Goal: Task Accomplishment & Management: Manage account settings

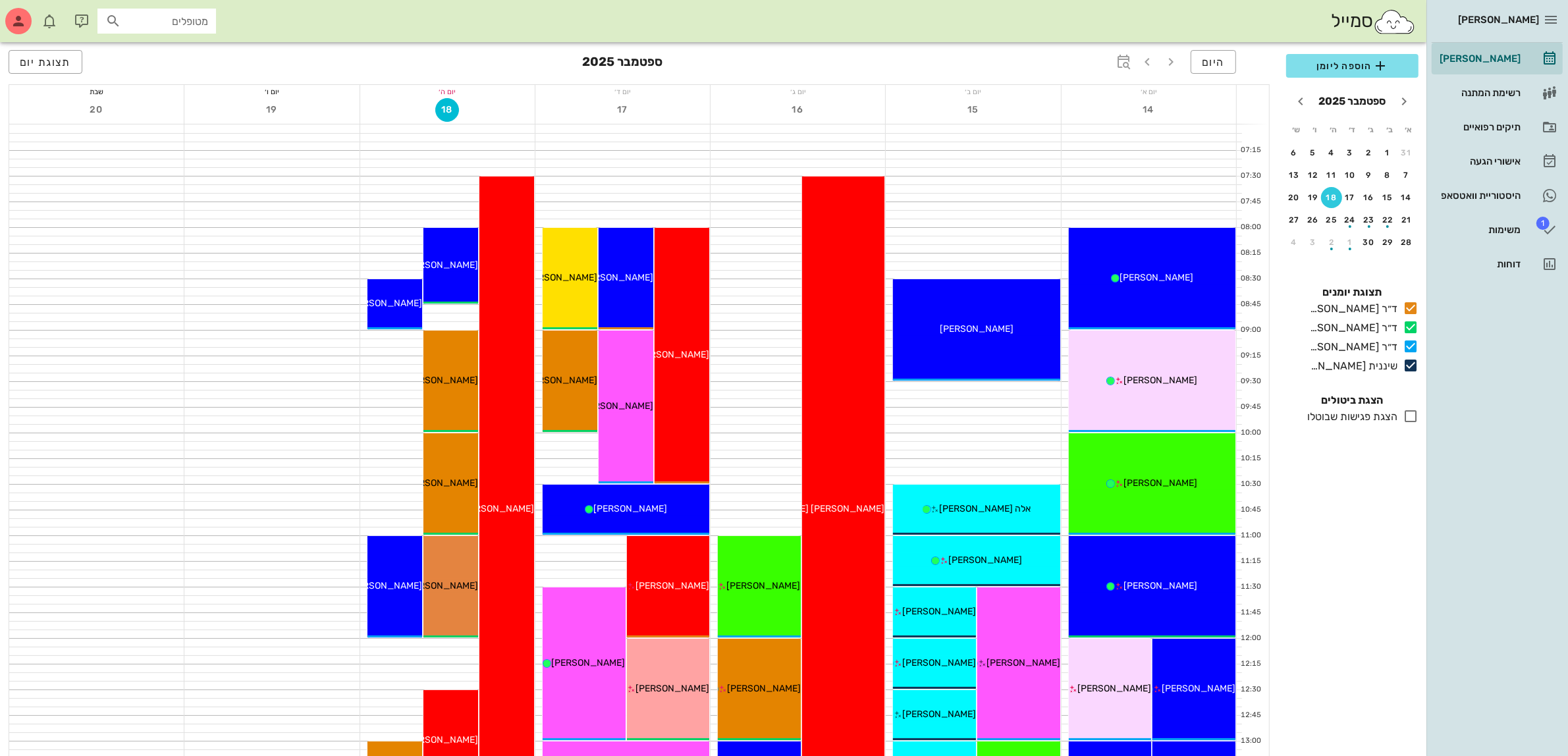
click at [179, 23] on input "מטופלים" at bounding box center [166, 20] width 85 height 17
type input "בהא"
click at [303, 13] on div "סמייל בהא" at bounding box center [713, 20] width 1427 height 42
click at [1489, 126] on div "תיקים רפואיים" at bounding box center [1479, 126] width 84 height 10
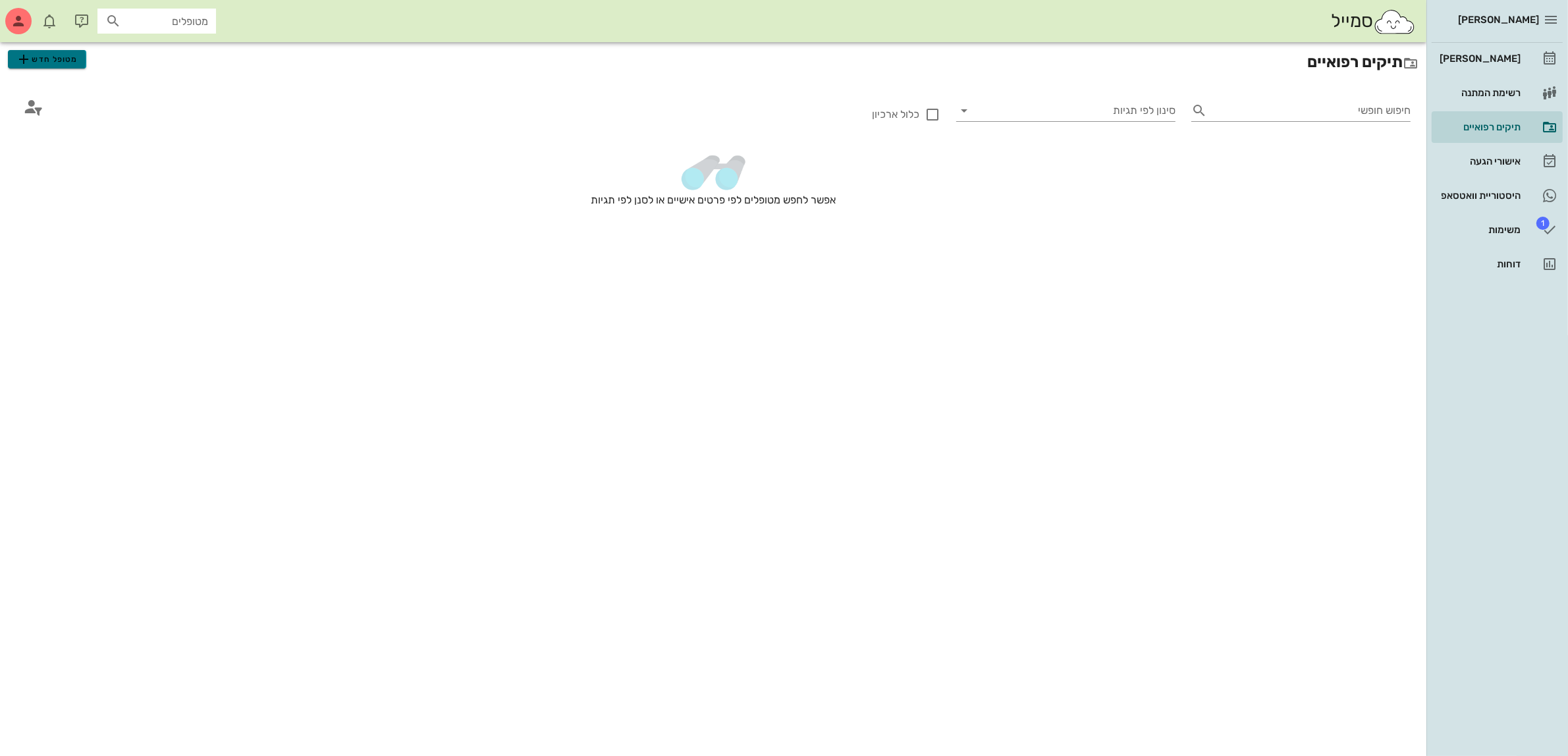
click at [60, 60] on span "מטופל חדש" at bounding box center [47, 59] width 62 height 16
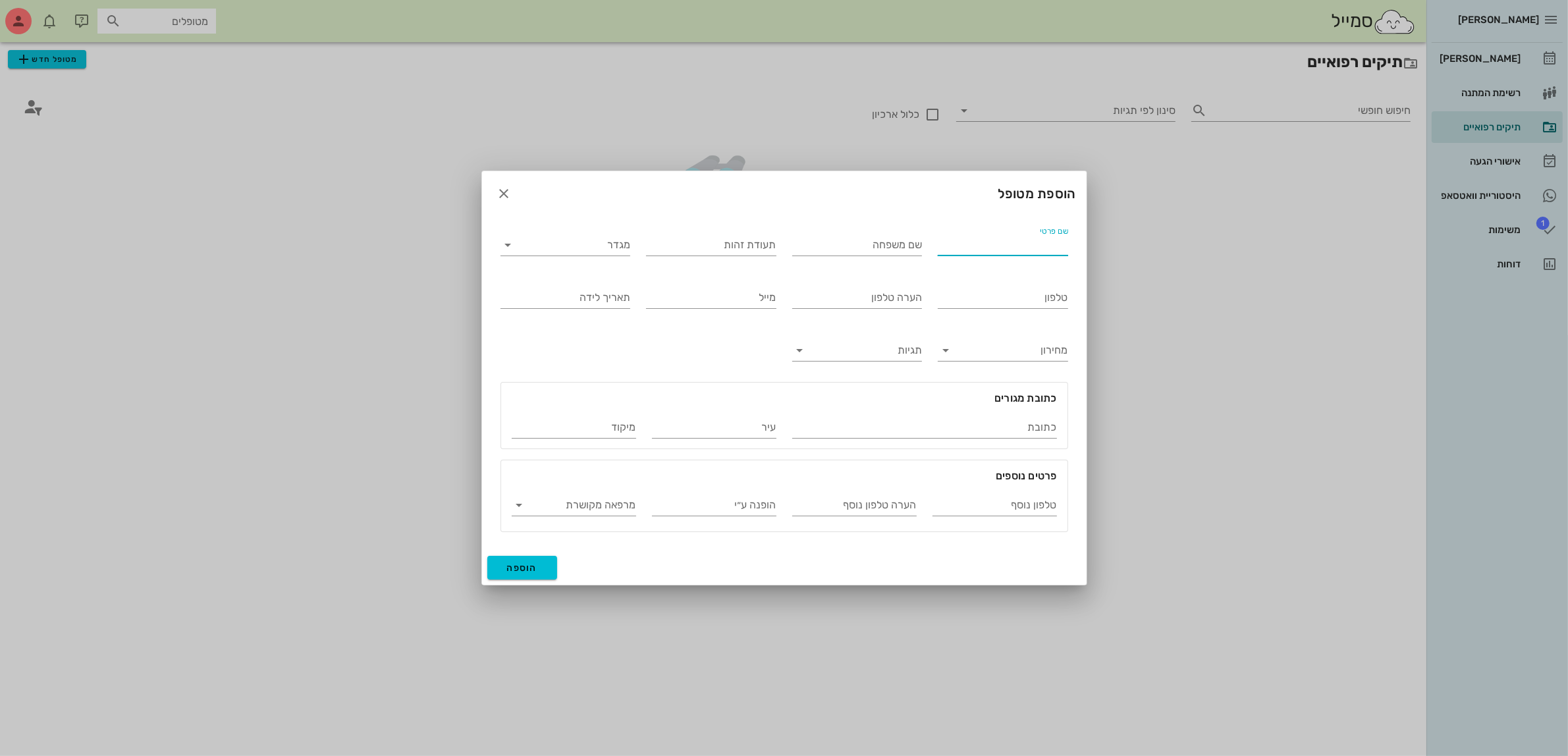
click at [1012, 238] on input "שם פרטי" at bounding box center [1003, 245] width 130 height 21
type input "[PERSON_NAME]"
click at [828, 257] on div "שם משפחה" at bounding box center [857, 247] width 130 height 26
click at [838, 244] on input "שם משפחה" at bounding box center [857, 245] width 130 height 21
type input "[PERSON_NAME]"
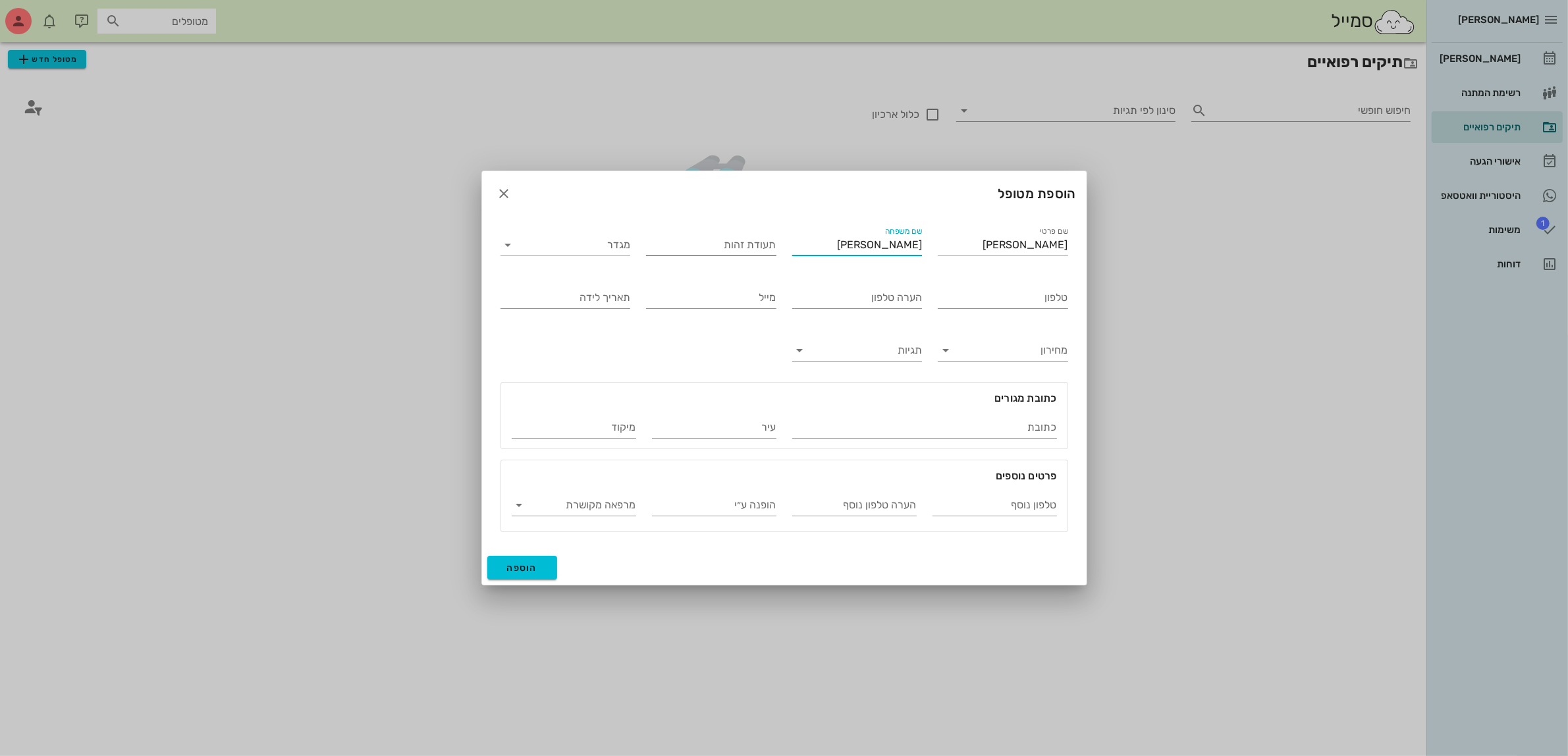
click at [741, 256] on div "תעודת זהות" at bounding box center [711, 245] width 130 height 21
type input "036919686"
click at [536, 538] on div "פרטים נוספים טלפון נוסף הערה טלפון נוסף הופנה ע״י מרפאה מקושרת" at bounding box center [784, 497] width 583 height 83
click at [531, 577] on button "הוספה" at bounding box center [523, 567] width 71 height 23
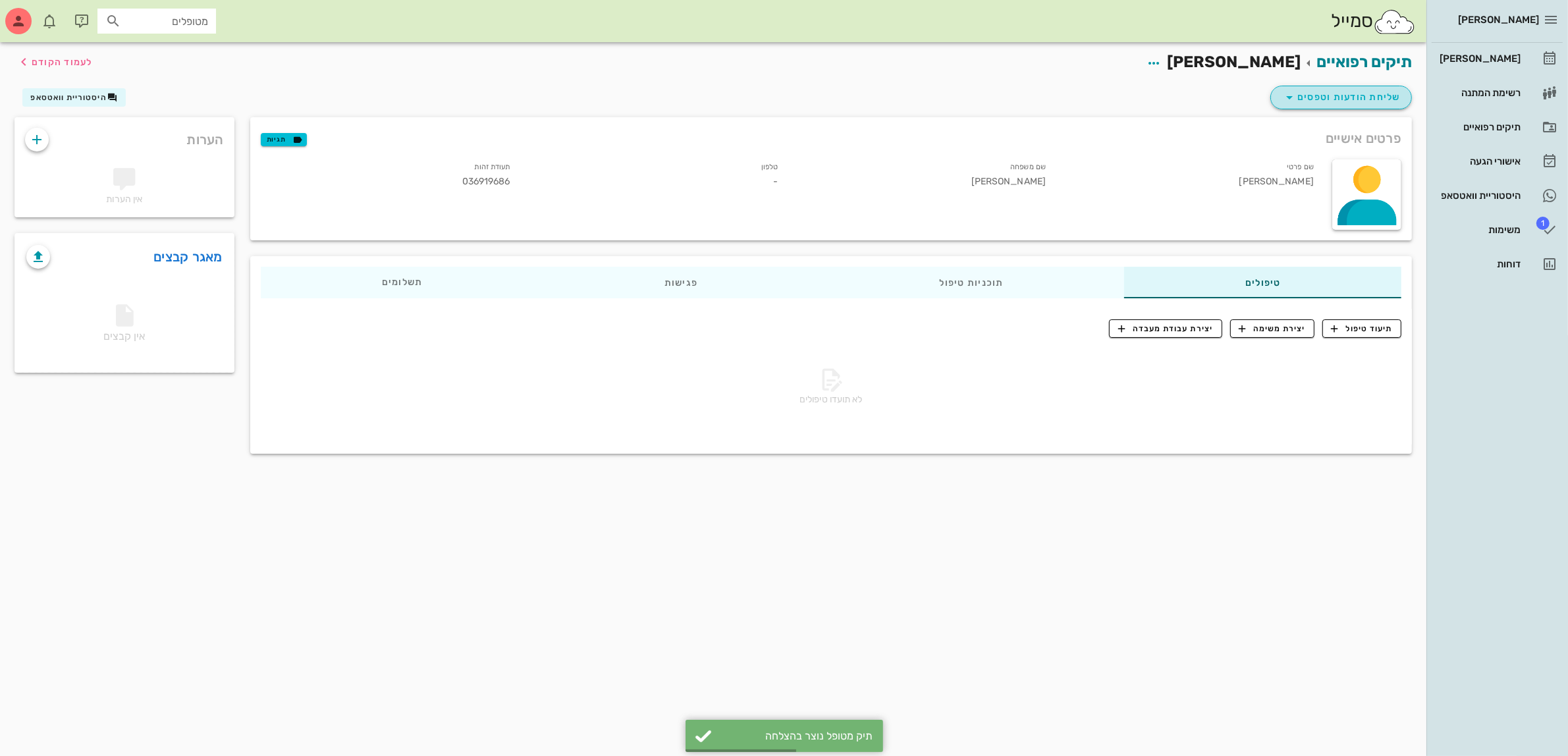
click at [1311, 90] on span "שליחת הודעות וטפסים" at bounding box center [1341, 97] width 119 height 16
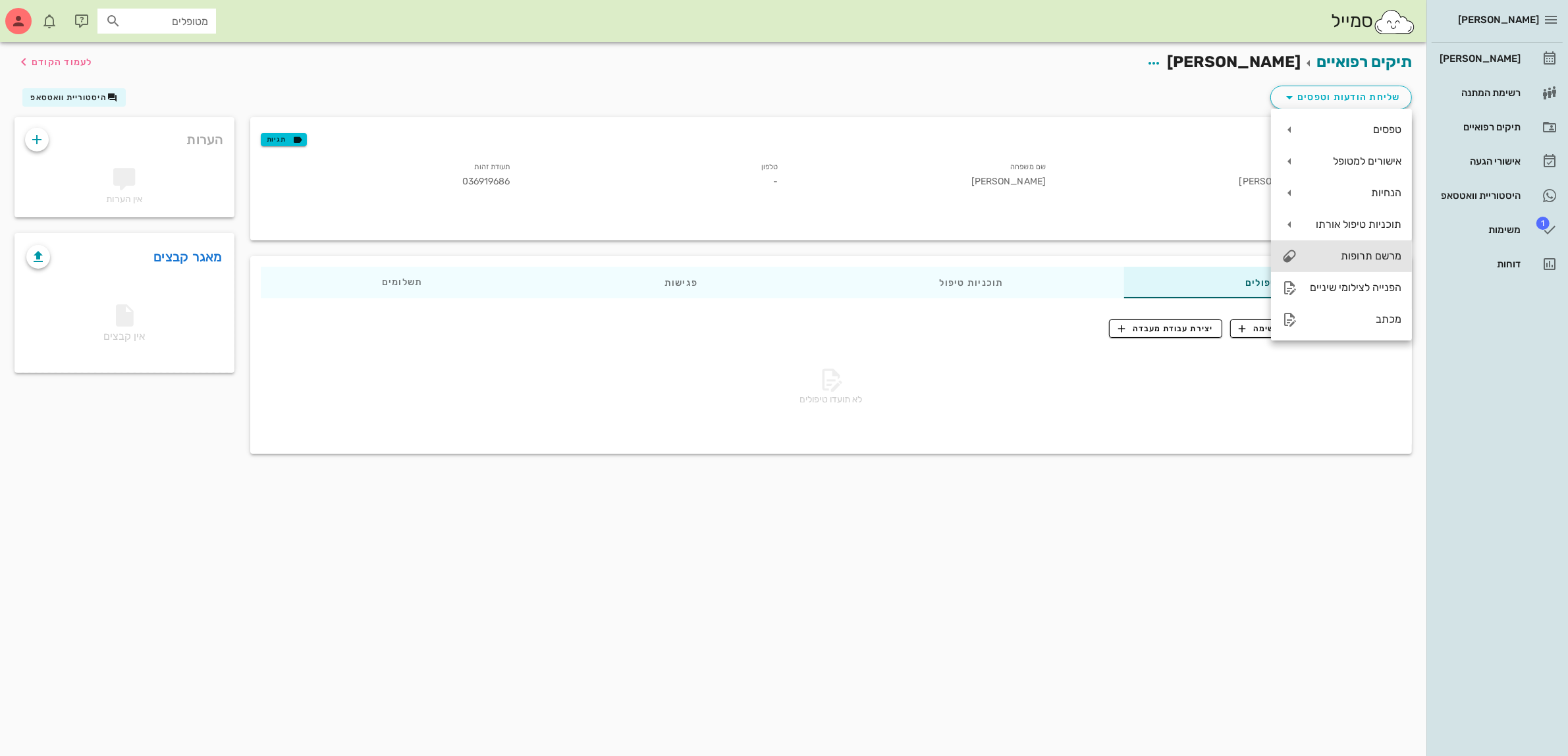
click at [1390, 256] on div "מרשם תרופות" at bounding box center [1354, 255] width 94 height 12
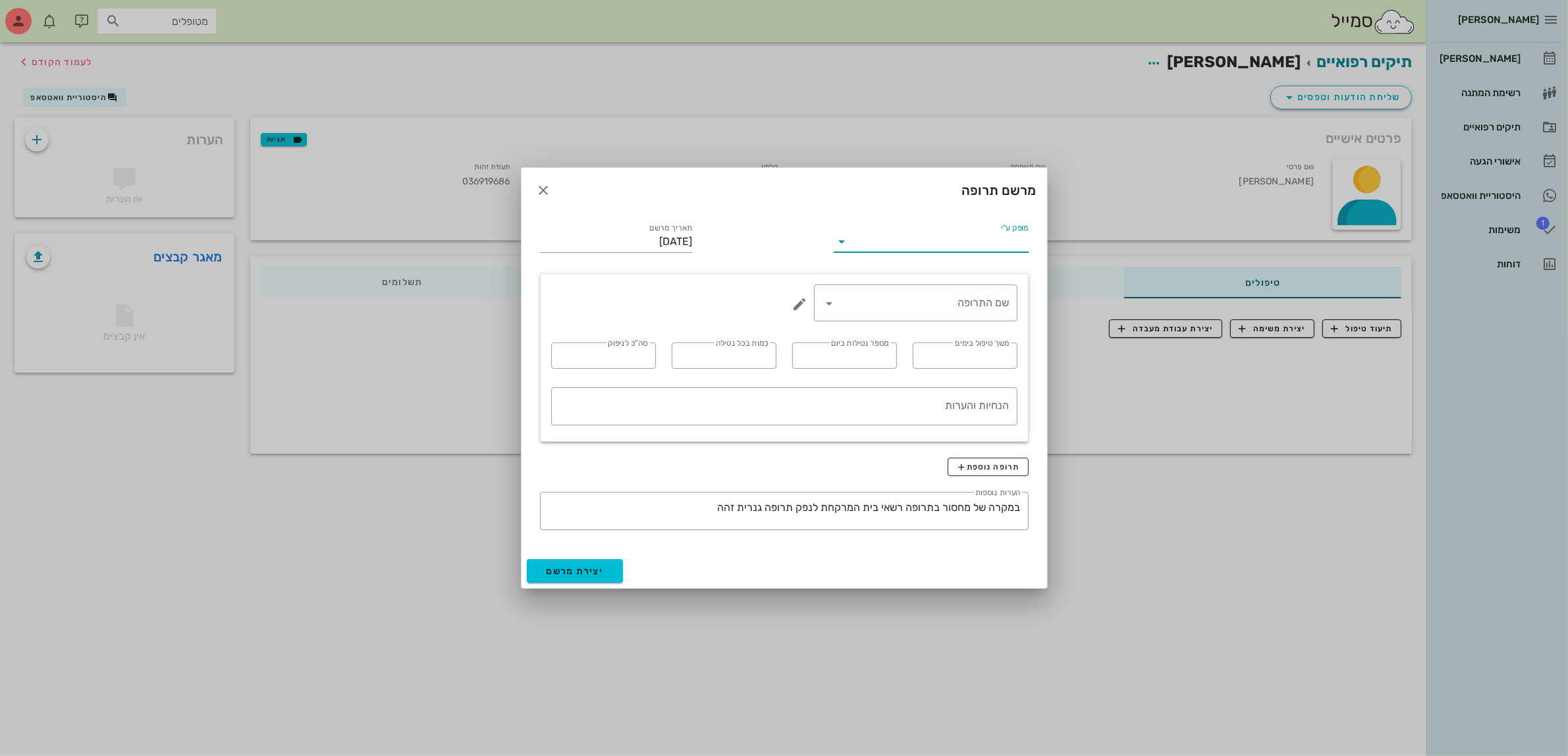
click at [996, 240] on input "מופק ע"י" at bounding box center [939, 242] width 176 height 21
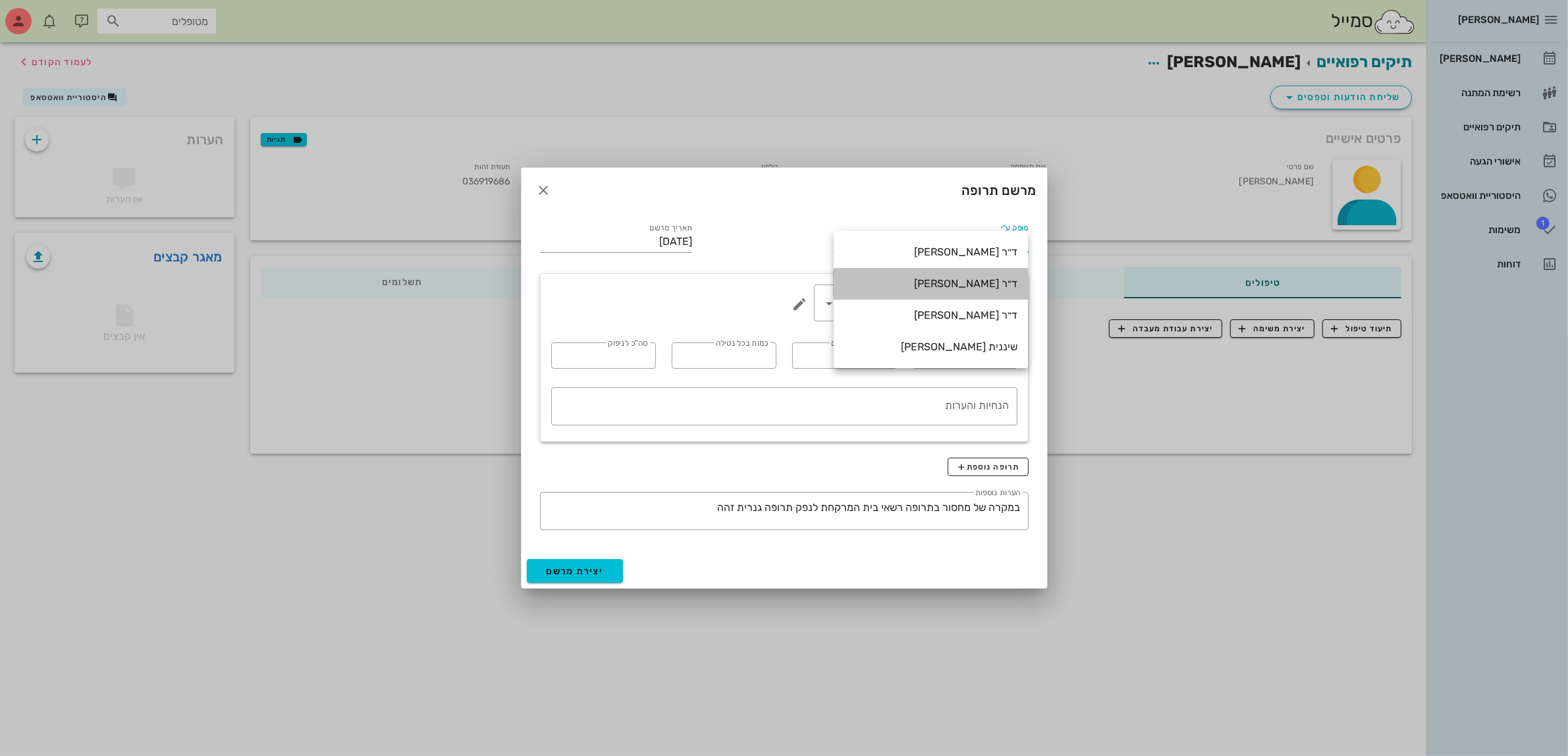
click at [977, 287] on div "ד״ר [PERSON_NAME]" at bounding box center [931, 283] width 173 height 12
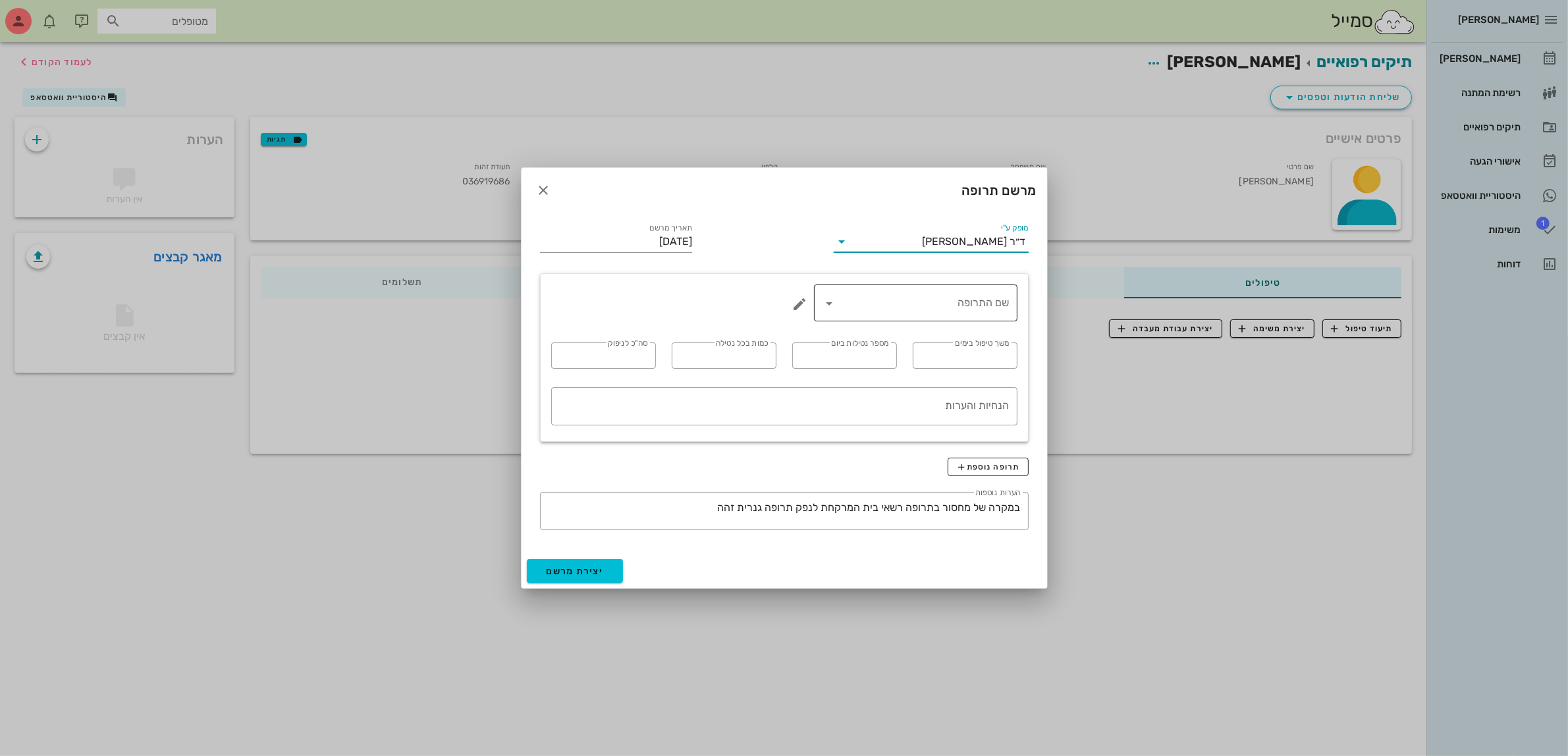
click at [969, 312] on input "שם התרופה" at bounding box center [924, 302] width 169 height 21
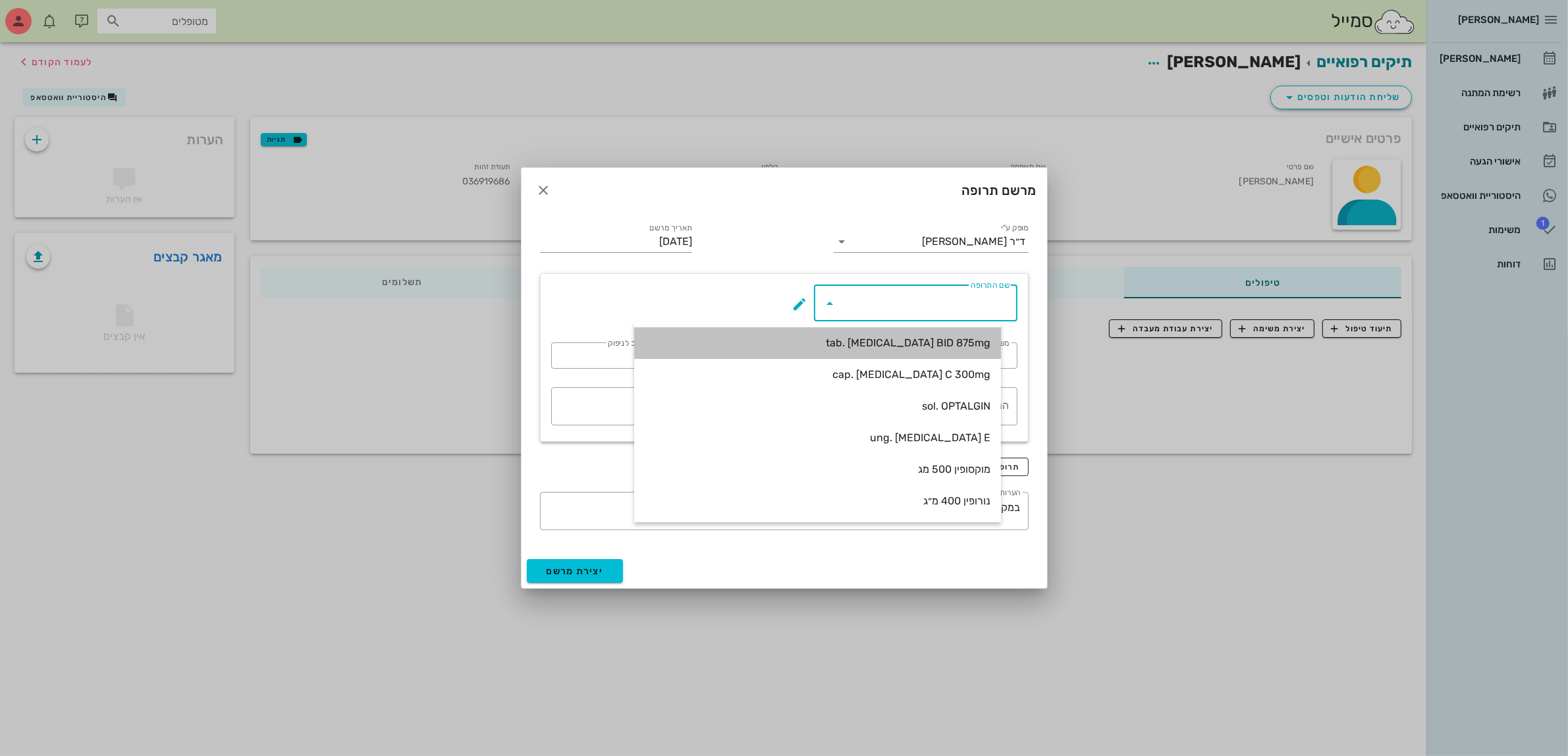
click at [950, 348] on div "tab. [MEDICAL_DATA] BID 875mg" at bounding box center [817, 342] width 346 height 12
type input "tab. [MEDICAL_DATA] BID 875mg"
type input "7"
type input "2"
type input "1"
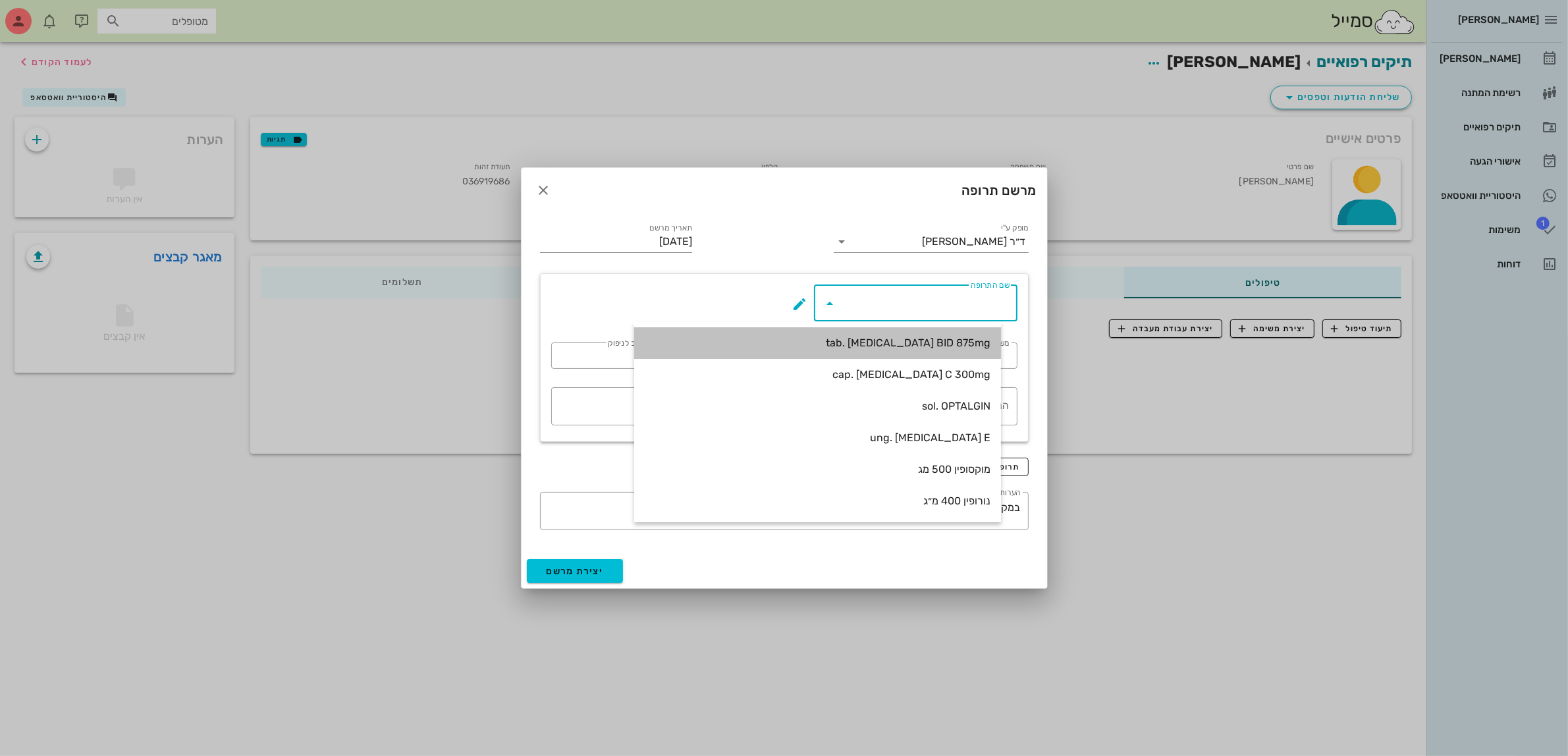
type input "14"
type textarea "טבליה אחת כל 12 שעות במשך 7 ימים"
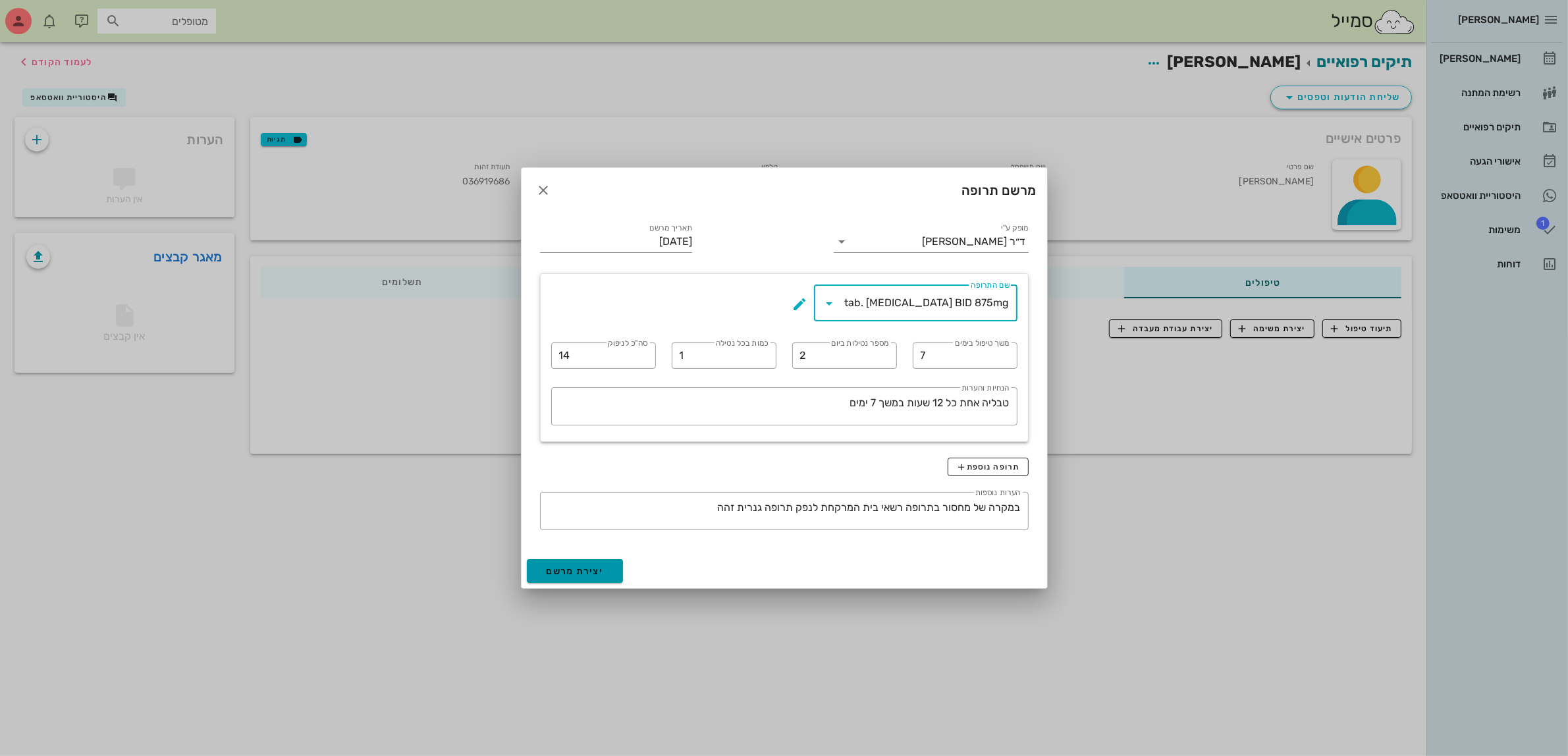
click at [612, 570] on button "יצירת מרשם" at bounding box center [575, 570] width 97 height 23
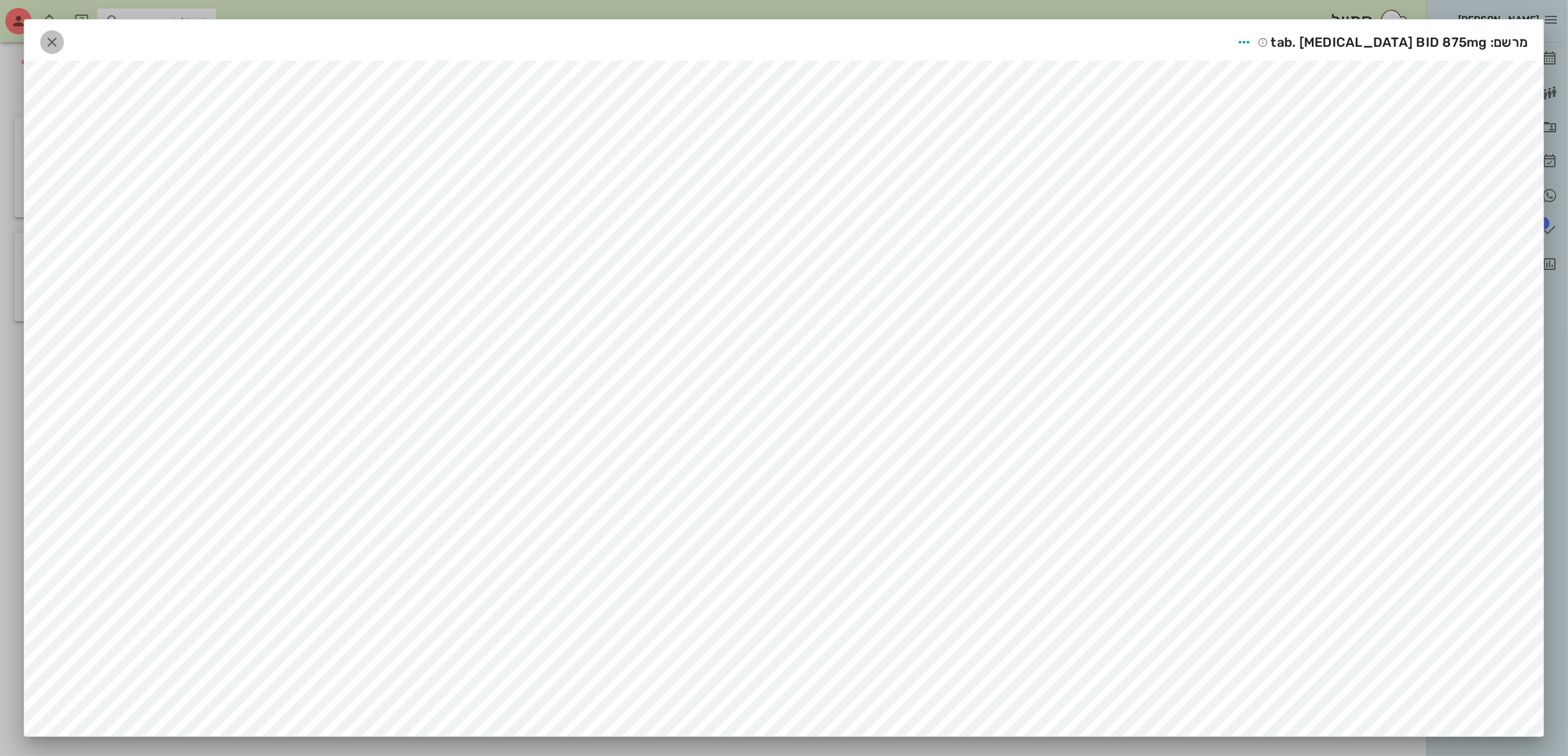
click at [47, 49] on span "button" at bounding box center [51, 42] width 23 height 16
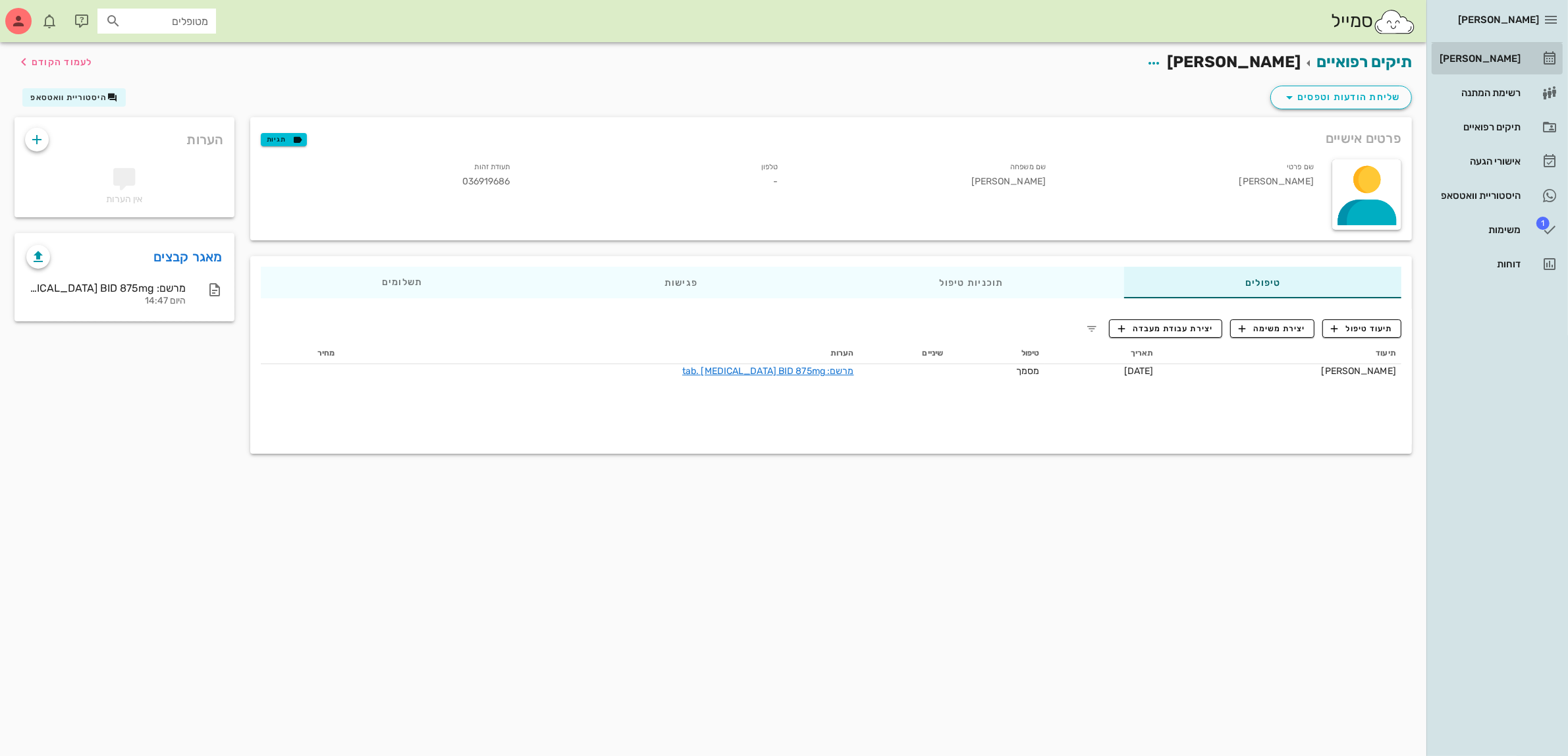
click at [1487, 60] on div "[PERSON_NAME]" at bounding box center [1479, 58] width 84 height 10
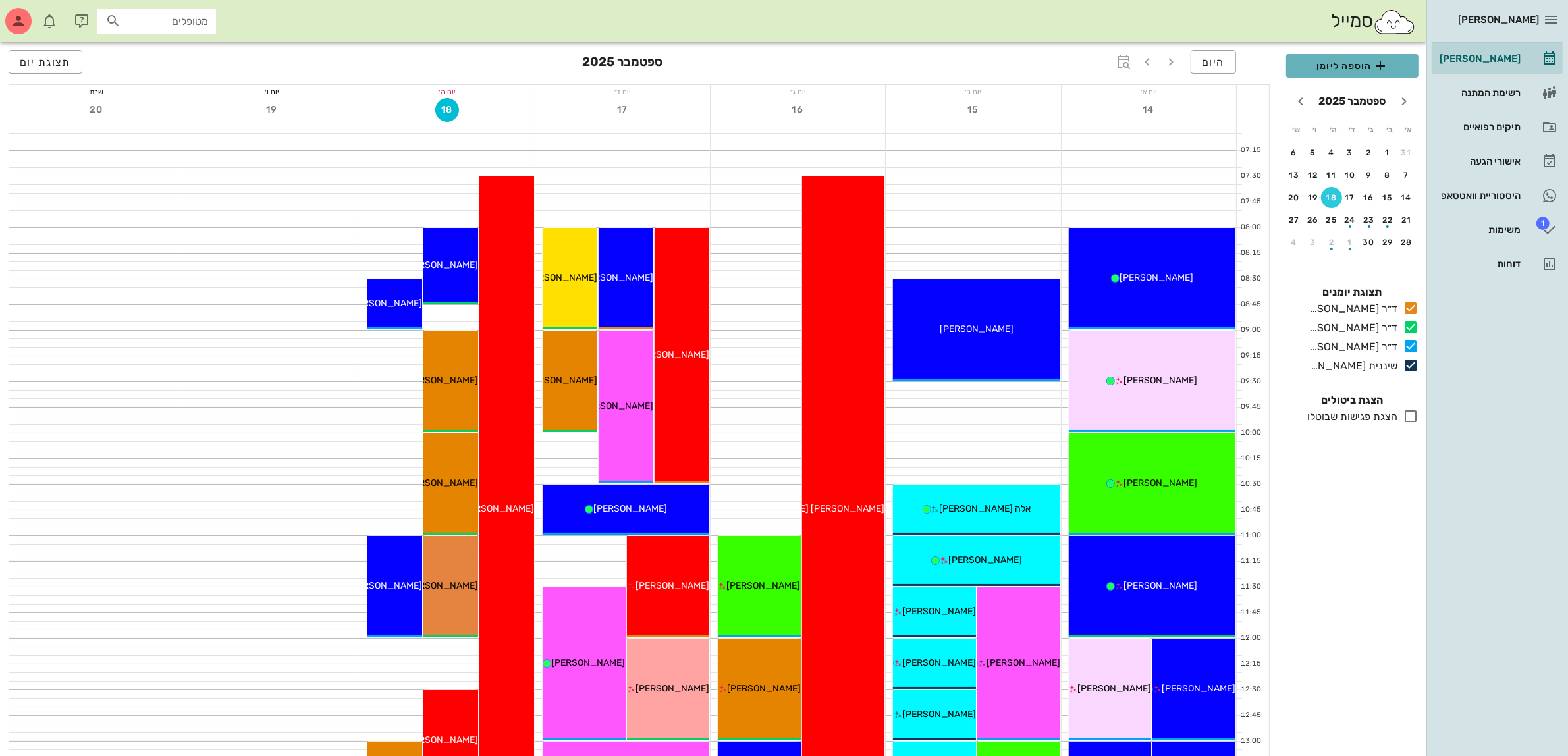
click at [1325, 64] on span "הוספה ליומן" at bounding box center [1352, 65] width 112 height 16
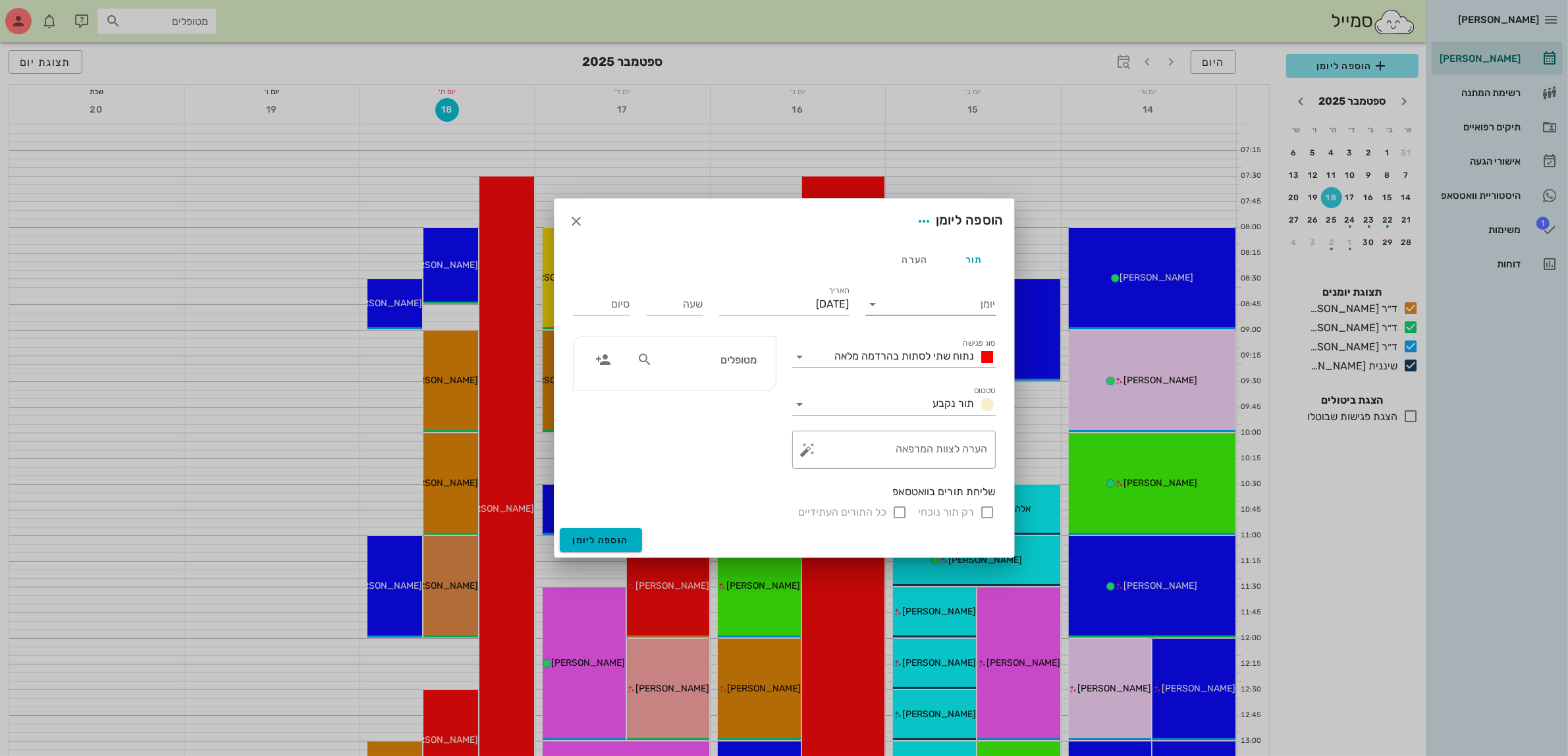
click at [923, 298] on input "יומן" at bounding box center [939, 304] width 112 height 21
click at [929, 312] on div "ד״ר [PERSON_NAME]" at bounding box center [934, 313] width 116 height 12
click at [797, 304] on input "[DATE]" at bounding box center [784, 304] width 130 height 21
click at [854, 450] on div "21" at bounding box center [855, 455] width 21 height 9
type input "[DATE]"
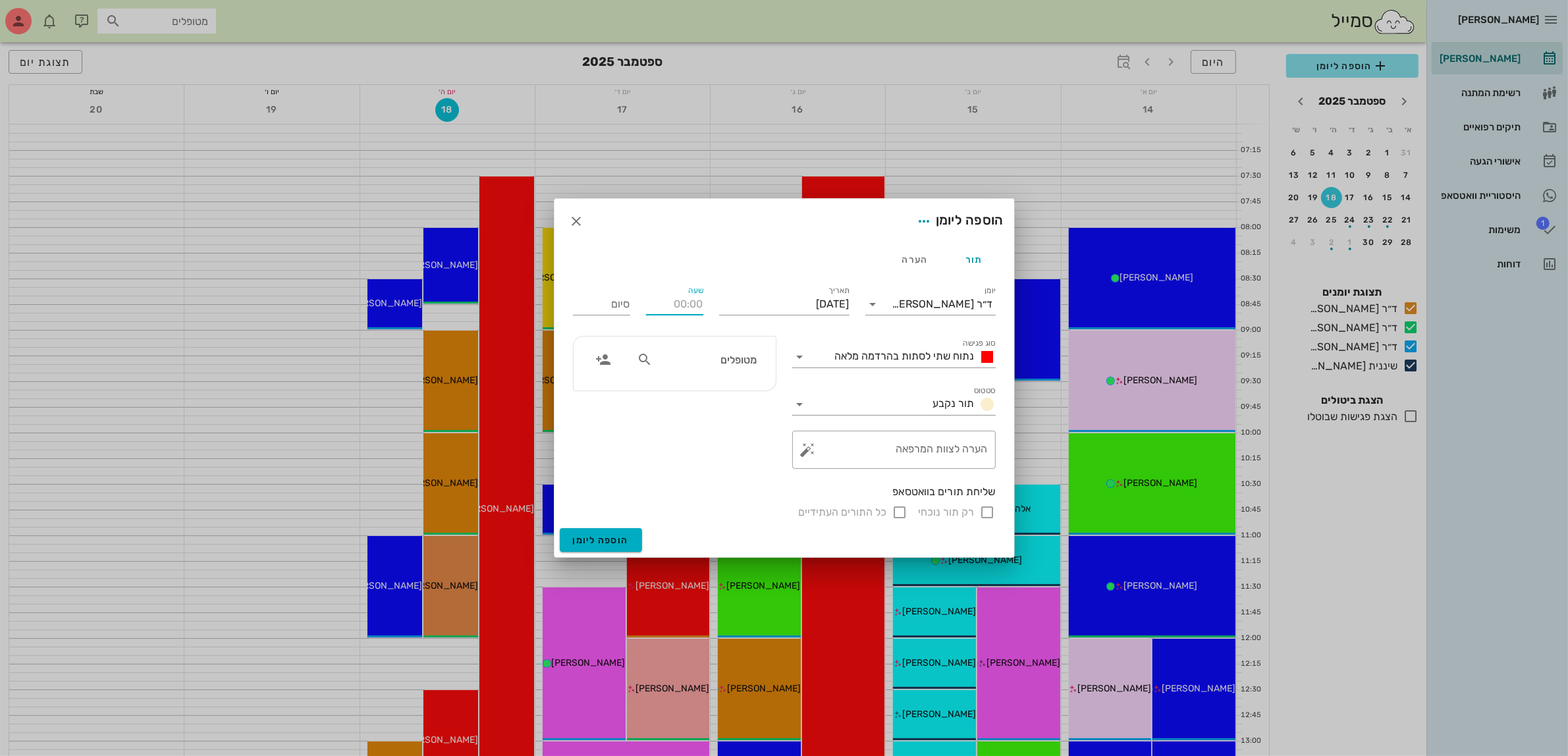
click at [675, 306] on input "שעה" at bounding box center [675, 304] width 58 height 21
type input "07:30"
click at [616, 305] on input "15:30" at bounding box center [602, 304] width 58 height 21
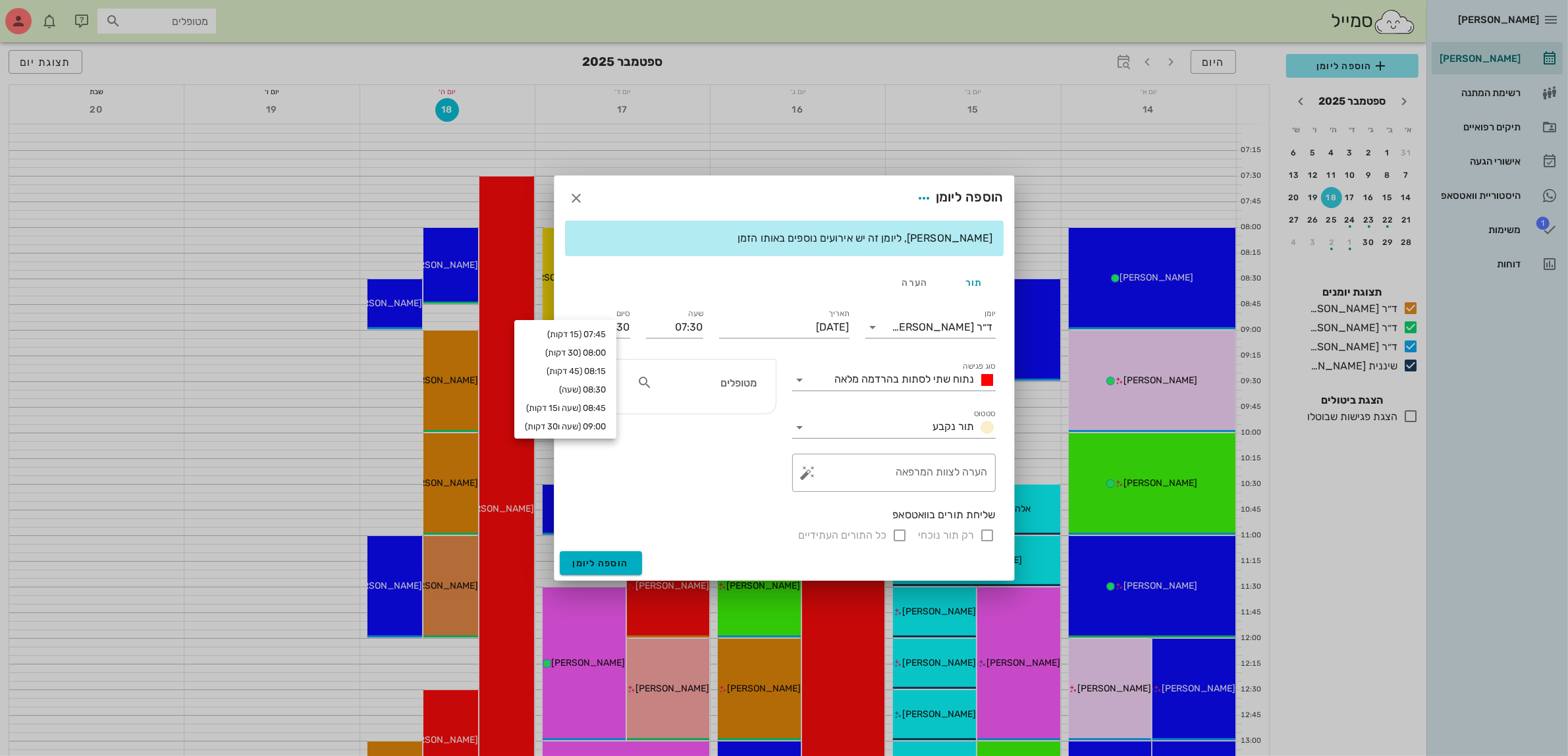
click at [662, 275] on div "תור הערה" at bounding box center [784, 283] width 439 height 32
drag, startPoint x: 591, startPoint y: 327, endPoint x: 719, endPoint y: 337, distance: 128.4
click at [719, 337] on div "יומן ד״ר ג׳[PERSON_NAME] סוג פגישה נתוח שתי לסתות בהרדמה מלאה סטטוס תור נקבע תא…" at bounding box center [784, 425] width 439 height 253
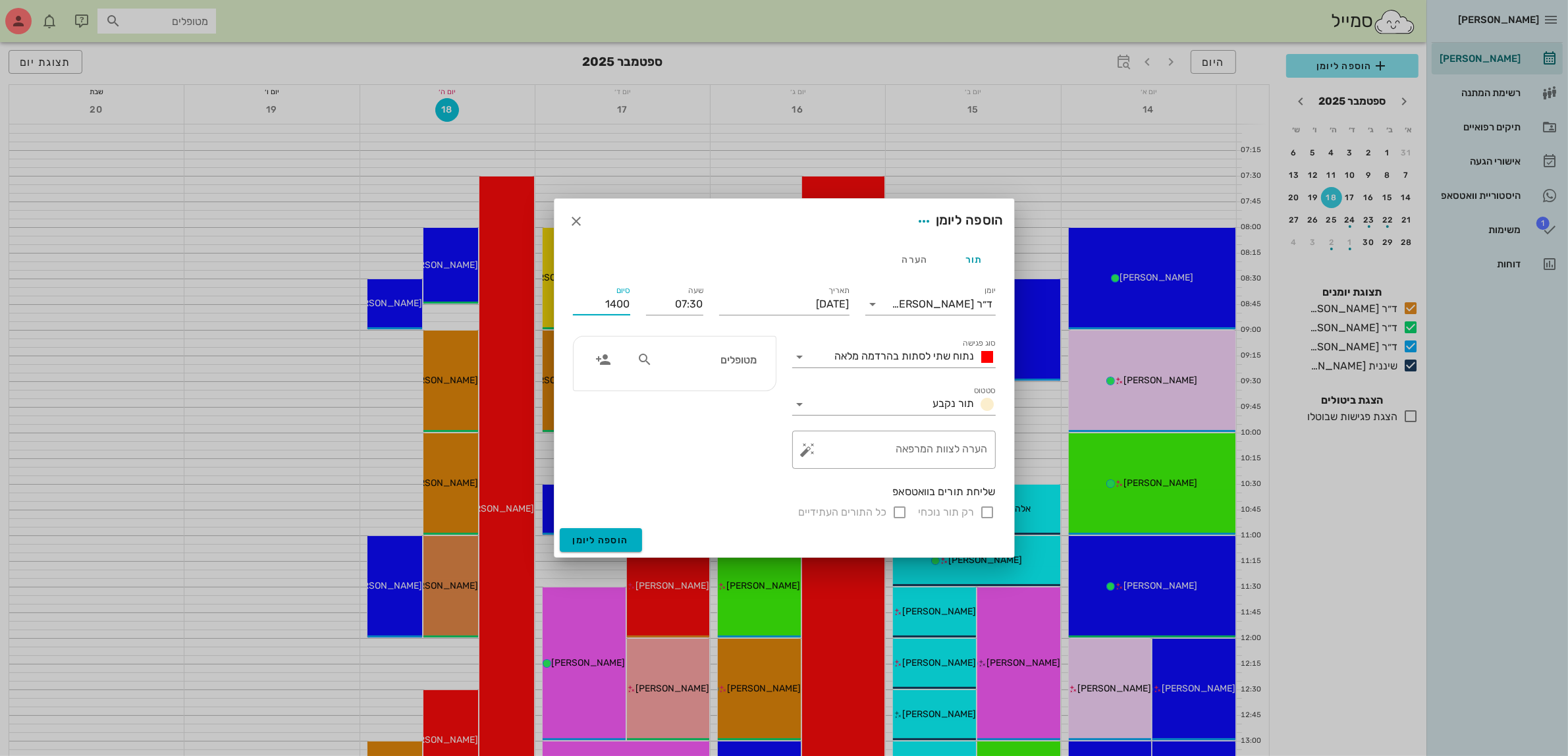
type input "14:00"
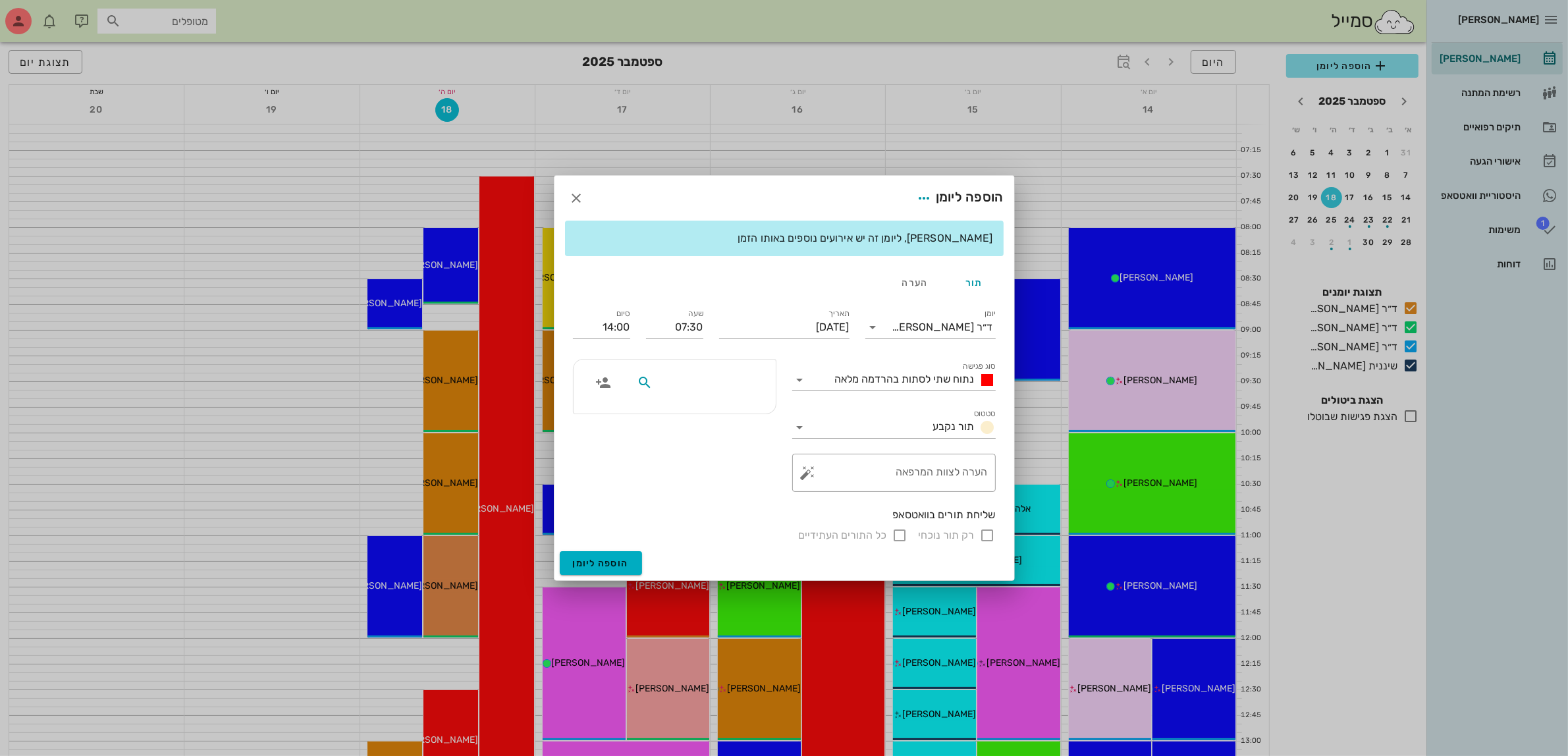
click at [722, 357] on div at bounding box center [674, 386] width 219 height 71
click at [716, 377] on input "מטופלים" at bounding box center [705, 382] width 101 height 17
type input "עלא"
click at [723, 417] on div "[PERSON_NAME] 036919686" at bounding box center [699, 414] width 119 height 10
click at [985, 534] on div "רק תור נוכחי כל התורים העתידיים" at bounding box center [784, 535] width 423 height 16
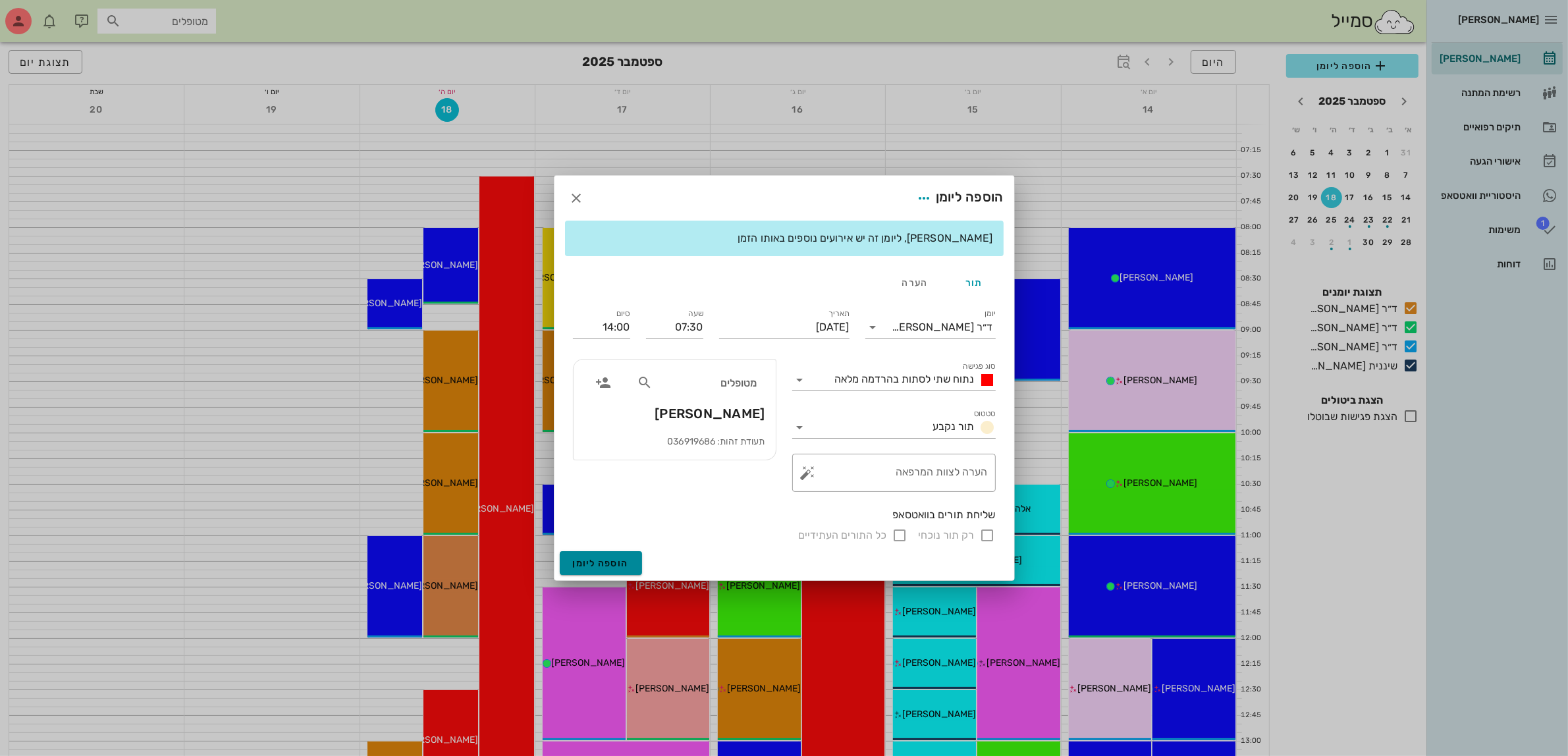
click at [603, 561] on span "הוספה ליומן" at bounding box center [601, 564] width 56 height 11
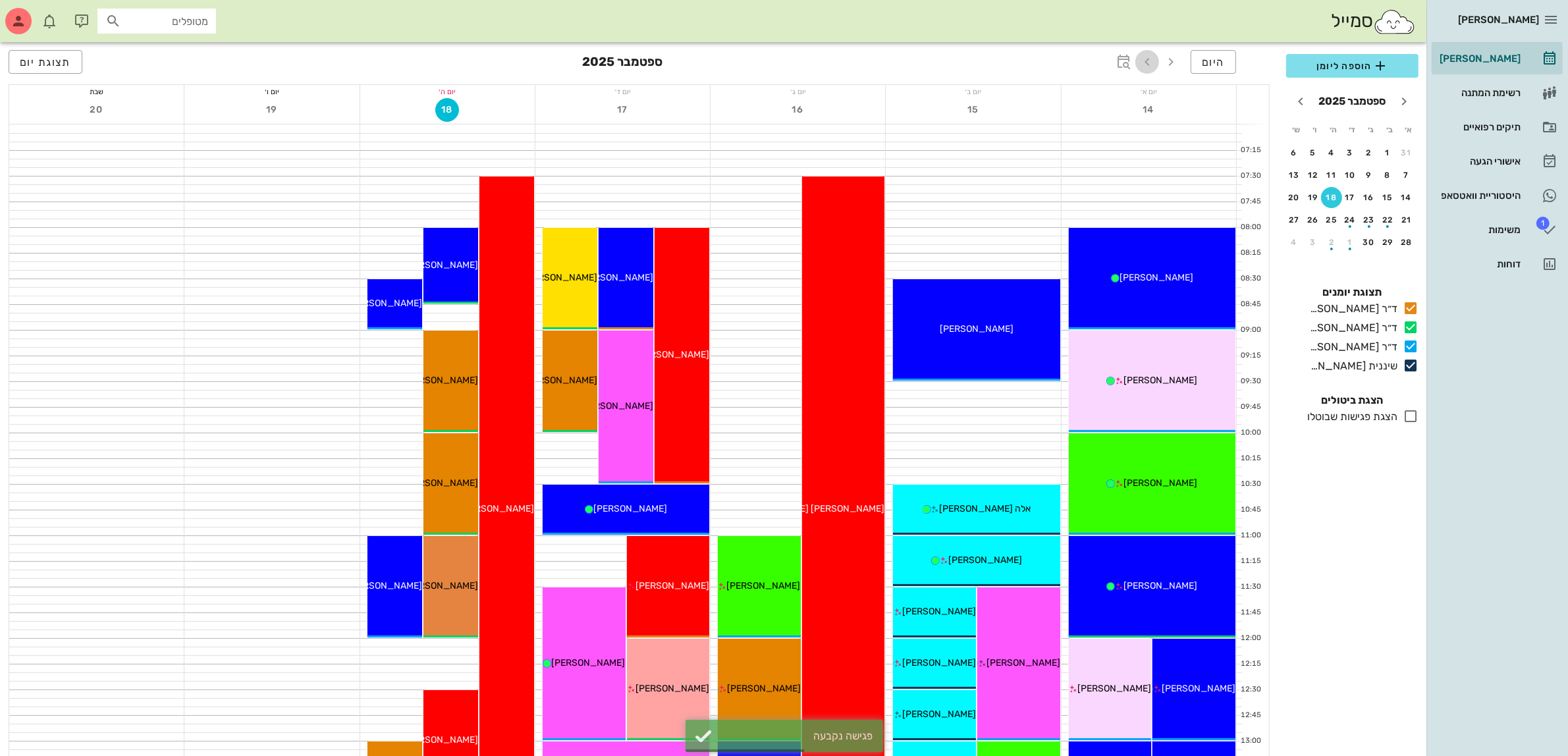
click at [1144, 64] on icon "button" at bounding box center [1147, 61] width 16 height 16
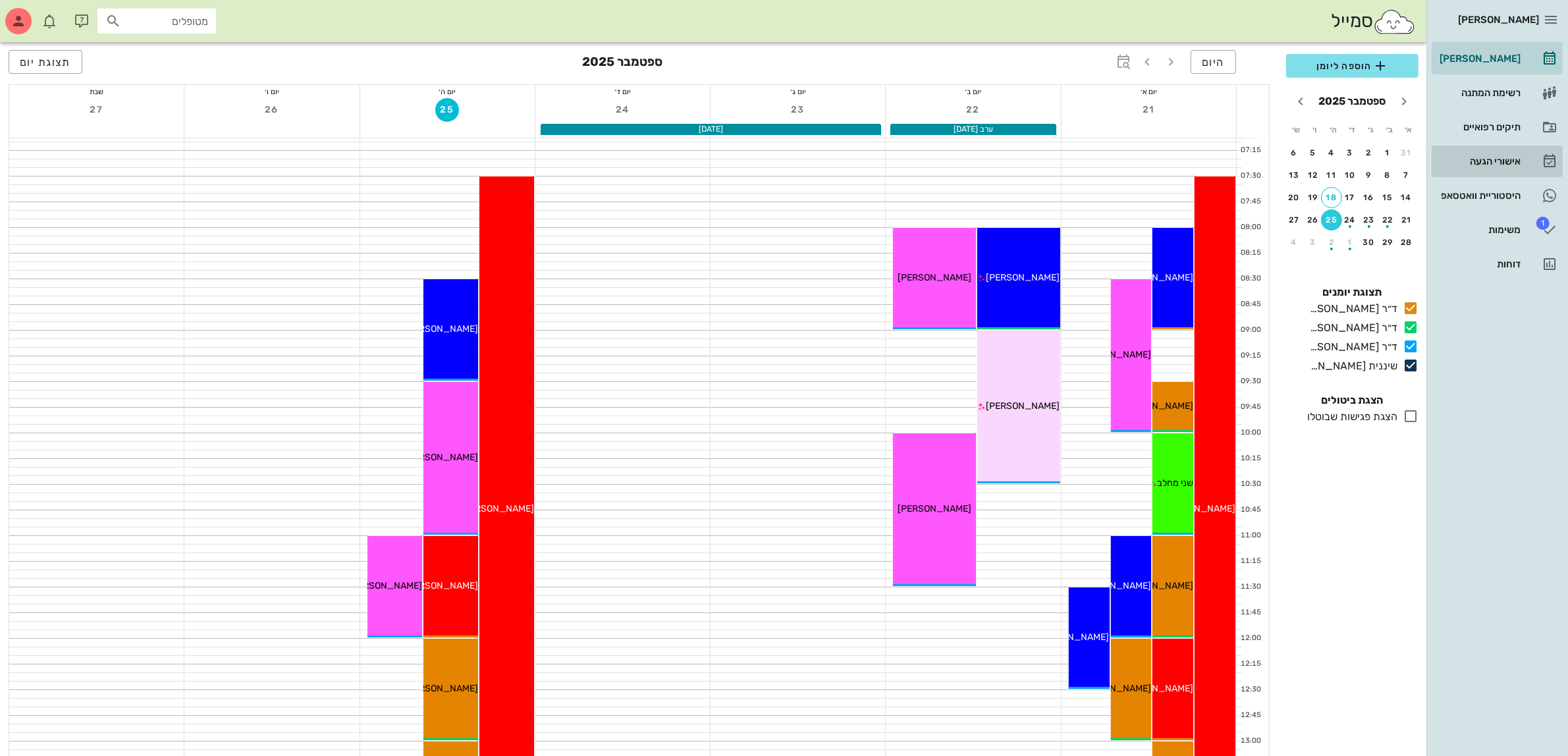
click at [1489, 156] on div "אישורי הגעה" at bounding box center [1479, 161] width 84 height 10
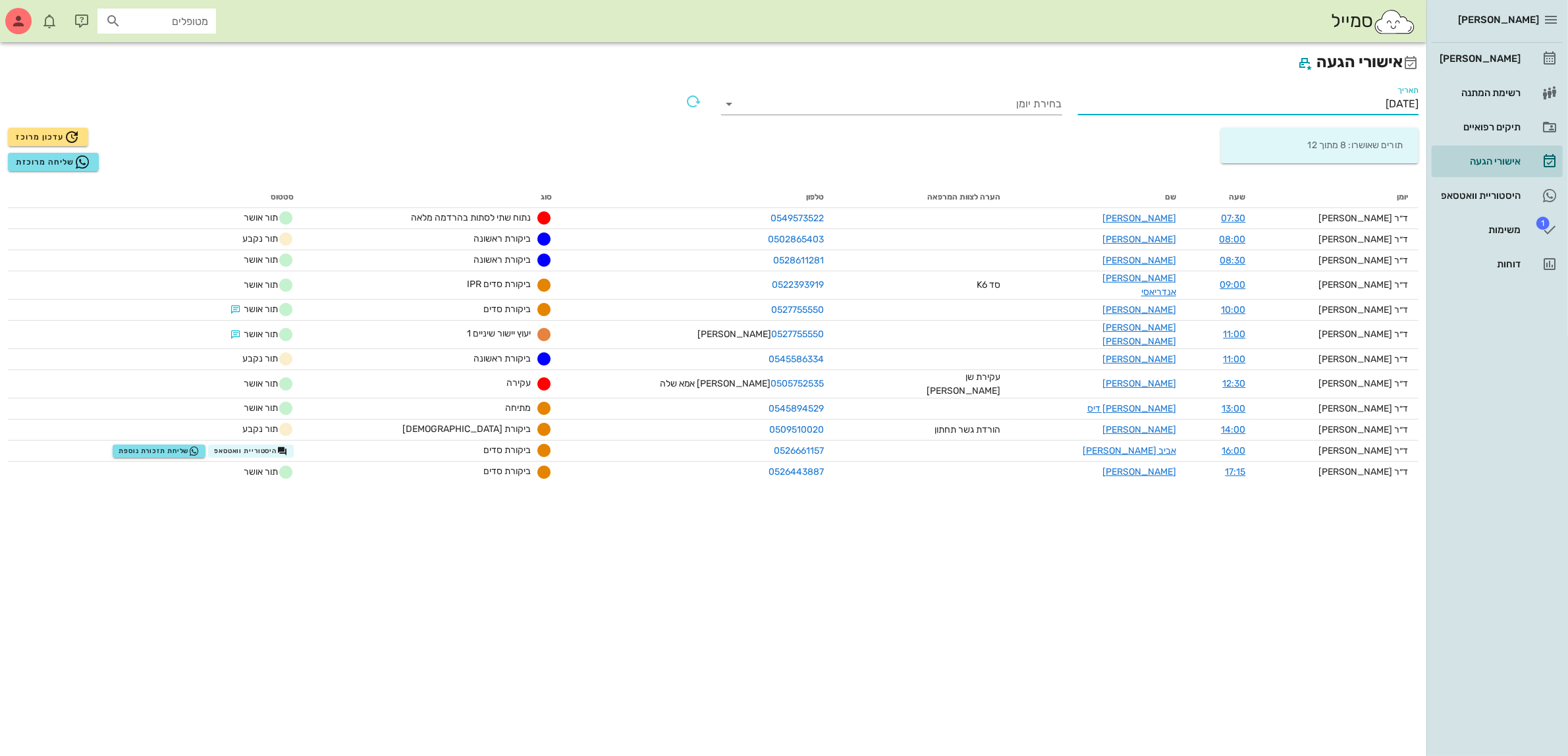
click at [1379, 102] on input "[DATE]" at bounding box center [1248, 104] width 341 height 21
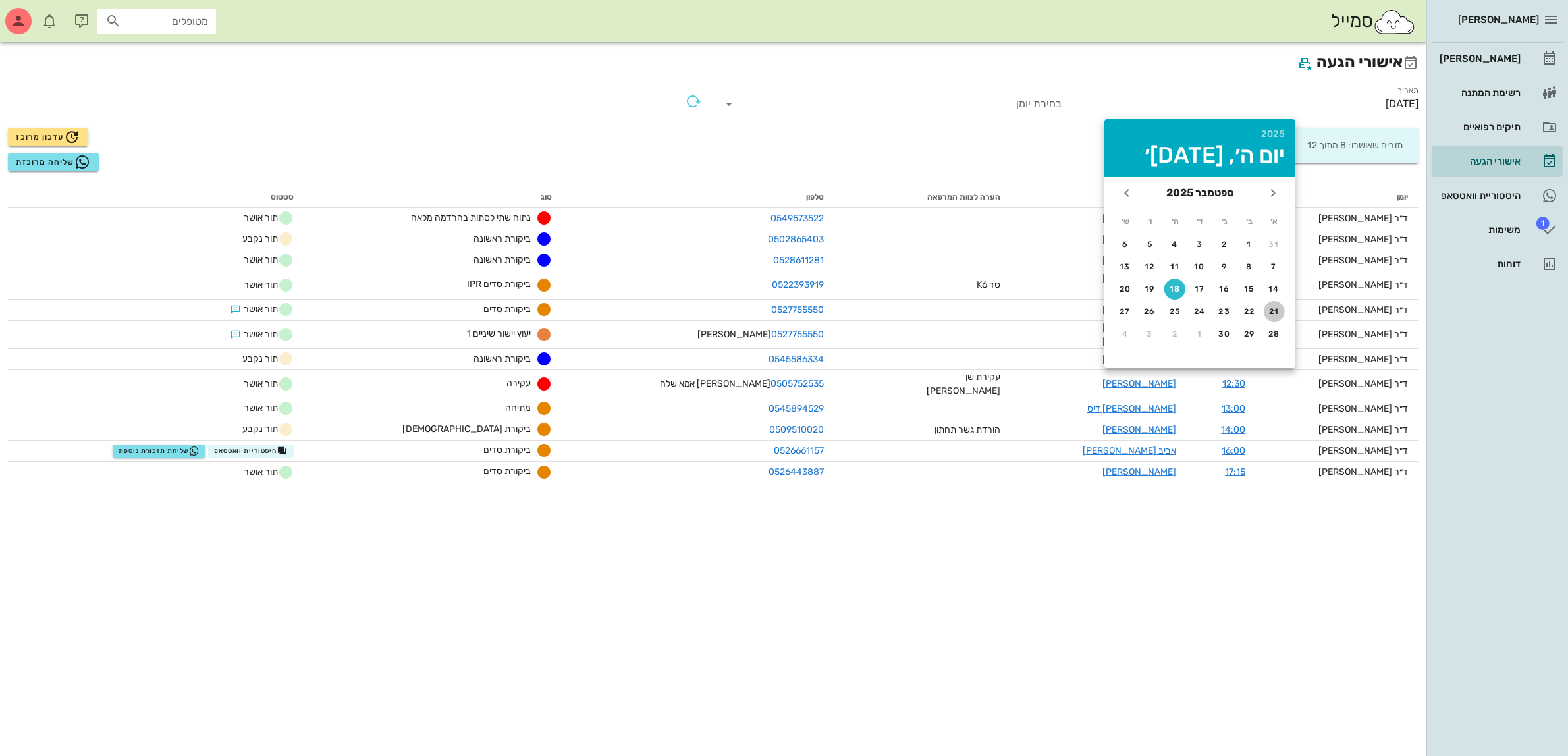
click at [1272, 307] on div "21" at bounding box center [1274, 312] width 21 height 9
type input "[DATE]"
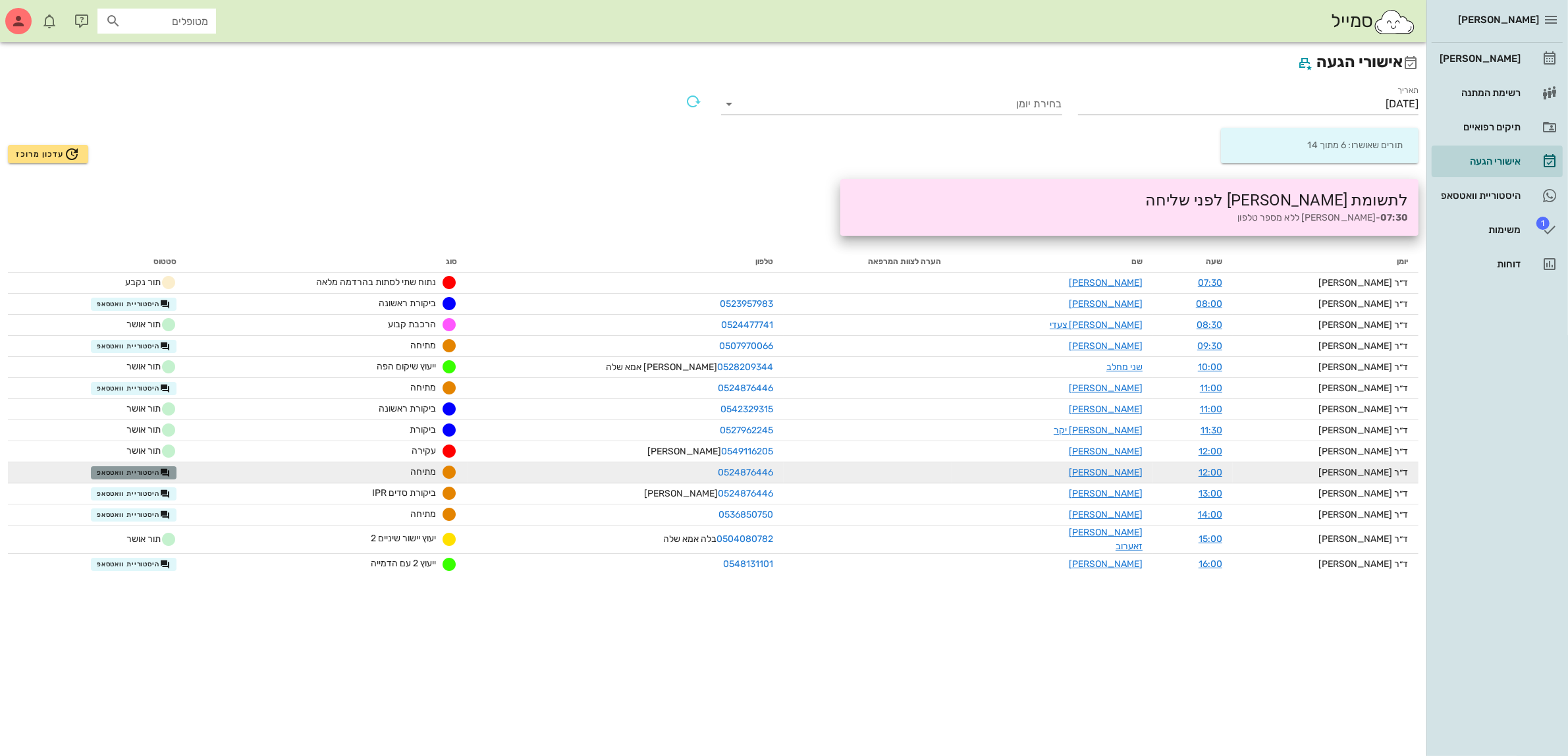
click at [143, 468] on span "היסטוריית וואטסאפ" at bounding box center [133, 472] width 73 height 10
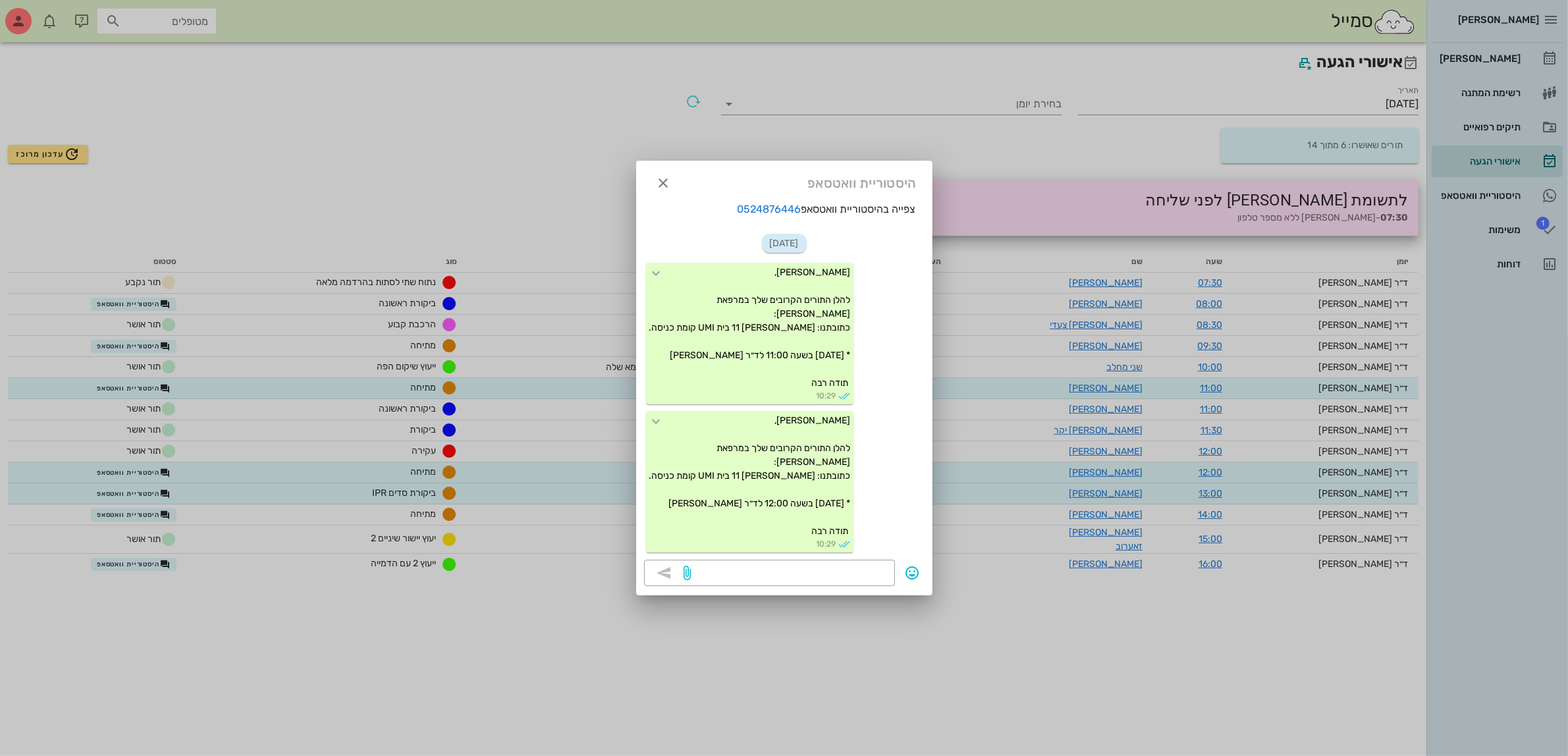
scroll to position [1569, 0]
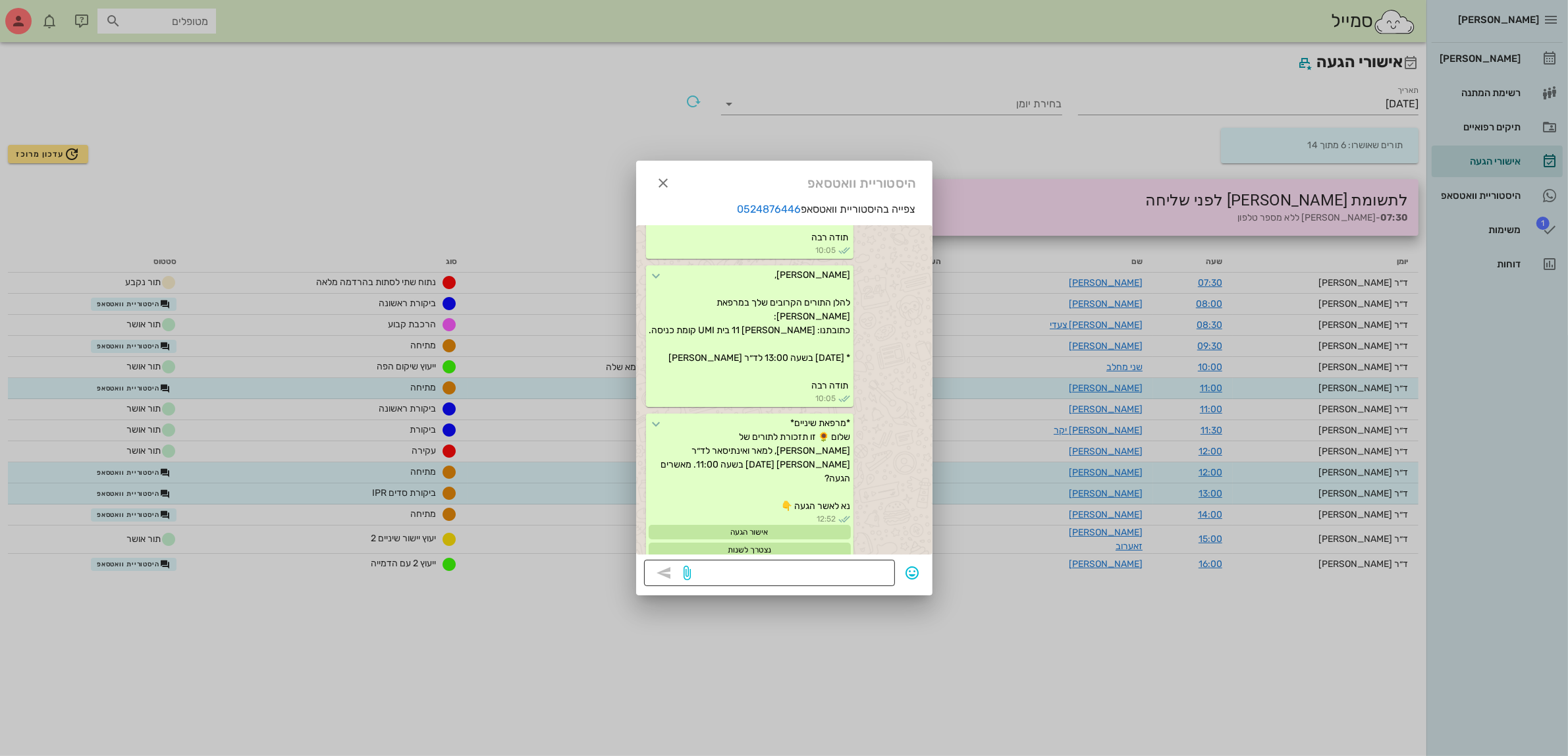
click at [835, 561] on div at bounding box center [790, 573] width 193 height 26
type textarea "??"
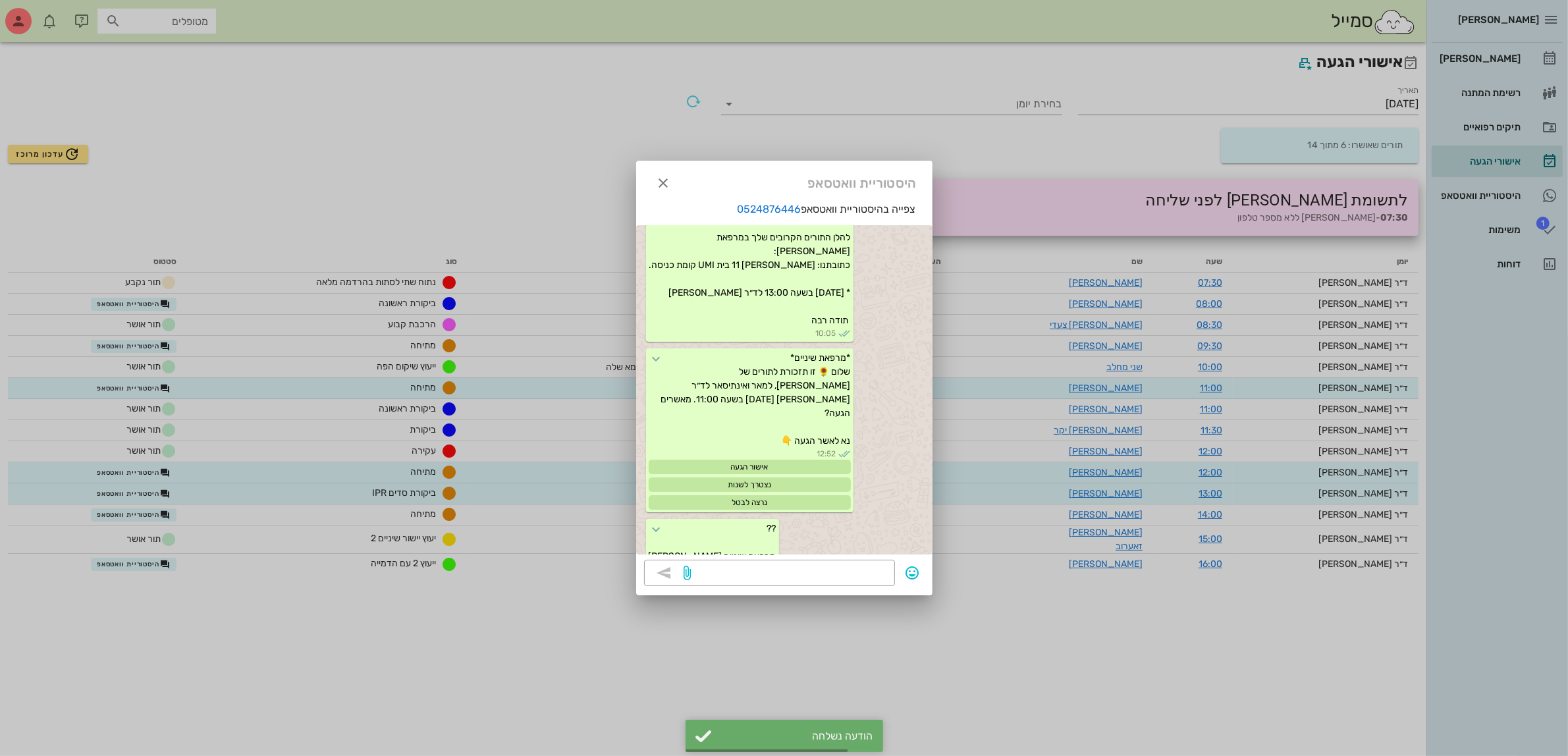
click at [164, 490] on div at bounding box center [784, 378] width 1568 height 756
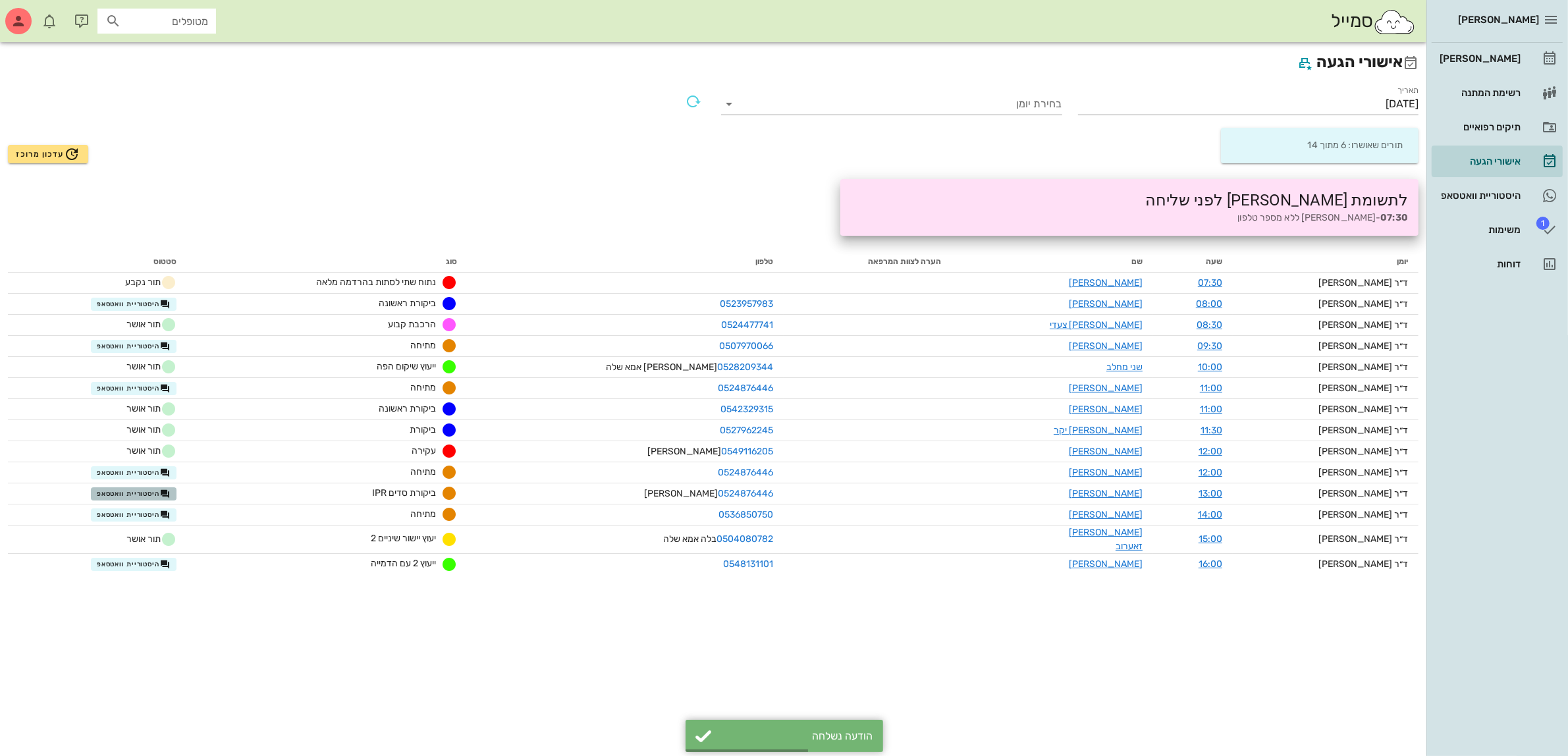
click at [164, 490] on span "היסטוריית וואטסאפ" at bounding box center [133, 493] width 73 height 10
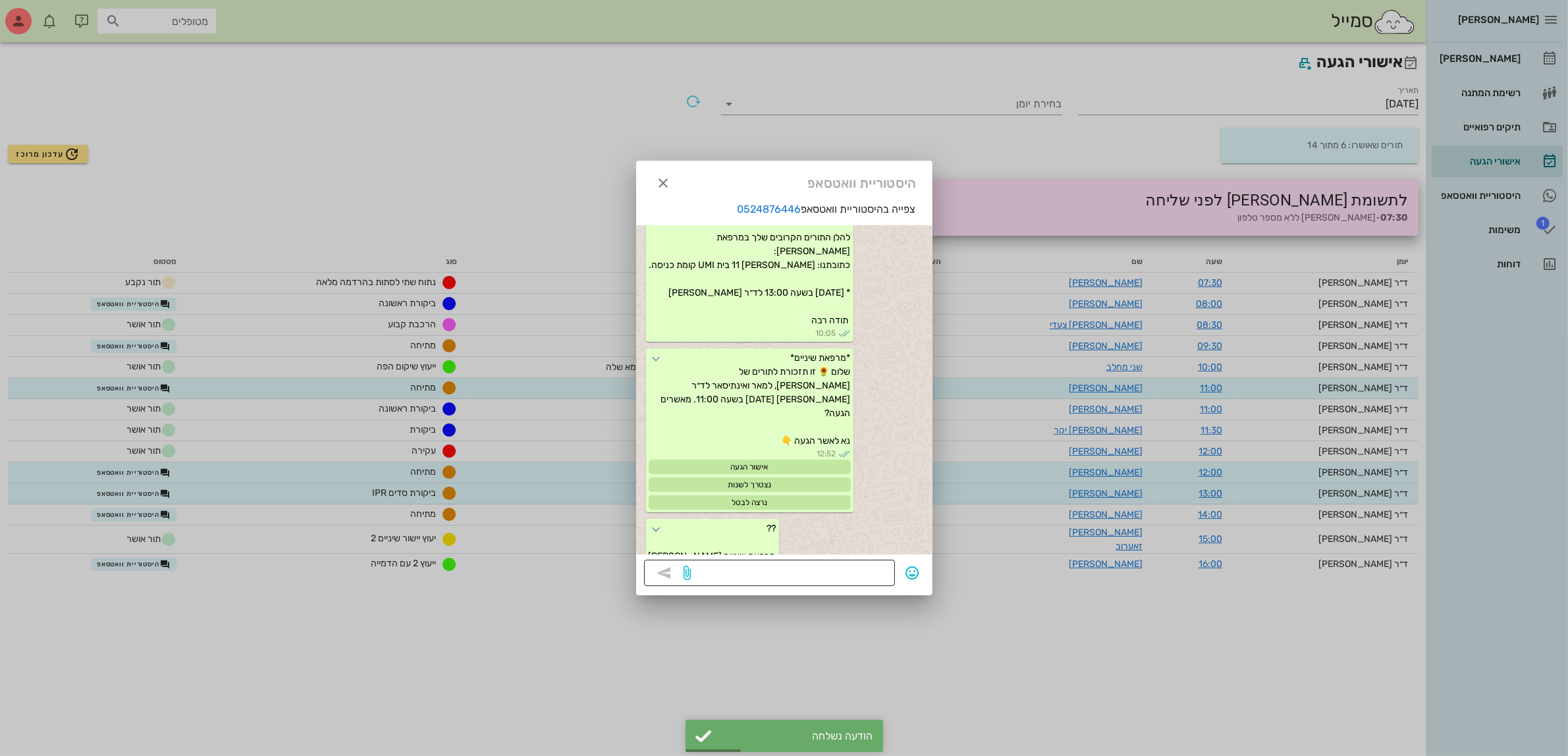
click at [863, 573] on textarea at bounding box center [790, 574] width 193 height 21
click at [659, 190] on icon "button" at bounding box center [663, 182] width 16 height 16
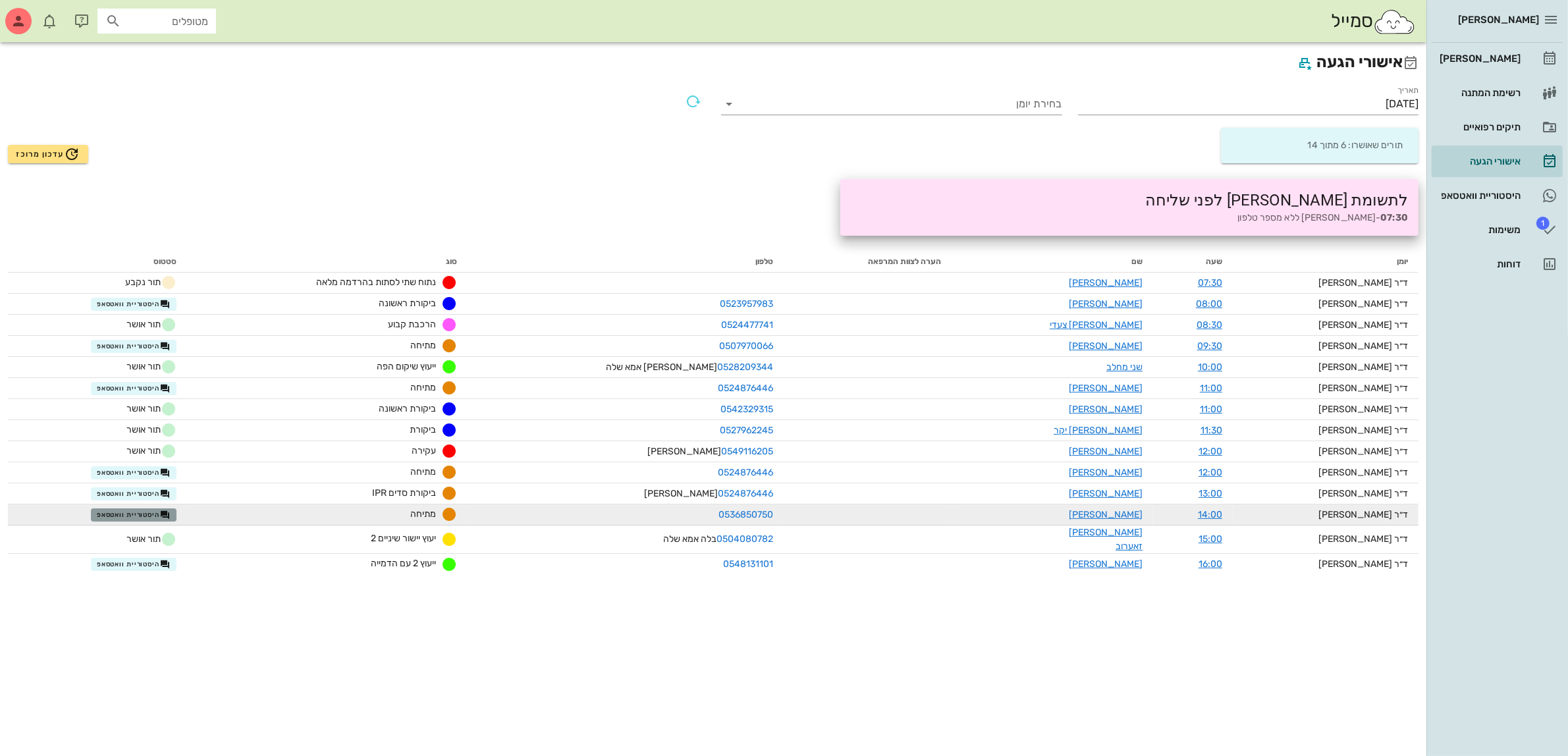
click at [166, 515] on span "היסטוריית וואטסאפ" at bounding box center [133, 514] width 73 height 10
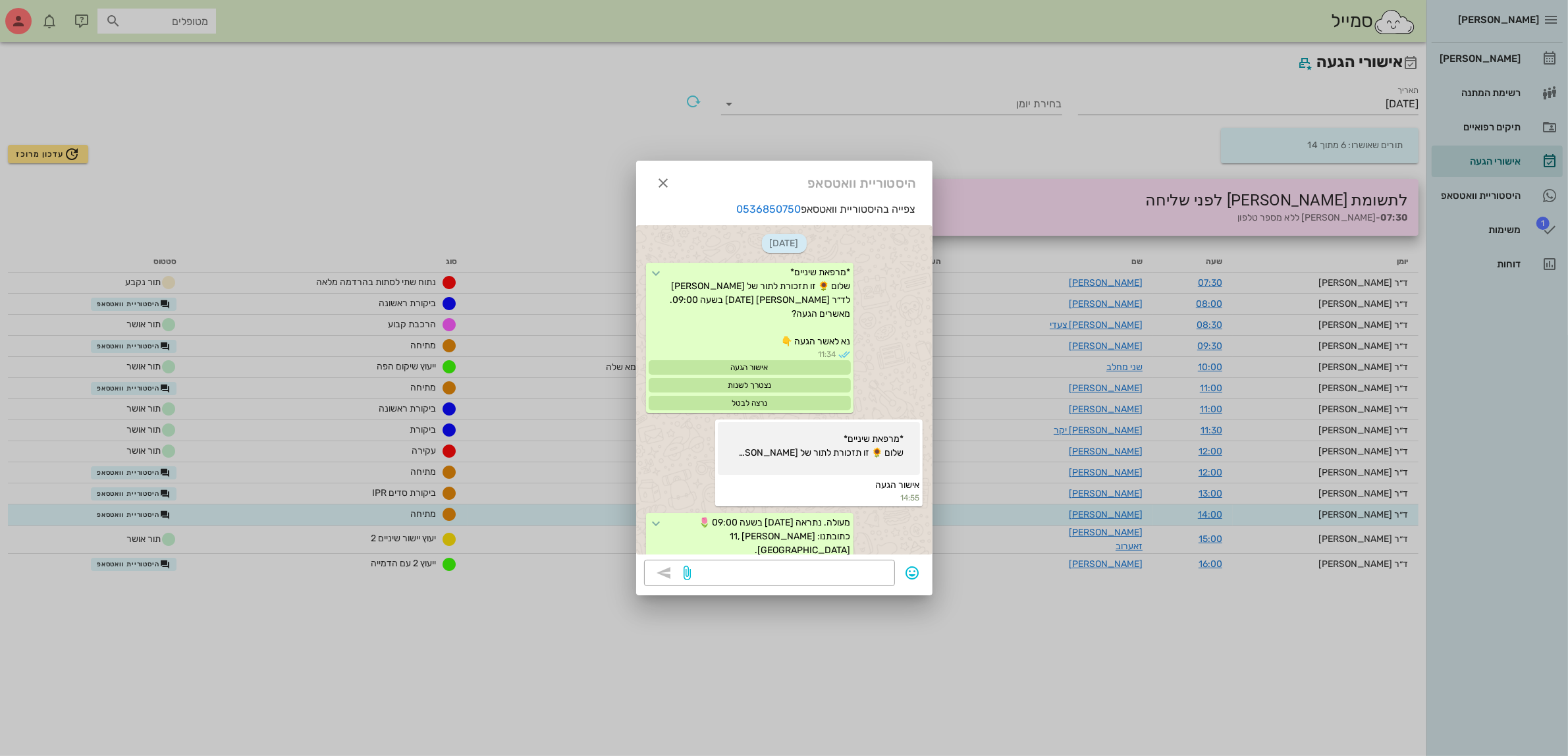
scroll to position [242, 0]
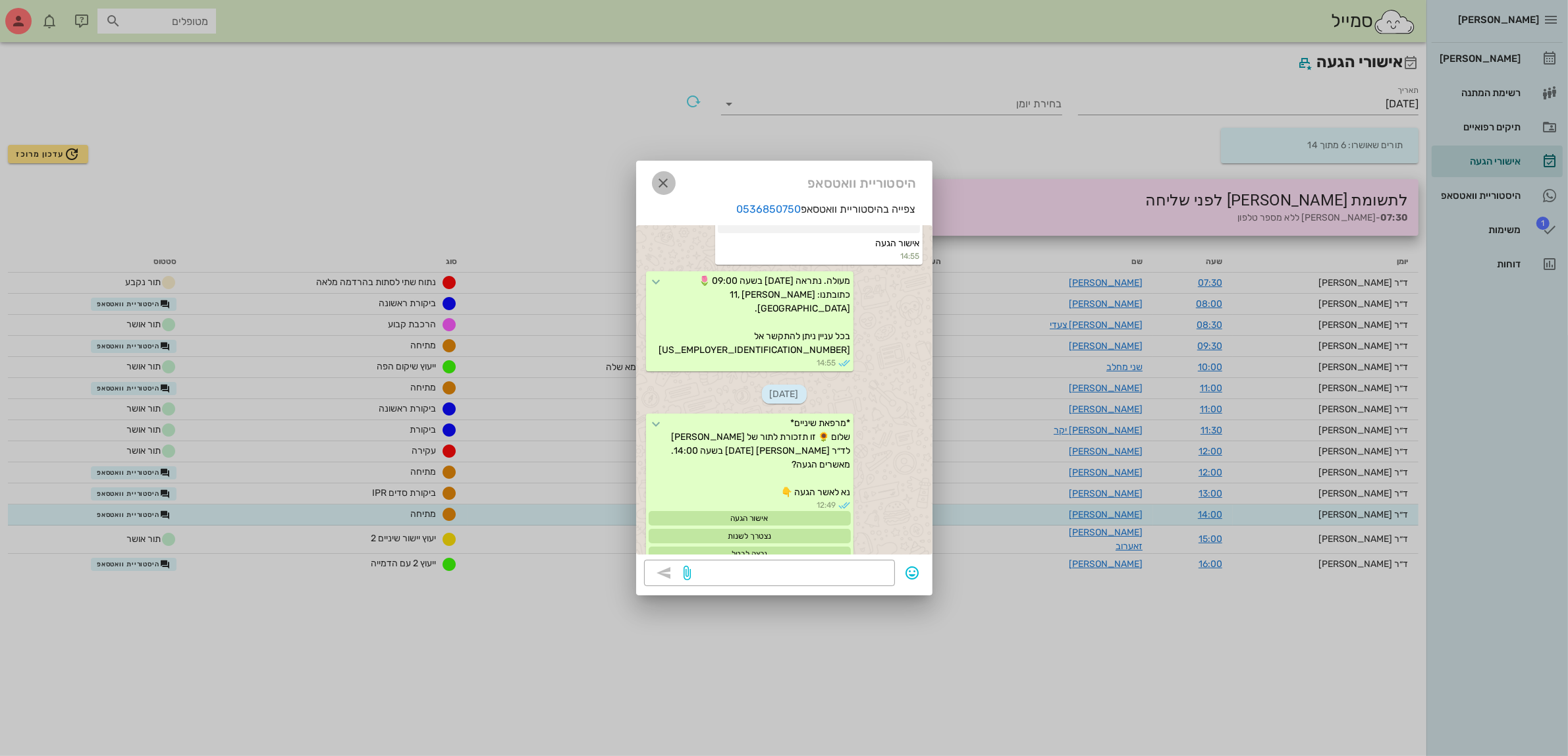
click at [663, 181] on icon "button" at bounding box center [663, 182] width 16 height 16
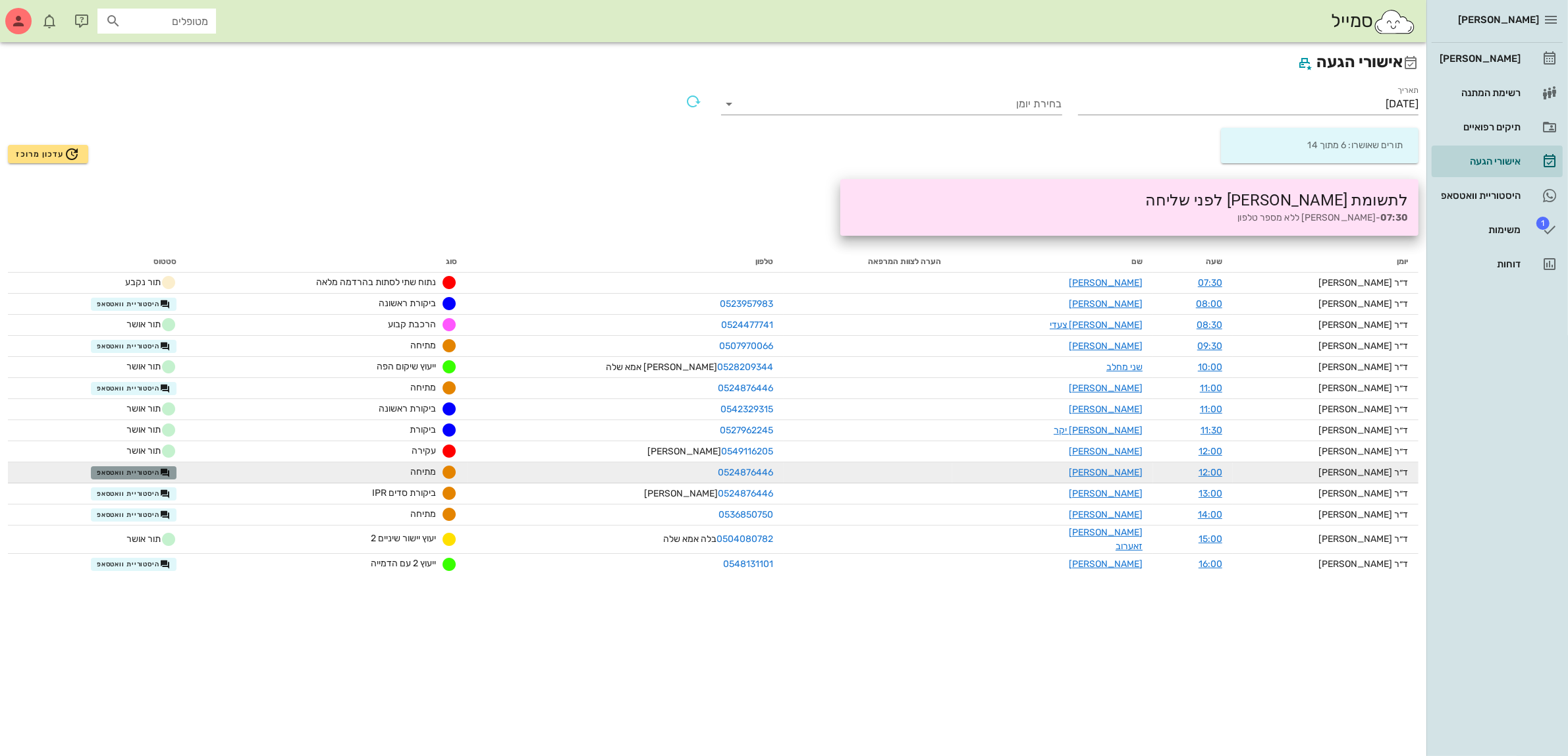
click at [145, 471] on span "היסטוריית וואטסאפ" at bounding box center [133, 472] width 73 height 10
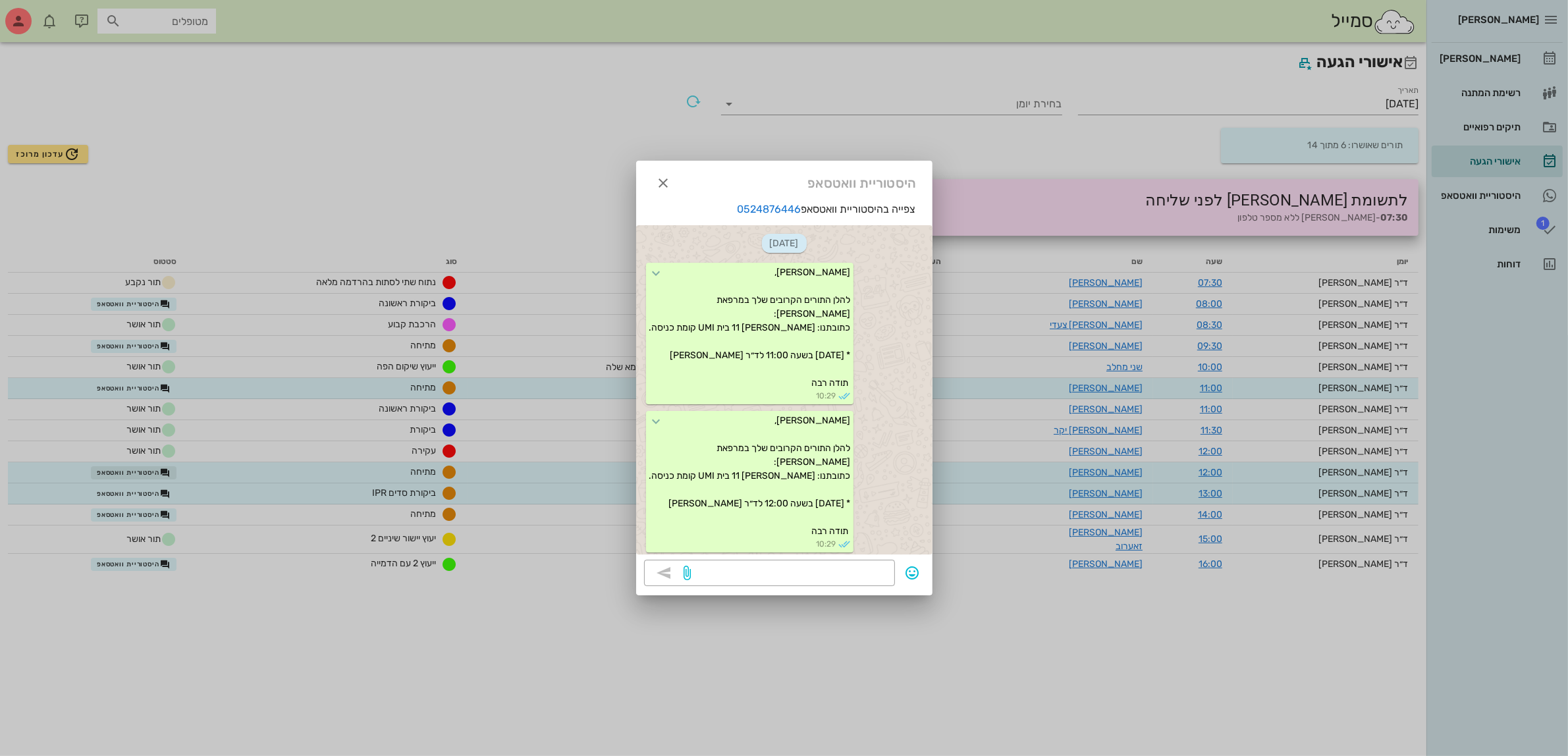
click at [145, 471] on div at bounding box center [784, 378] width 1568 height 756
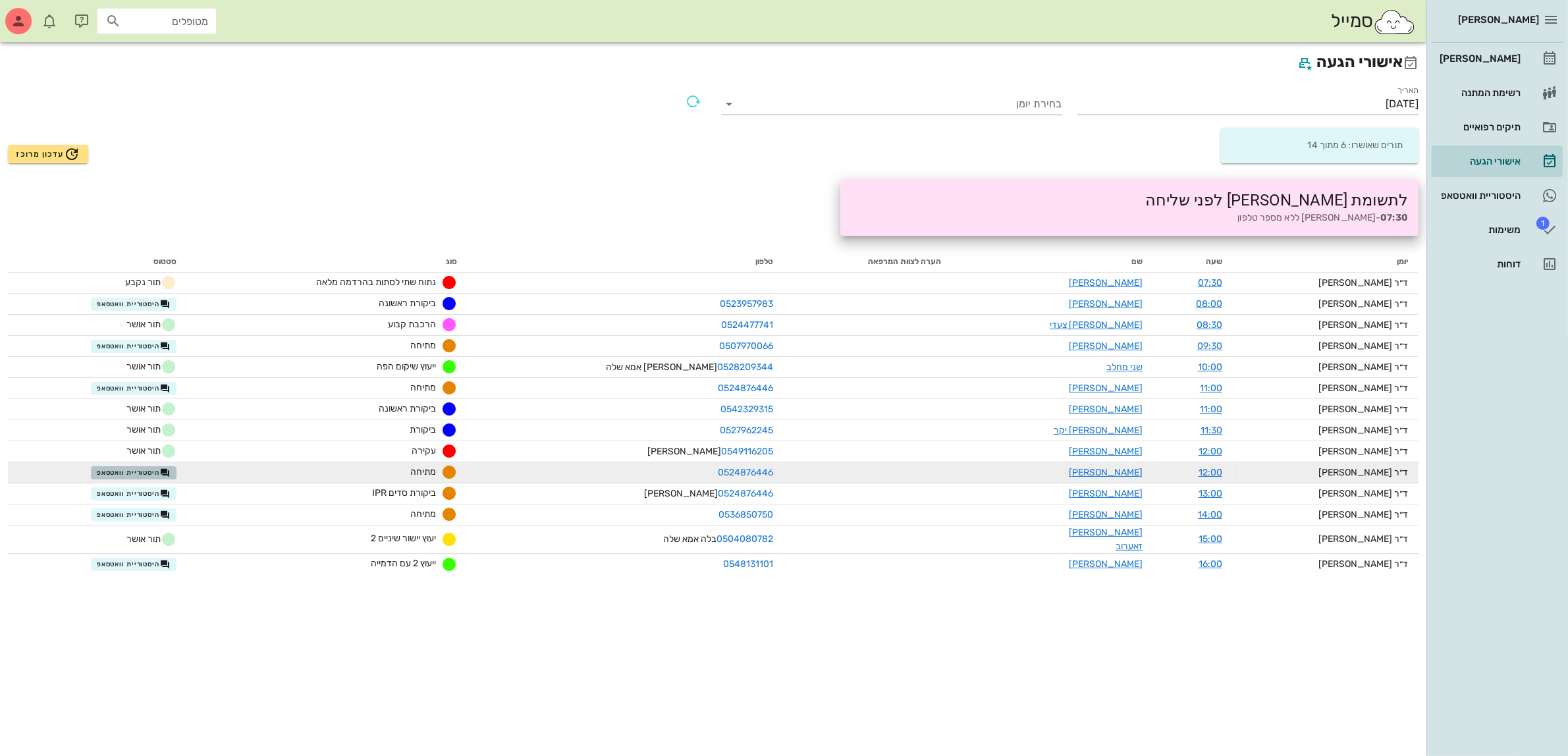
click at [145, 471] on span "היסטוריית וואטסאפ" at bounding box center [133, 472] width 73 height 10
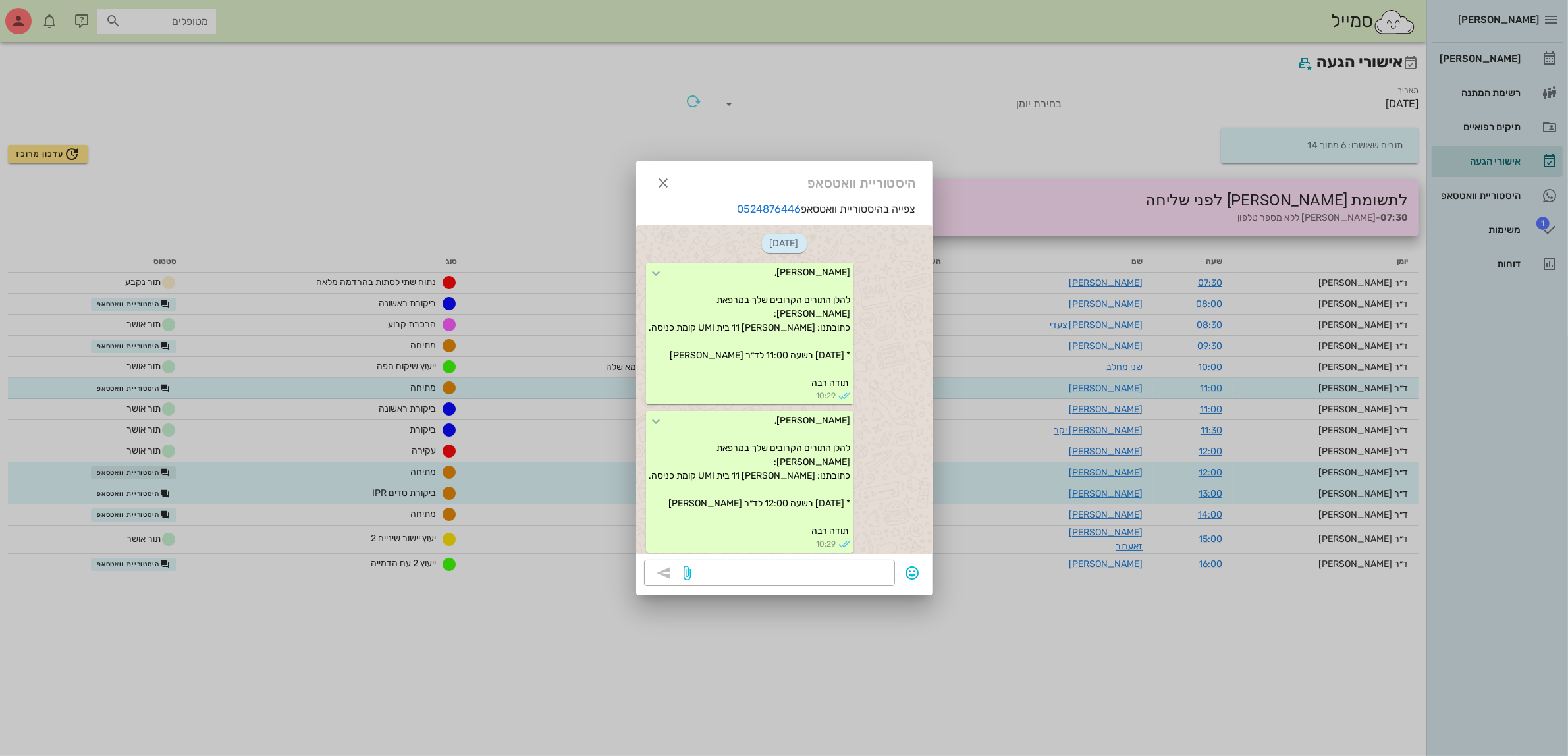
scroll to position [1634, 0]
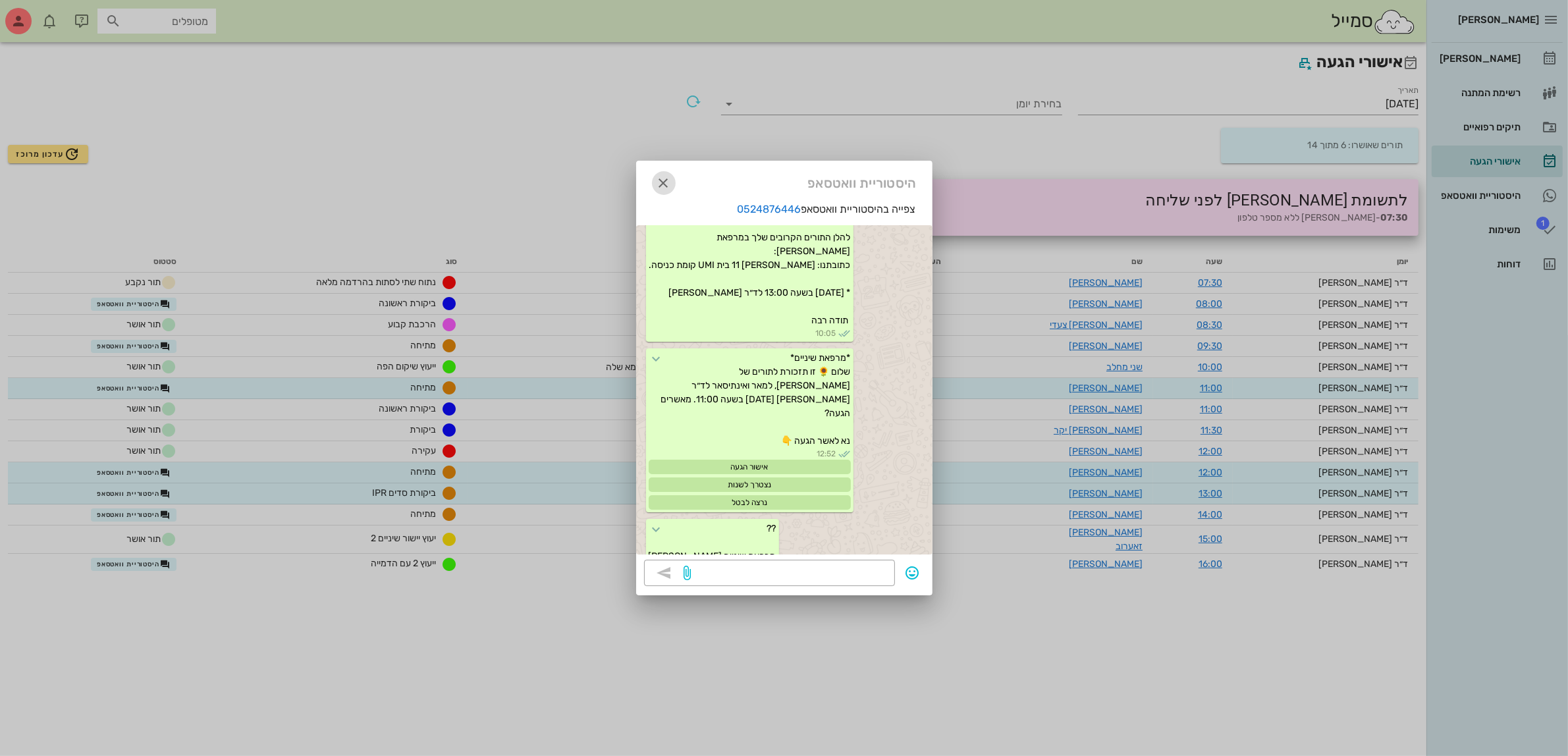
click at [666, 186] on icon "button" at bounding box center [663, 182] width 16 height 16
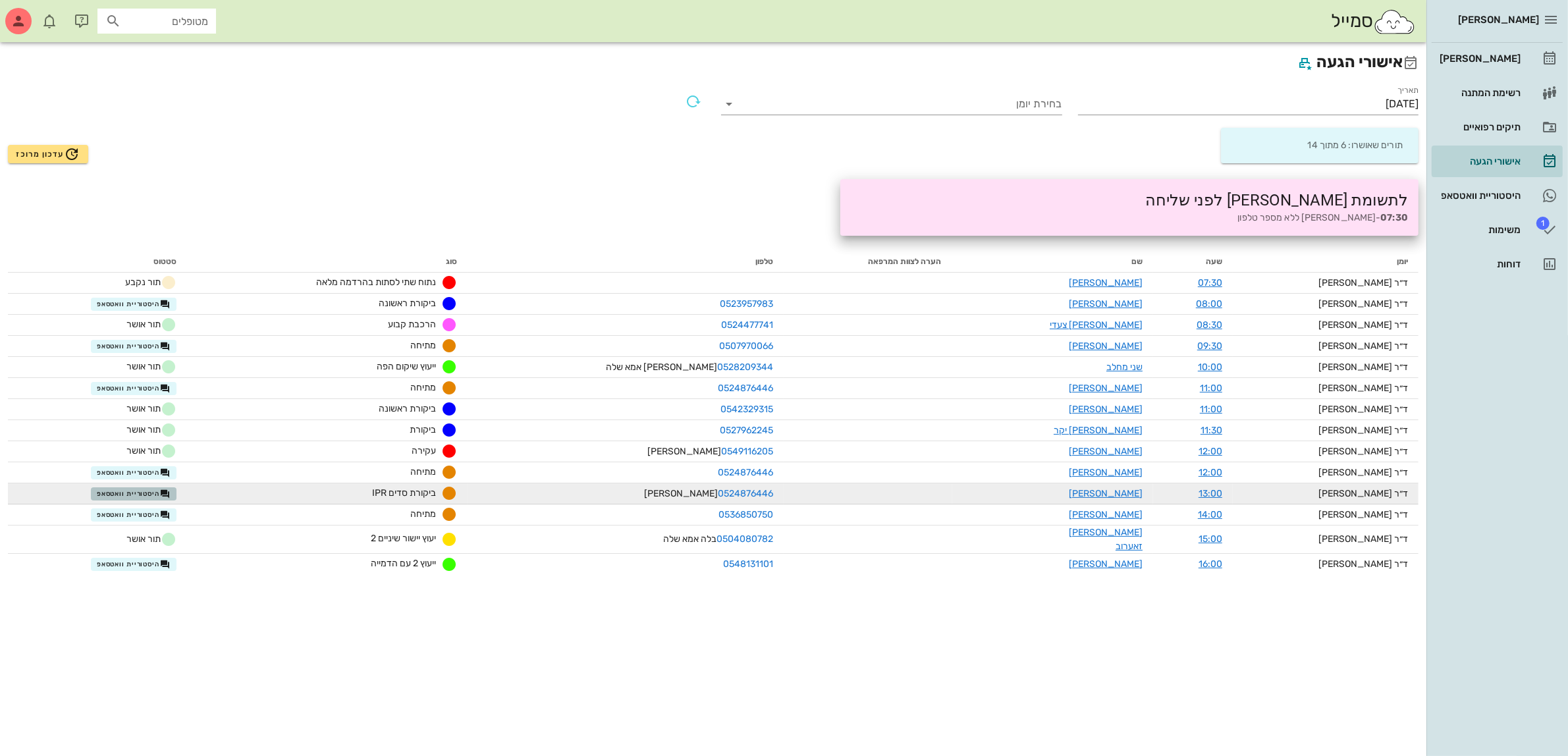
click at [170, 489] on span "היסטוריית וואטסאפ" at bounding box center [133, 493] width 73 height 10
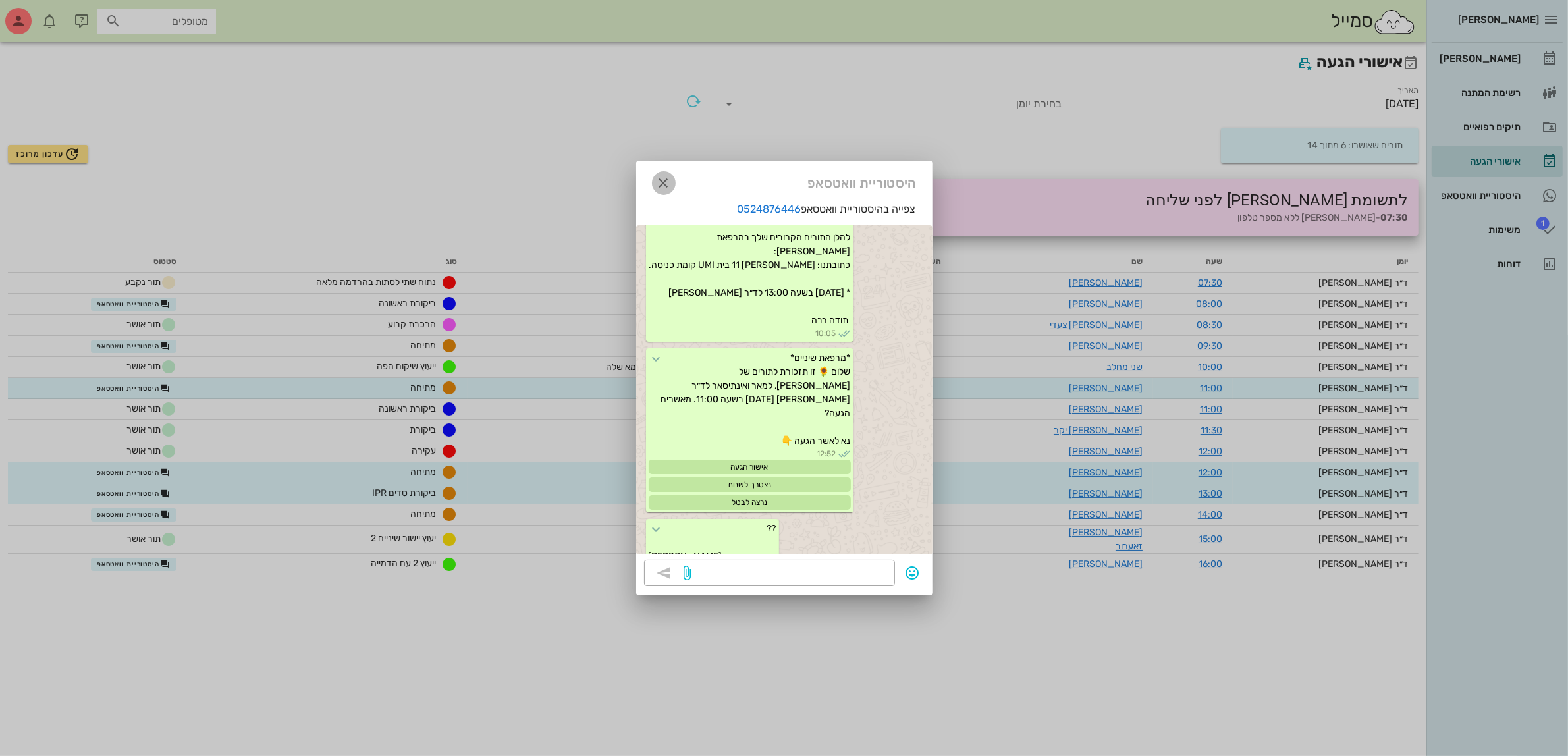
click at [658, 189] on icon "button" at bounding box center [663, 182] width 16 height 16
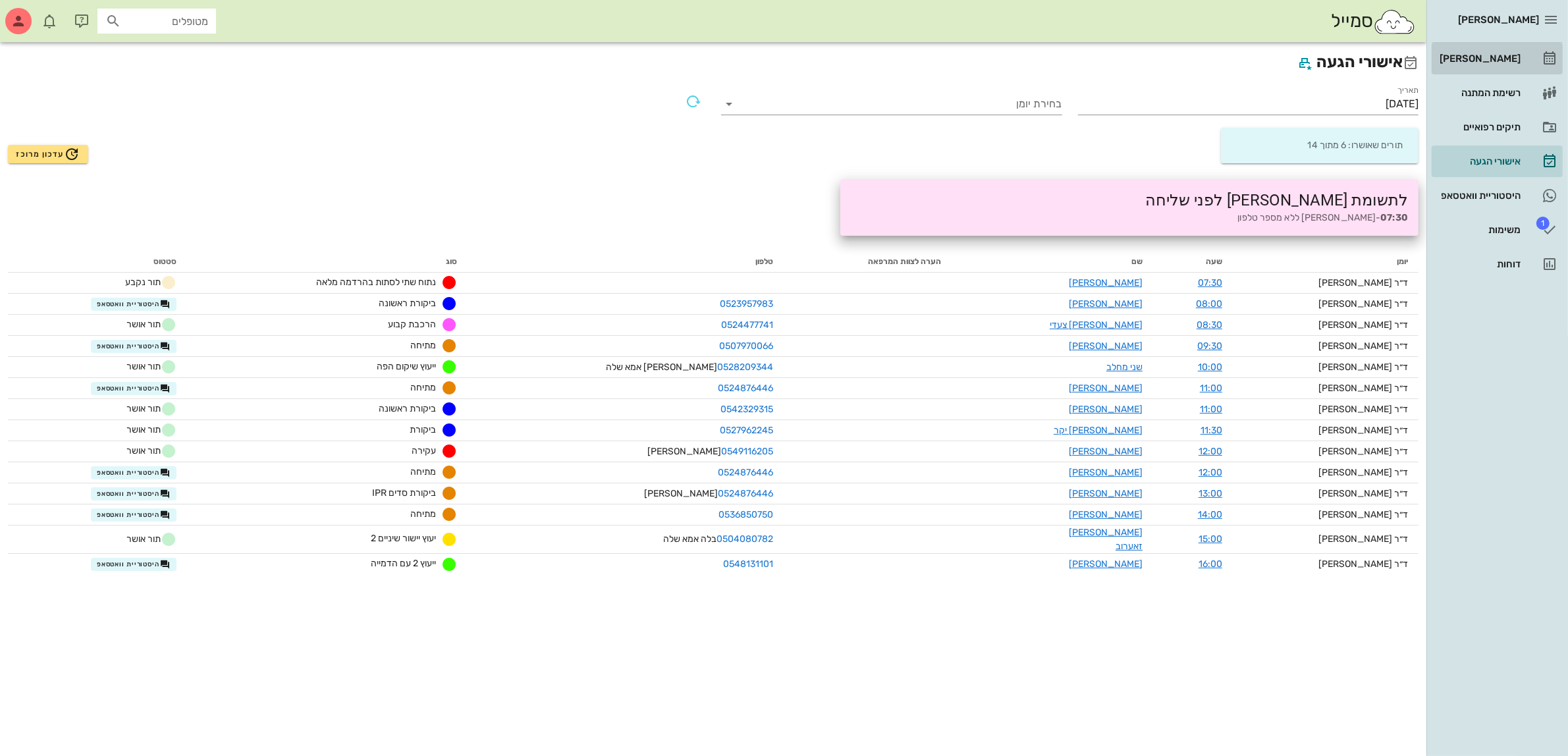
click at [1494, 60] on div "[PERSON_NAME]" at bounding box center [1479, 58] width 84 height 10
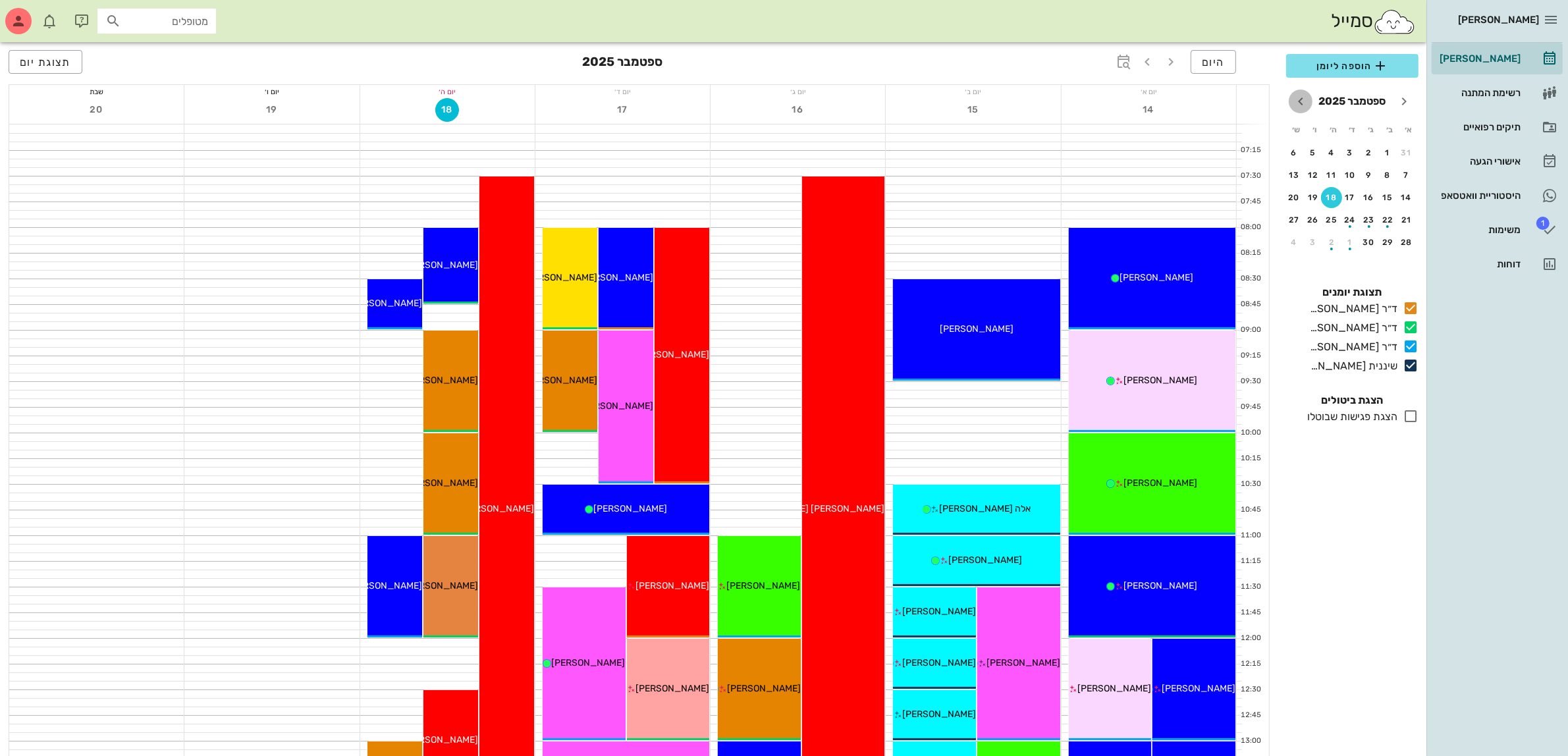
click at [1301, 105] on icon "חודש הבא" at bounding box center [1300, 101] width 16 height 16
click at [1400, 102] on icon "חודש שעבר" at bounding box center [1403, 101] width 16 height 16
click at [1403, 218] on div "21" at bounding box center [1406, 220] width 21 height 9
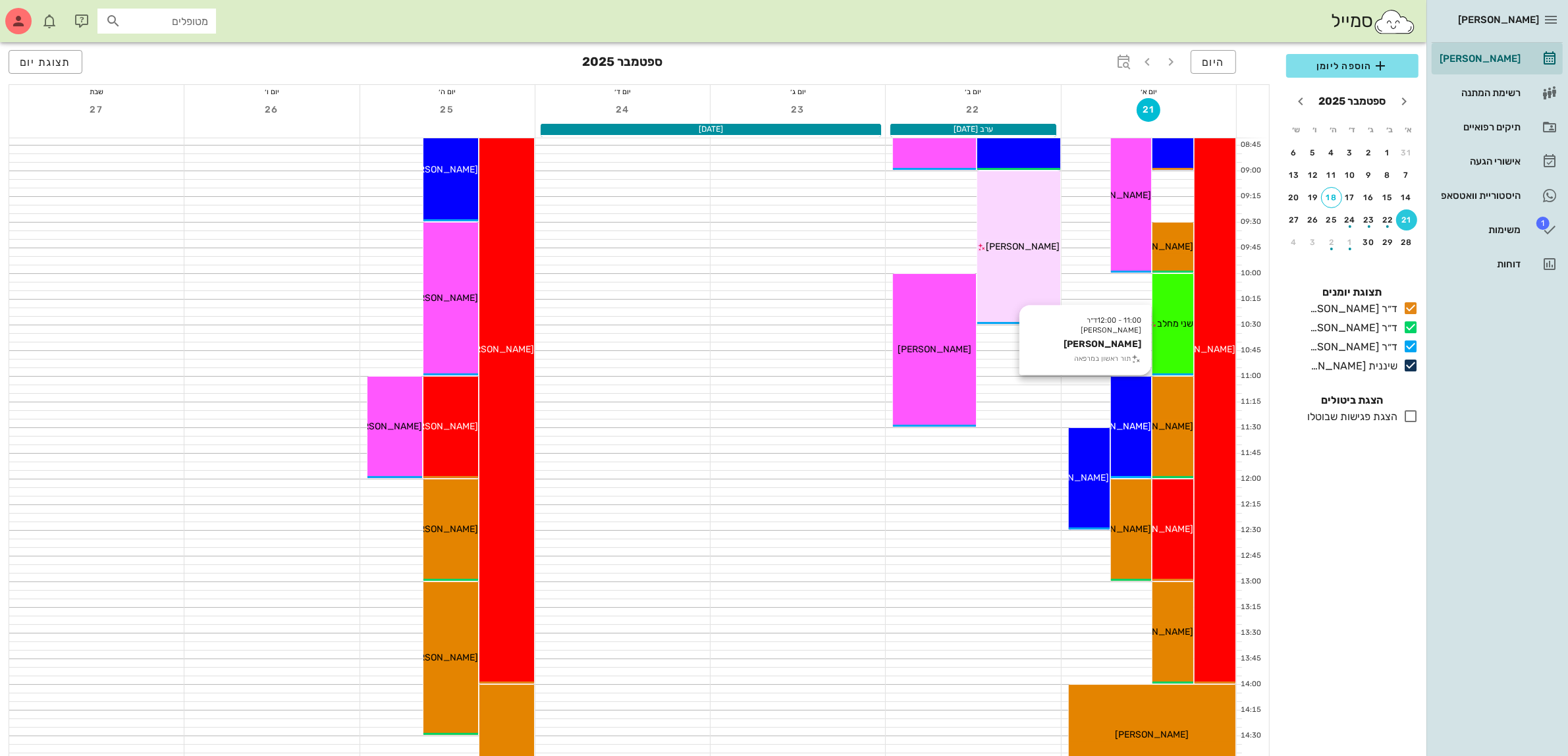
scroll to position [165, 0]
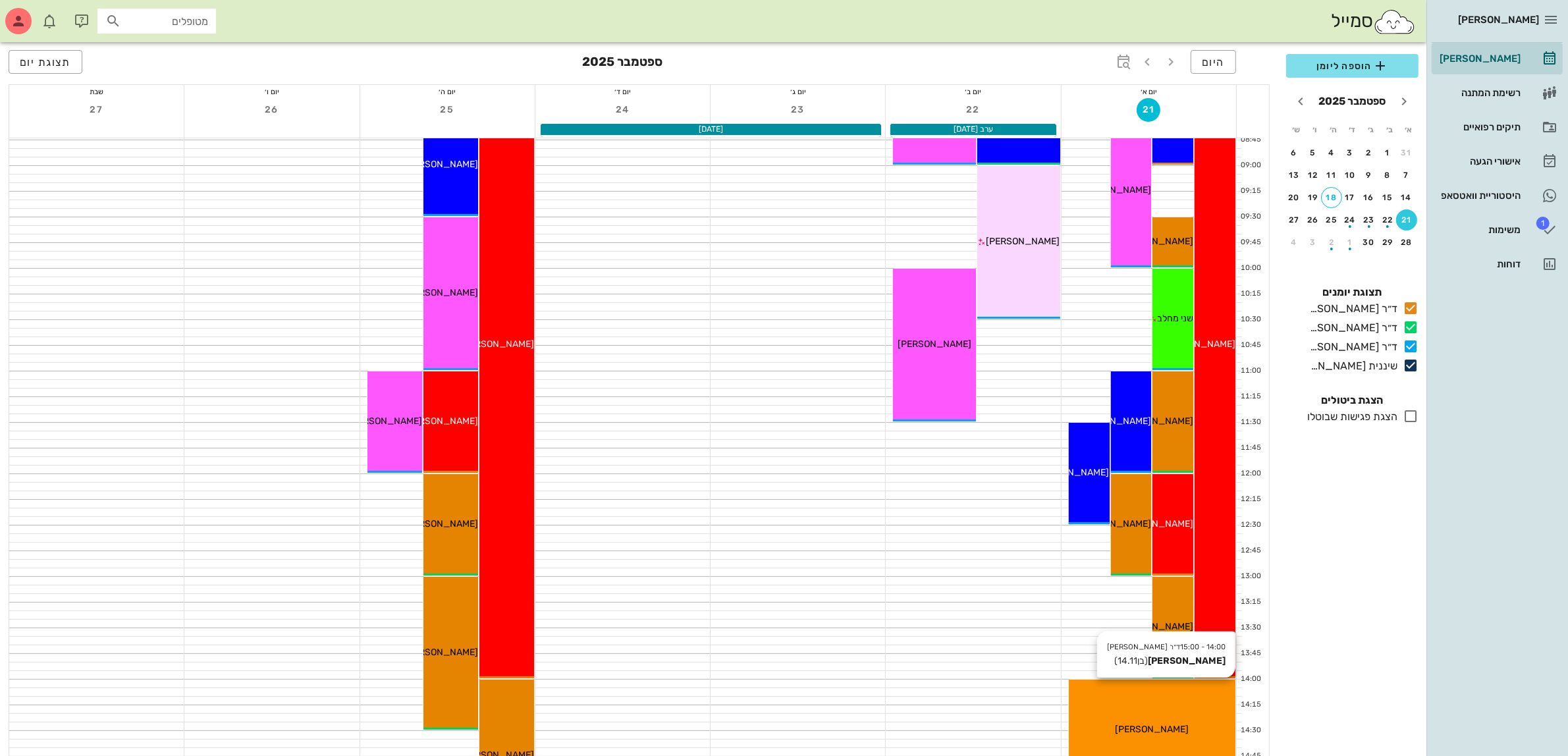
click at [1157, 716] on div "14:00 - 15:00 ד״ר [PERSON_NAME] [PERSON_NAME] (בן 14.11 ) [PERSON_NAME]" at bounding box center [1151, 730] width 166 height 101
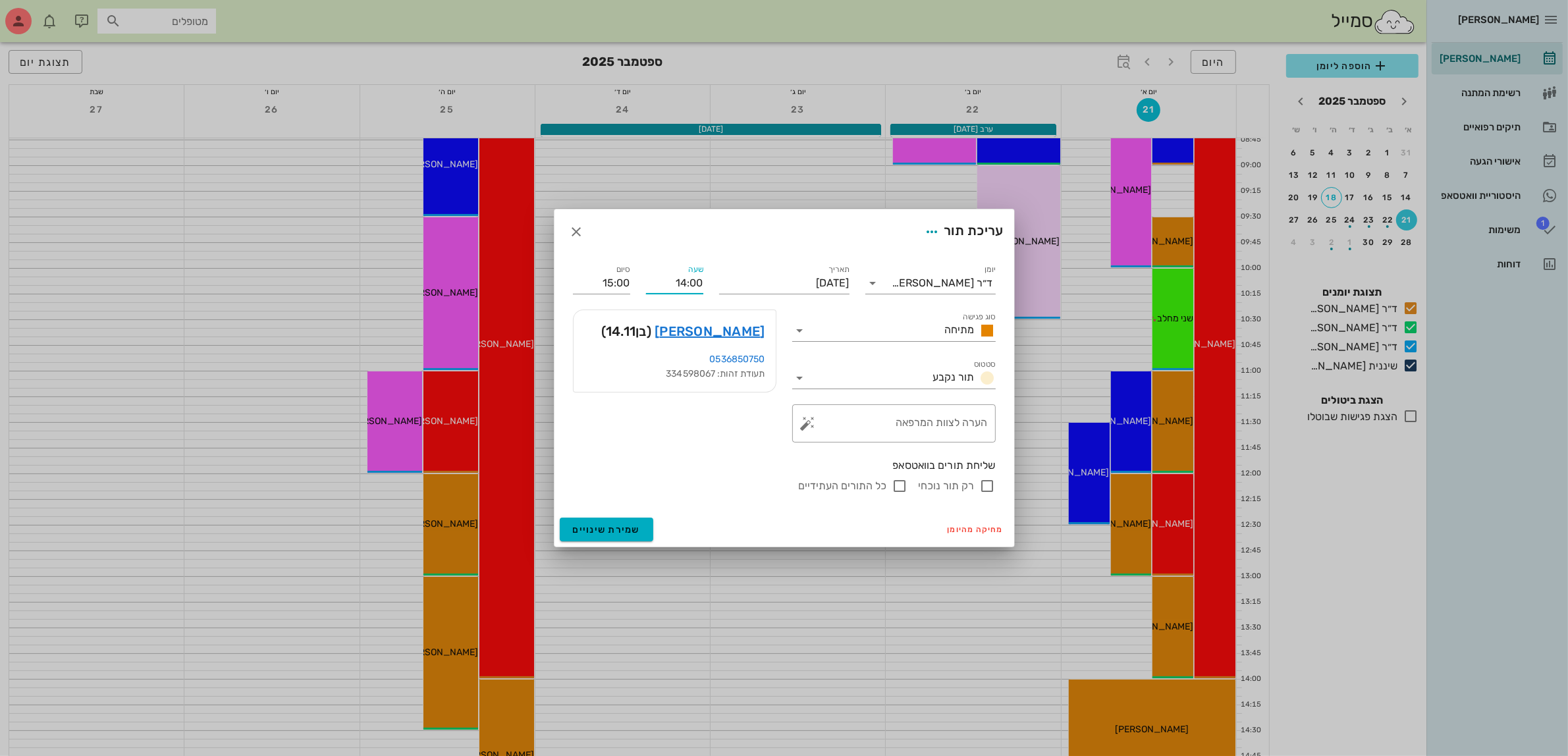
click at [696, 285] on input "14:00" at bounding box center [675, 283] width 58 height 21
drag, startPoint x: 673, startPoint y: 290, endPoint x: 811, endPoint y: 281, distance: 138.3
click at [811, 281] on div "יומן ד״ר [PERSON_NAME] סוג פגישה מתיחה סטטוס תור נקבע תאריך [DATE] שעה 14:00 סי…" at bounding box center [784, 378] width 439 height 247
type input "0"
type input "08:30"
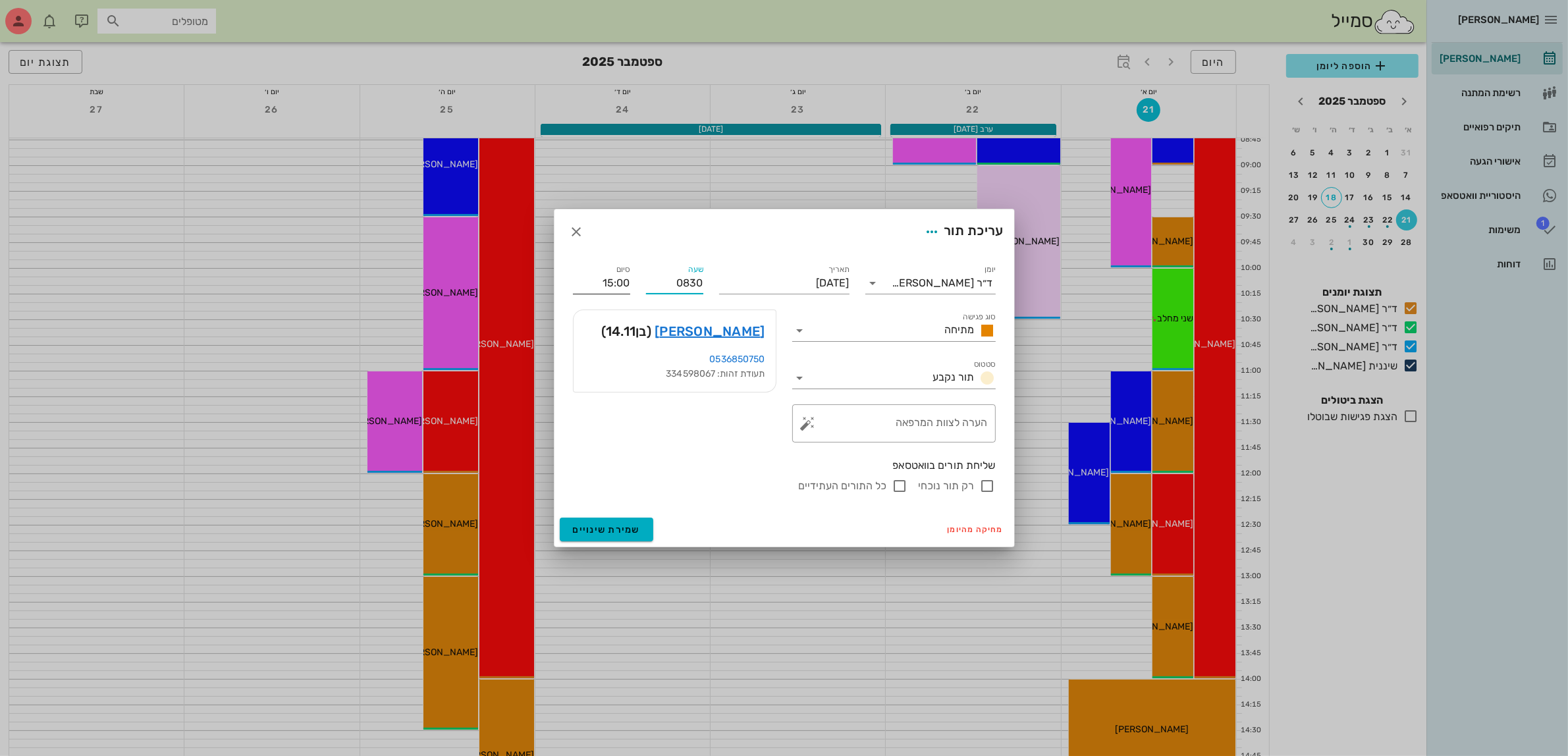
type input "09:30"
click at [605, 284] on input "09:30" at bounding box center [602, 283] width 58 height 21
click at [729, 482] on div "רק תור נוכחי כל התורים העתידיים" at bounding box center [784, 485] width 423 height 16
click at [987, 486] on input "רק תור נוכחי" at bounding box center [988, 485] width 16 height 16
checkbox input "false"
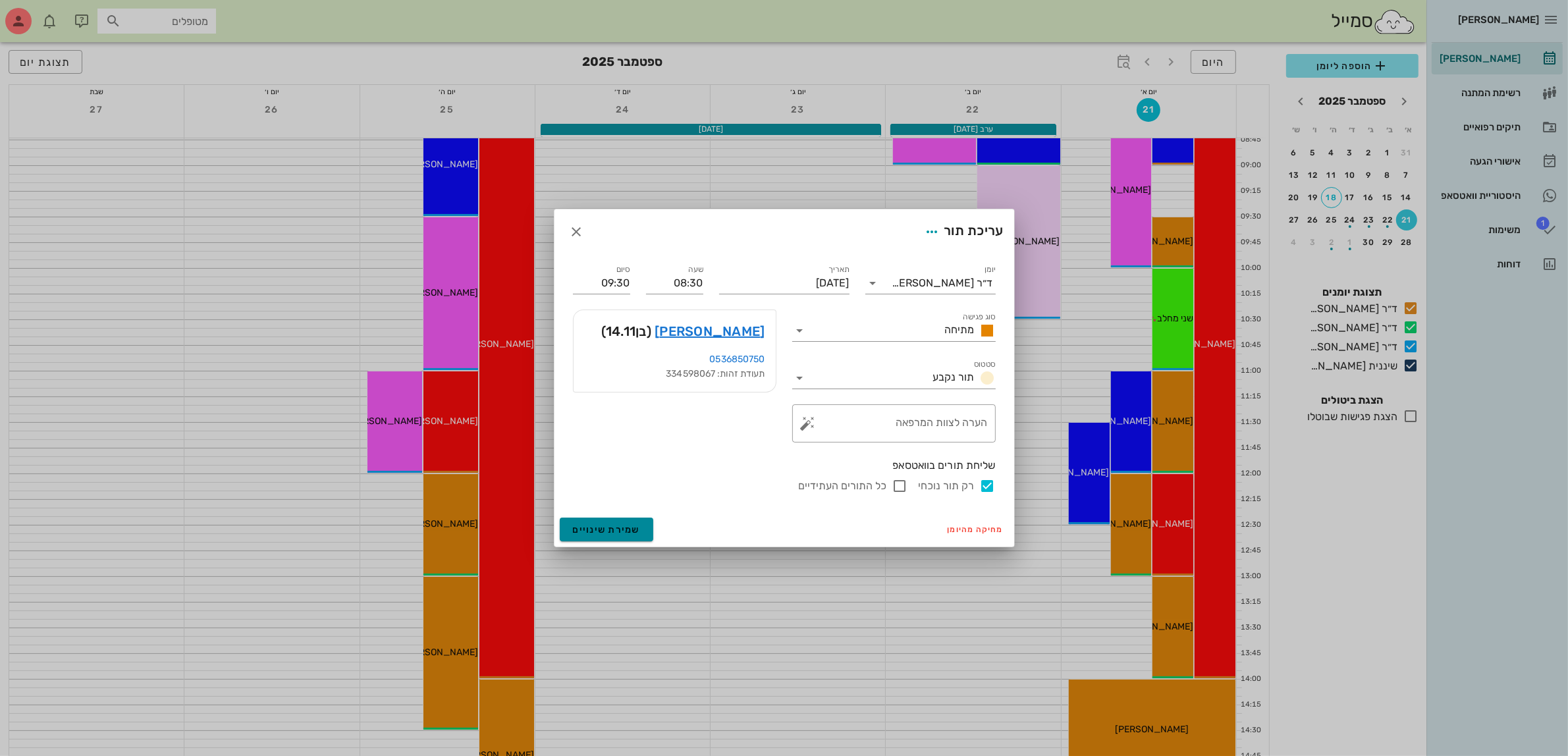
click at [618, 533] on span "שמירת שינויים" at bounding box center [606, 530] width 68 height 11
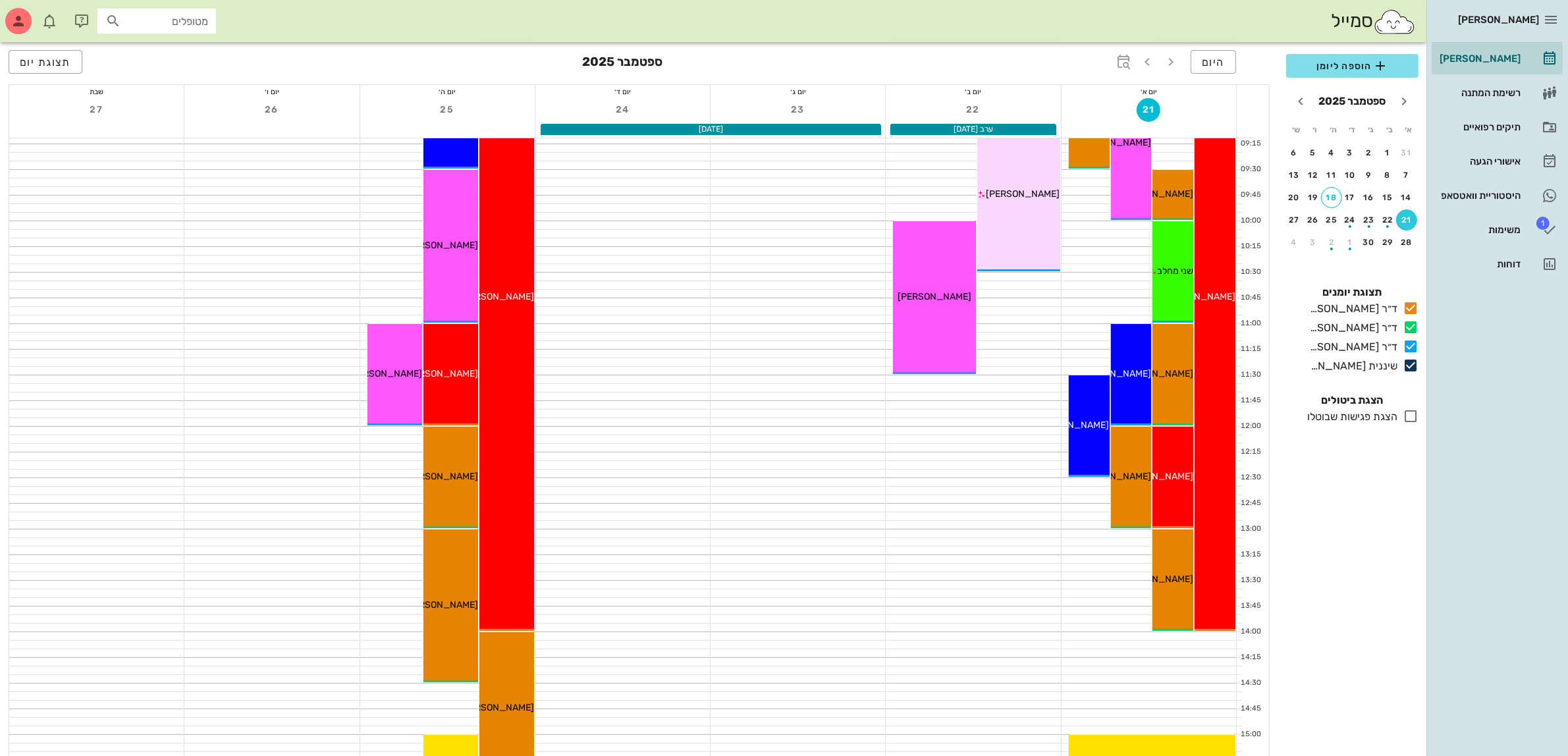
scroll to position [247, 0]
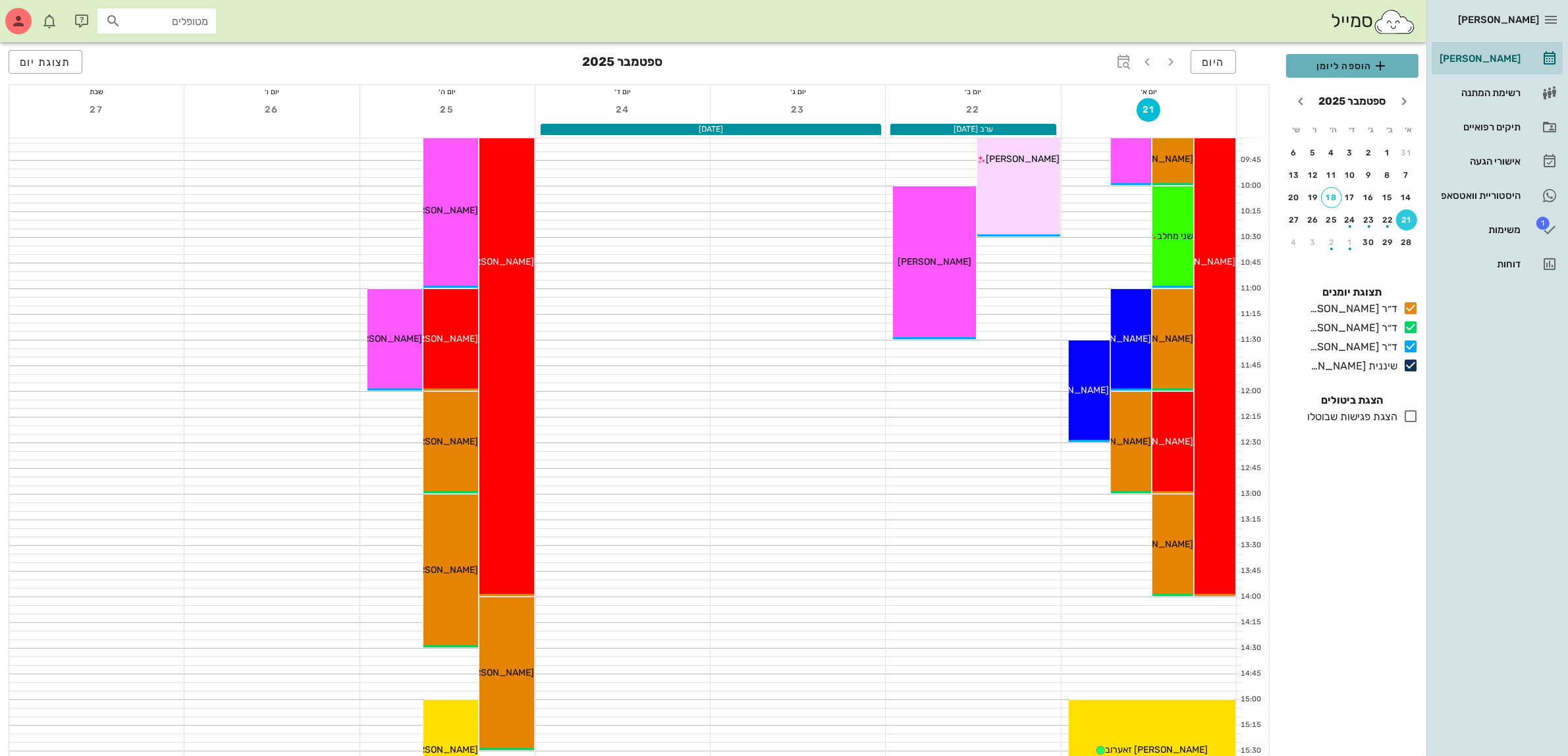
click at [1334, 62] on span "הוספה ליומן" at bounding box center [1352, 65] width 112 height 16
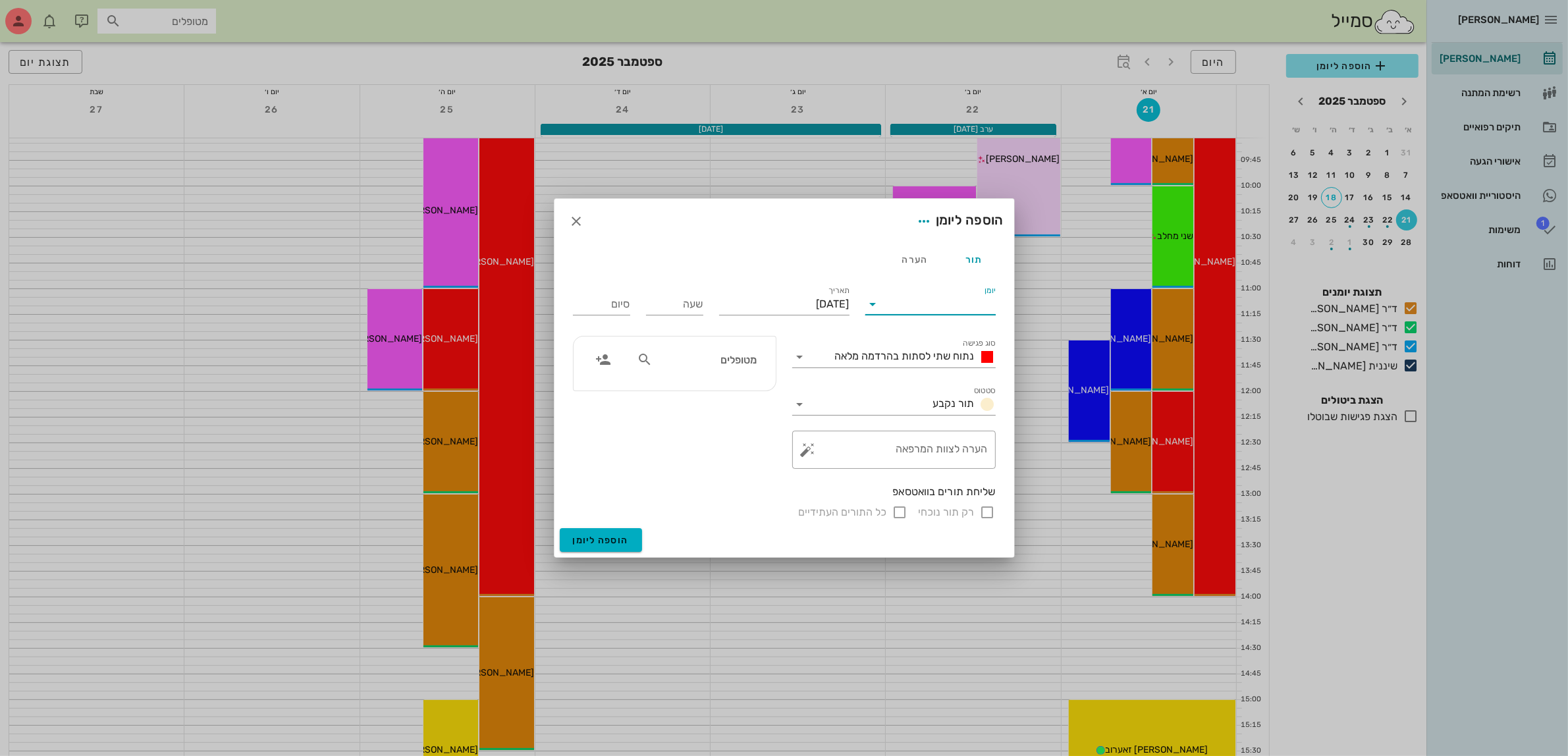
click at [916, 310] on input "יומן" at bounding box center [939, 304] width 112 height 21
click at [930, 341] on div "ד״ר [PERSON_NAME]" at bounding box center [934, 345] width 116 height 12
click at [930, 350] on span "נתוח שתי לסתות בהרדמה מלאה" at bounding box center [905, 355] width 140 height 12
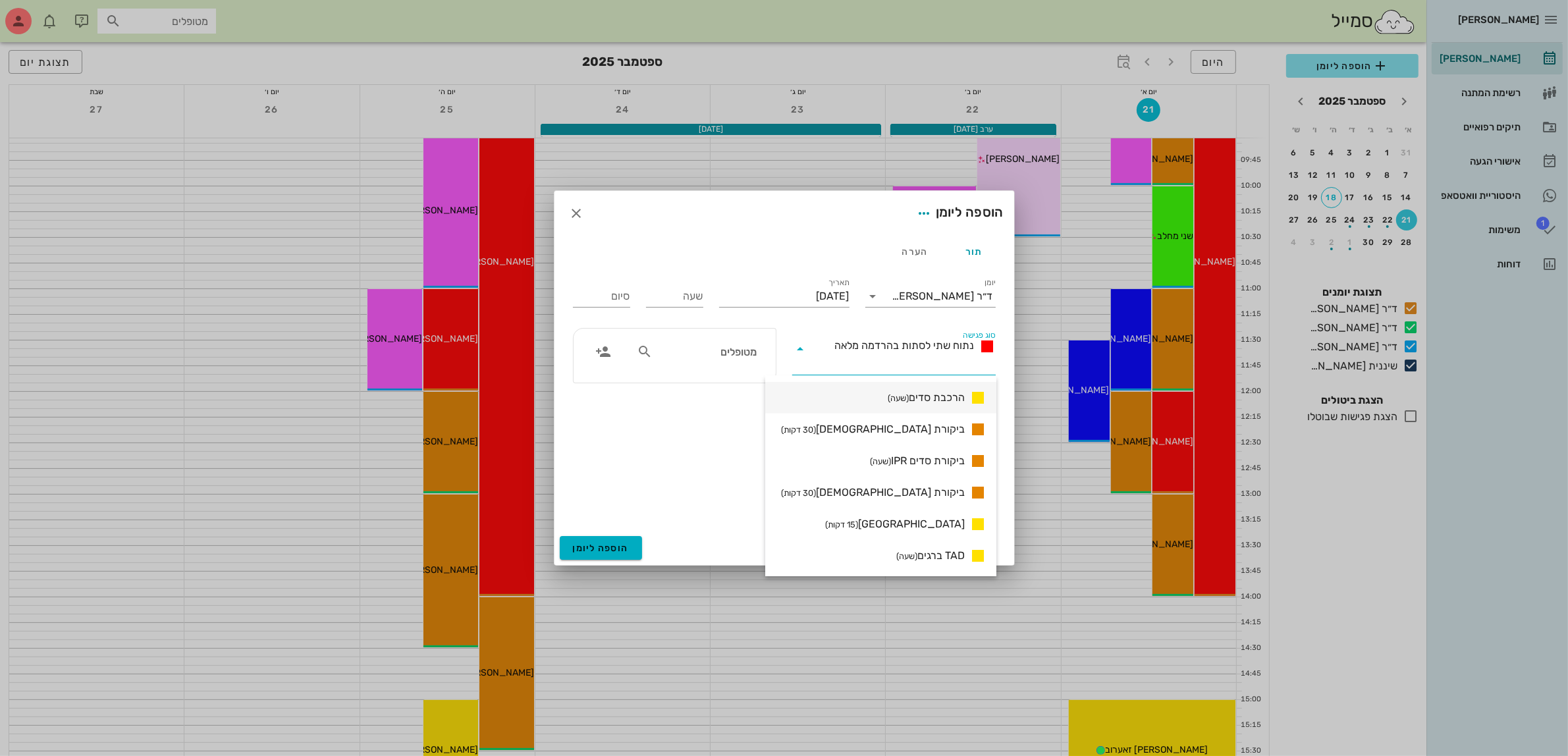
scroll to position [988, 0]
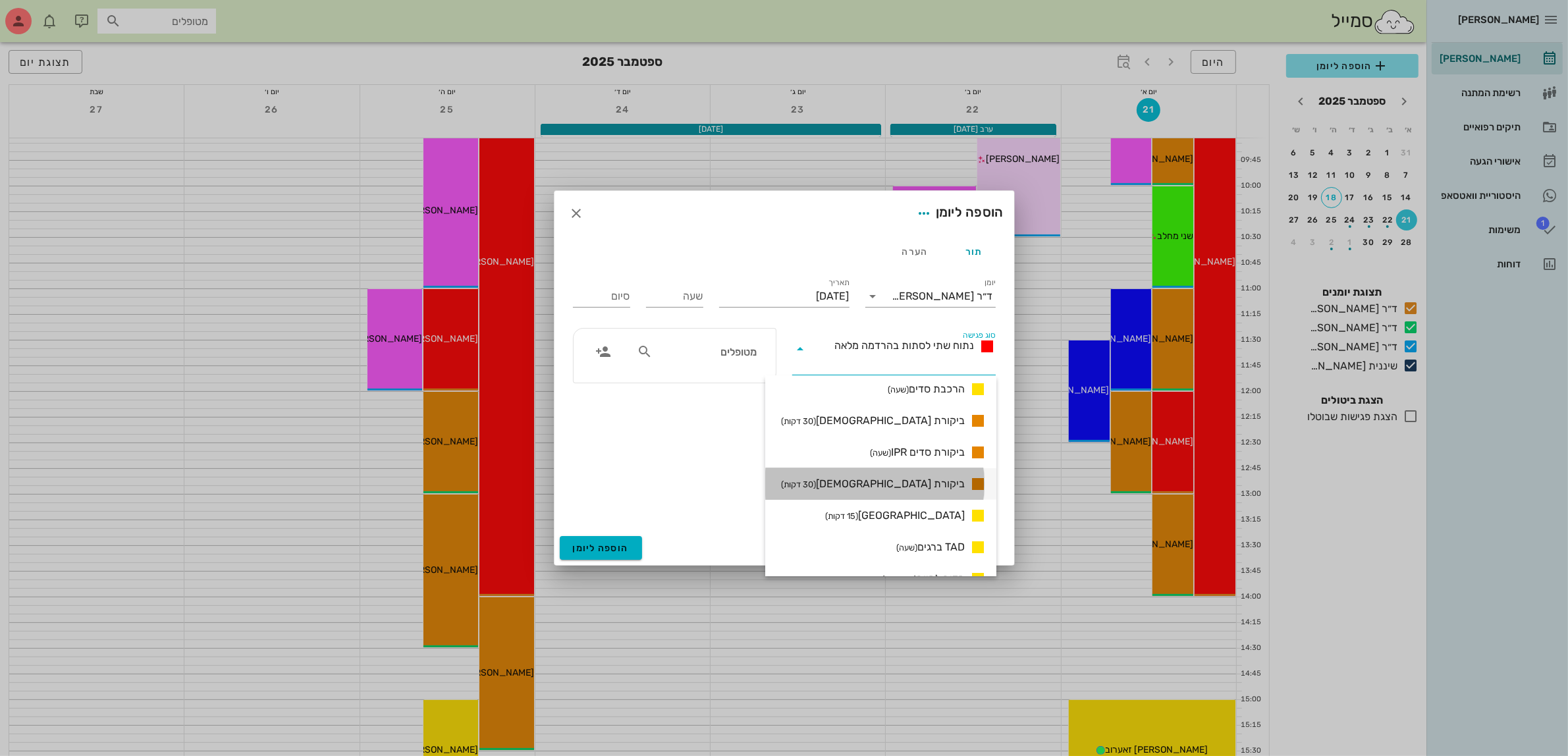
click at [936, 484] on span "ביקורת [DEMOGRAPHIC_DATA] (30 דקות)" at bounding box center [873, 484] width 184 height 16
type input "00:30"
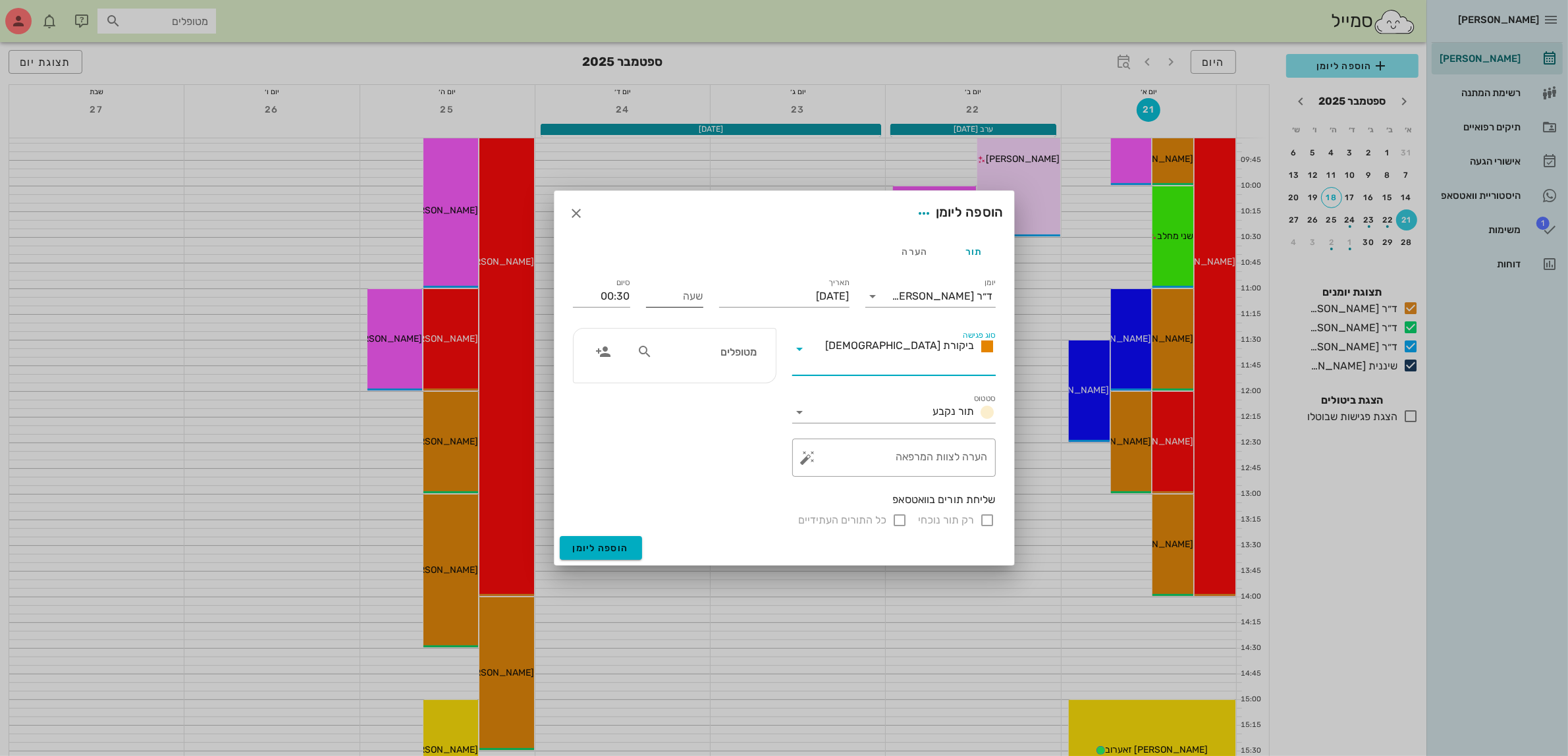
click at [672, 300] on input "שעה" at bounding box center [675, 296] width 58 height 21
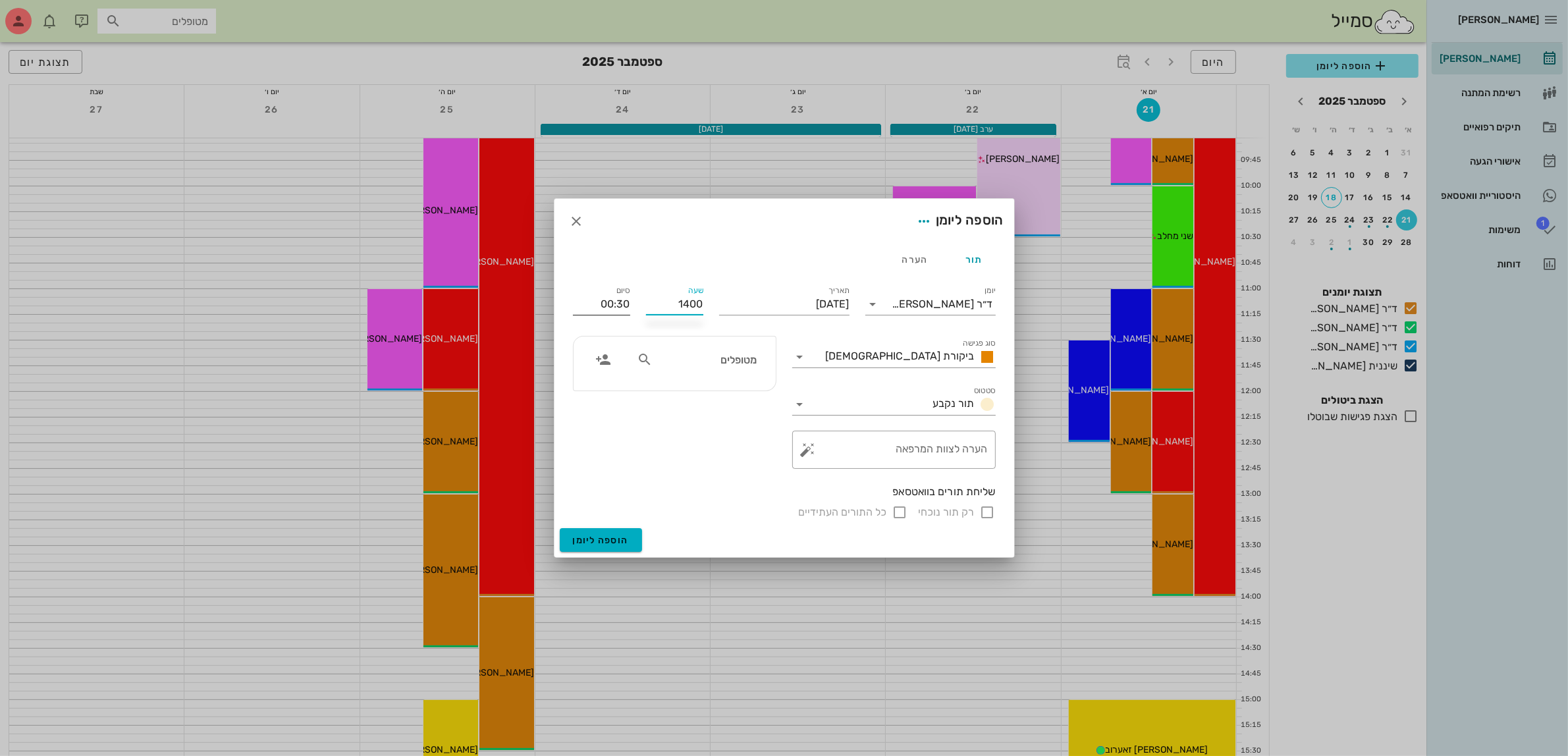
type input "14:00"
click at [623, 297] on input "14:30" at bounding box center [602, 304] width 58 height 21
click at [617, 420] on div "15:30 (שעה ו30 דקות)" at bounding box center [566, 427] width 100 height 19
type input "15:30"
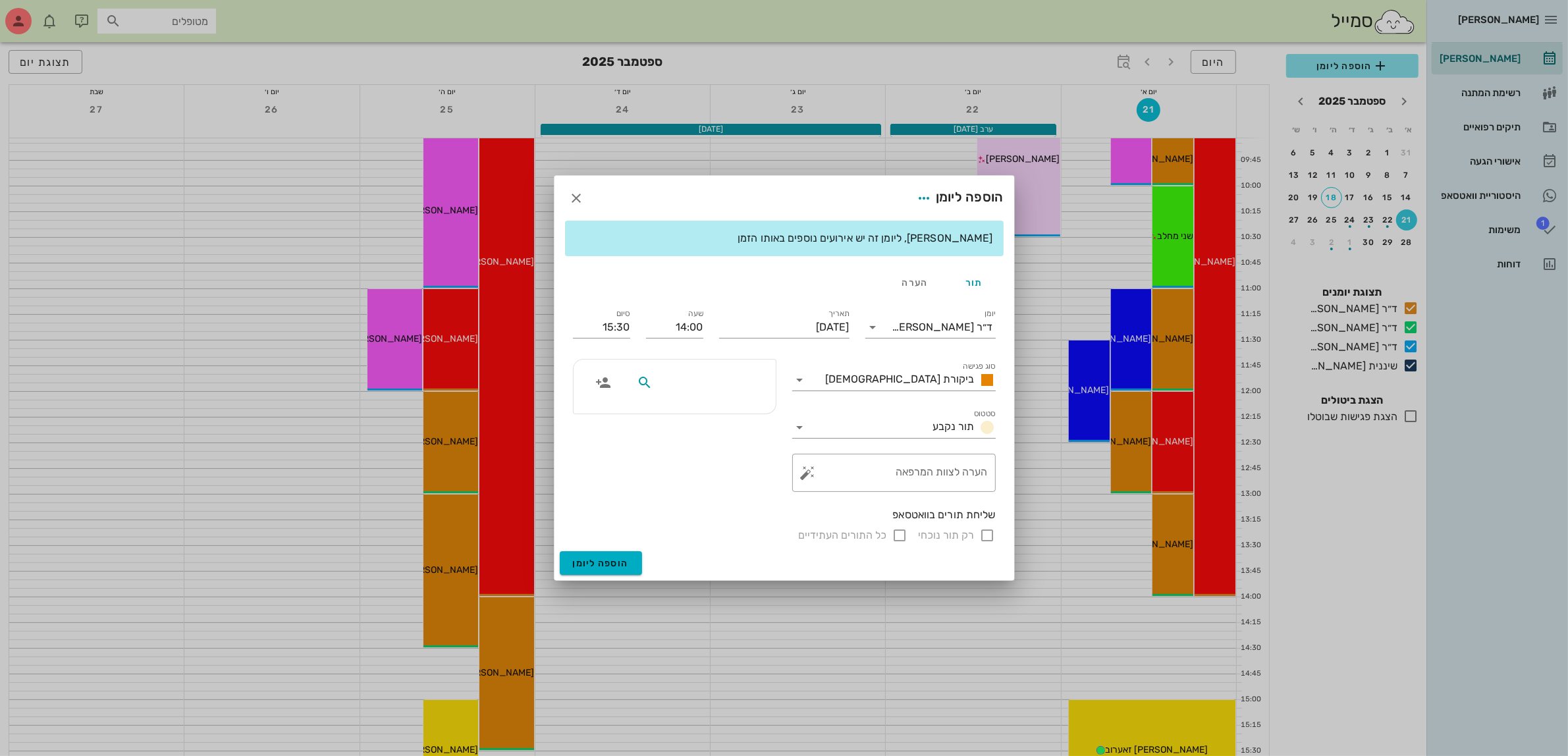
click at [712, 379] on input "text" at bounding box center [705, 382] width 101 height 17
type input "ירי"
click at [733, 412] on div "[PERSON_NAME]" at bounding box center [707, 412] width 134 height 10
click at [950, 478] on textarea "הערה לצוות המרפאה" at bounding box center [899, 476] width 177 height 32
click at [924, 468] on textarea "הורדת גשר תחון וסדים" at bounding box center [899, 476] width 177 height 32
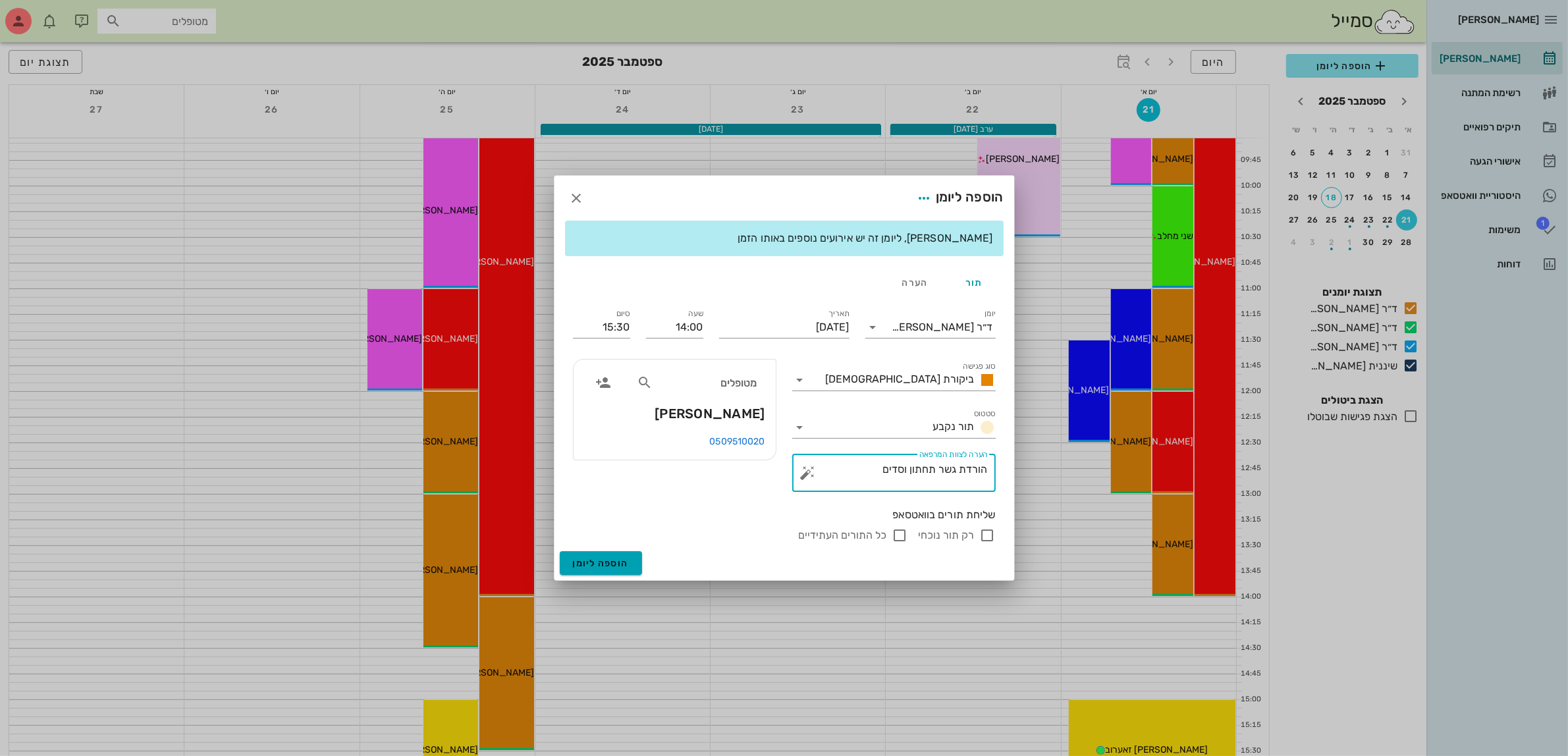
type textarea "הורדת גשר תחתון וסדים"
click at [590, 560] on span "הוספה ליומן" at bounding box center [601, 564] width 56 height 11
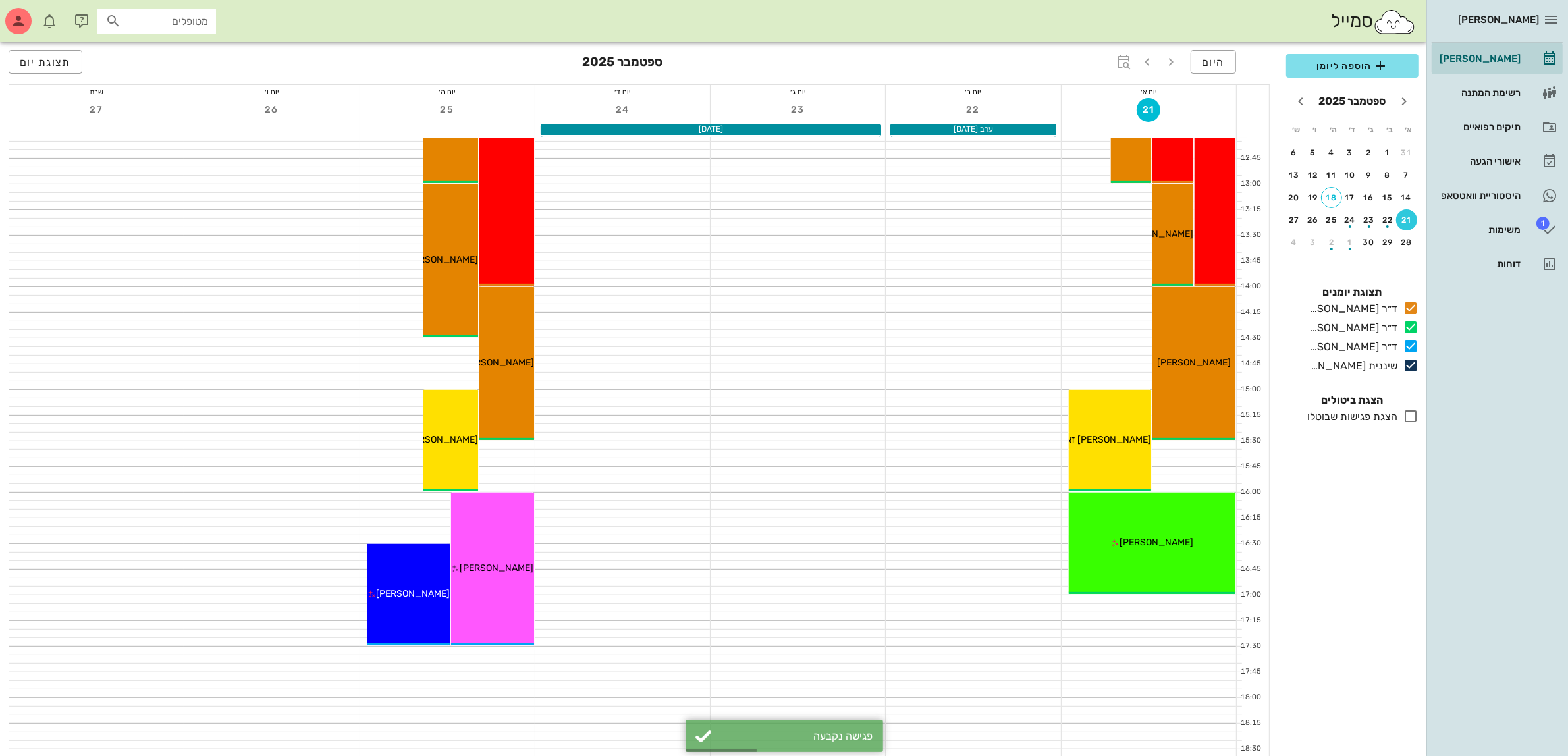
scroll to position [577, 0]
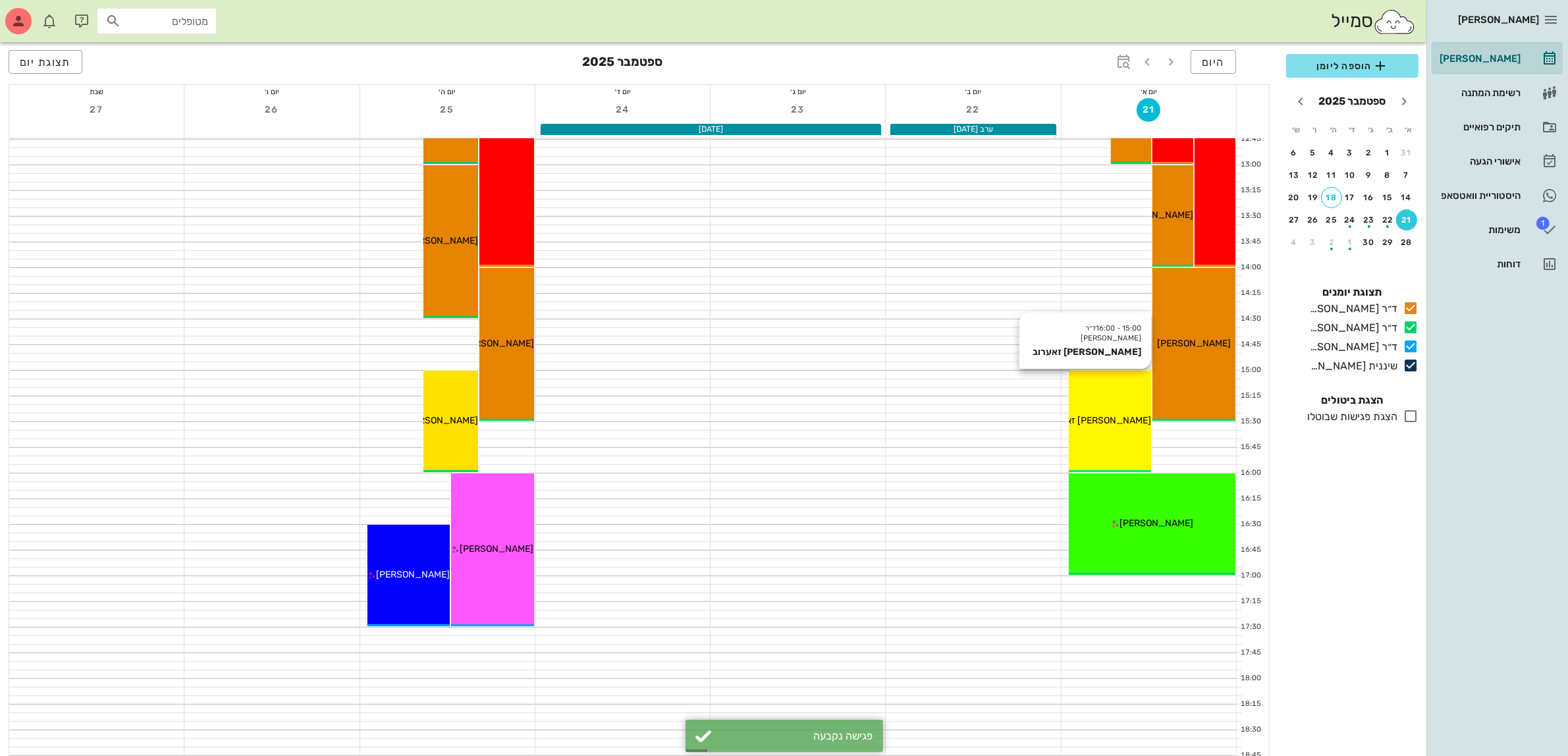
click at [1106, 417] on span "[PERSON_NAME] זאערוב" at bounding box center [1099, 420] width 102 height 11
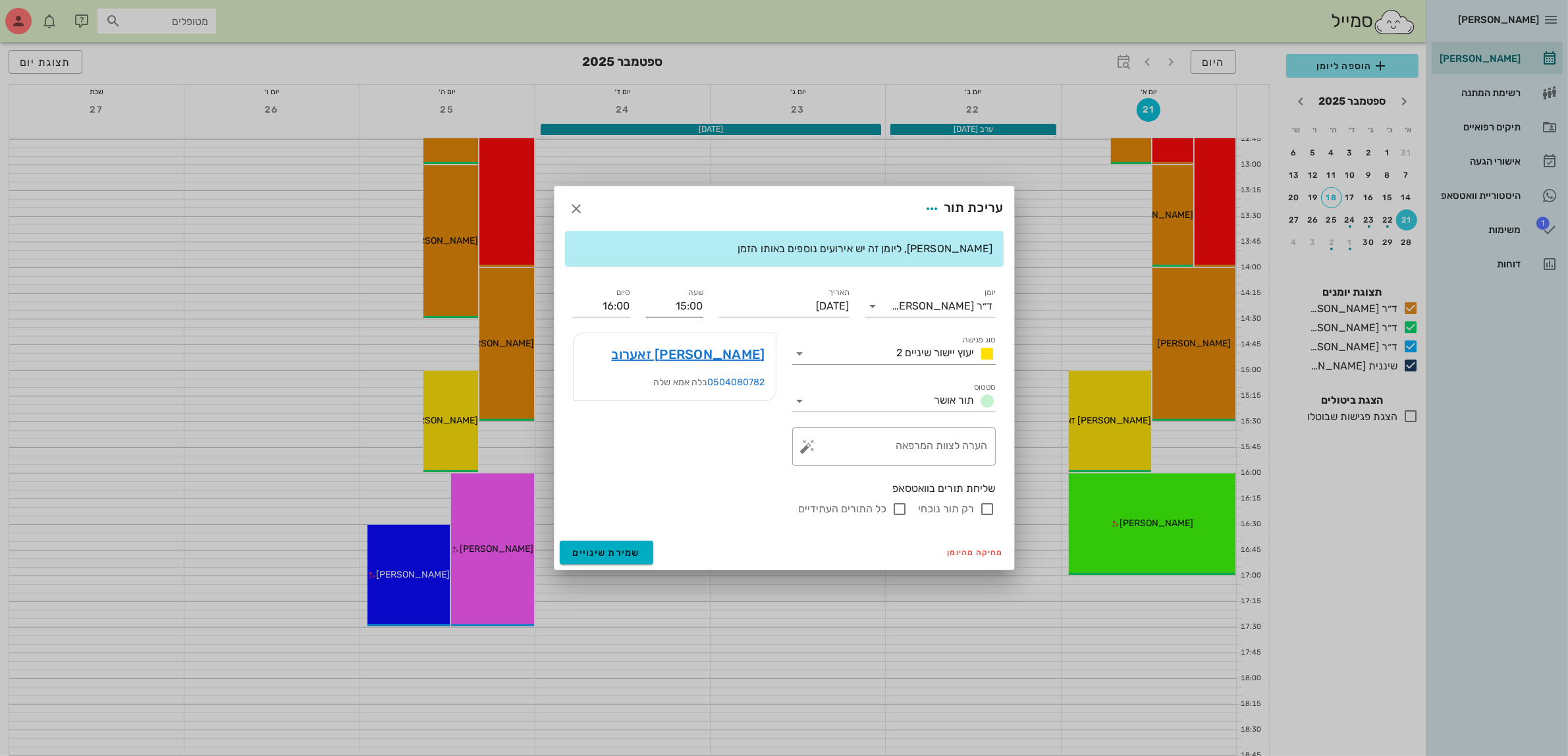
click at [692, 306] on input "15:00" at bounding box center [675, 306] width 58 height 21
click at [683, 405] on div "15:30" at bounding box center [674, 405] width 36 height 10
type input "15:30"
click at [621, 301] on input "16:30" at bounding box center [602, 306] width 58 height 21
click at [606, 348] on div "16:00 (30 דקות)" at bounding box center [566, 349] width 79 height 10
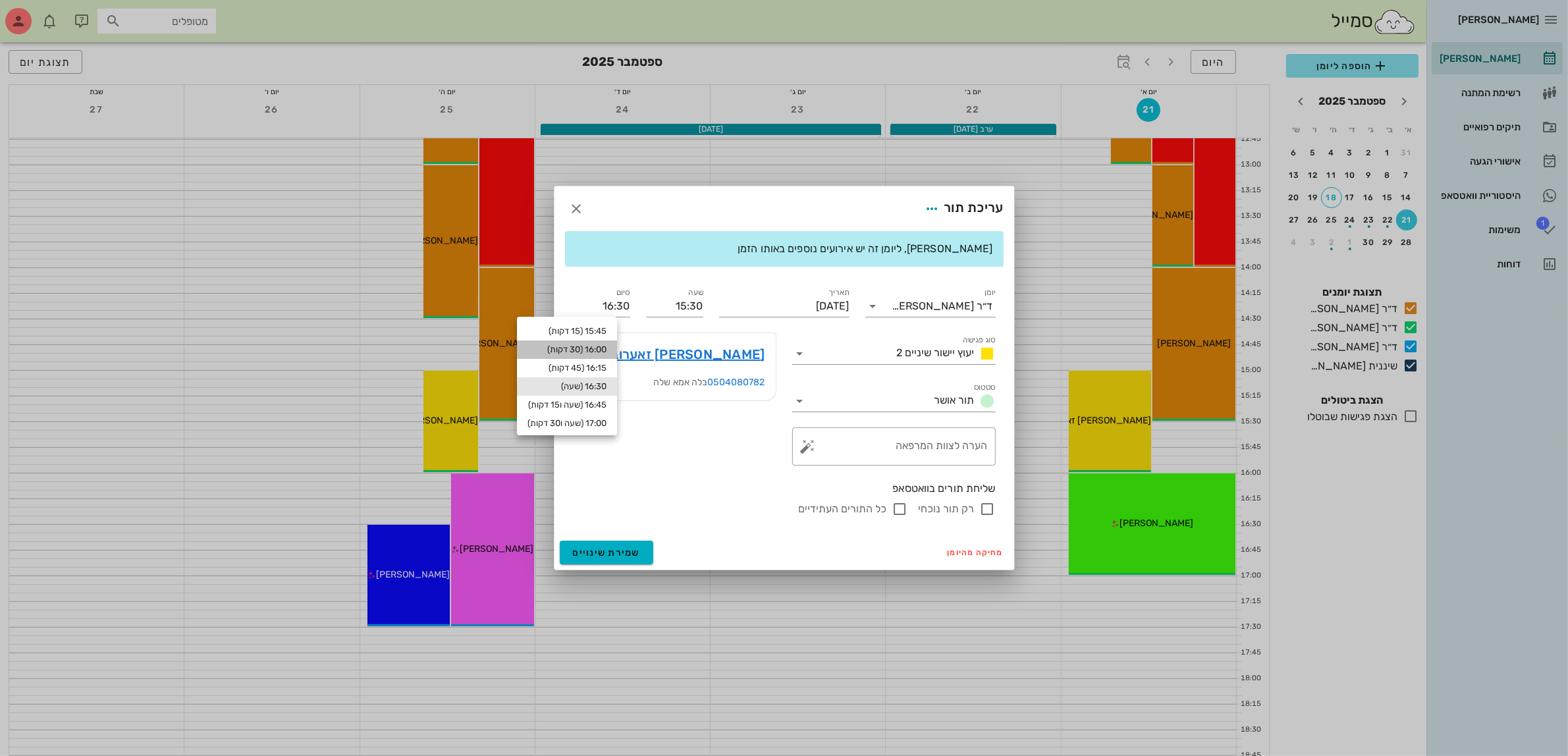
type input "16:00"
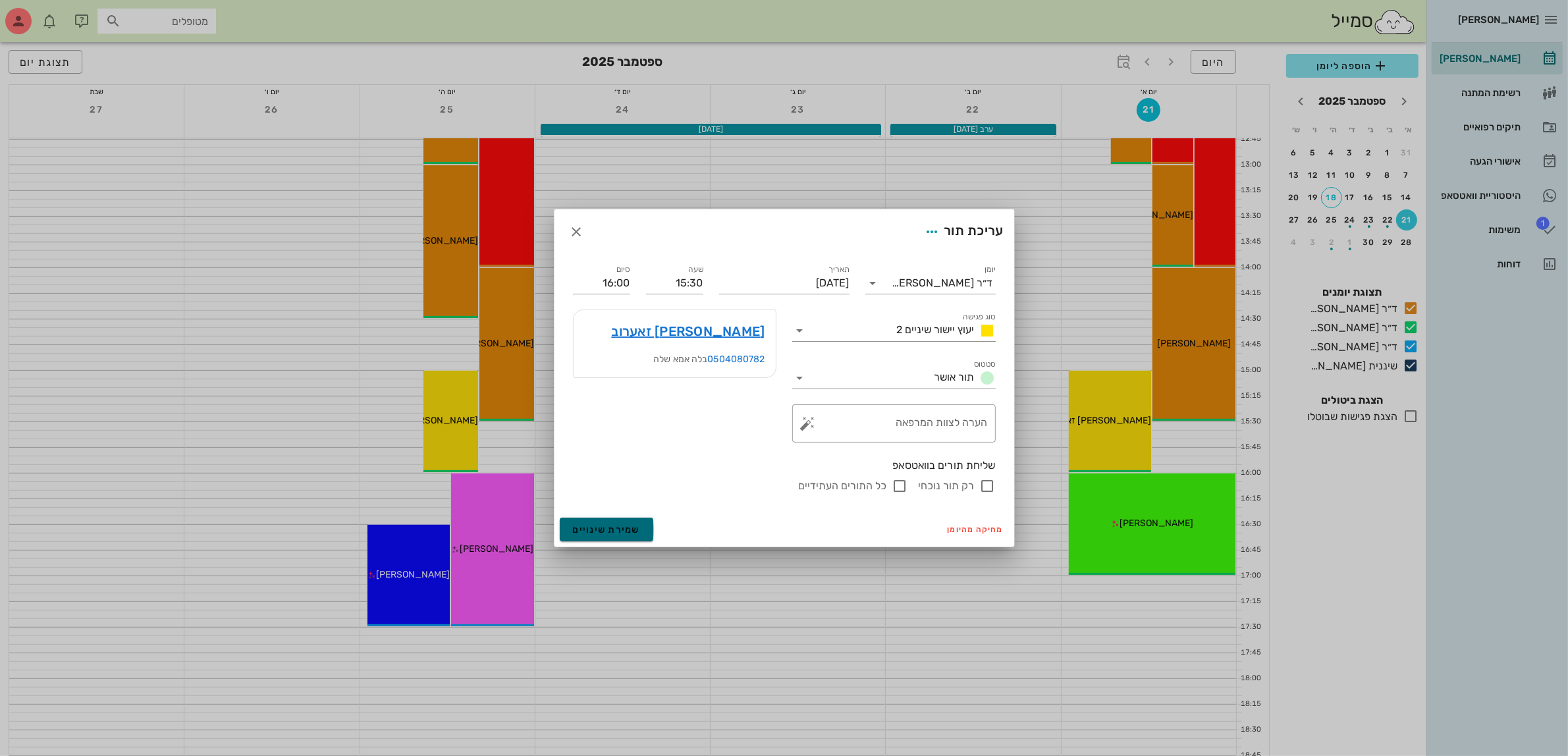
click at [604, 535] on button "שמירת שינויים" at bounding box center [606, 528] width 94 height 23
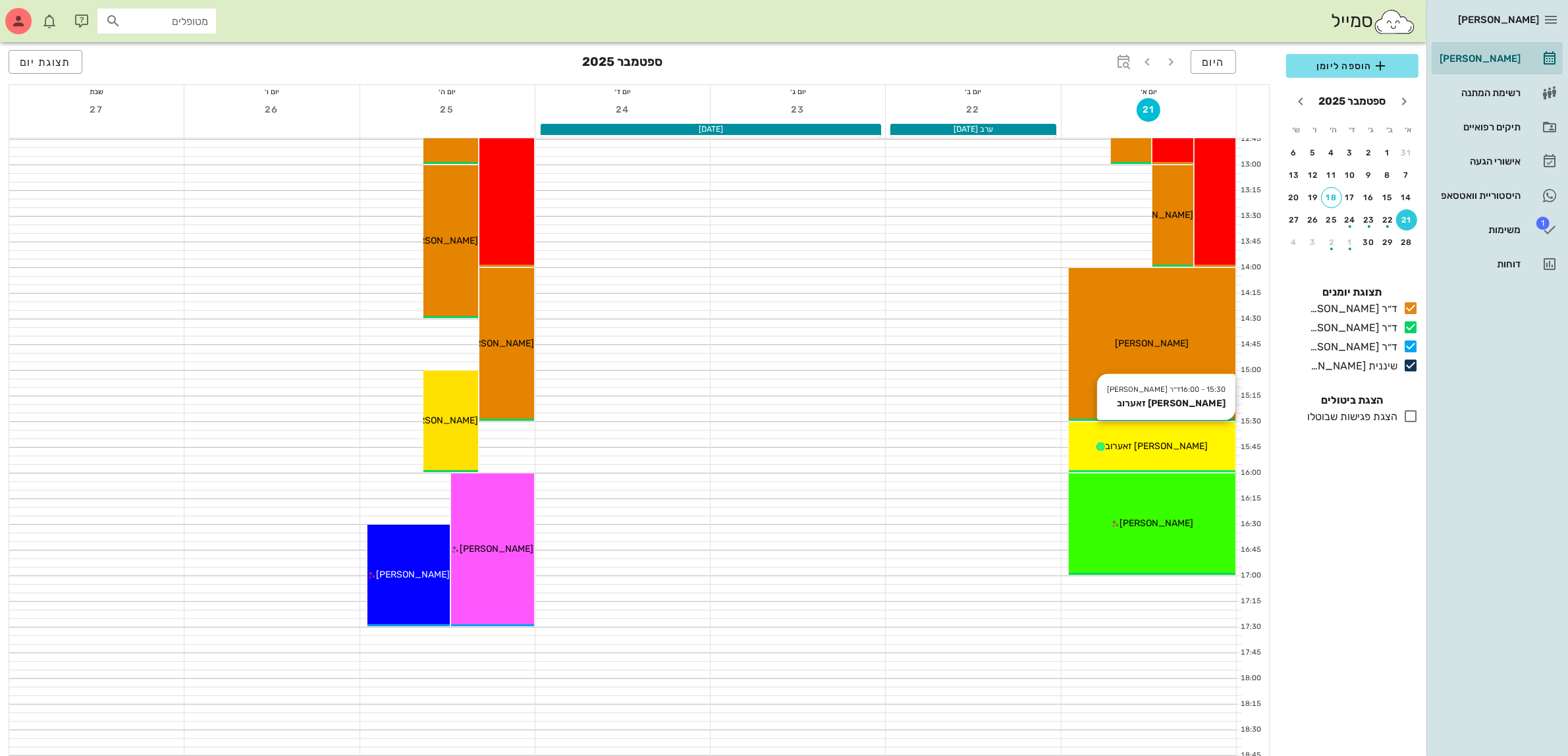
click at [1104, 438] on div "15:30 - 16:00 ד״ר [PERSON_NAME] [PERSON_NAME] זאערוב" at bounding box center [1151, 447] width 166 height 50
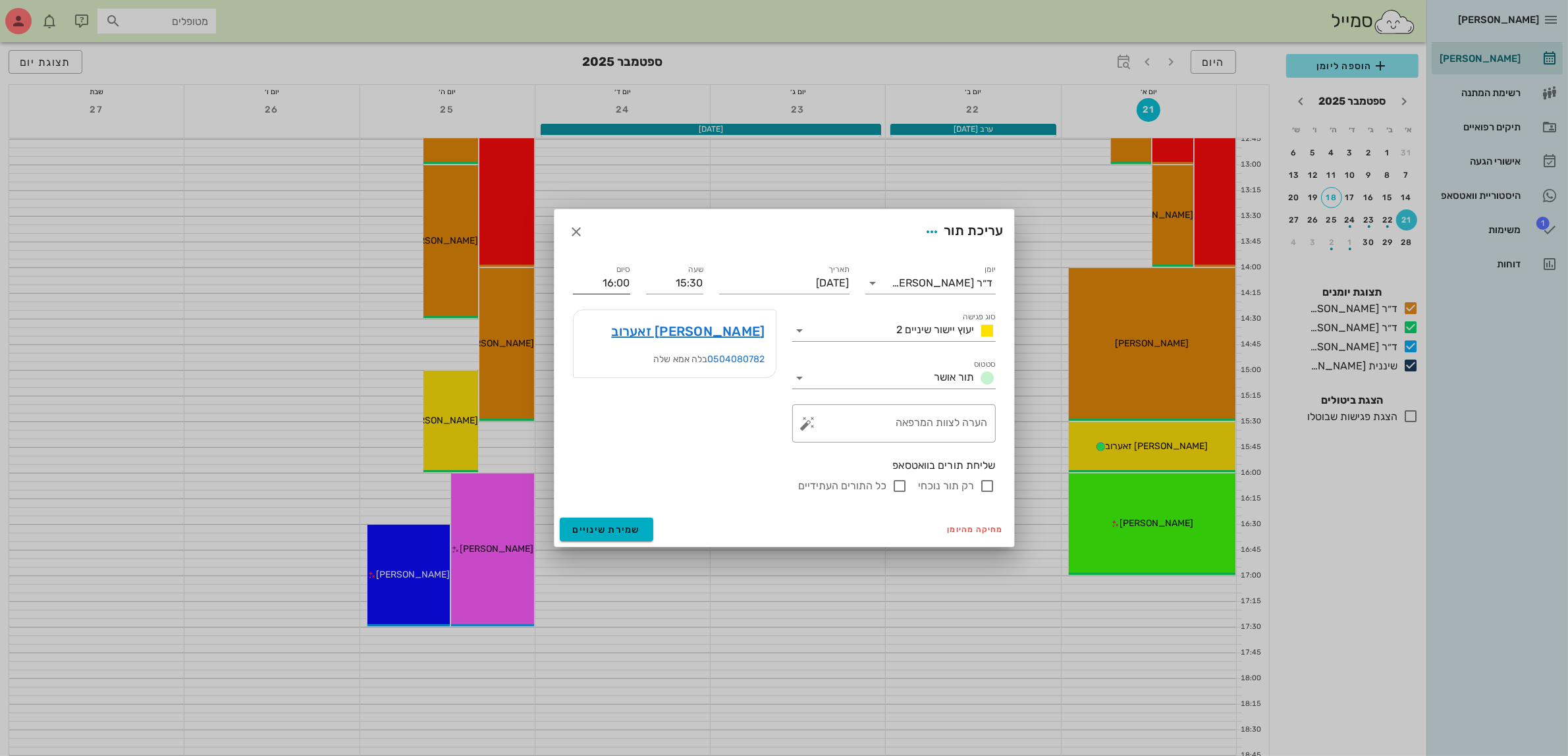
click at [618, 286] on input "16:00" at bounding box center [602, 283] width 58 height 21
click at [606, 360] on div "16:30 (שעה)" at bounding box center [566, 363] width 79 height 10
type input "16:30"
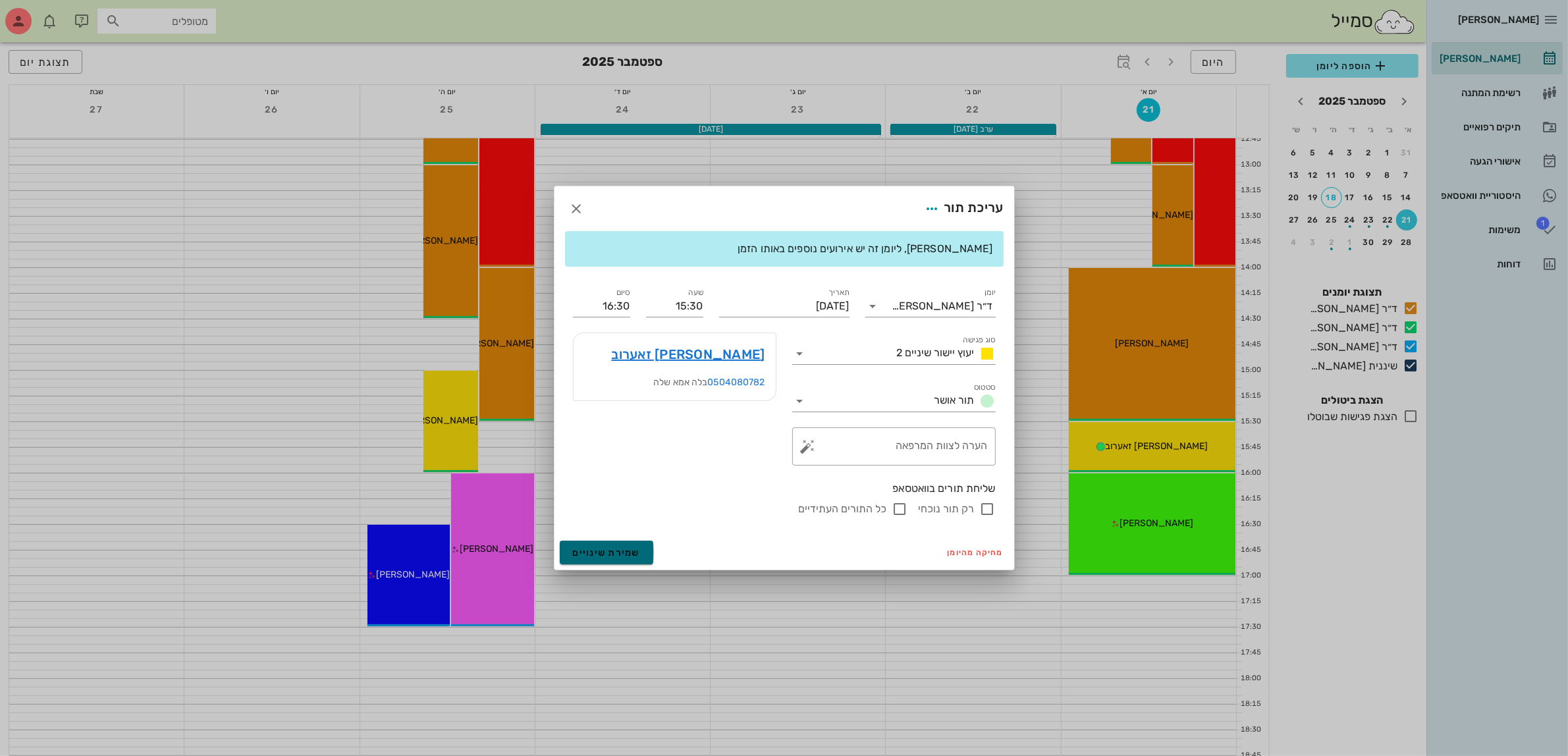
click at [611, 548] on span "שמירת שינויים" at bounding box center [606, 552] width 68 height 11
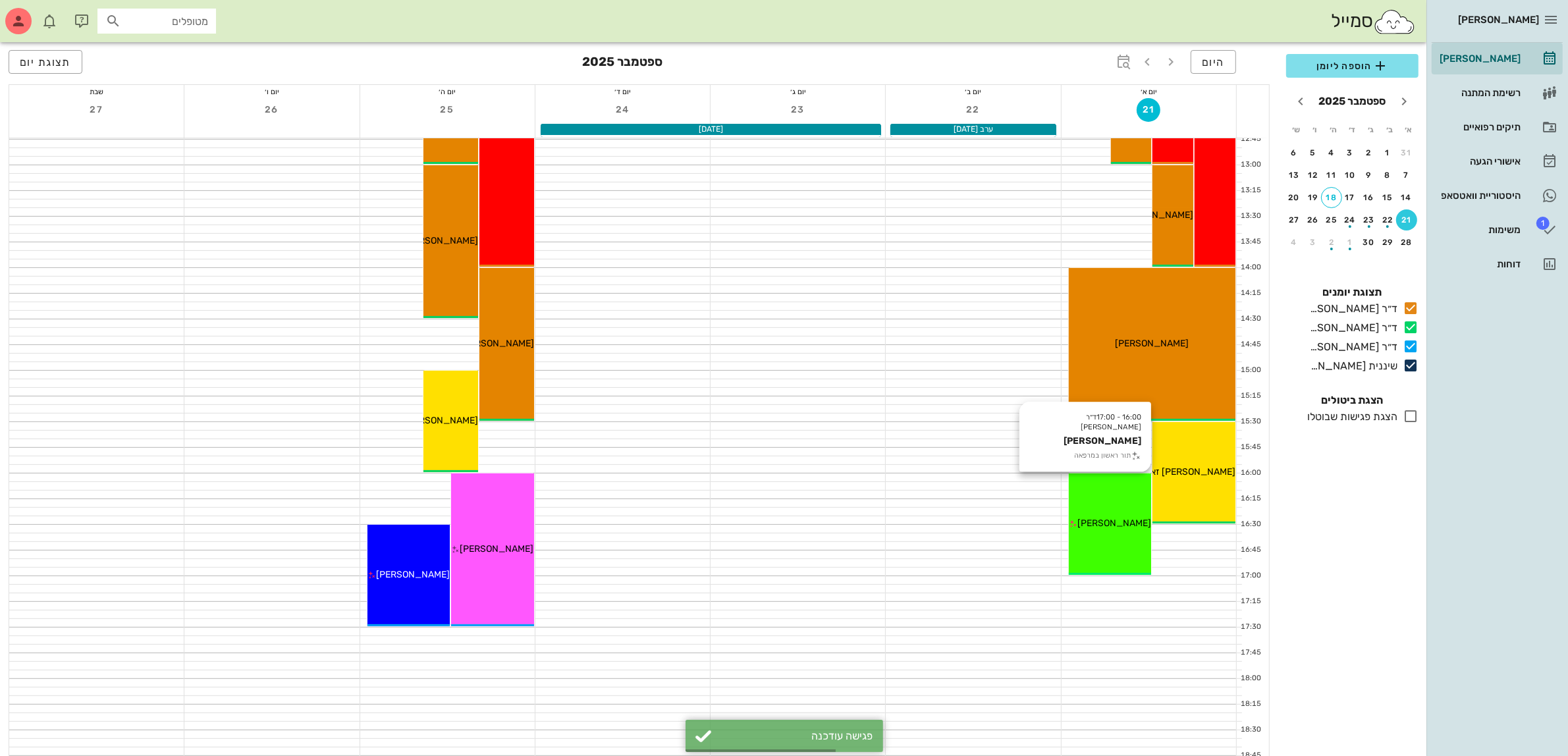
click at [1108, 522] on span "[PERSON_NAME]" at bounding box center [1113, 523] width 73 height 11
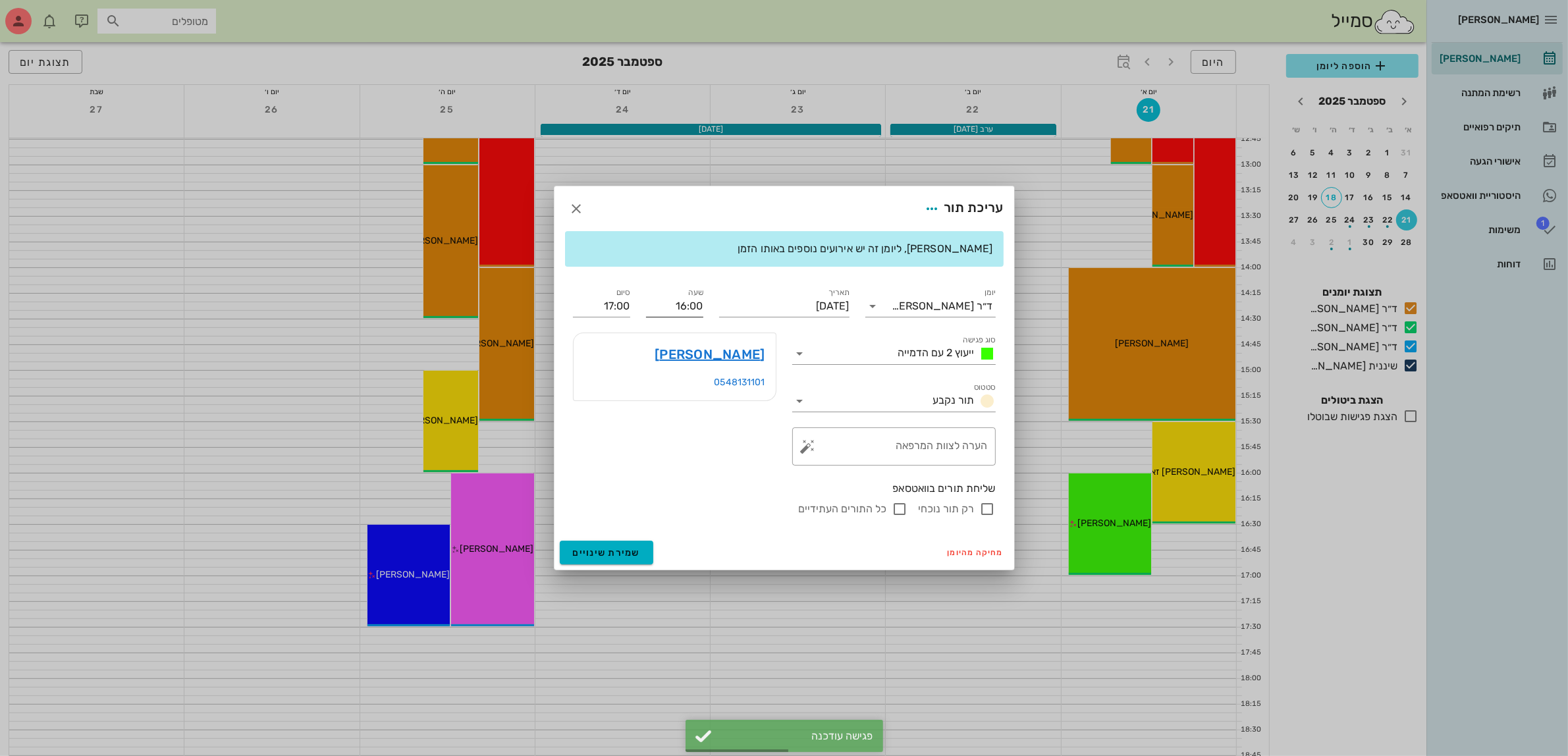
click at [696, 308] on input "16:00" at bounding box center [675, 306] width 58 height 21
click at [684, 404] on div "16:30" at bounding box center [674, 405] width 36 height 10
type input "16:30"
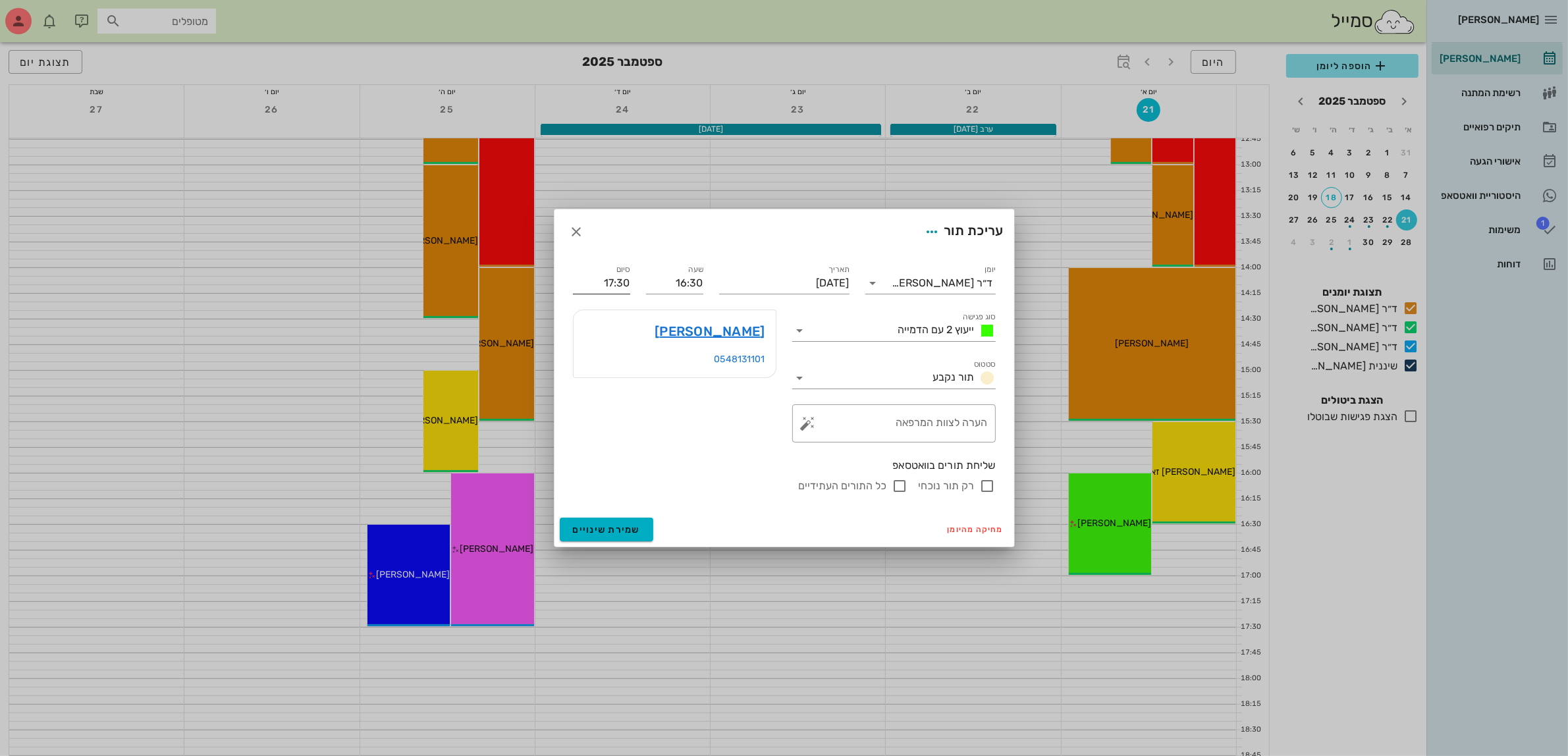
click at [630, 282] on input "17:30" at bounding box center [602, 283] width 58 height 21
click at [605, 325] on div "17:00 (30 דקות)" at bounding box center [566, 326] width 80 height 10
type input "17:00"
click at [601, 528] on span "שמירת שינויים" at bounding box center [606, 530] width 68 height 11
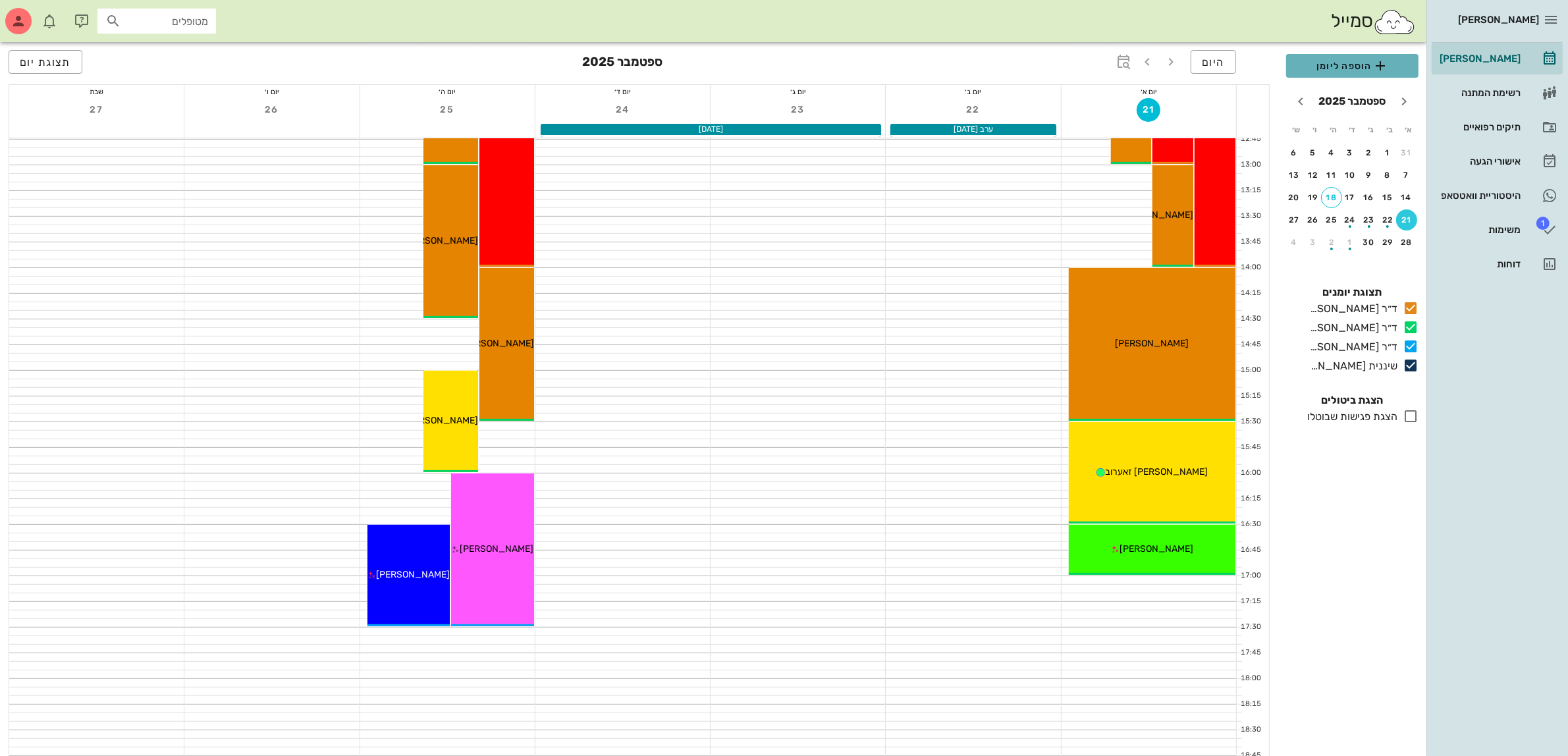
click at [1338, 67] on span "הוספה ליומן" at bounding box center [1352, 65] width 112 height 16
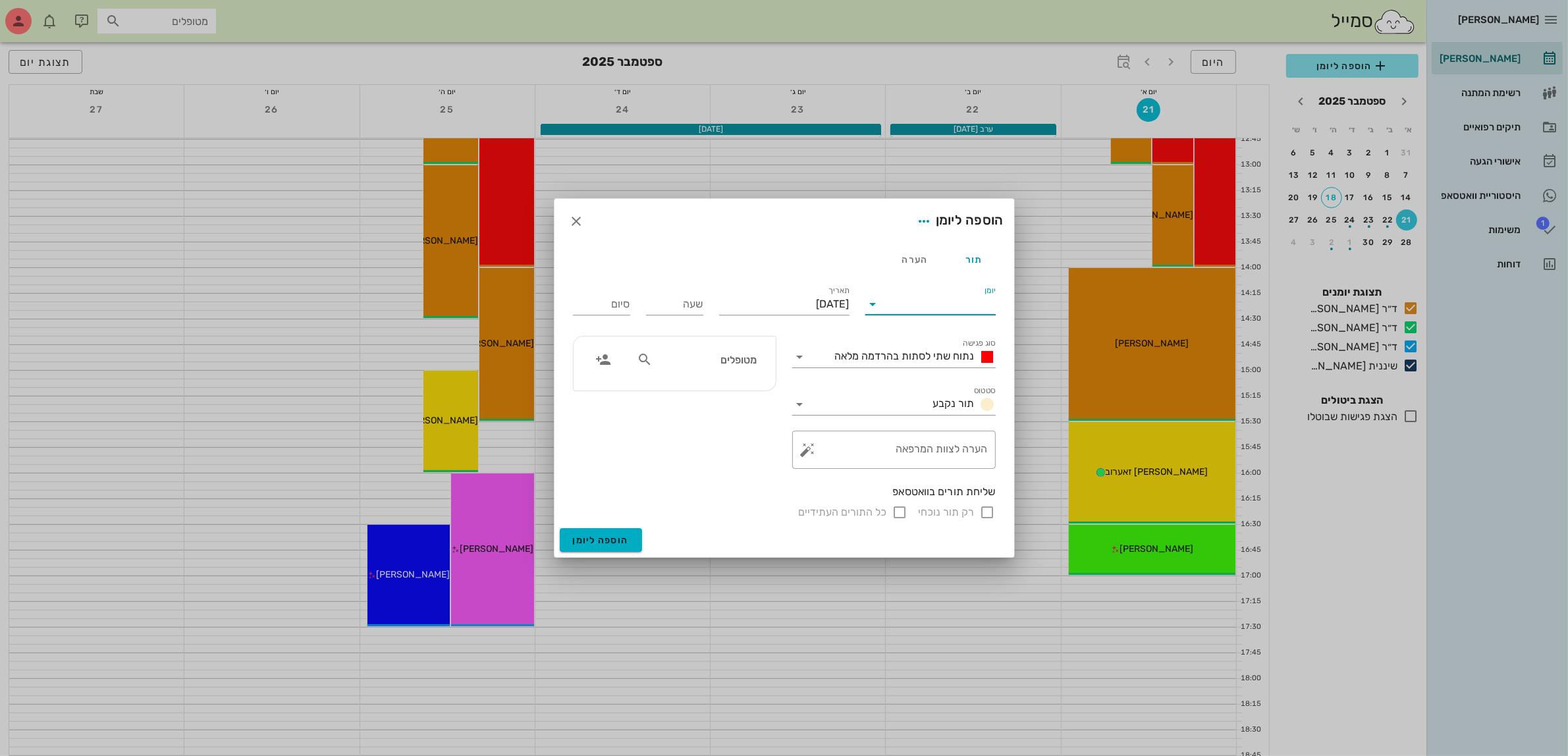
click at [903, 303] on input "יומן" at bounding box center [939, 304] width 112 height 21
click at [923, 370] on div "ד״ר [PERSON_NAME]" at bounding box center [934, 378] width 116 height 28
click at [919, 305] on div "ד״ר [PERSON_NAME]" at bounding box center [942, 304] width 100 height 12
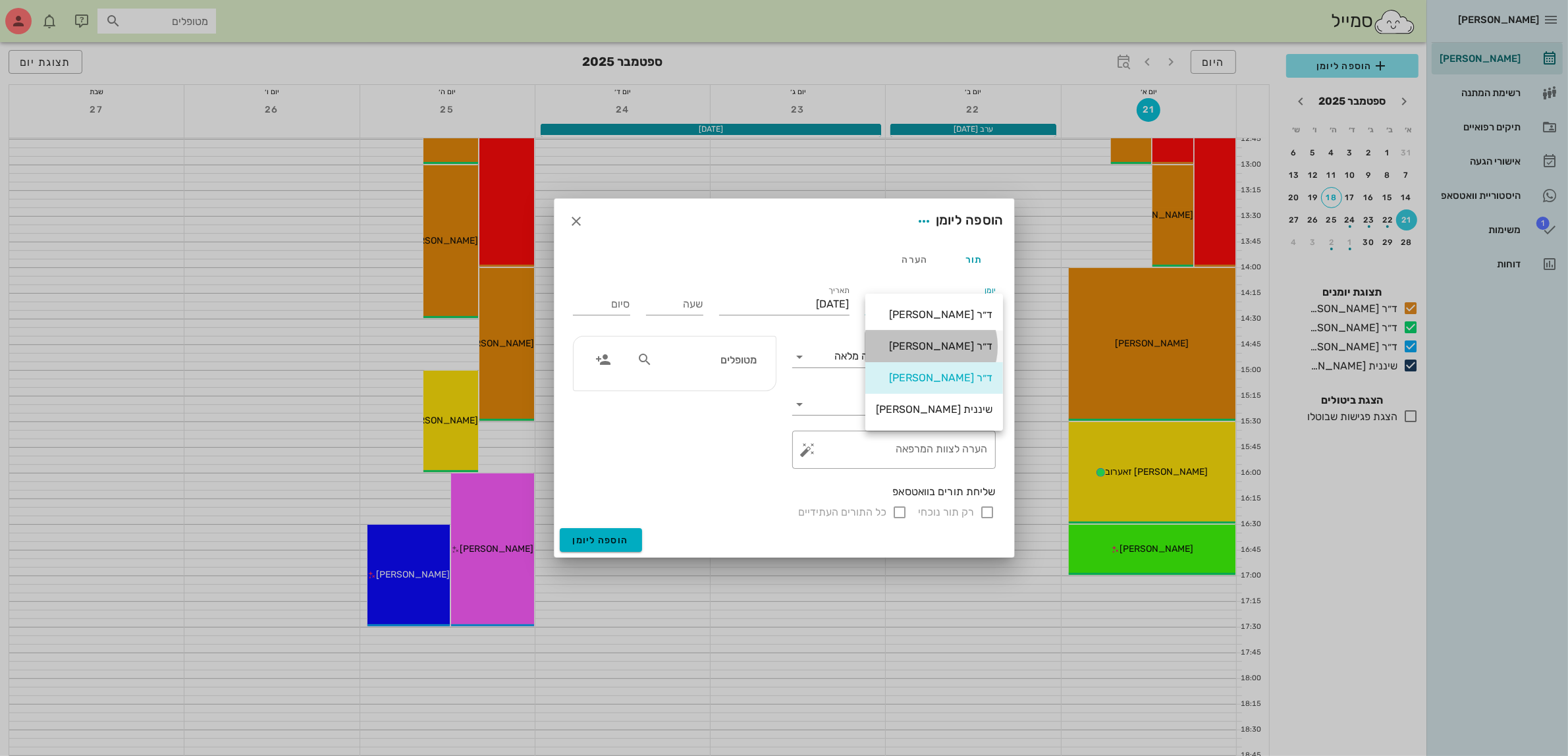
click at [926, 346] on div "ד״ר [PERSON_NAME]" at bounding box center [934, 345] width 116 height 12
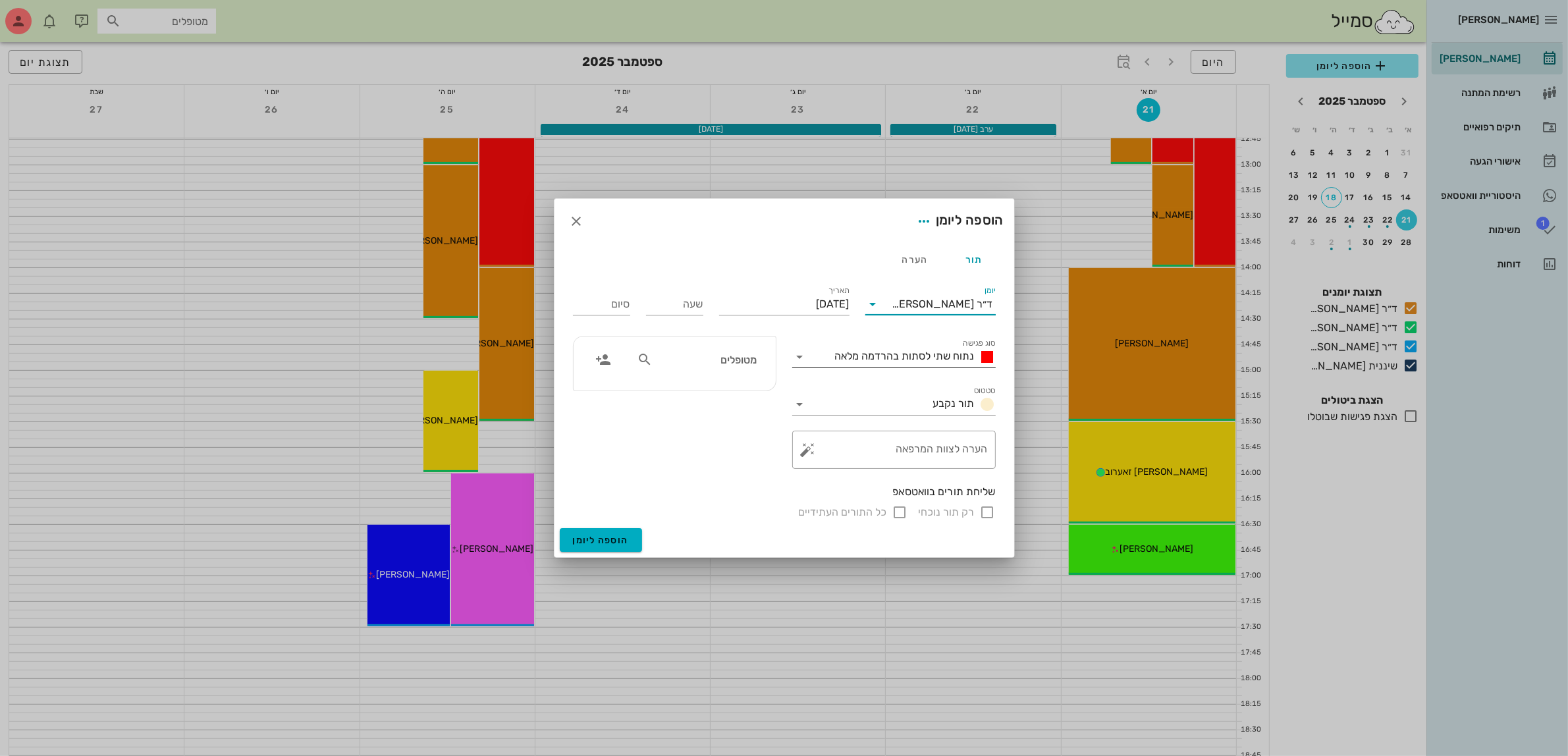
click at [923, 351] on span "נתוח שתי לסתות בהרדמה מלאה" at bounding box center [905, 355] width 140 height 12
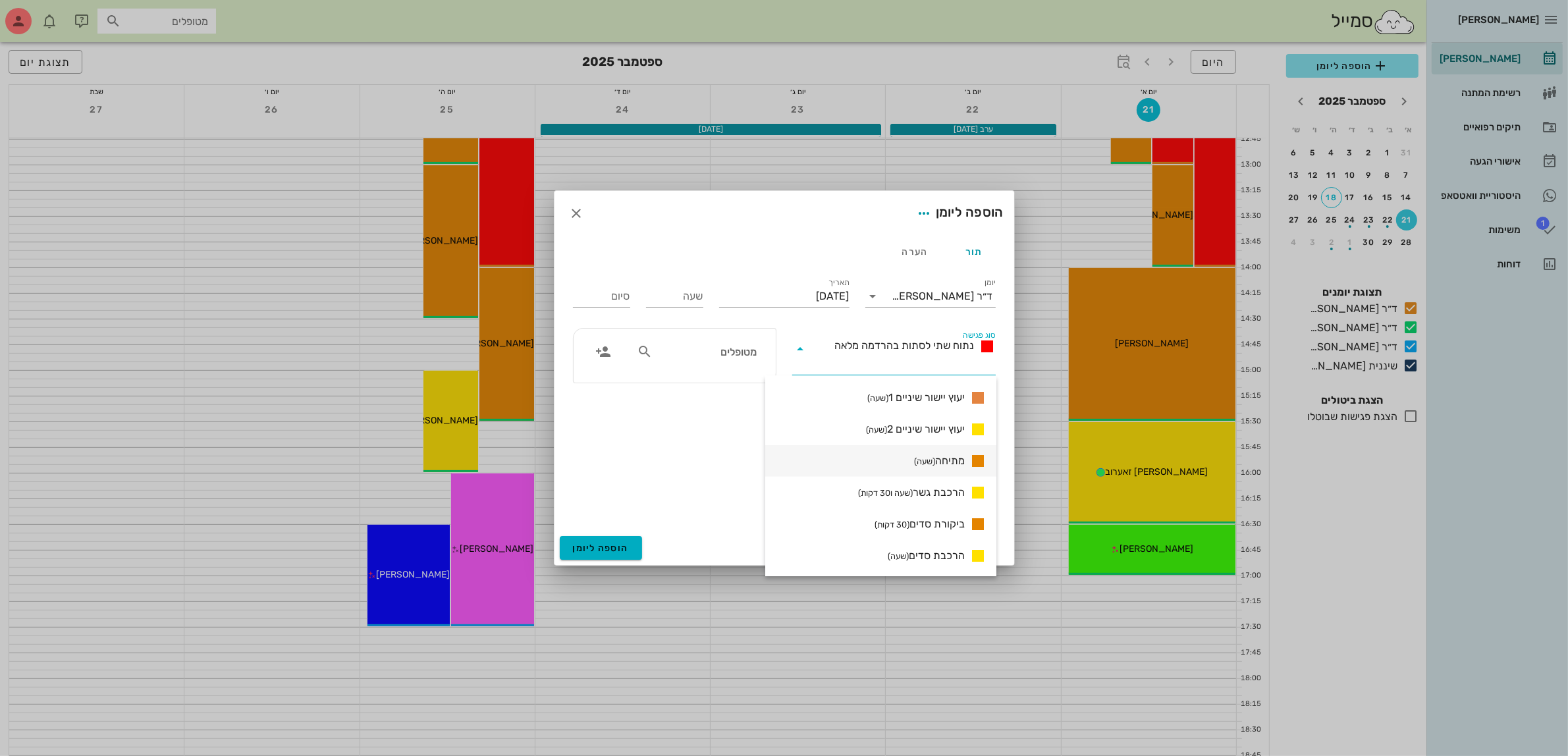
scroll to position [823, 0]
click at [925, 524] on span "ביקורת סדים (30 דקות)" at bounding box center [919, 522] width 90 height 16
type input "00:30"
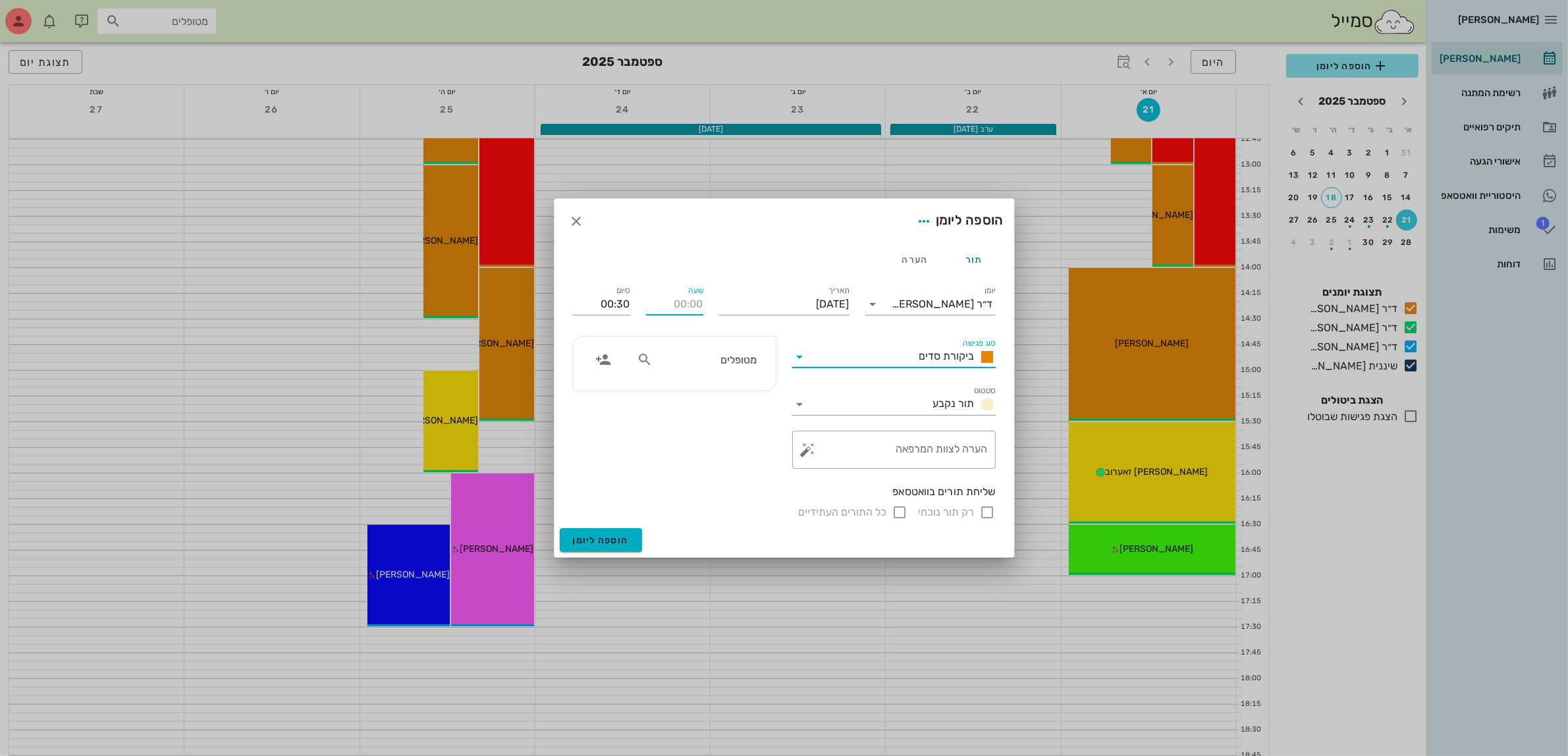
click at [651, 304] on input "שעה" at bounding box center [675, 304] width 58 height 21
type input "17:00"
click at [626, 308] on input "17:30" at bounding box center [602, 304] width 58 height 21
click at [604, 425] on div "18:30 (שעה ו30 דקות)" at bounding box center [566, 426] width 80 height 10
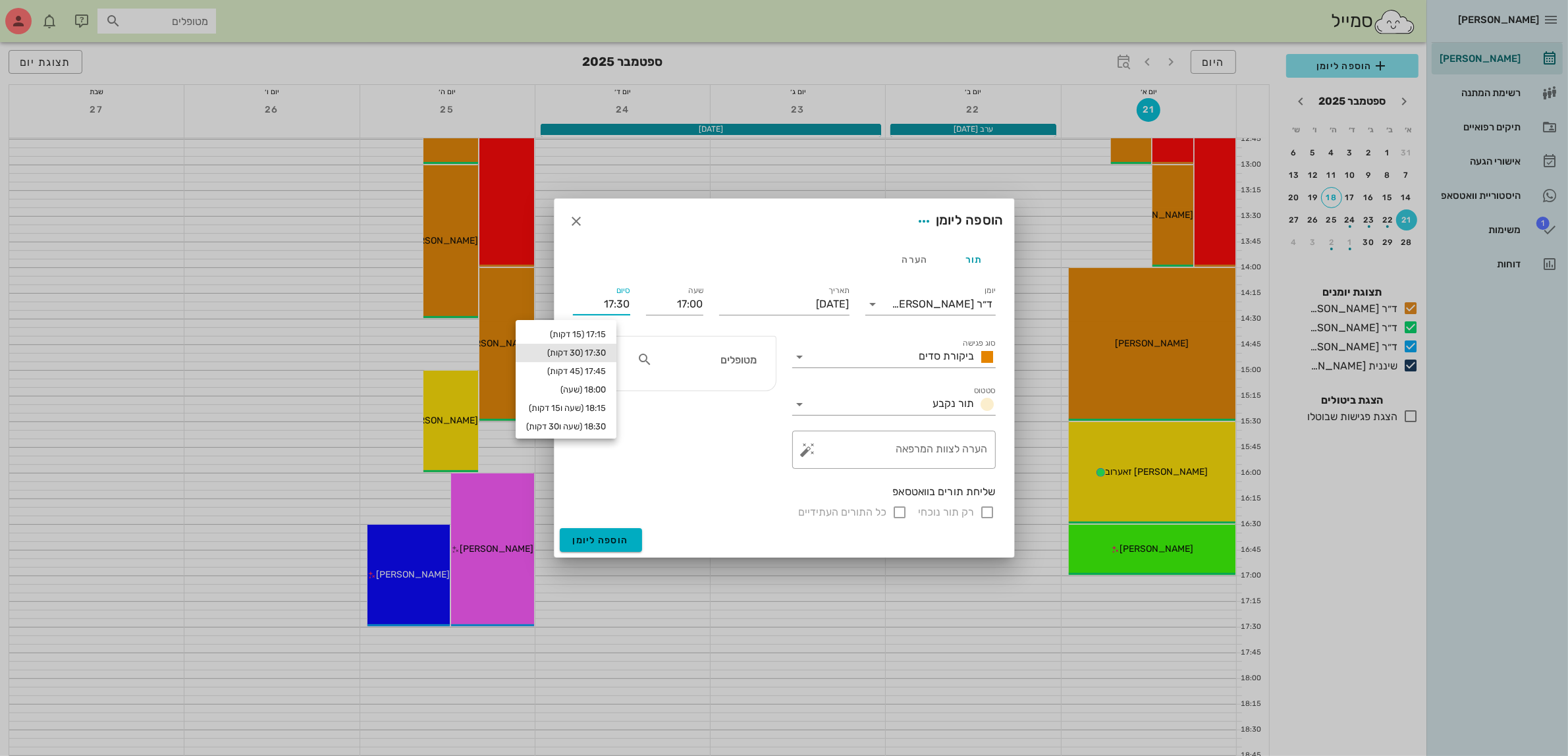
type input "18:30"
click at [737, 364] on input "text" at bounding box center [705, 359] width 101 height 17
type input "אביב ב"
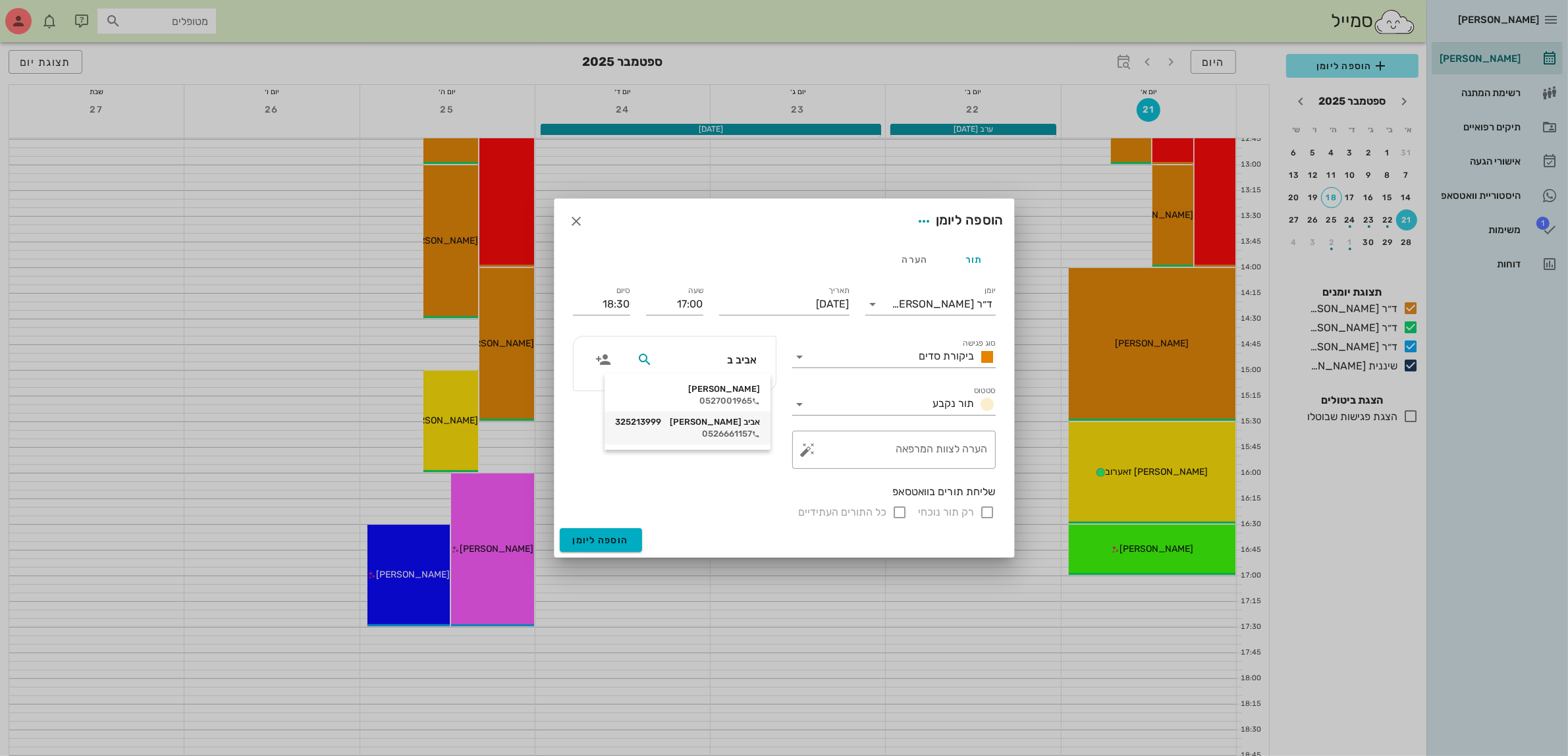
click at [720, 420] on div "אביב [PERSON_NAME] 325213999" at bounding box center [687, 421] width 145 height 10
click at [607, 537] on span "הוספה ליומן" at bounding box center [601, 540] width 56 height 11
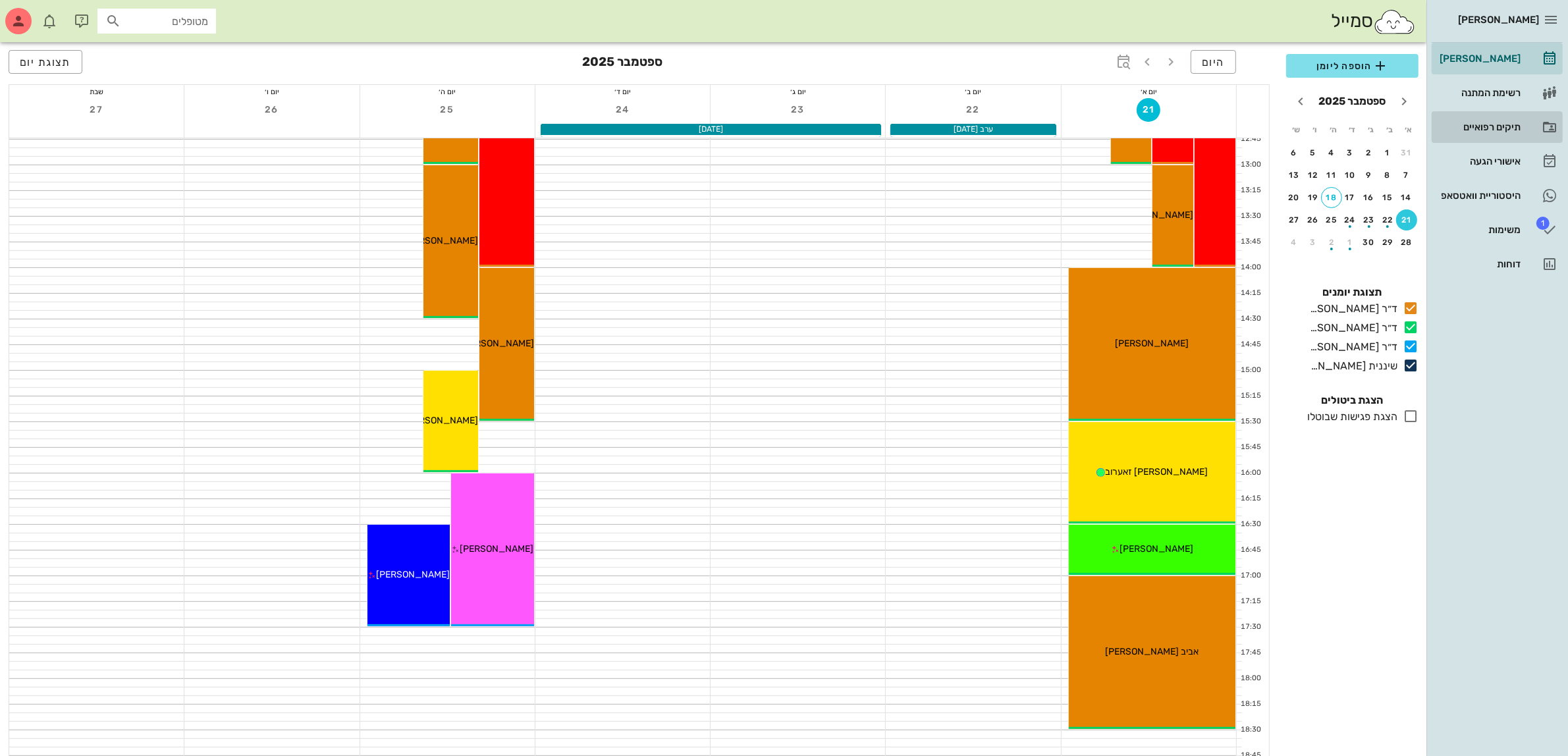
click at [1494, 126] on div "תיקים רפואיים" at bounding box center [1479, 126] width 84 height 10
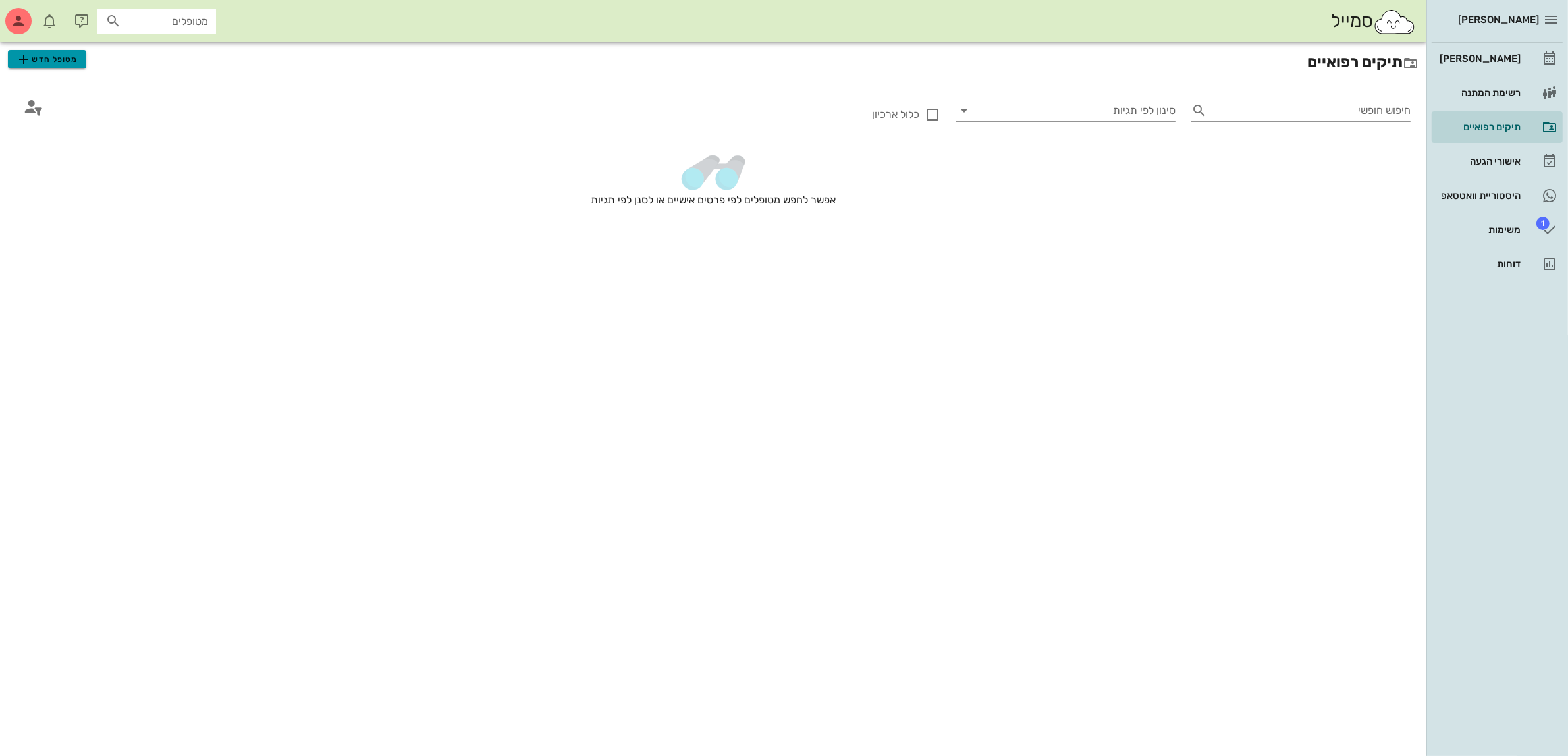
click at [15, 64] on button "מטופל חדש" at bounding box center [47, 60] width 78 height 19
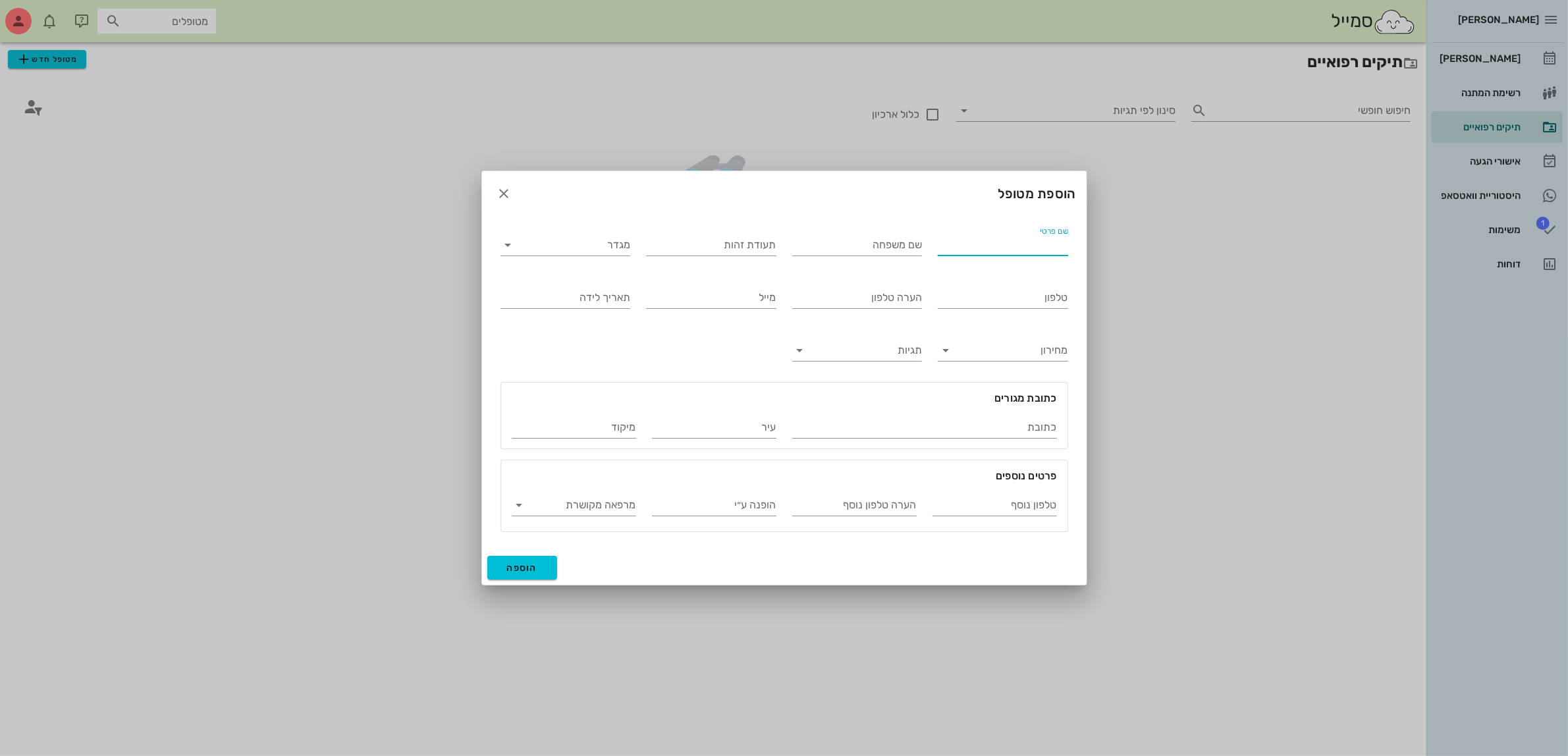
click at [962, 247] on input "שם פרטי" at bounding box center [1003, 245] width 130 height 21
type input "[PERSON_NAME]"
click at [609, 247] on input "מגדר" at bounding box center [577, 245] width 110 height 21
click at [606, 245] on div "זכר" at bounding box center [565, 255] width 109 height 28
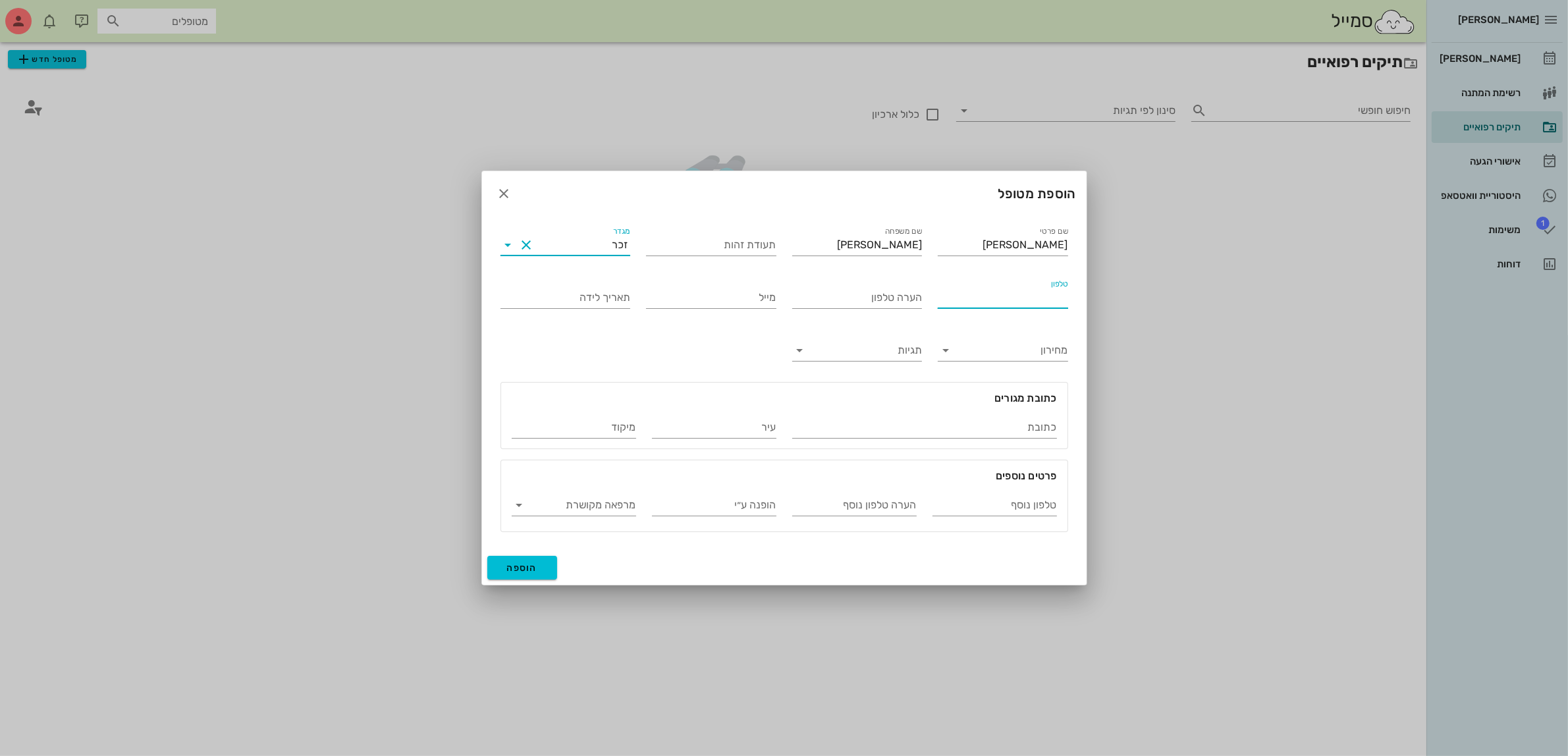
click at [994, 295] on input "טלפון" at bounding box center [1003, 298] width 130 height 21
type input "052-3341422"
click at [513, 564] on span "הוספה" at bounding box center [522, 568] width 31 height 11
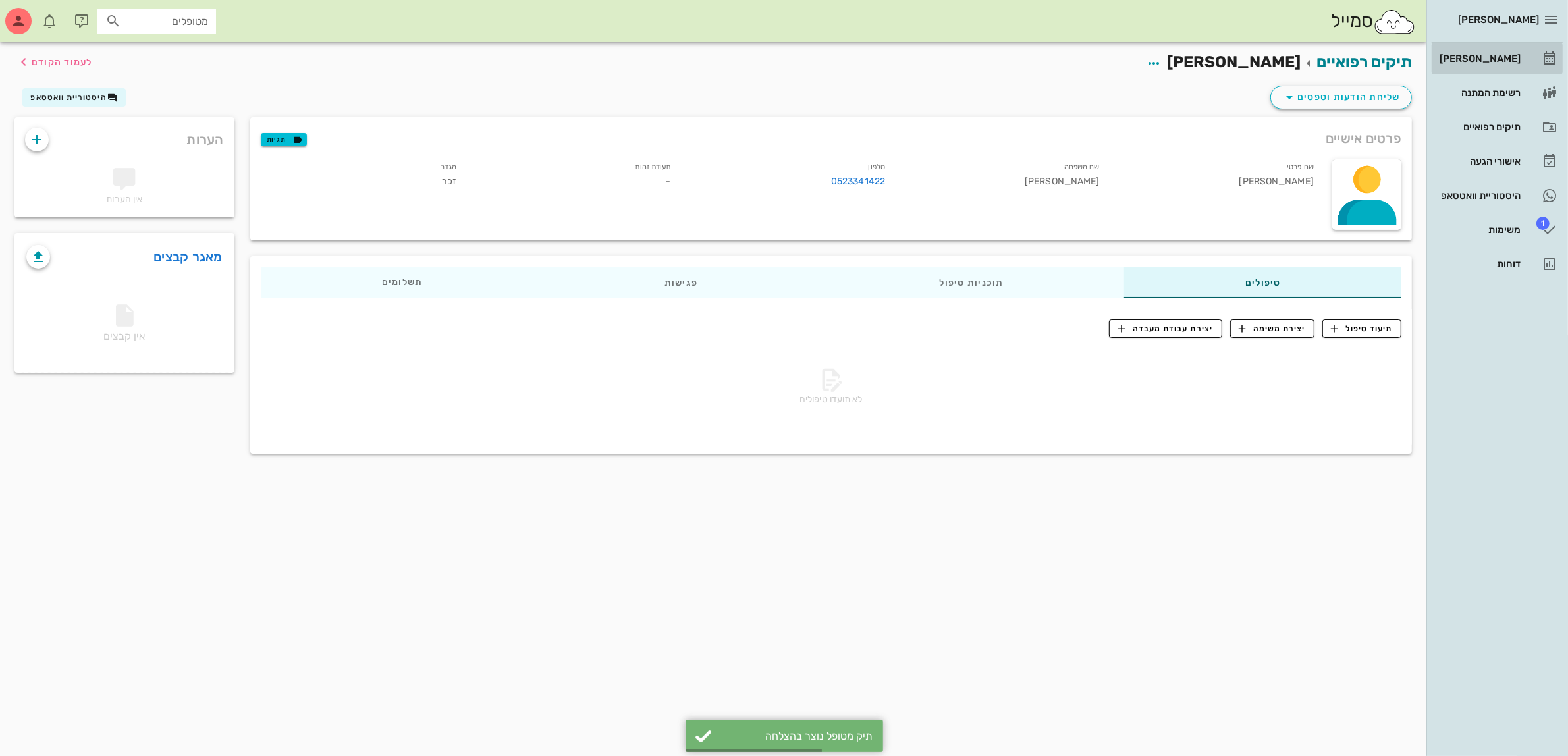
click at [1482, 60] on div "[PERSON_NAME]" at bounding box center [1479, 58] width 84 height 10
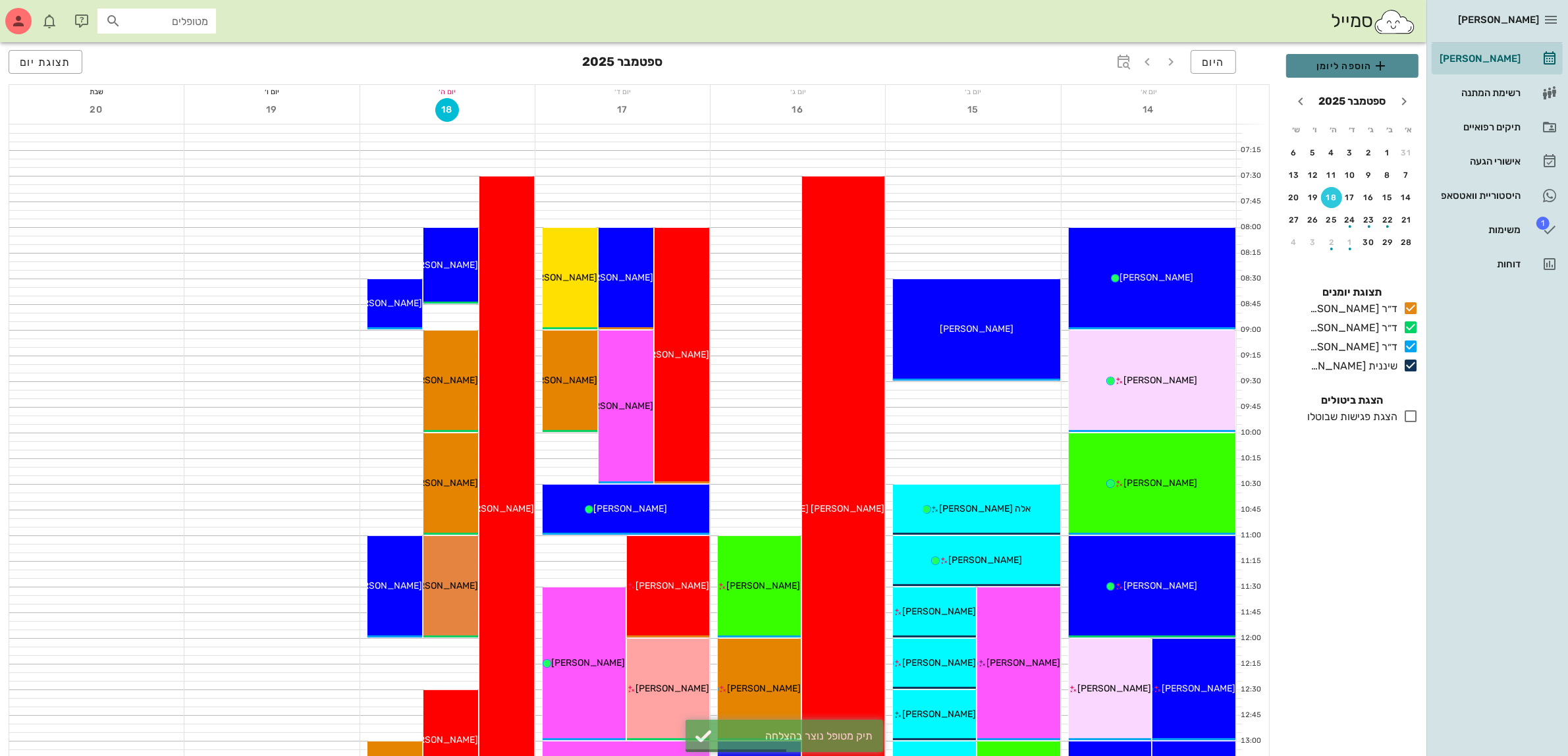
click at [1327, 67] on span "הוספה ליומן" at bounding box center [1352, 65] width 112 height 16
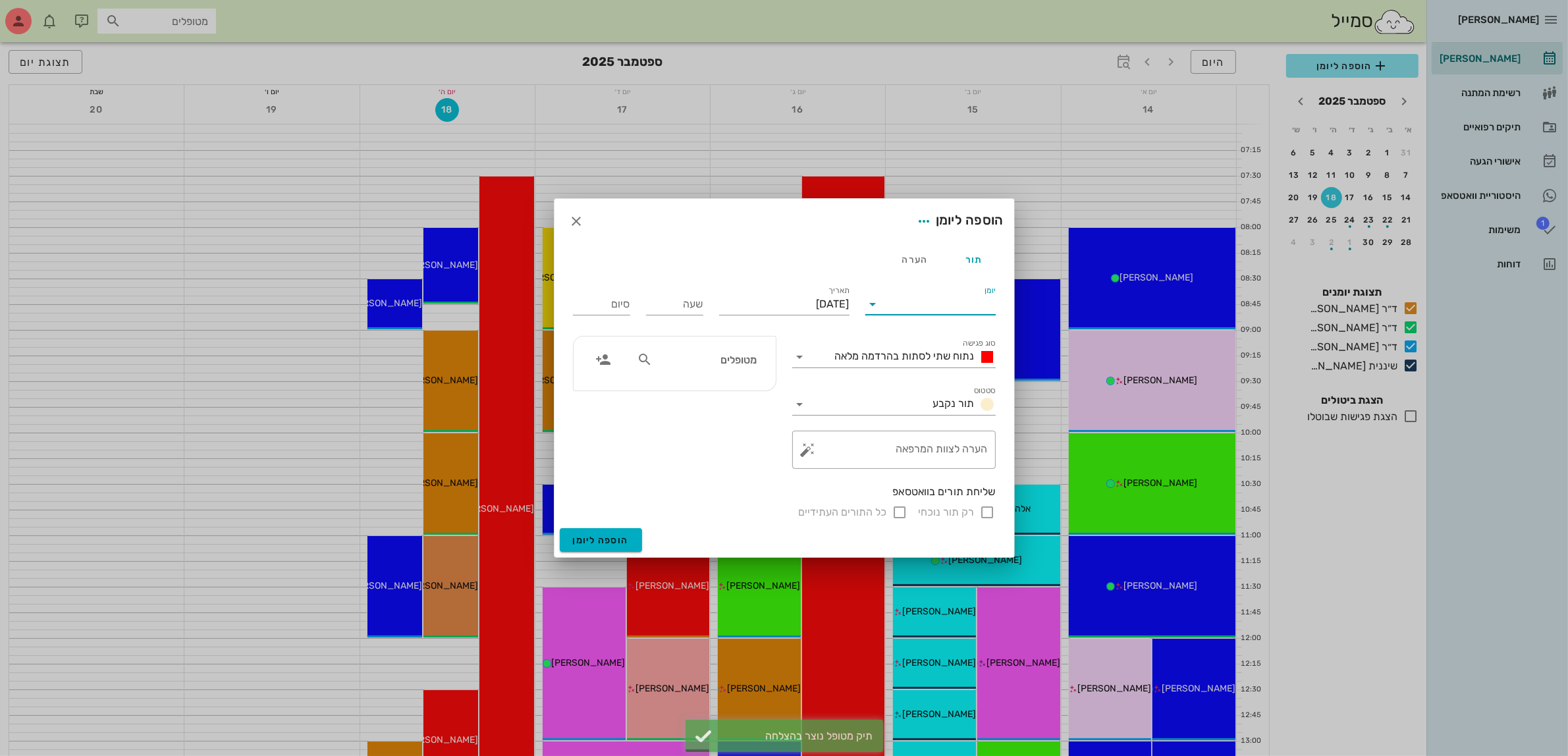
click at [950, 305] on input "יומן" at bounding box center [939, 304] width 112 height 21
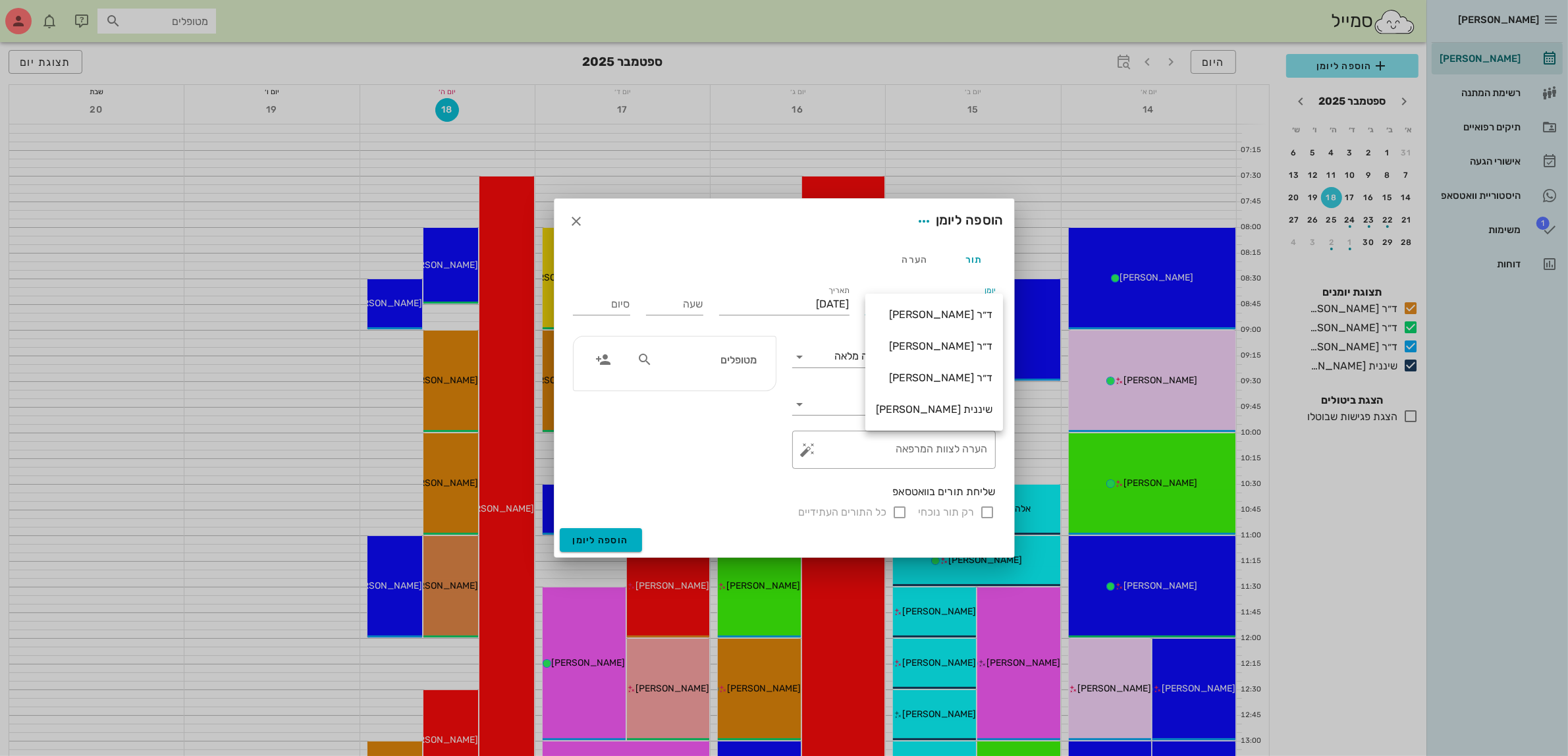
drag, startPoint x: 919, startPoint y: 372, endPoint x: 908, endPoint y: 373, distance: 11.0
click at [919, 373] on div "ד״ר [PERSON_NAME]" at bounding box center [934, 377] width 116 height 12
click at [808, 300] on input "[DATE]" at bounding box center [784, 304] width 130 height 21
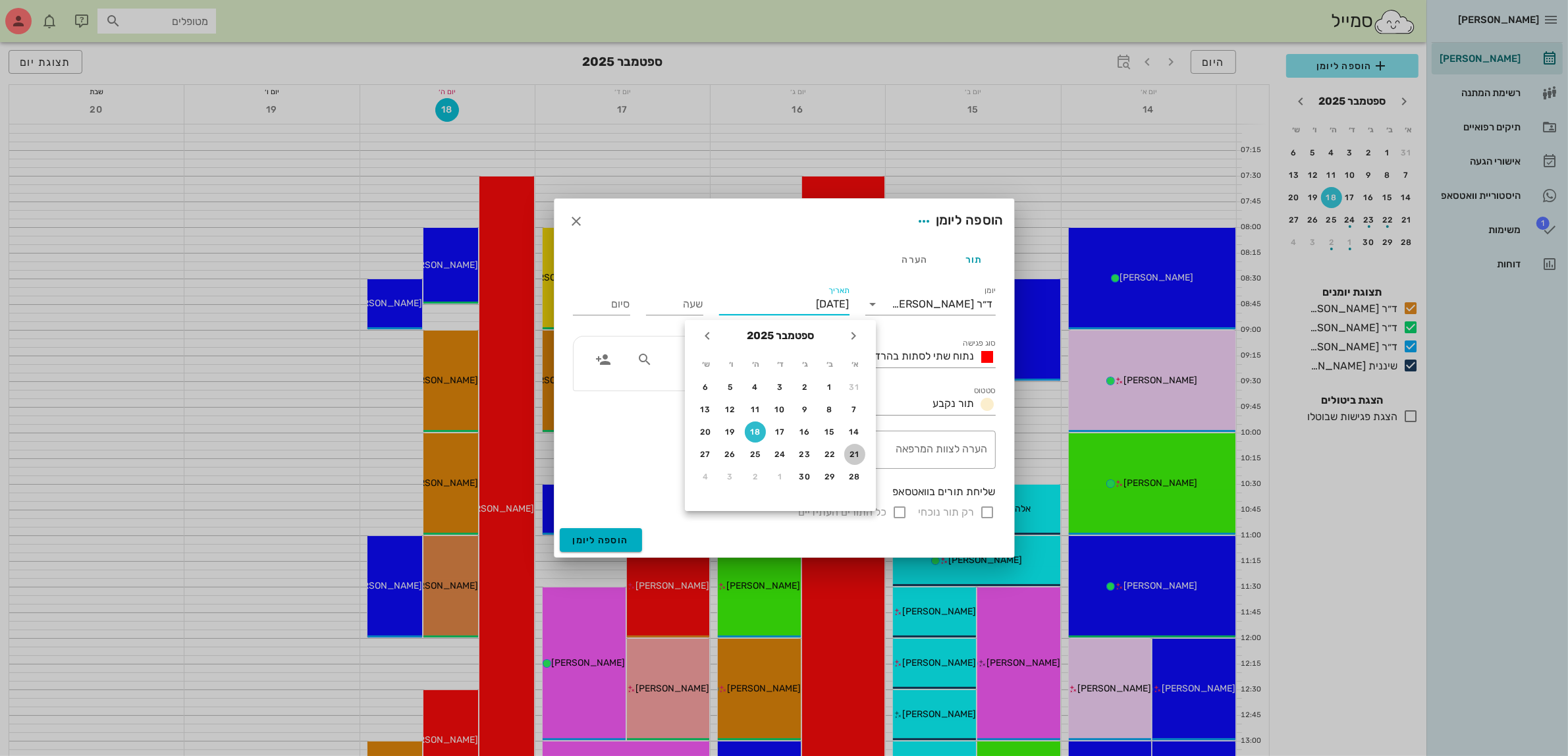
drag, startPoint x: 853, startPoint y: 446, endPoint x: 795, endPoint y: 371, distance: 94.8
click at [853, 450] on div "21" at bounding box center [855, 455] width 21 height 9
type input "[DATE]"
click at [675, 308] on input "שעה" at bounding box center [675, 304] width 58 height 21
type input "17:00"
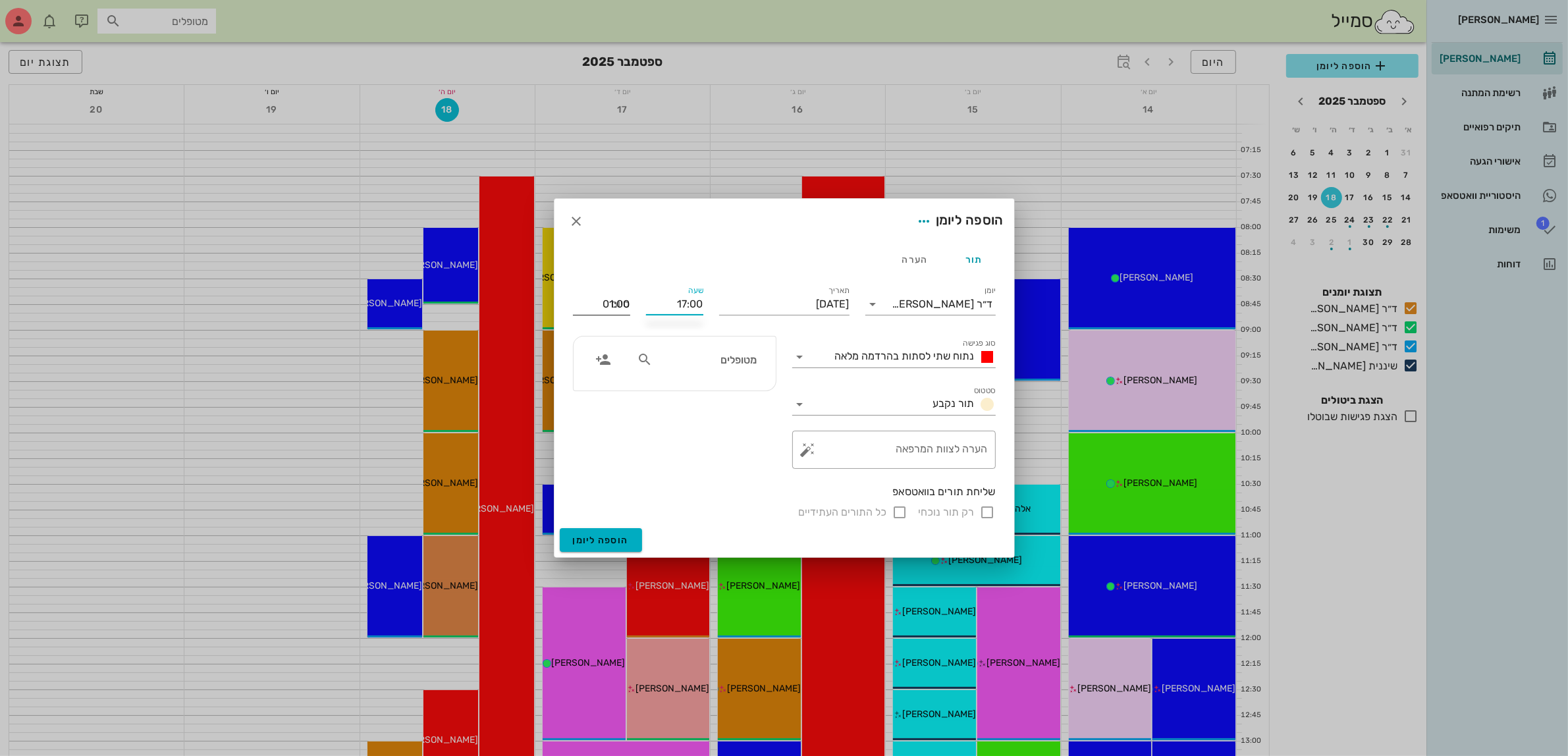
click at [617, 304] on input "01:00" at bounding box center [602, 304] width 58 height 21
click at [605, 384] on div "18:00 (שעה)" at bounding box center [566, 389] width 80 height 10
type input "18:00"
click at [683, 369] on div "מטופלים" at bounding box center [697, 359] width 136 height 25
type input "ניסי"
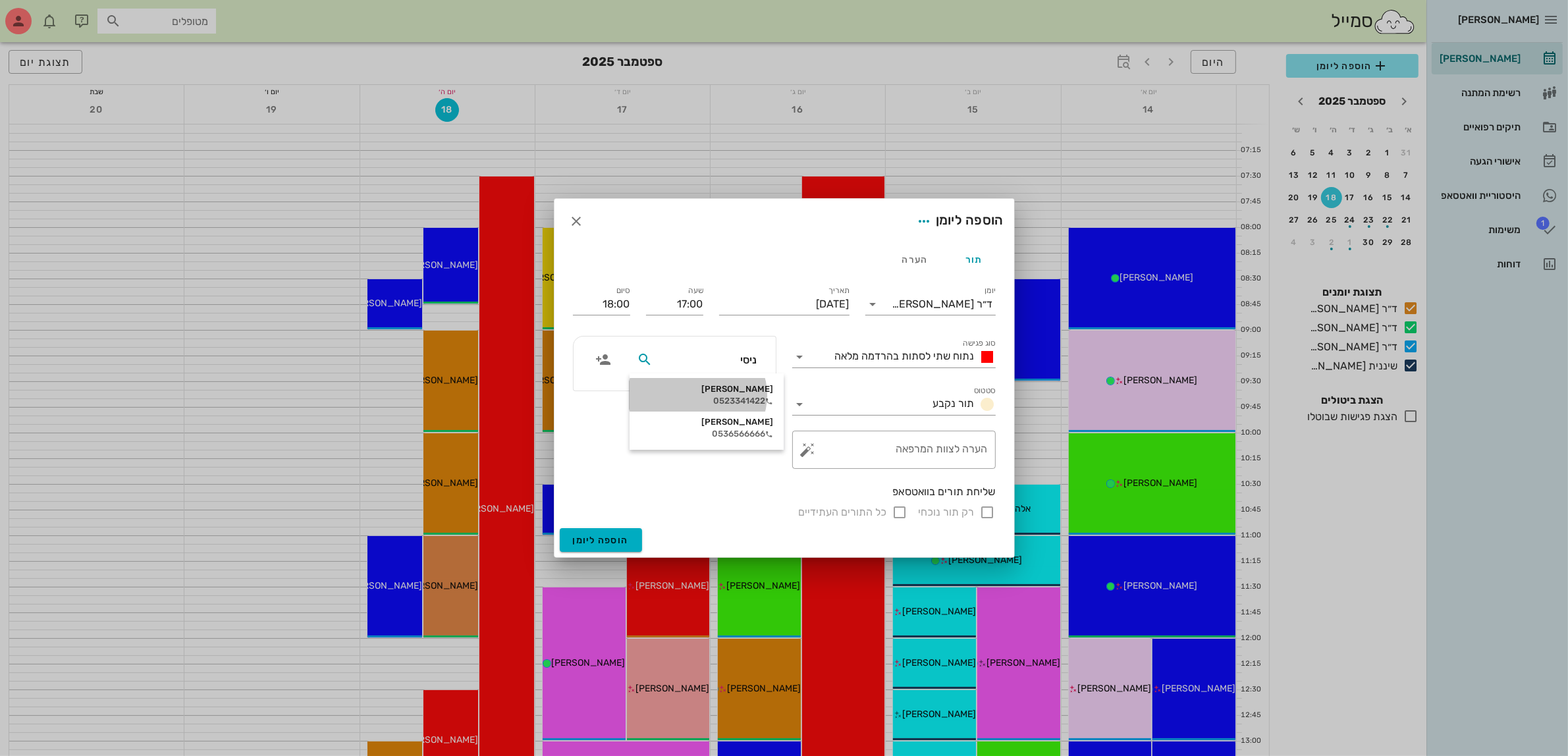
click at [725, 403] on div "0523341422" at bounding box center [706, 401] width 133 height 10
click at [890, 359] on span "נתוח שתי לסתות בהרדמה מלאה" at bounding box center [905, 355] width 140 height 12
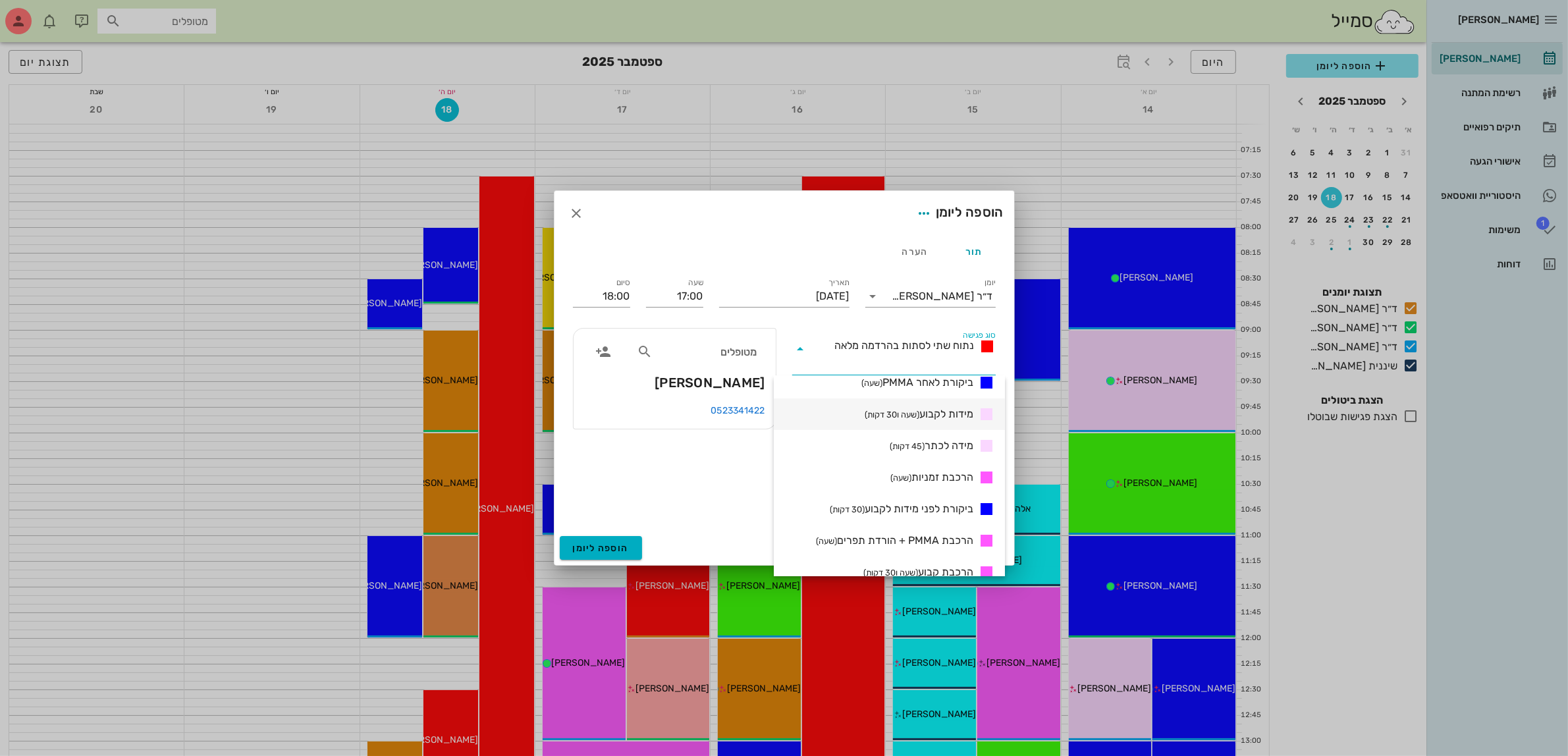
scroll to position [412, 0]
click at [919, 455] on span "הרכבת זמניות (שעה)" at bounding box center [931, 459] width 83 height 16
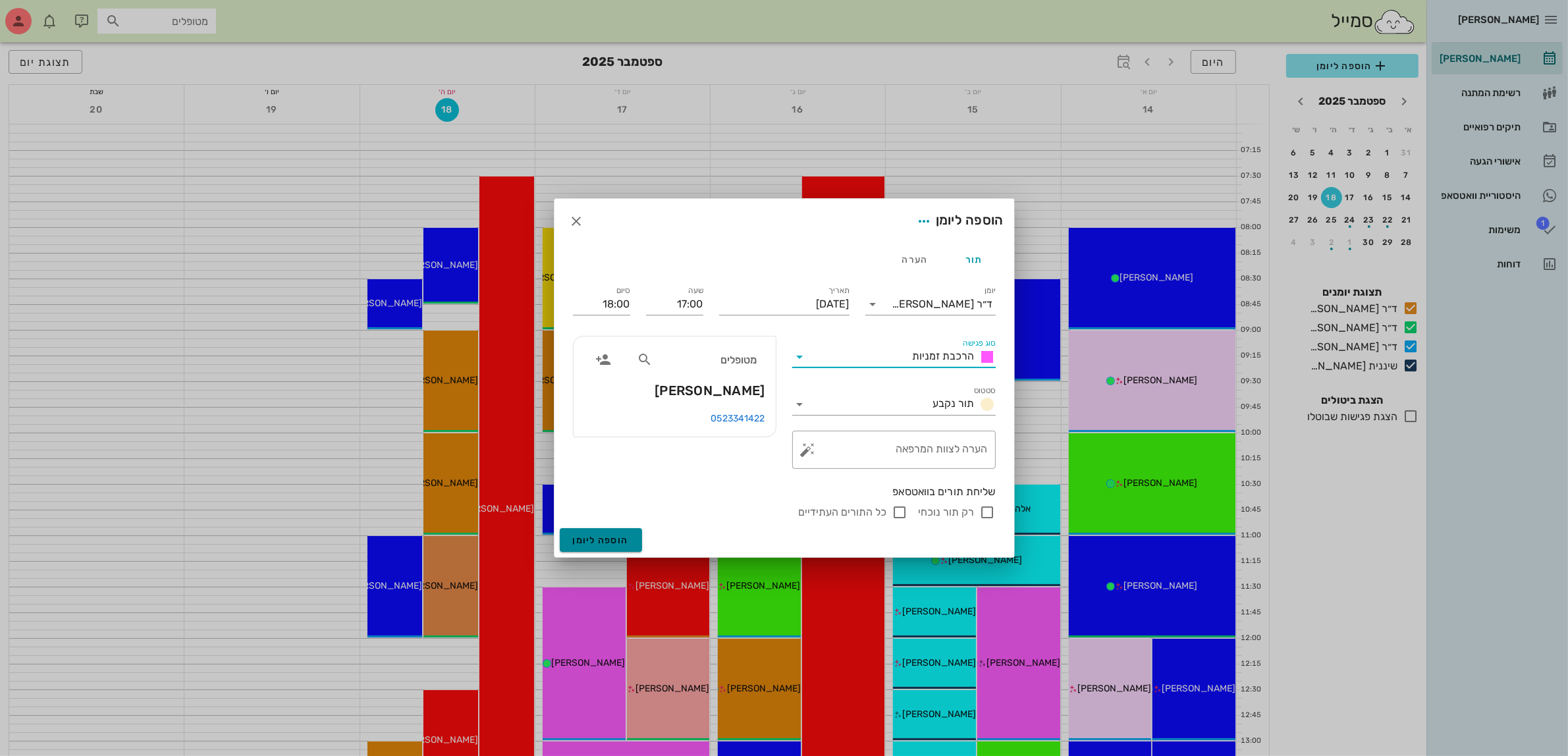
click at [603, 540] on span "הוספה ליומן" at bounding box center [601, 540] width 56 height 11
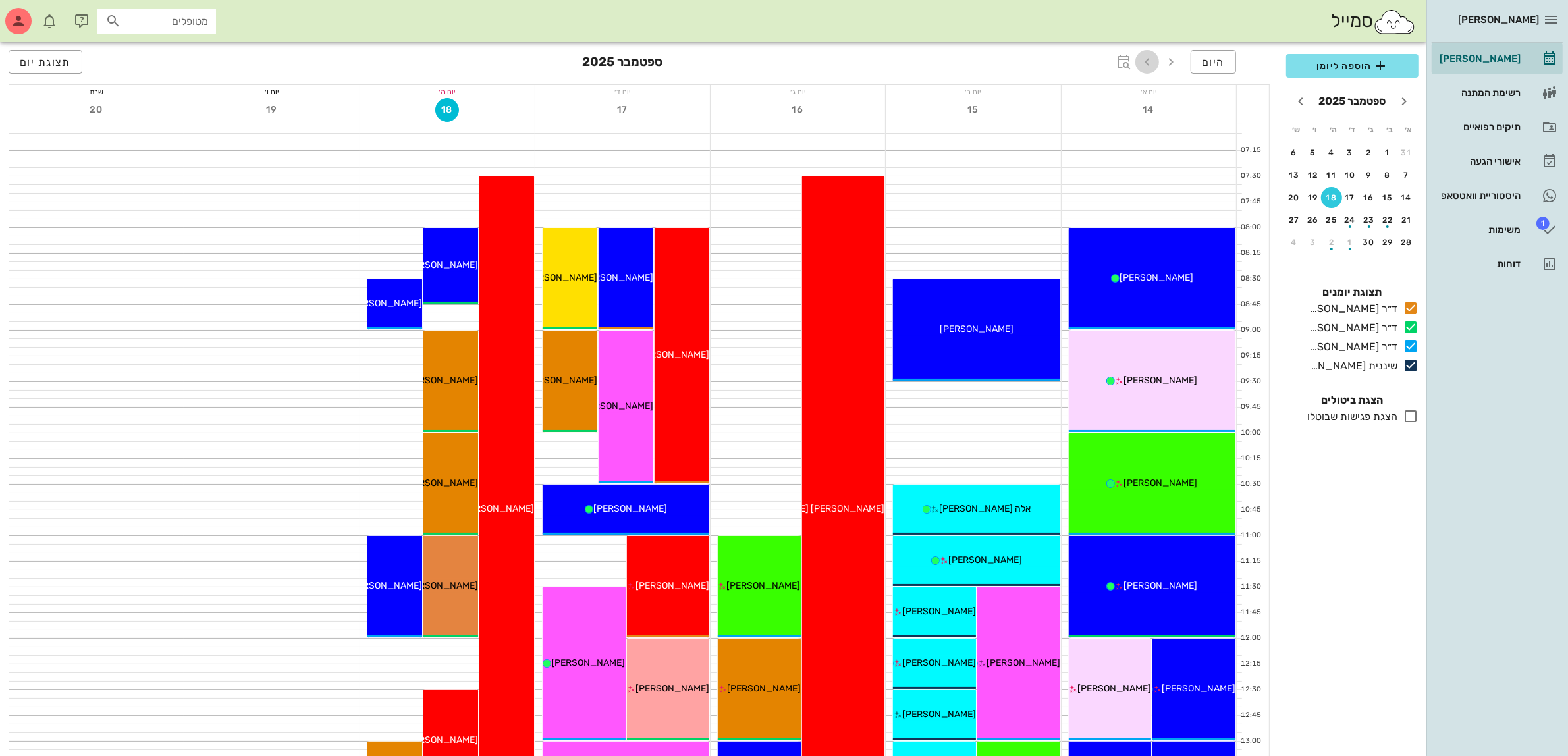
click at [1148, 64] on icon "button" at bounding box center [1147, 61] width 16 height 16
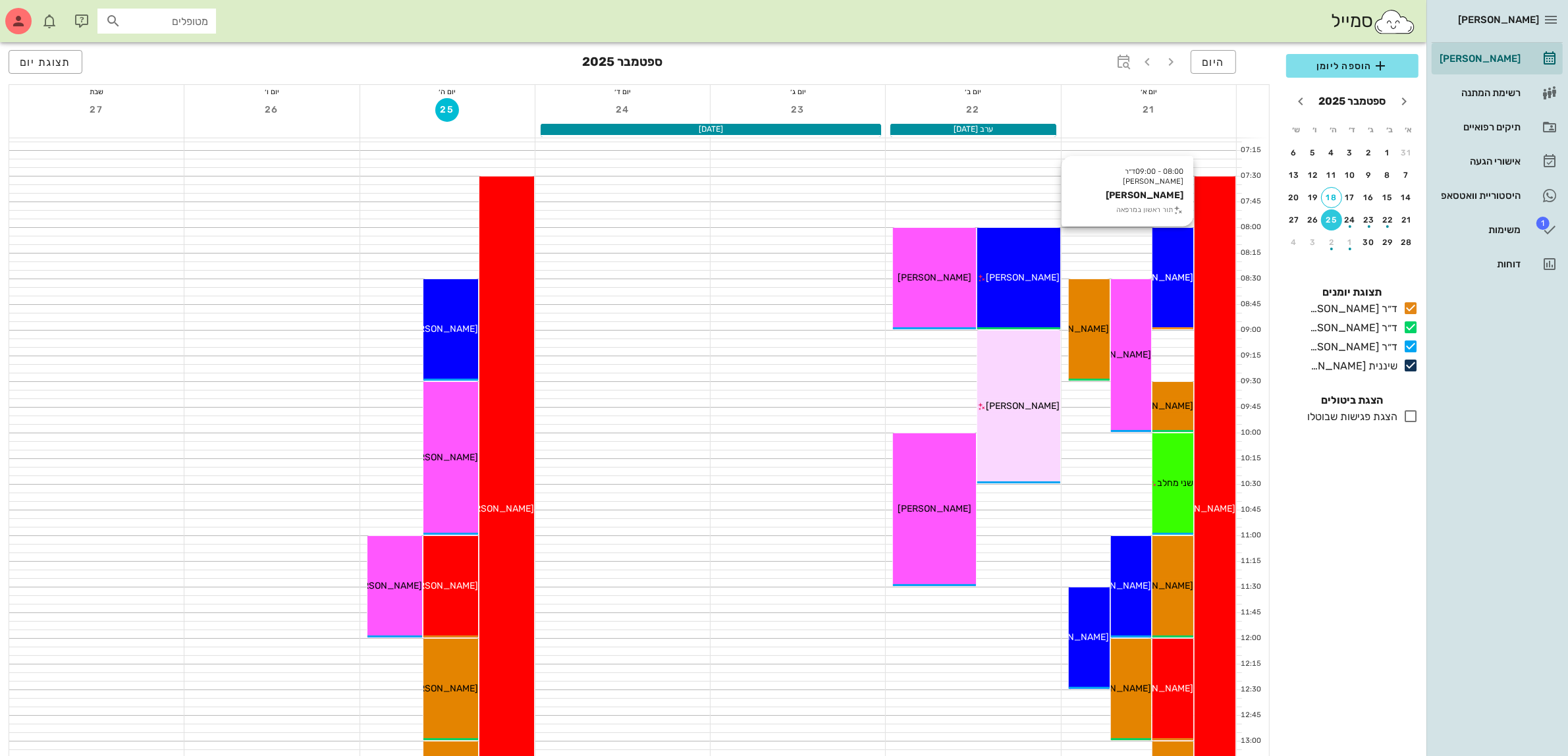
click at [1165, 275] on span "[PERSON_NAME]" at bounding box center [1156, 277] width 73 height 11
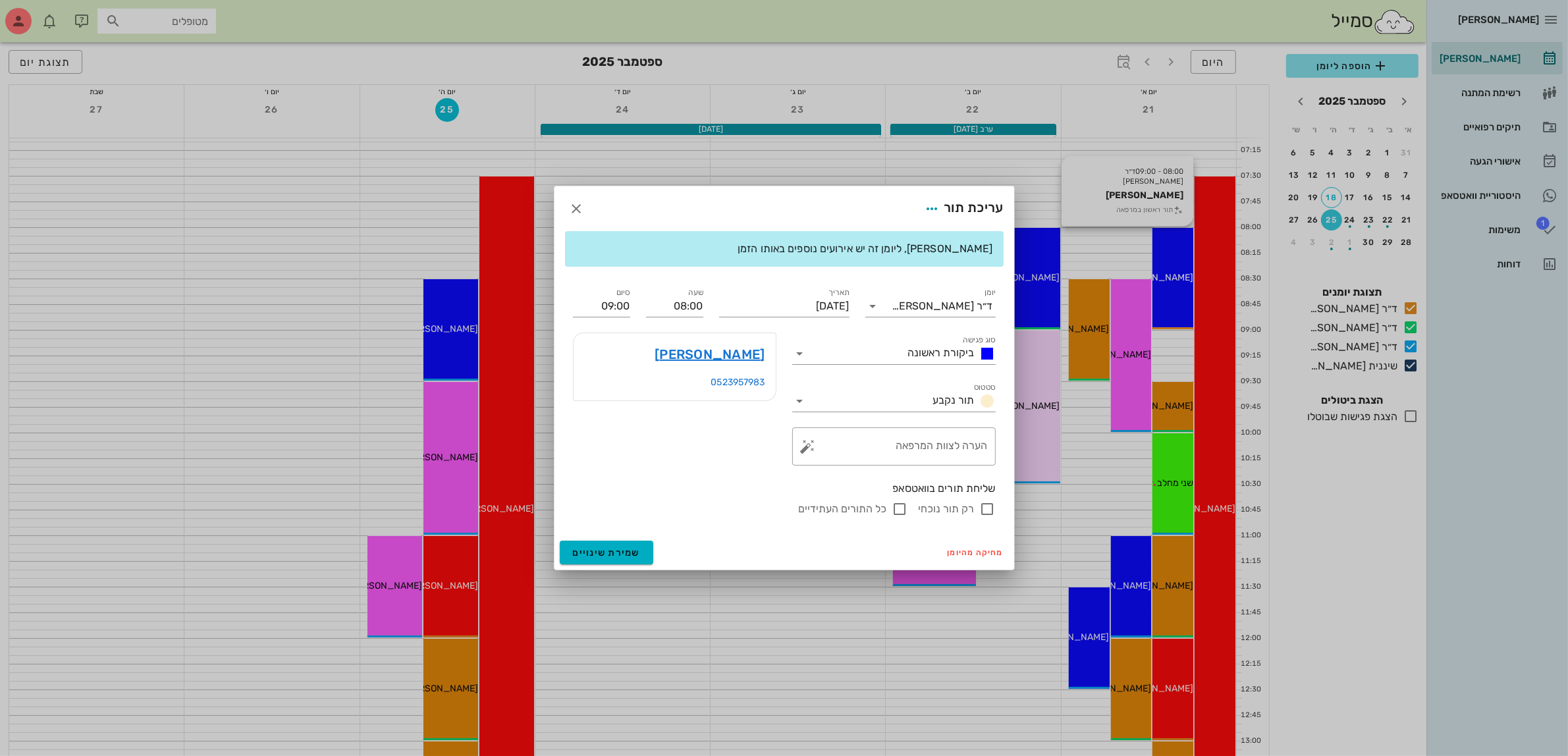
click at [1165, 275] on div at bounding box center [784, 378] width 1568 height 756
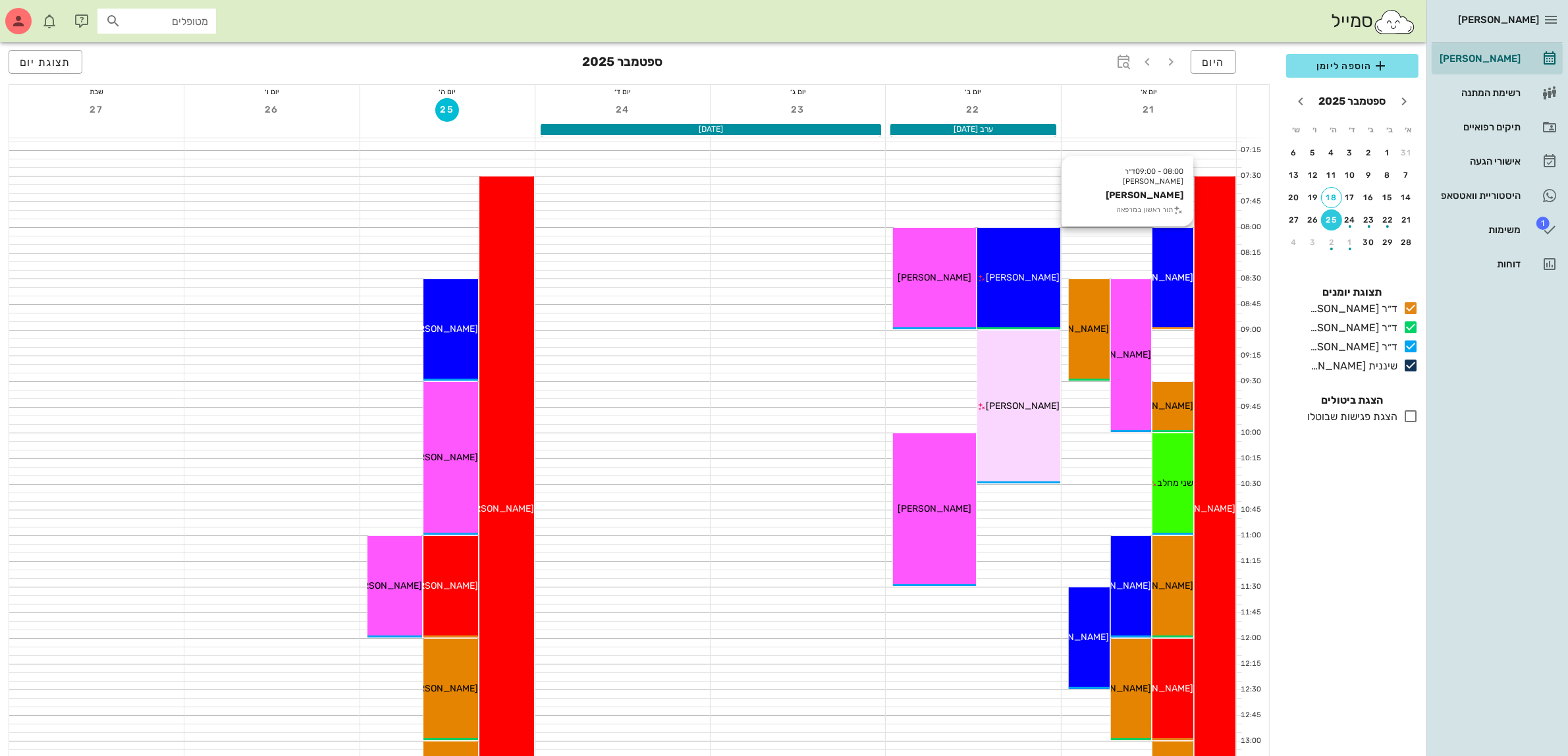
click at [1163, 251] on div "08:00 - 09:00 ד״ר ג׳[PERSON_NAME] [PERSON_NAME] תור ראשון במרפאה [PERSON_NAME]" at bounding box center [1173, 278] width 41 height 101
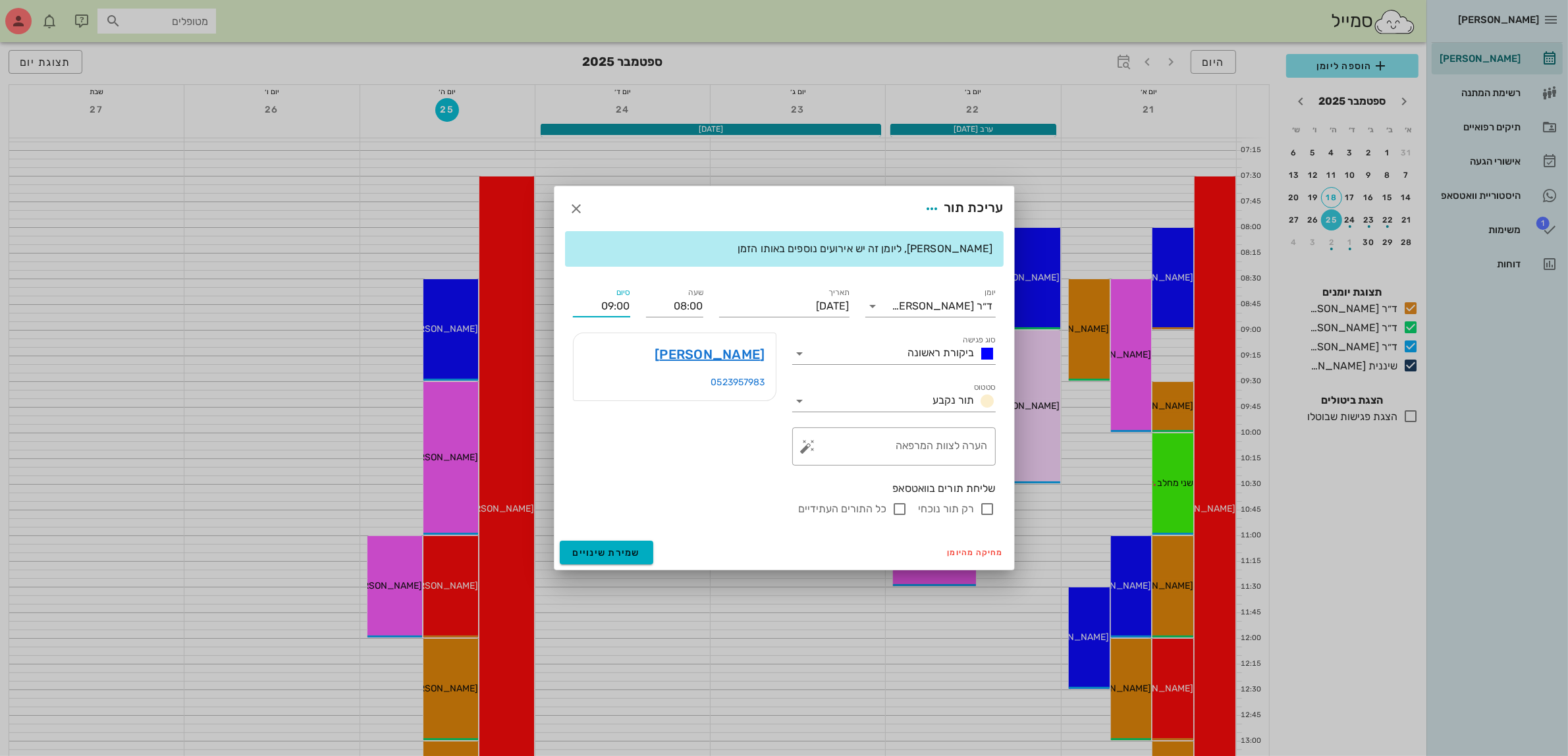
click at [607, 301] on input "09:00" at bounding box center [602, 306] width 58 height 21
click at [605, 347] on div "08:30 (30 דקות)" at bounding box center [565, 349] width 81 height 10
type input "08:30"
click at [588, 553] on span "שמירת שינויים" at bounding box center [606, 552] width 68 height 11
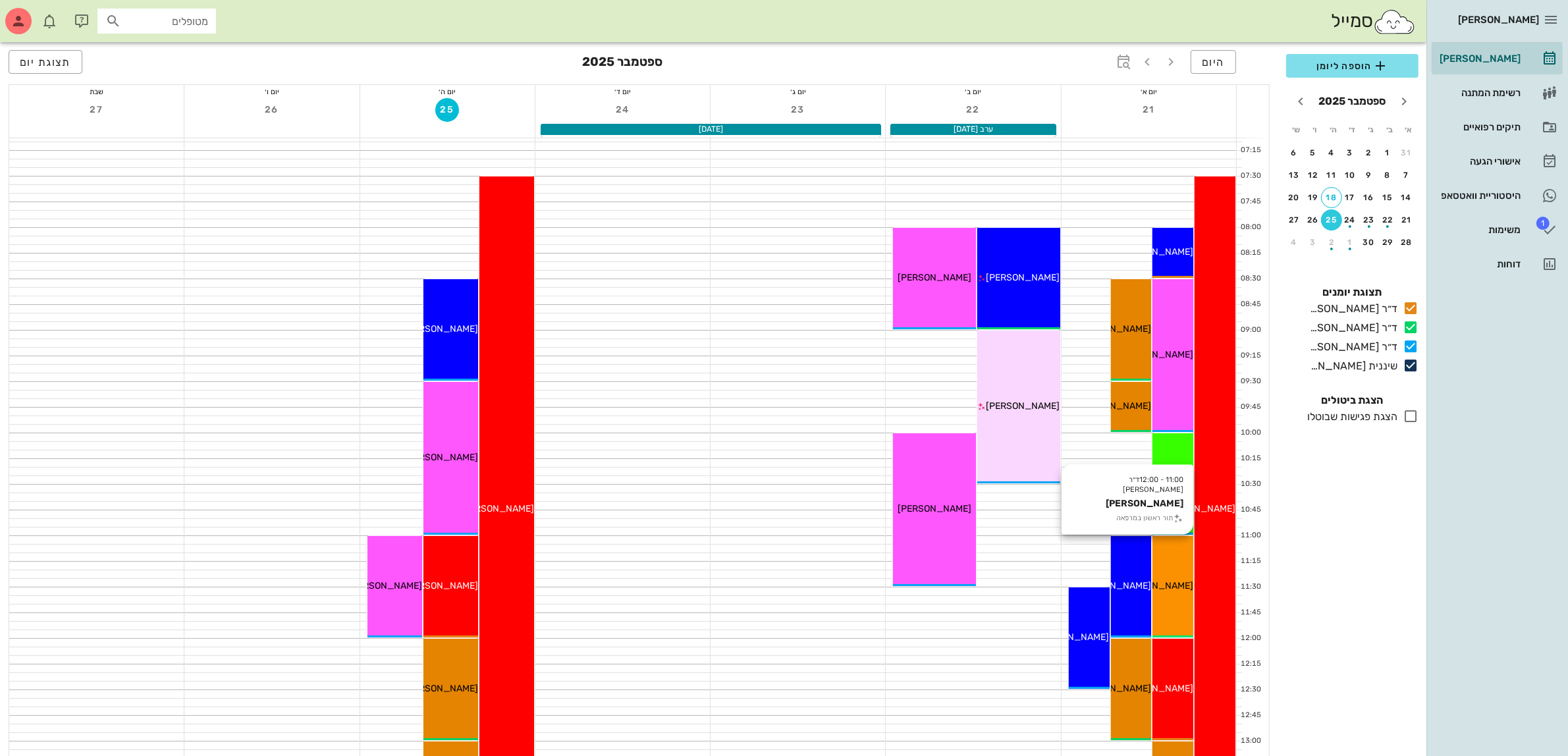
click at [1177, 593] on div "11:00 - 12:00 ד״ר [PERSON_NAME] [PERSON_NAME] תור ראשון במרפאה [PERSON_NAME]" at bounding box center [1173, 586] width 41 height 101
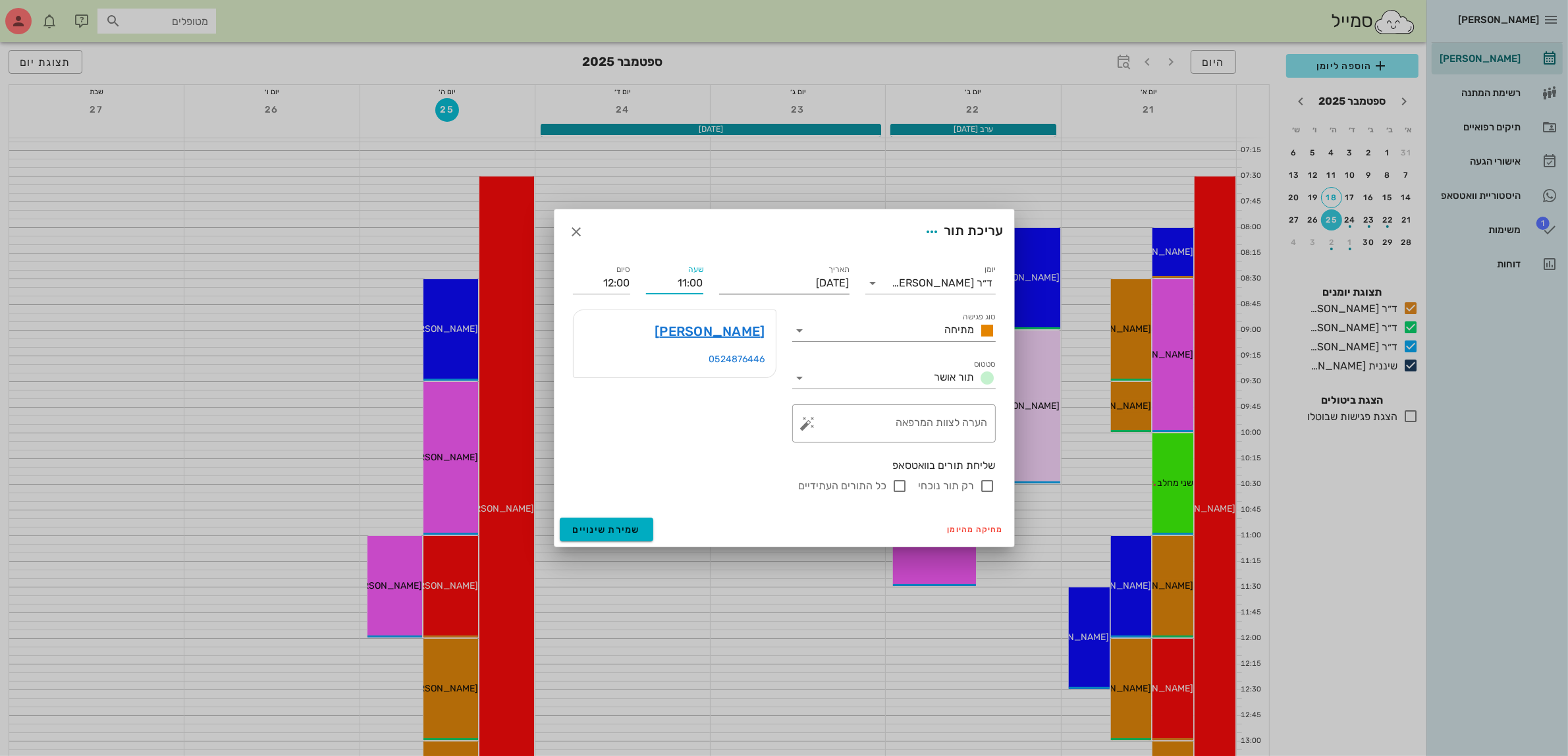
drag, startPoint x: 673, startPoint y: 286, endPoint x: 725, endPoint y: 284, distance: 52.0
click at [725, 284] on div "יומן ד״ר [PERSON_NAME] סוג פגישה מתיחה סטטוס תור אושר תאריך [DATE] שעה 11:00 סי…" at bounding box center [784, 378] width 439 height 247
type input "10:00"
type input "11:00"
click at [600, 285] on input "11:00" at bounding box center [602, 283] width 58 height 21
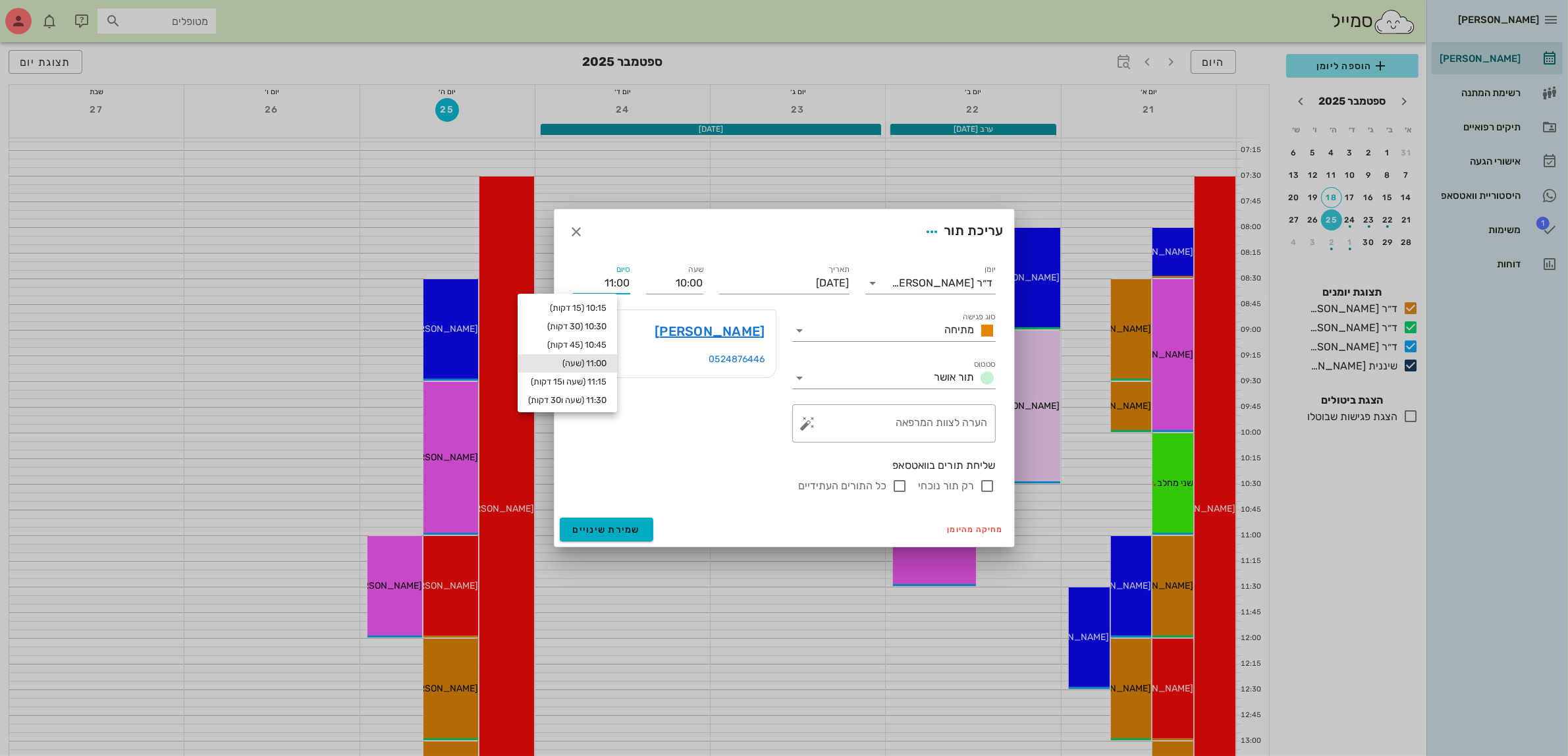
click at [688, 430] on div "[PERSON_NAME] 0524876446" at bounding box center [674, 376] width 219 height 149
click at [680, 287] on input "10:00" at bounding box center [675, 283] width 58 height 21
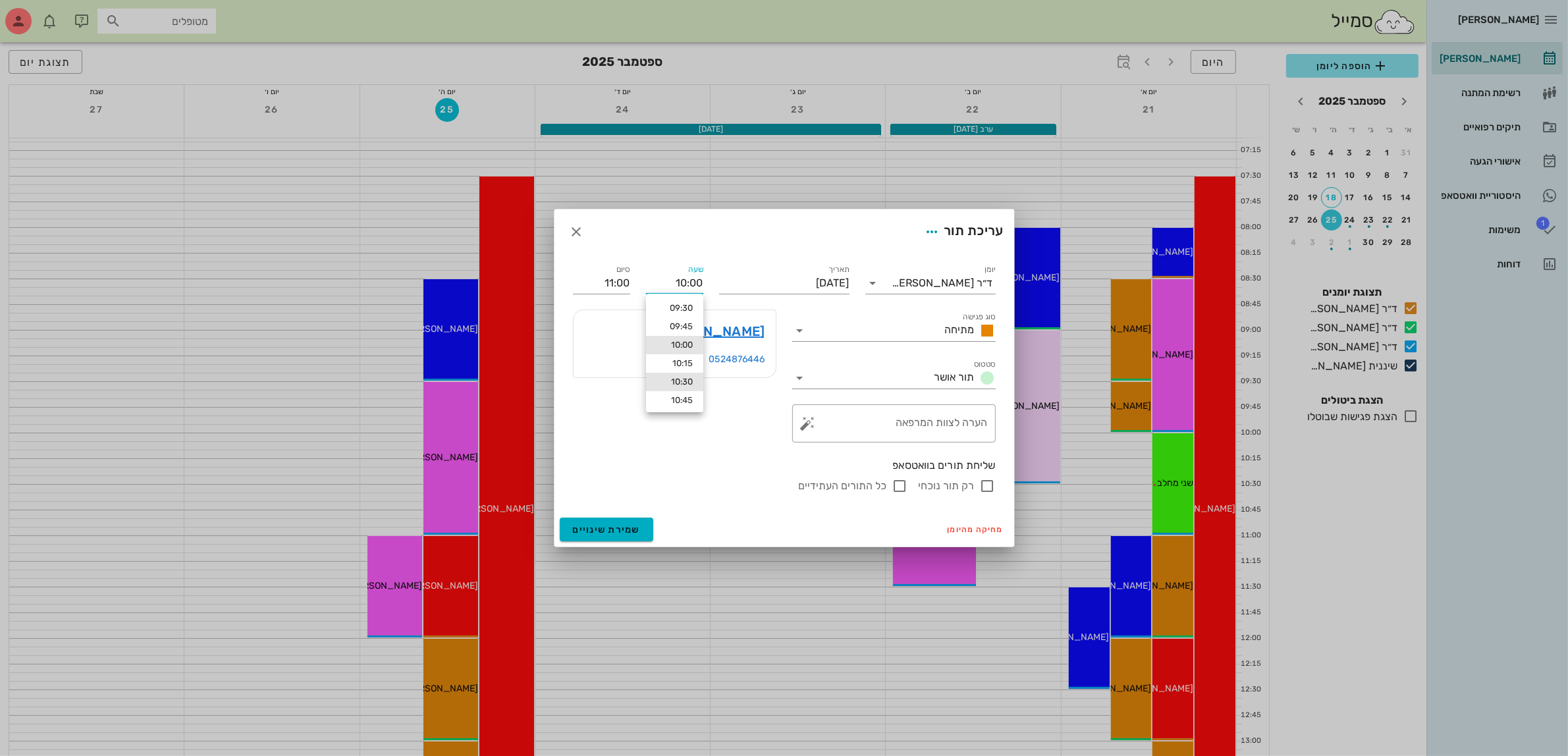
click at [682, 382] on div "10:30" at bounding box center [674, 381] width 36 height 10
type input "10:30"
type input "11:30"
click at [615, 524] on span "שמירת שינויים" at bounding box center [606, 530] width 68 height 11
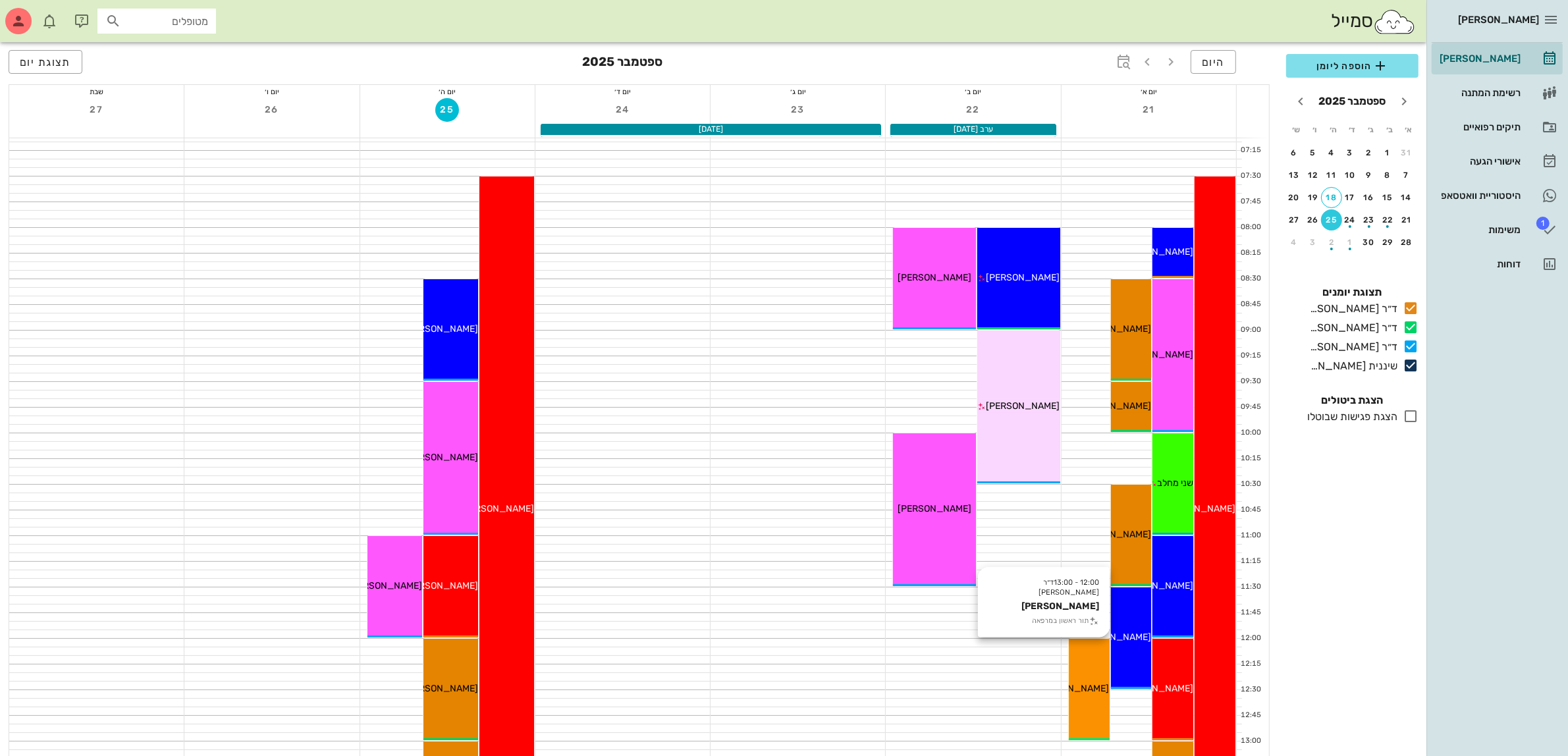
click at [1088, 665] on div "12:00 - 13:00 ד״ר [PERSON_NAME] [PERSON_NAME] תור ראשון במרפאה [PERSON_NAME]" at bounding box center [1089, 689] width 41 height 101
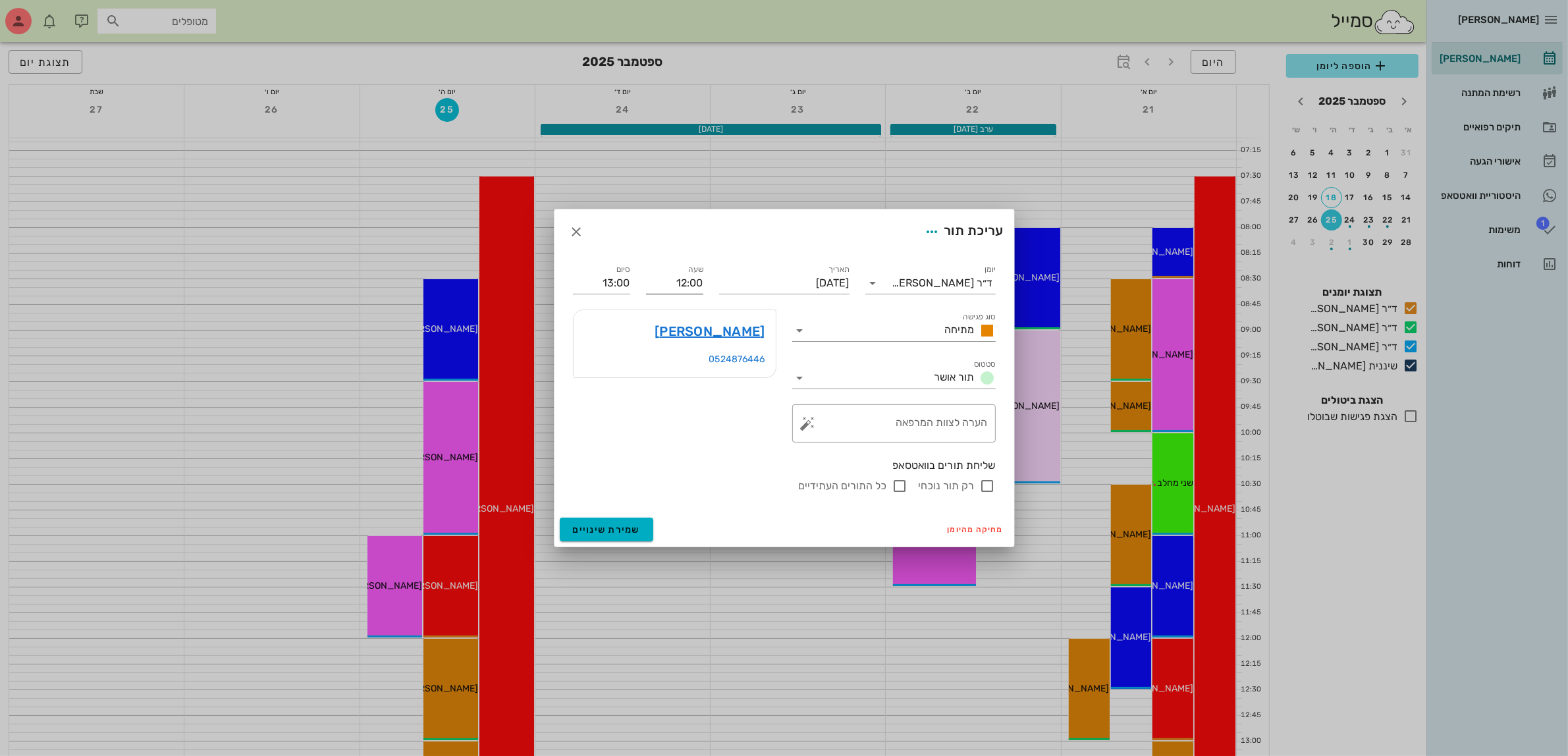
click at [691, 283] on input "12:00" at bounding box center [675, 283] width 58 height 21
click at [686, 305] on div "11:30" at bounding box center [674, 308] width 36 height 10
type input "11:30"
type input "12:30"
click at [598, 522] on button "שמירת שינויים" at bounding box center [606, 528] width 94 height 23
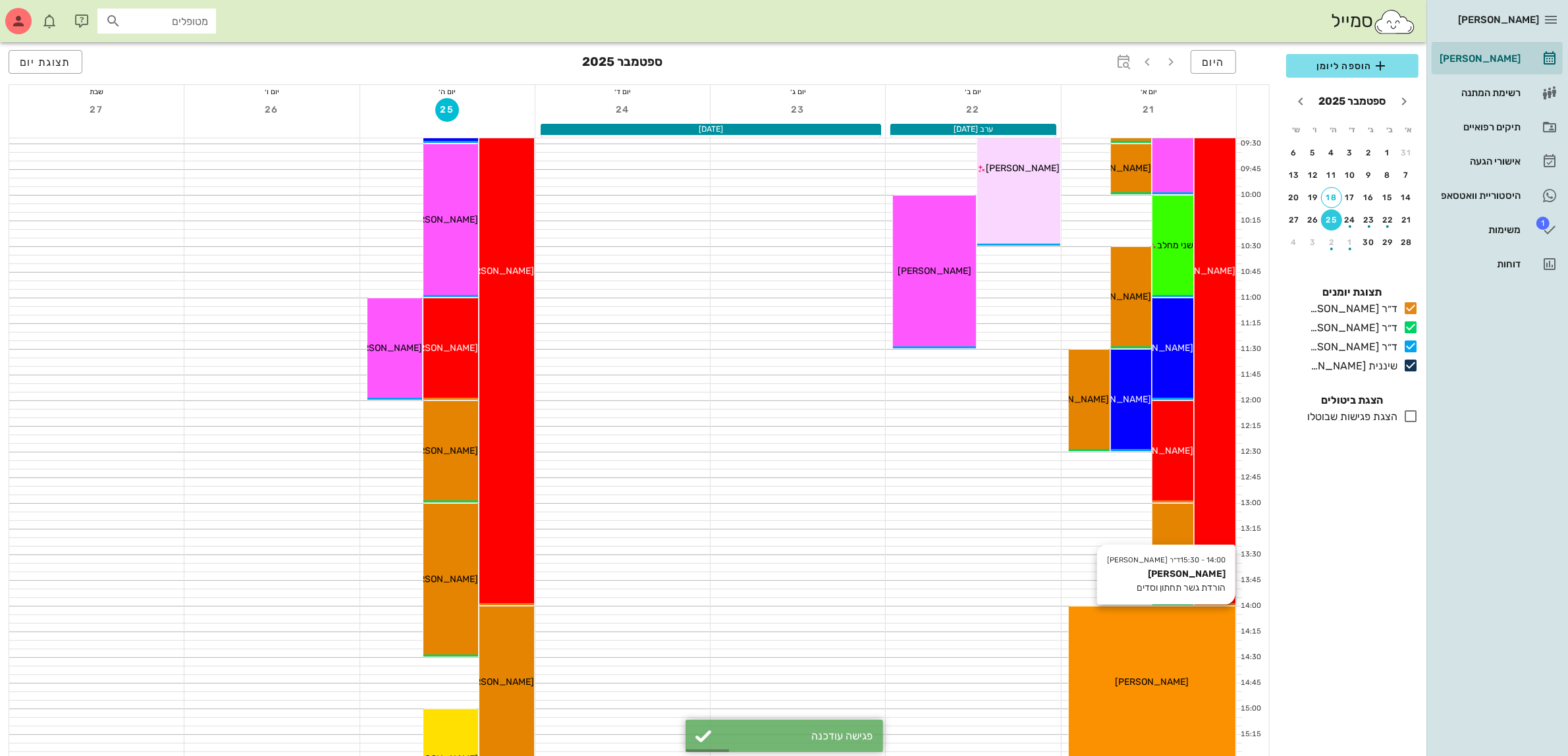
scroll to position [247, 0]
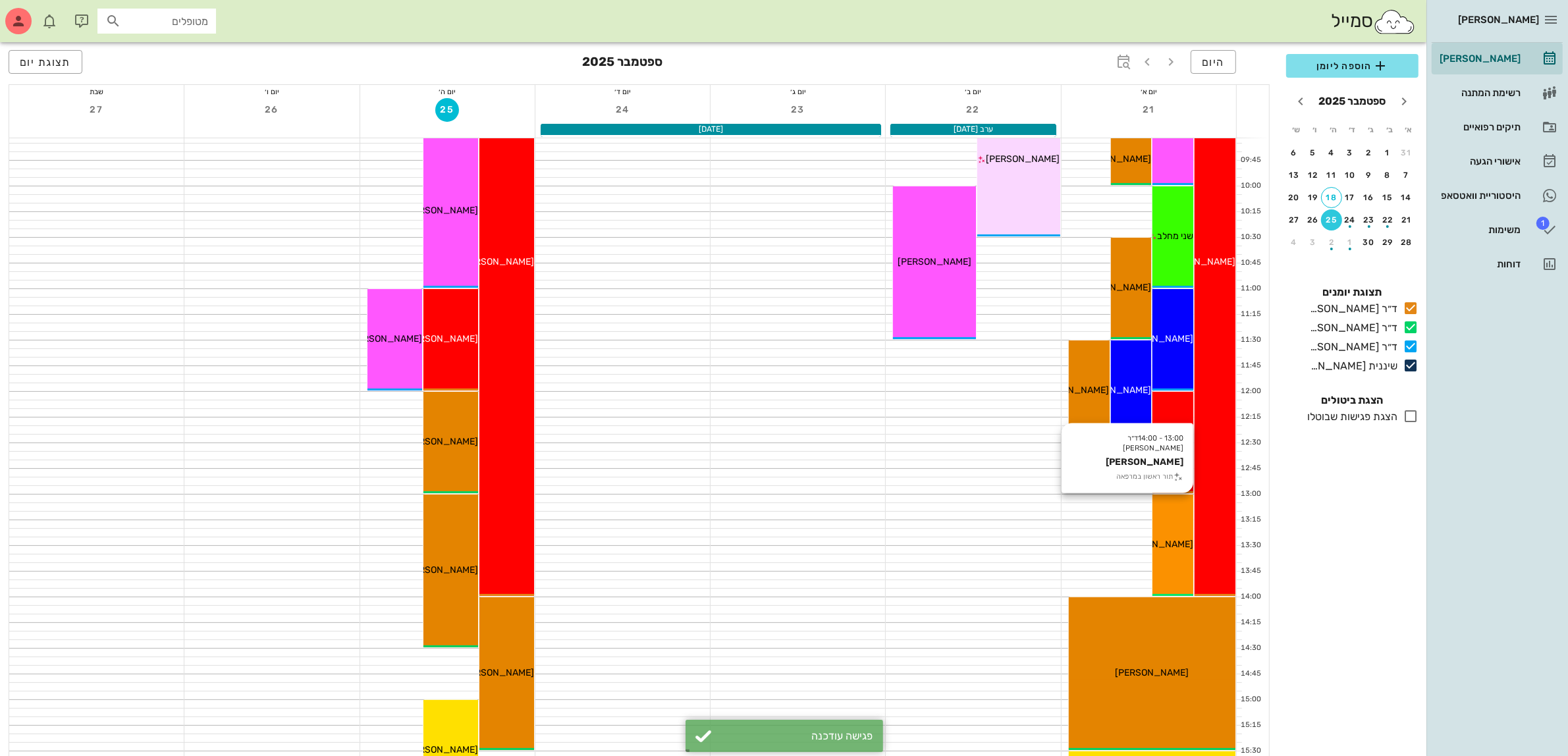
click at [1165, 526] on div "13:00 - 14:00 ד״ר [PERSON_NAME] [PERSON_NAME] תור ראשון במרפאה [PERSON_NAME]" at bounding box center [1173, 545] width 41 height 101
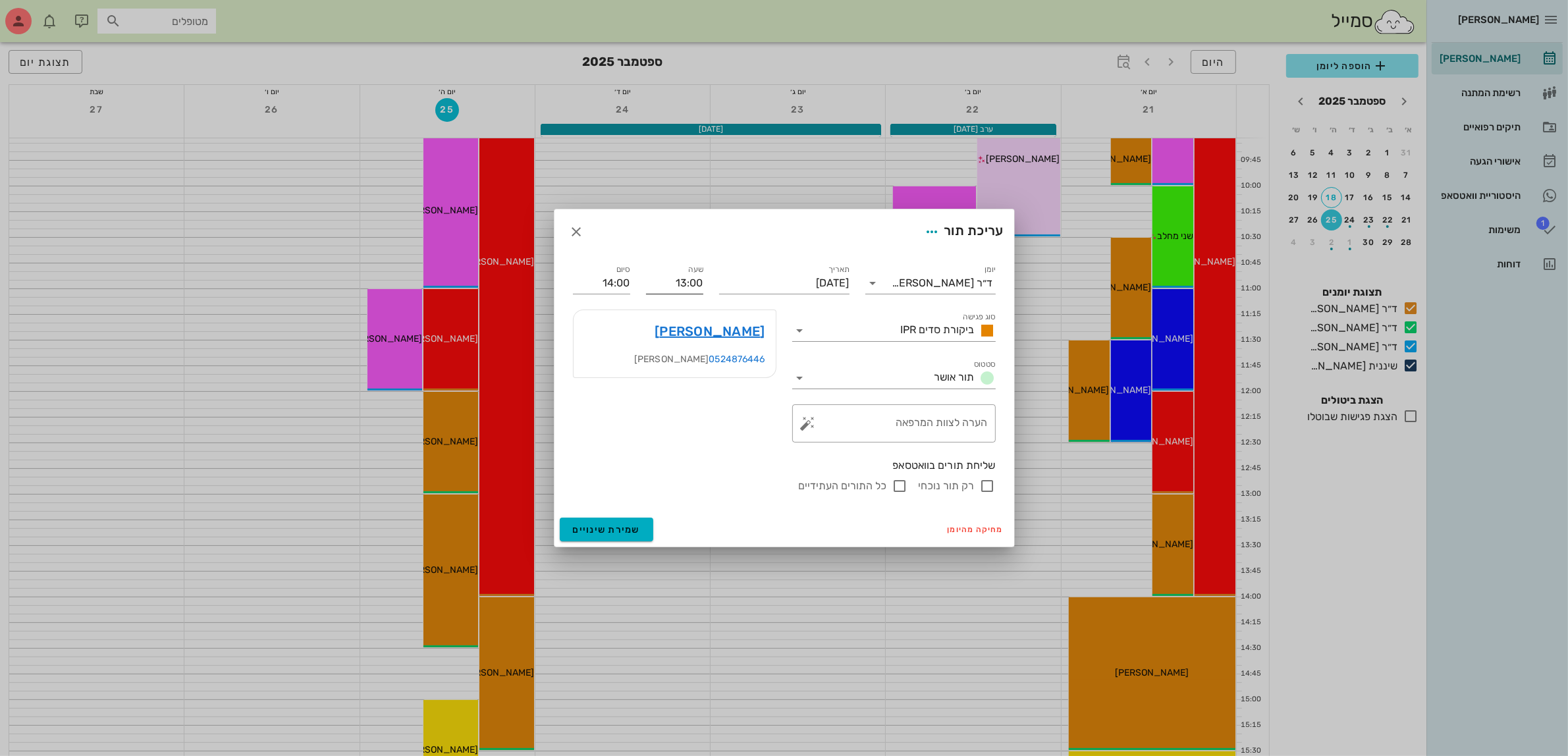
click at [691, 281] on input "13:00" at bounding box center [675, 283] width 58 height 21
click at [685, 307] on div "12:30" at bounding box center [674, 308] width 36 height 10
type input "12:30"
type input "13:30"
click at [599, 528] on span "שמירת שינויים" at bounding box center [606, 530] width 68 height 11
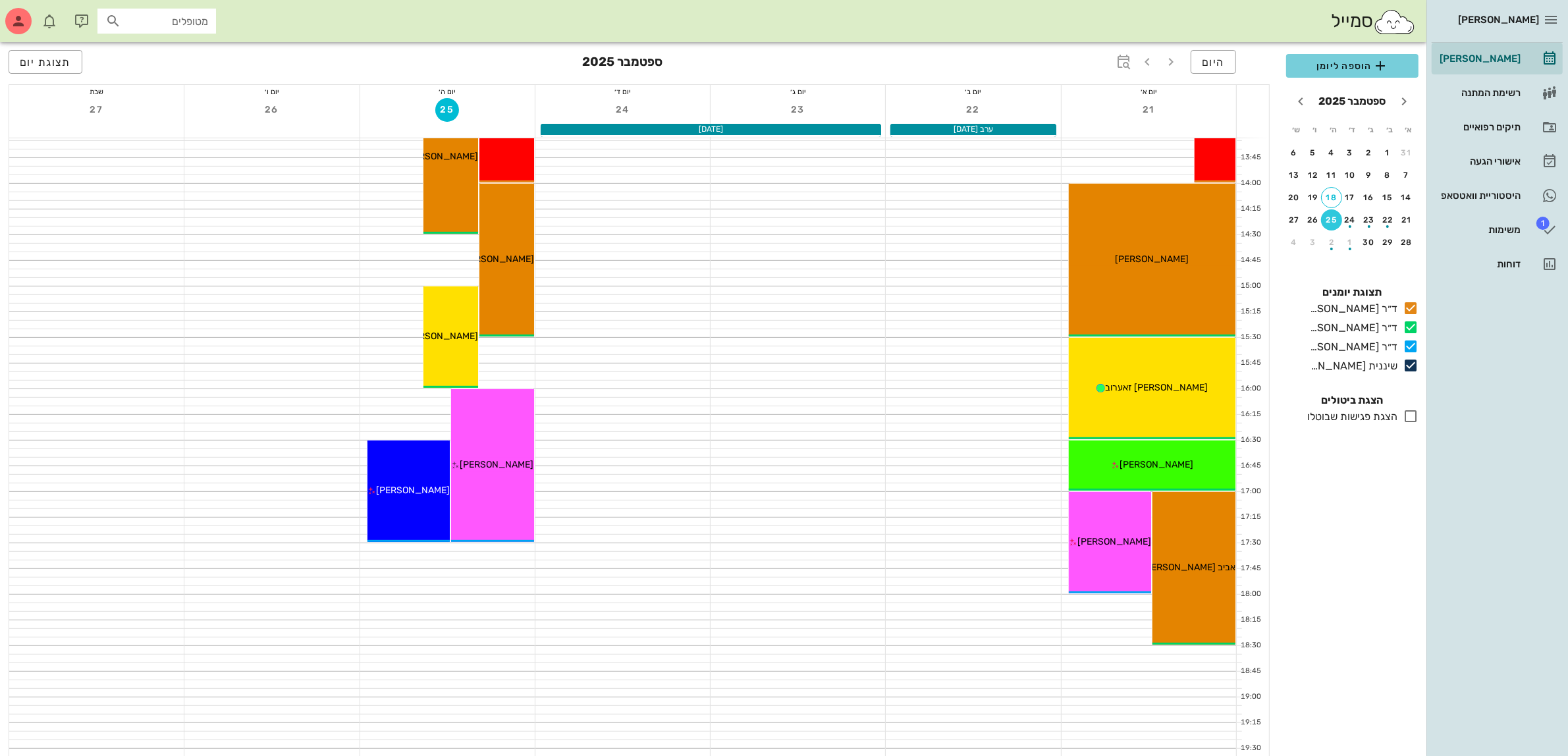
scroll to position [0, 0]
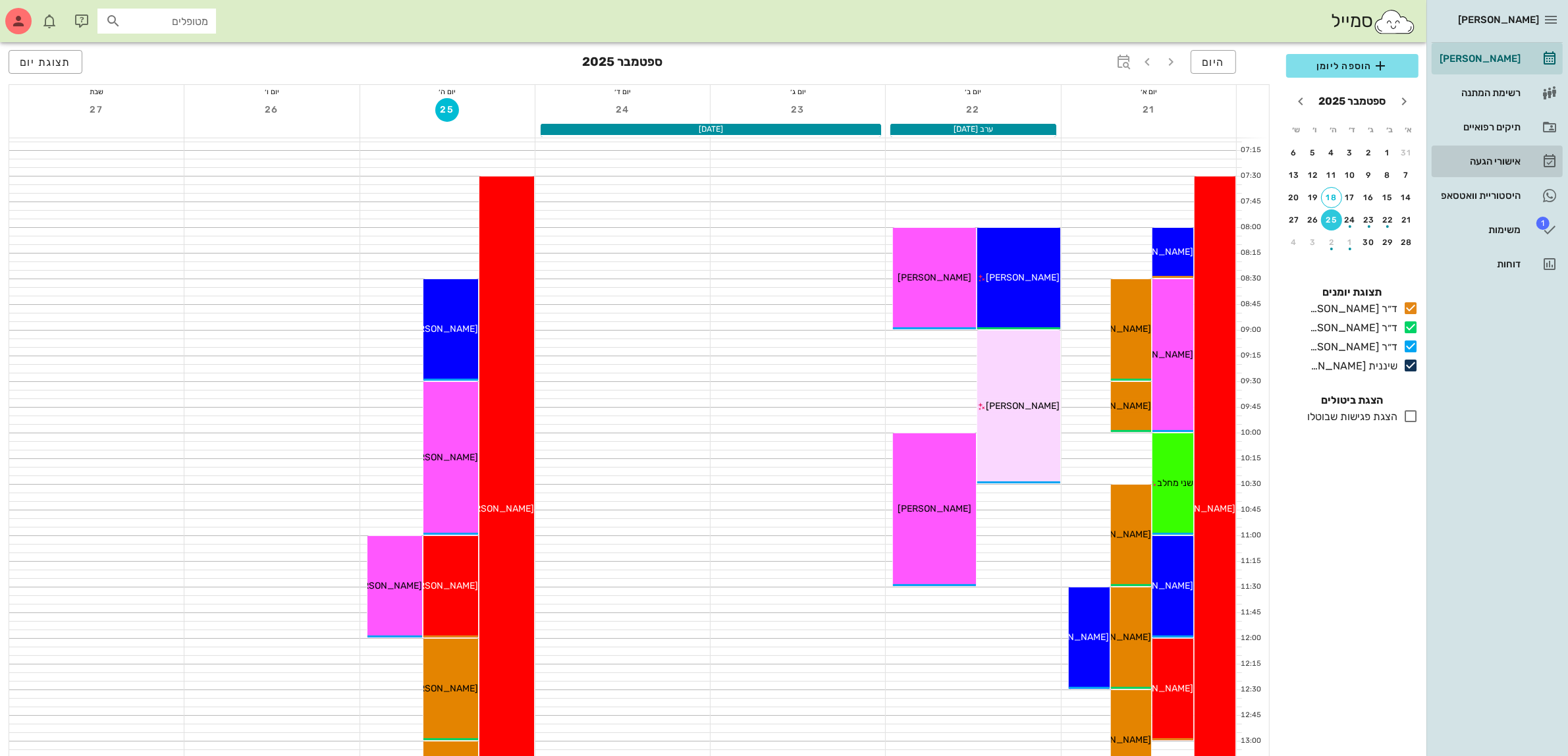
click at [1492, 158] on div "אישורי הגעה" at bounding box center [1479, 161] width 84 height 10
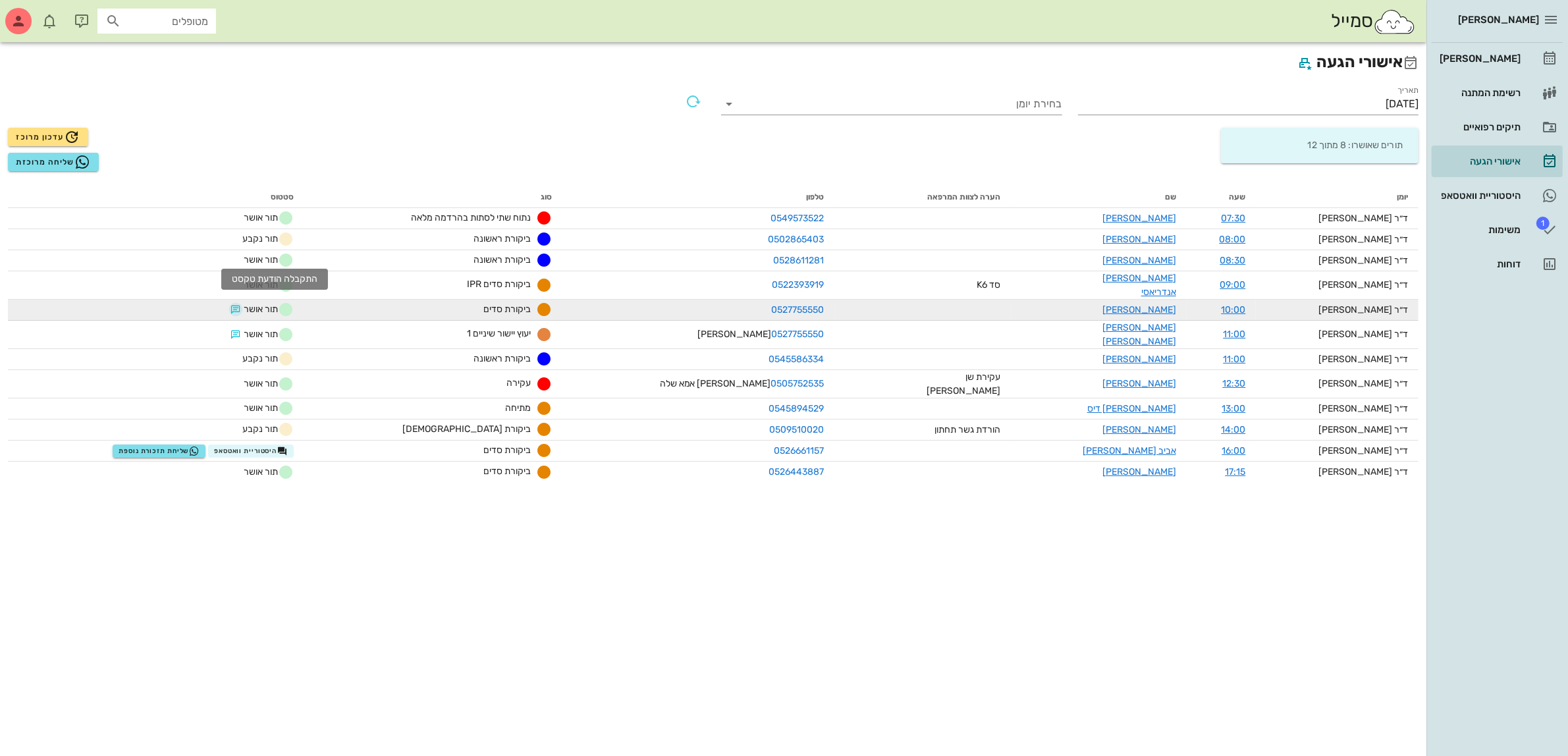
click at [241, 304] on button "button" at bounding box center [235, 309] width 10 height 10
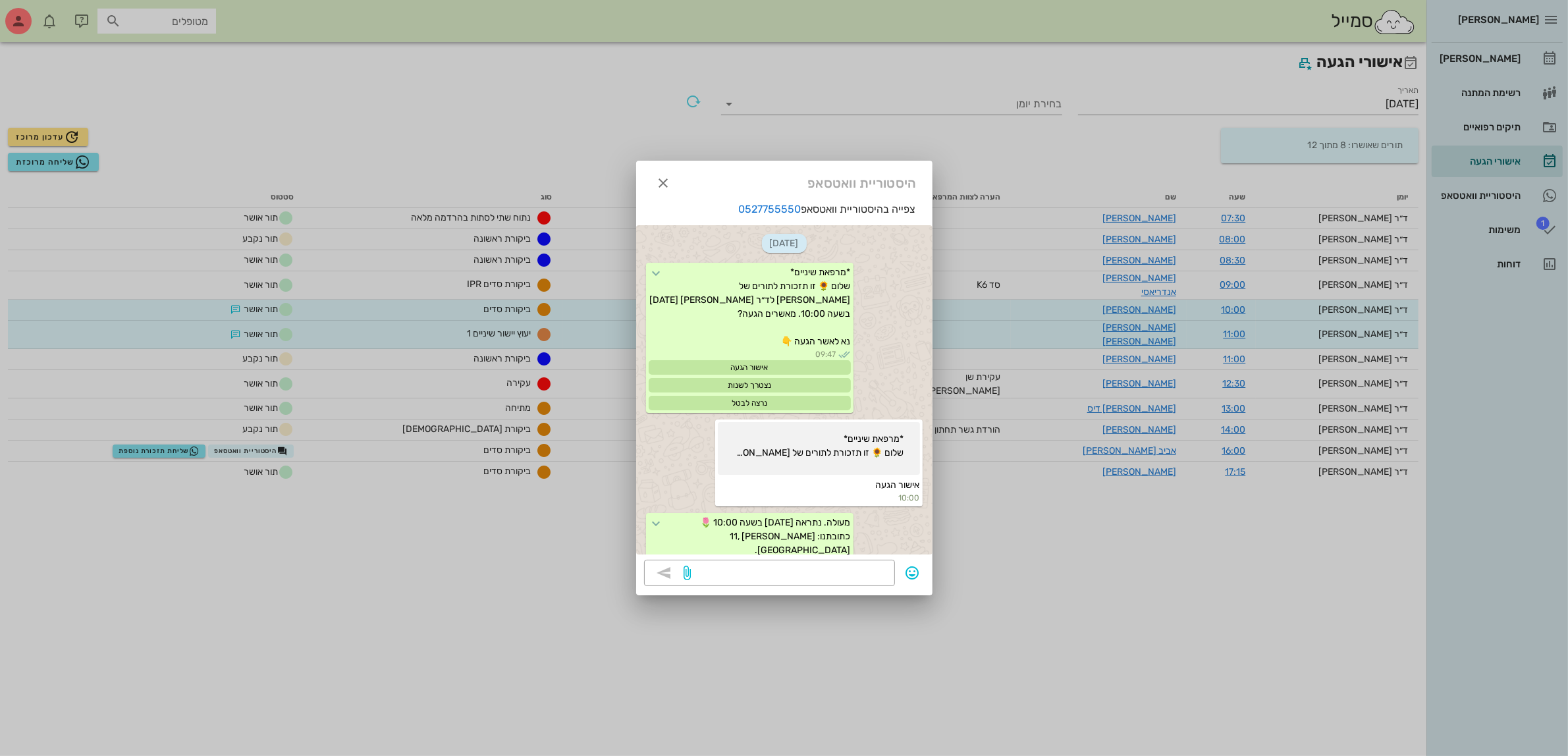
scroll to position [235, 0]
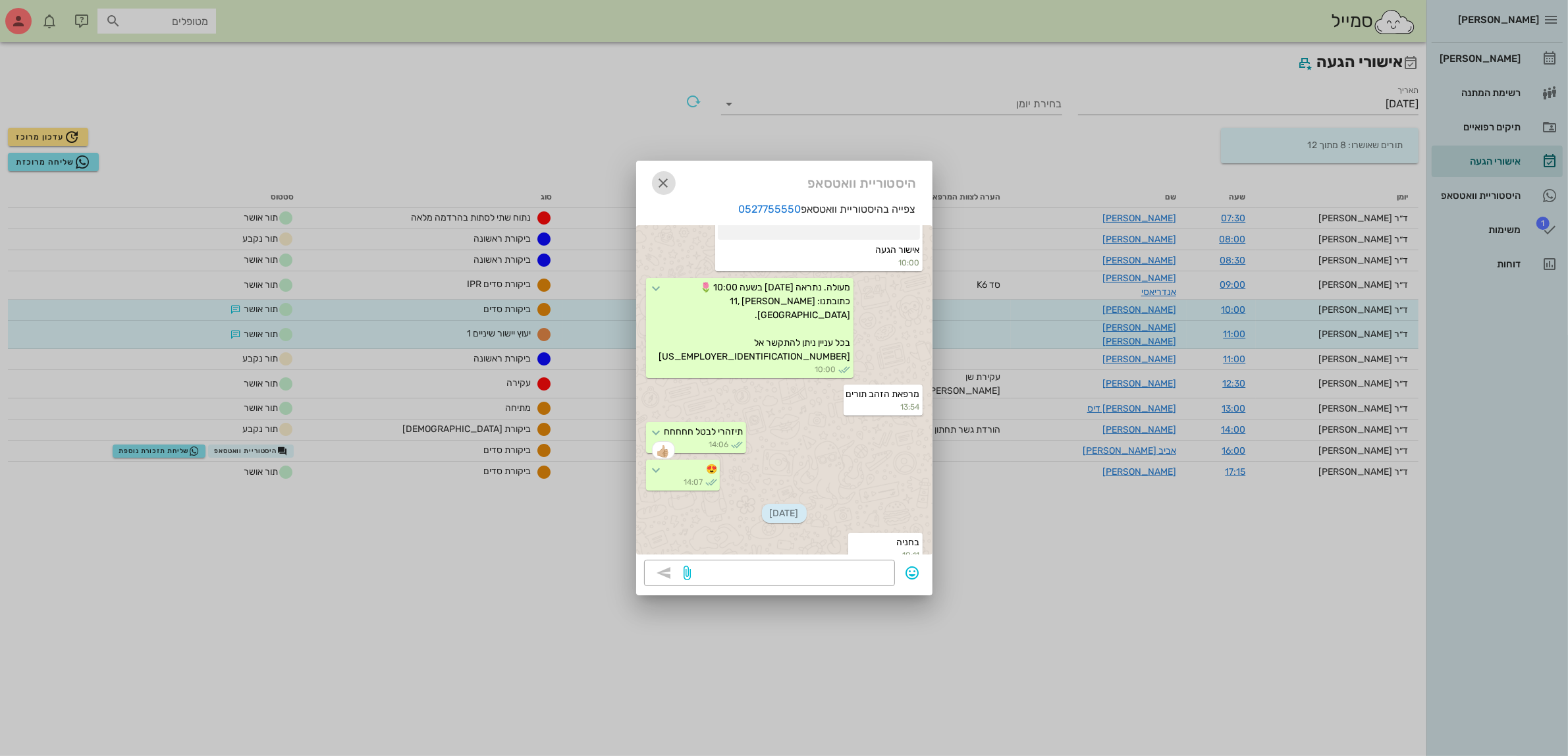
click at [658, 182] on icon "button" at bounding box center [663, 182] width 16 height 16
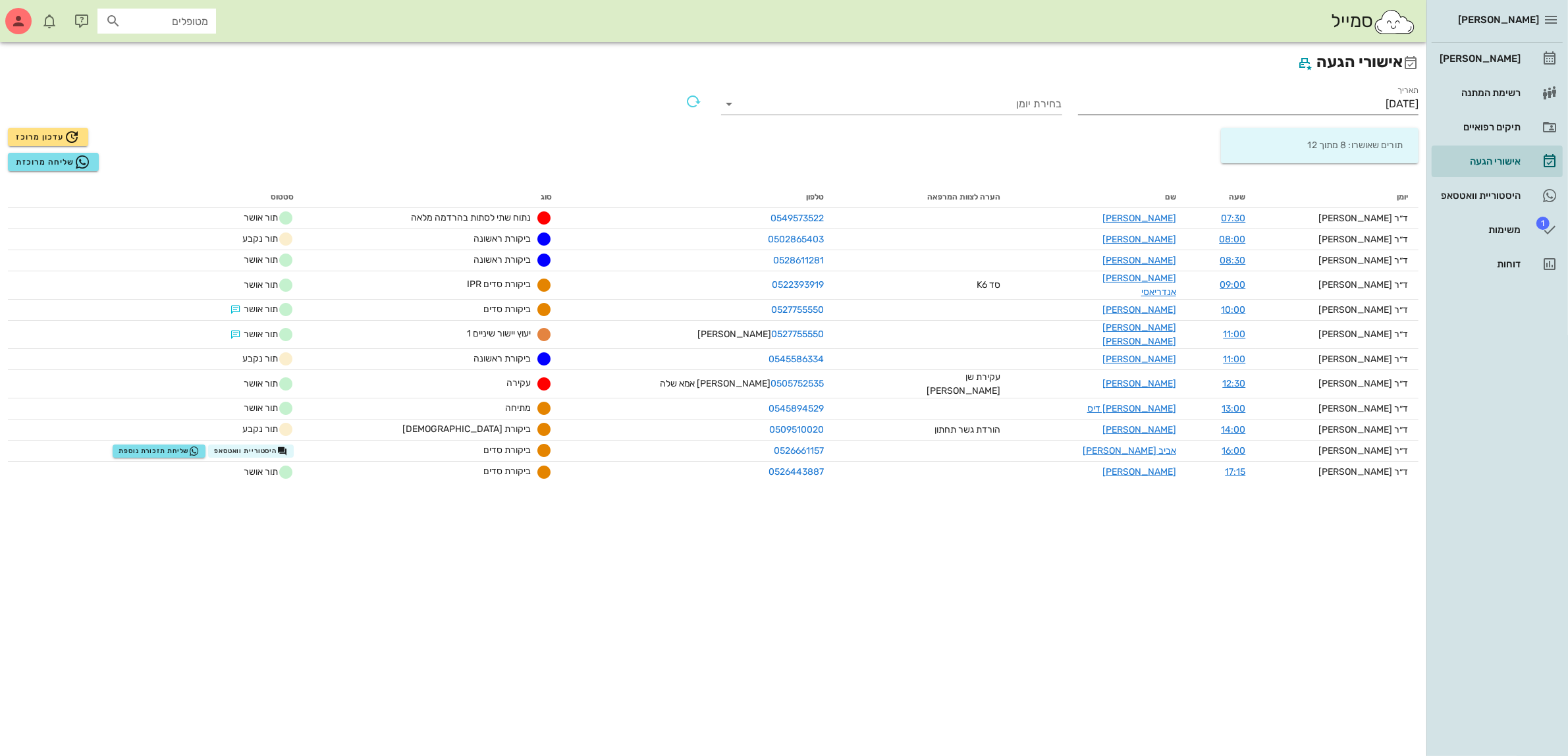
click at [1364, 99] on input "[DATE]" at bounding box center [1248, 104] width 341 height 21
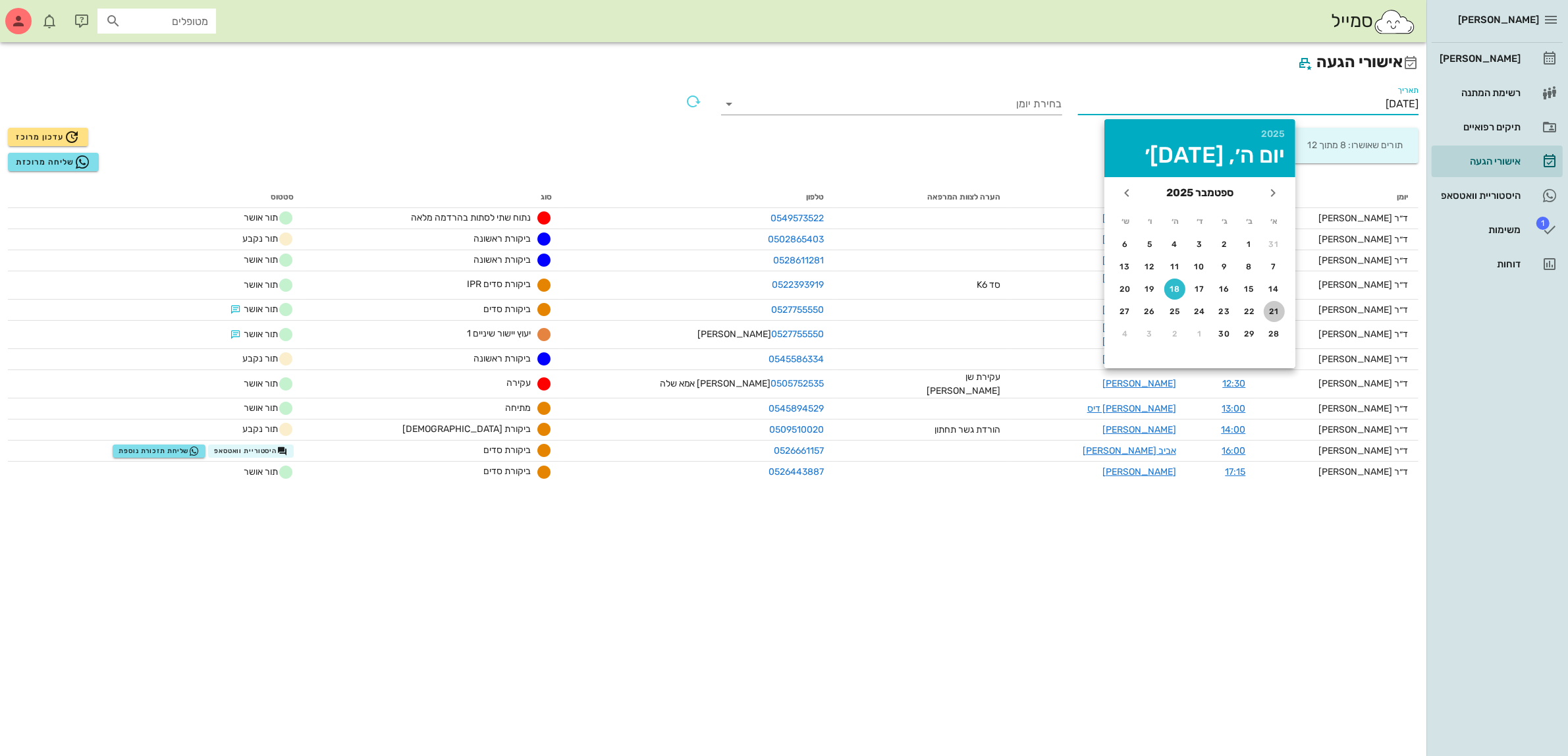
click at [1275, 310] on div "21" at bounding box center [1274, 312] width 21 height 9
type input "[DATE]"
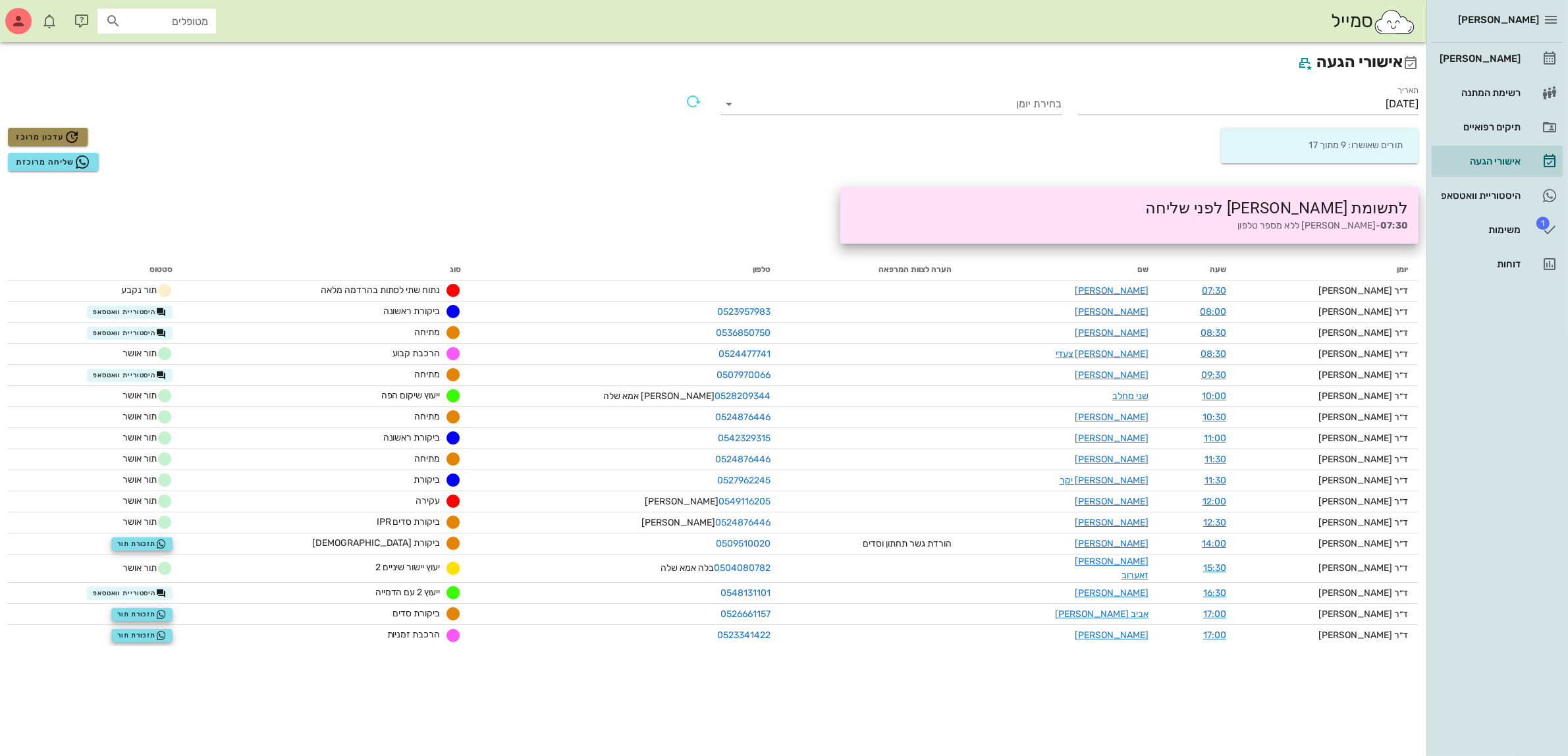
click at [47, 139] on span "עדכון מרוכז" at bounding box center [47, 137] width 64 height 16
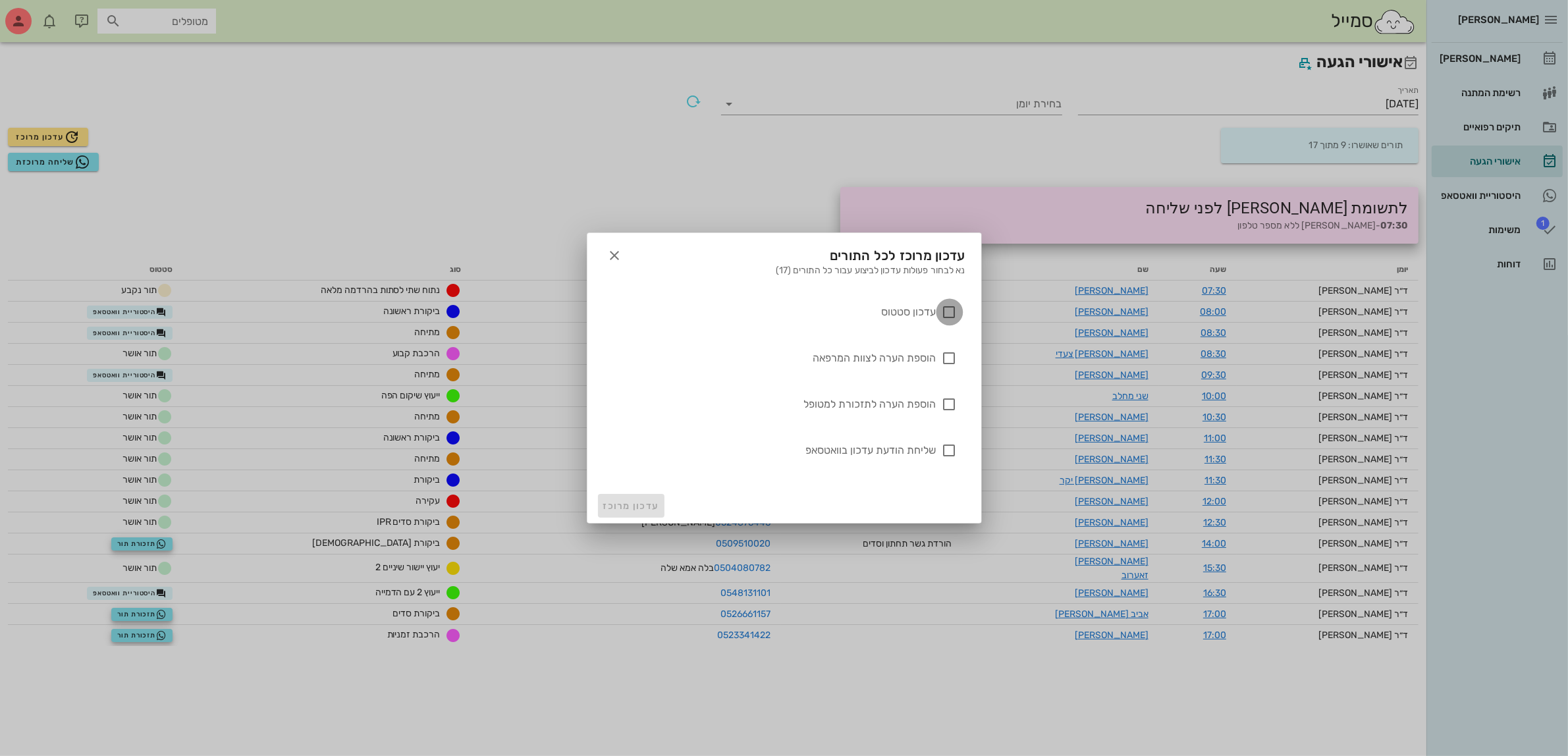
click at [950, 314] on div at bounding box center [950, 312] width 22 height 22
checkbox input "true"
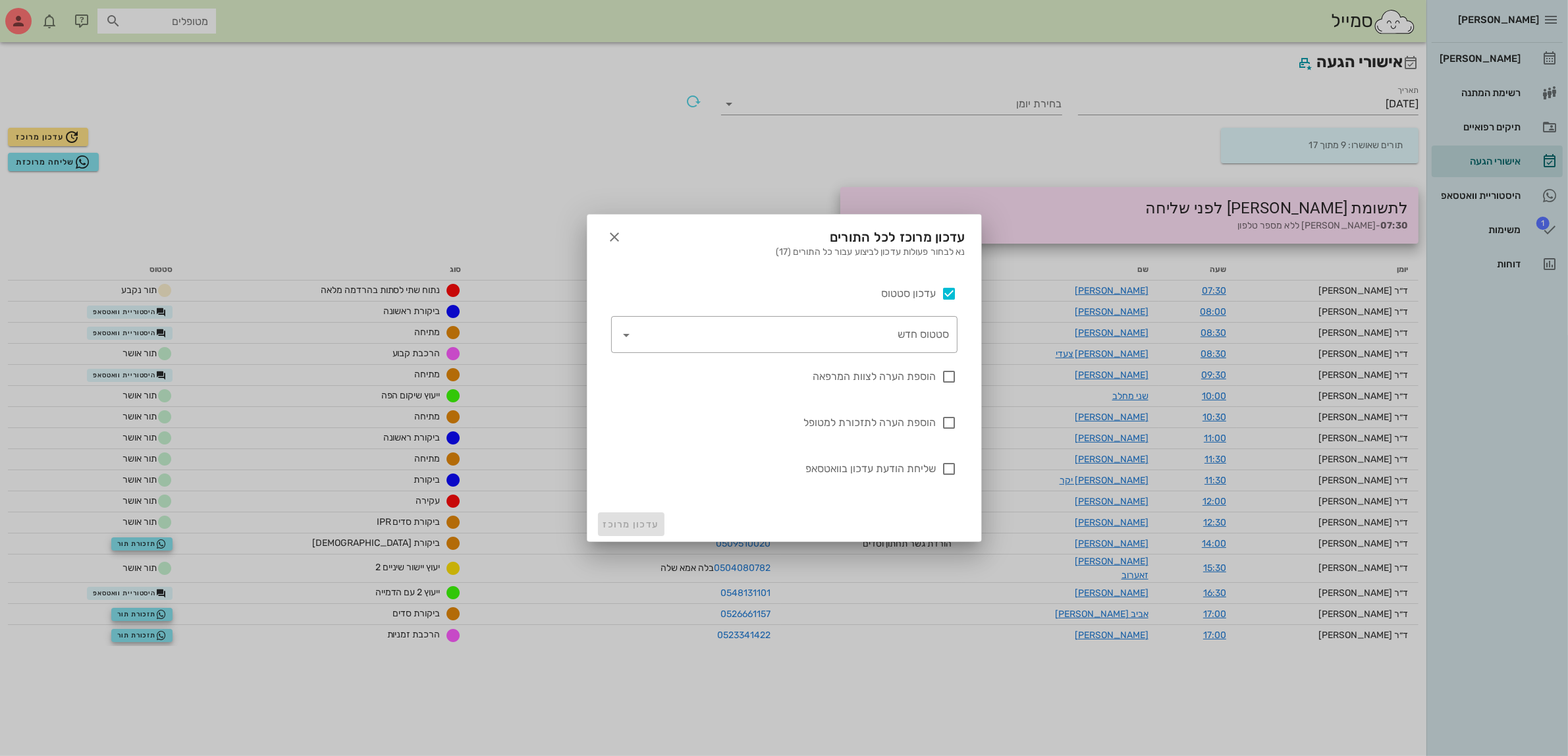
click at [827, 277] on div "עדכון סטטוס ​ סטטוס חדש" at bounding box center [784, 313] width 362 height 83
click at [890, 333] on input "סטטוס חדש" at bounding box center [793, 334] width 312 height 21
click at [620, 226] on button "button" at bounding box center [615, 236] width 23 height 23
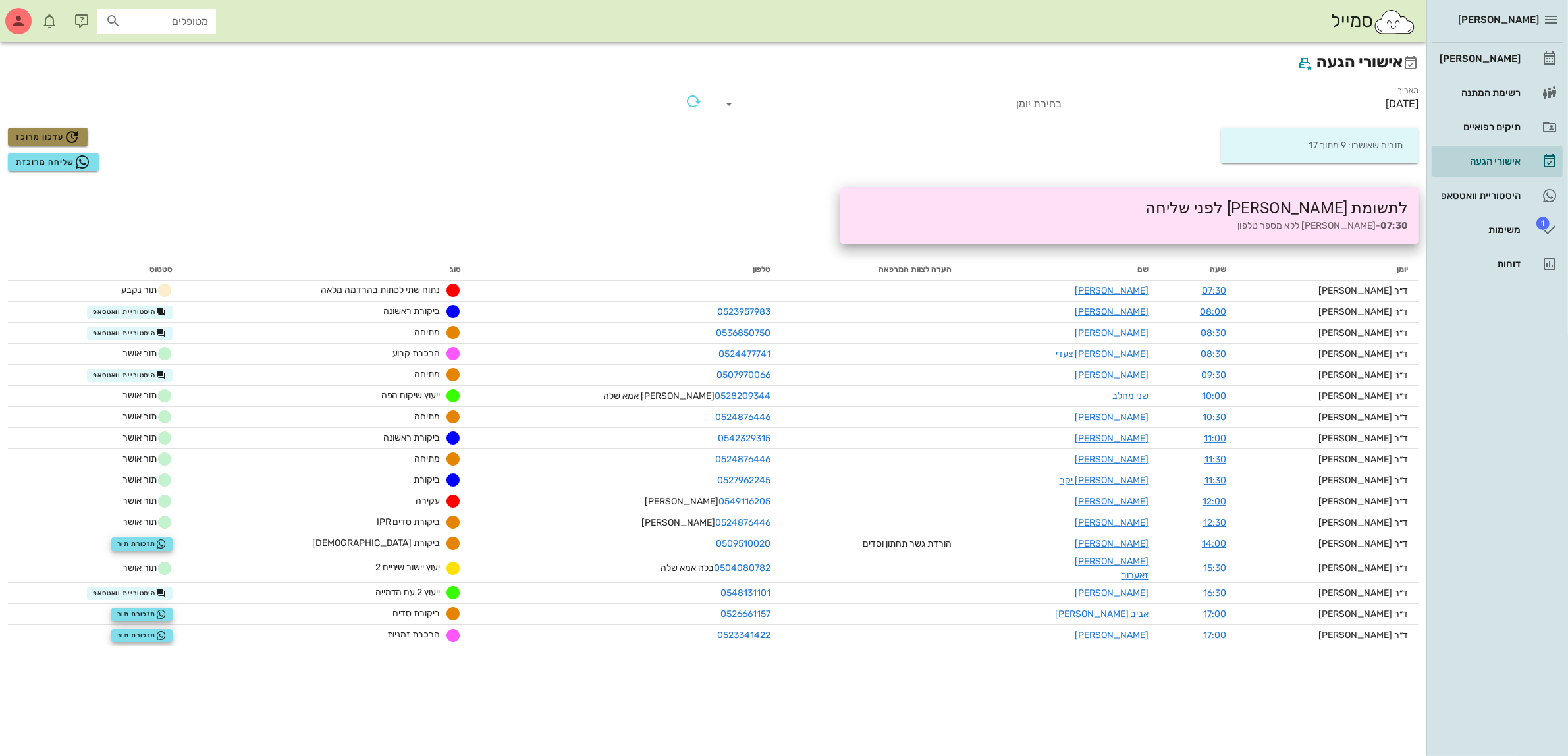
click at [60, 134] on span "עדכון מרוכז" at bounding box center [47, 137] width 64 height 16
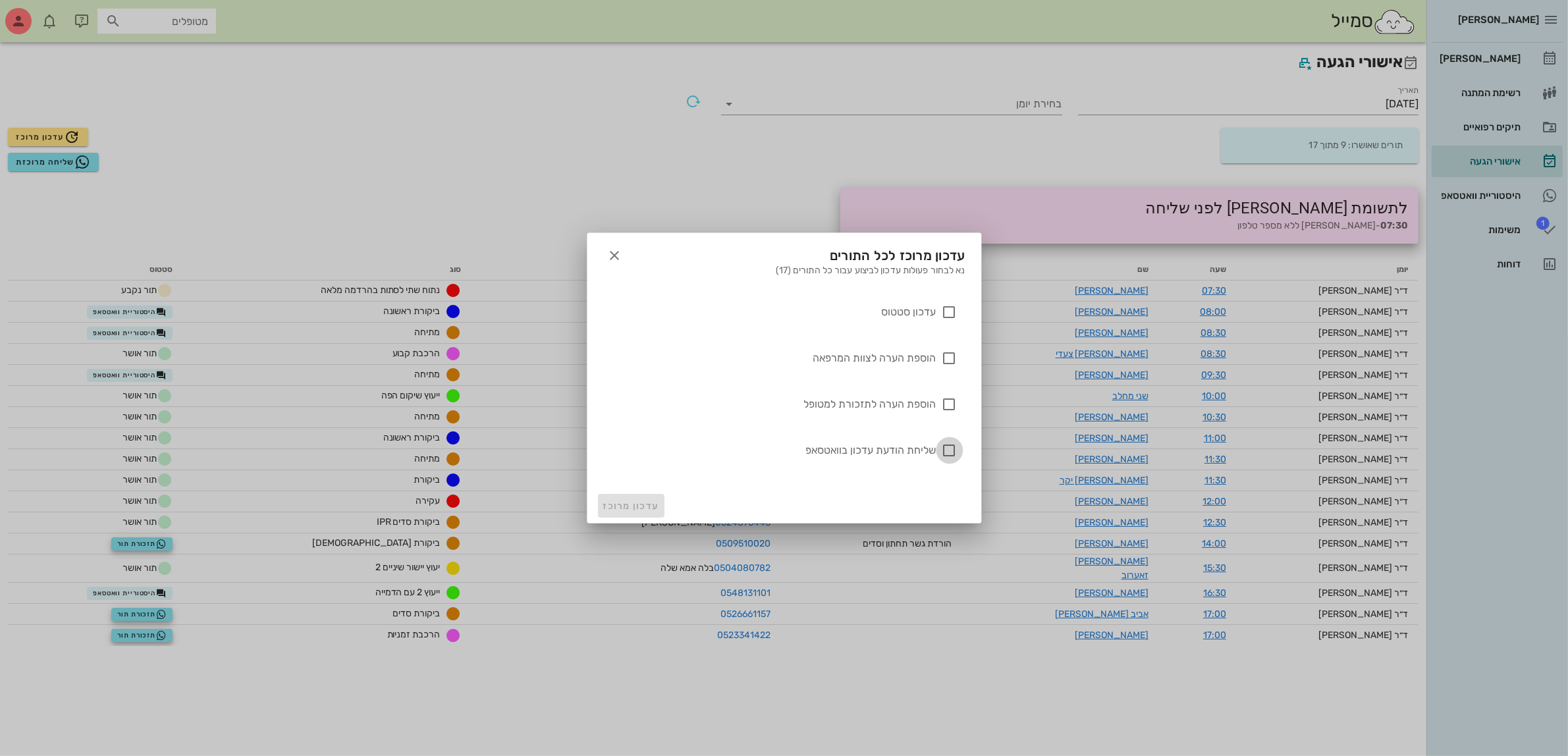
click at [949, 449] on div at bounding box center [950, 450] width 22 height 22
checkbox input "true"
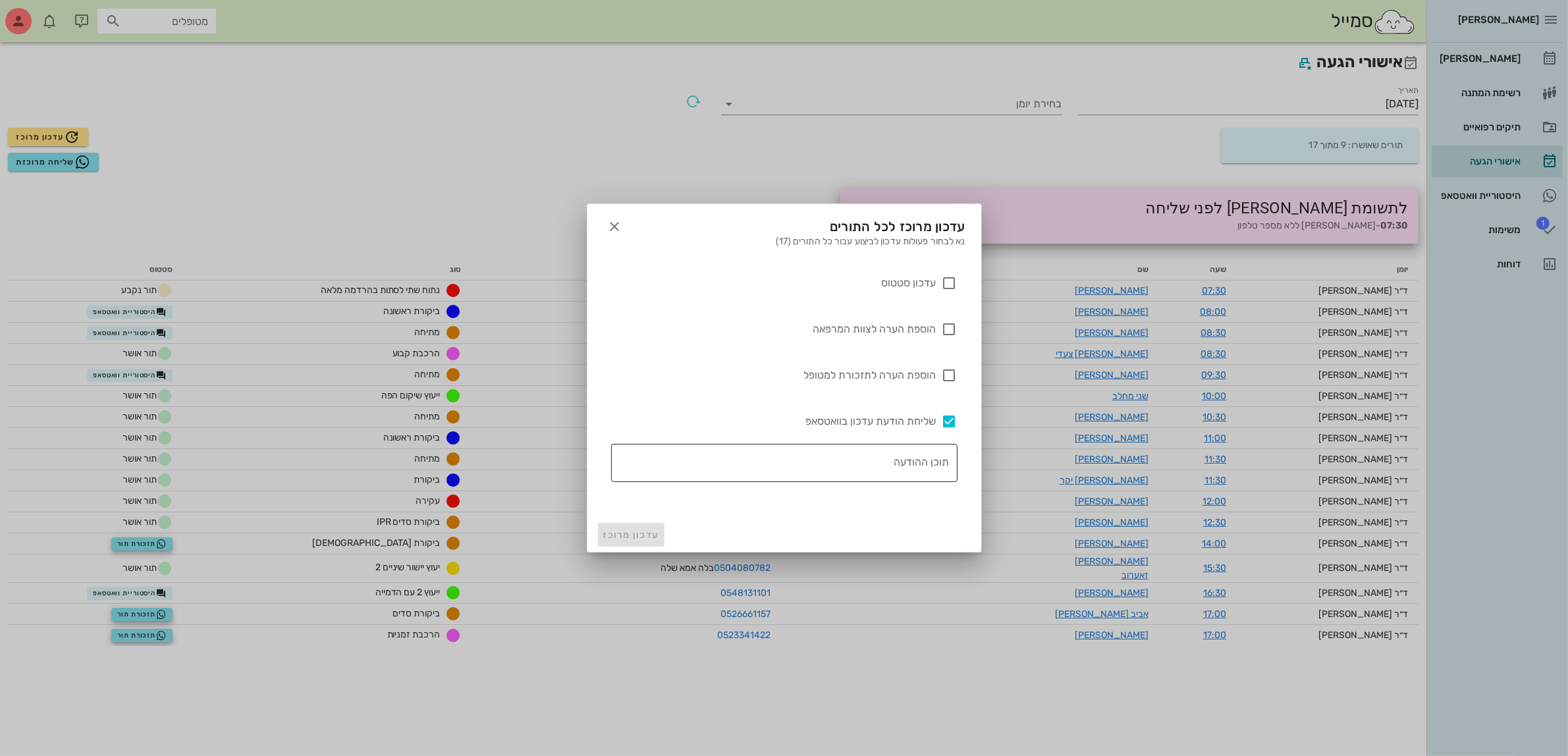
click at [897, 464] on textarea "תוכן ההודעה" at bounding box center [780, 466] width 339 height 32
click at [914, 458] on textarea "תוכן ההודעה" at bounding box center [780, 466] width 339 height 32
type textarea "עדכון שעת התור"
click at [919, 420] on label "שליחת הודעת עדכון בוואטסאפ" at bounding box center [774, 421] width 326 height 13
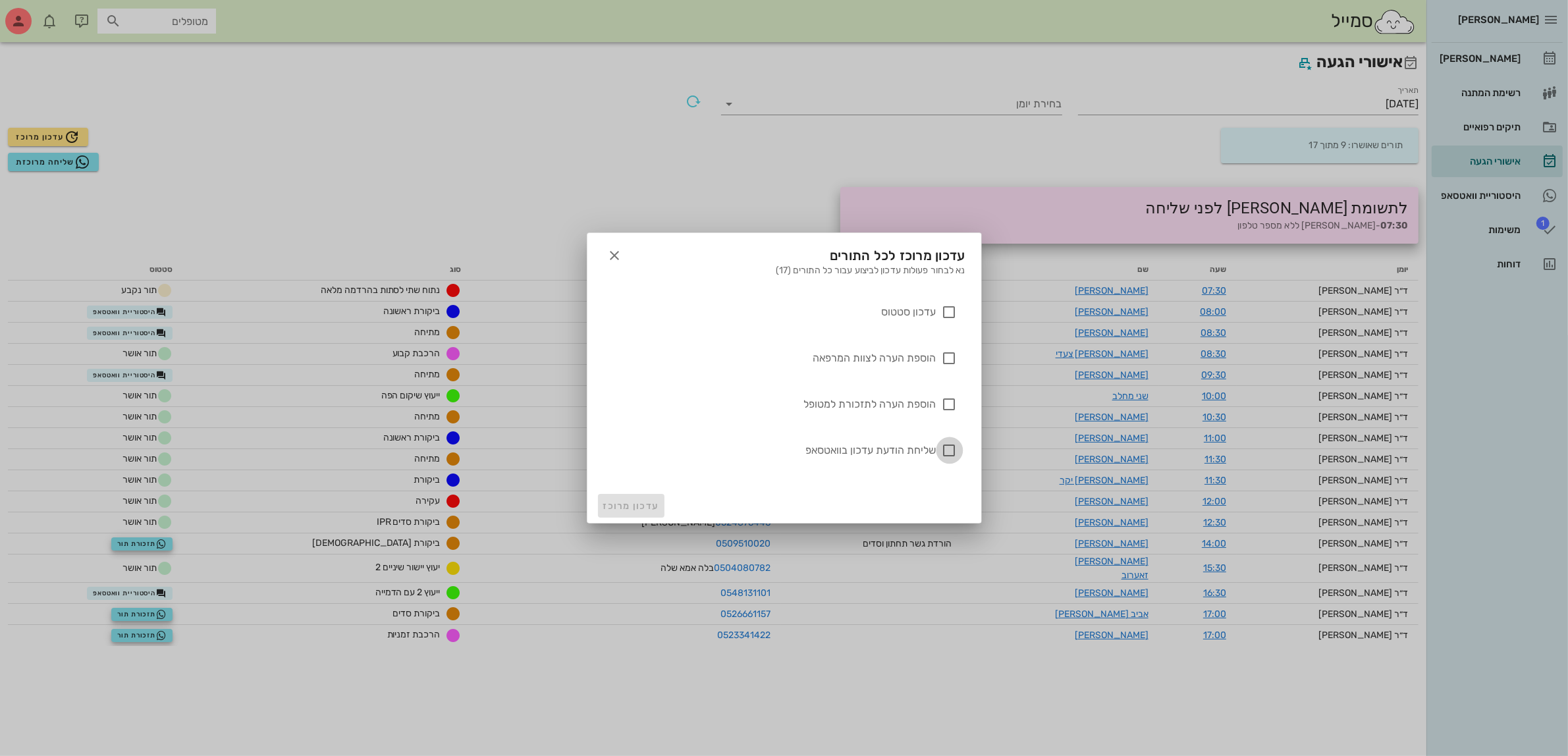
click at [951, 450] on div at bounding box center [950, 450] width 22 height 22
checkbox input "true"
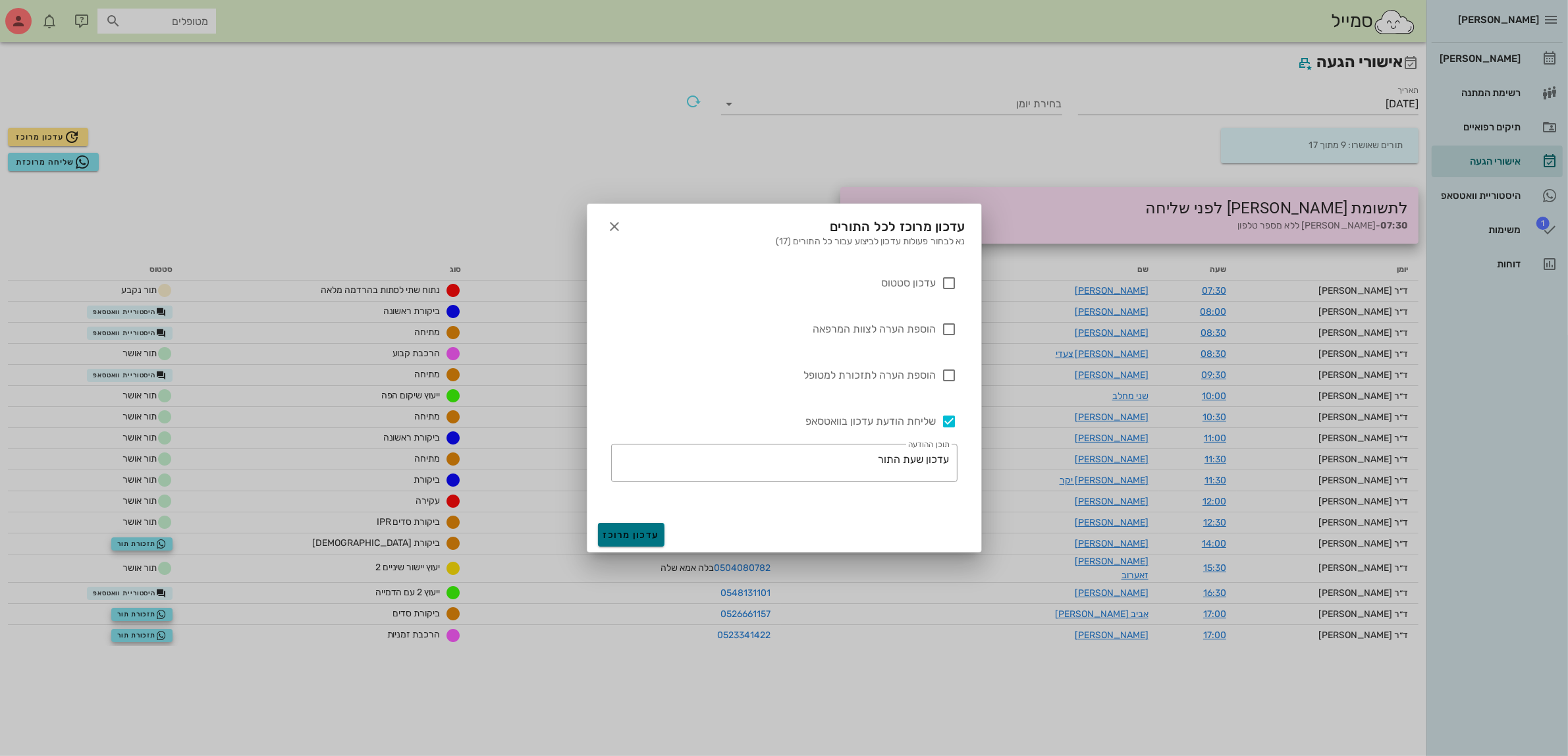
click at [630, 536] on span "עדכון מרוכז" at bounding box center [631, 535] width 56 height 11
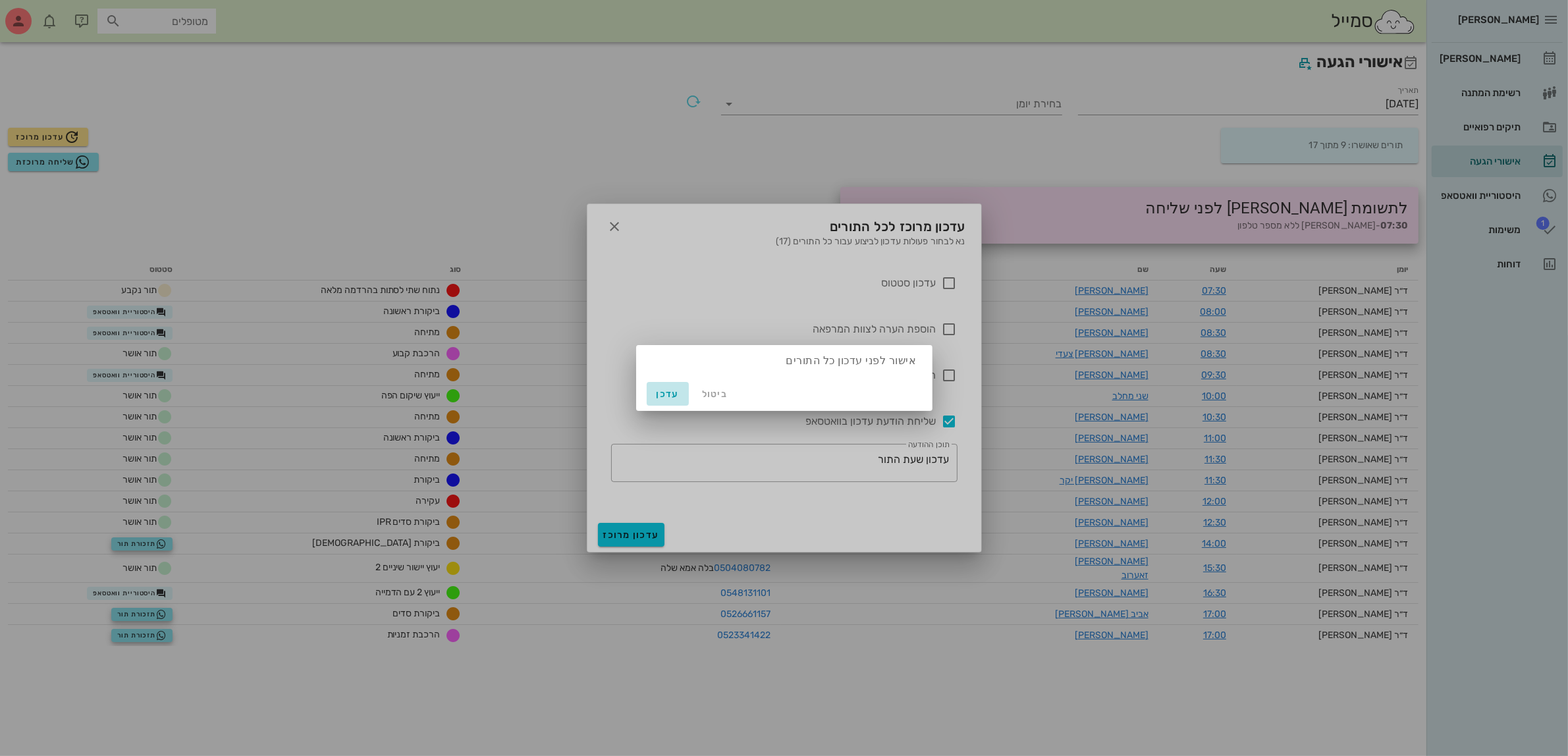
click at [667, 390] on span "עדכן" at bounding box center [668, 394] width 32 height 11
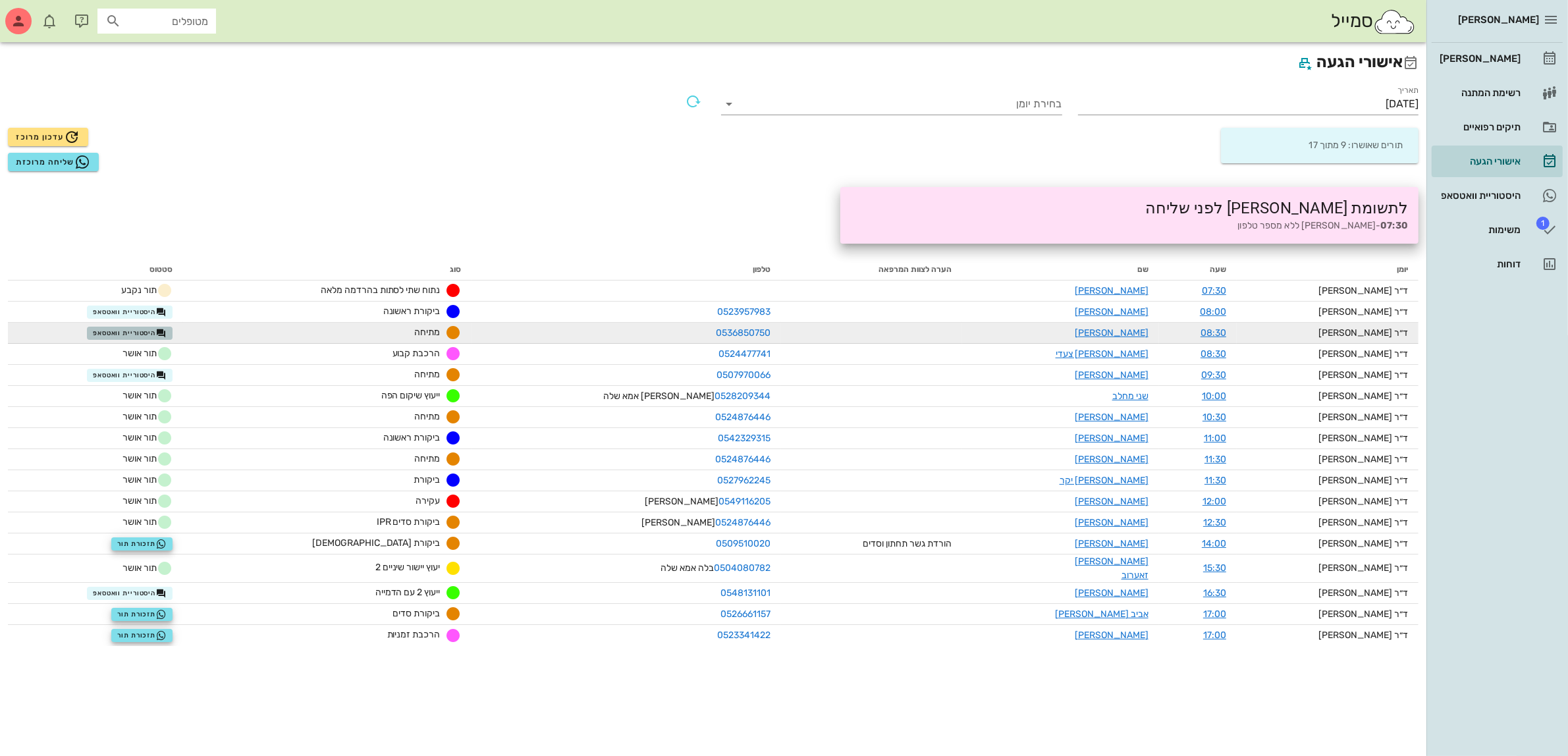
click at [143, 331] on span "היסטוריית וואטסאפ" at bounding box center [129, 333] width 73 height 10
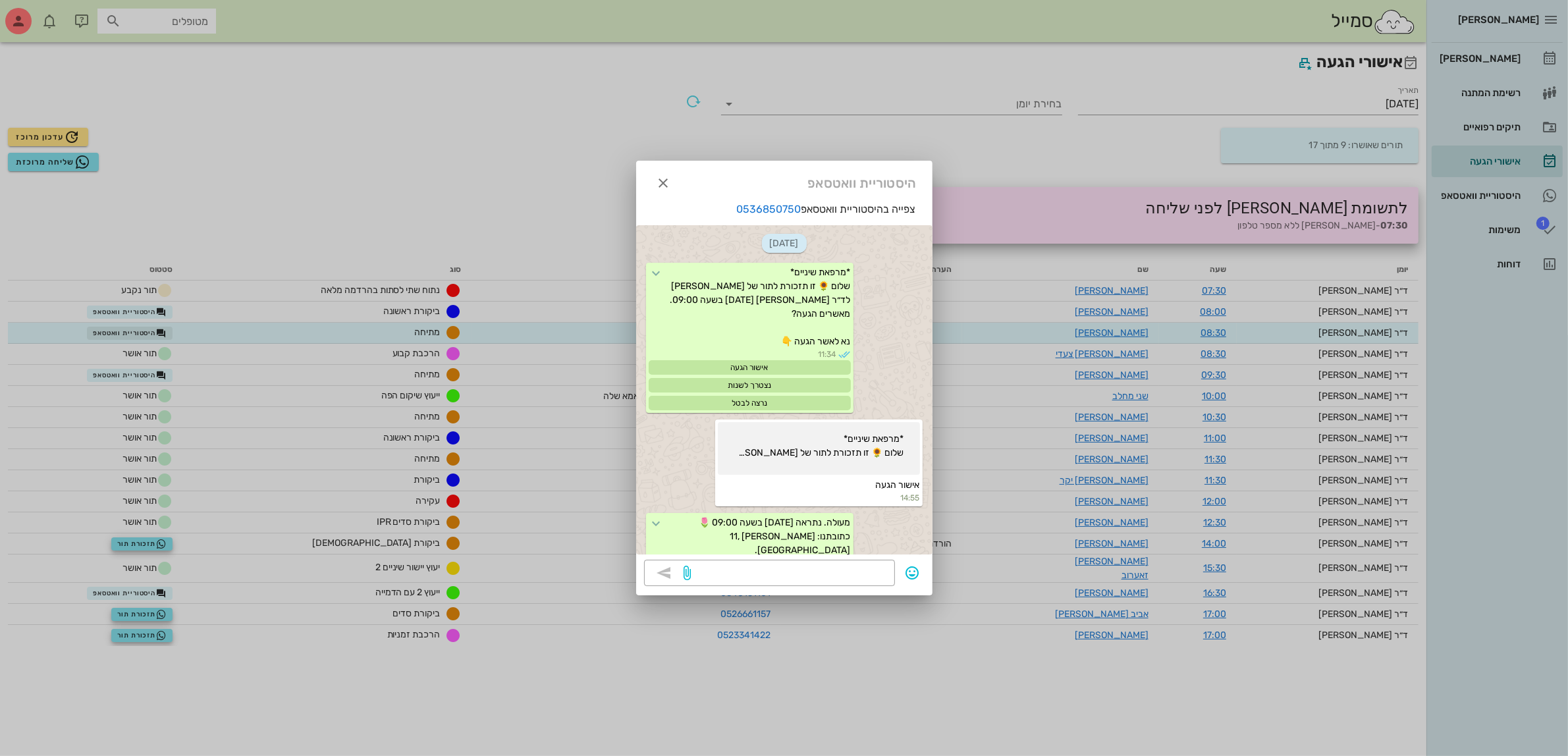
scroll to position [456, 0]
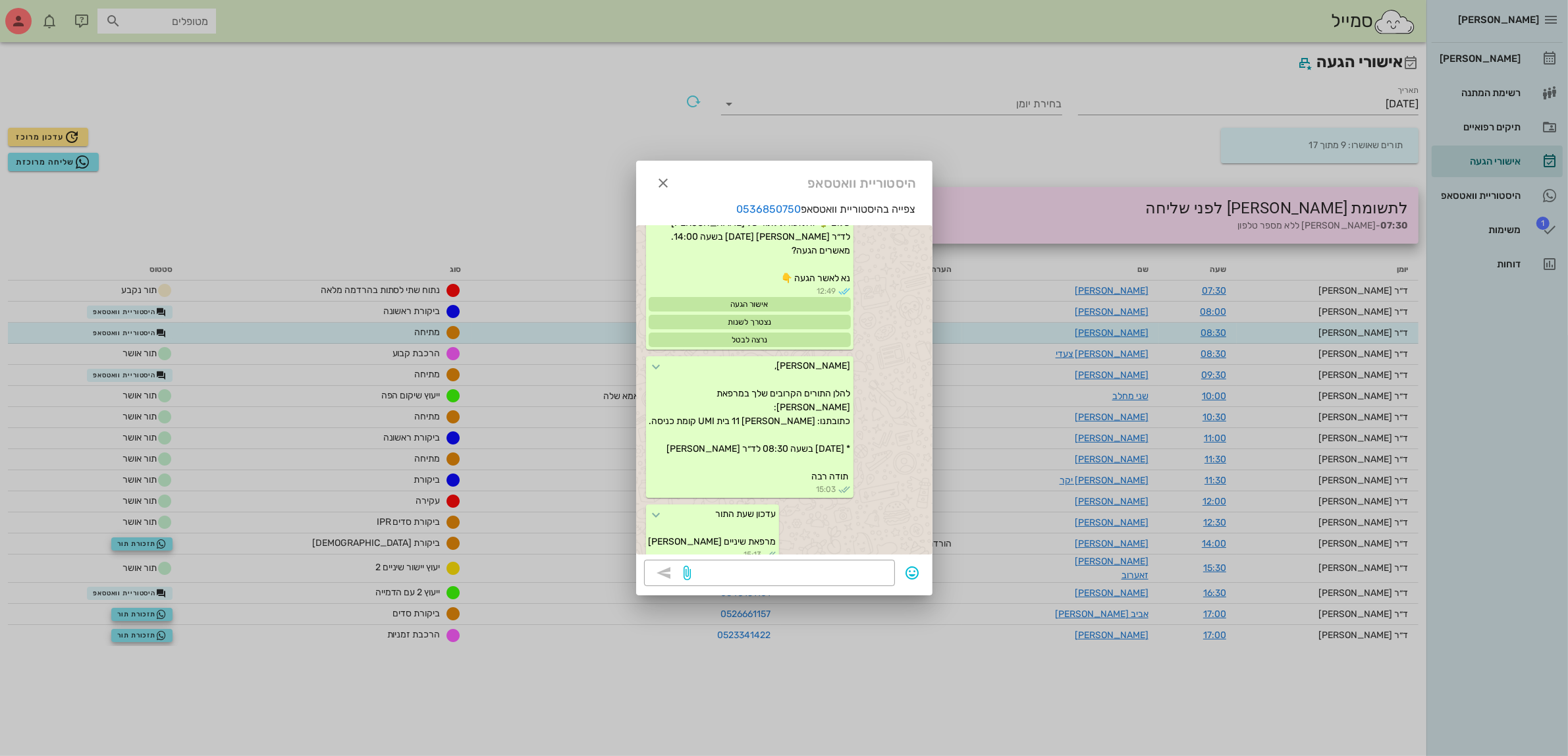
click at [353, 178] on div at bounding box center [784, 378] width 1568 height 756
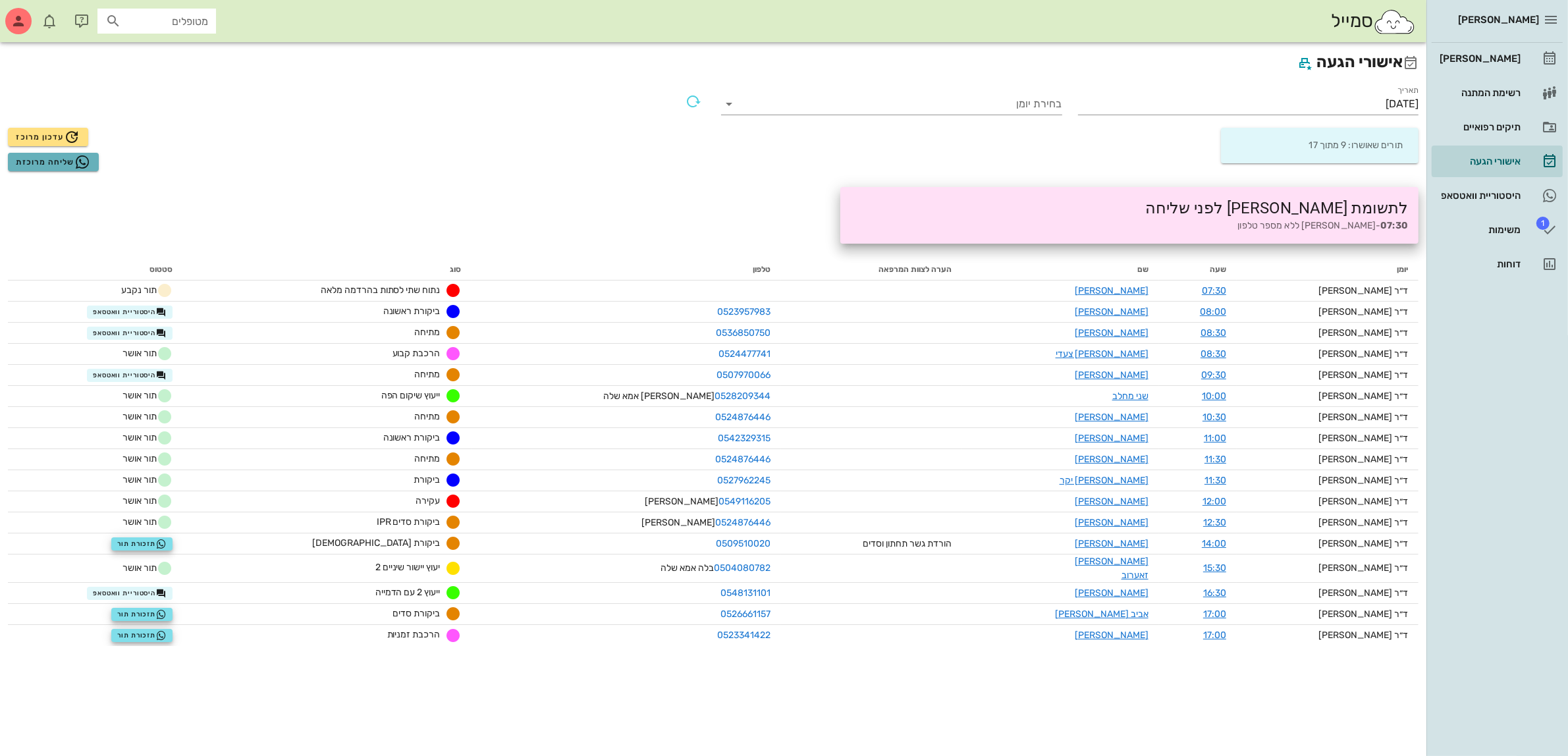
click at [53, 163] on span "שליחה מרוכזת" at bounding box center [53, 162] width 74 height 16
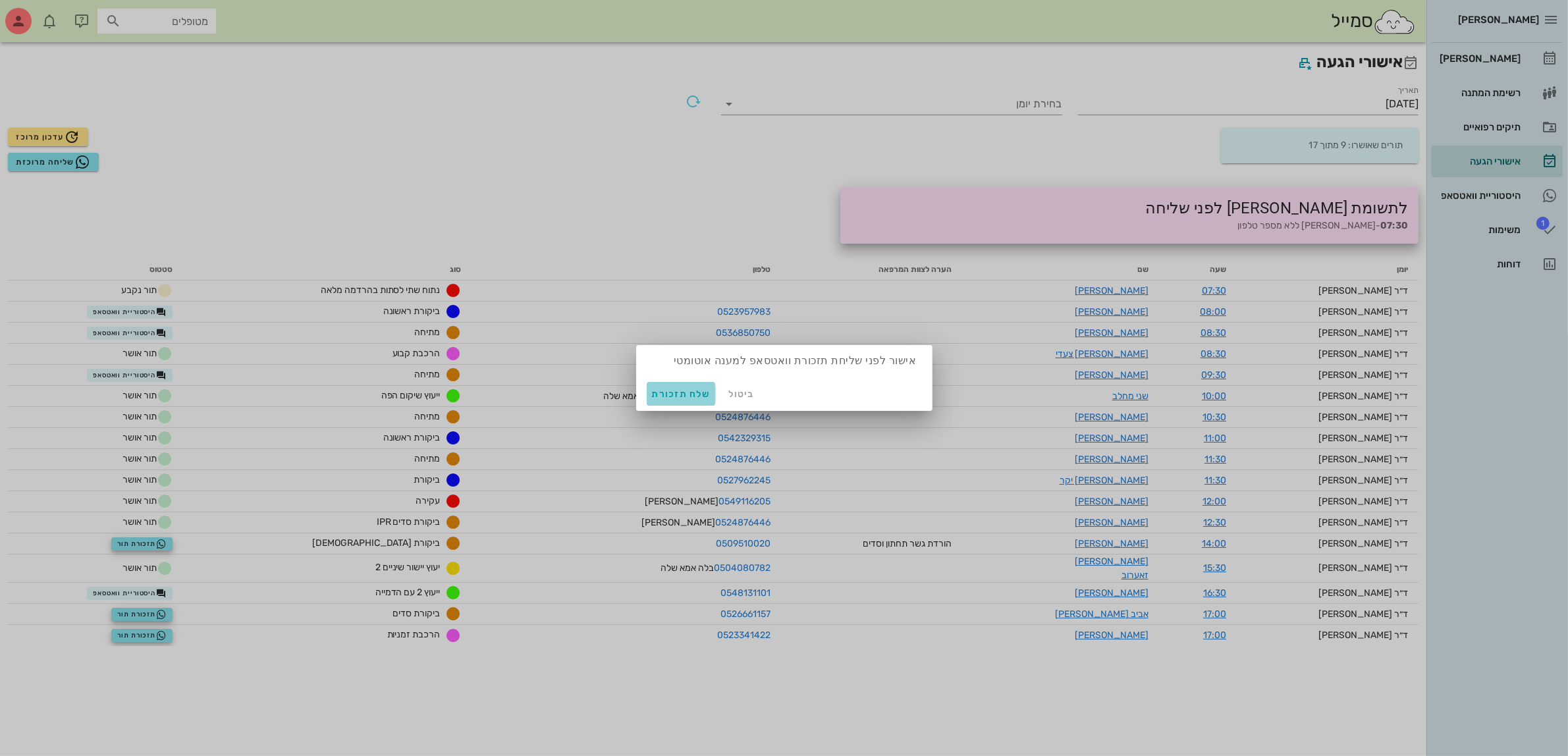
click at [675, 393] on span "שלח תזכורת" at bounding box center [681, 394] width 59 height 11
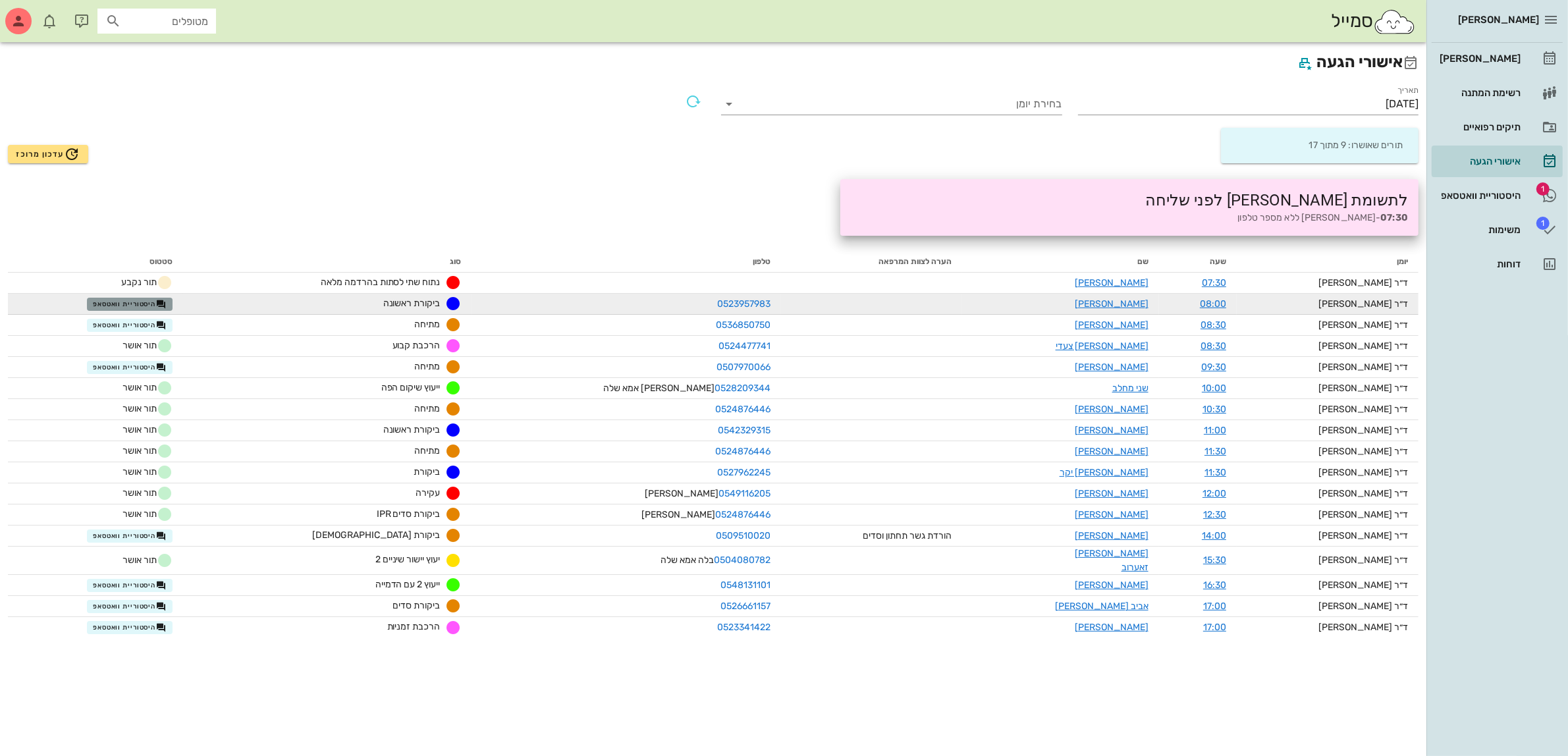
click at [140, 298] on span "היסטוריית וואטסאפ" at bounding box center [129, 303] width 73 height 10
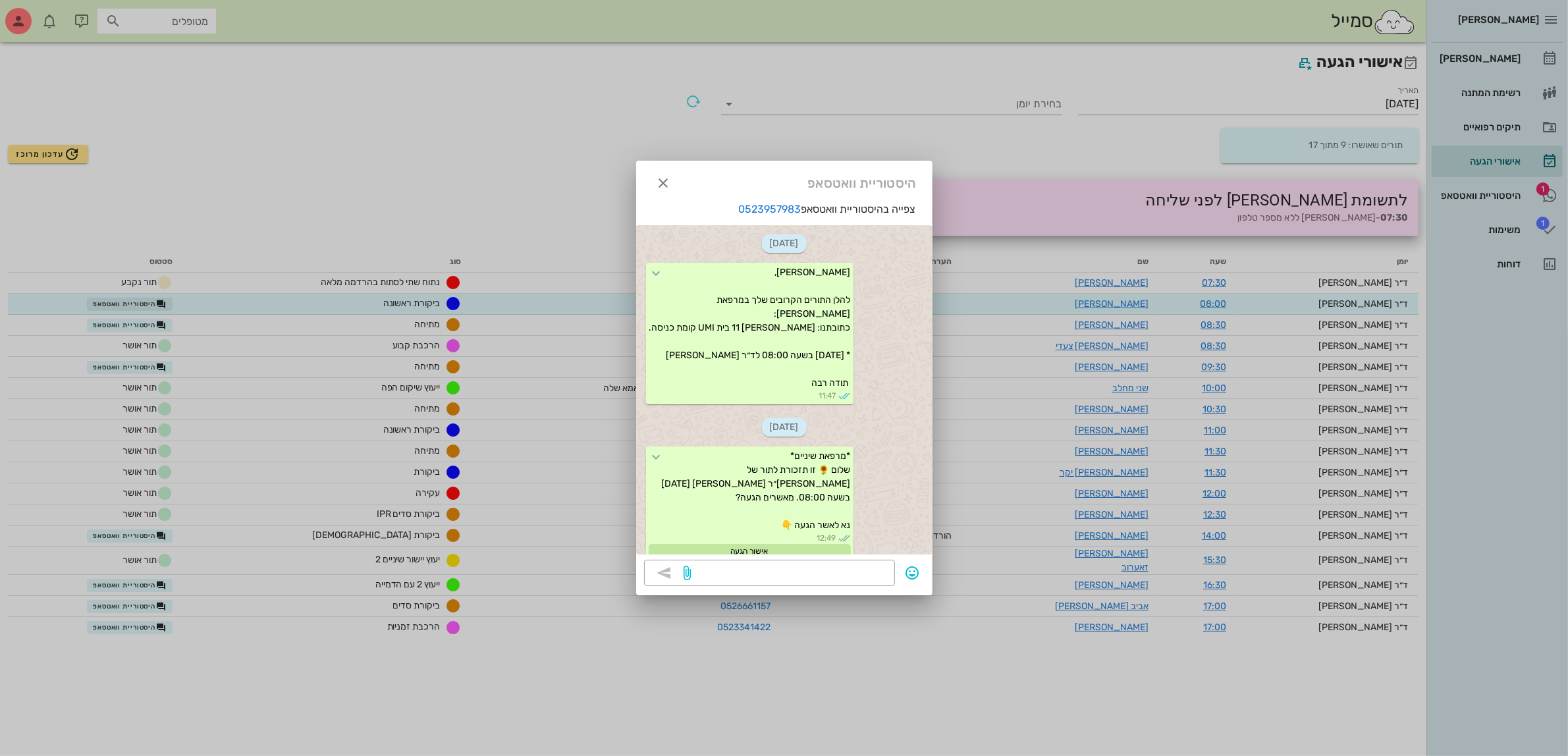
scroll to position [179, 0]
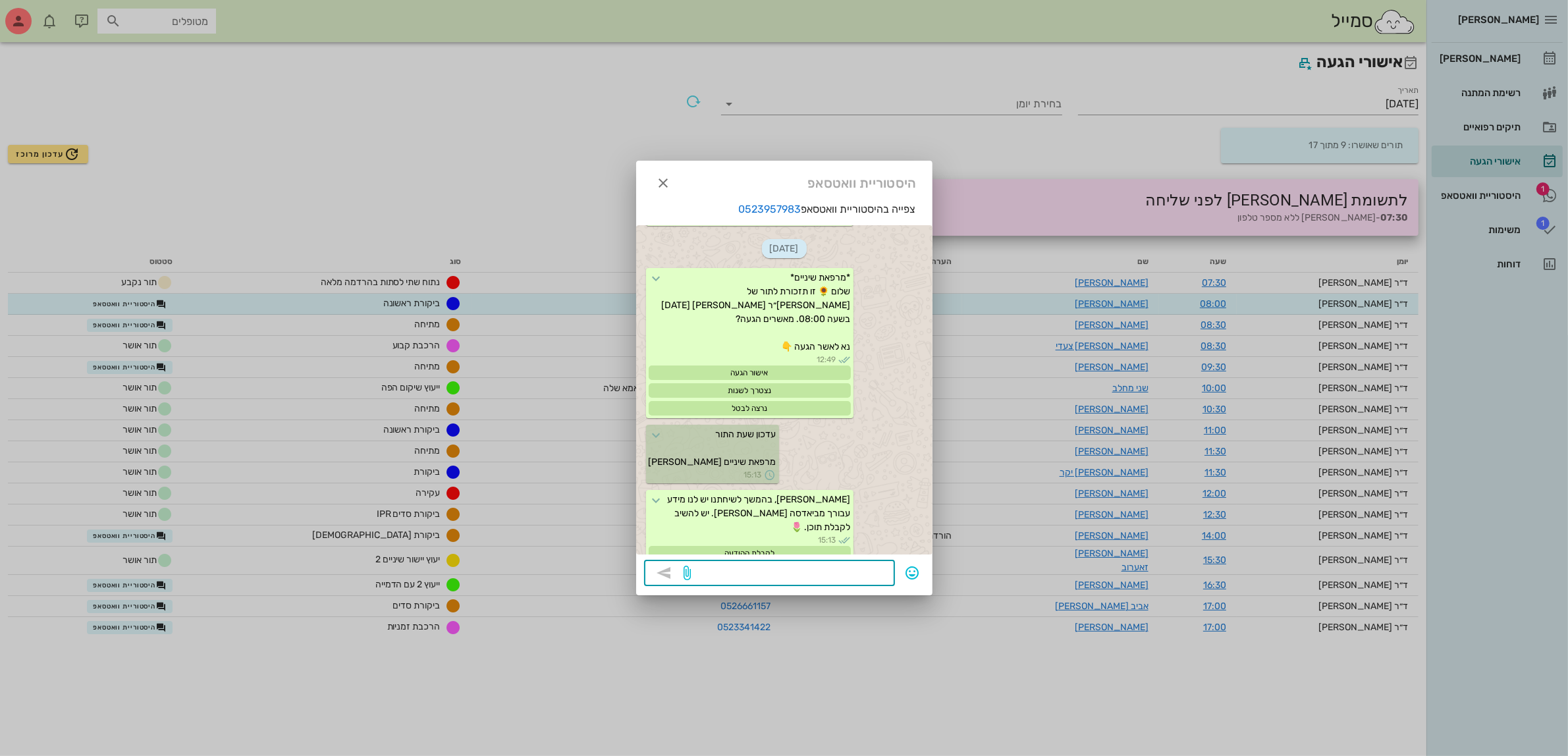
click at [714, 569] on textarea at bounding box center [790, 574] width 193 height 21
click at [669, 186] on icon "button" at bounding box center [663, 182] width 16 height 16
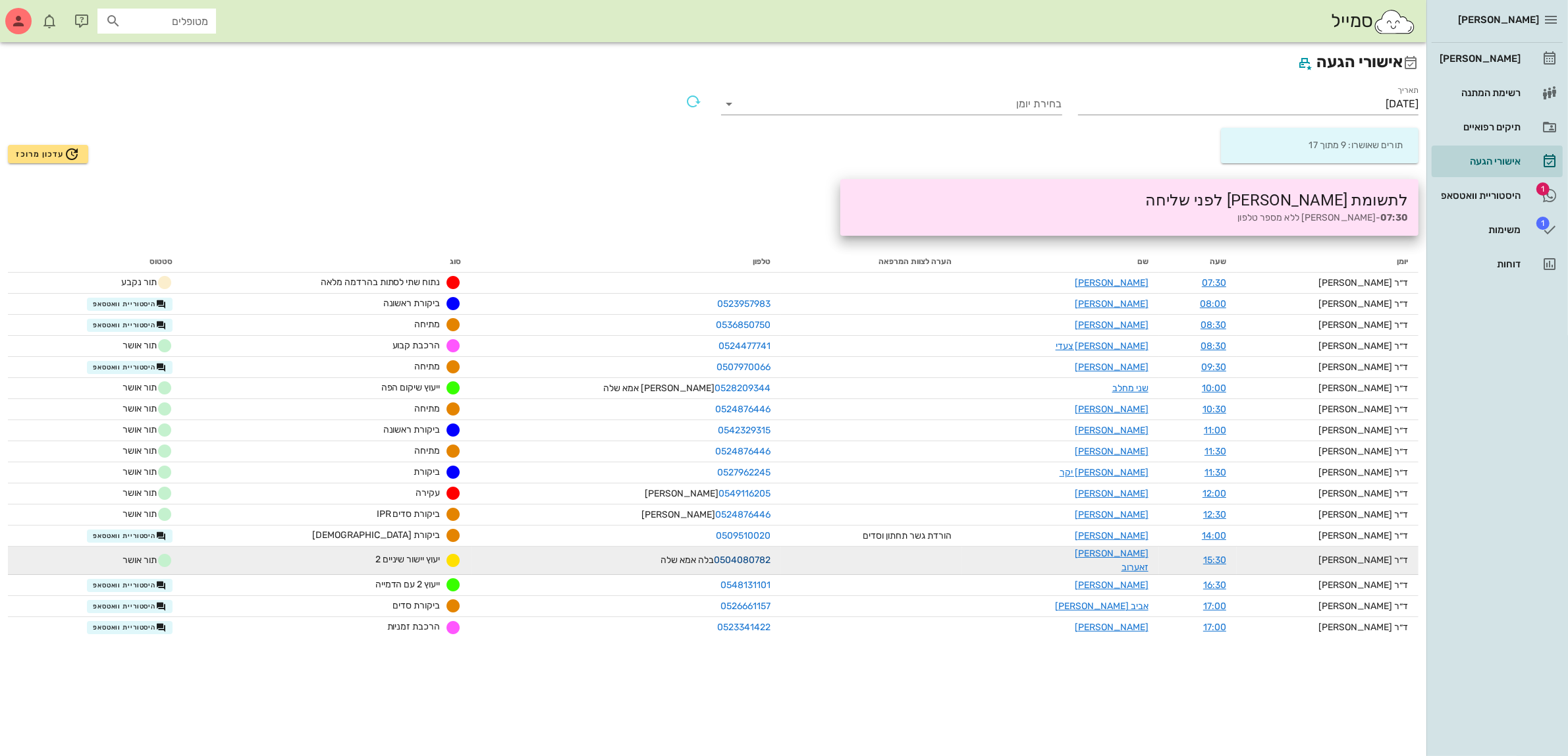
click at [723, 554] on link "0504080782" at bounding box center [741, 560] width 57 height 11
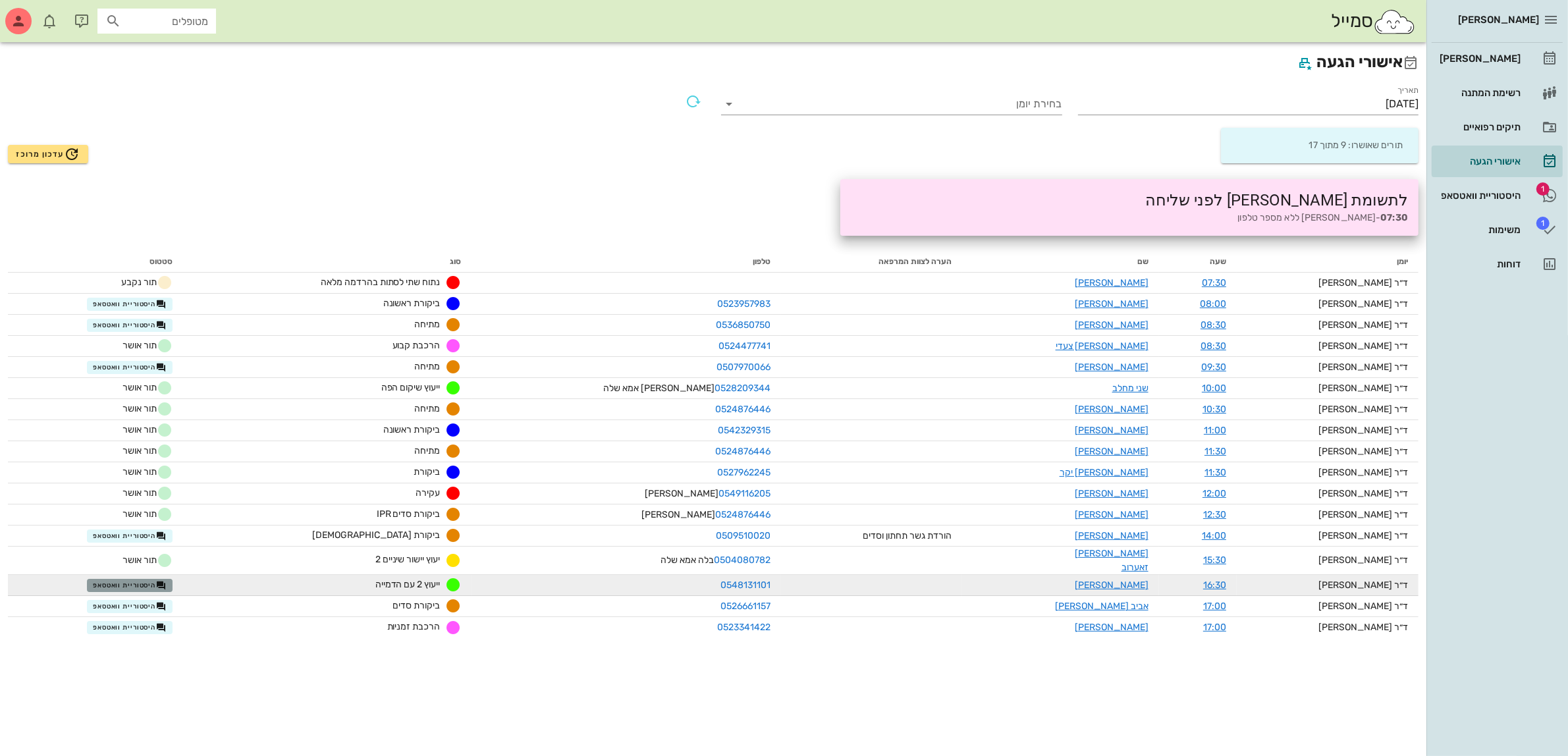
click at [166, 580] on span "היסטוריית וואטסאפ" at bounding box center [129, 585] width 73 height 10
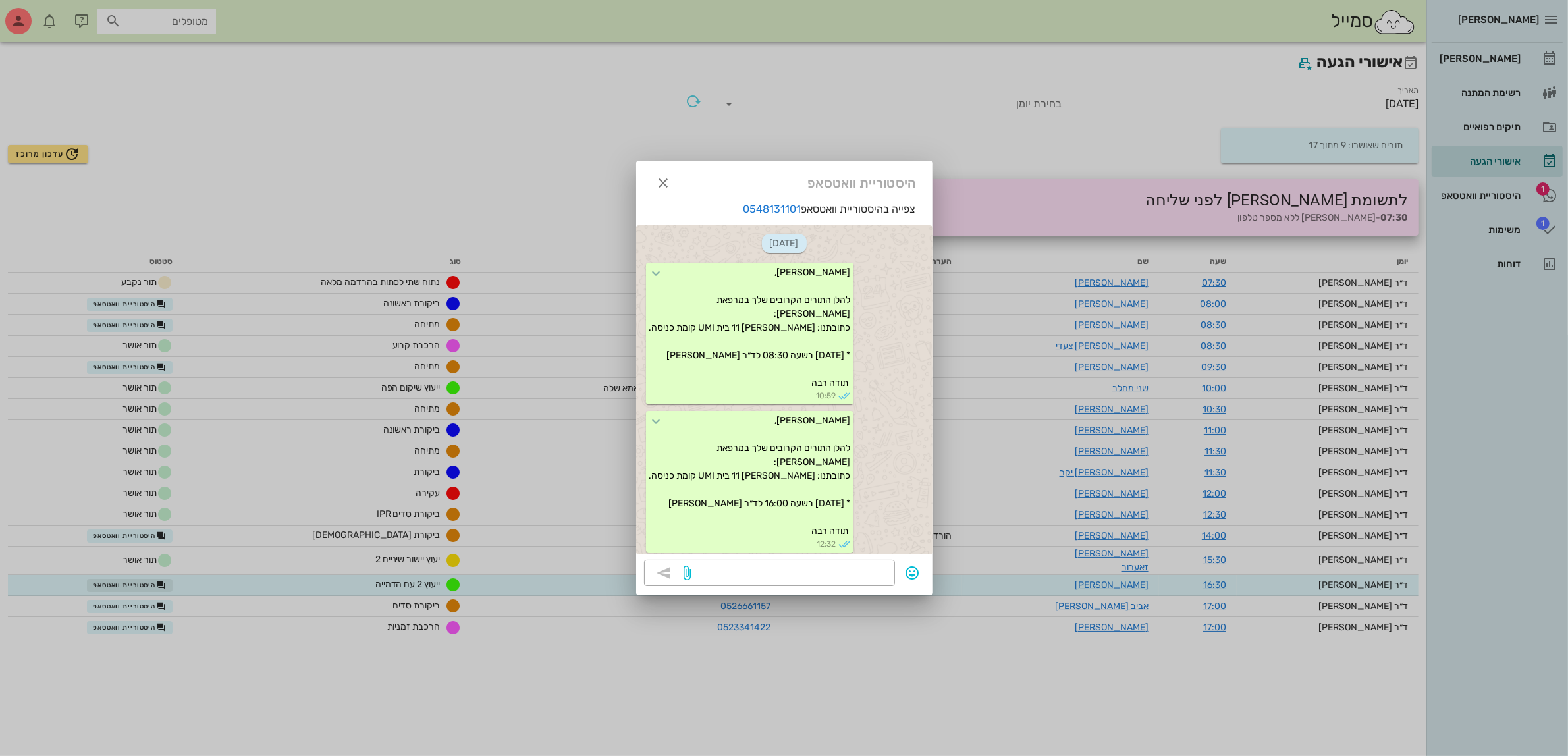
scroll to position [260, 0]
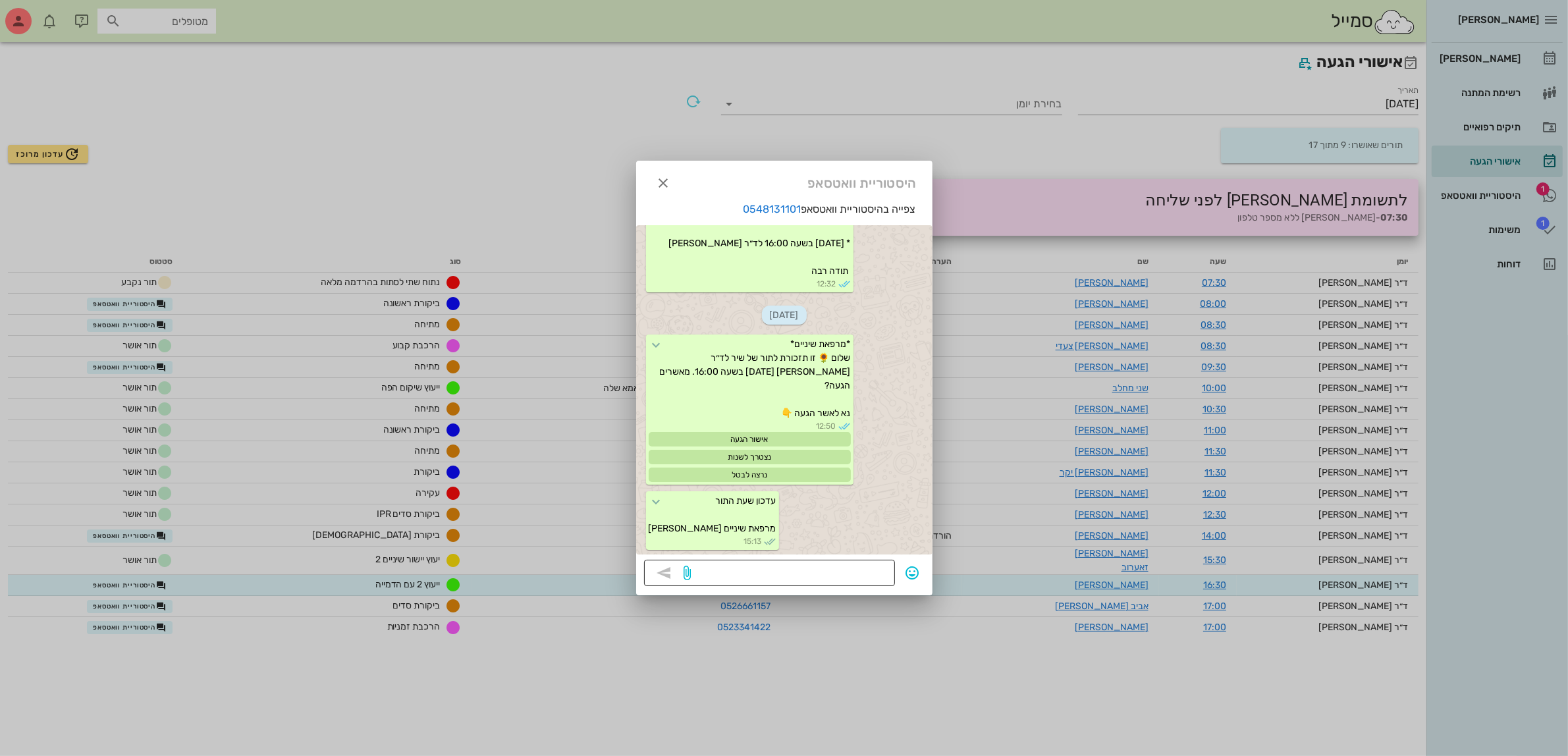
click at [749, 566] on textarea at bounding box center [790, 574] width 193 height 21
type textarea "16:30"
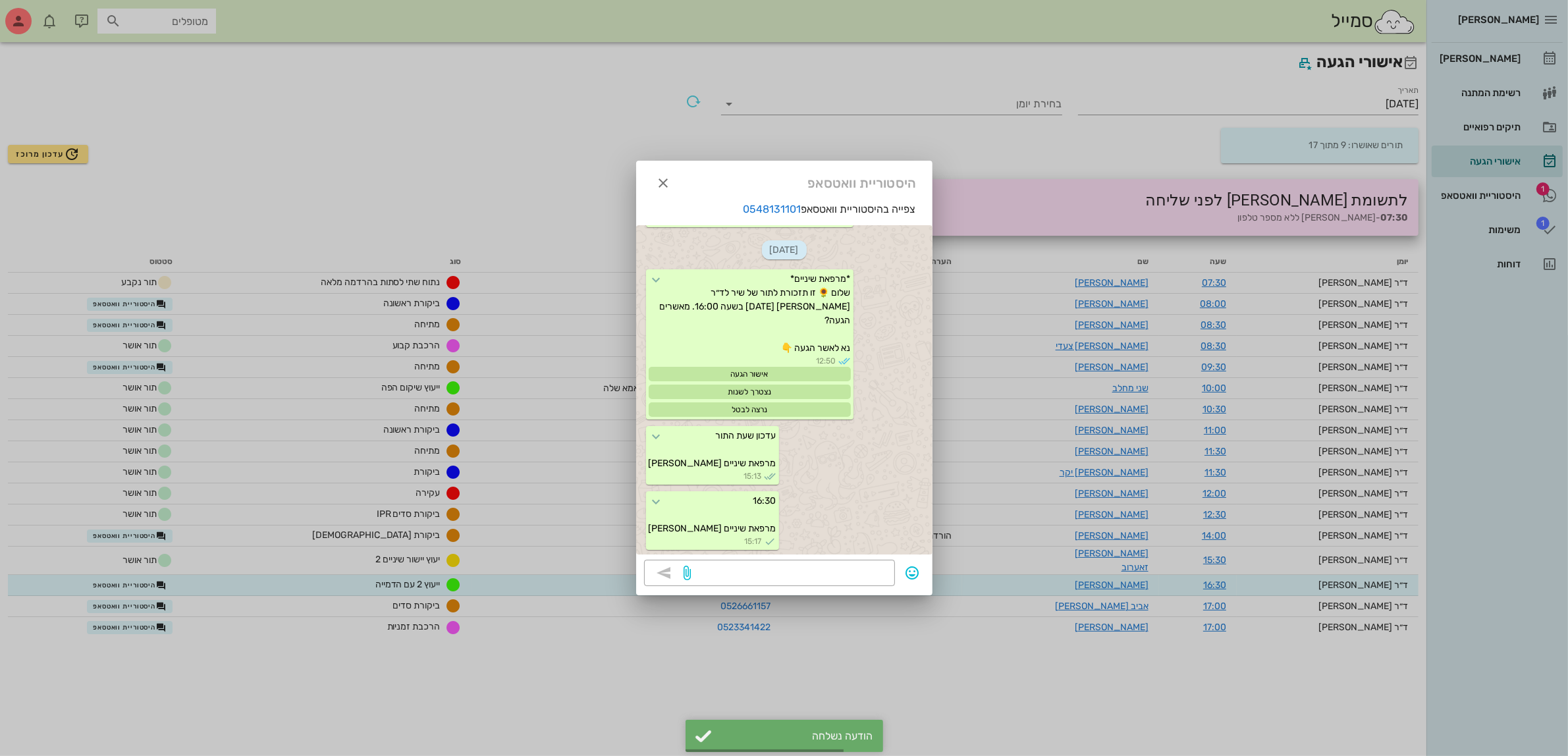
click at [142, 596] on div at bounding box center [784, 378] width 1568 height 756
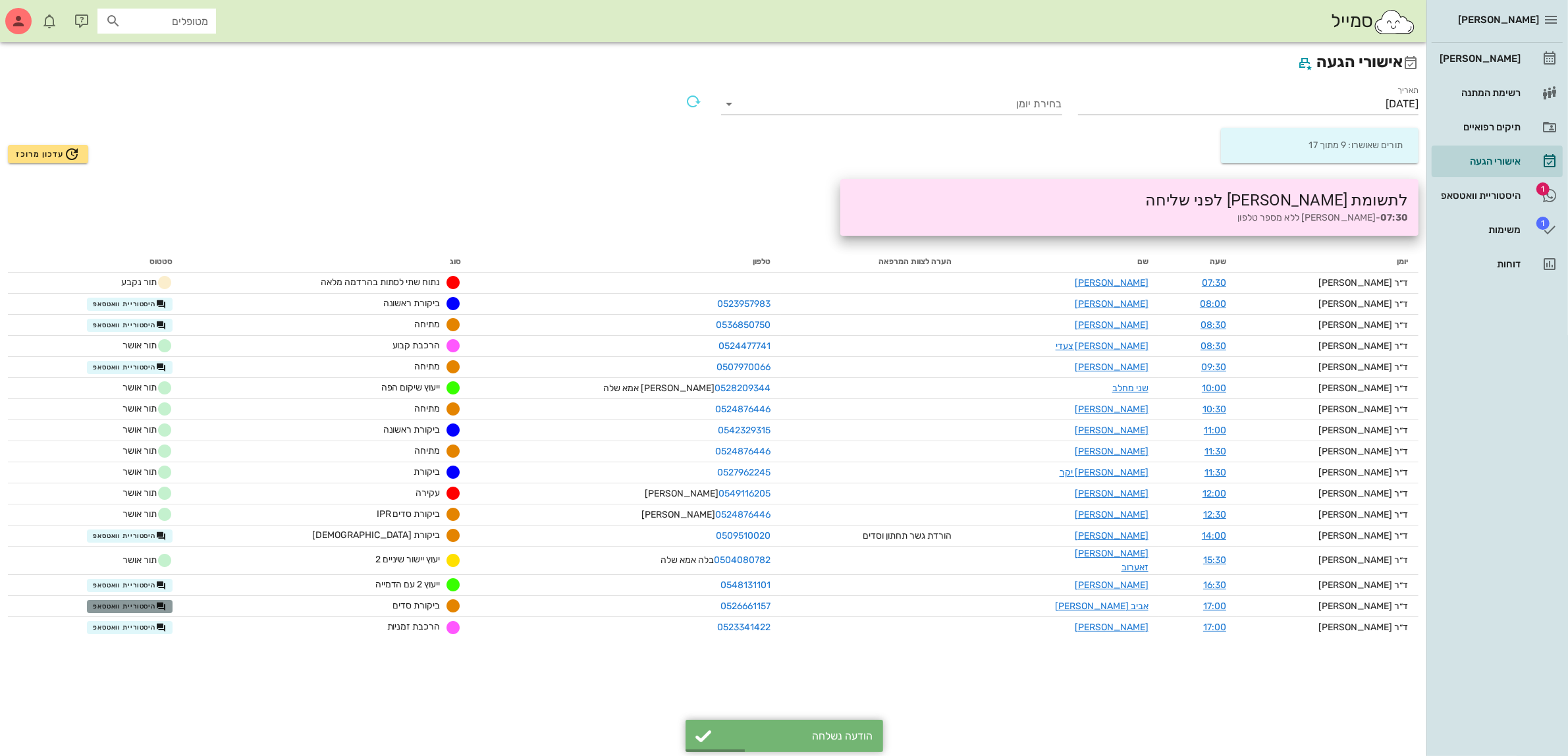
click at [142, 601] on span "היסטוריית וואטסאפ" at bounding box center [129, 605] width 73 height 10
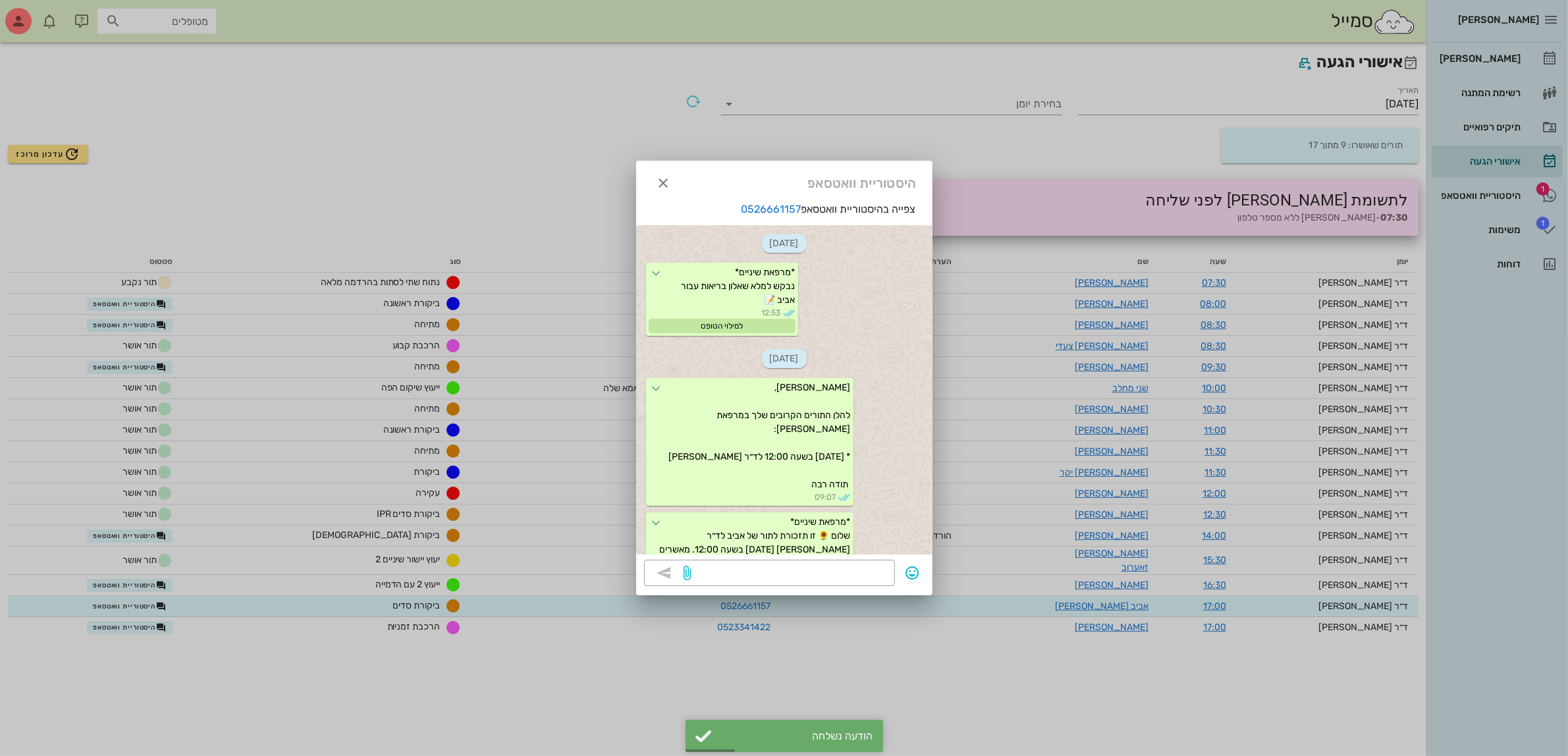
scroll to position [1237, 0]
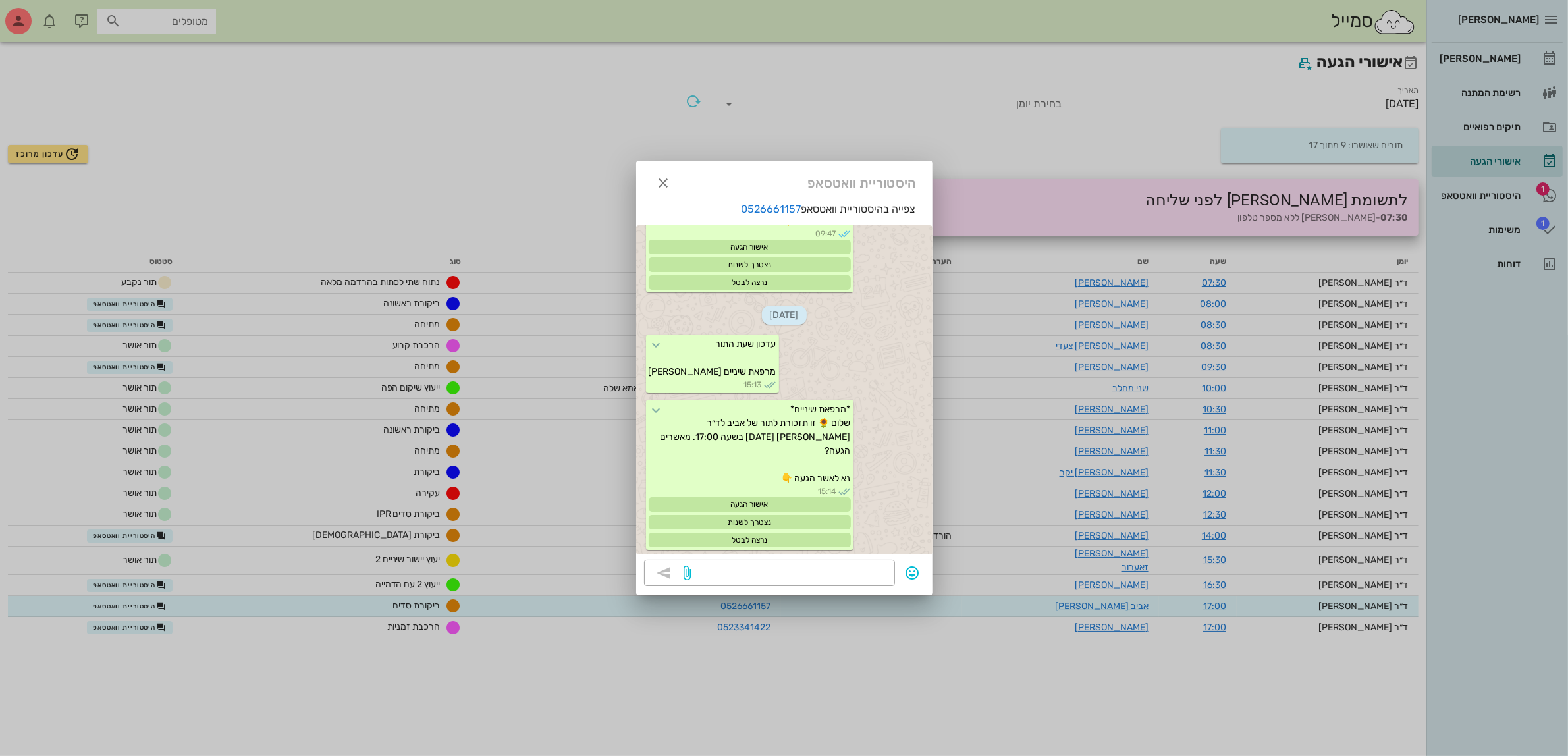
click at [140, 616] on div at bounding box center [784, 378] width 1568 height 756
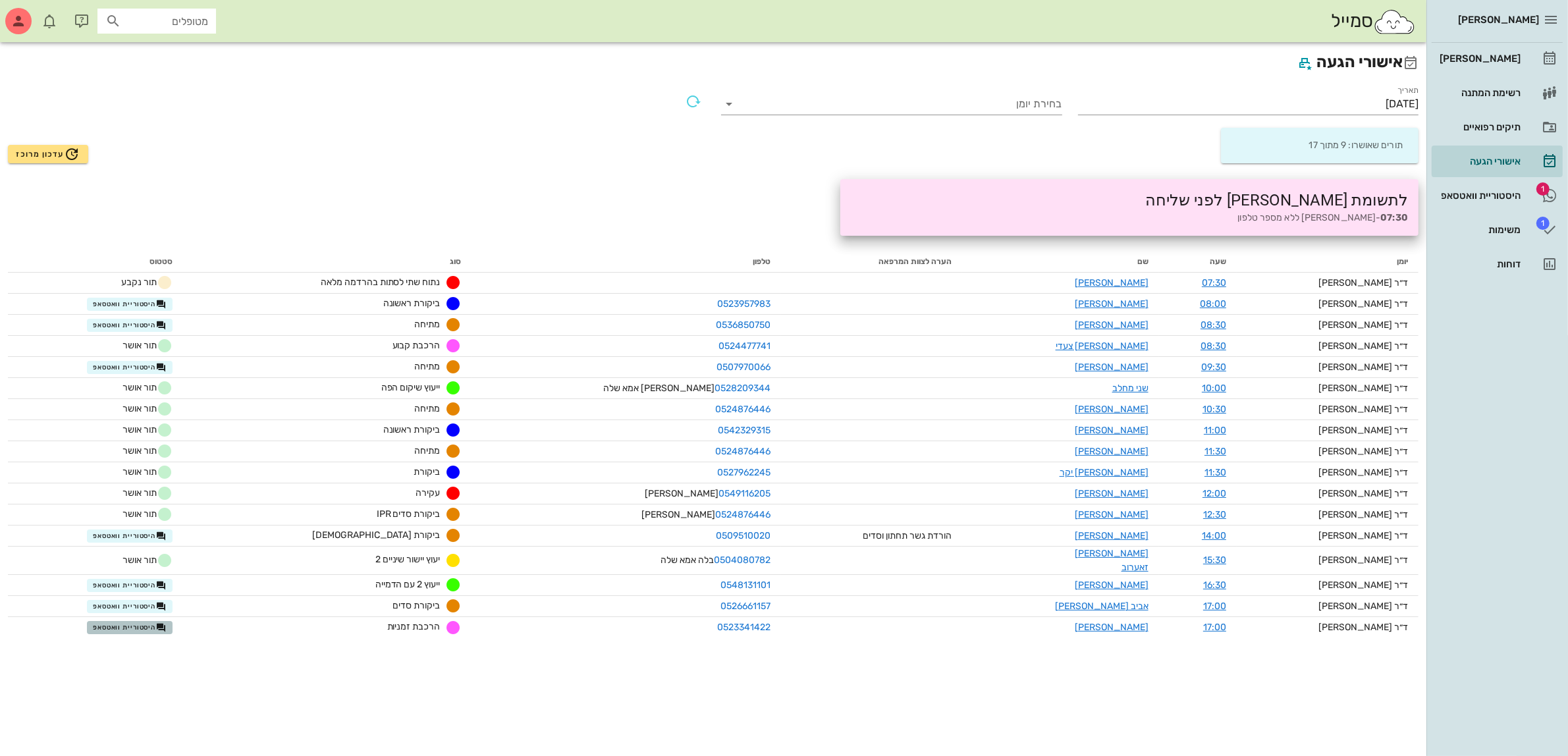
click at [140, 622] on span "היסטוריית וואטסאפ" at bounding box center [129, 627] width 73 height 10
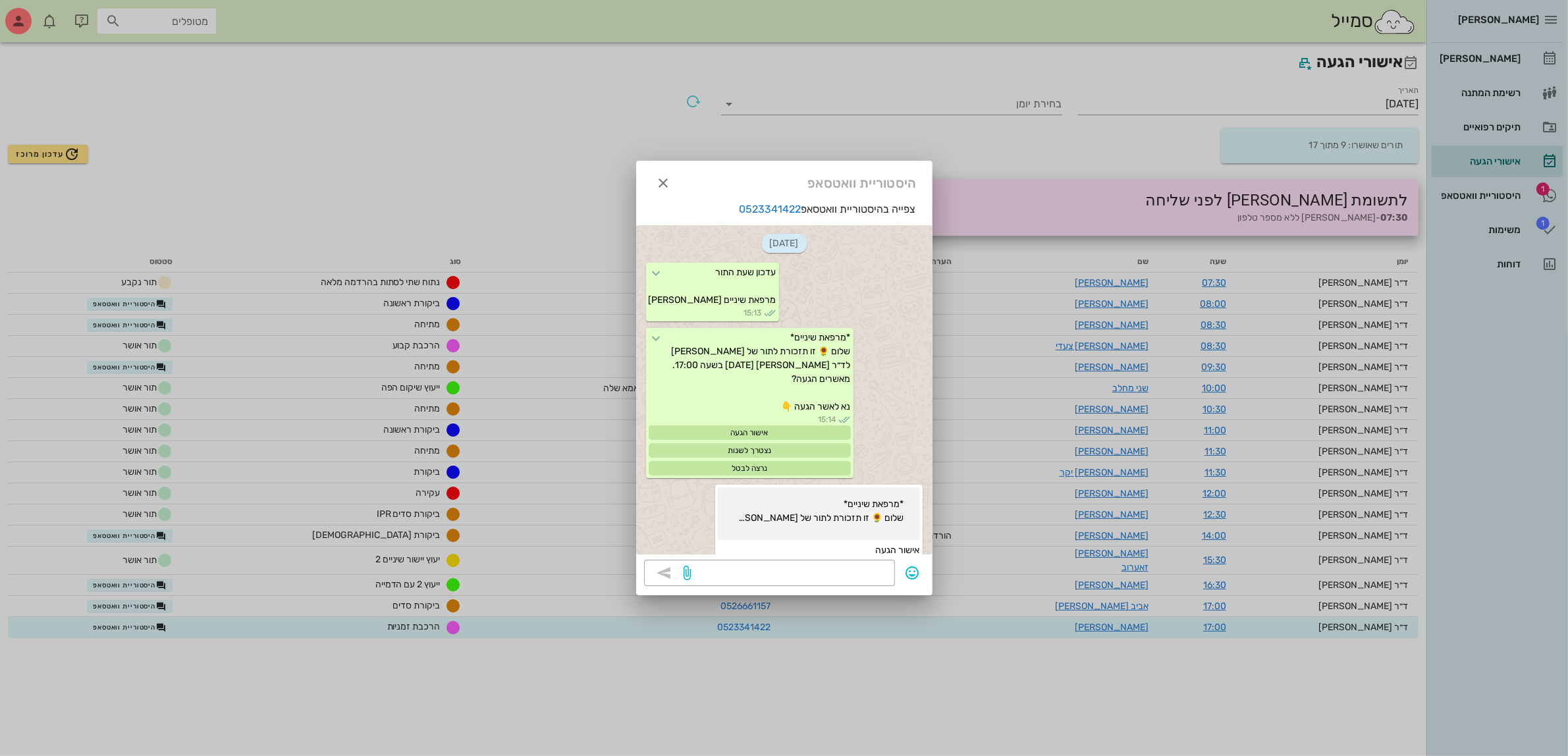
scroll to position [115, 0]
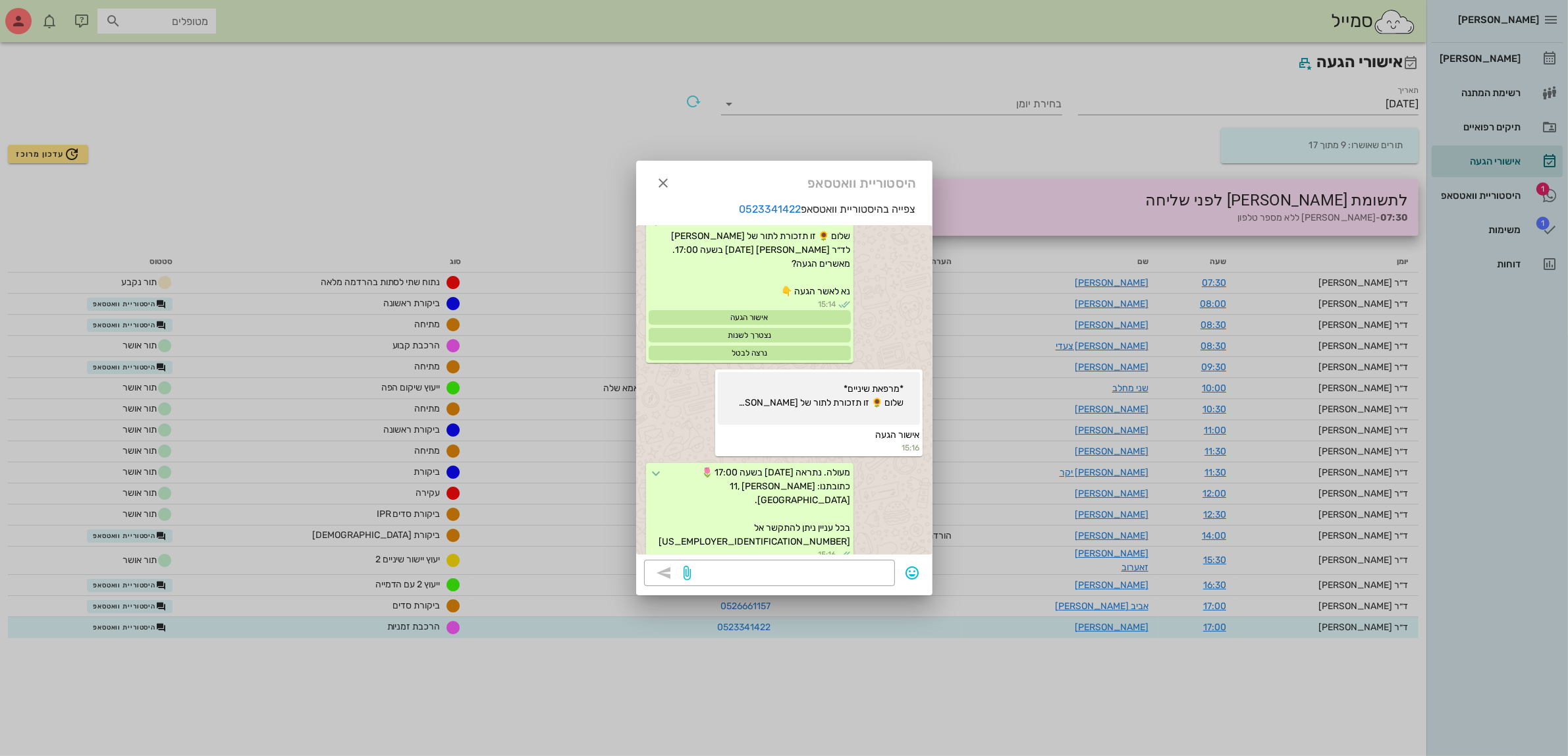
click at [140, 616] on div at bounding box center [784, 378] width 1568 height 756
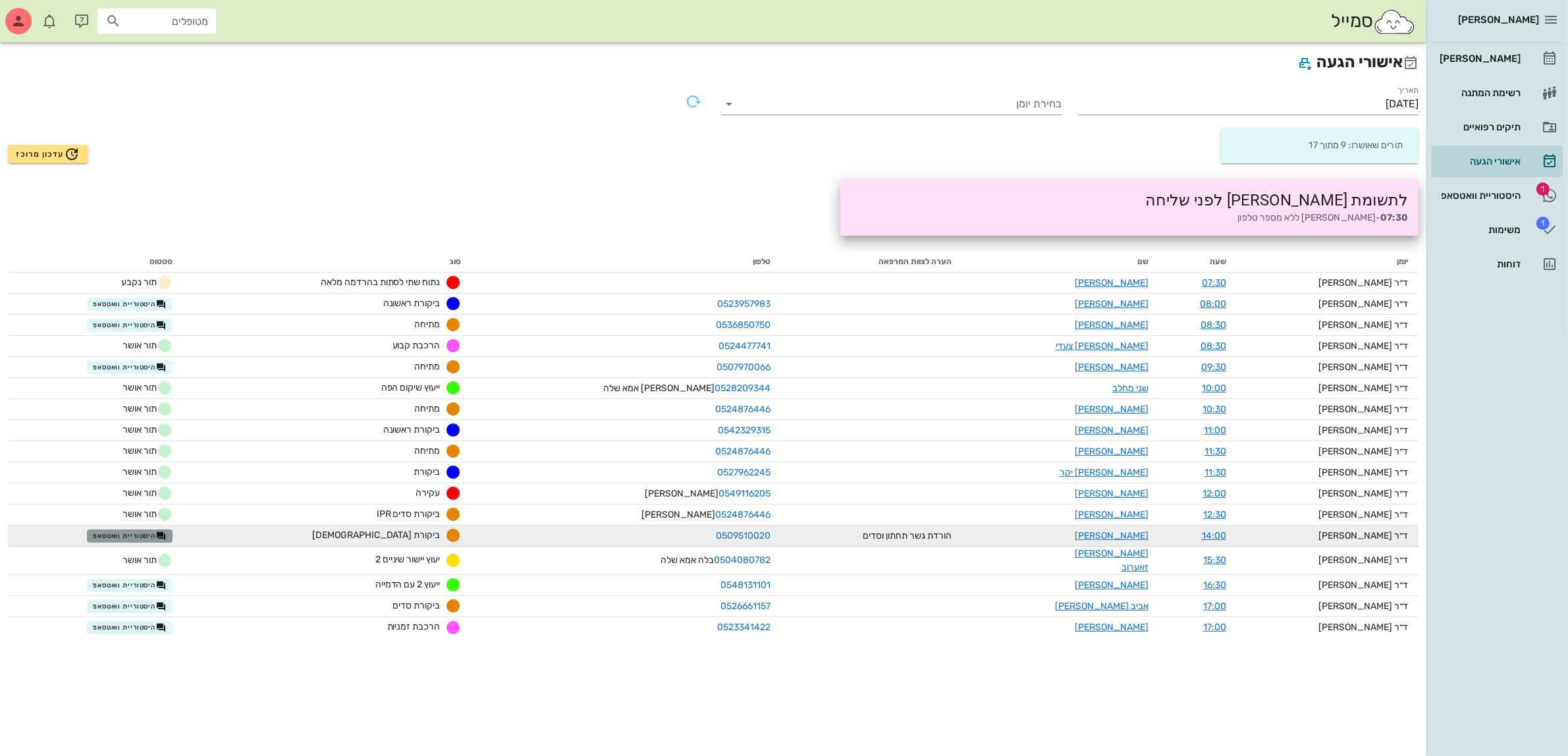
click at [140, 534] on span "היסטוריית וואטסאפ" at bounding box center [129, 536] width 73 height 10
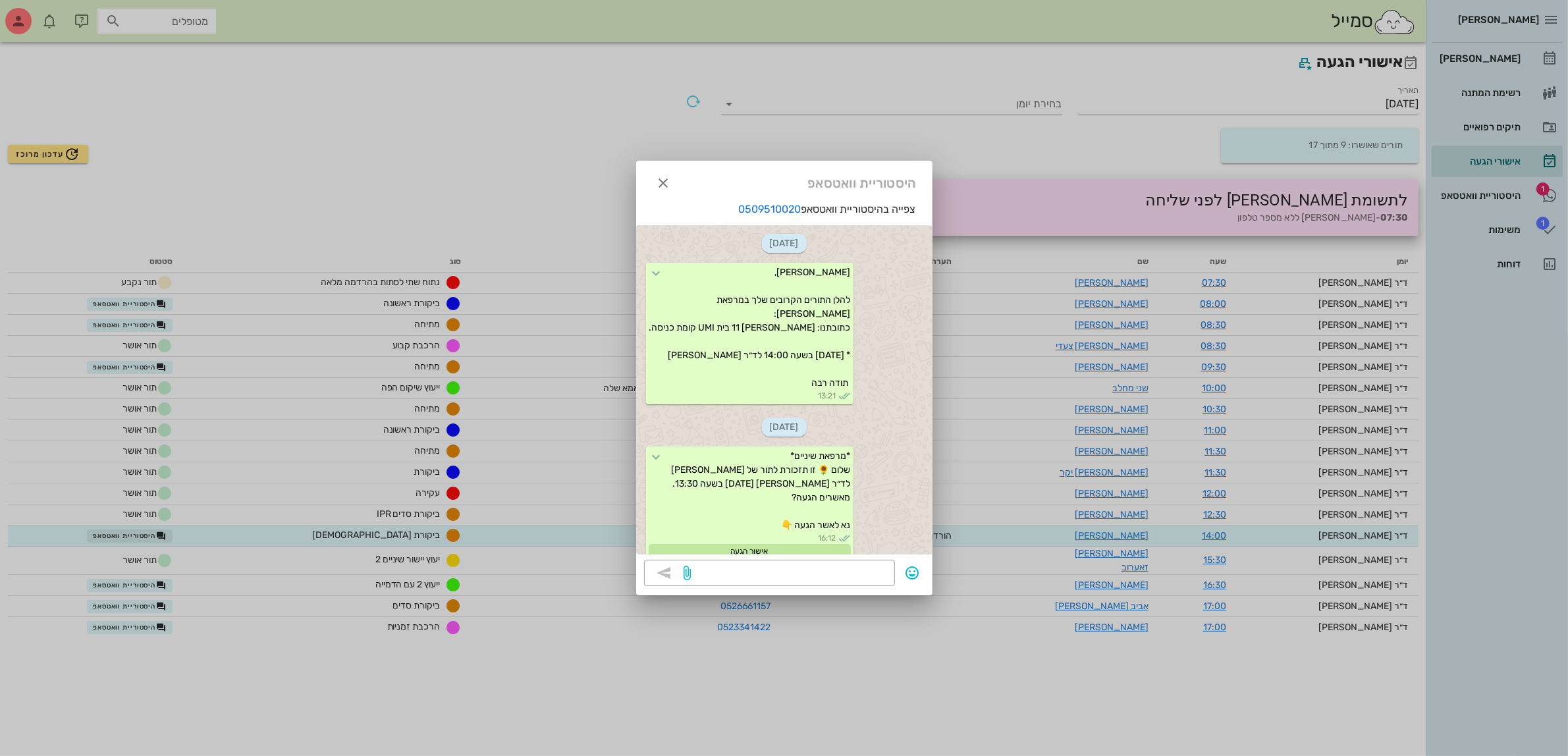
scroll to position [1471, 0]
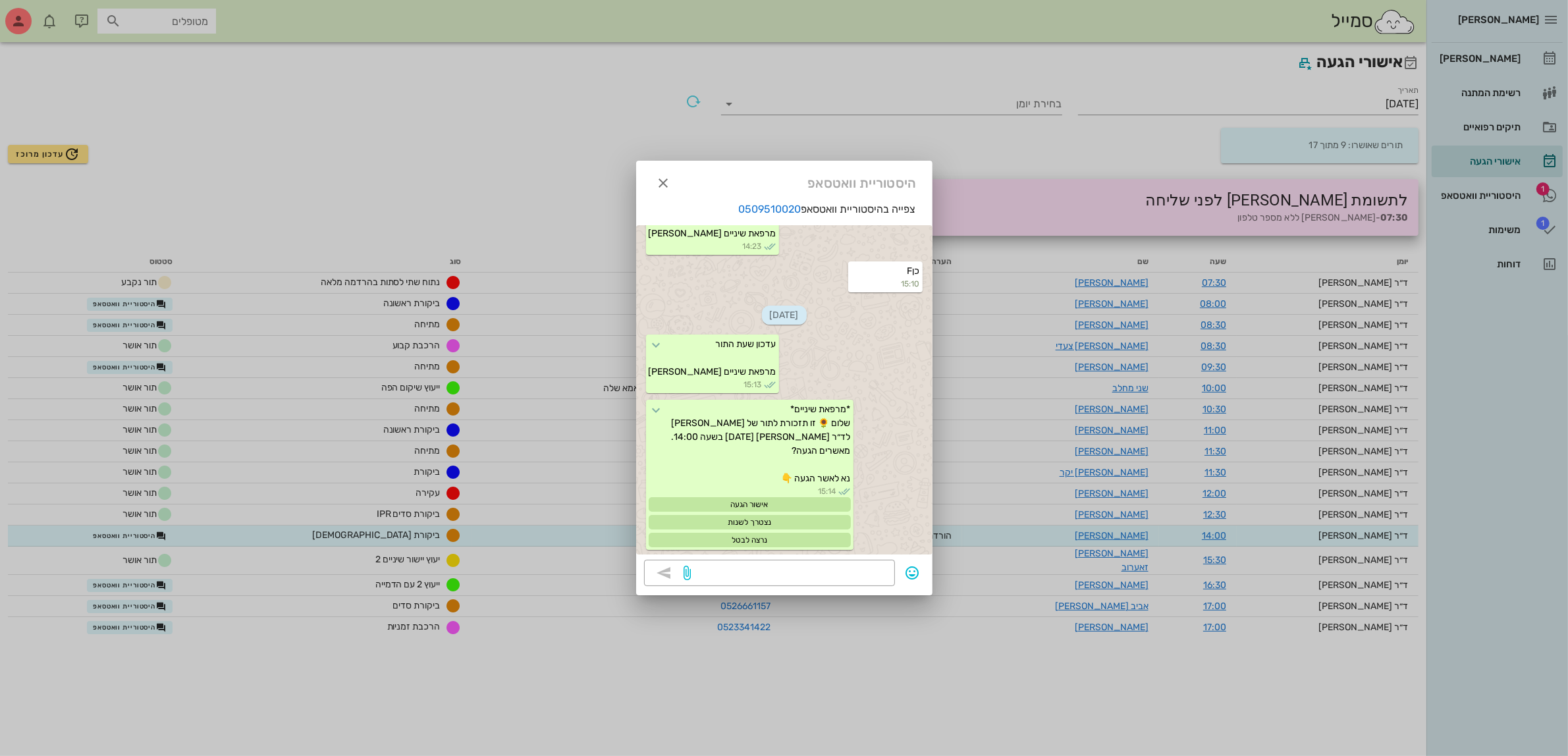
click at [128, 366] on div at bounding box center [784, 378] width 1568 height 756
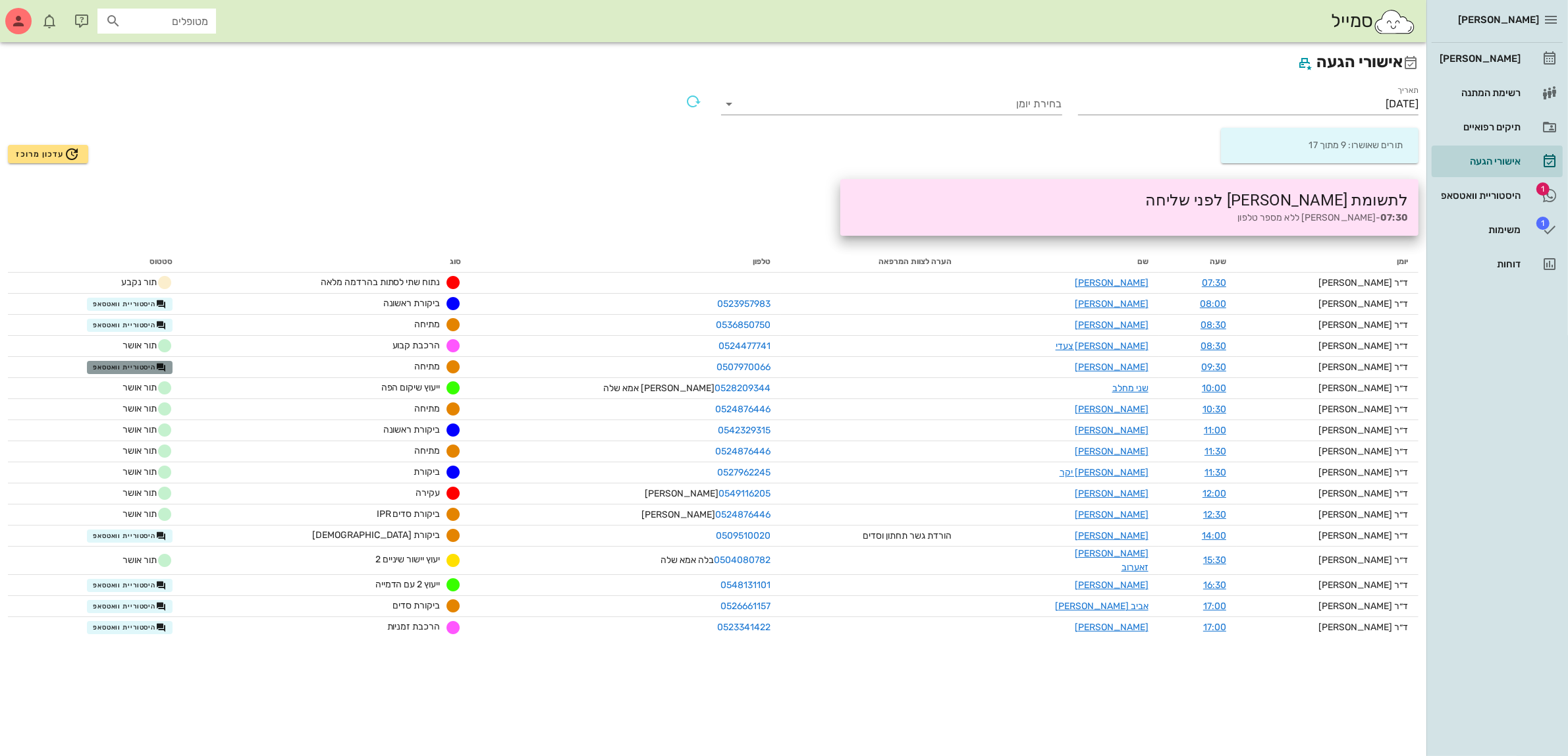
click at [128, 366] on span "היסטוריית וואטסאפ" at bounding box center [129, 366] width 73 height 10
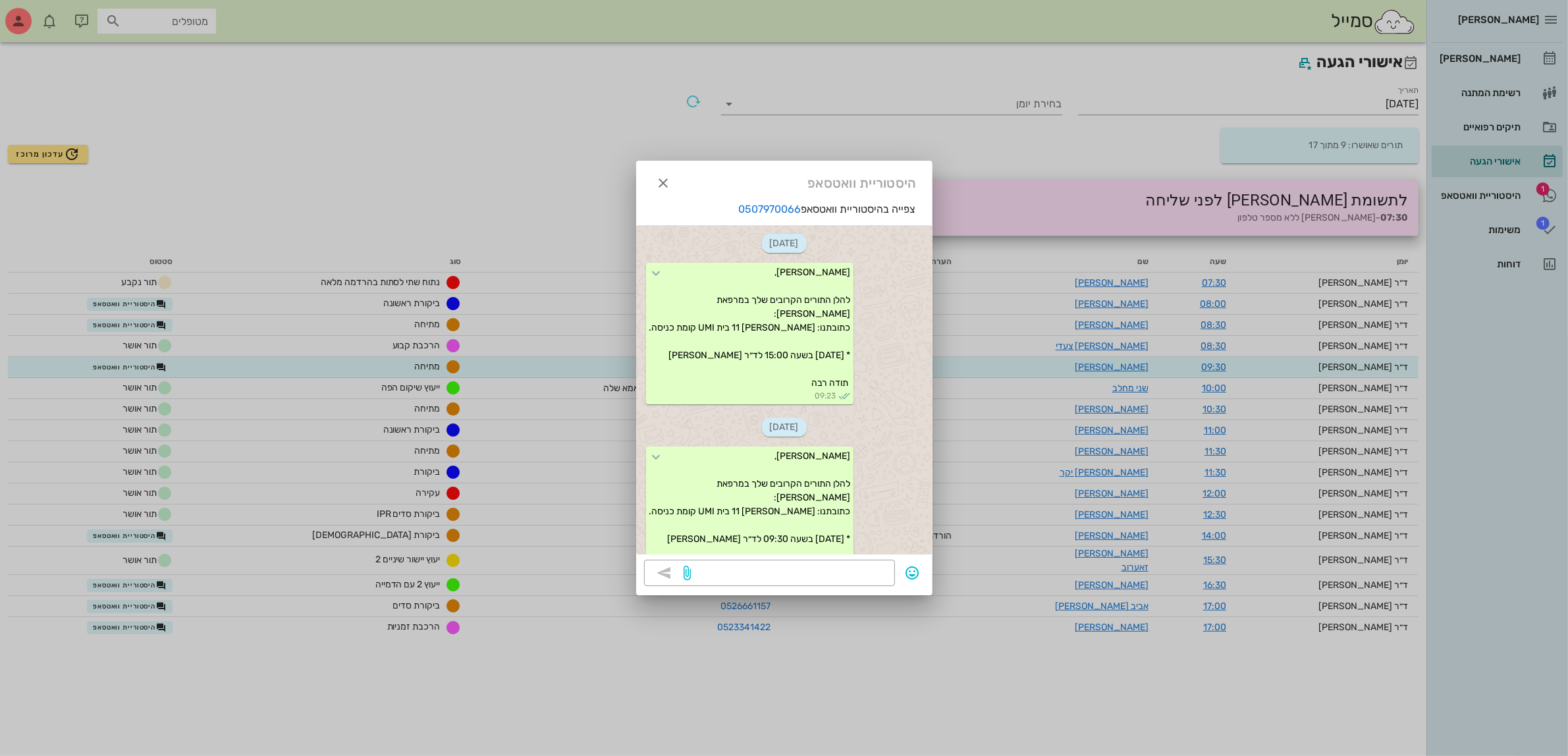
scroll to position [297, 0]
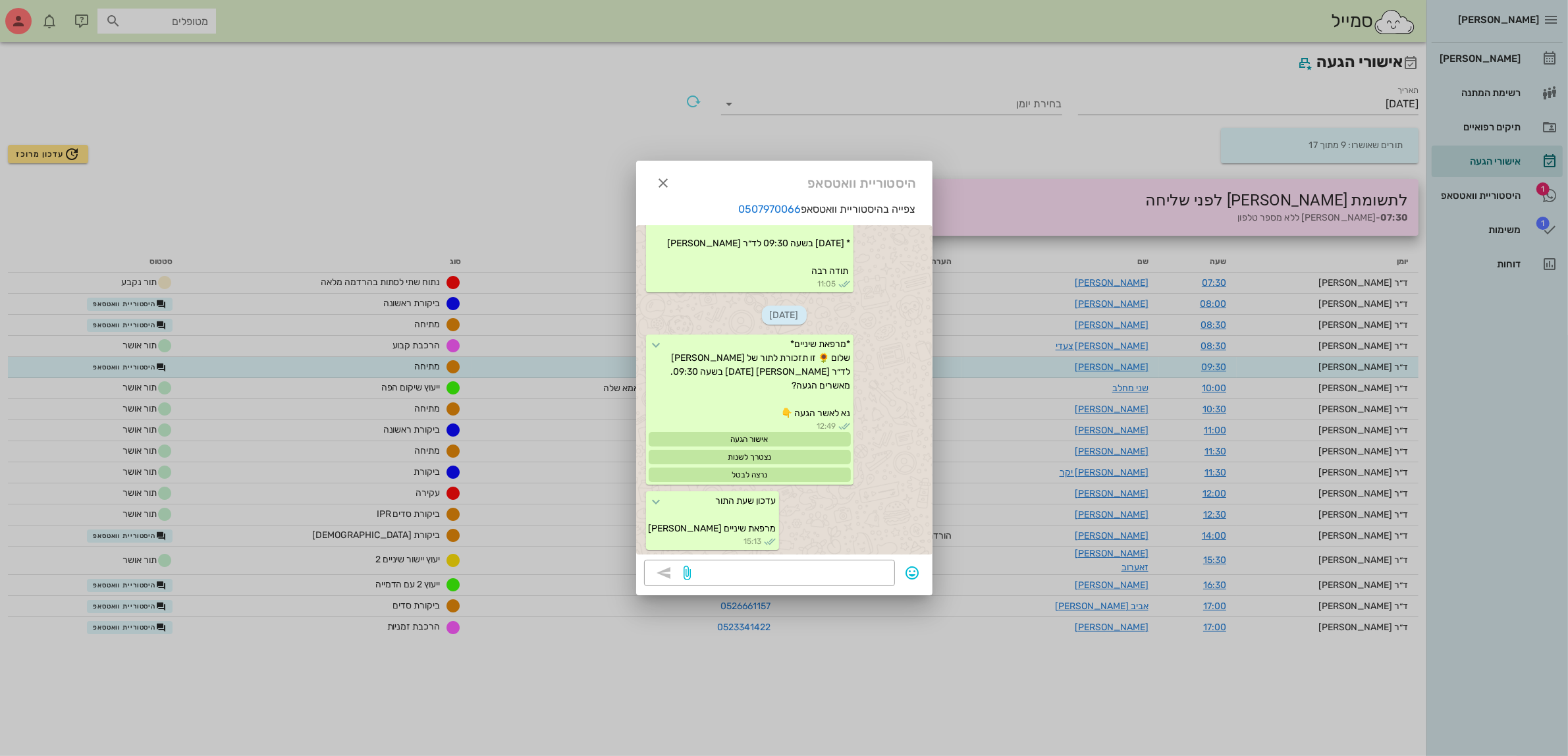
click at [128, 366] on div at bounding box center [784, 378] width 1568 height 756
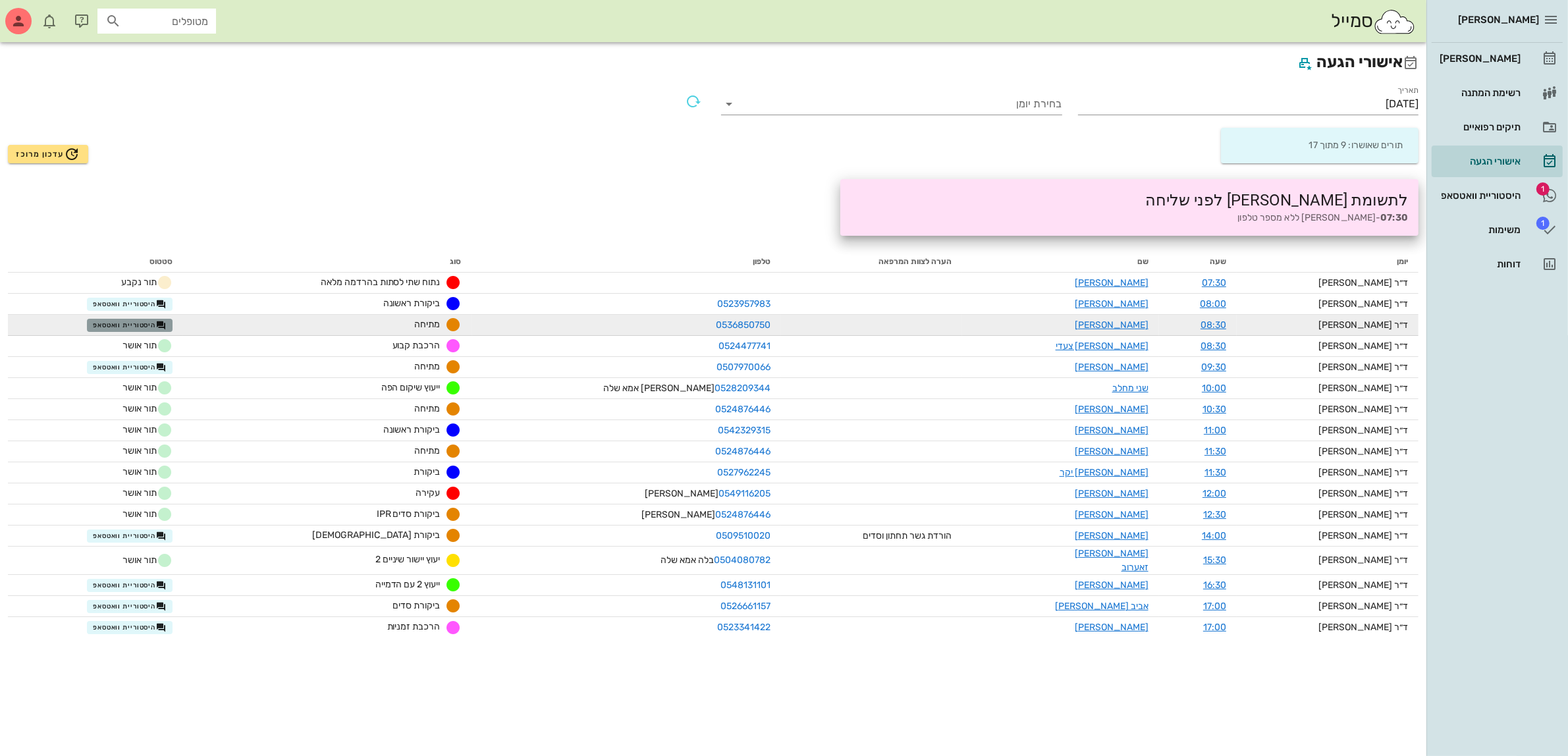
click at [145, 324] on span "היסטוריית וואטסאפ" at bounding box center [129, 325] width 73 height 10
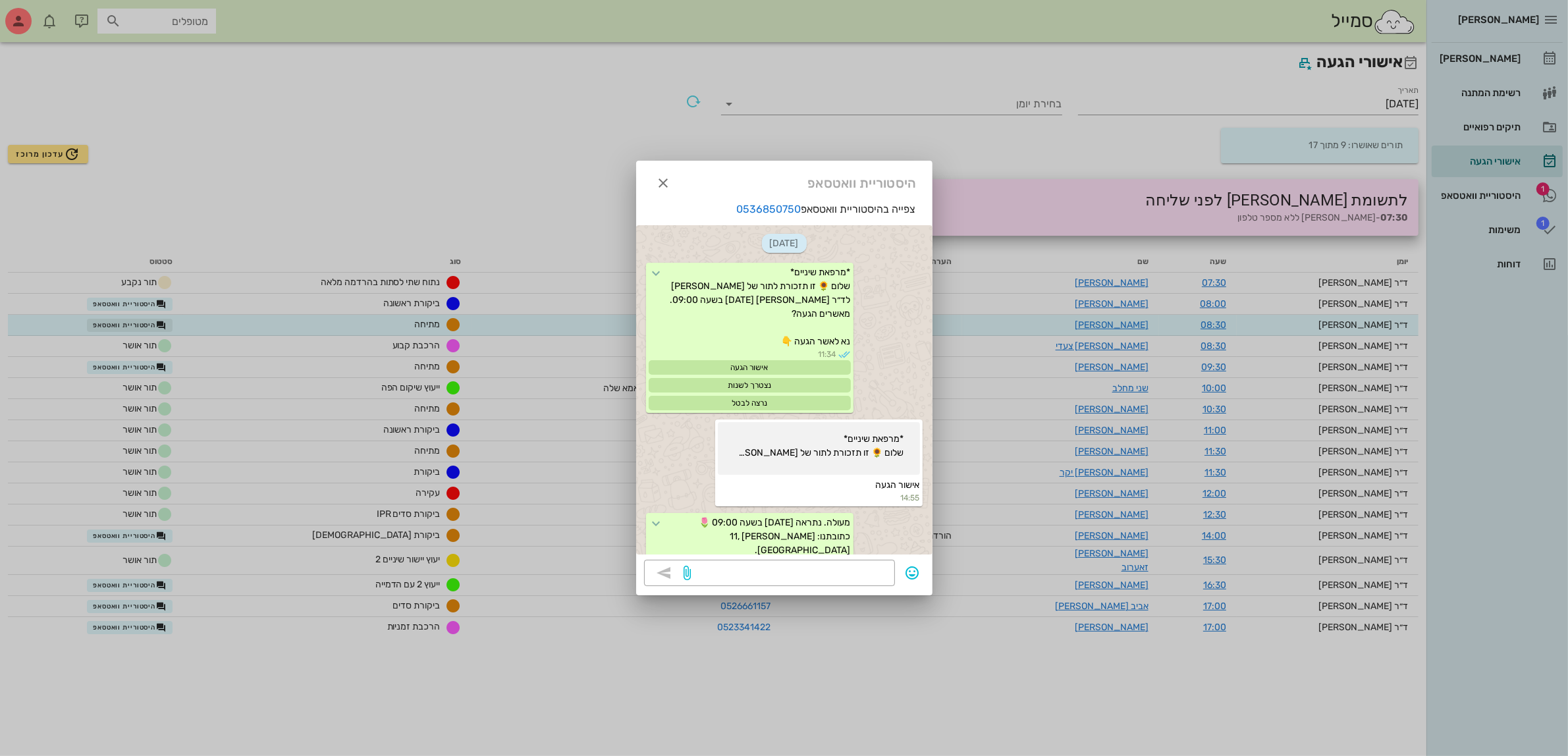
scroll to position [456, 0]
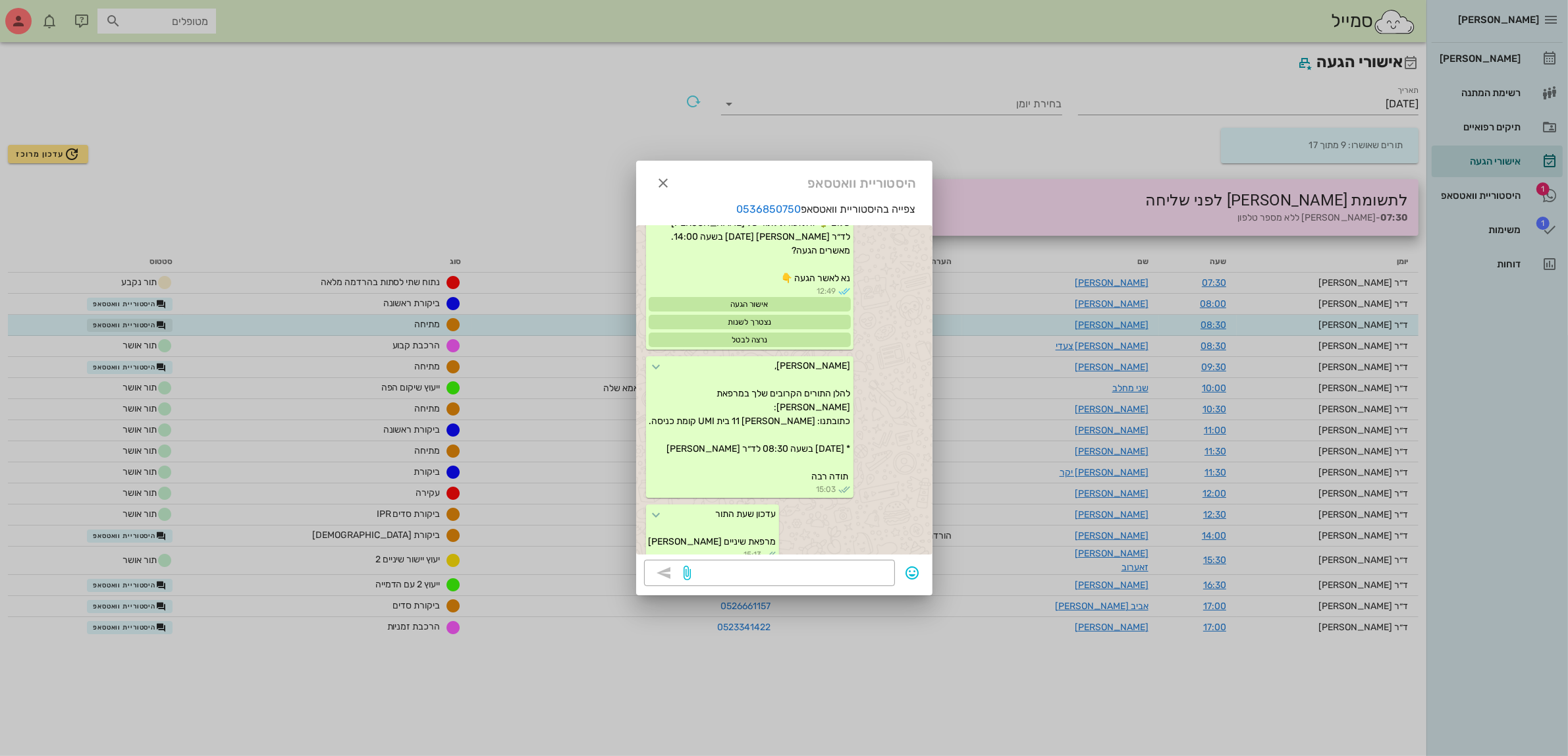
click at [145, 324] on div at bounding box center [784, 378] width 1568 height 756
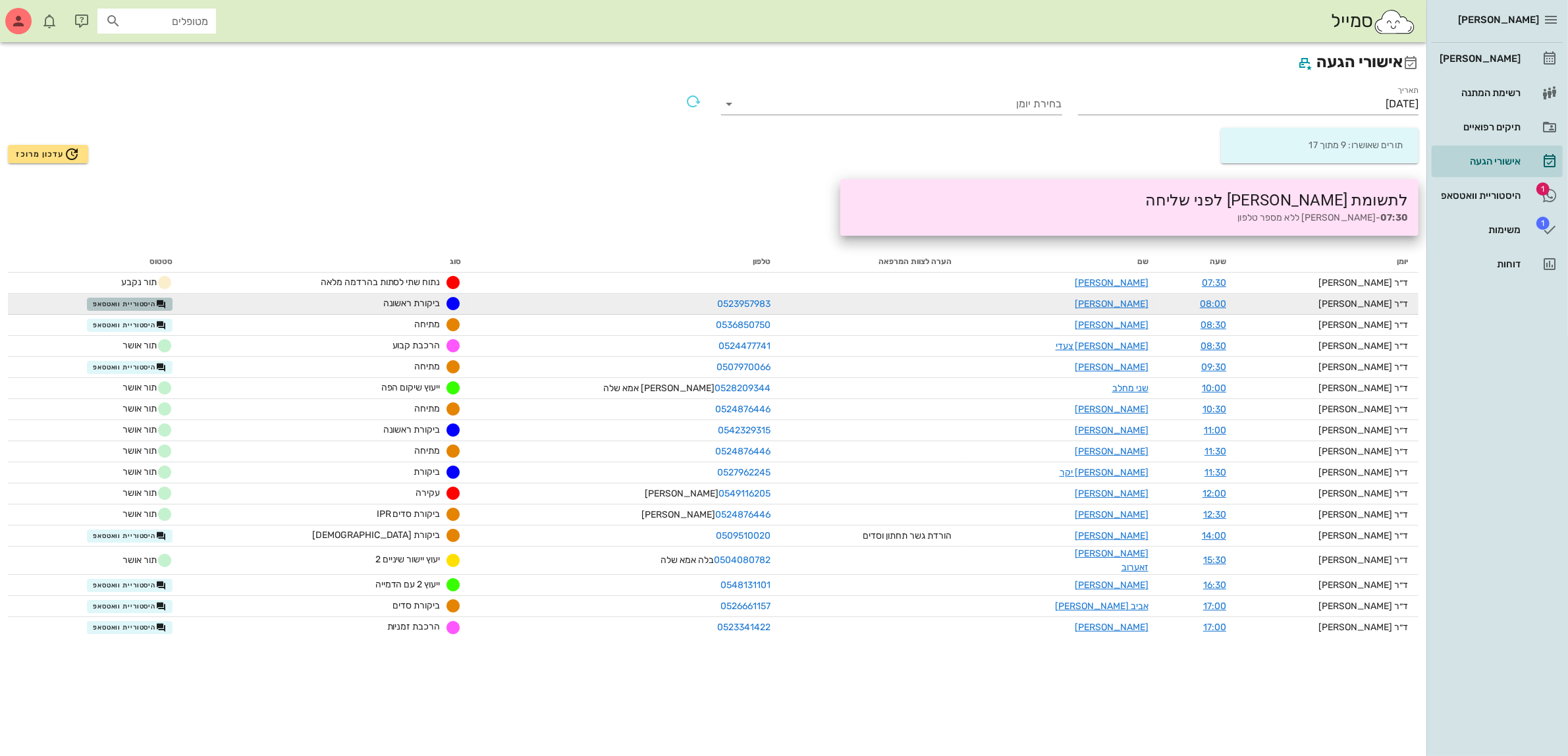
click at [139, 301] on span "היסטוריית וואטסאפ" at bounding box center [129, 303] width 73 height 10
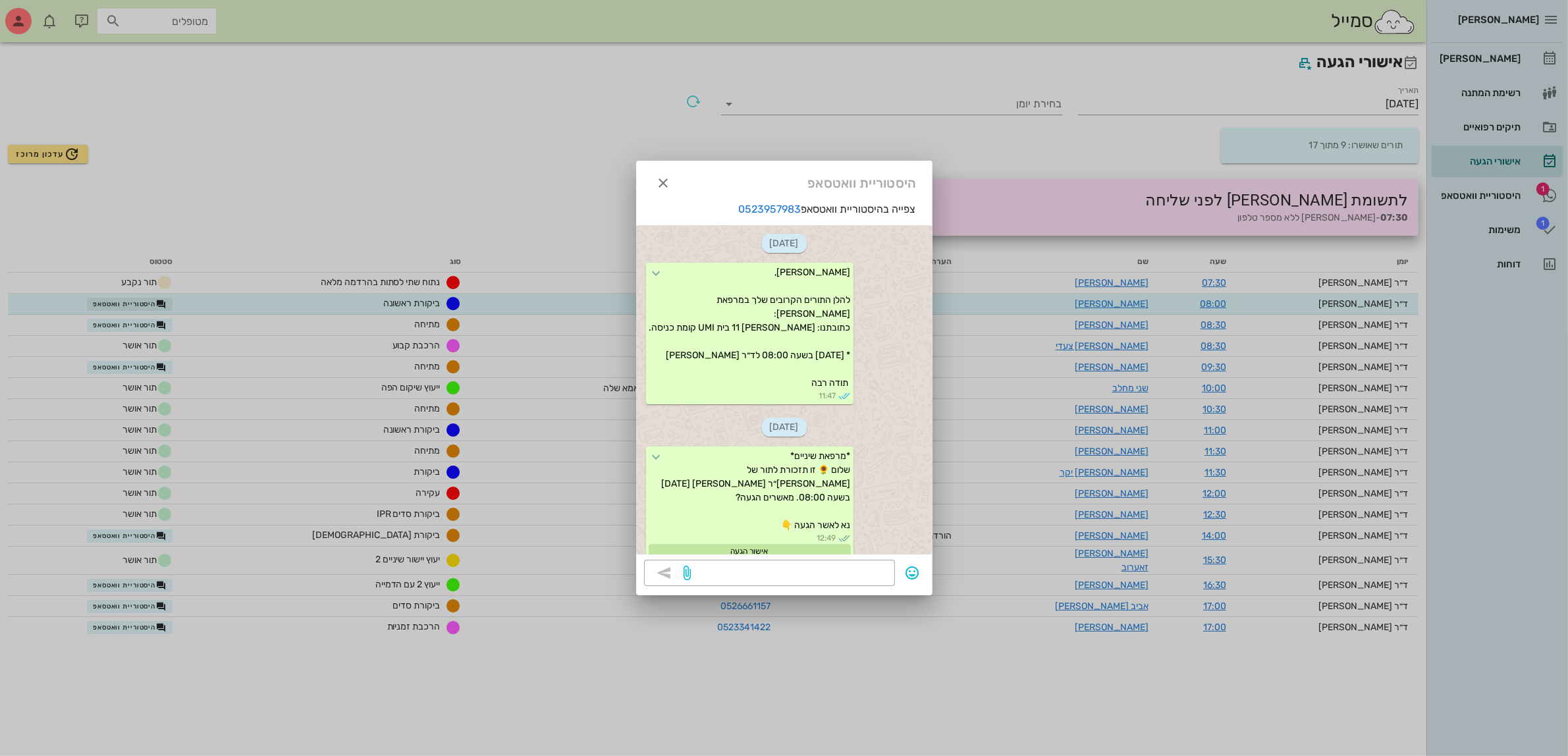
scroll to position [179, 0]
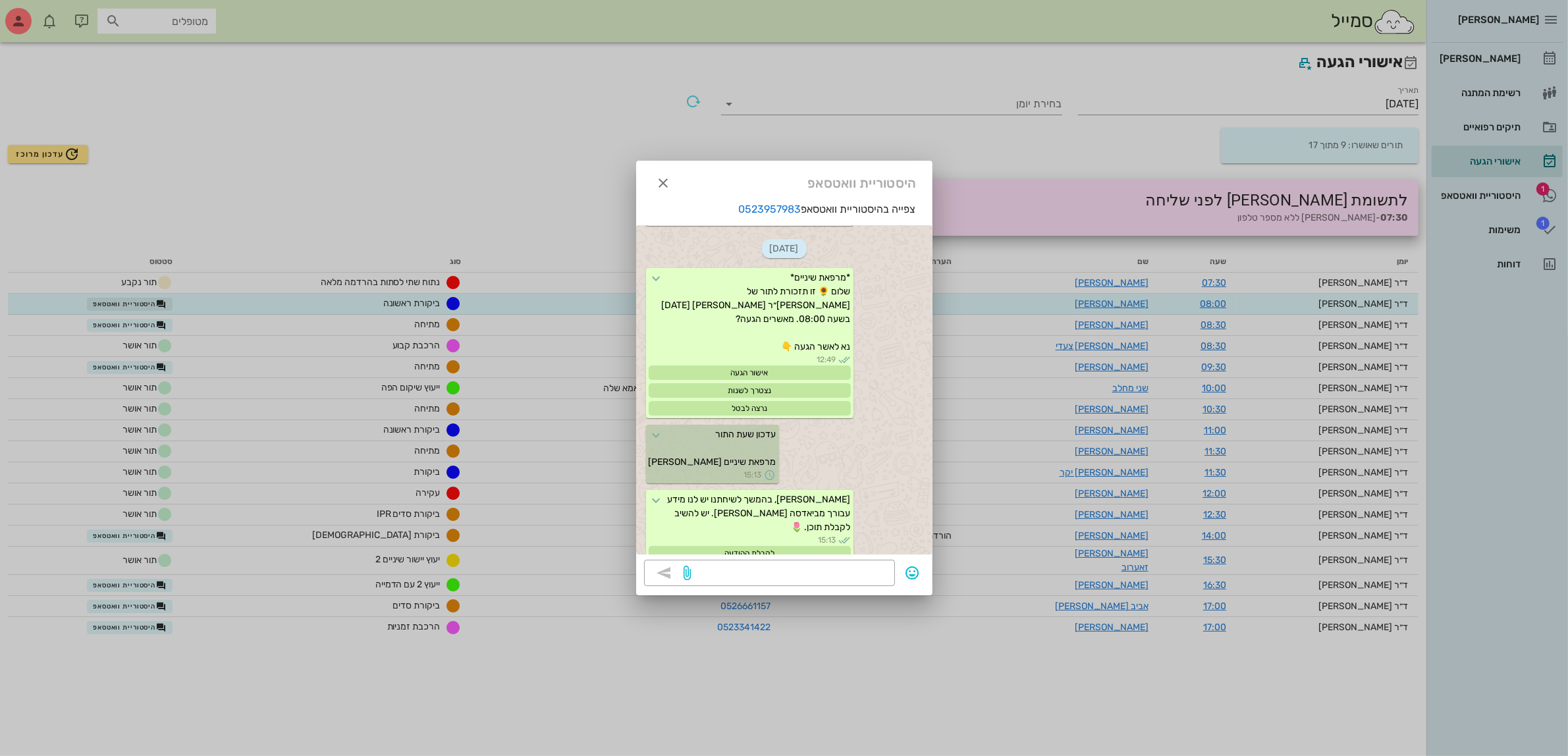
click at [139, 301] on div at bounding box center [784, 378] width 1568 height 756
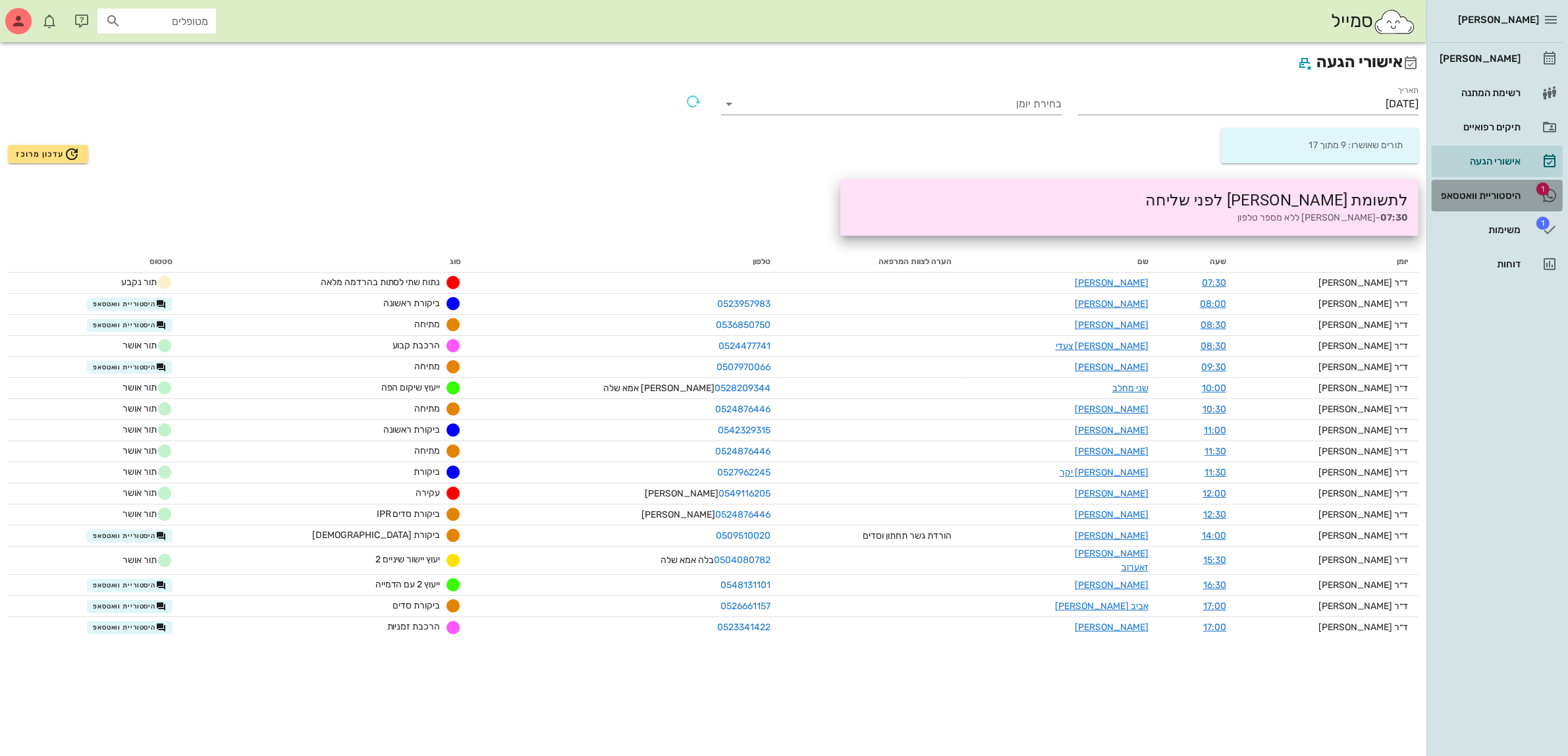
click at [1475, 199] on div "היסטוריית וואטסאפ" at bounding box center [1479, 195] width 84 height 10
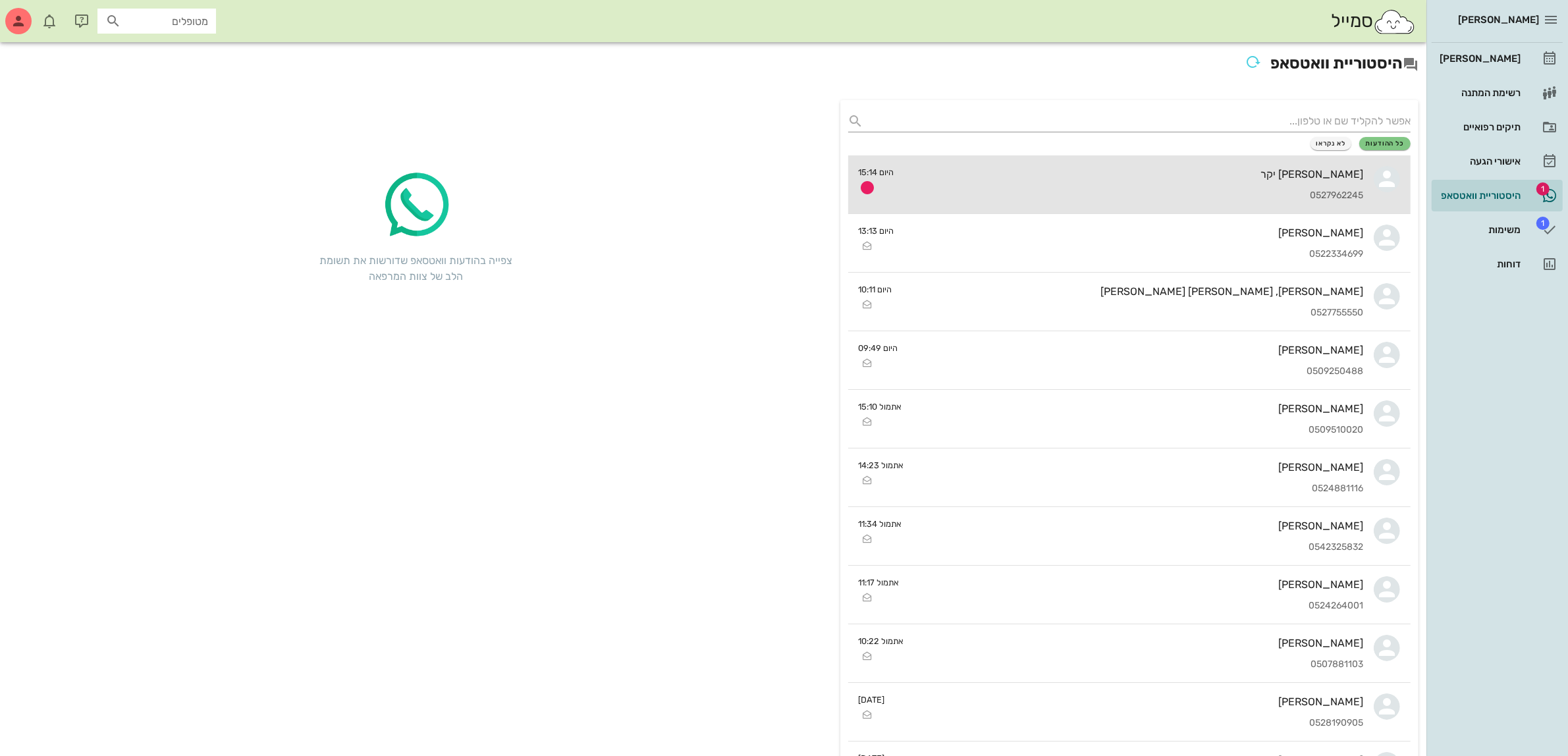
click at [1084, 192] on div "0527962245" at bounding box center [1134, 196] width 458 height 11
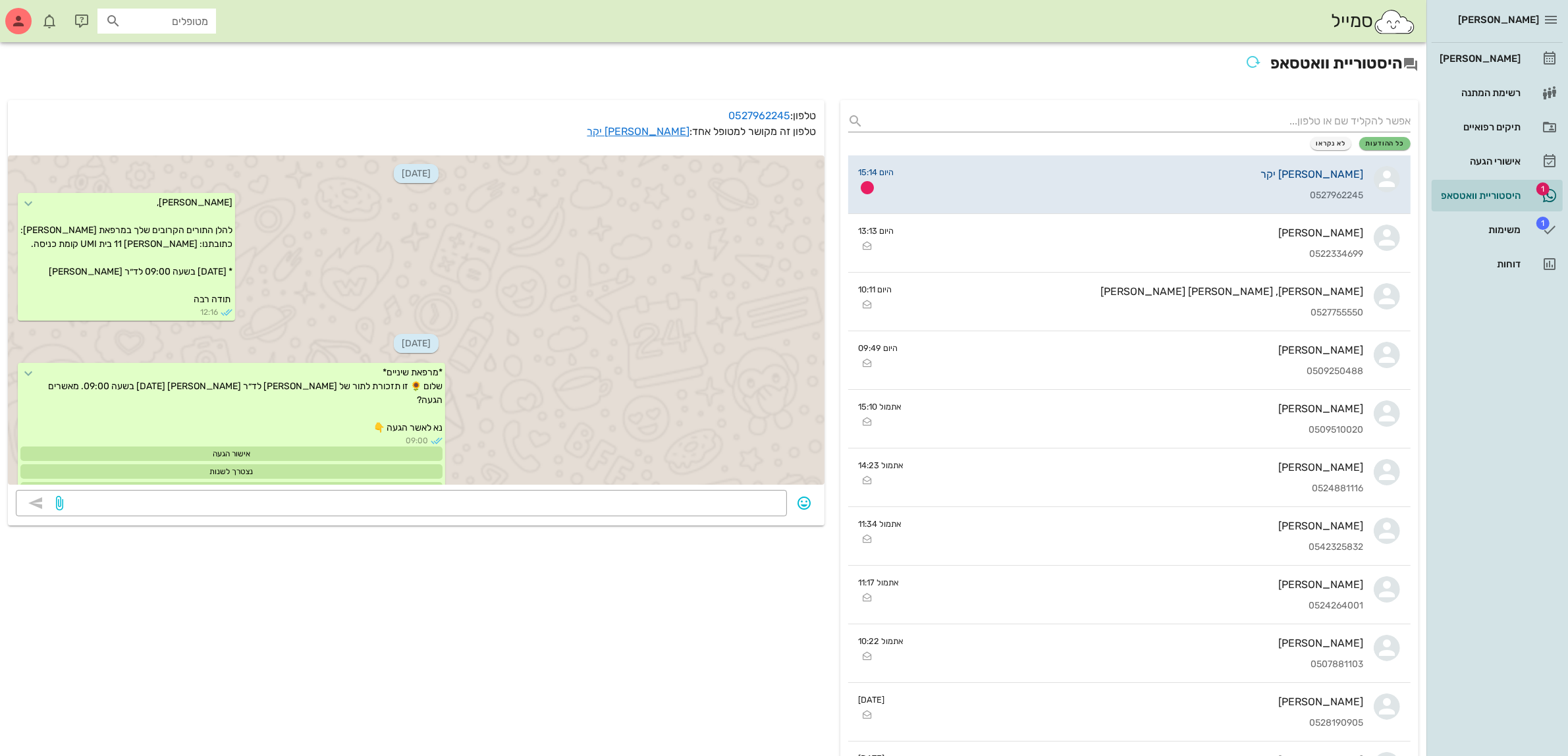
scroll to position [1735, 0]
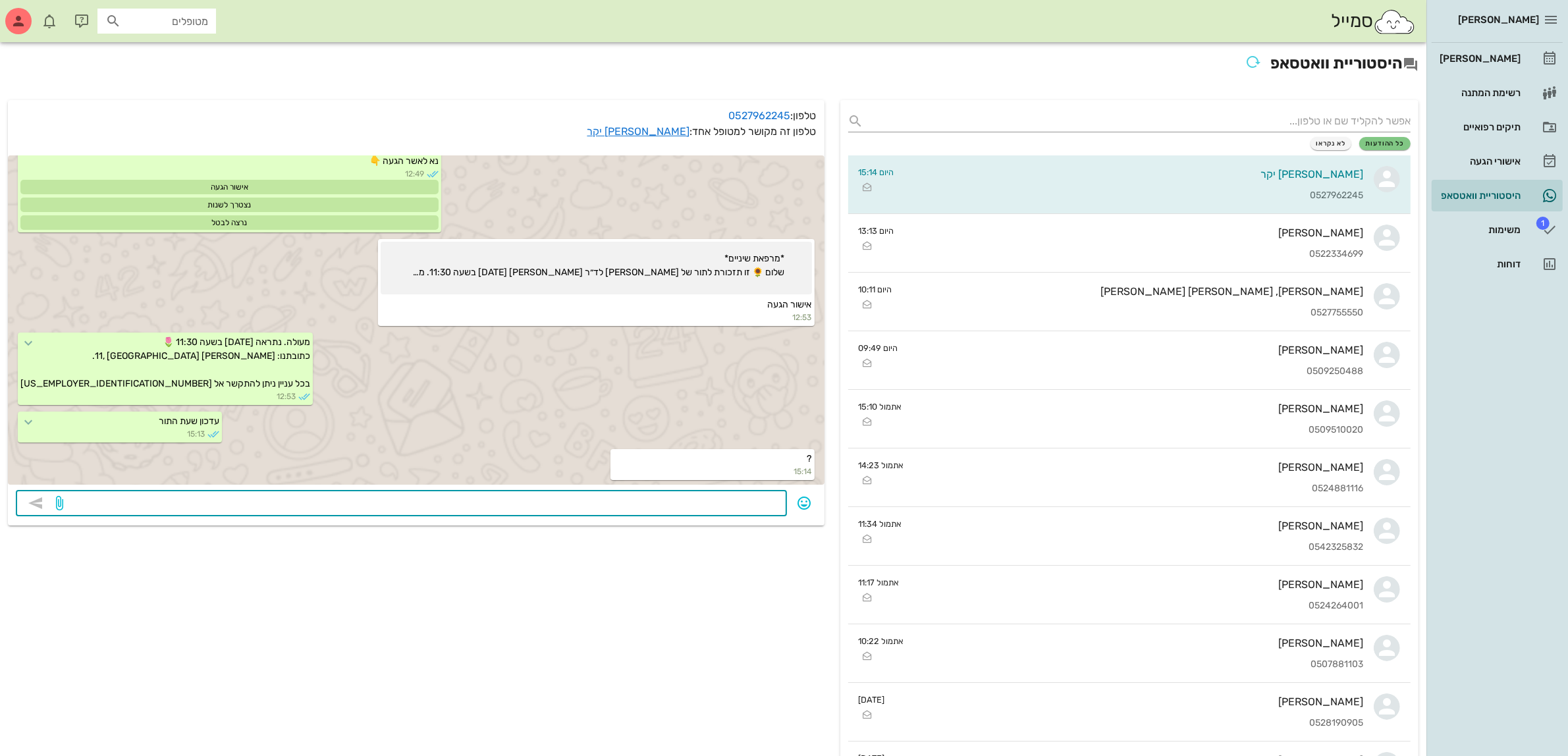
click at [691, 501] on textarea at bounding box center [422, 504] width 713 height 21
click at [672, 506] on textarea at bounding box center [422, 504] width 713 height 21
click at [36, 423] on icon at bounding box center [28, 421] width 16 height 16
click at [166, 505] on textarea at bounding box center [422, 504] width 713 height 21
type textarea "בשעה 11:30."
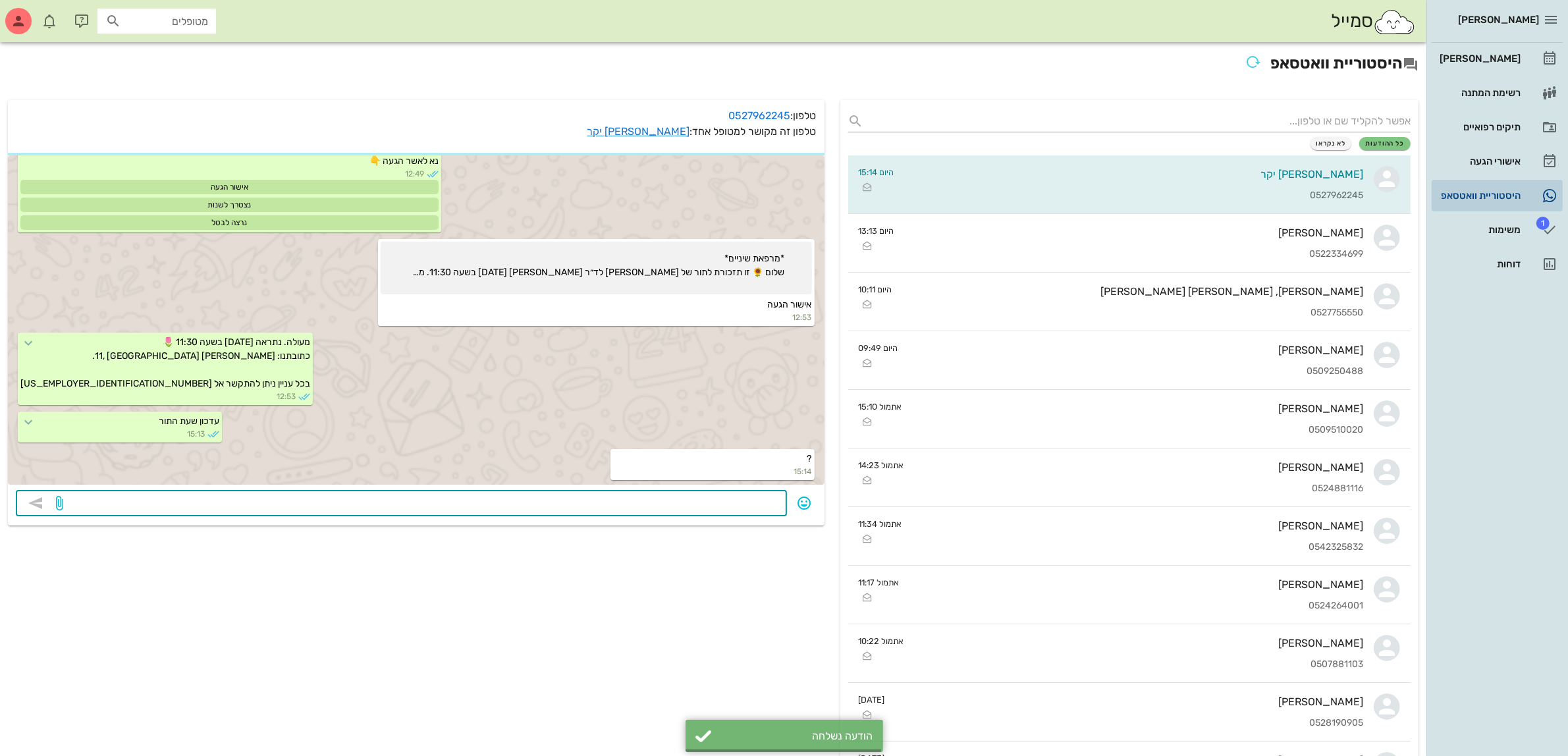
scroll to position [1773, 0]
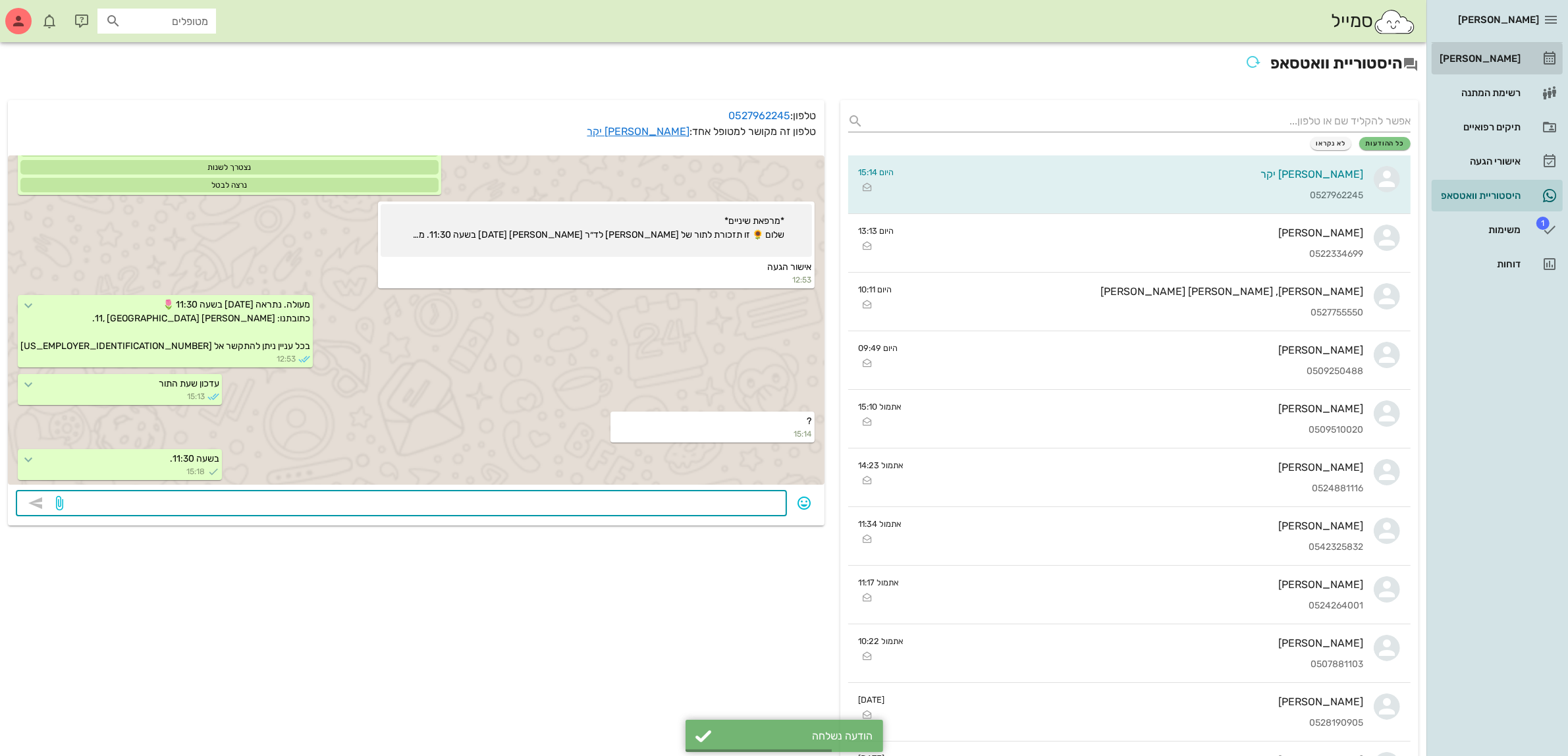
click at [1500, 60] on div "[PERSON_NAME]" at bounding box center [1479, 58] width 84 height 10
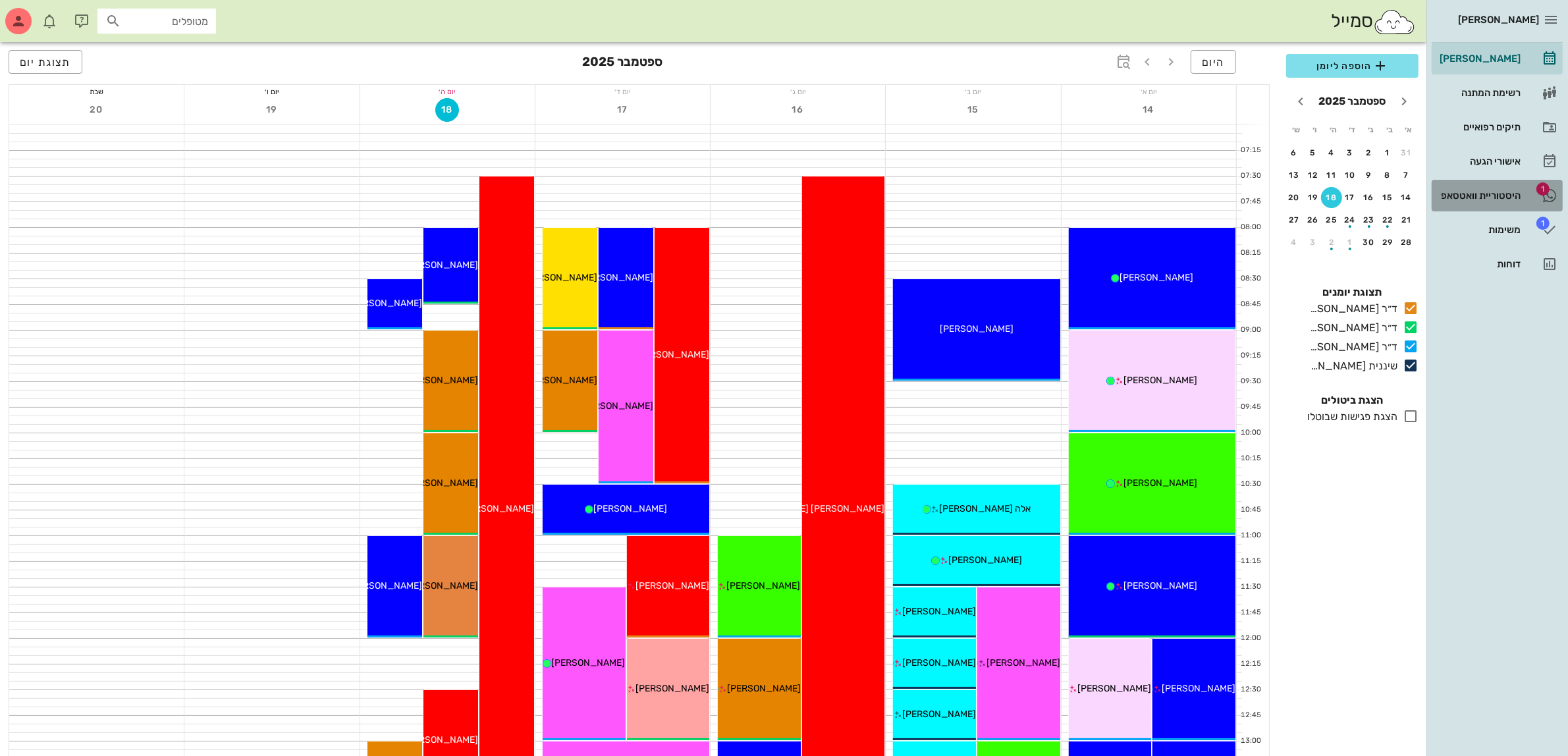
click at [1496, 195] on div "היסטוריית וואטסאפ" at bounding box center [1479, 195] width 84 height 10
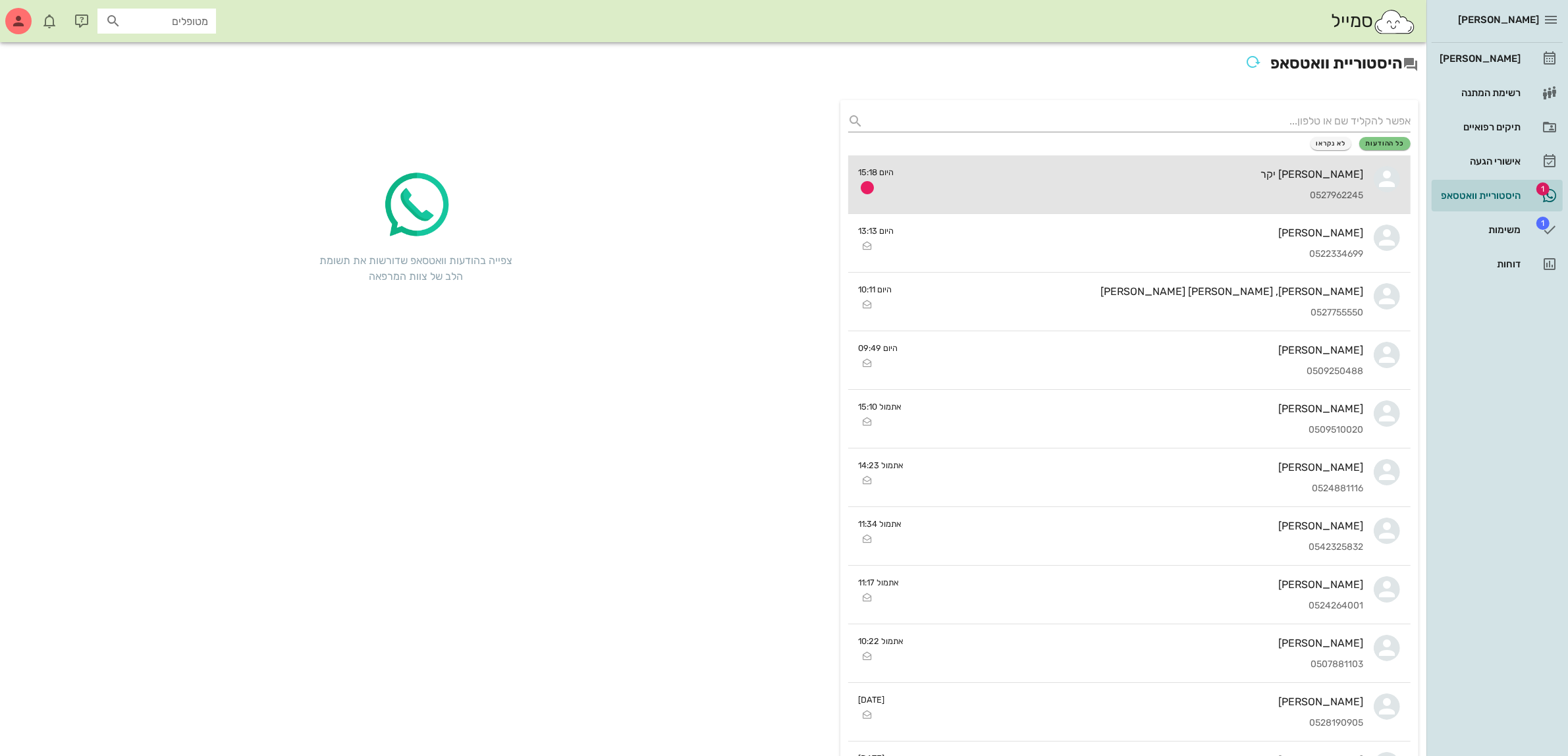
click at [1245, 186] on div "[PERSON_NAME] יקר 0527962245" at bounding box center [1134, 184] width 458 height 58
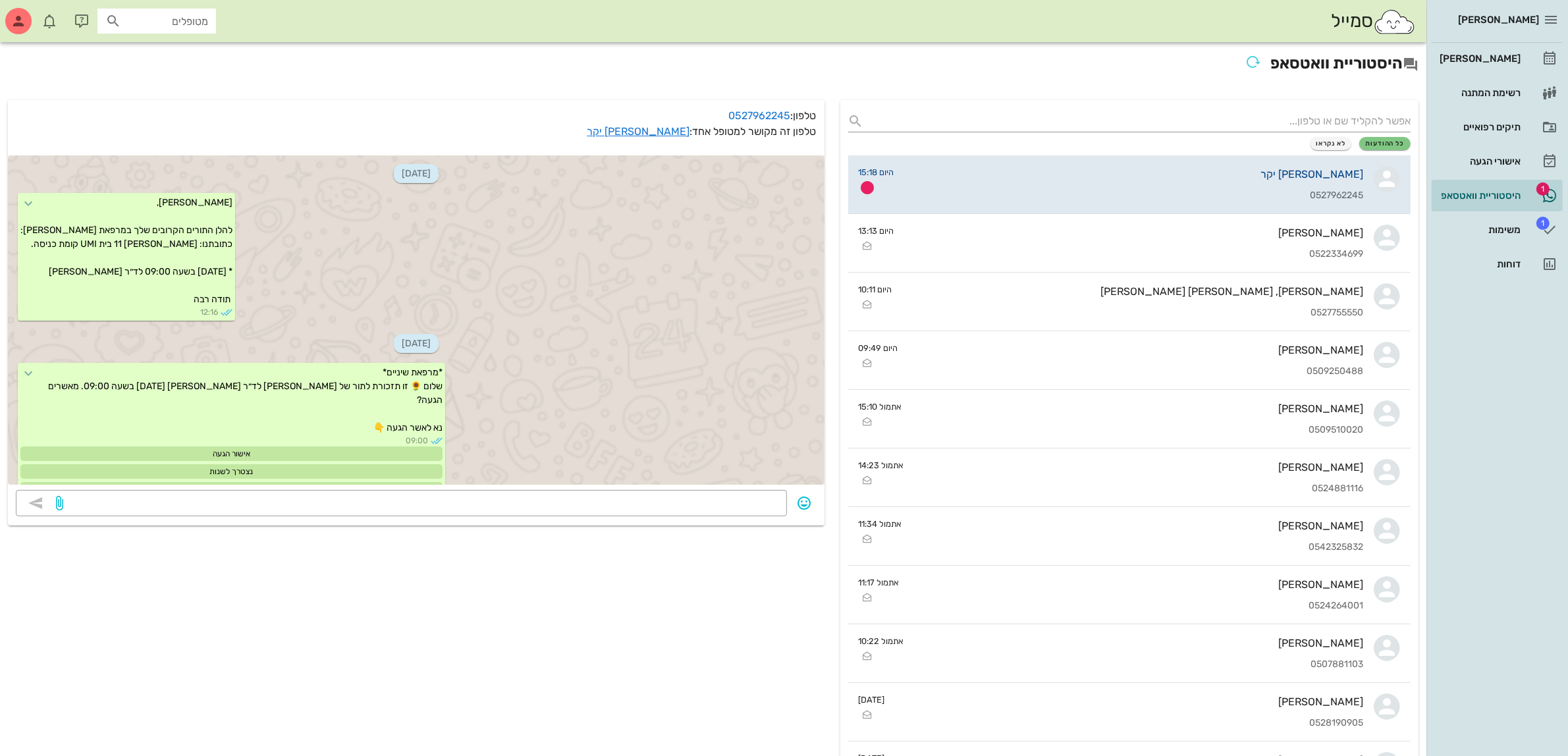
scroll to position [1810, 0]
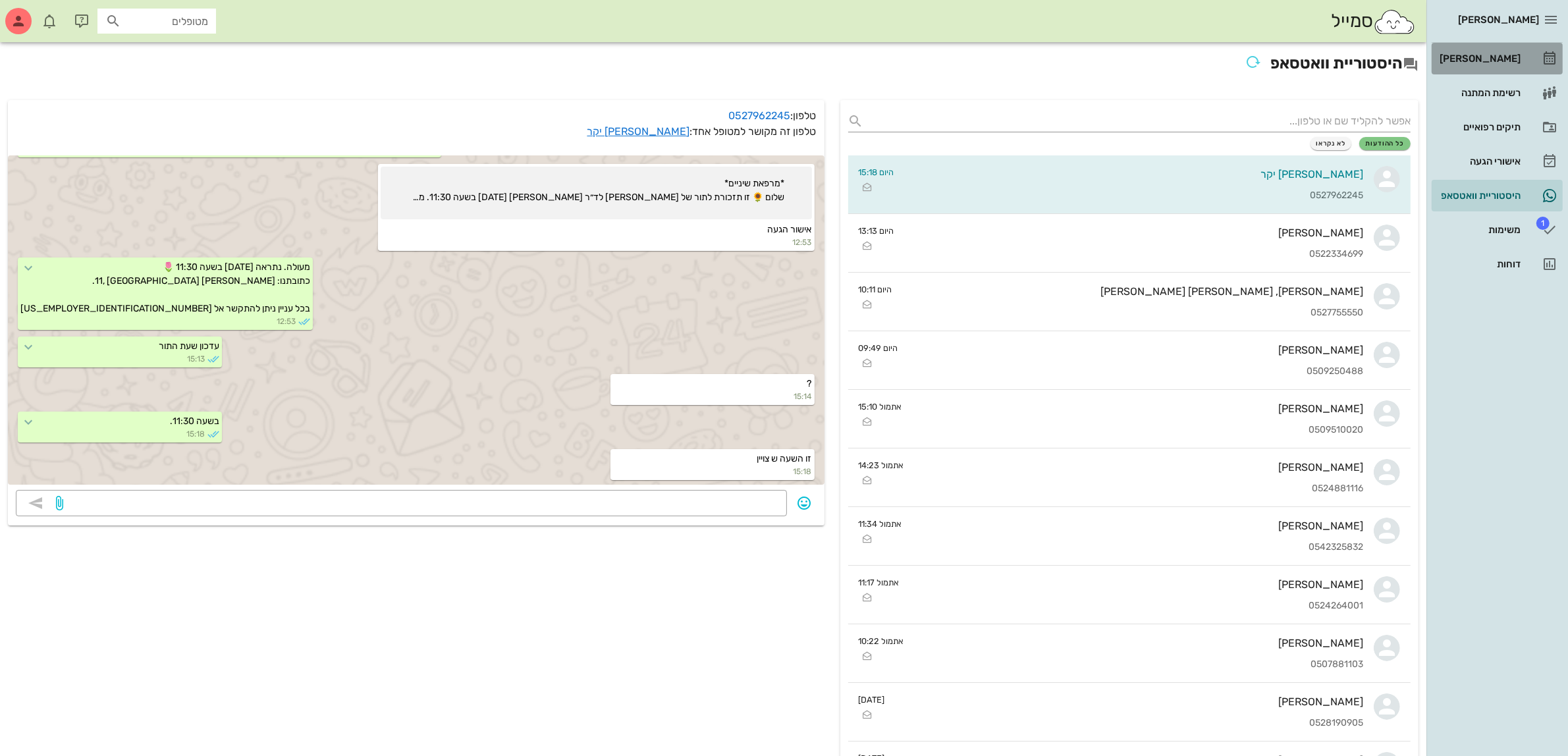
click at [1509, 49] on div "[PERSON_NAME]" at bounding box center [1479, 59] width 84 height 21
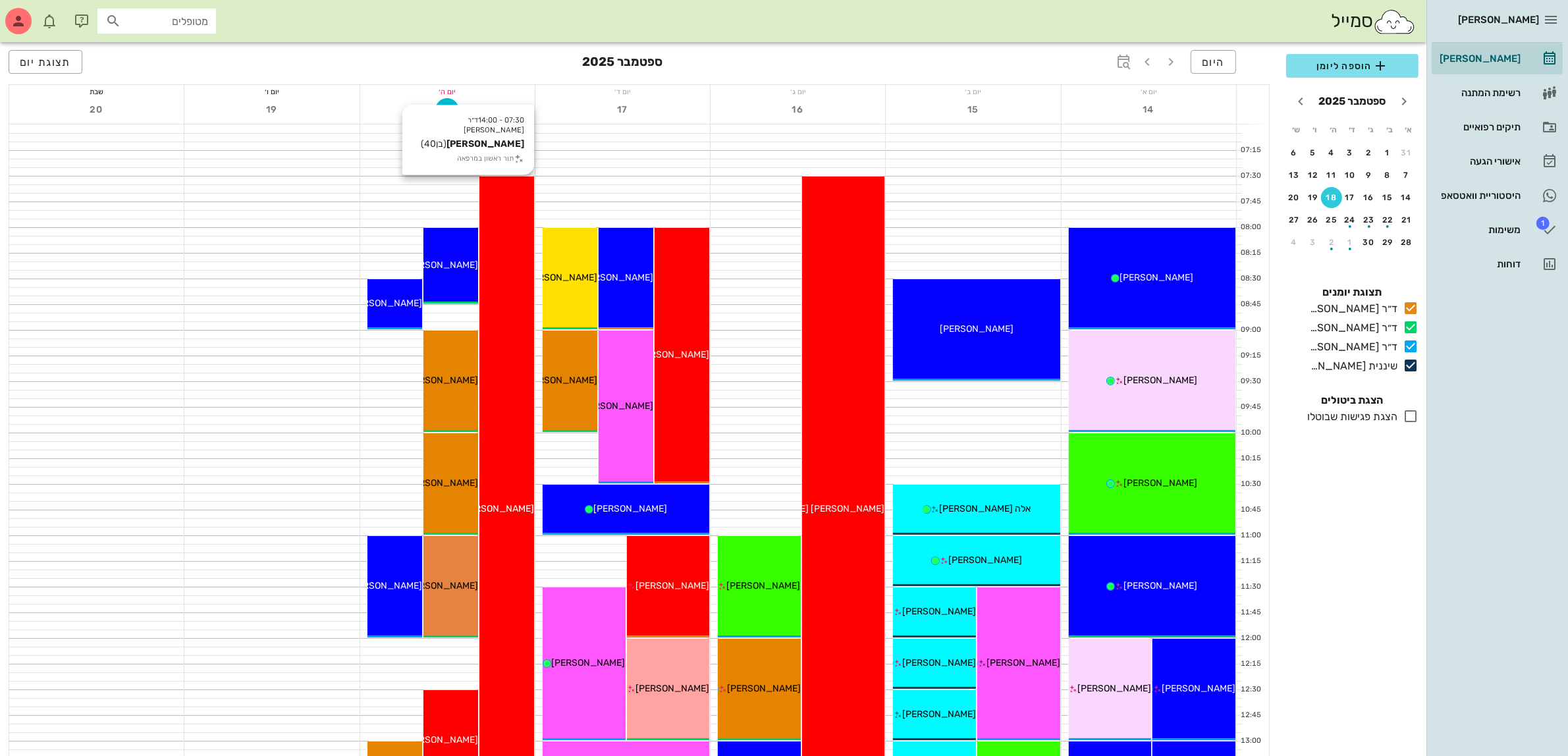
click at [511, 421] on div "07:30 - 14:00 ד״ר ג׳[PERSON_NAME] [PERSON_NAME] (בן 40 ) תור ראשון במרפאה [PERS…" at bounding box center [506, 510] width 55 height 667
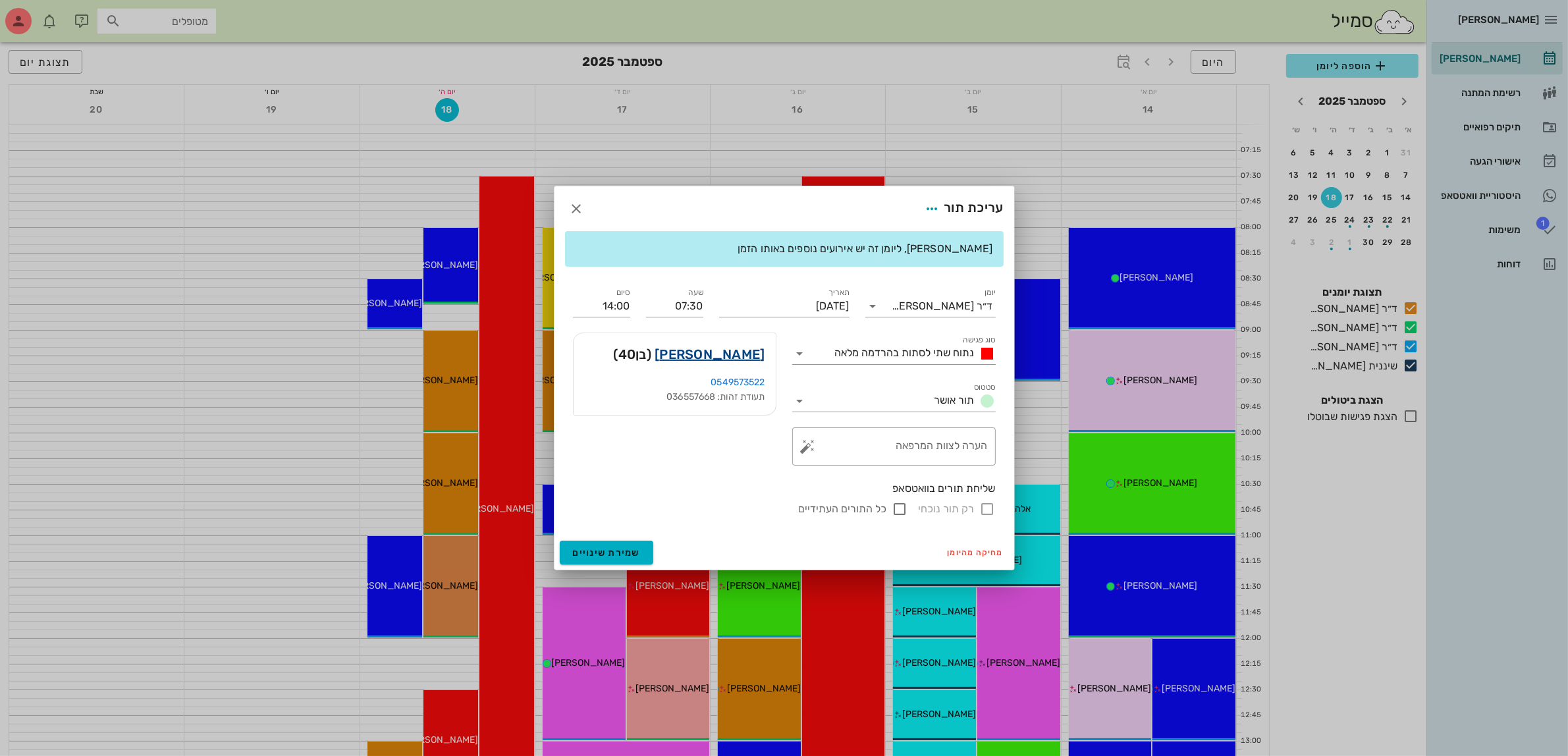
click at [732, 352] on link "[PERSON_NAME]" at bounding box center [710, 354] width 110 height 21
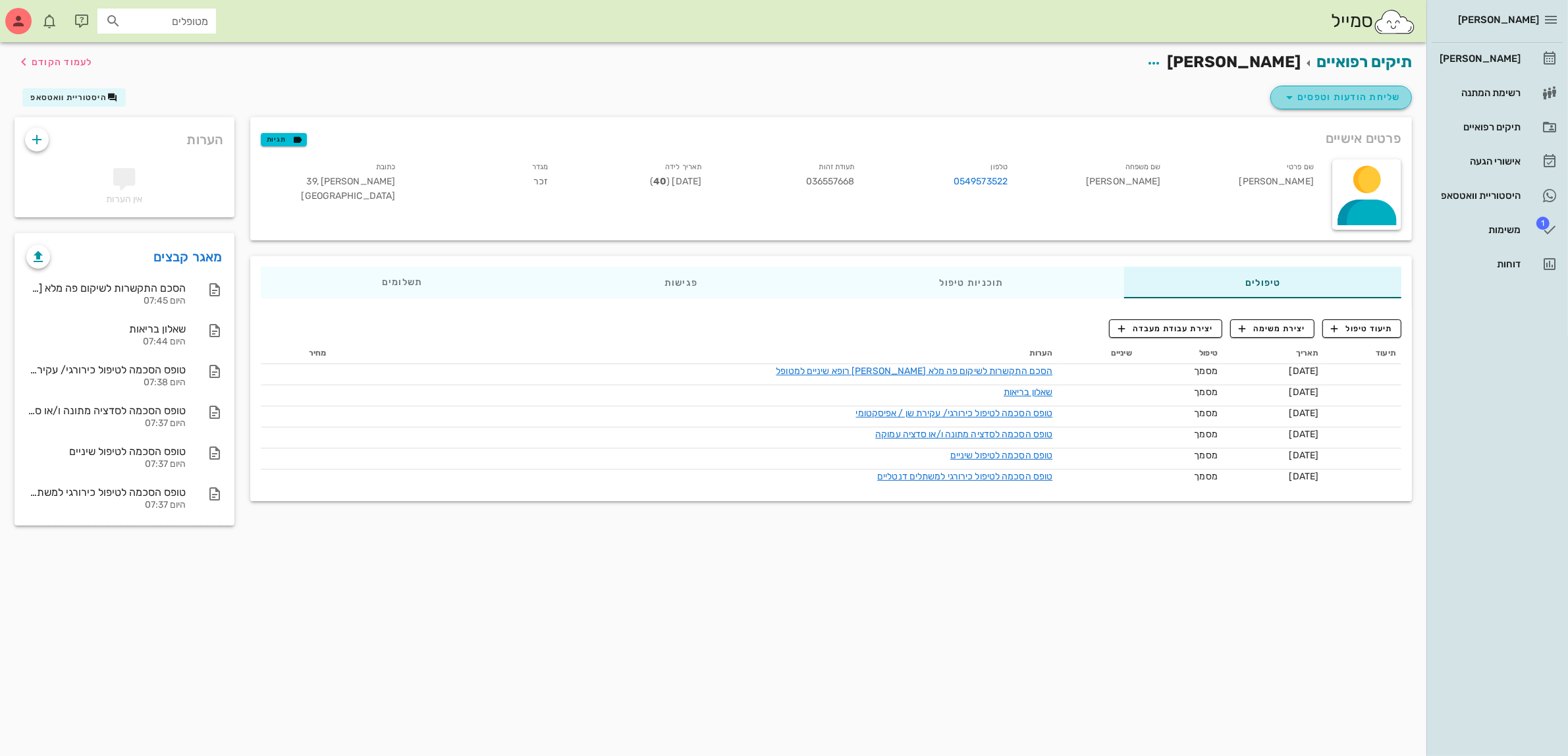
click at [1330, 94] on span "שליחת הודעות וטפסים" at bounding box center [1341, 97] width 119 height 16
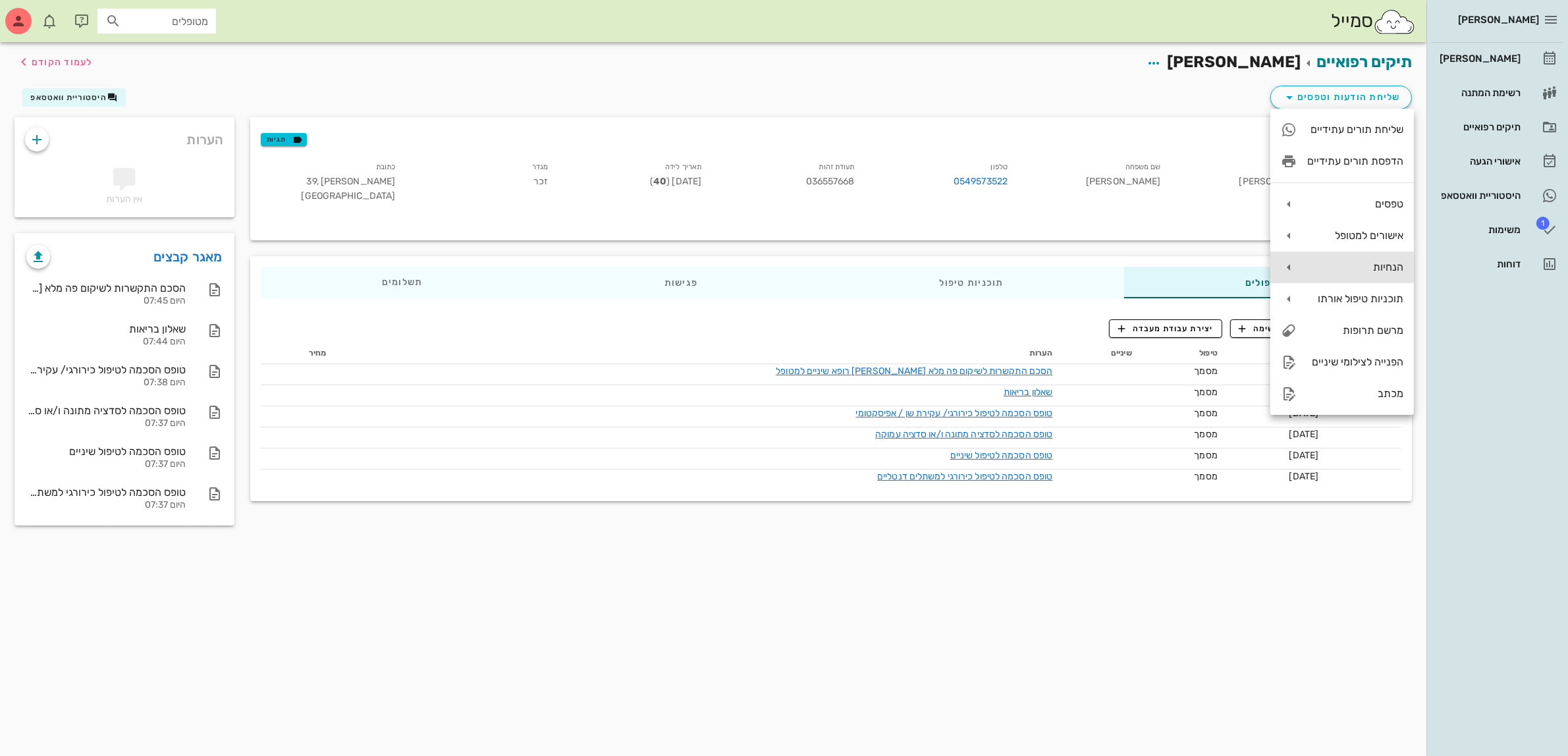
click at [1363, 267] on div "הנחיות" at bounding box center [1354, 266] width 96 height 12
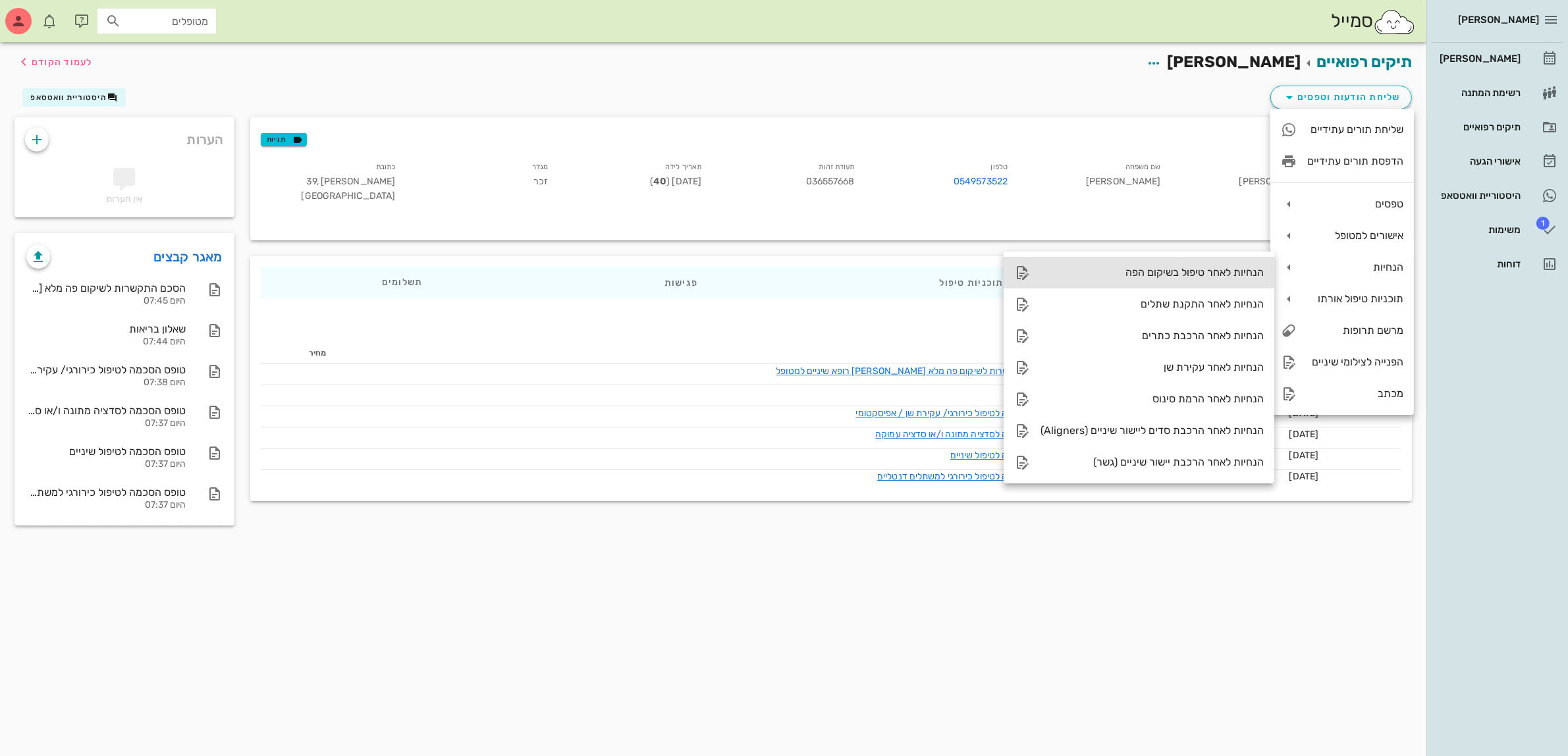
click at [1216, 274] on div "הנחיות לאחר טיפול בשיקום הפה" at bounding box center [1152, 272] width 223 height 12
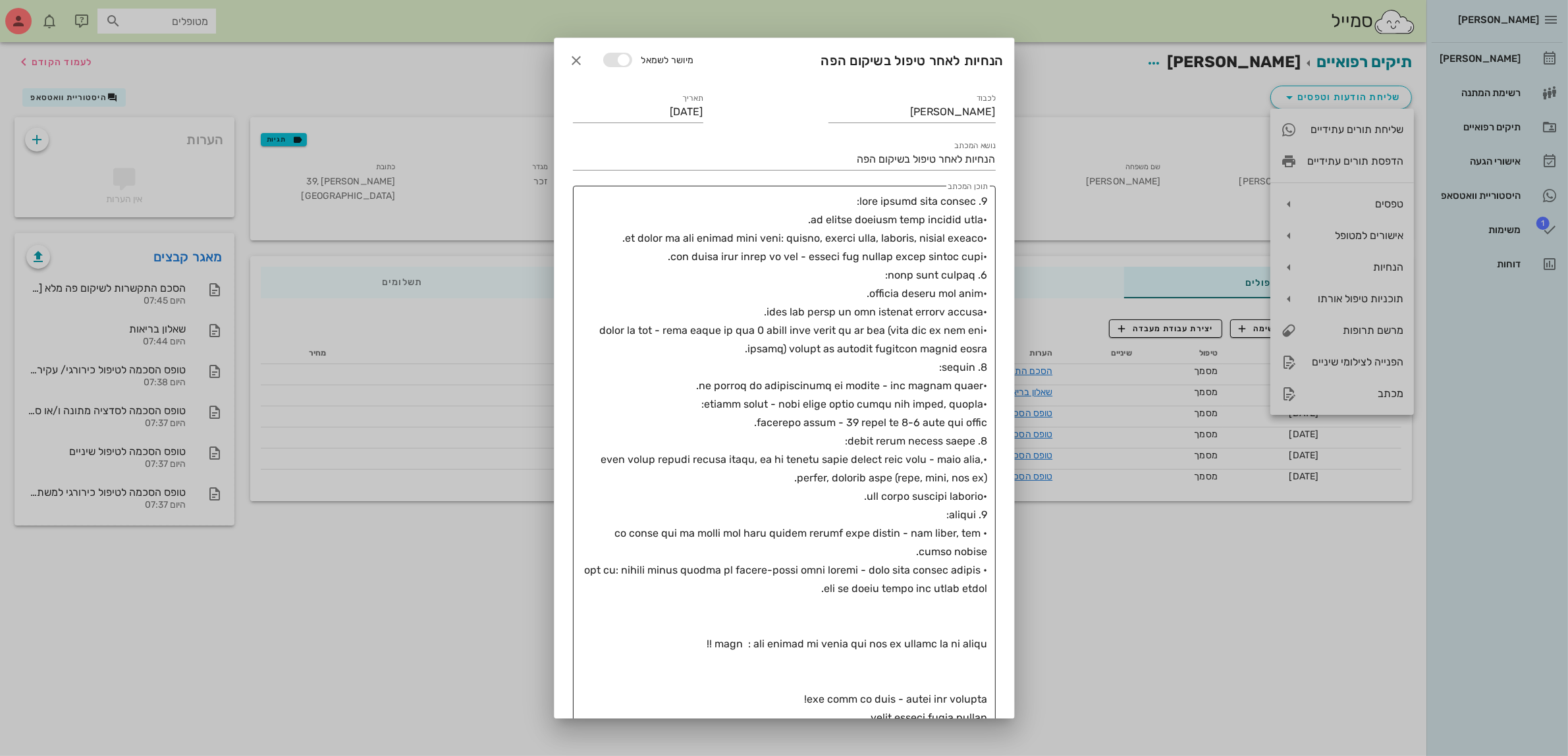
scroll to position [378, 0]
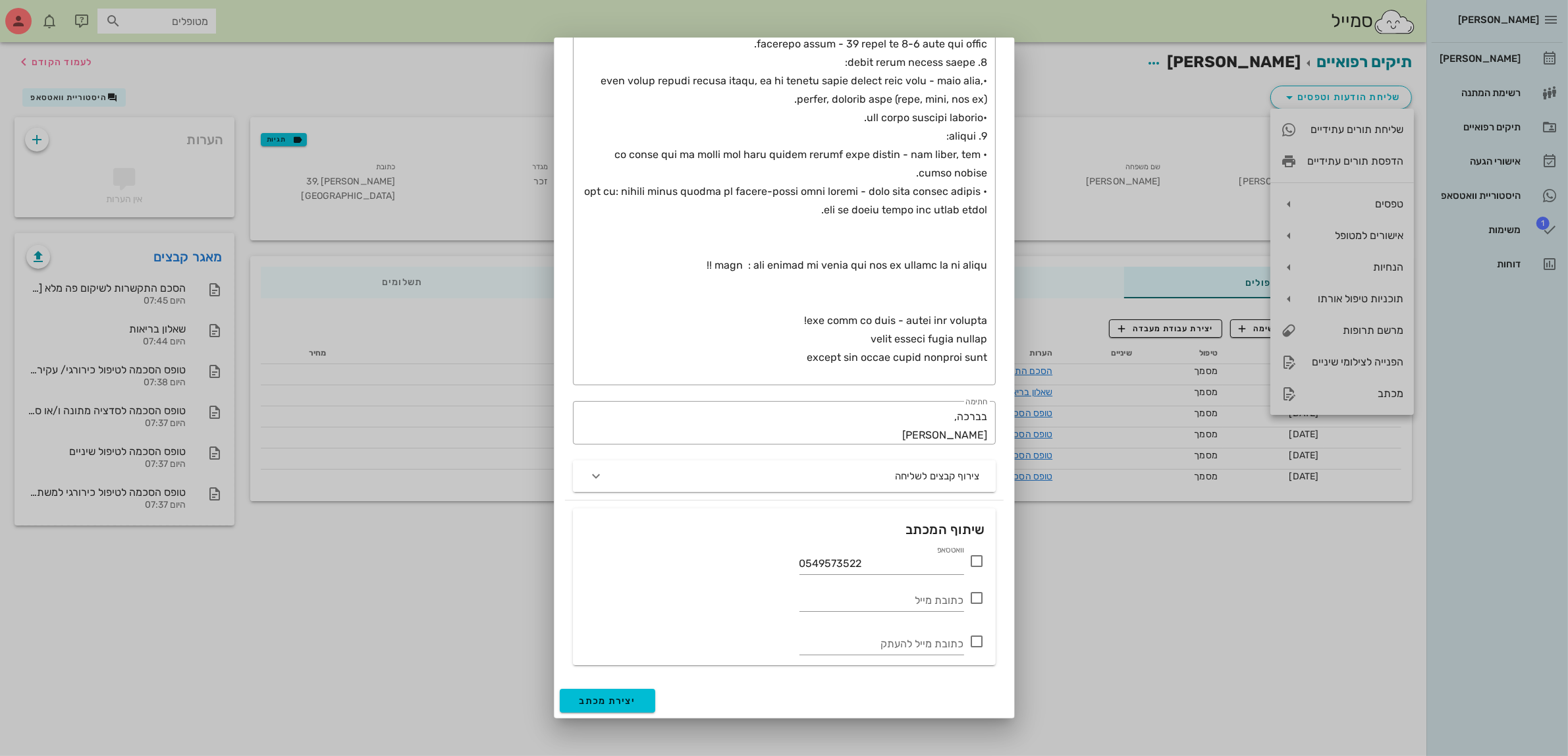
click at [977, 563] on icon at bounding box center [977, 561] width 16 height 16
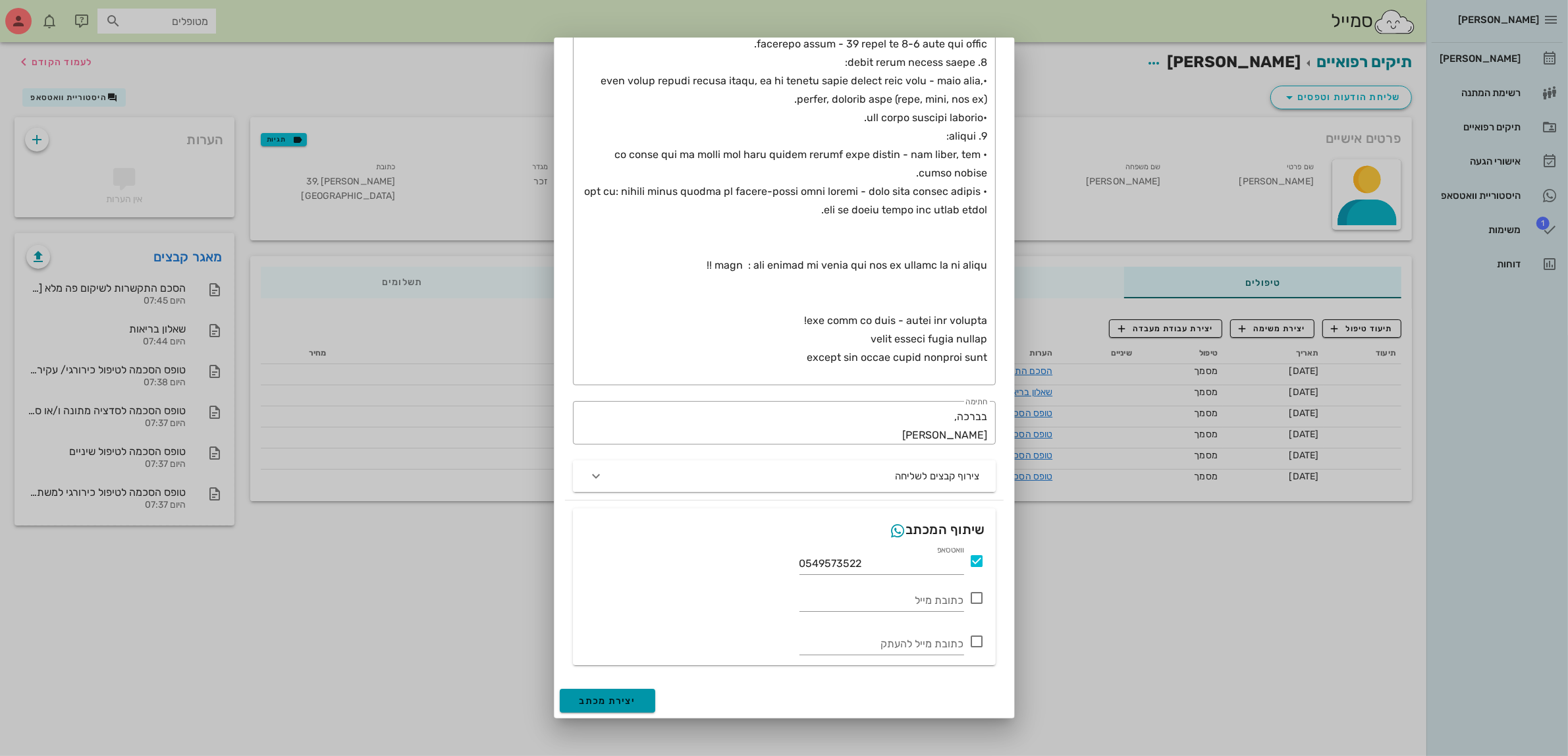
click at [620, 696] on span "יצירת מכתב" at bounding box center [607, 701] width 57 height 11
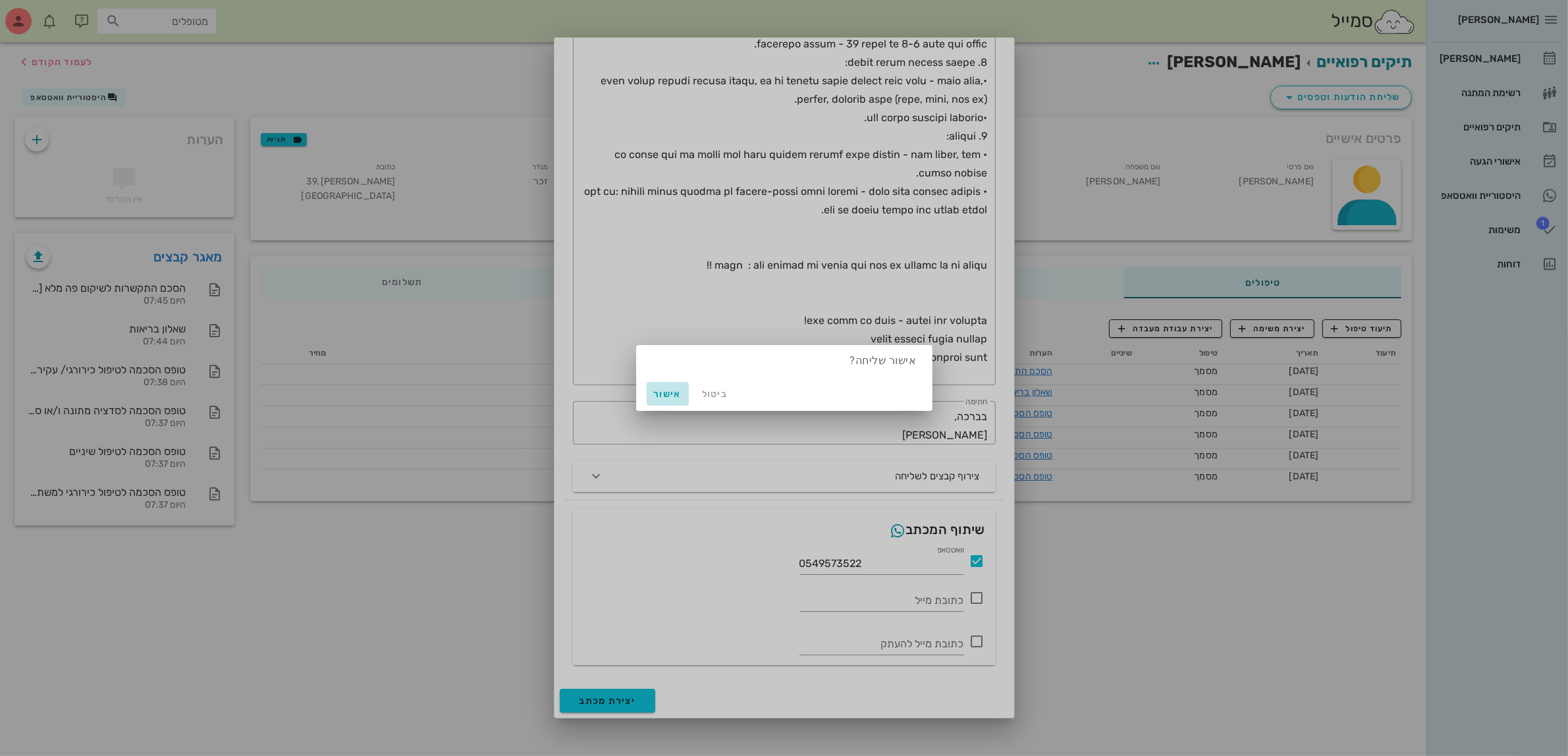
click at [662, 391] on span "אישור" at bounding box center [668, 394] width 32 height 11
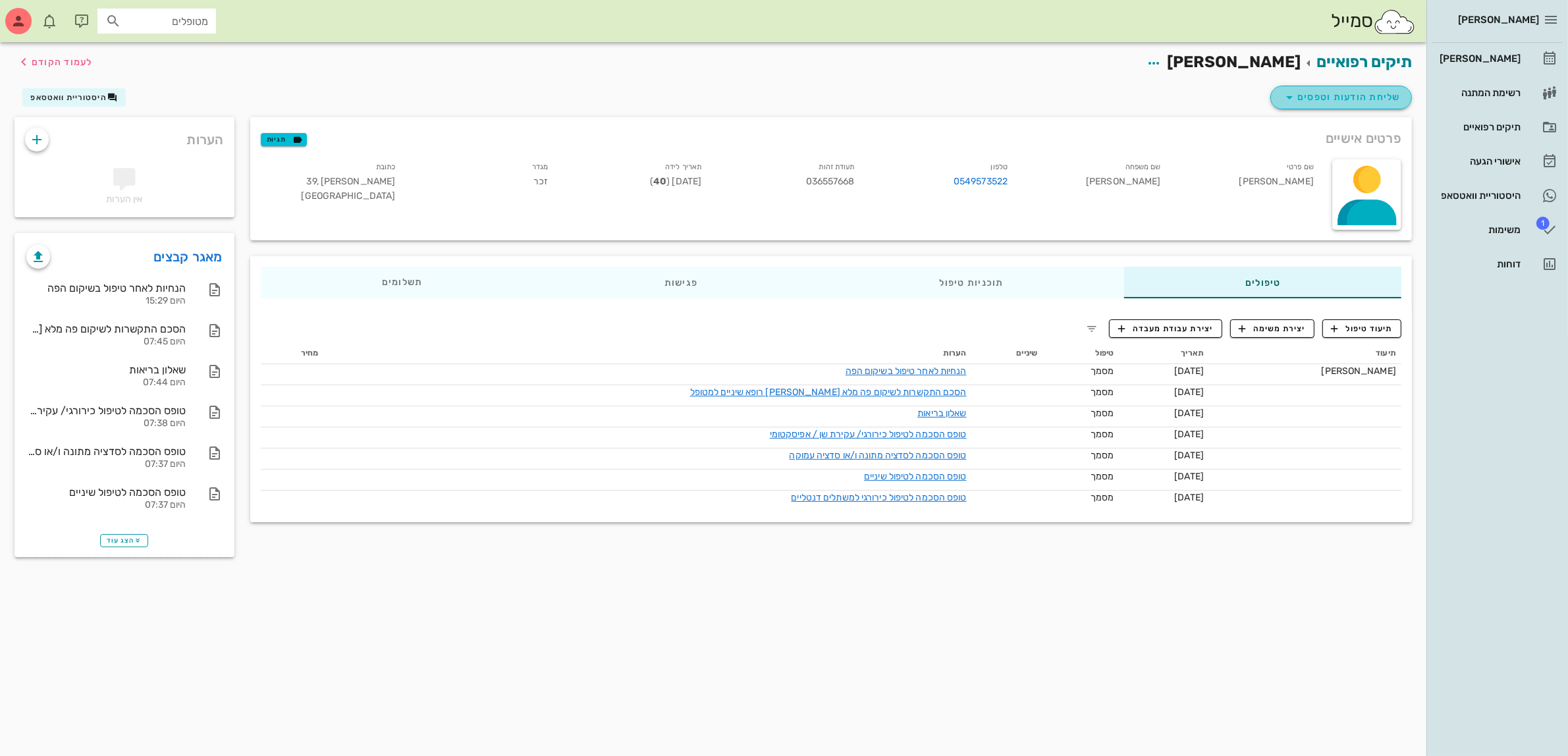
click at [1358, 100] on span "שליחת הודעות וטפסים" at bounding box center [1341, 97] width 119 height 16
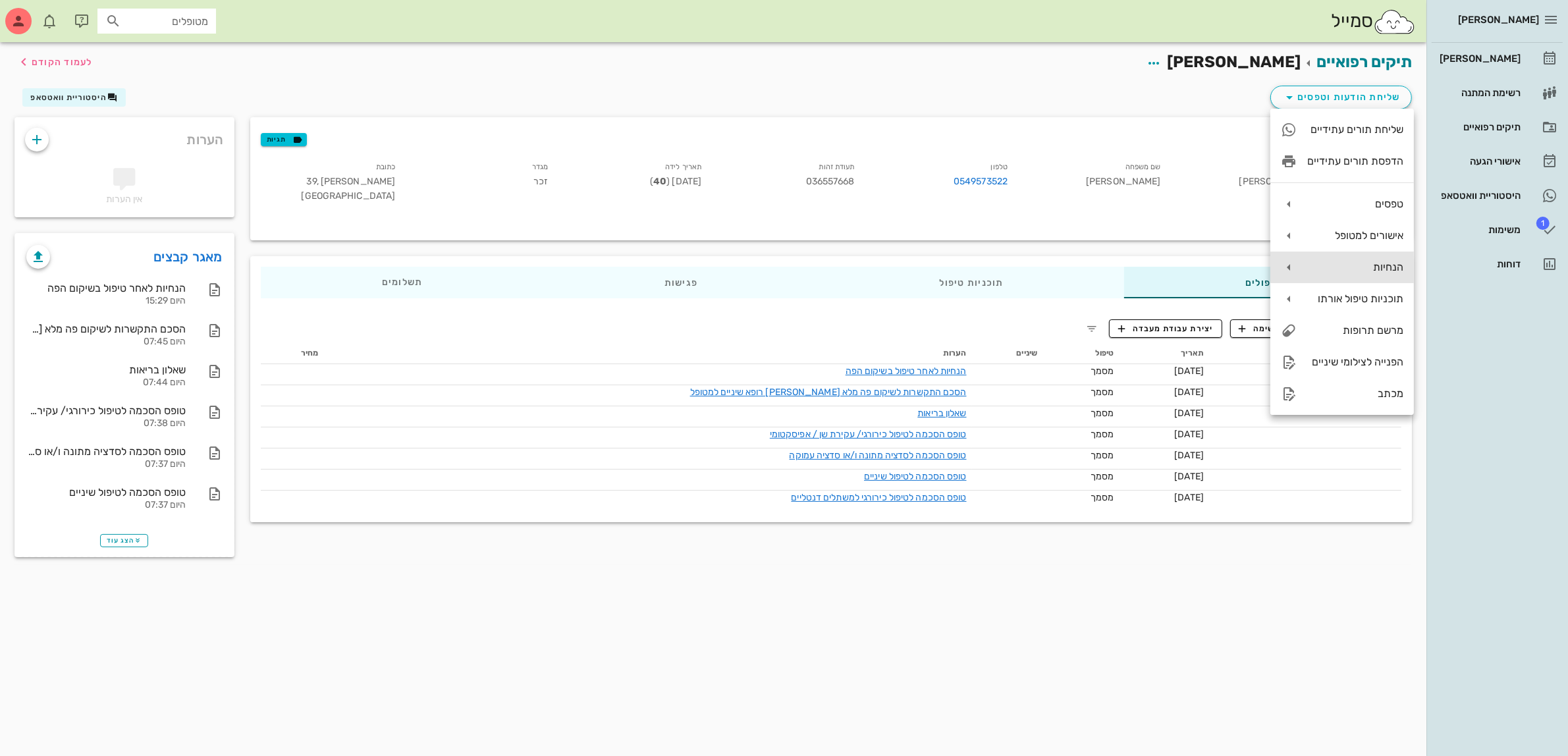
click at [1372, 265] on div "הנחיות" at bounding box center [1354, 266] width 96 height 12
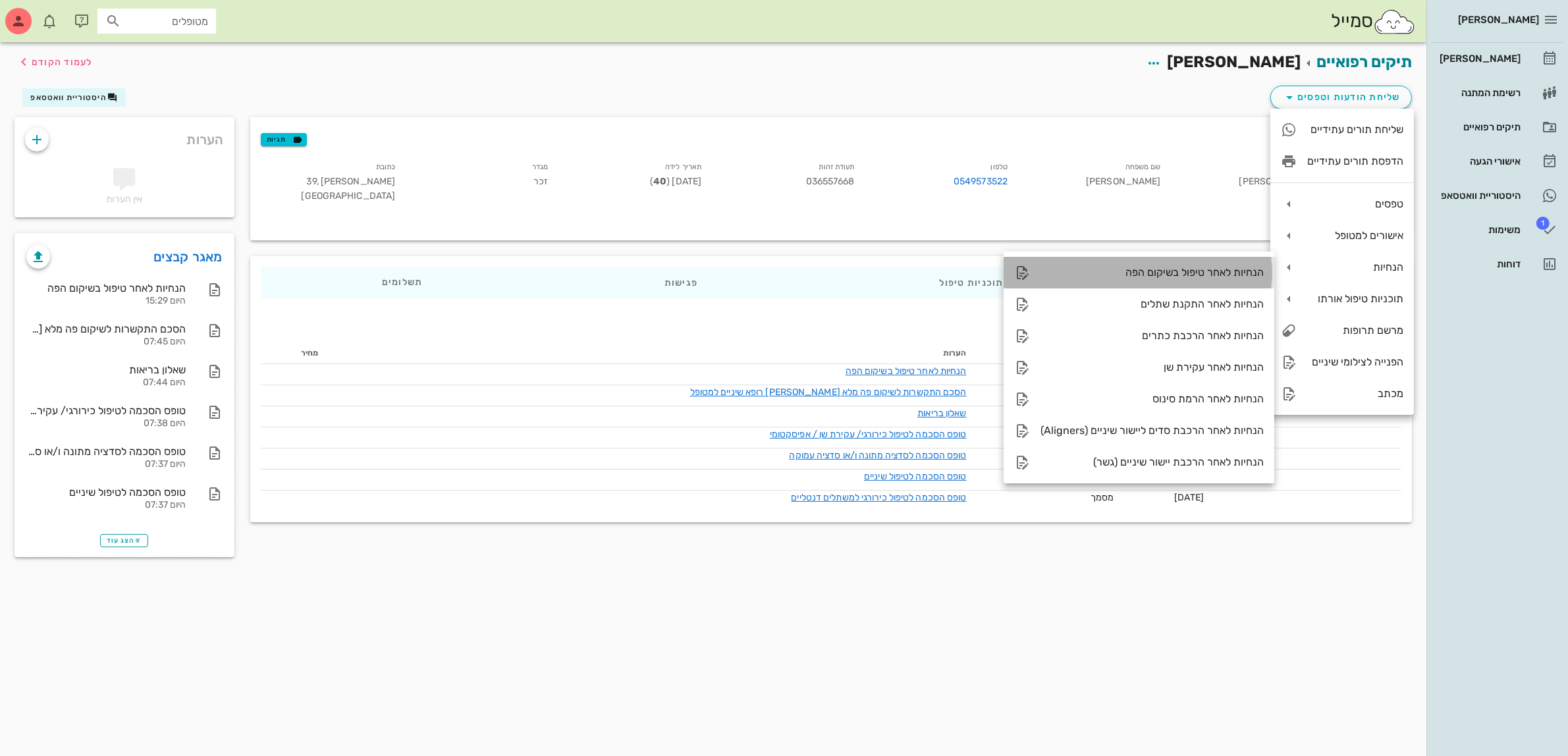
click at [1223, 268] on div "הנחיות לאחר טיפול בשיקום הפה" at bounding box center [1152, 272] width 223 height 12
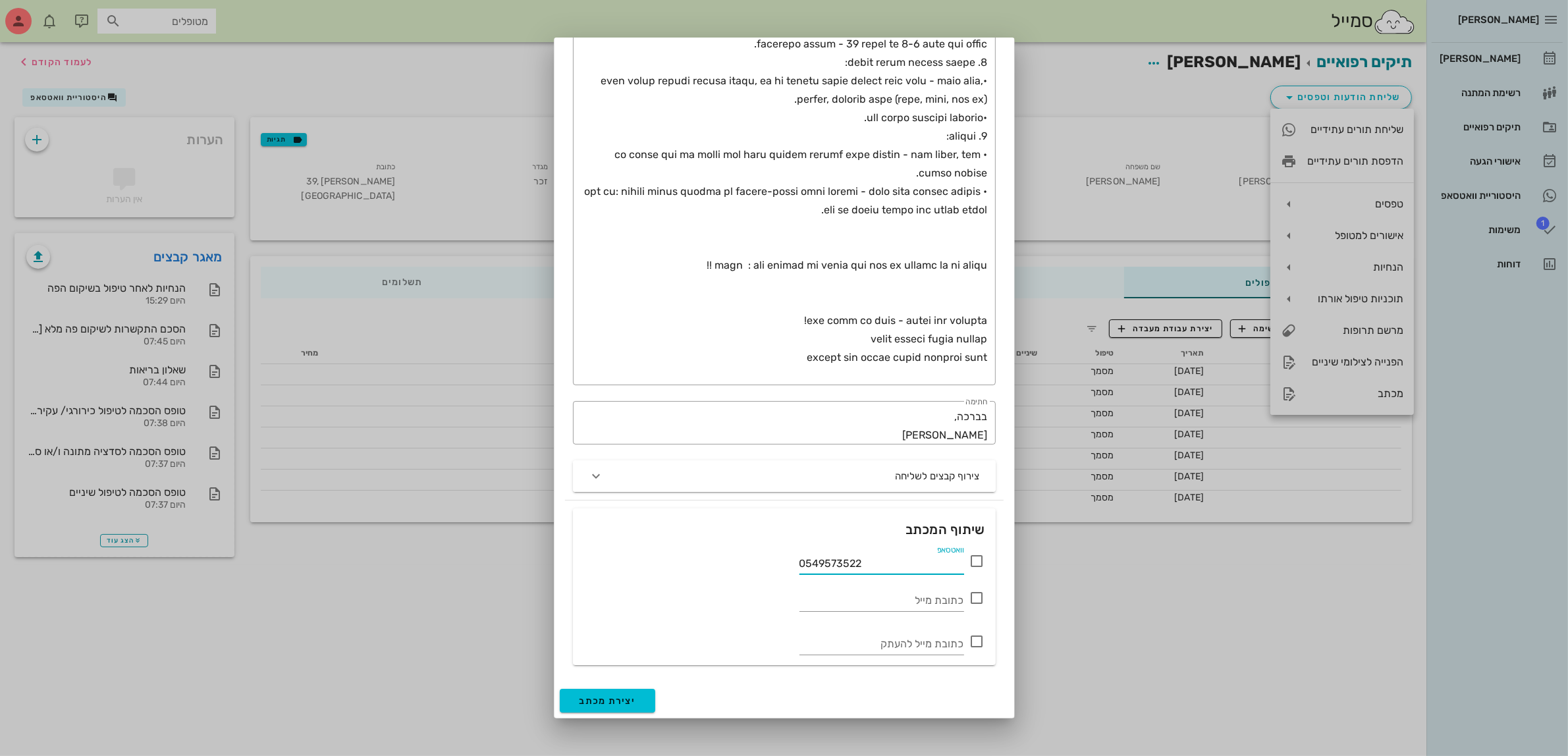
drag, startPoint x: 860, startPoint y: 558, endPoint x: 594, endPoint y: 586, distance: 267.5
click at [594, 586] on div "וואטסאפ 0549573522 כתובת מייל כתובת מייל להעתק" at bounding box center [784, 602] width 418 height 120
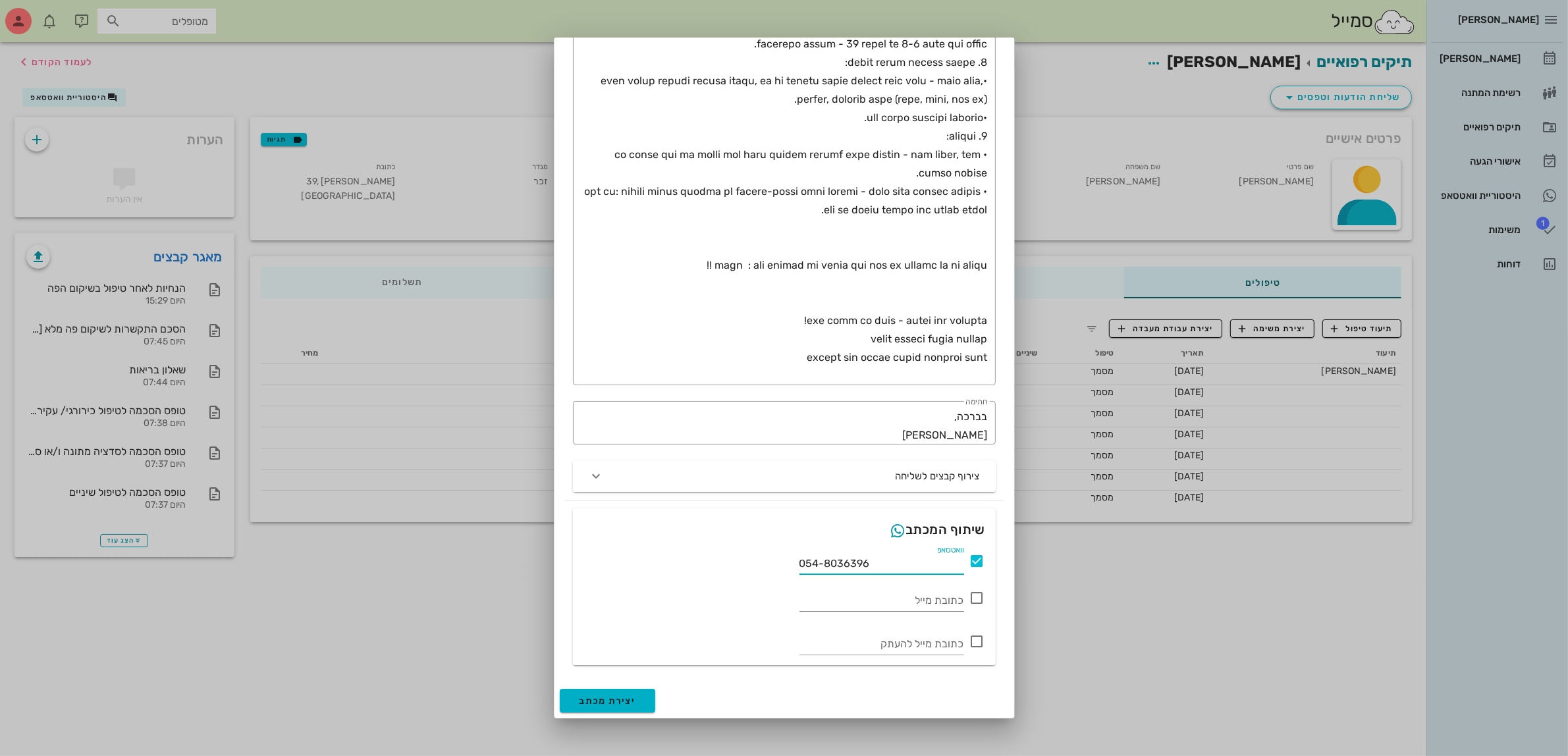
type input "054-8036396"
click at [607, 707] on button "יצירת מכתב" at bounding box center [607, 700] width 96 height 23
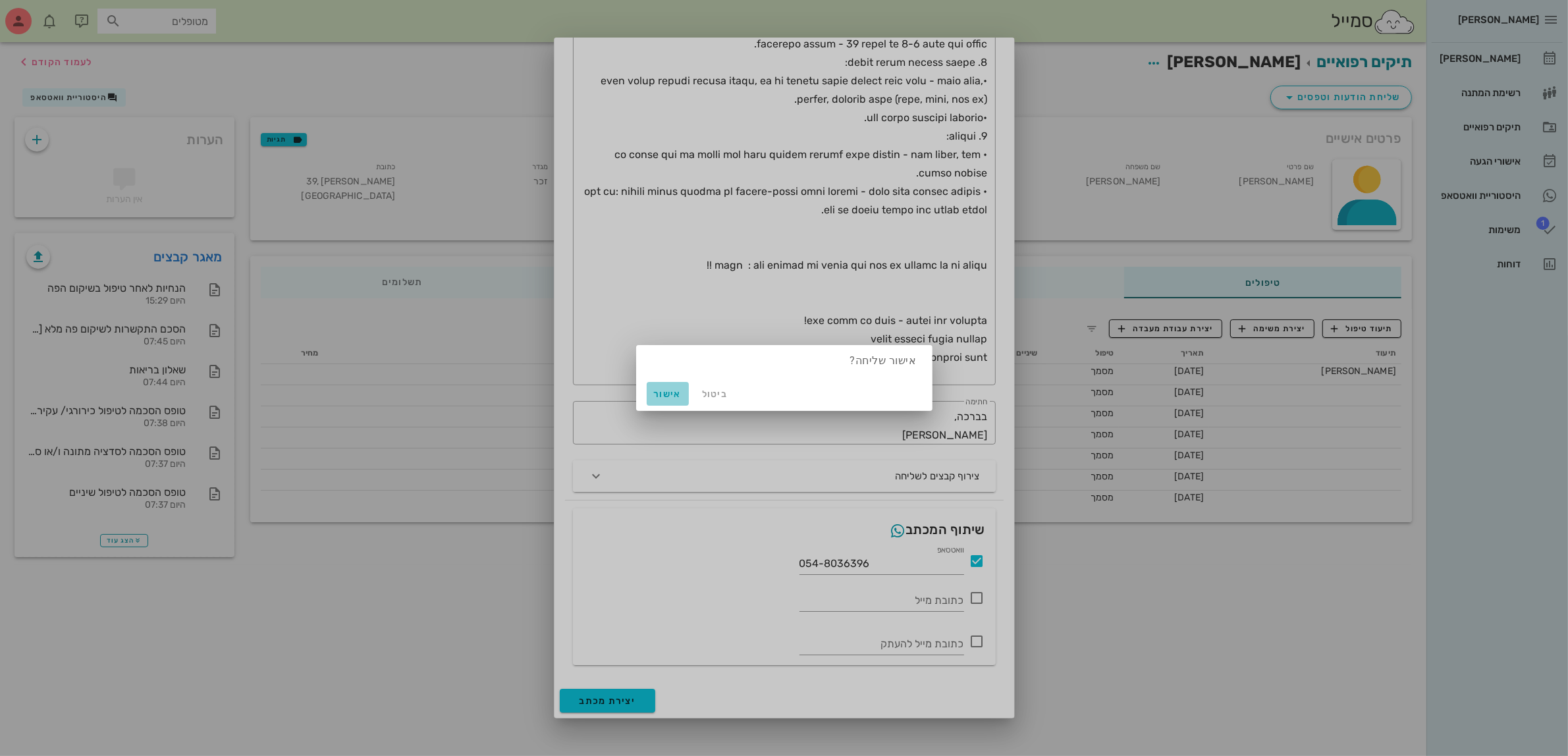
click at [671, 395] on span "אישור" at bounding box center [668, 394] width 32 height 11
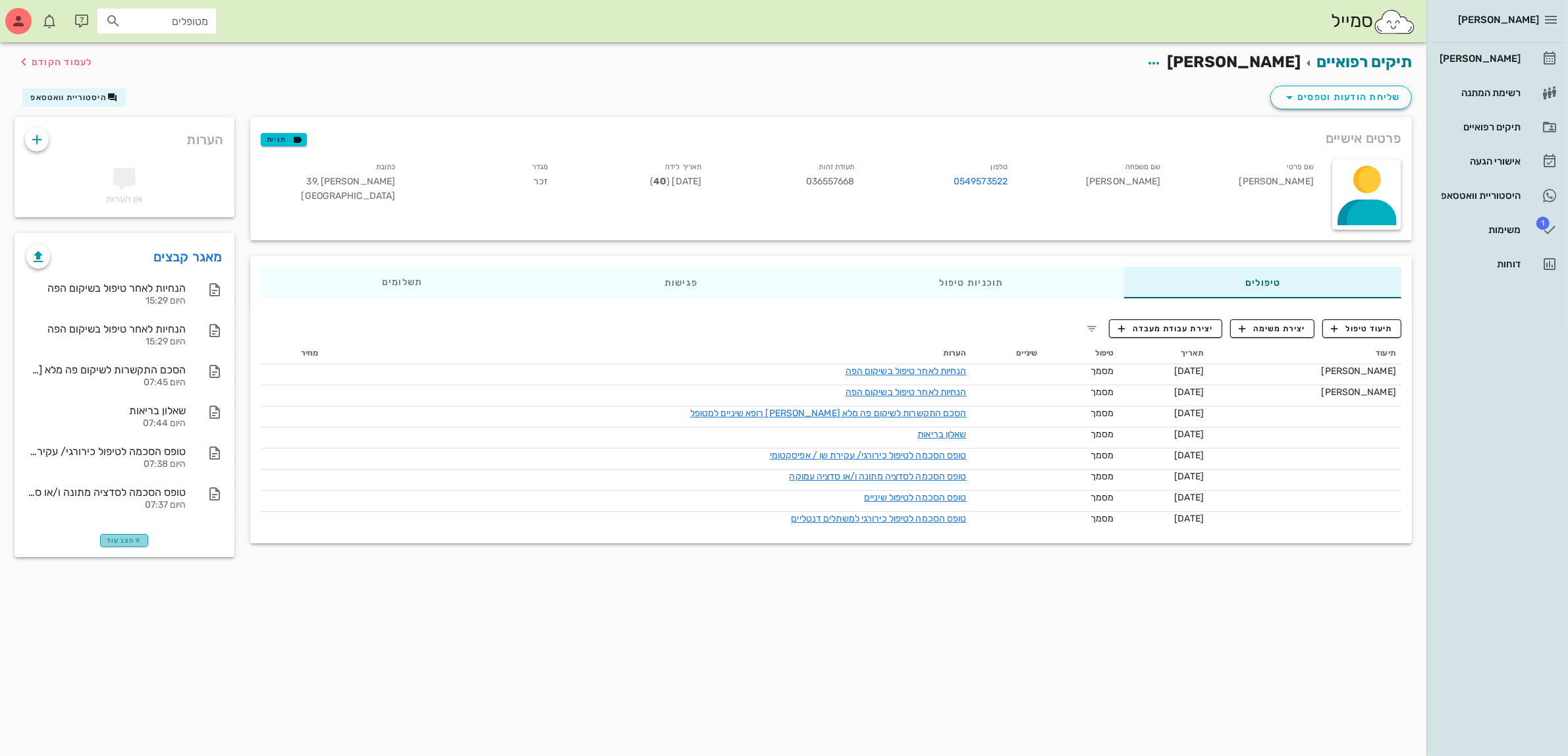
click at [119, 537] on span "הצג עוד" at bounding box center [125, 540] width 35 height 7
click at [1483, 56] on div "[PERSON_NAME]" at bounding box center [1479, 58] width 84 height 10
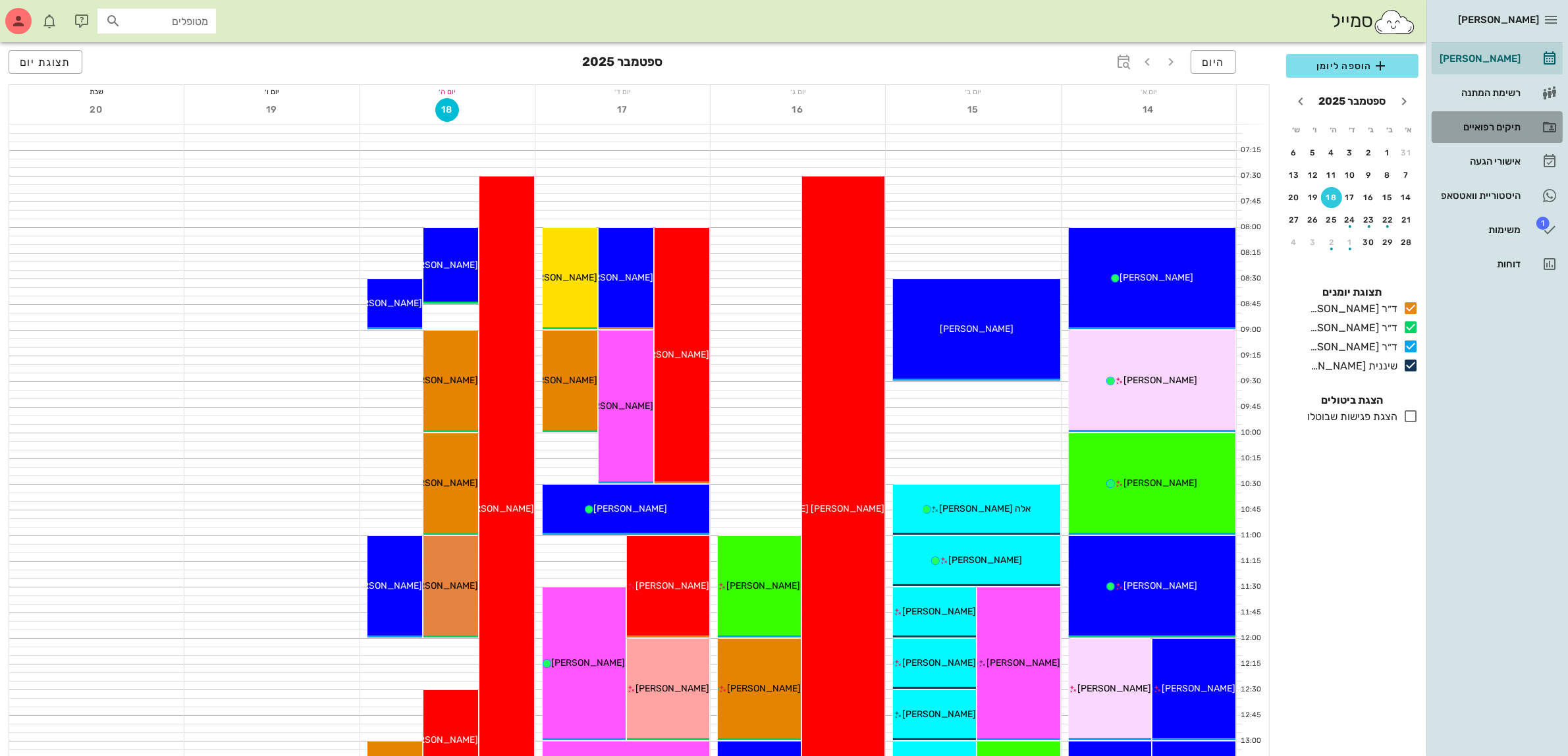
click at [1474, 124] on div "תיקים רפואיים" at bounding box center [1479, 126] width 84 height 10
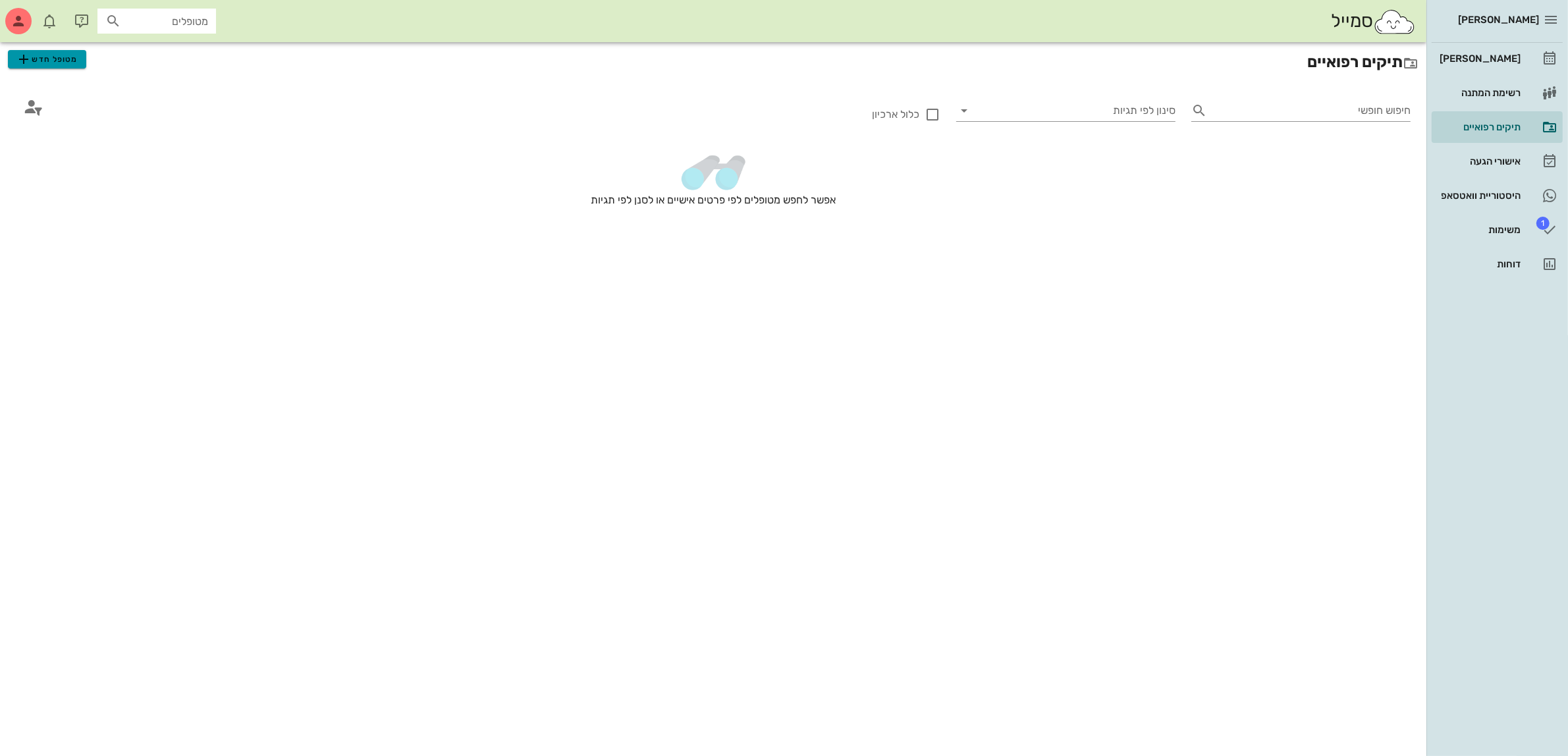
click at [54, 60] on span "מטופל חדש" at bounding box center [47, 59] width 62 height 16
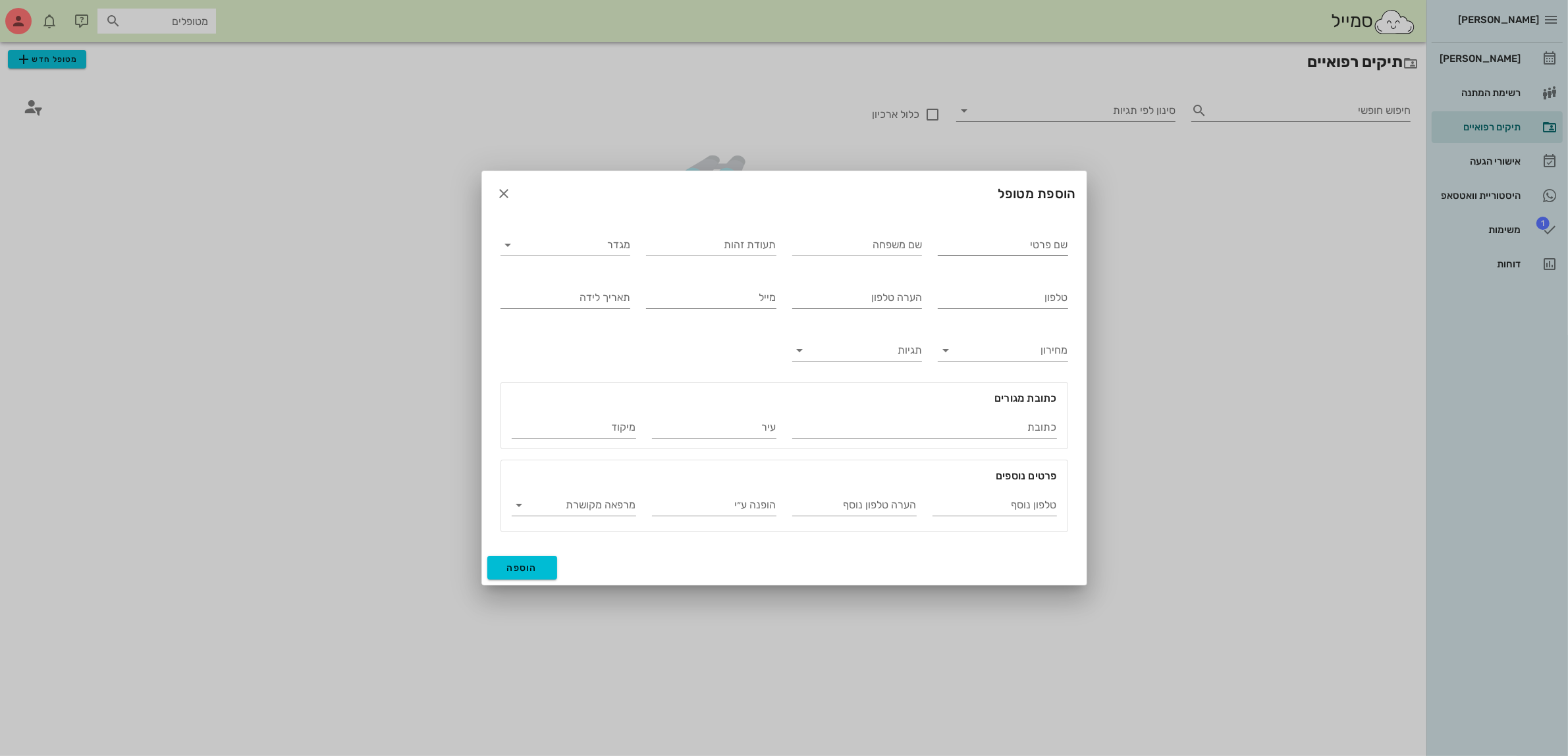
click at [1011, 239] on input "שם פרטי" at bounding box center [1003, 245] width 130 height 21
type input "[PERSON_NAME]"
click at [606, 245] on input "מגדר" at bounding box center [577, 245] width 110 height 21
click at [603, 254] on div "זכר" at bounding box center [565, 255] width 109 height 12
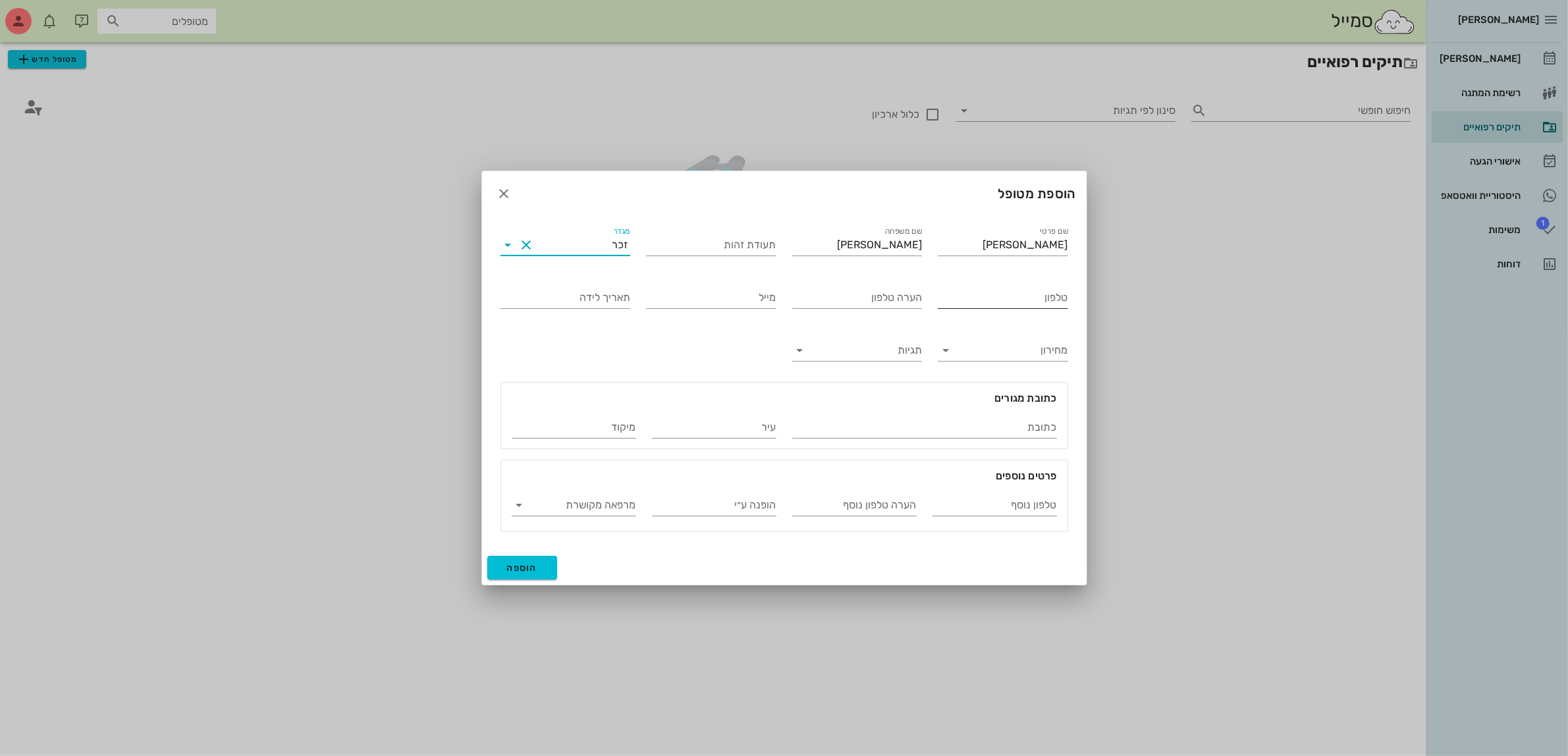
click at [975, 295] on input "טלפון" at bounding box center [1003, 298] width 130 height 21
type input "050-8530180"
click at [517, 567] on span "הוספה" at bounding box center [522, 568] width 31 height 11
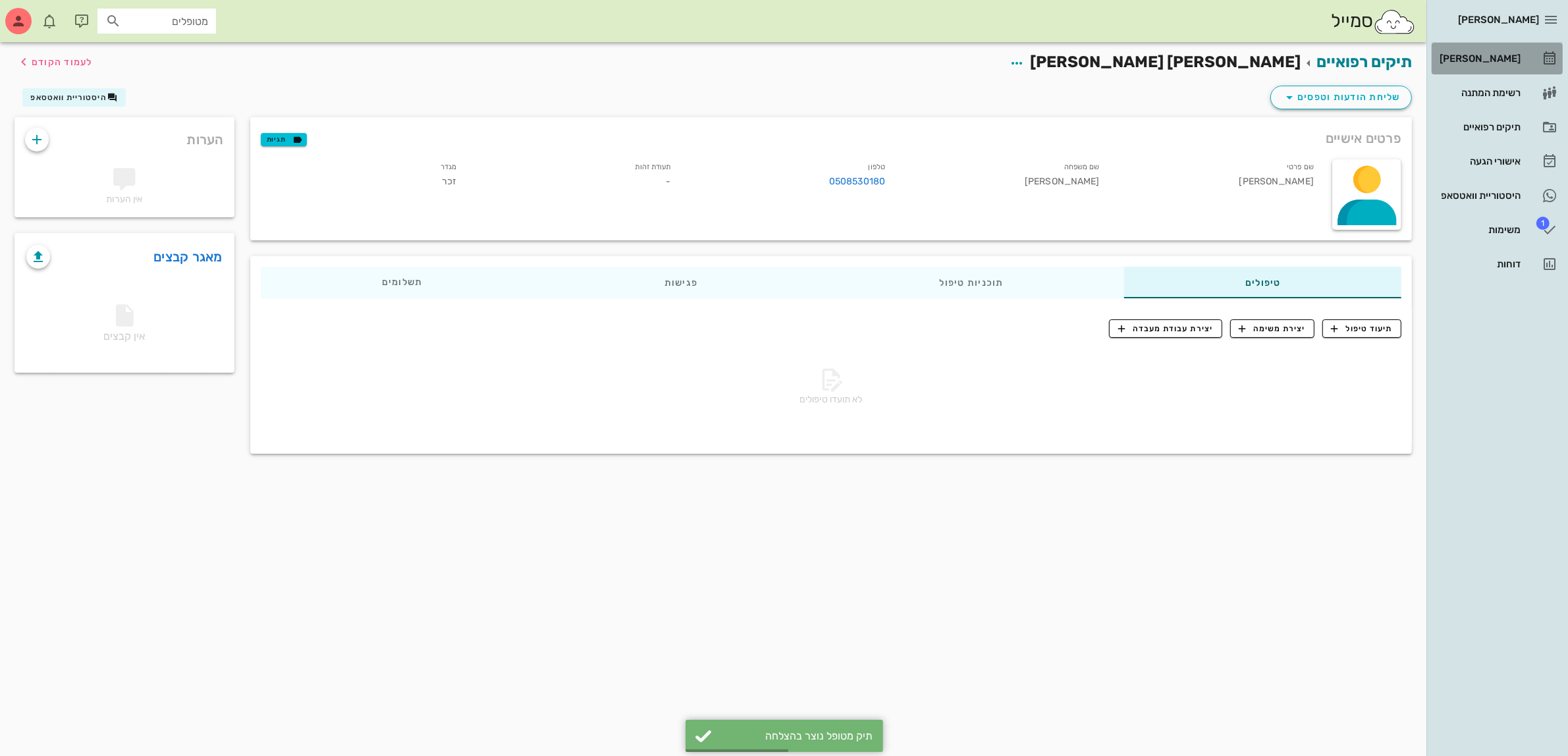
click at [1503, 60] on div "[PERSON_NAME]" at bounding box center [1479, 58] width 84 height 10
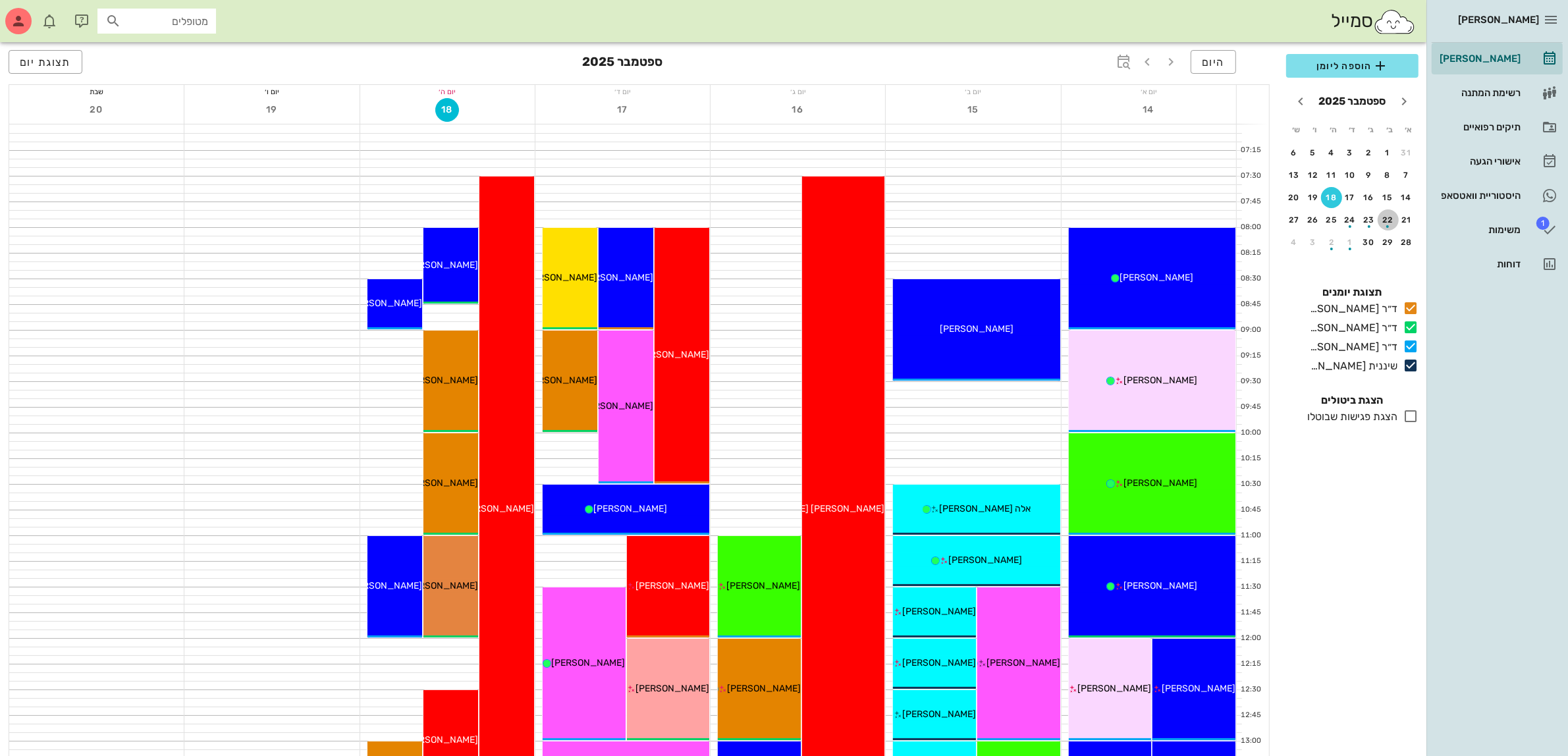
click at [1388, 211] on button "22" at bounding box center [1388, 219] width 21 height 21
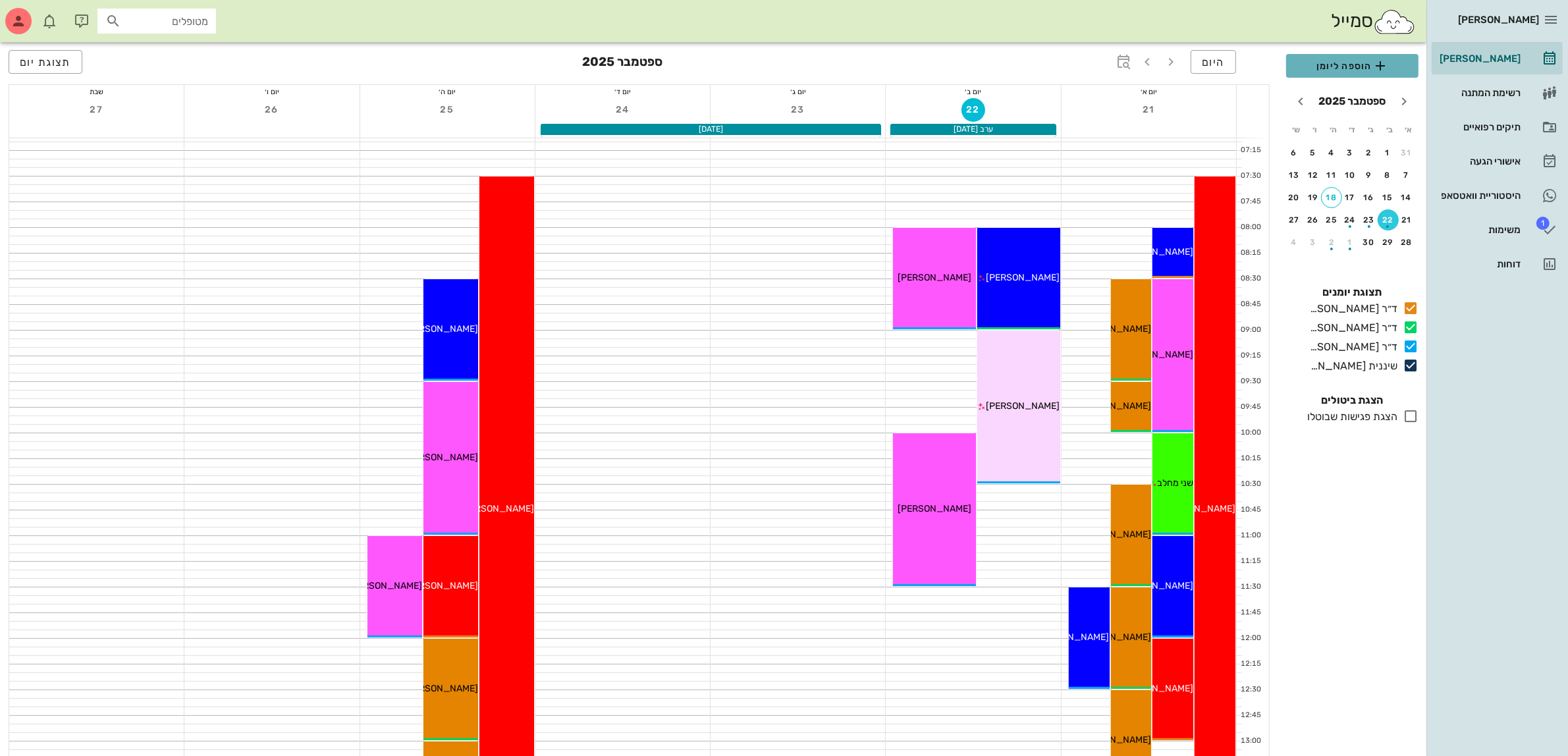
click at [1344, 70] on span "הוספה ליומן" at bounding box center [1352, 65] width 112 height 16
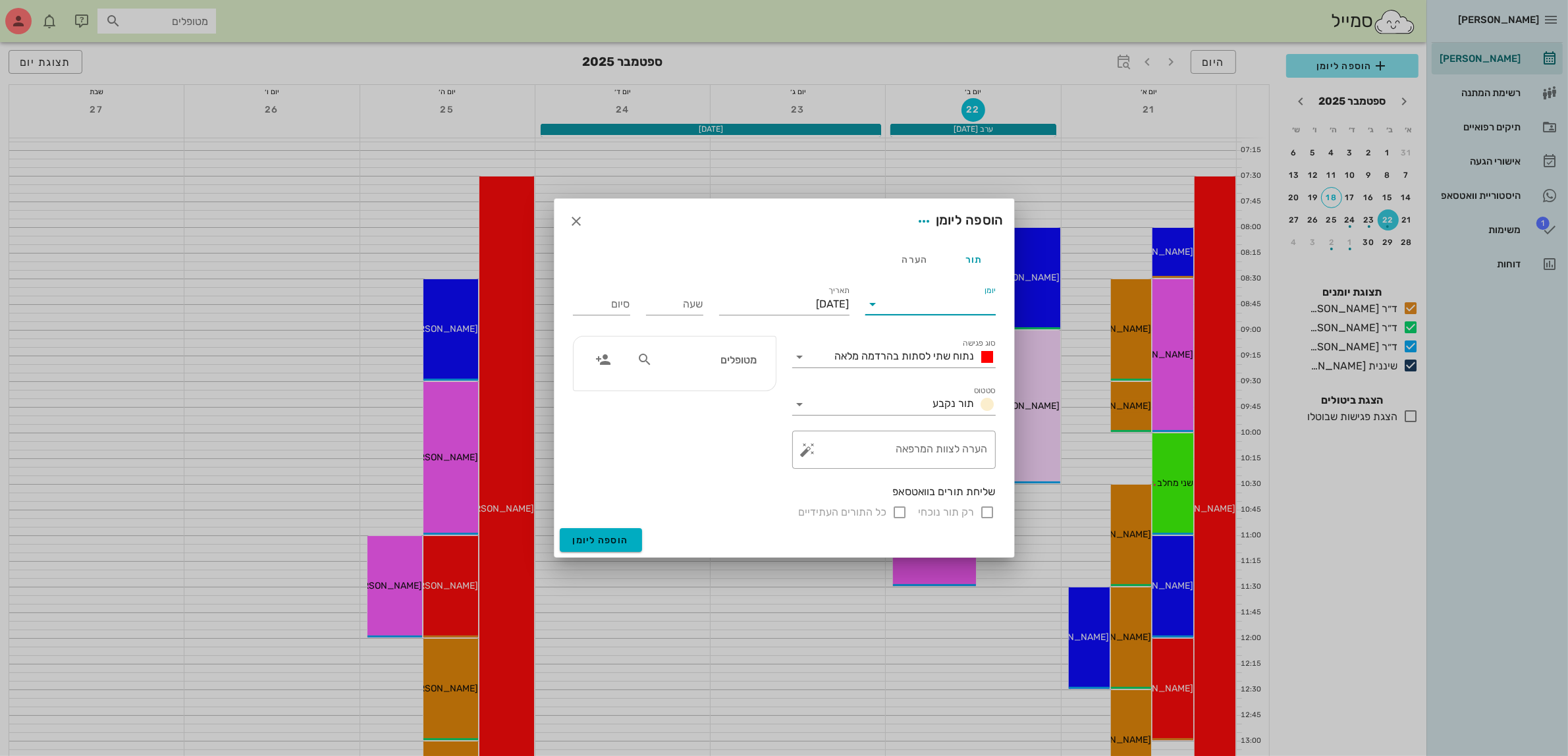
click at [950, 298] on input "יומן" at bounding box center [939, 304] width 112 height 21
click at [940, 378] on div "ד״ר [PERSON_NAME]" at bounding box center [934, 377] width 116 height 12
click at [930, 360] on span "נתוח שתי לסתות בהרדמה מלאה" at bounding box center [905, 355] width 140 height 12
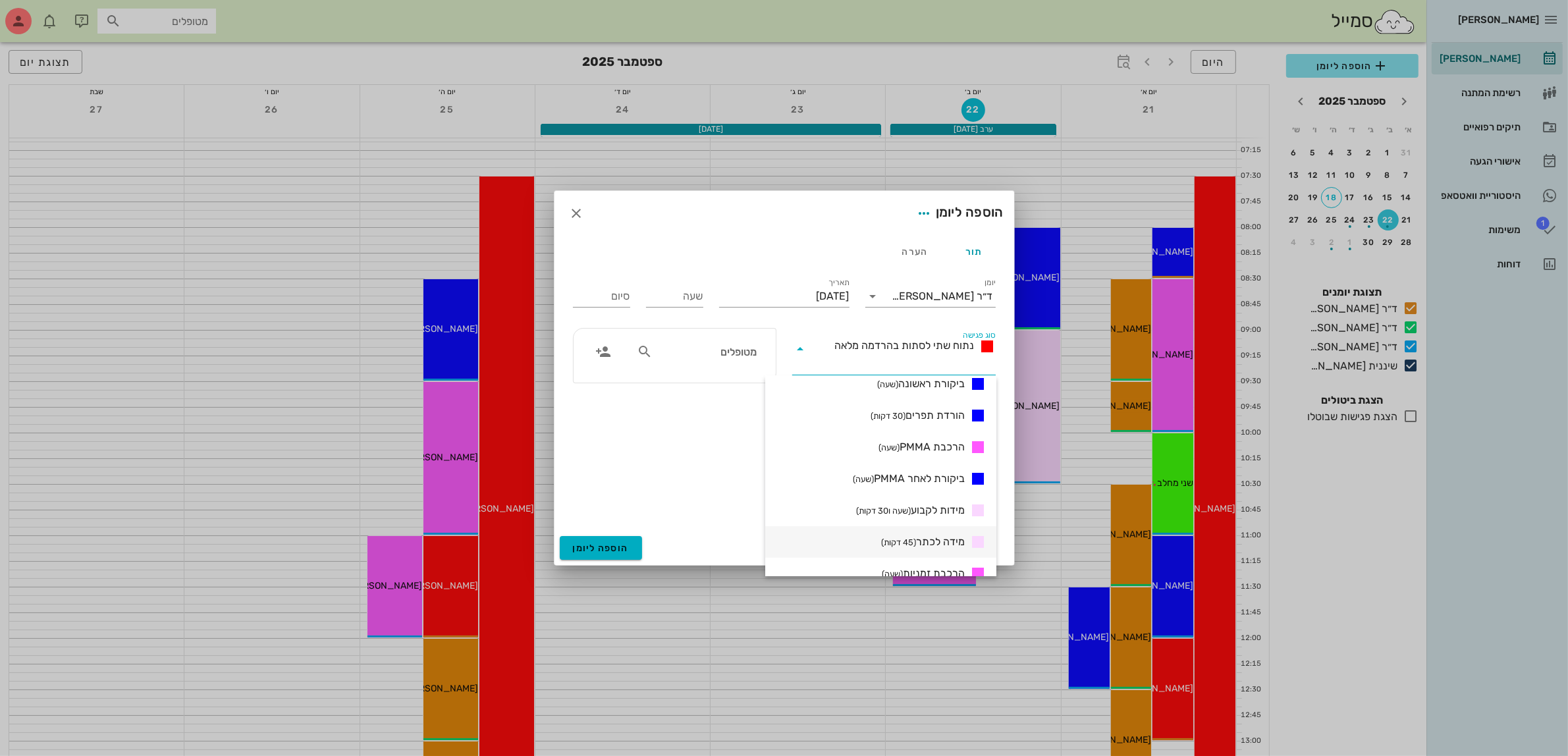
scroll to position [247, 0]
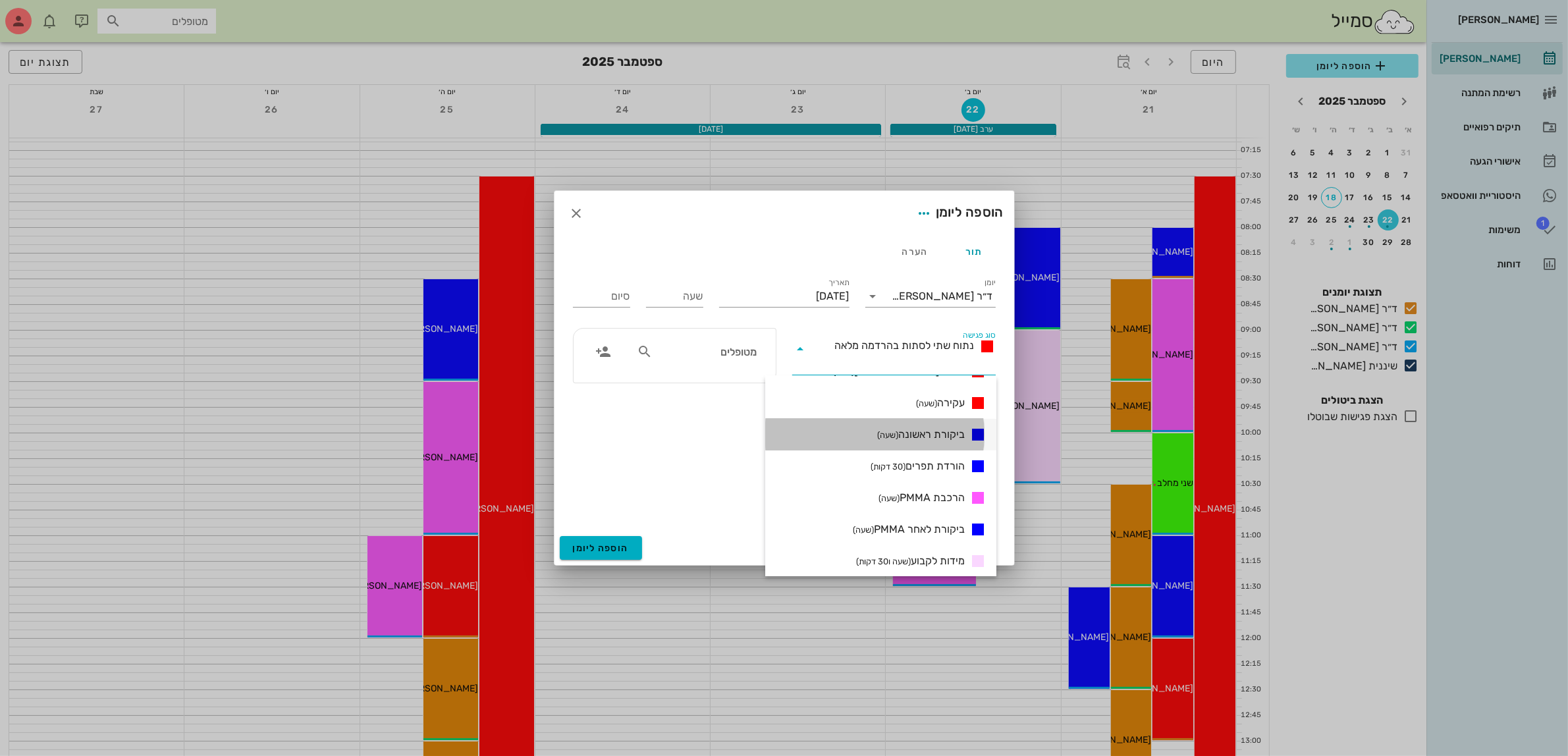
click at [924, 435] on span "ביקורת ראשונה (שעה)" at bounding box center [921, 434] width 87 height 16
type input "01:00"
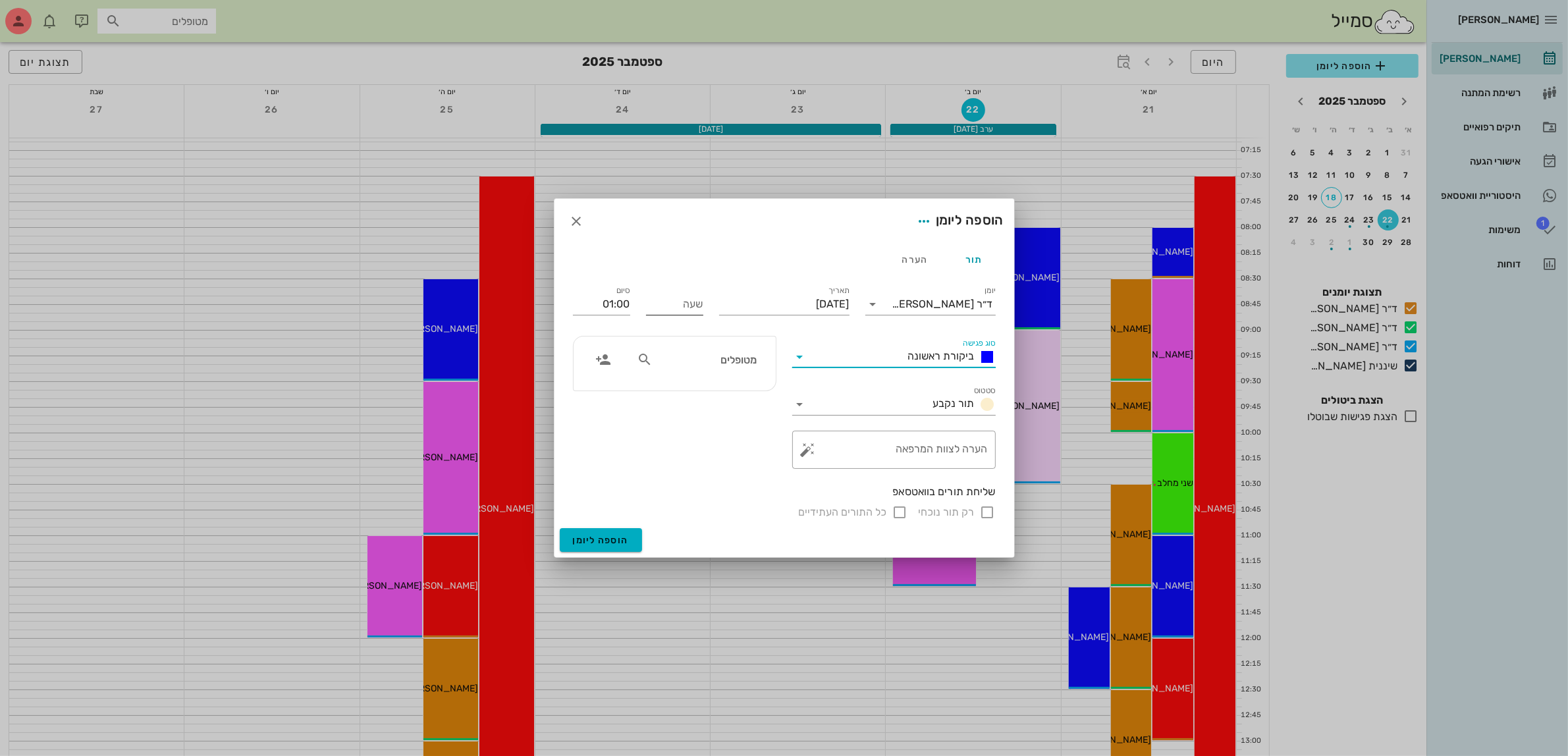
click at [675, 310] on input "שעה" at bounding box center [675, 304] width 58 height 21
type input "13:00"
type input "14:00"
click at [682, 365] on input "text" at bounding box center [705, 359] width 101 height 17
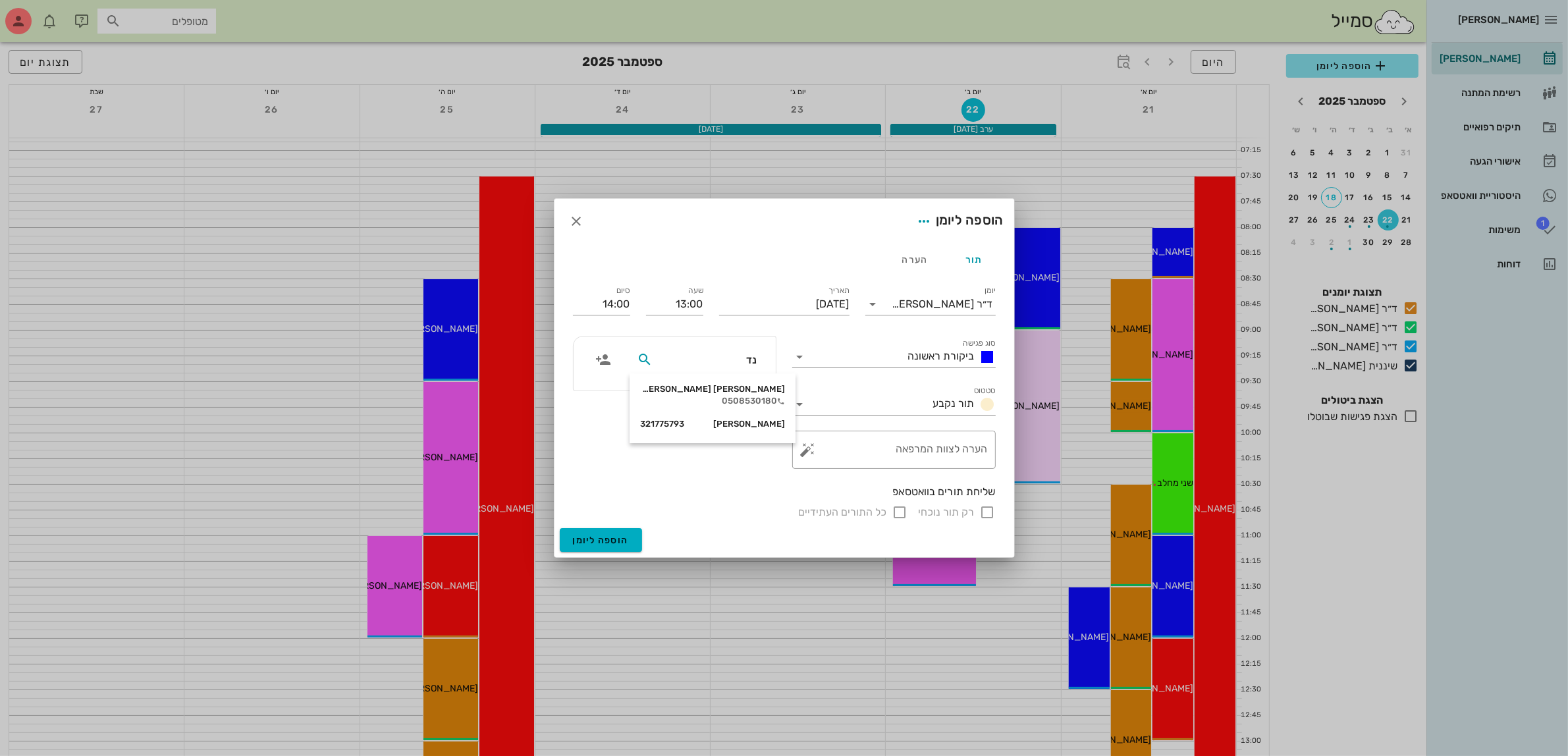
type input "[PERSON_NAME]"
click at [735, 392] on div "[PERSON_NAME] [PERSON_NAME]" at bounding box center [712, 389] width 145 height 10
click at [605, 541] on span "הוספה ליומן" at bounding box center [601, 540] width 56 height 11
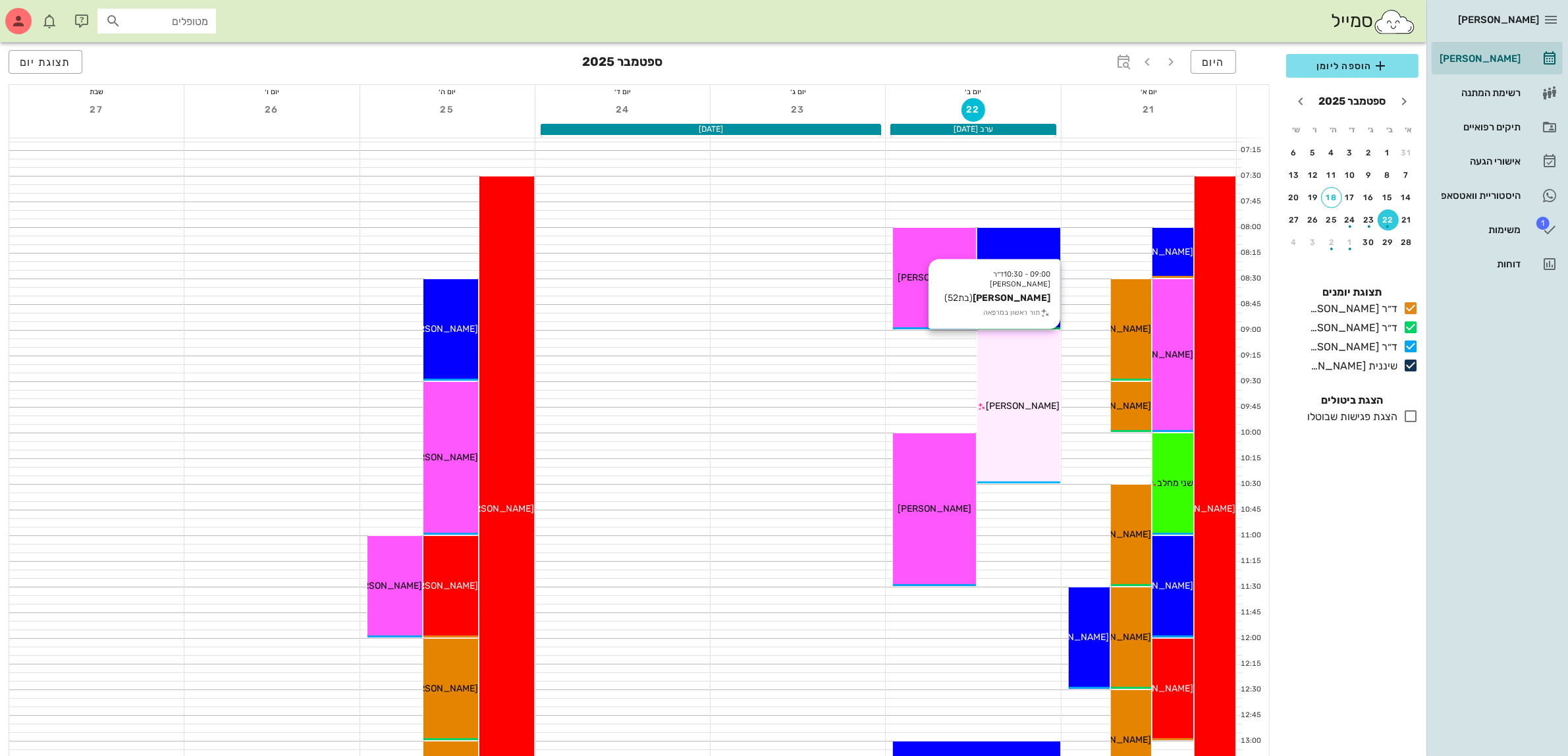
click at [1039, 397] on div "09:00 - 10:30 ד״ר [PERSON_NAME] [PERSON_NAME] (בת 52 ) תור ראשון במרפאה [PERSON…" at bounding box center [1018, 406] width 83 height 153
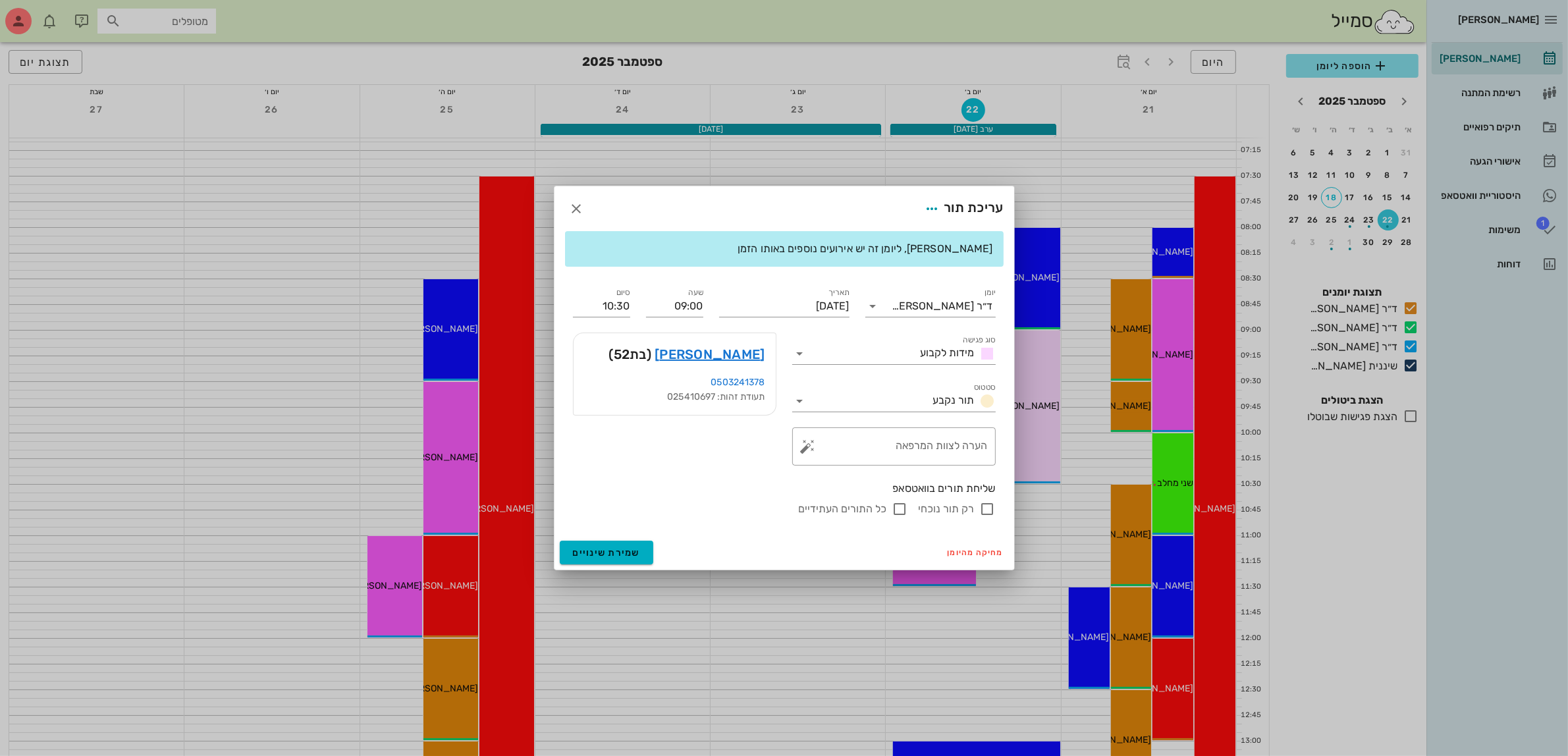
click at [632, 200] on div "עריכת תור" at bounding box center [784, 208] width 459 height 45
click at [575, 205] on icon "button" at bounding box center [577, 208] width 16 height 16
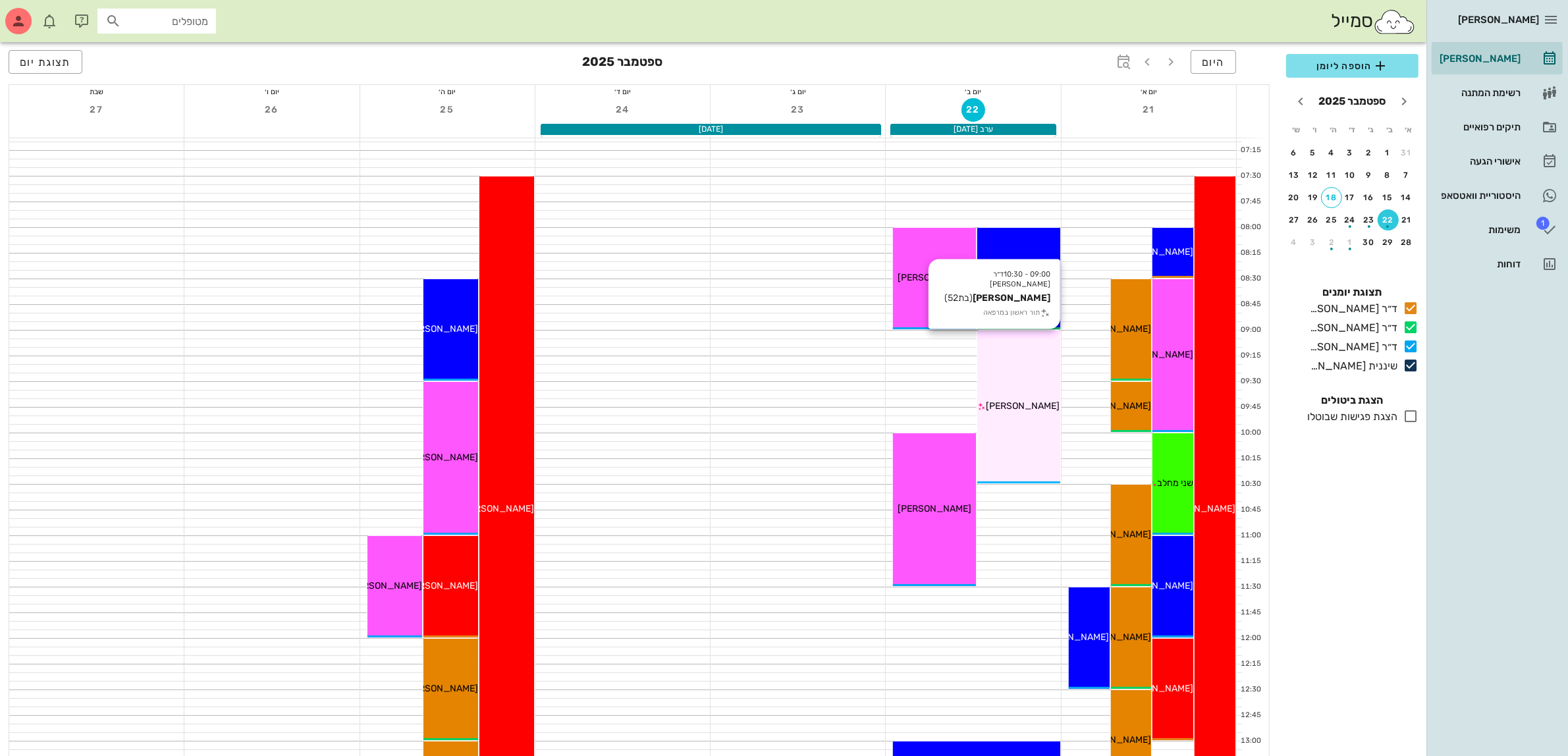
click at [1034, 386] on div "09:00 - 10:30 ד״ר [PERSON_NAME] [PERSON_NAME] (בת 52 ) תור ראשון במרפאה [PERSON…" at bounding box center [1018, 406] width 83 height 153
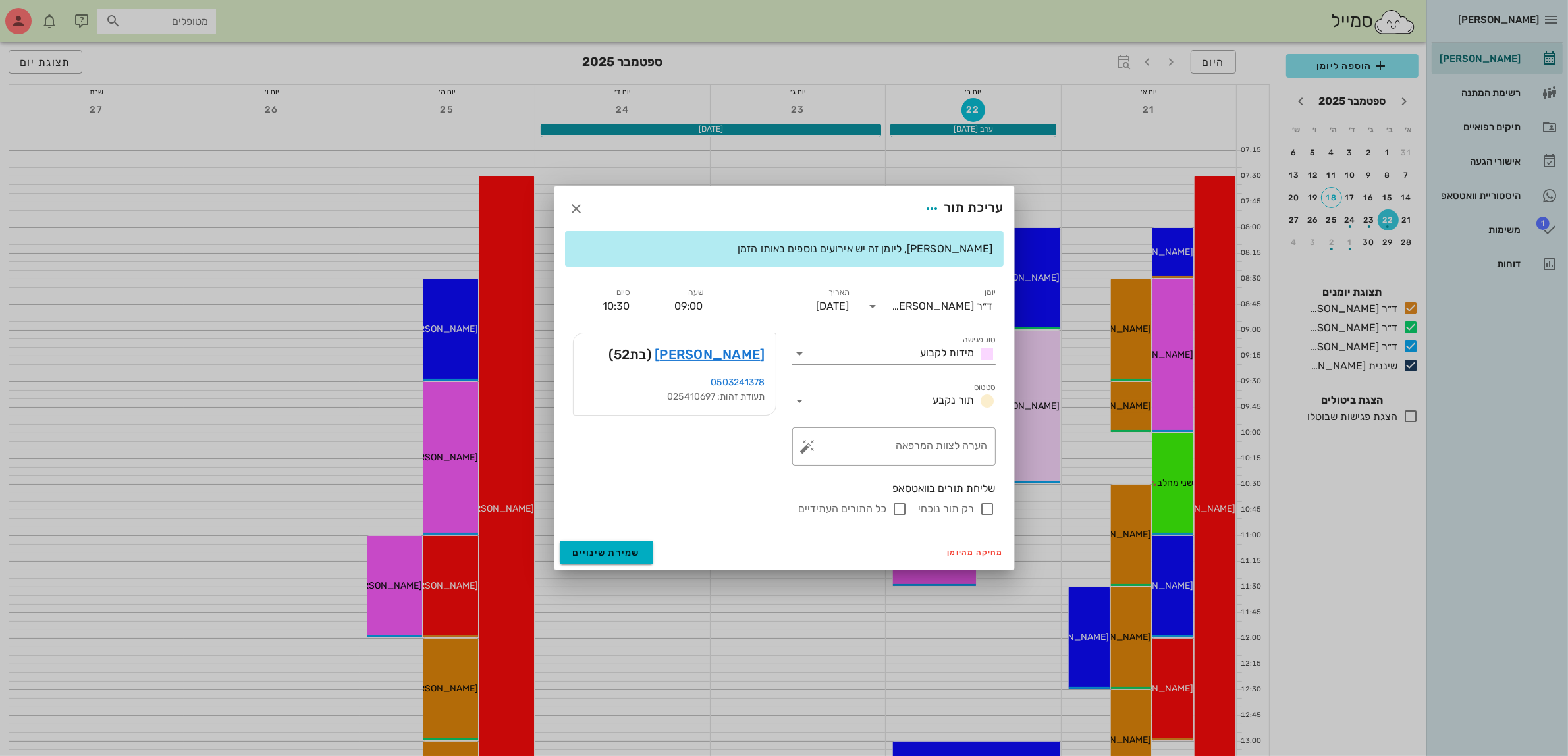
click at [621, 301] on input "10:30" at bounding box center [602, 306] width 58 height 21
click at [605, 387] on div "10:00 (שעה)" at bounding box center [566, 386] width 80 height 10
type input "10:00"
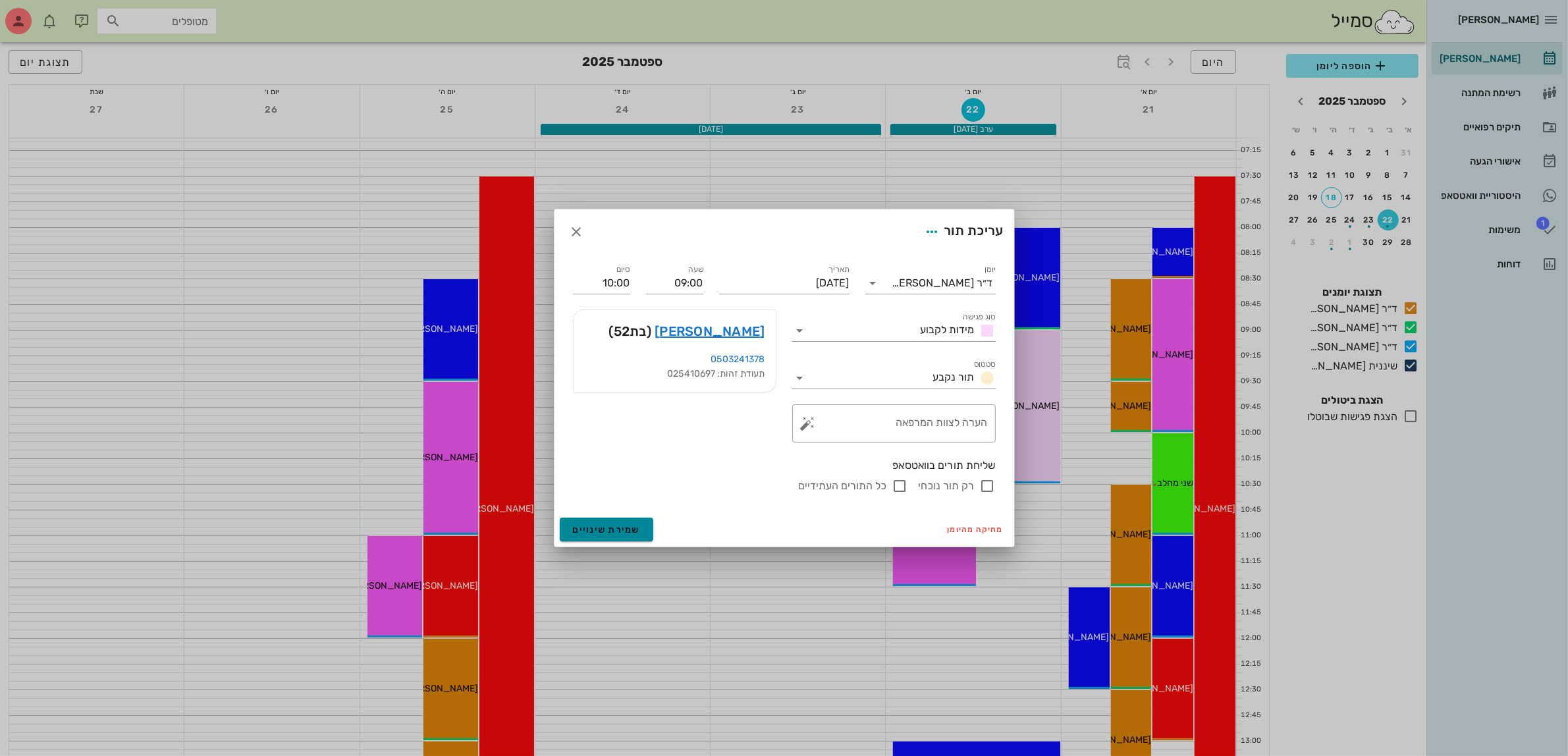
click at [614, 531] on span "שמירת שינויים" at bounding box center [606, 530] width 68 height 11
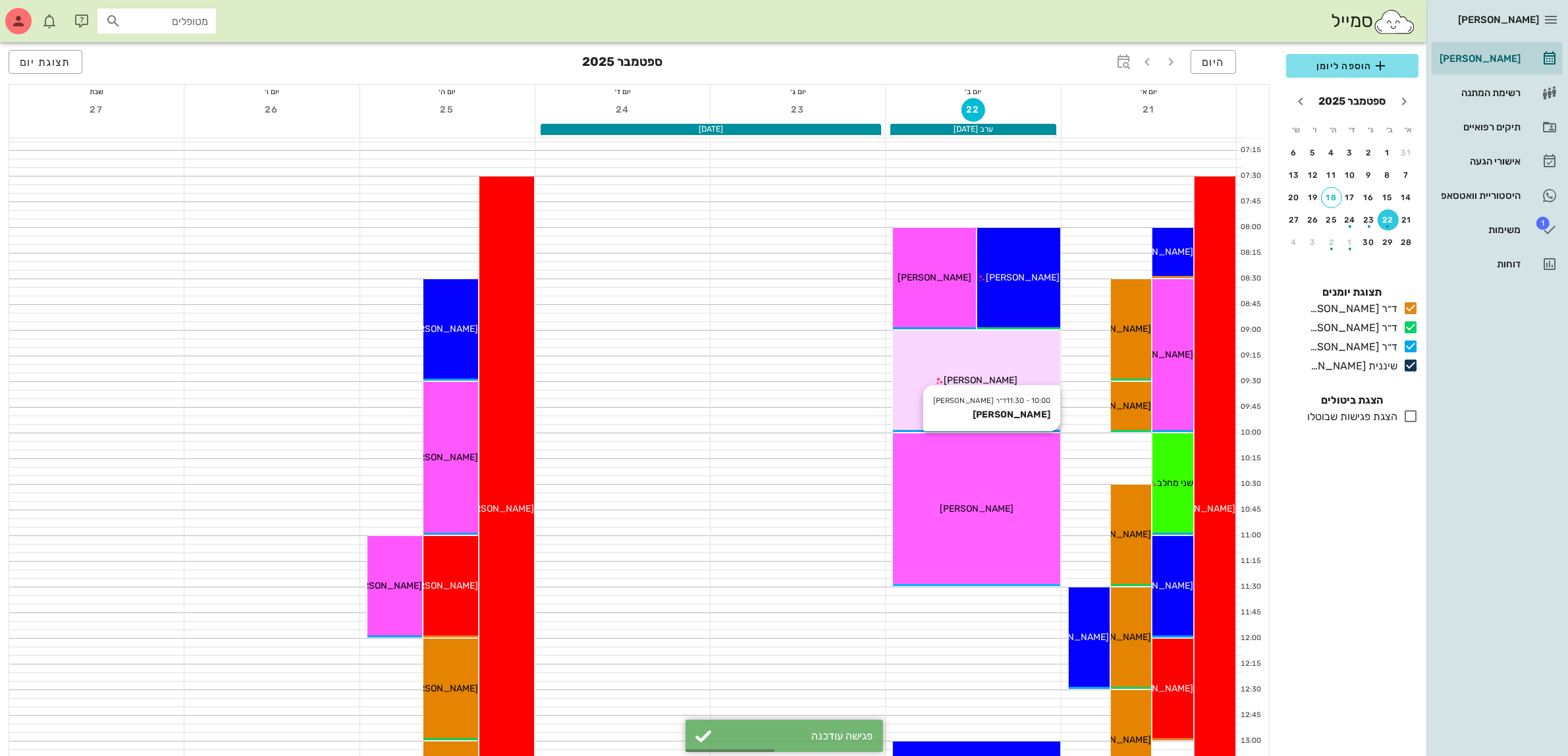
click at [992, 508] on span "[PERSON_NAME]" at bounding box center [976, 509] width 73 height 11
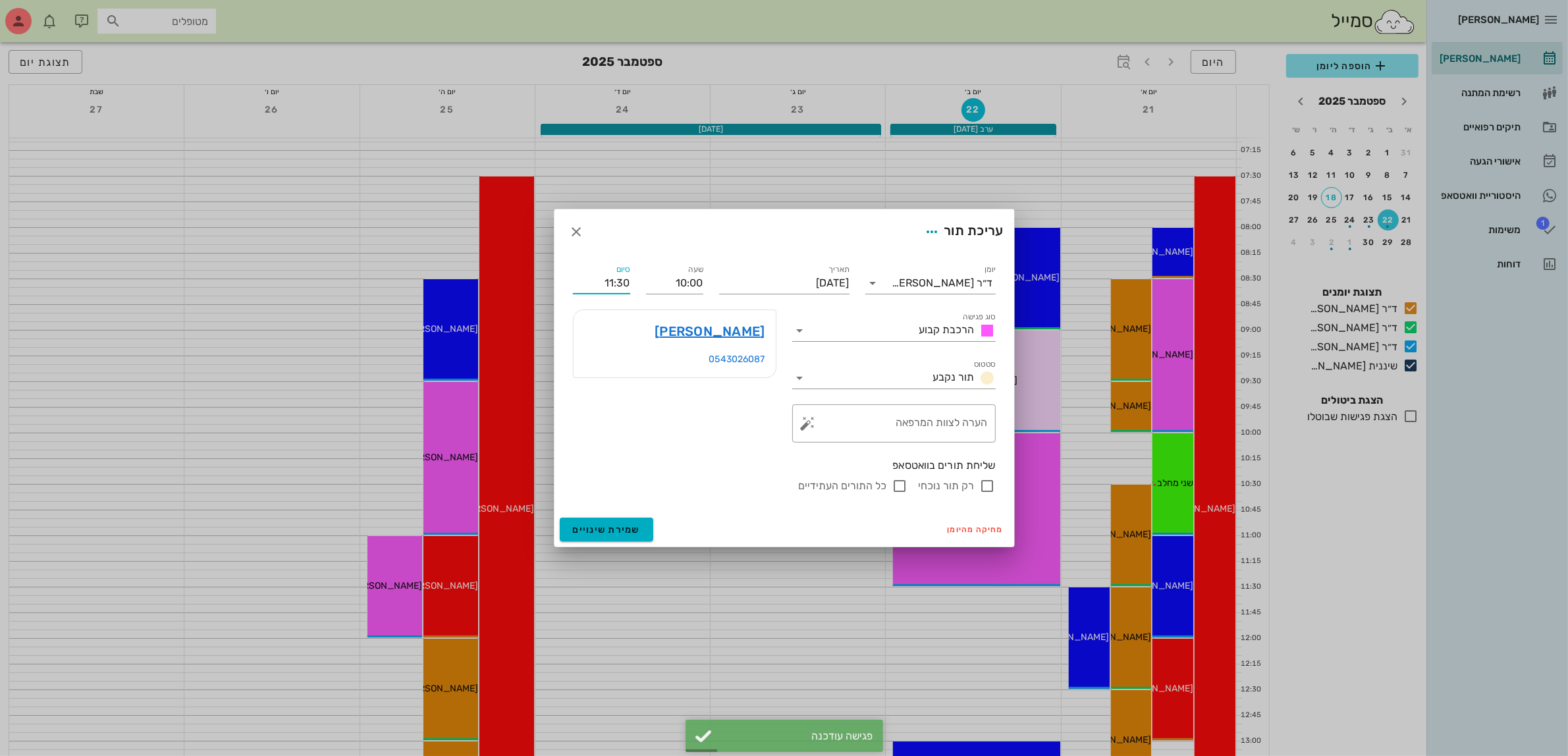
click at [620, 282] on input "11:30" at bounding box center [602, 283] width 58 height 21
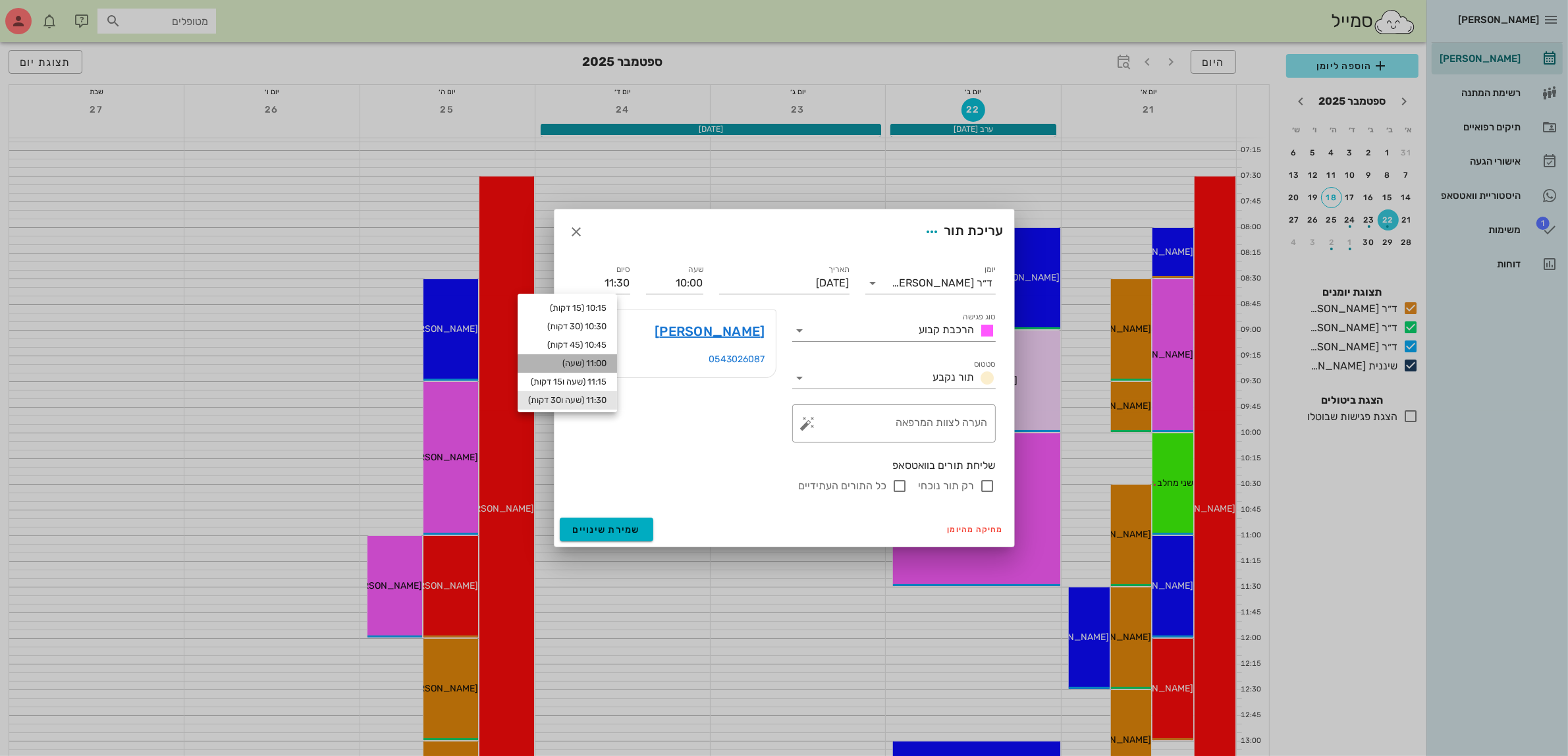
click at [604, 357] on div "11:00 (שעה)" at bounding box center [566, 364] width 100 height 19
type input "11:00"
click at [622, 530] on span "שמירת שינויים" at bounding box center [606, 530] width 68 height 11
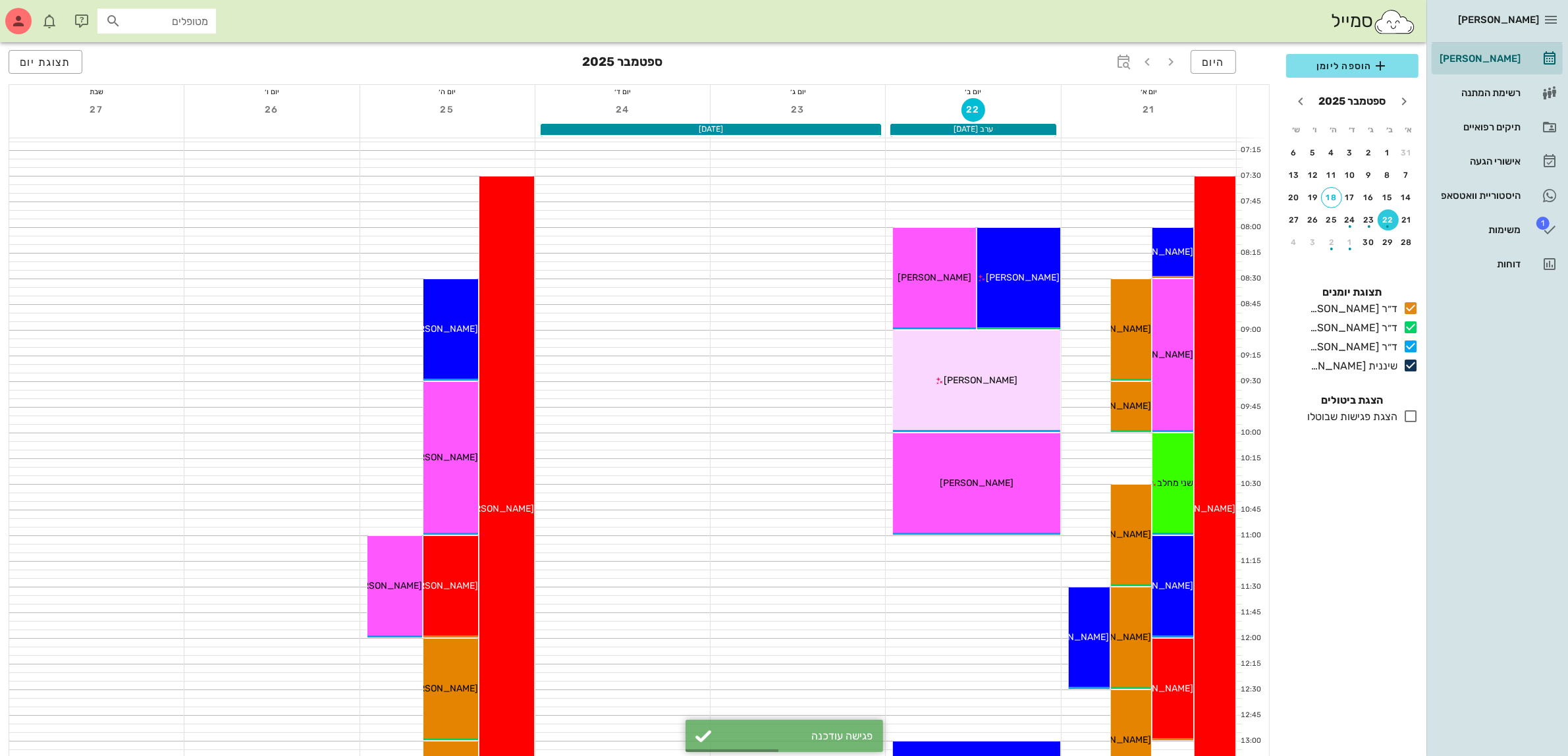
scroll to position [165, 0]
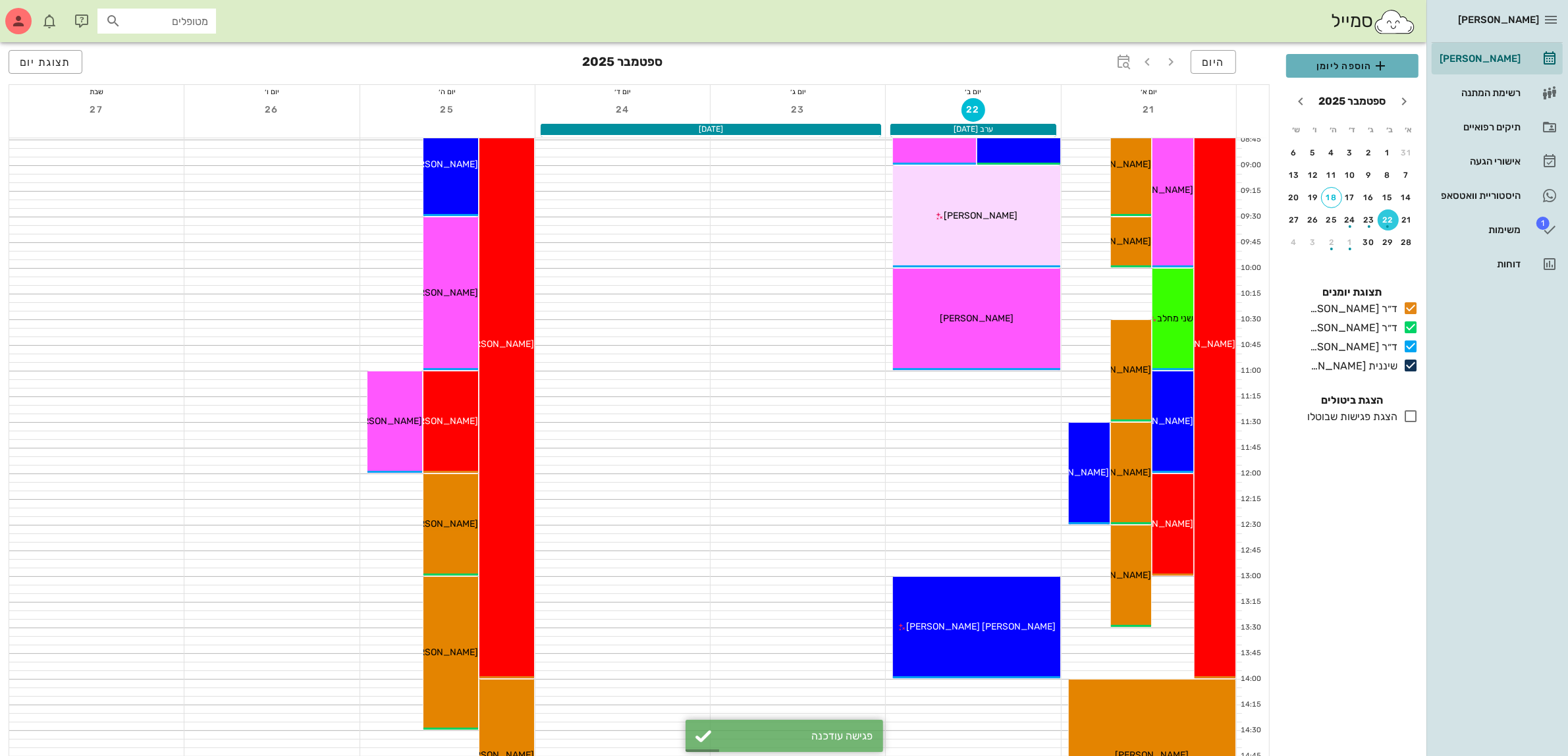
click at [1357, 64] on span "הוספה ליומן" at bounding box center [1352, 65] width 112 height 16
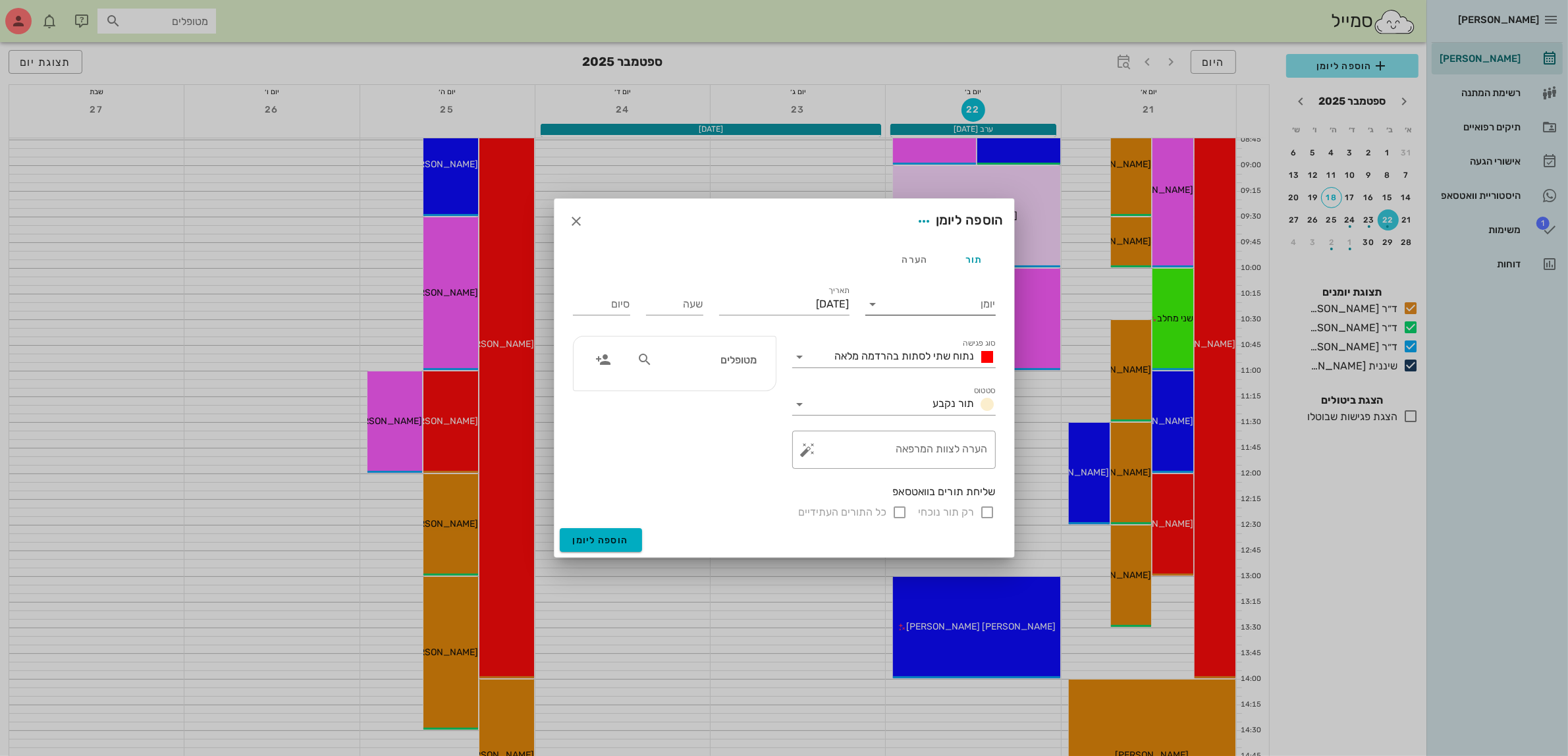
click at [969, 310] on input "יומן" at bounding box center [939, 304] width 112 height 21
click at [955, 380] on div "ד״ר [PERSON_NAME]" at bounding box center [934, 377] width 116 height 12
click at [923, 352] on span "נתוח שתי לסתות בהרדמה מלאה" at bounding box center [905, 355] width 140 height 12
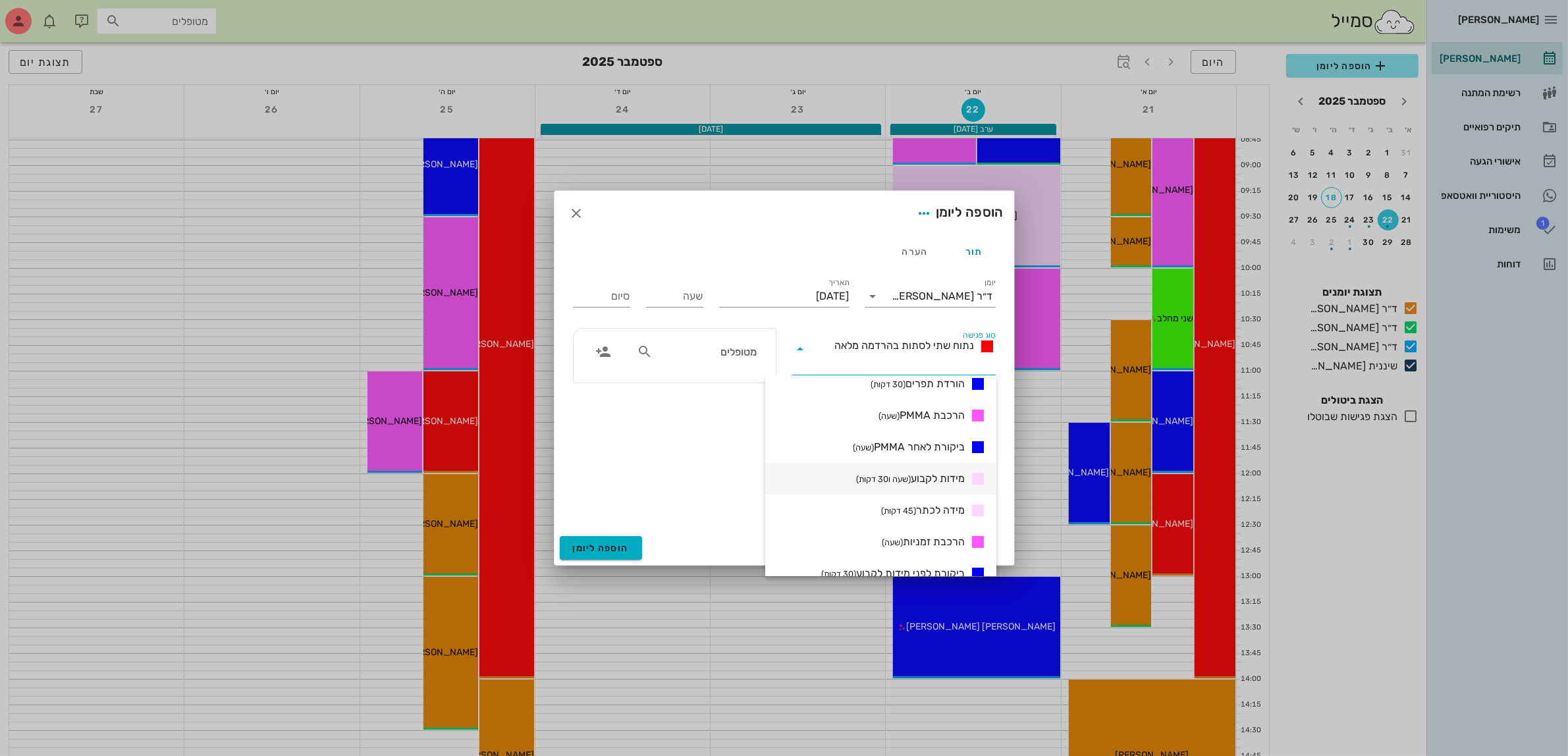
scroll to position [412, 0]
click at [935, 561] on span "הרכבת קבוע (שעה ו30 דקות)" at bounding box center [910, 554] width 110 height 16
type input "01:30"
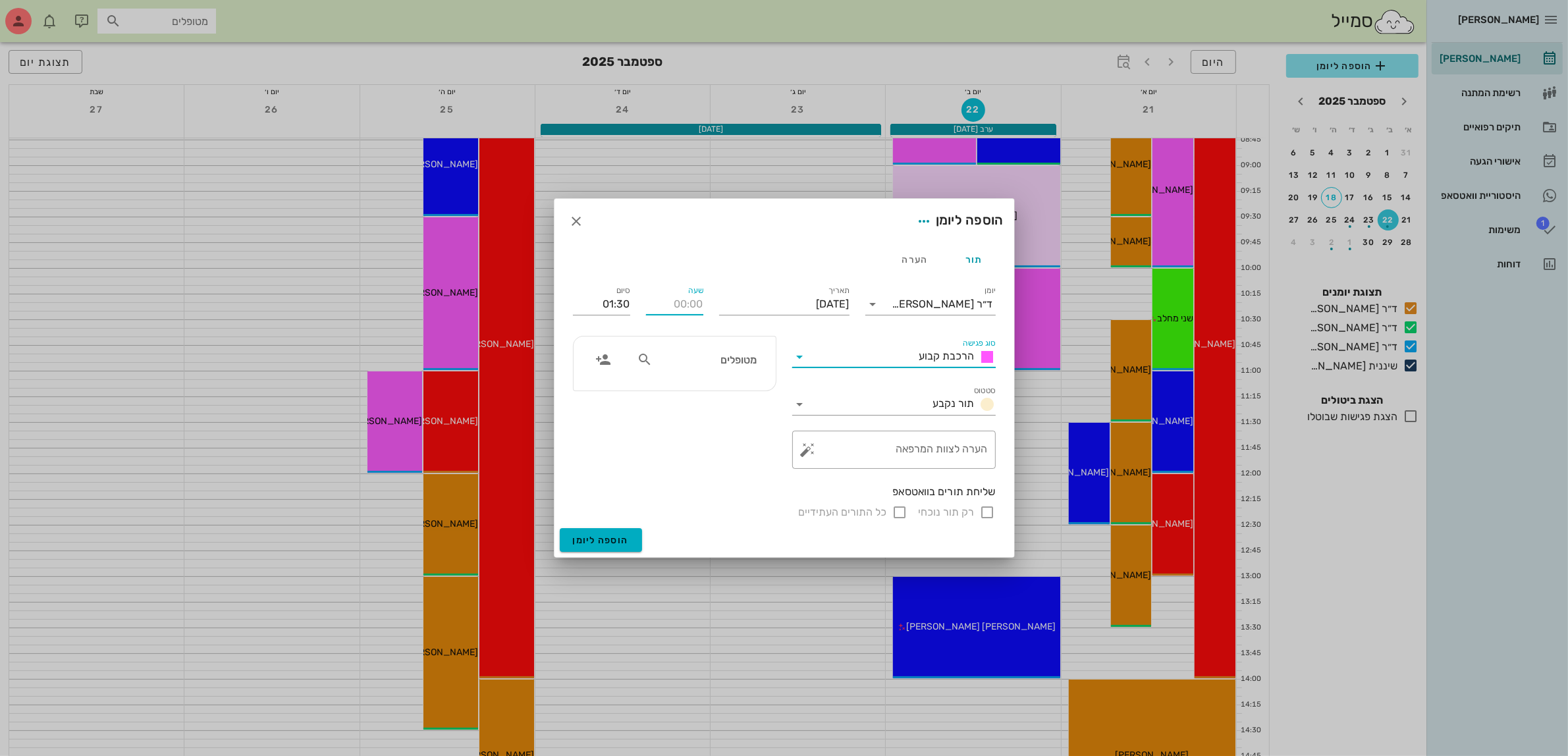
click at [680, 307] on input "שעה" at bounding box center [675, 304] width 58 height 21
type input "11:00"
type input "12:30"
click at [607, 301] on input "12:30" at bounding box center [602, 304] width 58 height 21
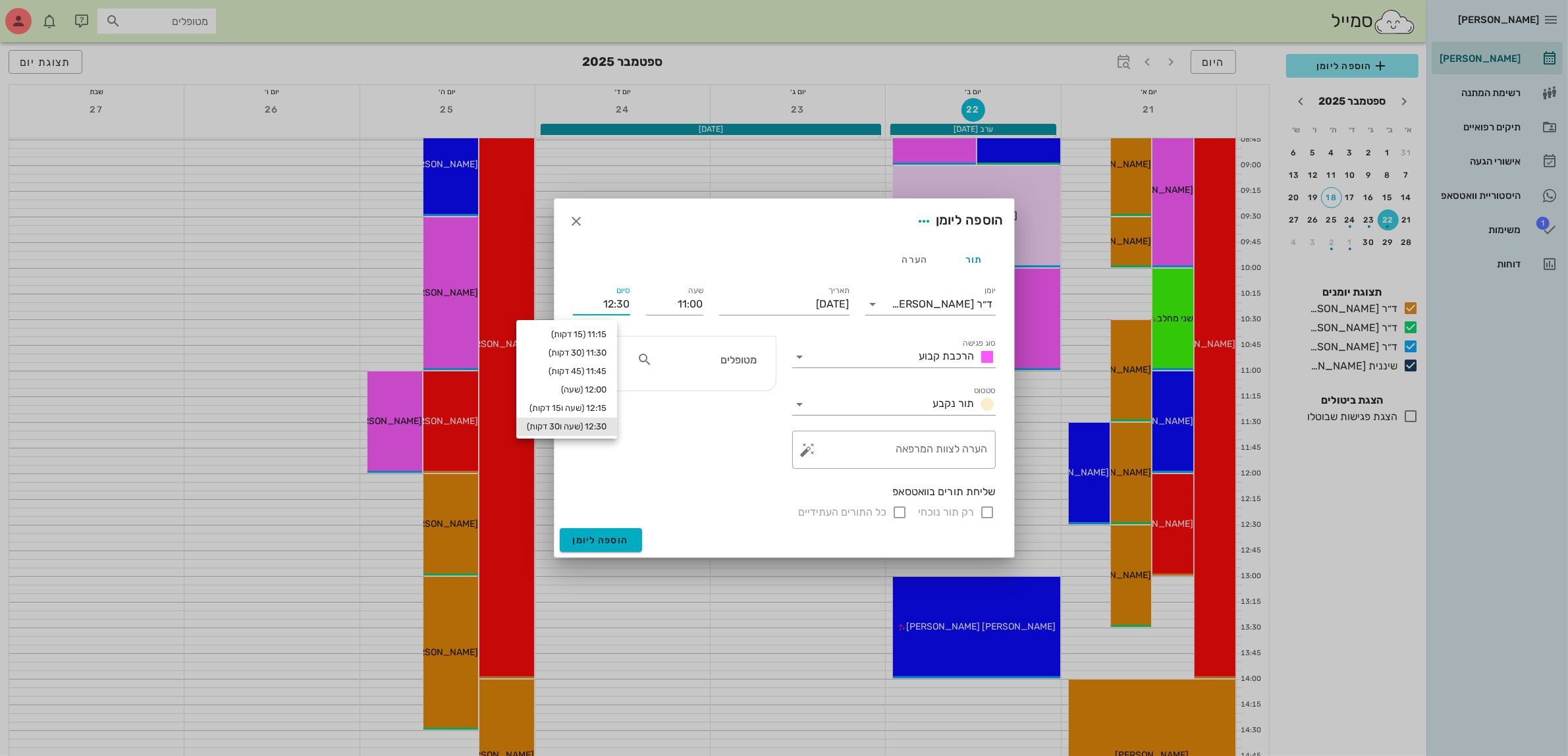
click at [727, 342] on div "מטופלים" at bounding box center [674, 364] width 202 height 54
click at [729, 365] on input "text" at bounding box center [705, 359] width 101 height 17
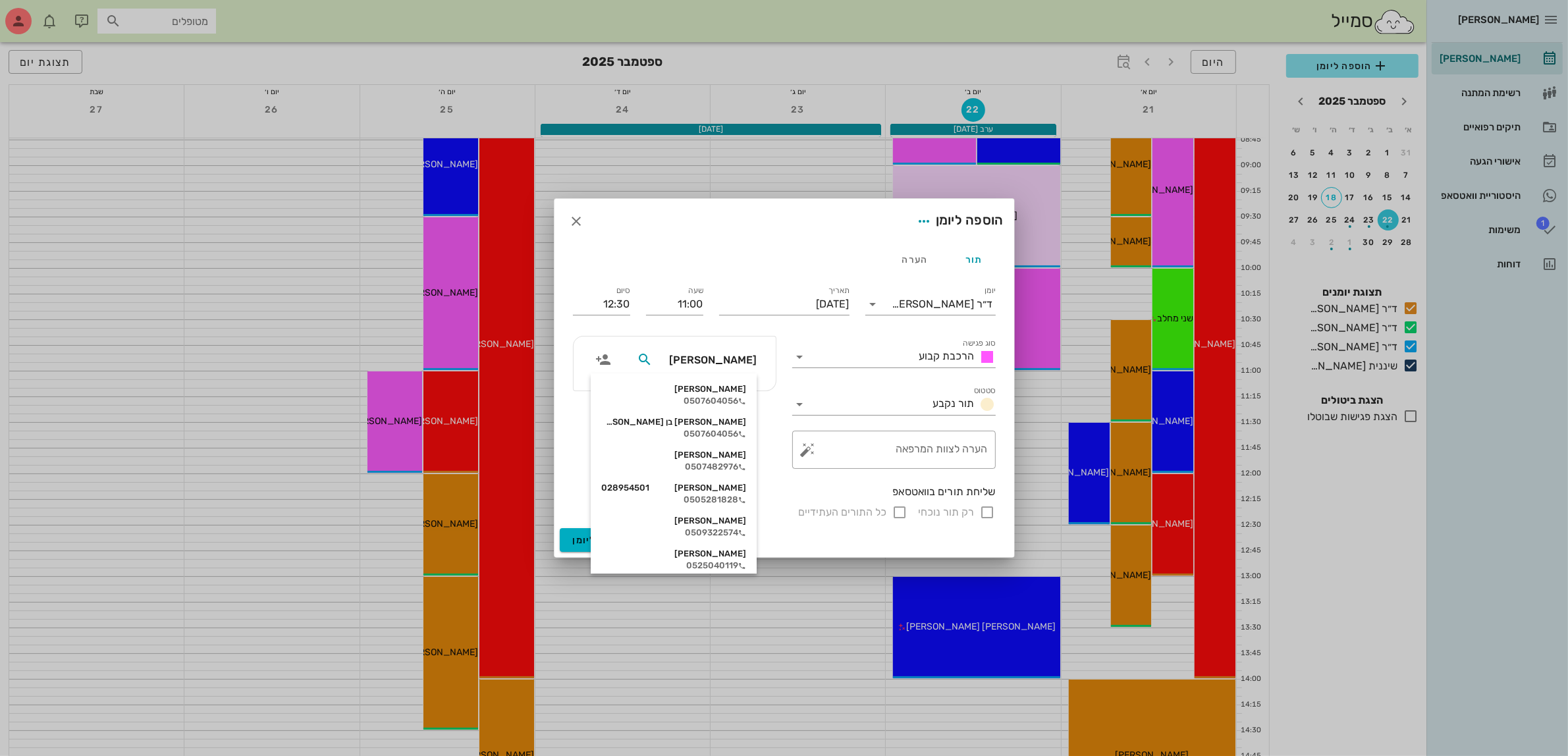
type input "[PERSON_NAME]"
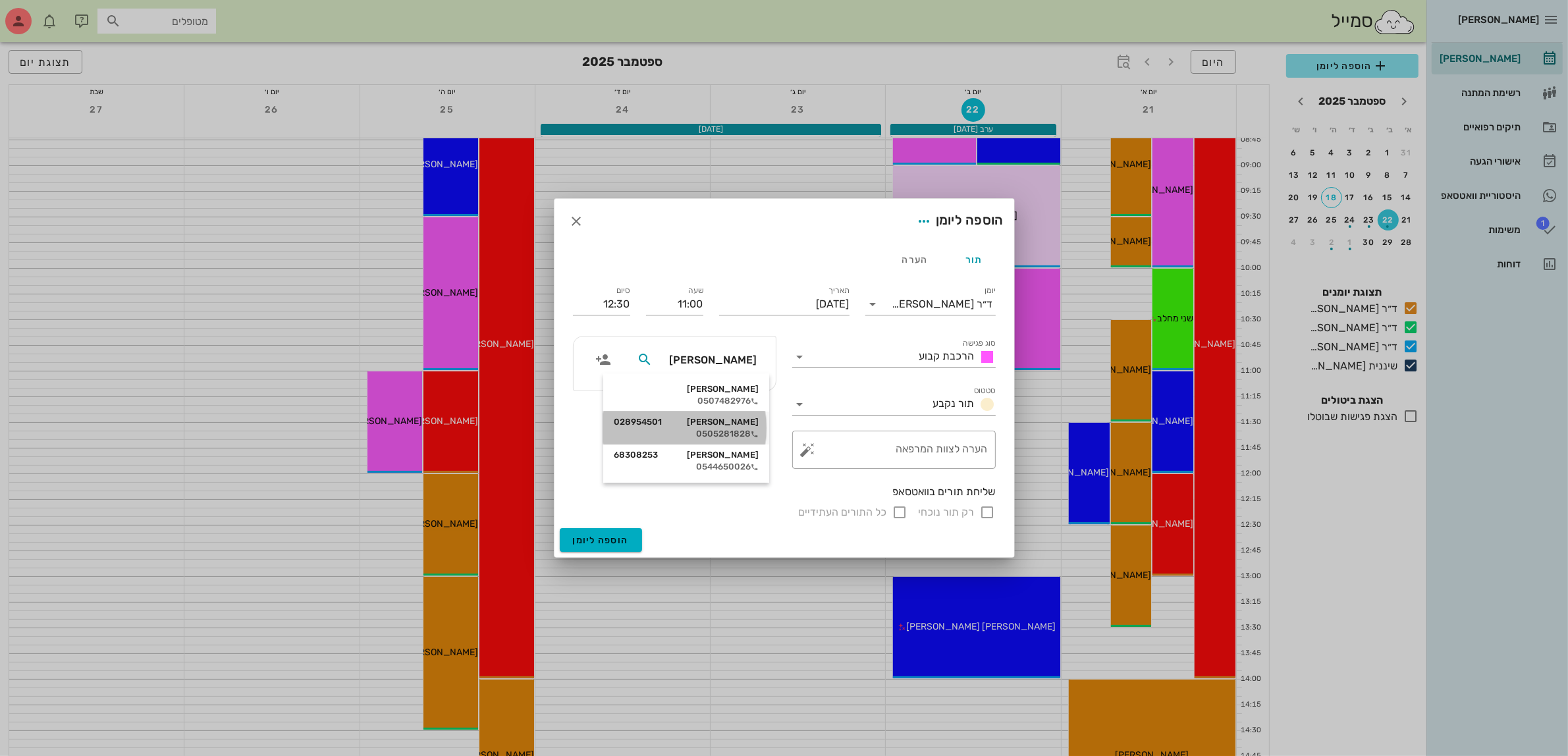
click at [723, 423] on div "[PERSON_NAME] 028954501" at bounding box center [686, 421] width 145 height 10
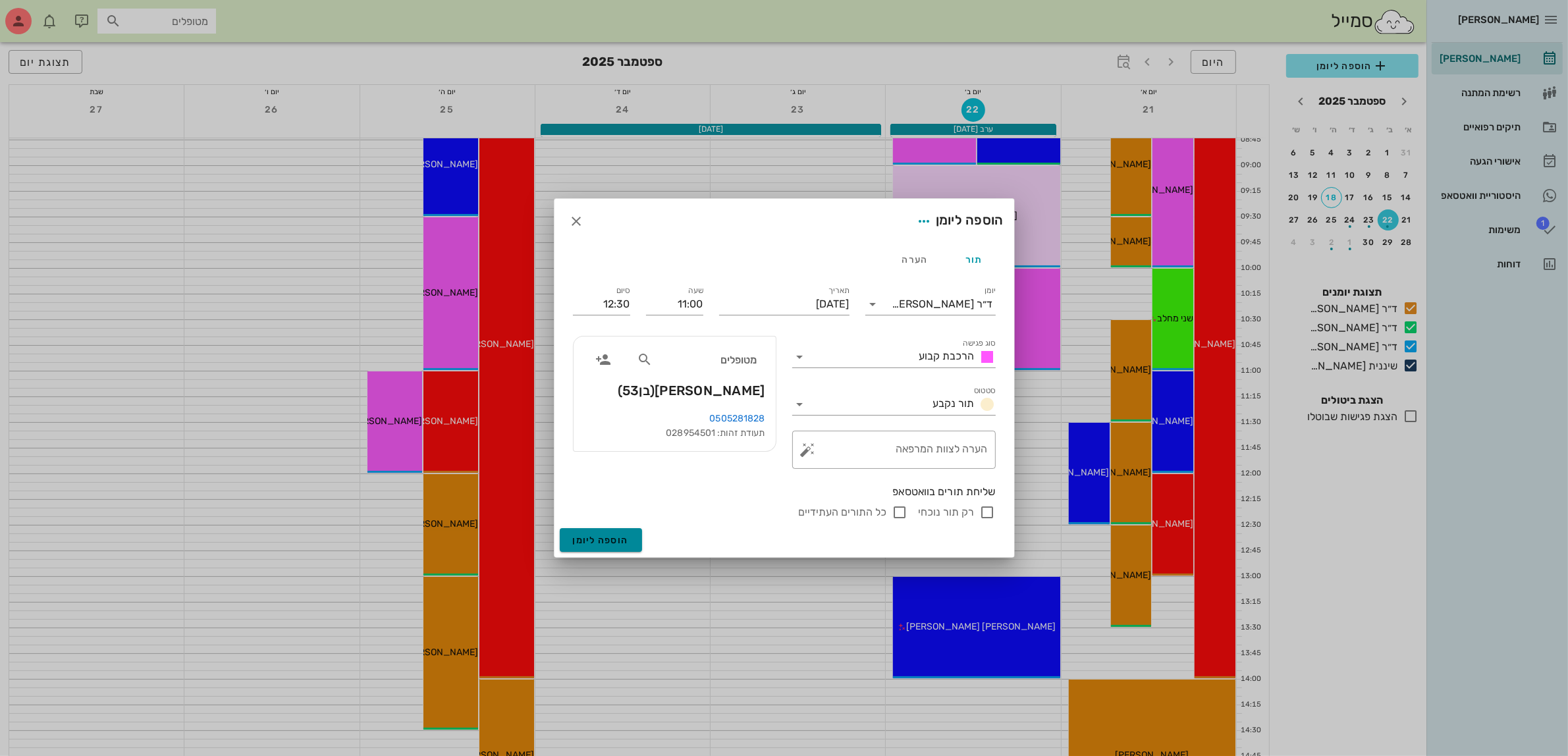
click at [598, 537] on span "הוספה ליומן" at bounding box center [601, 540] width 56 height 11
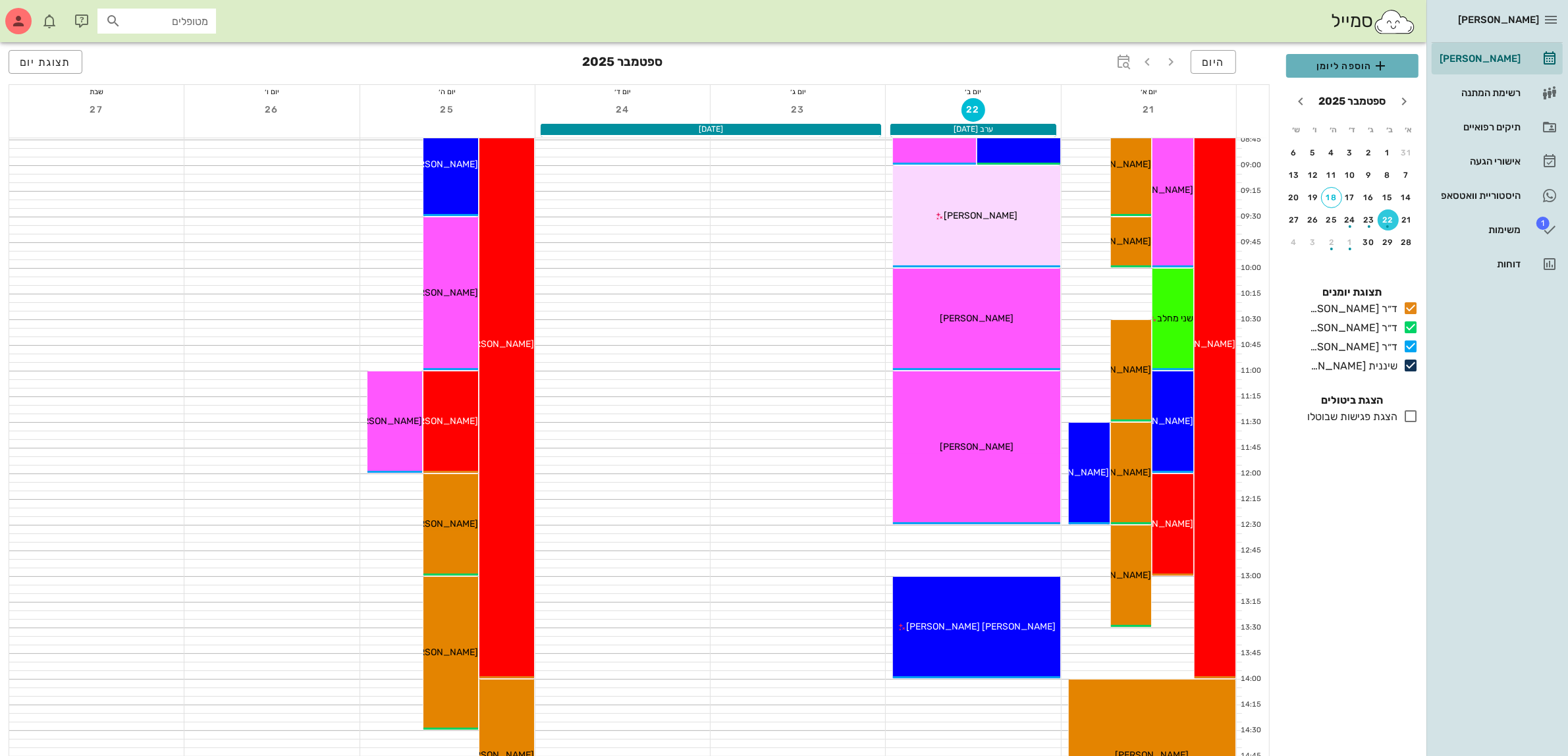
click at [1364, 73] on button "הוספה ליומן" at bounding box center [1352, 65] width 132 height 23
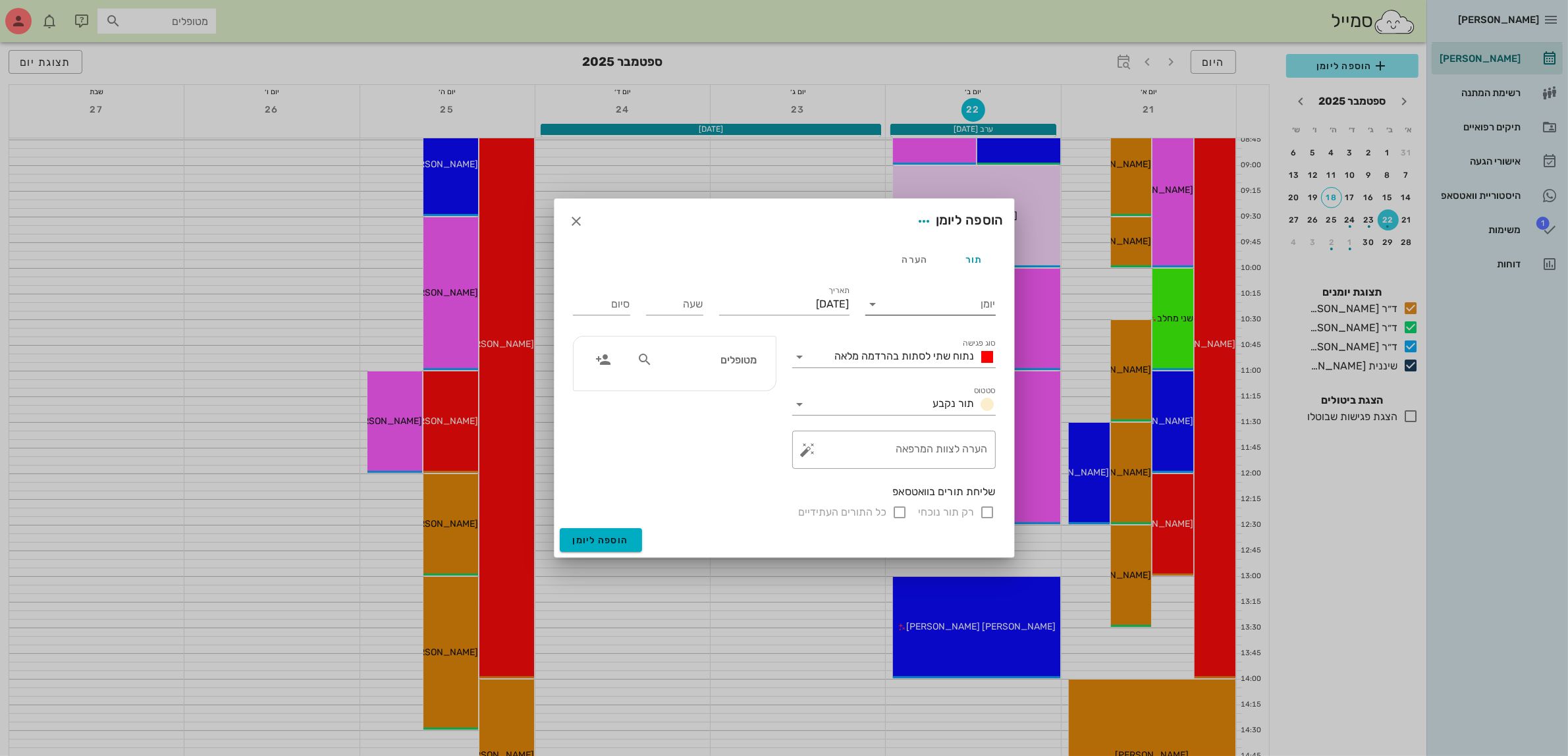
click at [975, 303] on input "יומן" at bounding box center [939, 304] width 112 height 21
click at [947, 344] on div "ד״ר [PERSON_NAME]" at bounding box center [934, 345] width 116 height 12
click at [939, 363] on div "נתוח שתי לסתות בהרדמה מלאה" at bounding box center [912, 356] width 166 height 16
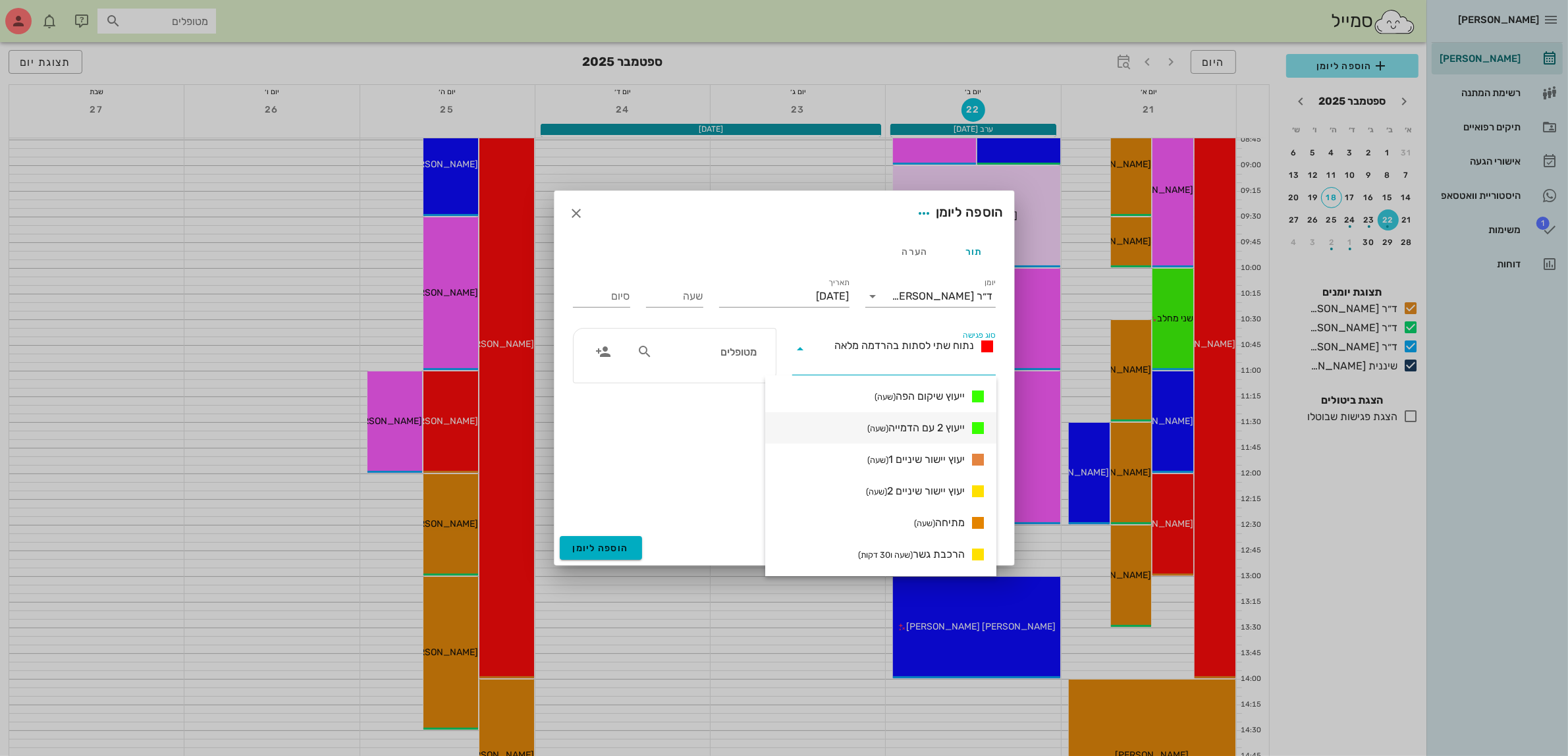
scroll to position [854, 0]
click at [939, 490] on span "ביקורת סדים (30 דקות)" at bounding box center [919, 491] width 90 height 16
type input "00:30"
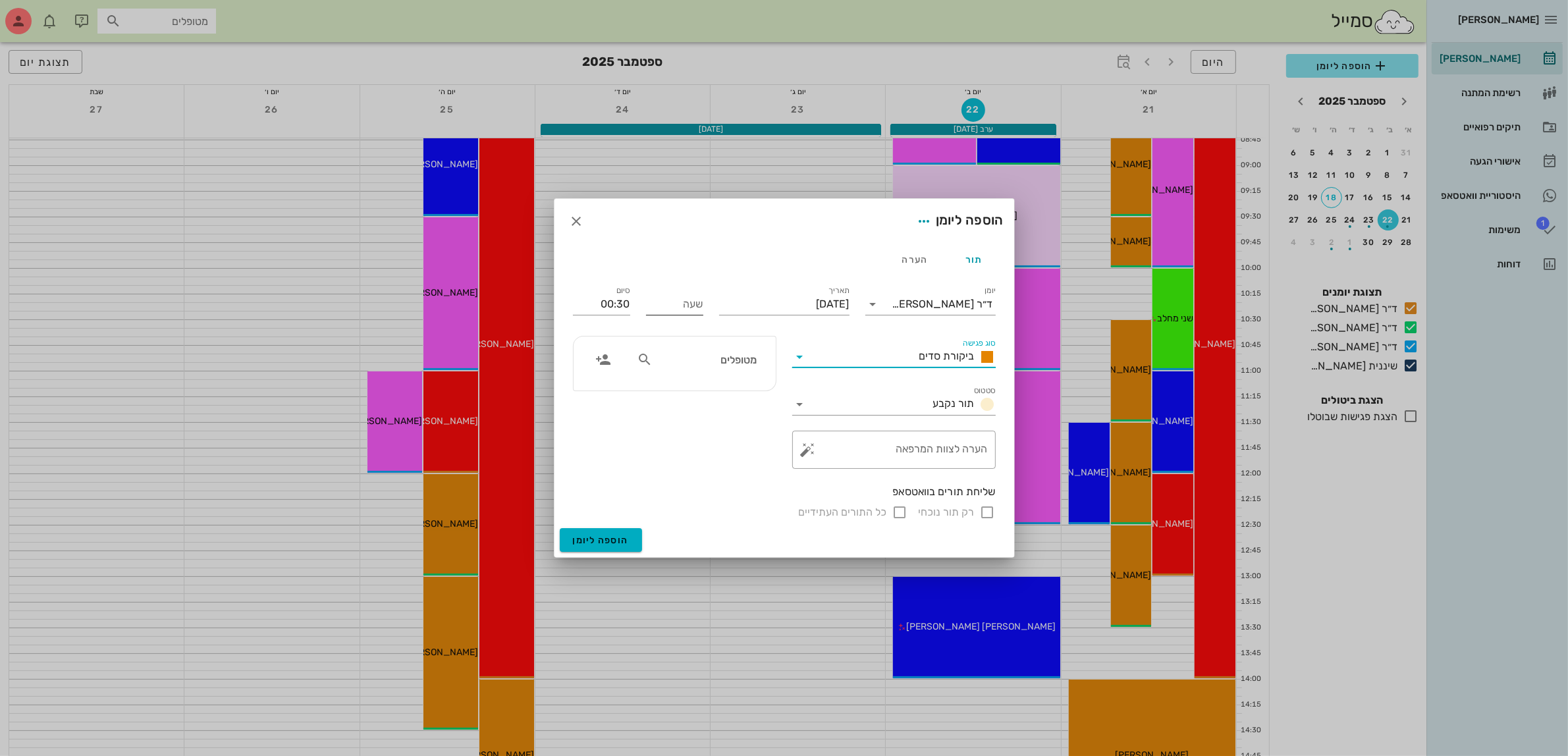
click at [682, 306] on input "שעה" at bounding box center [675, 304] width 58 height 21
type input "12:00"
click at [610, 305] on input "12:30" at bounding box center [602, 304] width 58 height 21
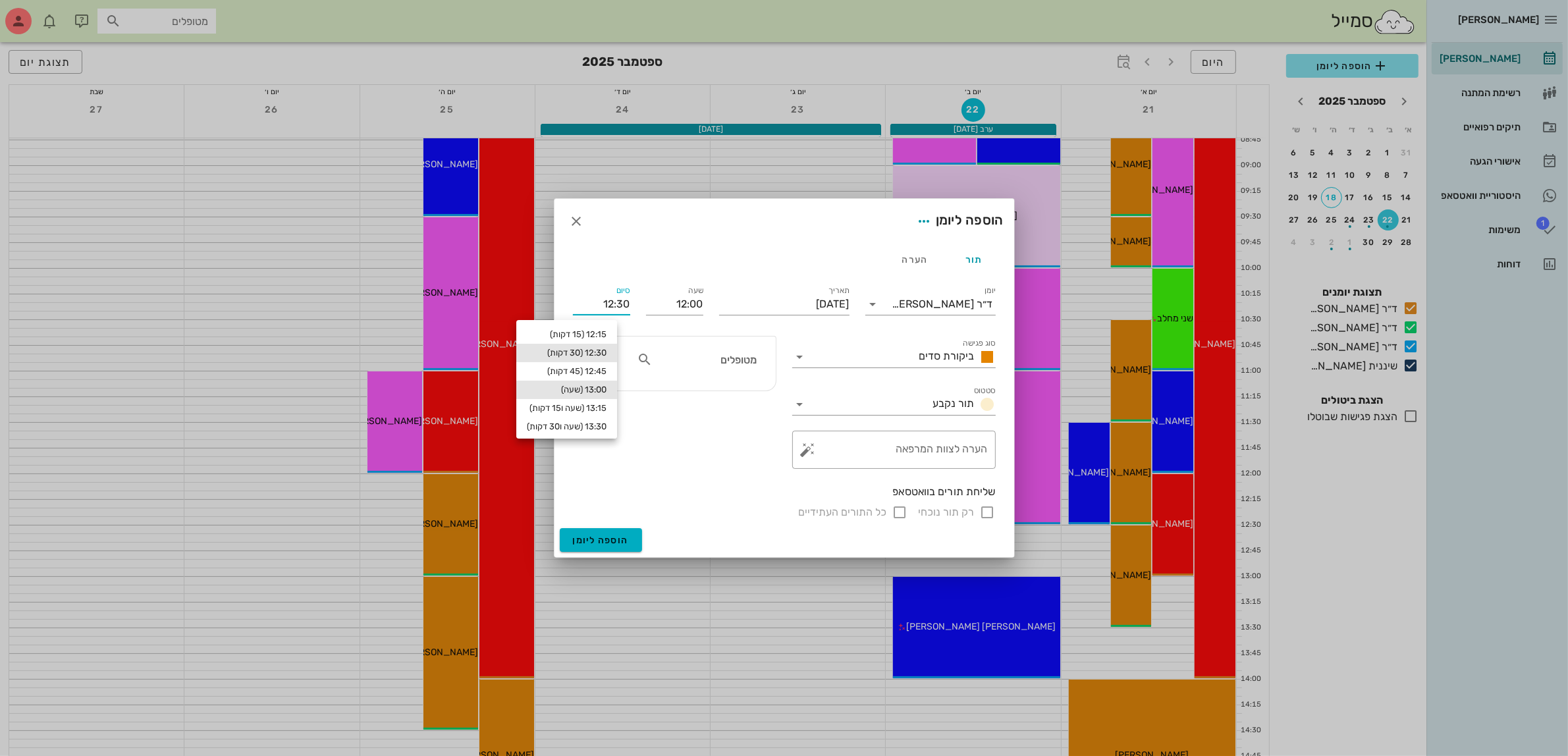
click at [606, 393] on div "13:00 (שעה)" at bounding box center [566, 389] width 80 height 10
type input "13:00"
click at [700, 364] on input "מטופלים" at bounding box center [705, 359] width 101 height 17
type input "יוב"
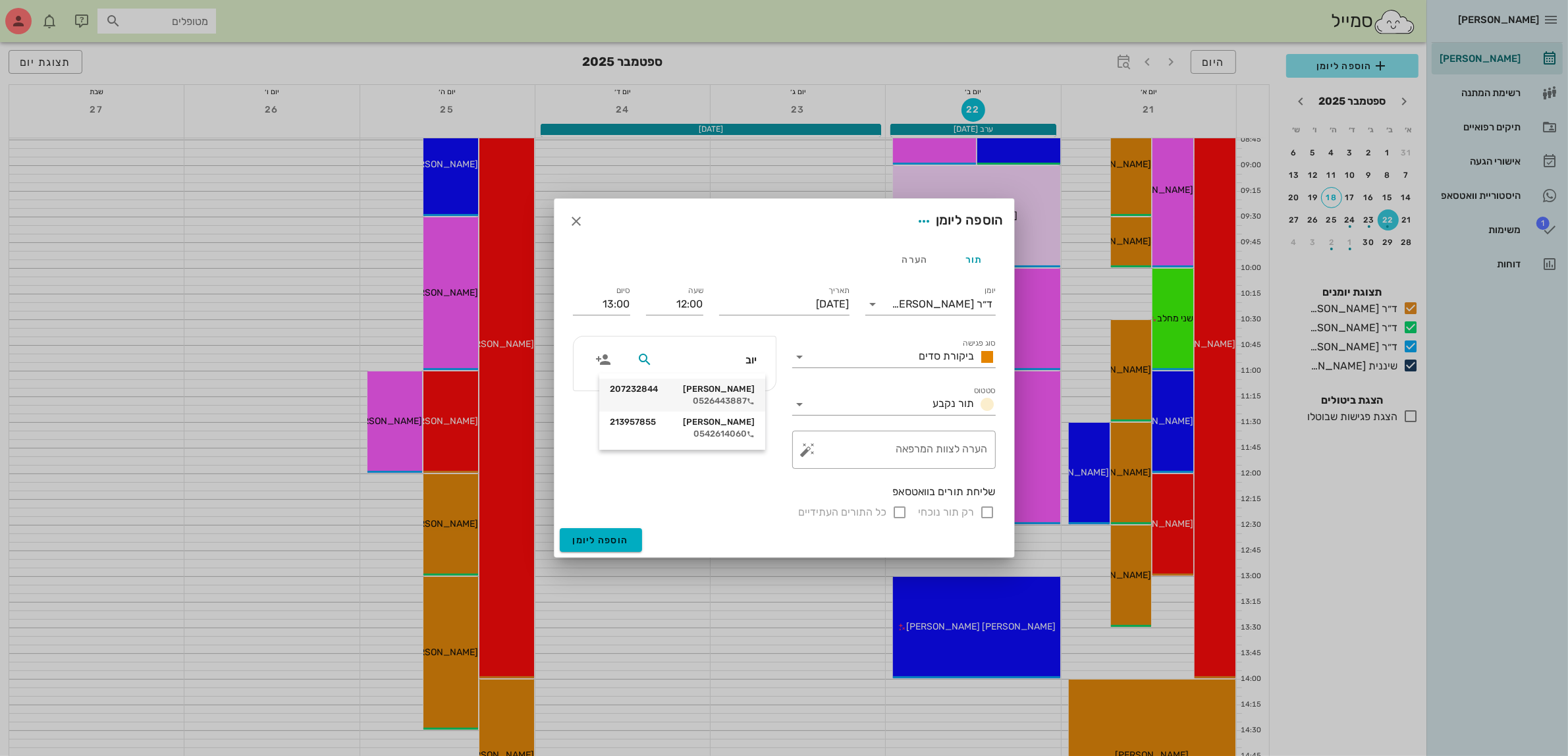
click at [729, 395] on div "[PERSON_NAME] 207232844 0526443887" at bounding box center [683, 394] width 145 height 33
click at [592, 537] on span "הוספה ליומן" at bounding box center [601, 540] width 56 height 11
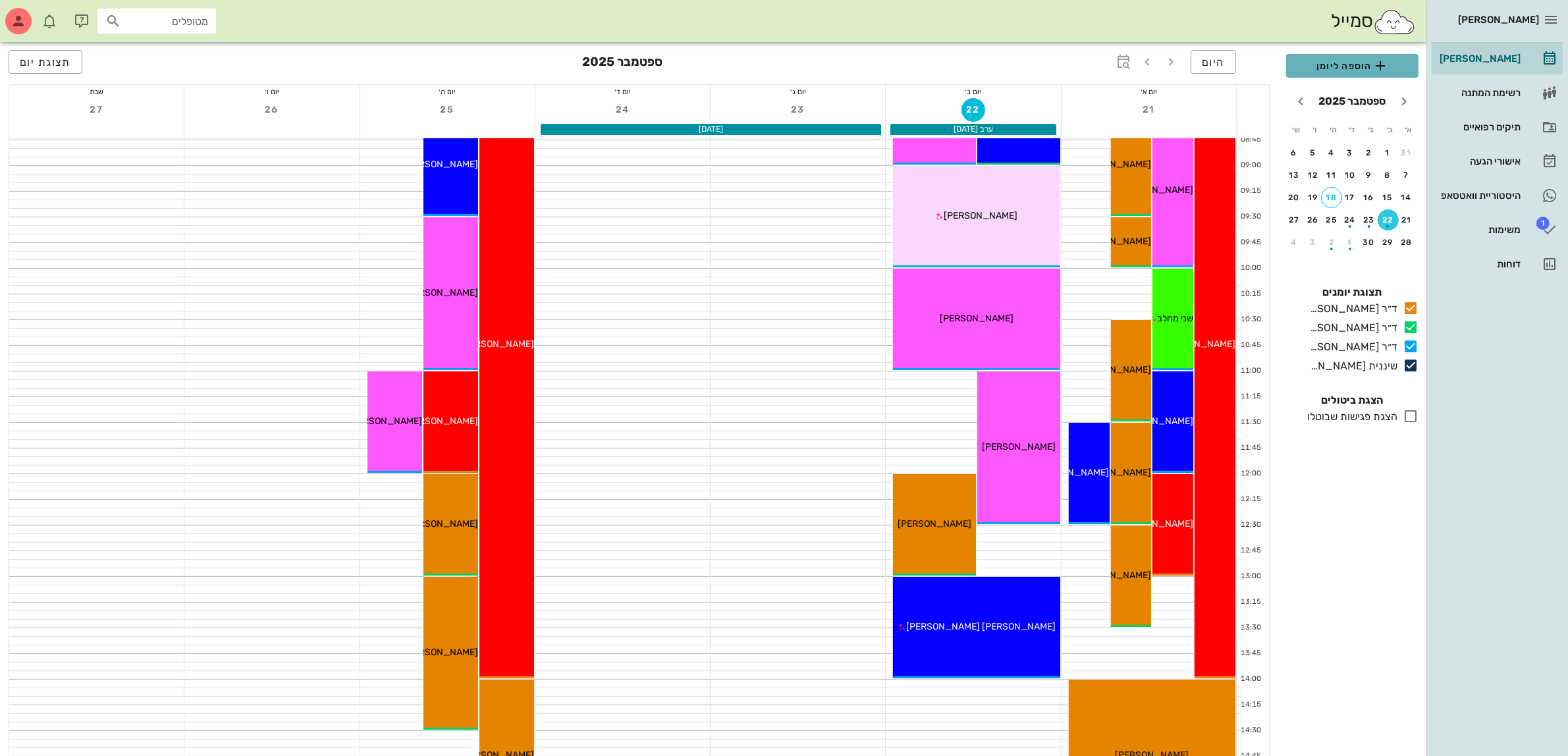
click at [1337, 58] on span "הוספה ליומן" at bounding box center [1352, 65] width 112 height 16
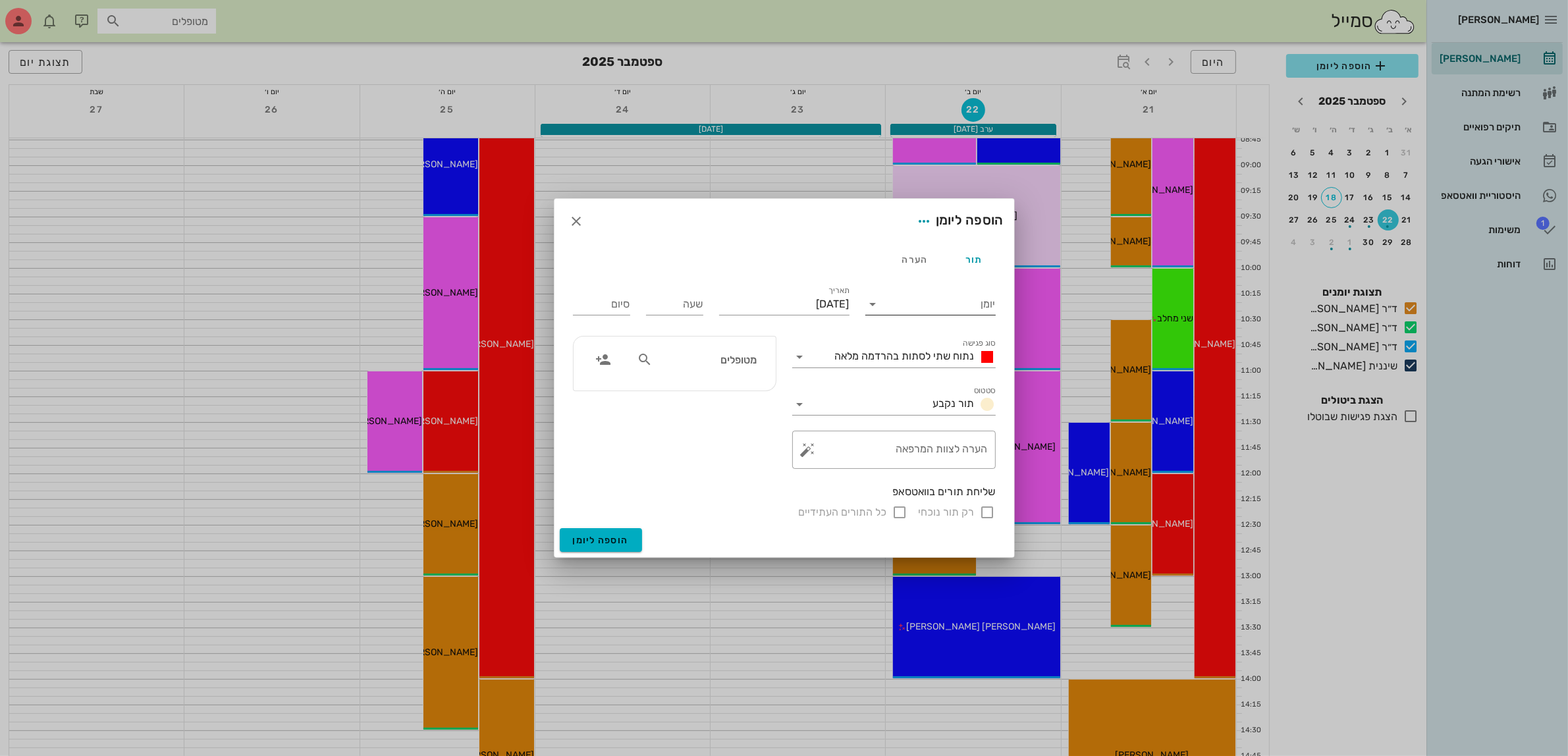
click at [936, 298] on input "יומן" at bounding box center [939, 304] width 112 height 21
click at [940, 342] on div "ד״ר [PERSON_NAME]" at bounding box center [934, 345] width 116 height 12
click at [930, 355] on span "נתוח שתי לסתות בהרדמה מלאה" at bounding box center [905, 355] width 140 height 12
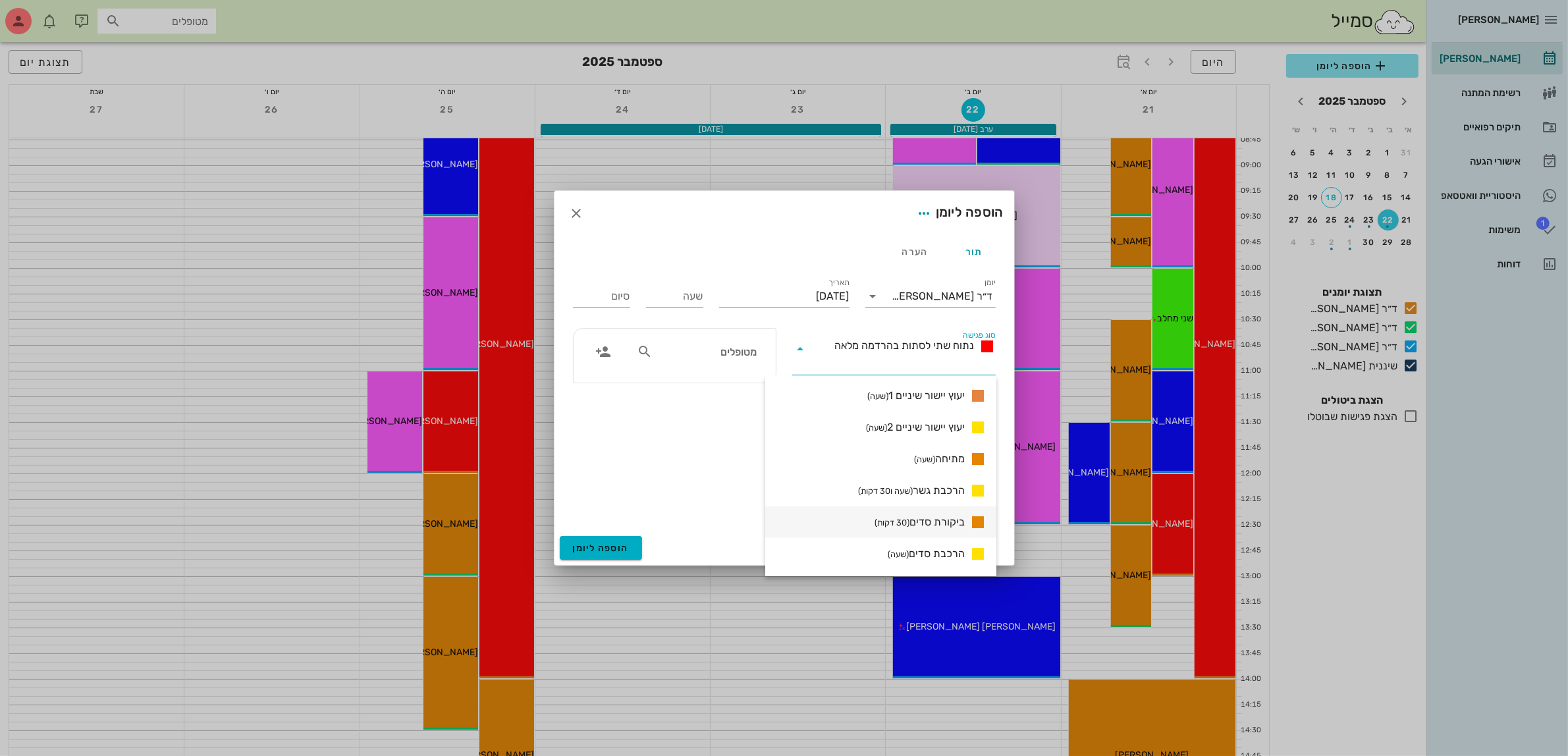
scroll to position [906, 0]
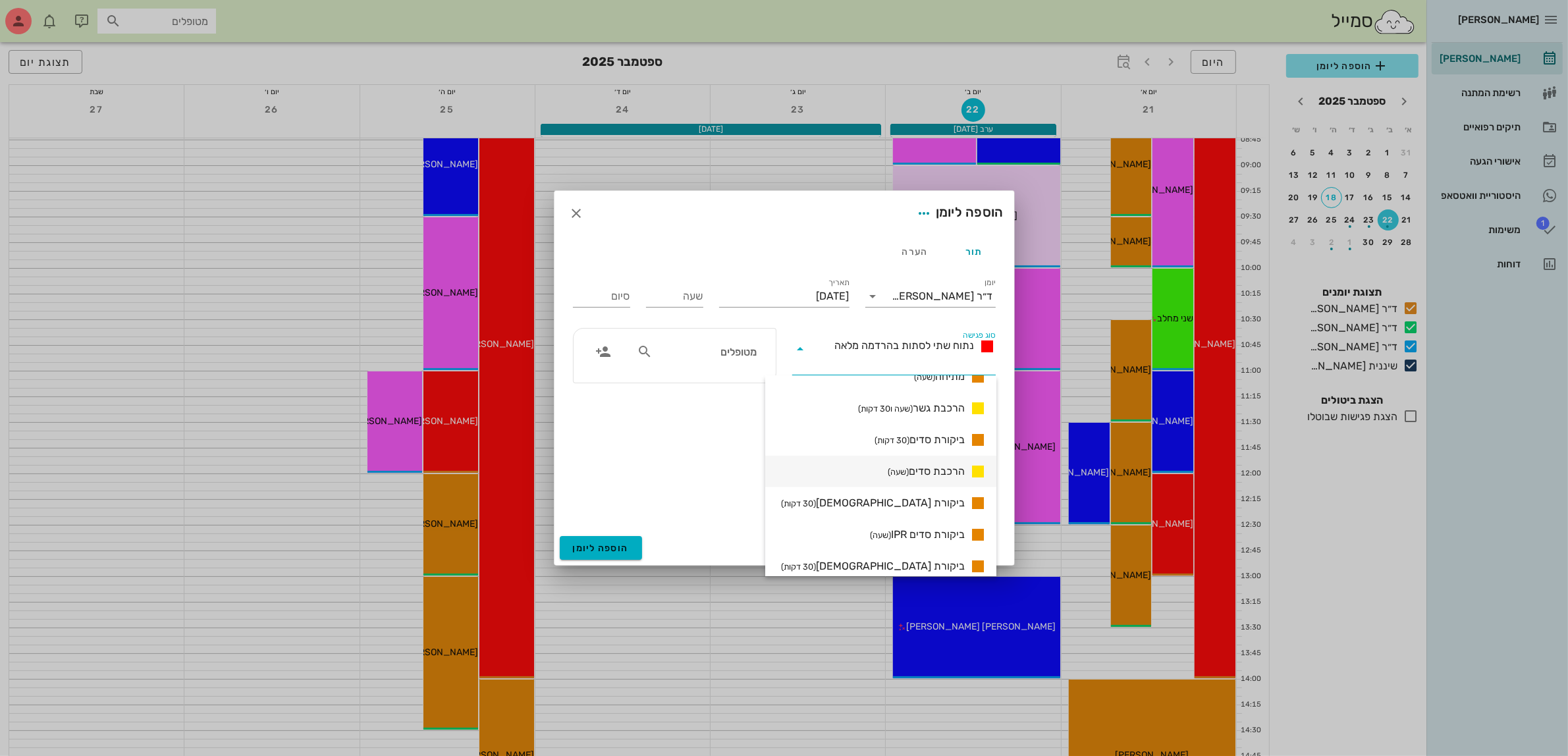
click at [924, 472] on span "הרכבת סדים (שעה)" at bounding box center [925, 471] width 77 height 16
type input "01:00"
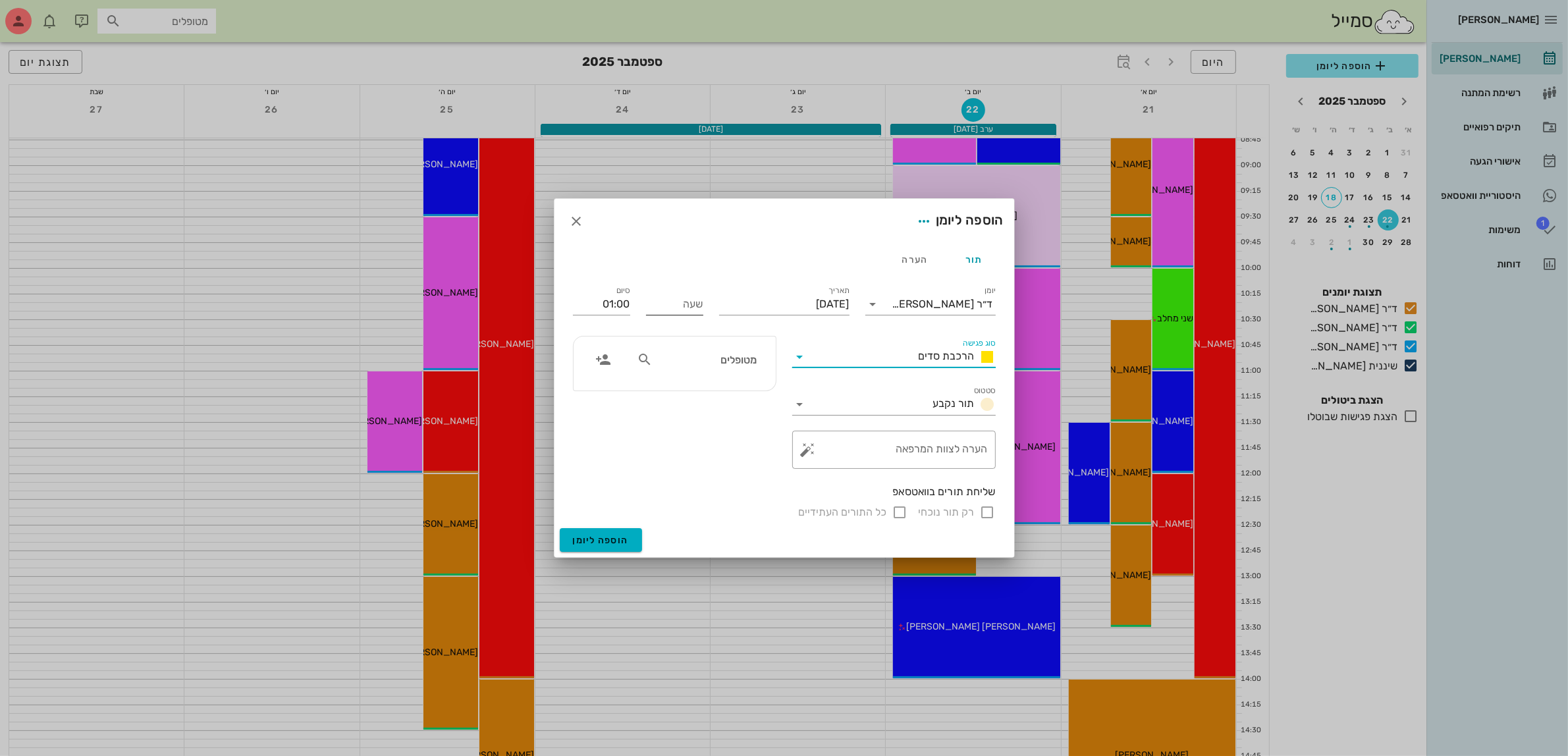
click at [658, 305] on input "שעה" at bounding box center [675, 304] width 58 height 21
type input "09:00"
click at [615, 300] on input "10:00" at bounding box center [602, 304] width 58 height 21
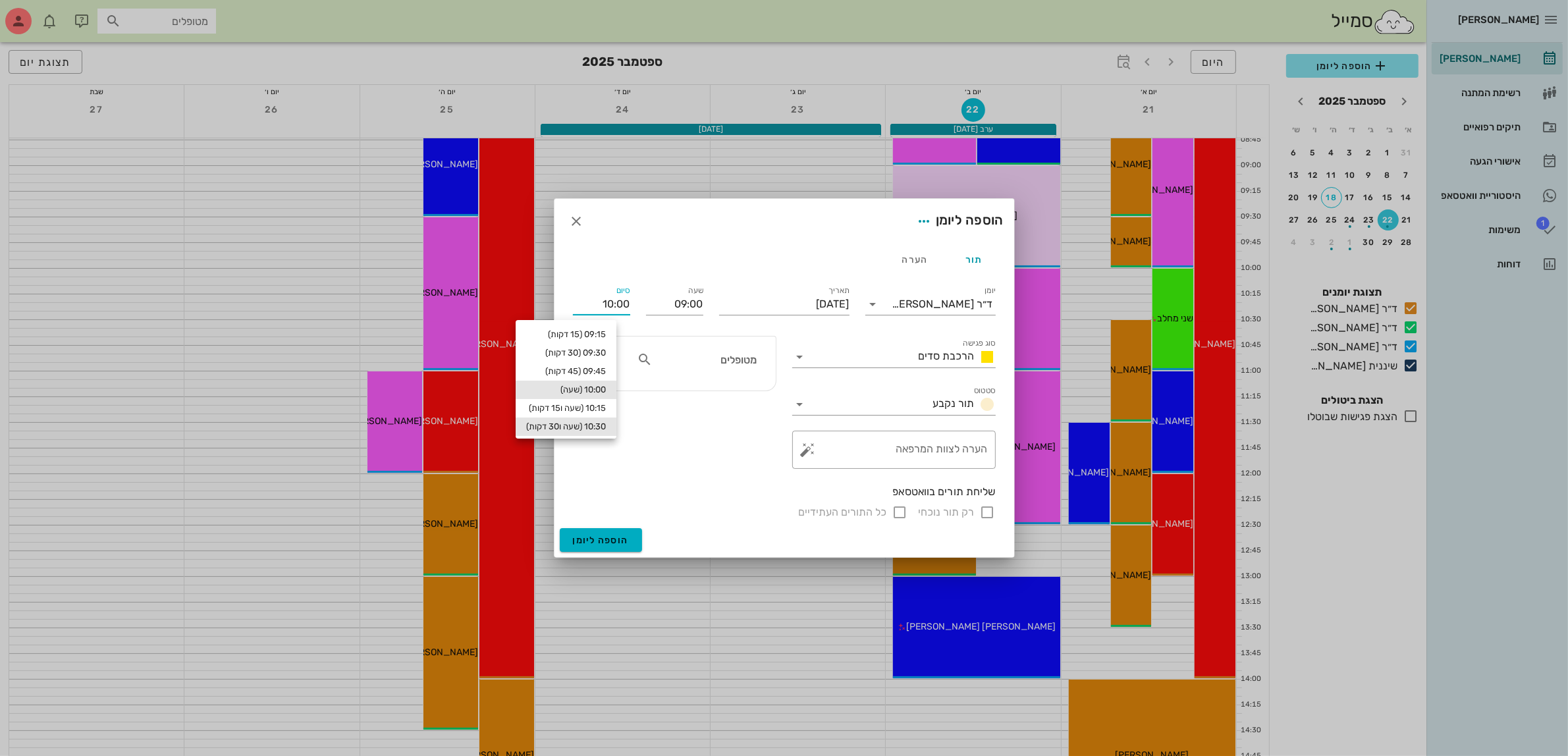
click at [605, 423] on div "10:30 (שעה ו30 דקות)" at bounding box center [566, 426] width 80 height 10
type input "10:30"
click at [699, 361] on input "מטופלים" at bounding box center [705, 359] width 101 height 17
type input "ליא"
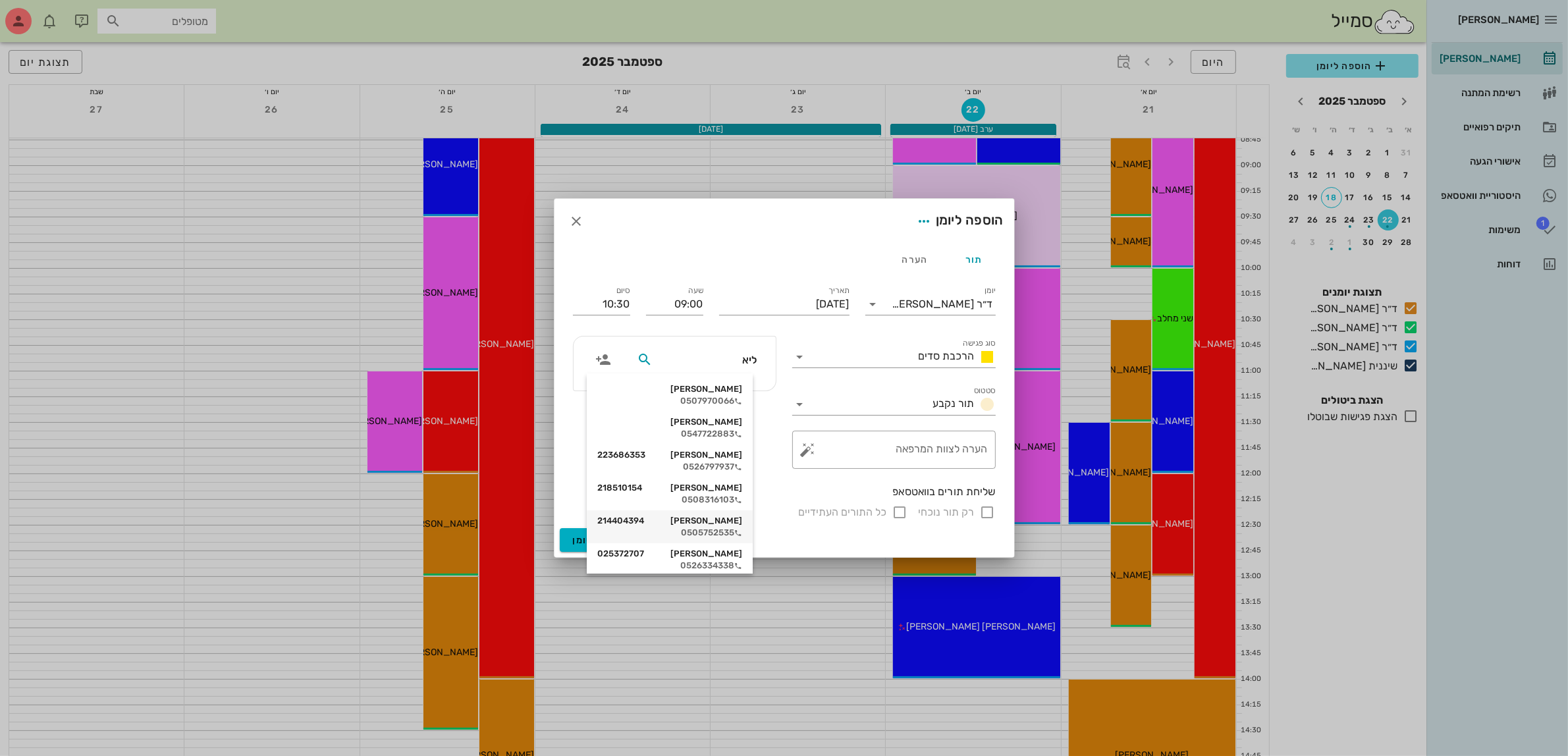
click at [742, 524] on div "[PERSON_NAME] 214404394" at bounding box center [670, 520] width 145 height 10
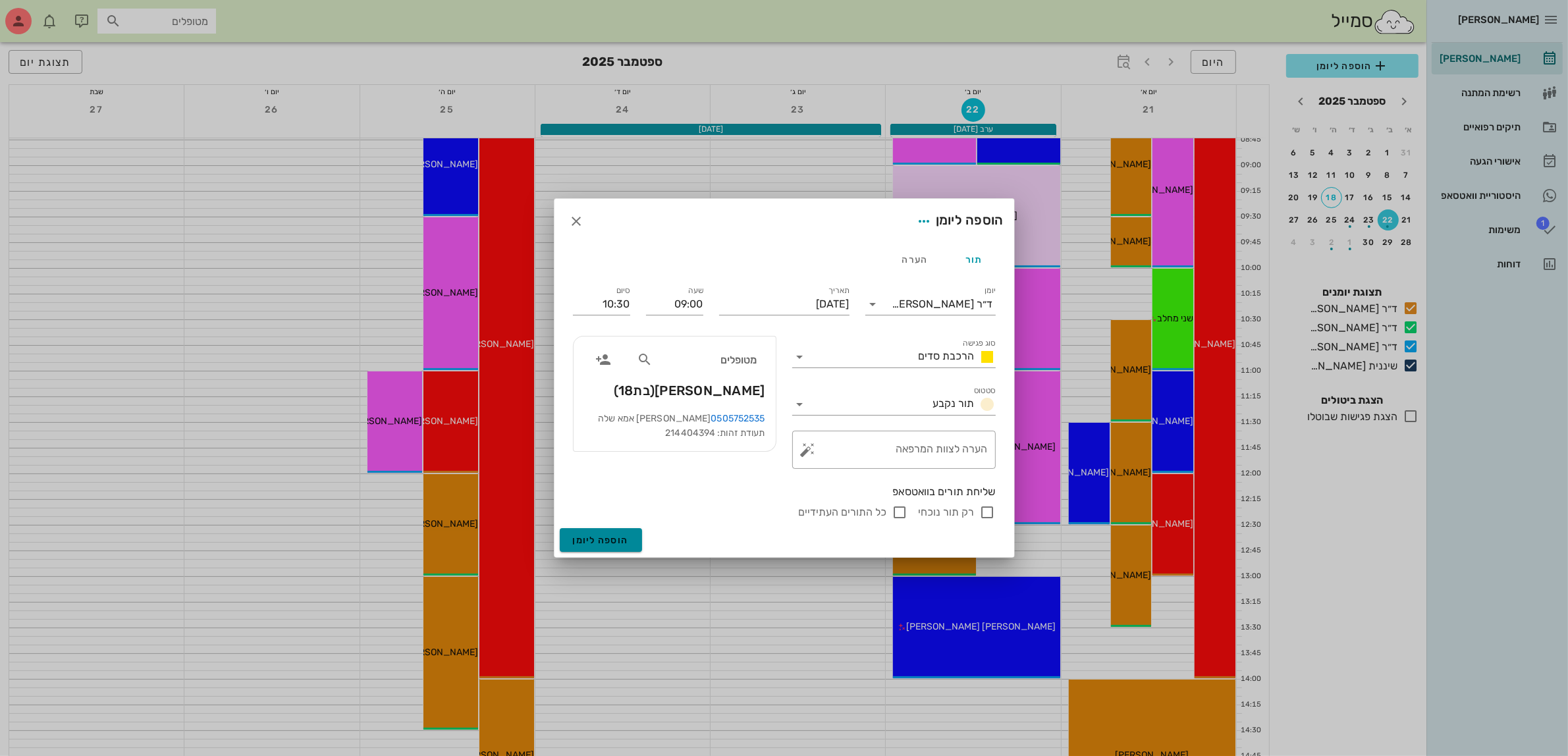
click at [597, 547] on button "הוספה ליומן" at bounding box center [601, 539] width 83 height 23
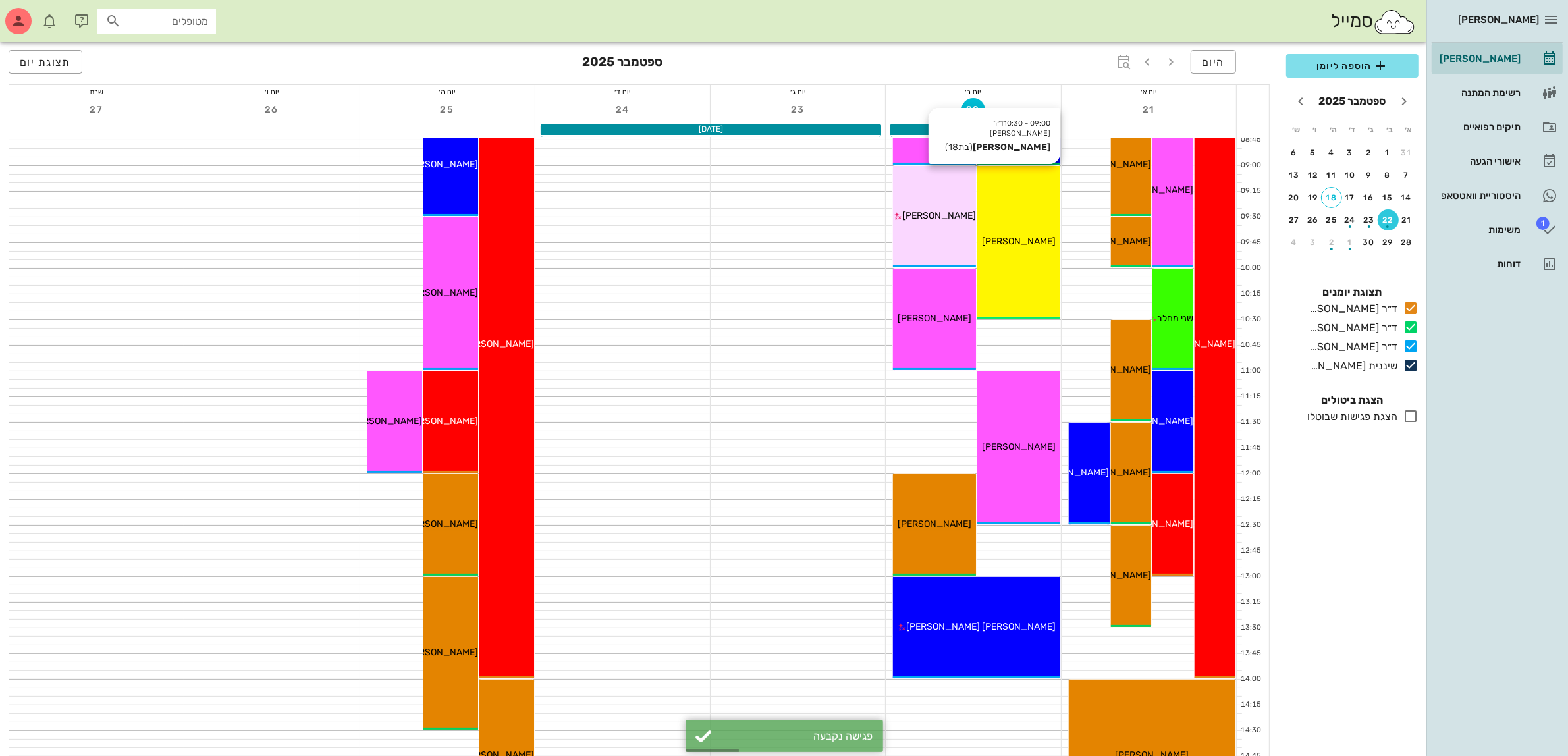
click at [1027, 251] on div "09:00 - 10:30 ד״ר [PERSON_NAME] [PERSON_NAME] (בת 18 ) [PERSON_NAME]" at bounding box center [1018, 242] width 83 height 153
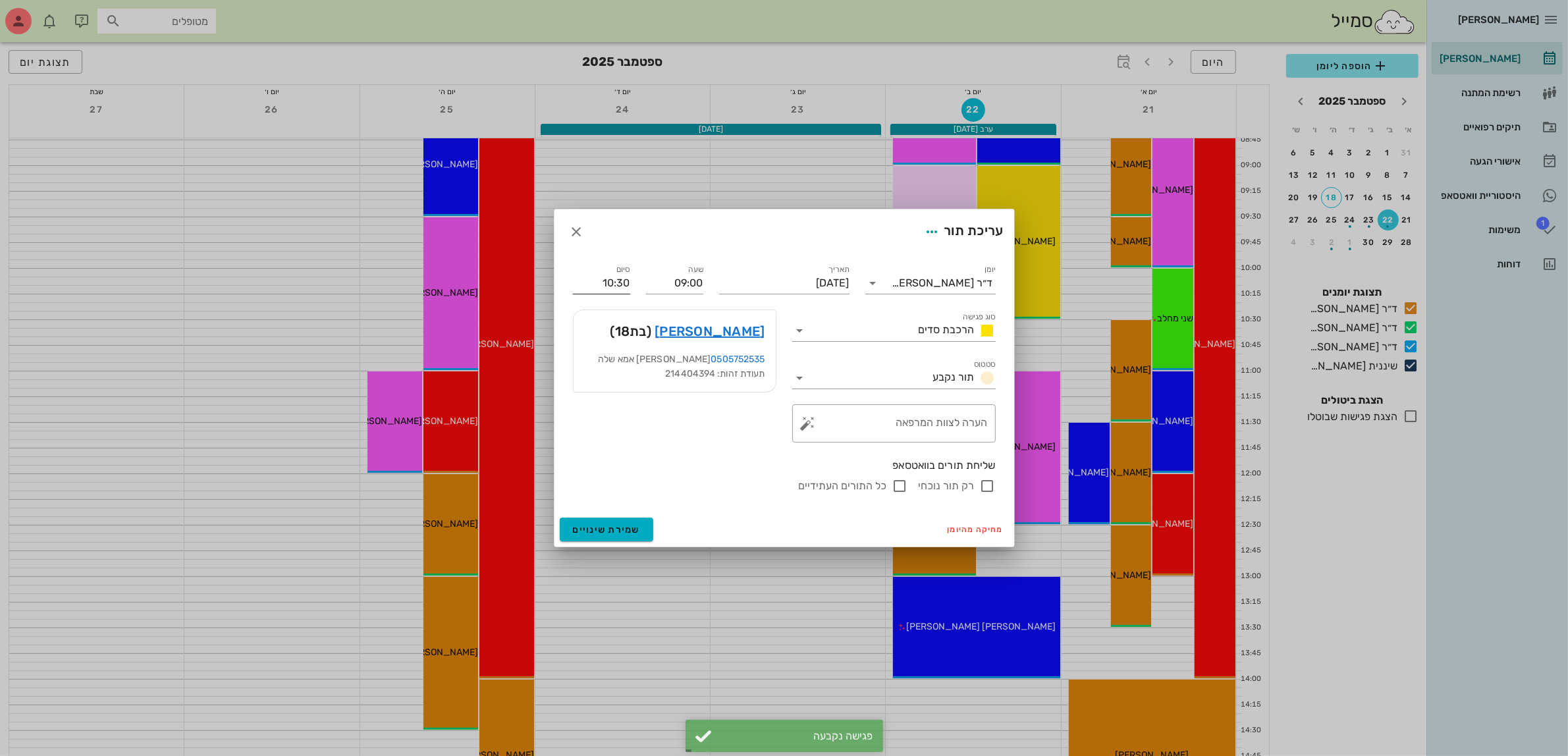
click at [610, 281] on input "10:30" at bounding box center [602, 283] width 58 height 21
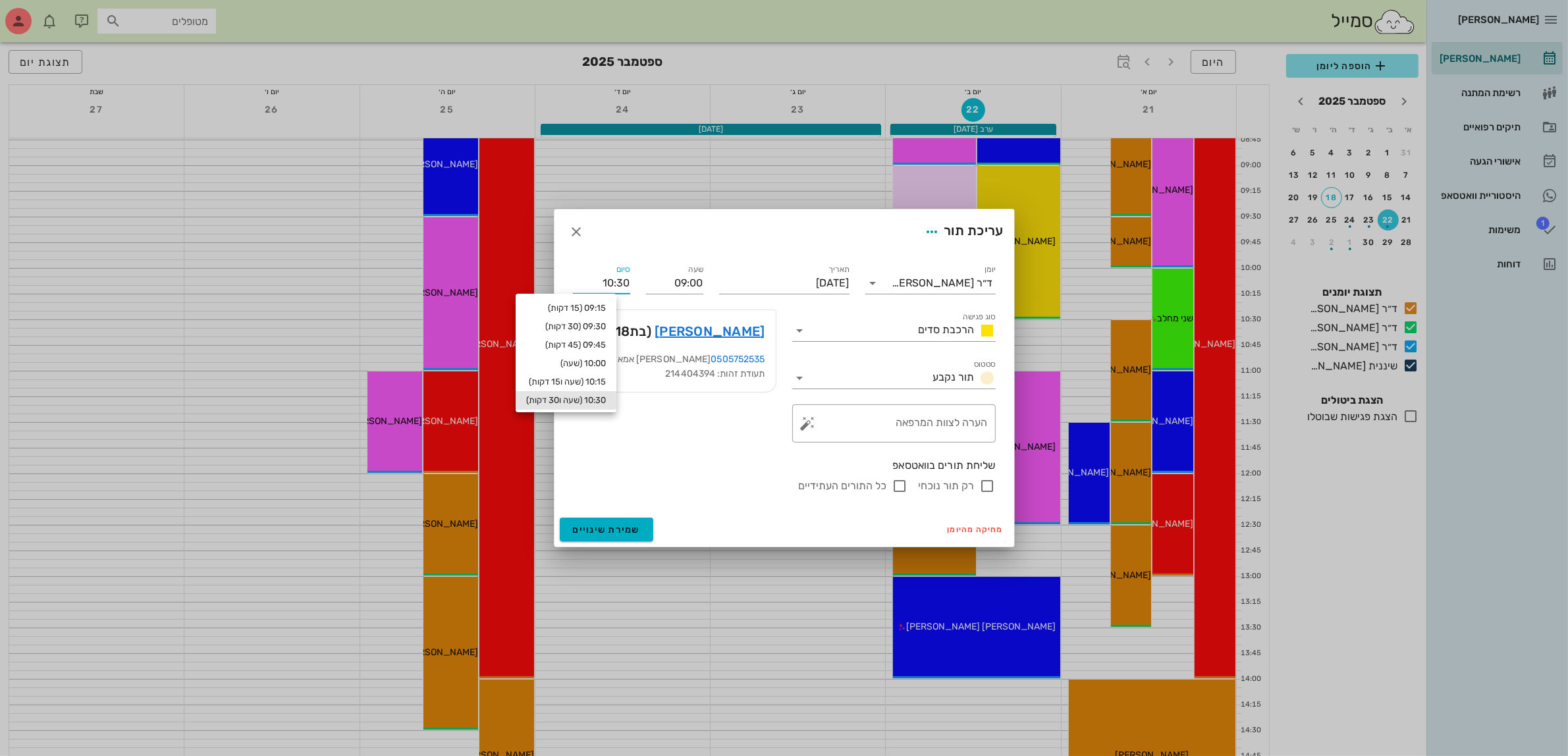
drag, startPoint x: 591, startPoint y: 284, endPoint x: 718, endPoint y: 280, distance: 127.1
click at [718, 280] on div "יומן ד״ר [PERSON_NAME] סוג פגישה הרכבת סדים סטטוס תור נקבע תאריך [DATE] שעה 09:…" at bounding box center [784, 378] width 439 height 247
type input "11:00"
click at [632, 357] on div "0505752535 [PERSON_NAME] אמא שלה" at bounding box center [674, 360] width 181 height 15
click at [610, 530] on span "שמירת שינויים" at bounding box center [606, 530] width 68 height 11
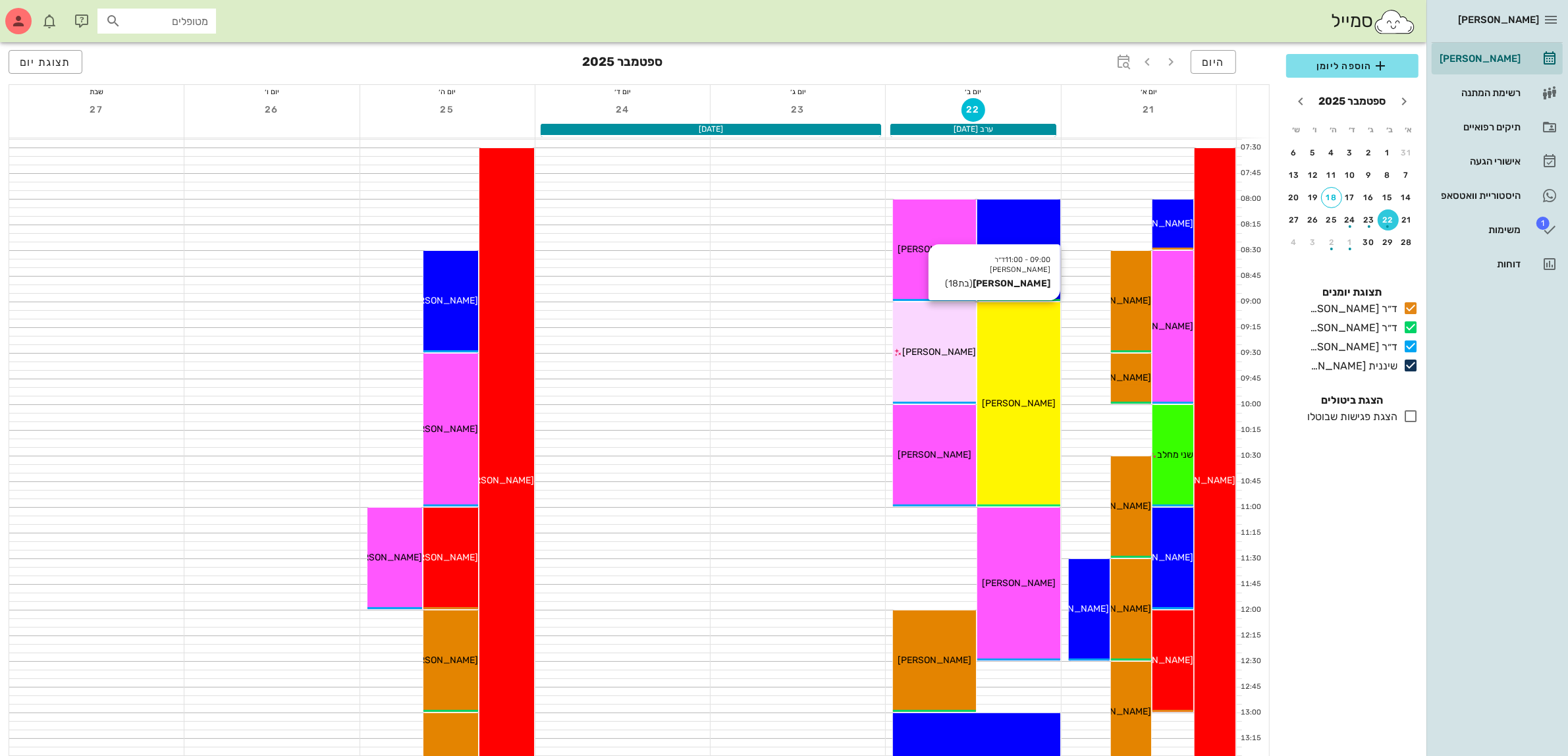
scroll to position [0, 0]
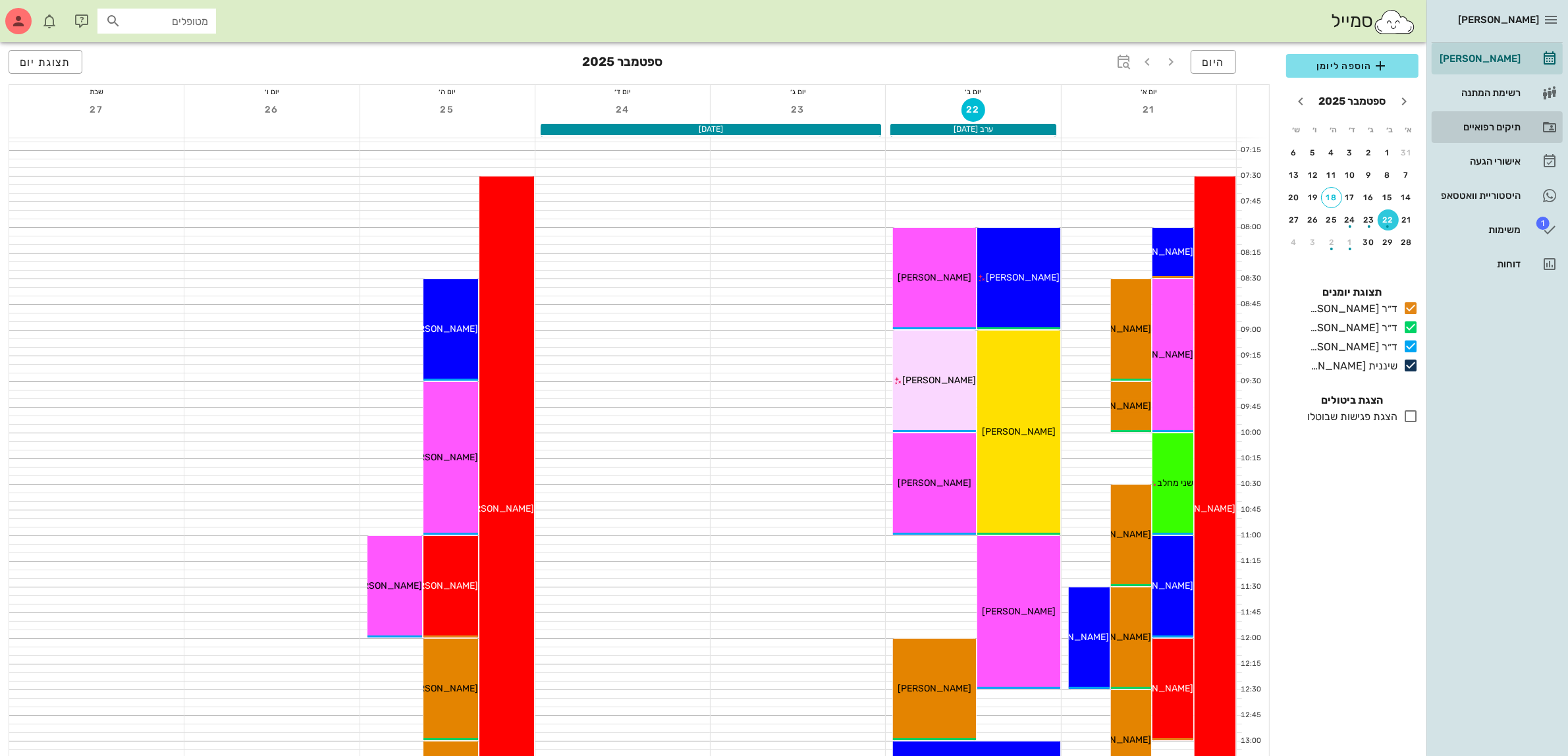
click at [1492, 129] on div "תיקים רפואיים" at bounding box center [1479, 126] width 84 height 10
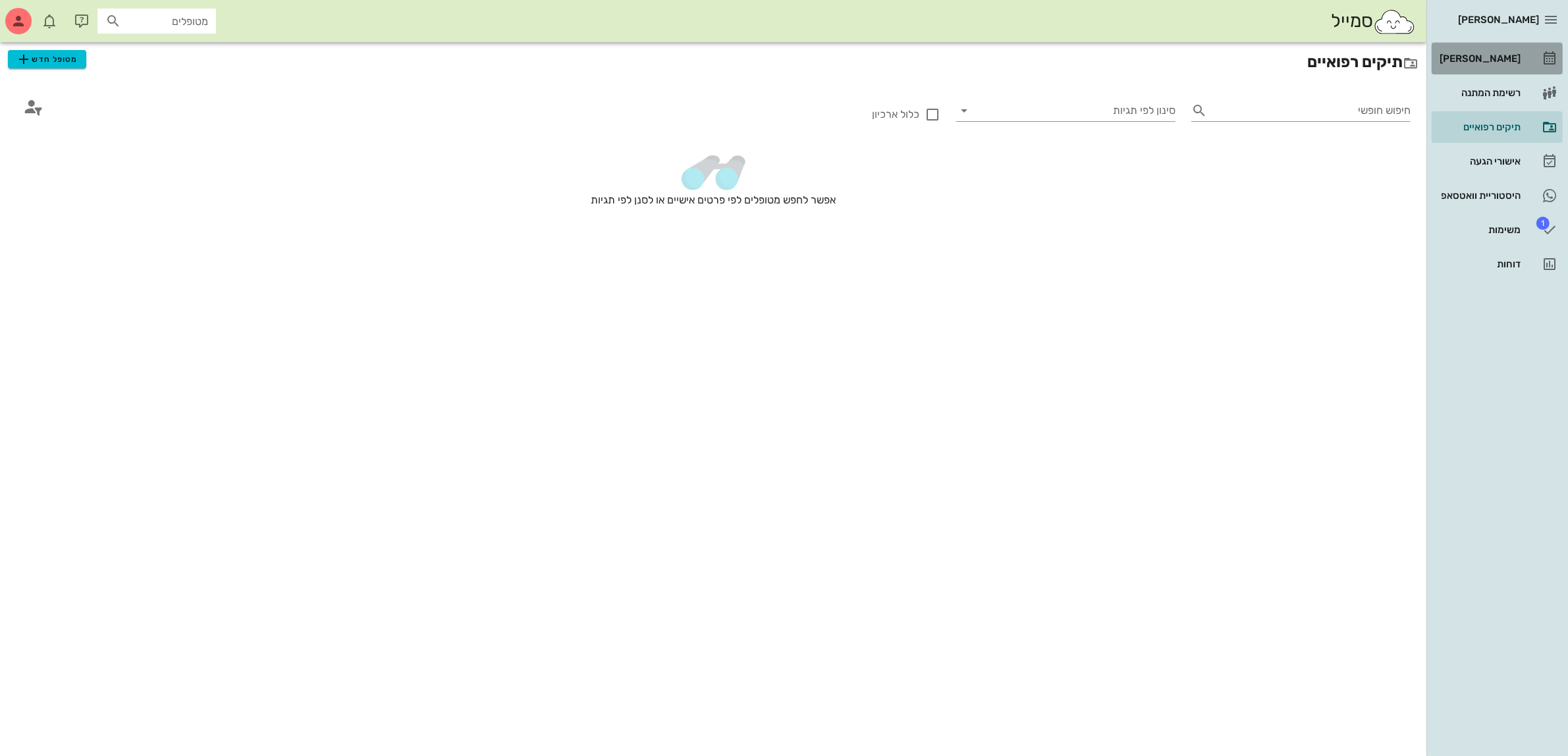
click at [1486, 55] on div "[PERSON_NAME]" at bounding box center [1479, 58] width 84 height 10
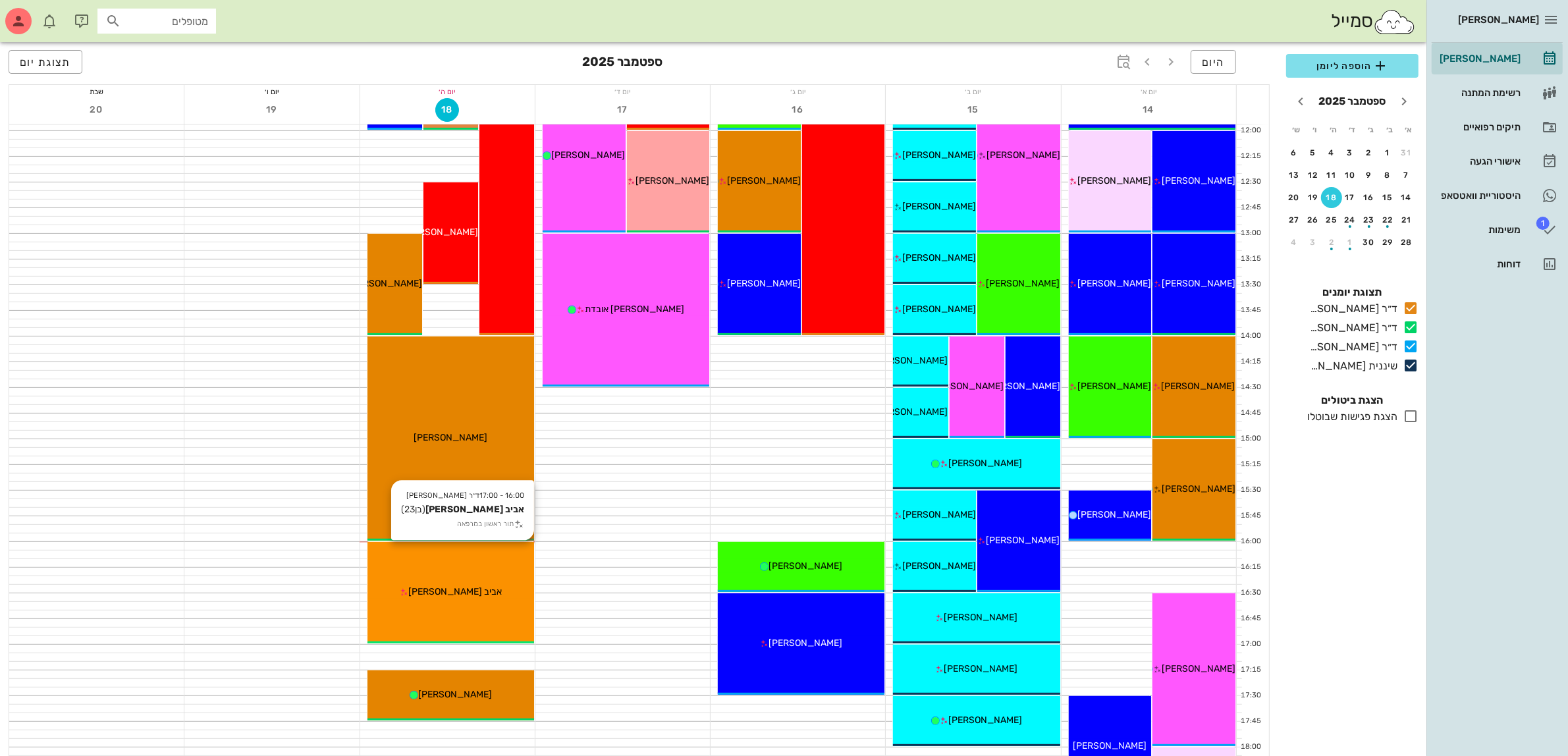
scroll to position [577, 0]
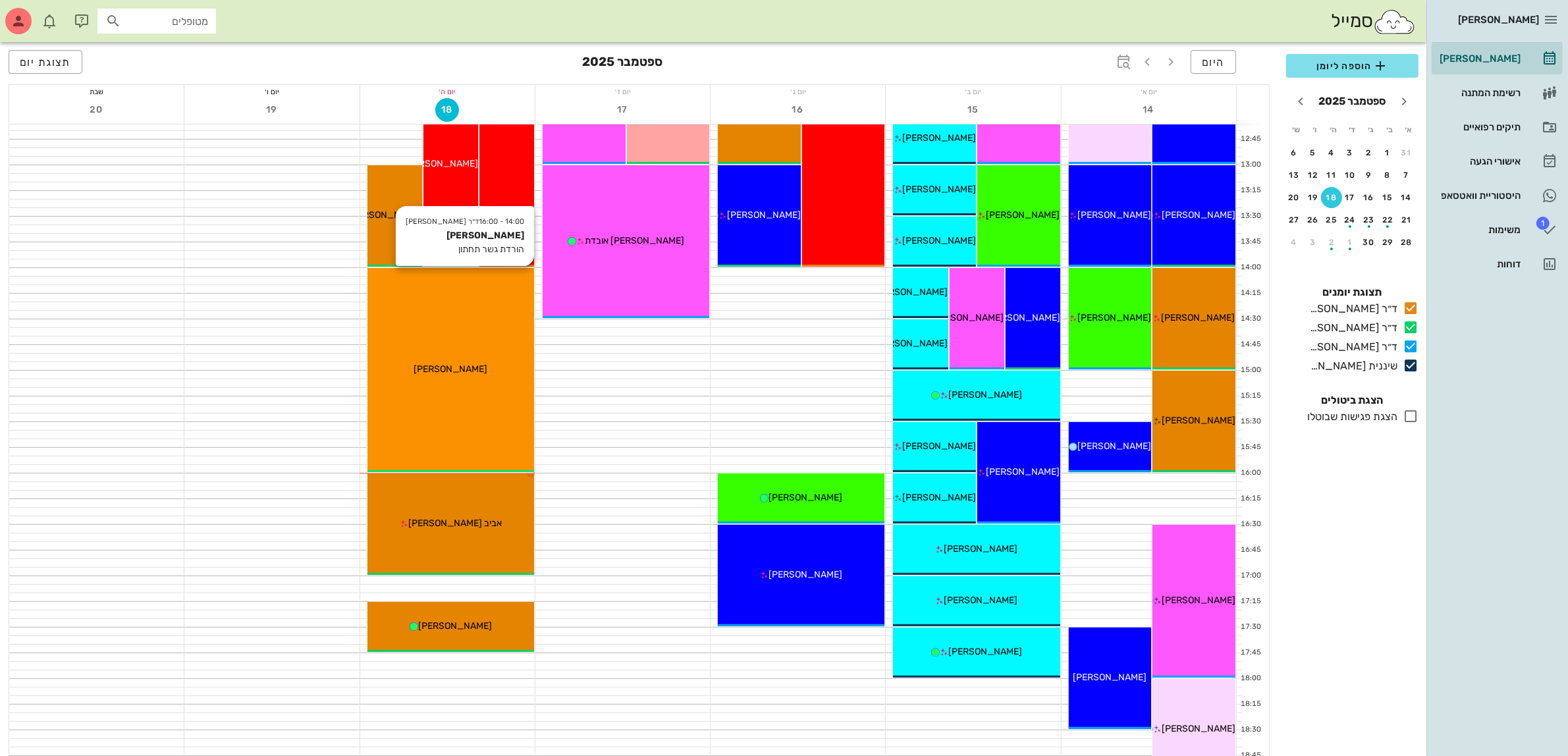
click at [482, 376] on div "[PERSON_NAME]" at bounding box center [450, 368] width 166 height 14
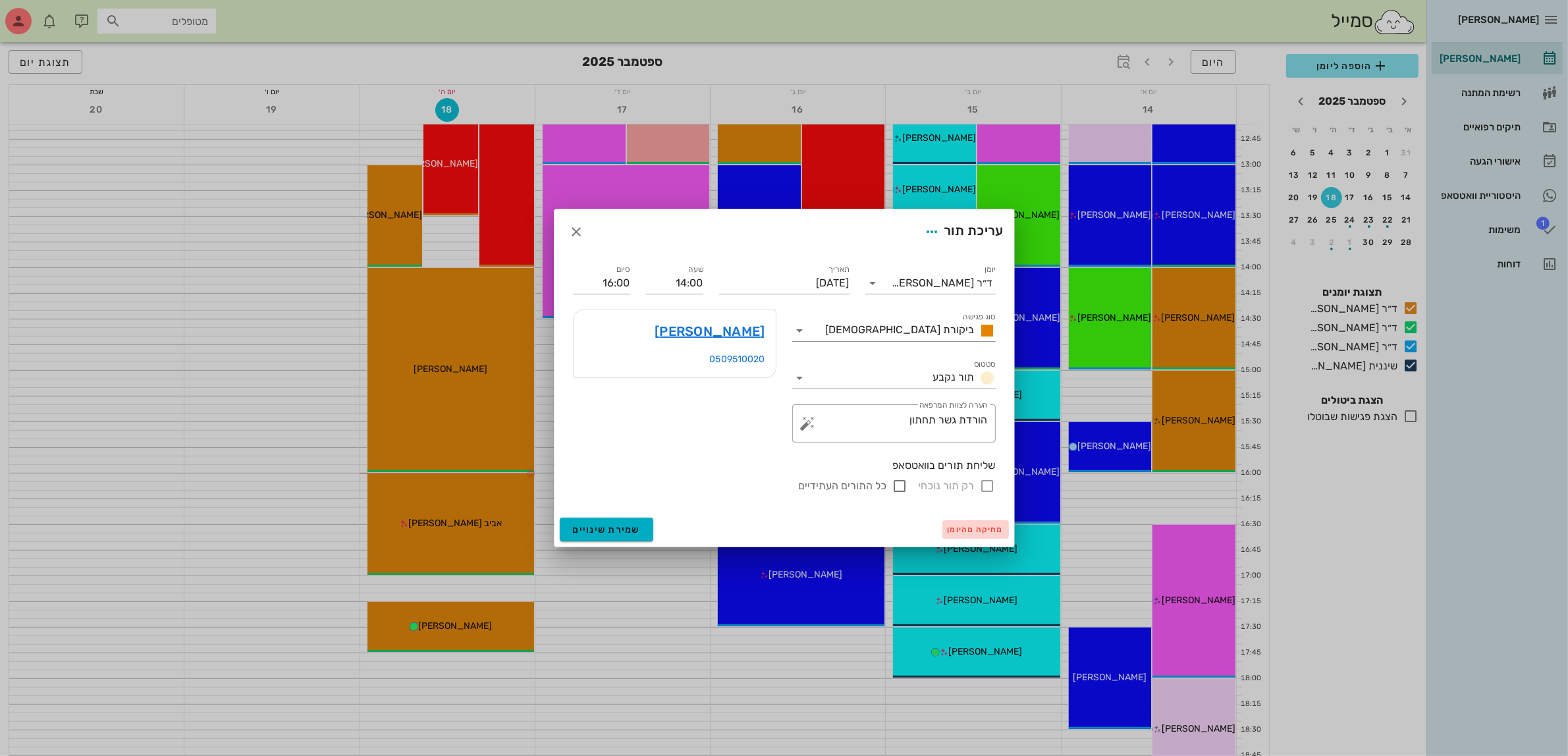
click at [973, 530] on span "מחיקה מהיומן" at bounding box center [976, 529] width 56 height 9
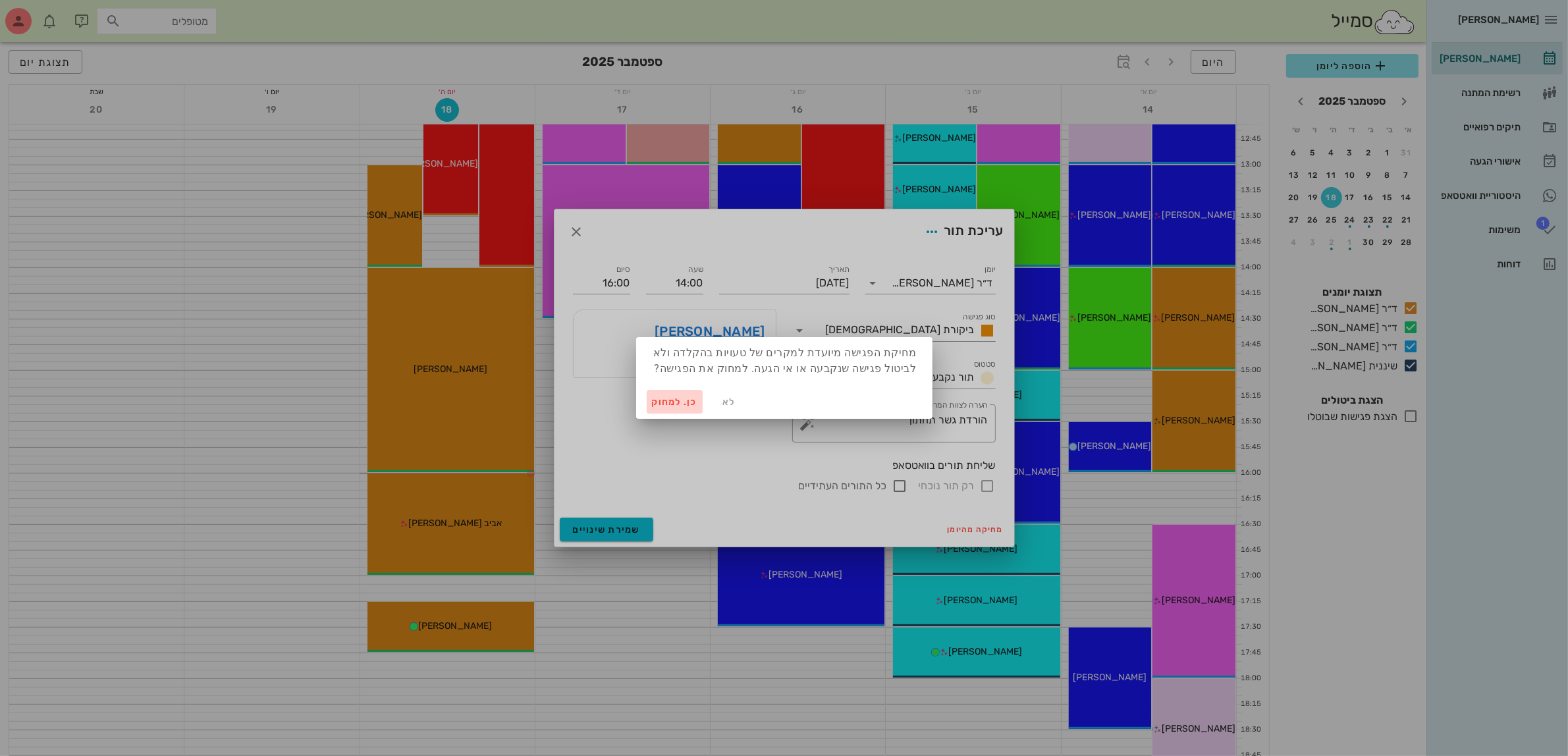
click at [684, 403] on span "כן. למחוק" at bounding box center [675, 402] width 47 height 11
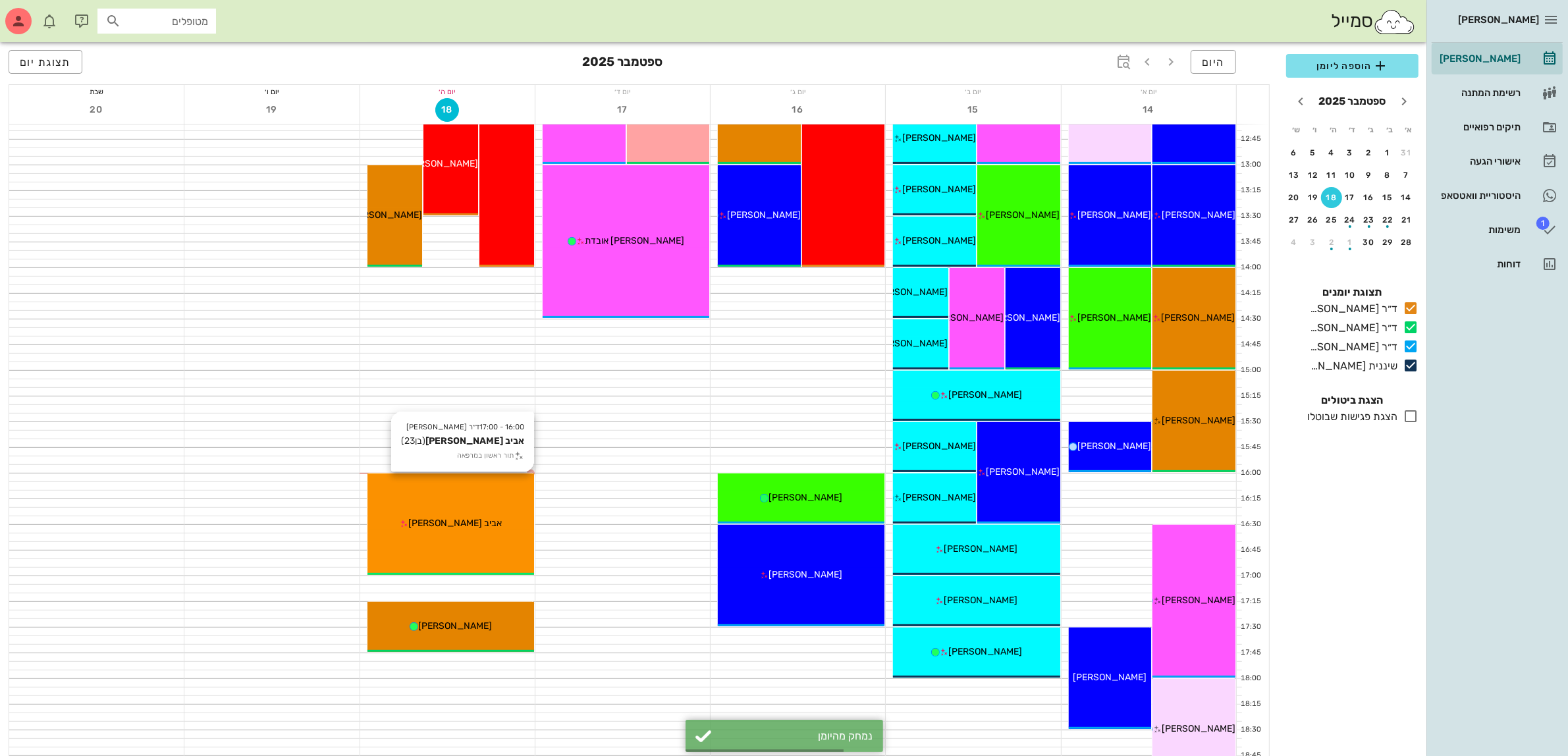
click at [461, 516] on div "אביב [PERSON_NAME]" at bounding box center [450, 523] width 166 height 14
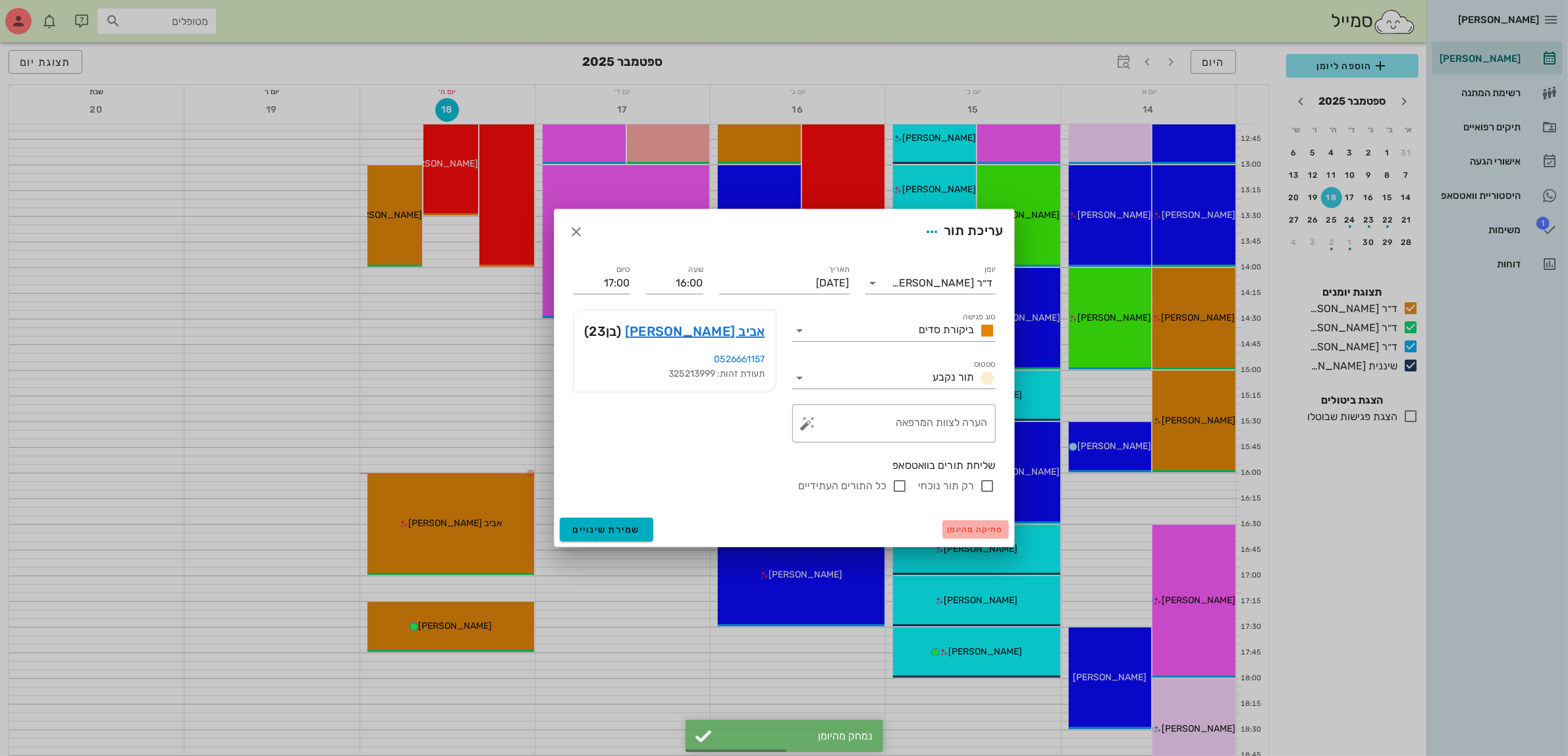
click at [969, 530] on span "מחיקה מהיומן" at bounding box center [976, 529] width 56 height 9
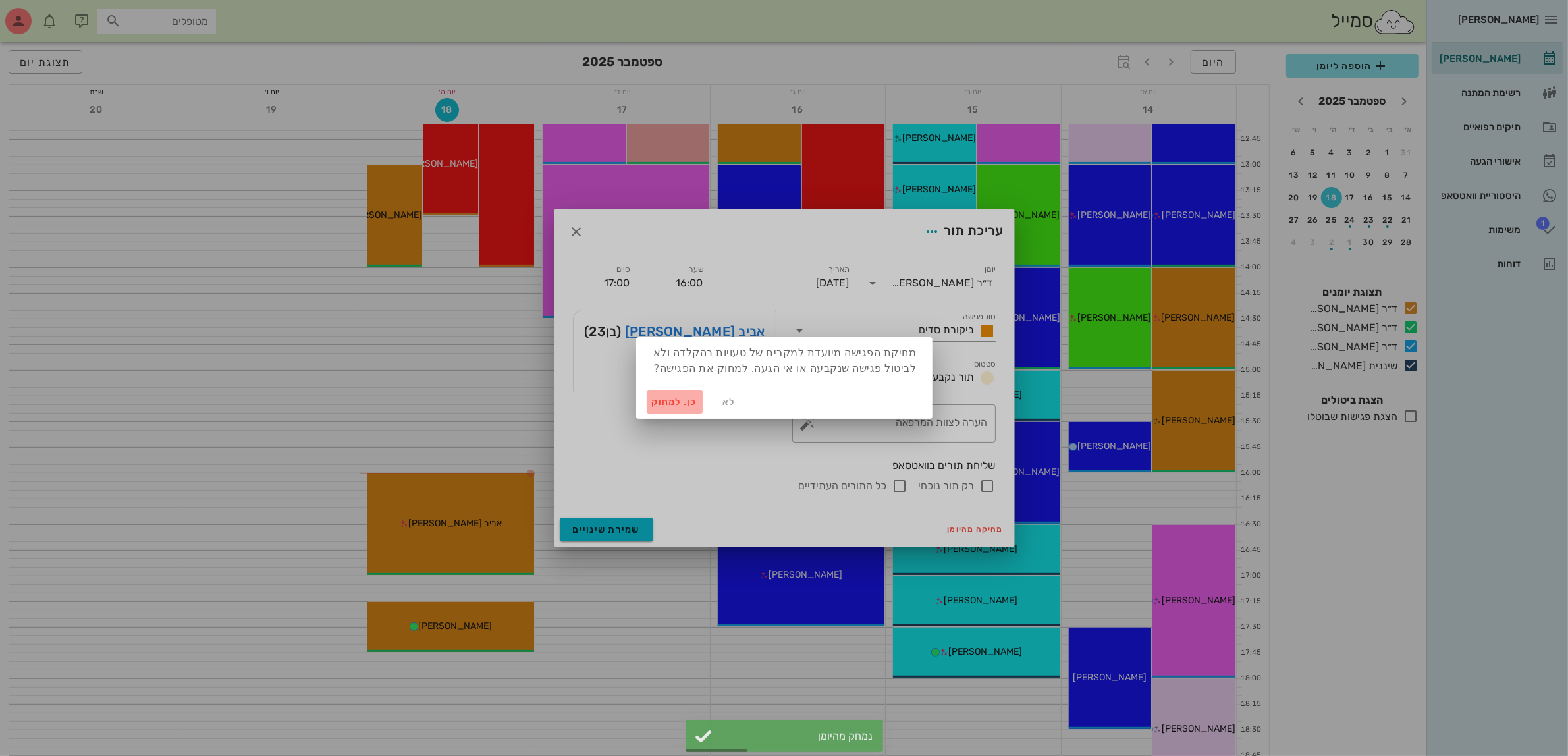
click at [673, 398] on span "כן. למחוק" at bounding box center [675, 402] width 47 height 11
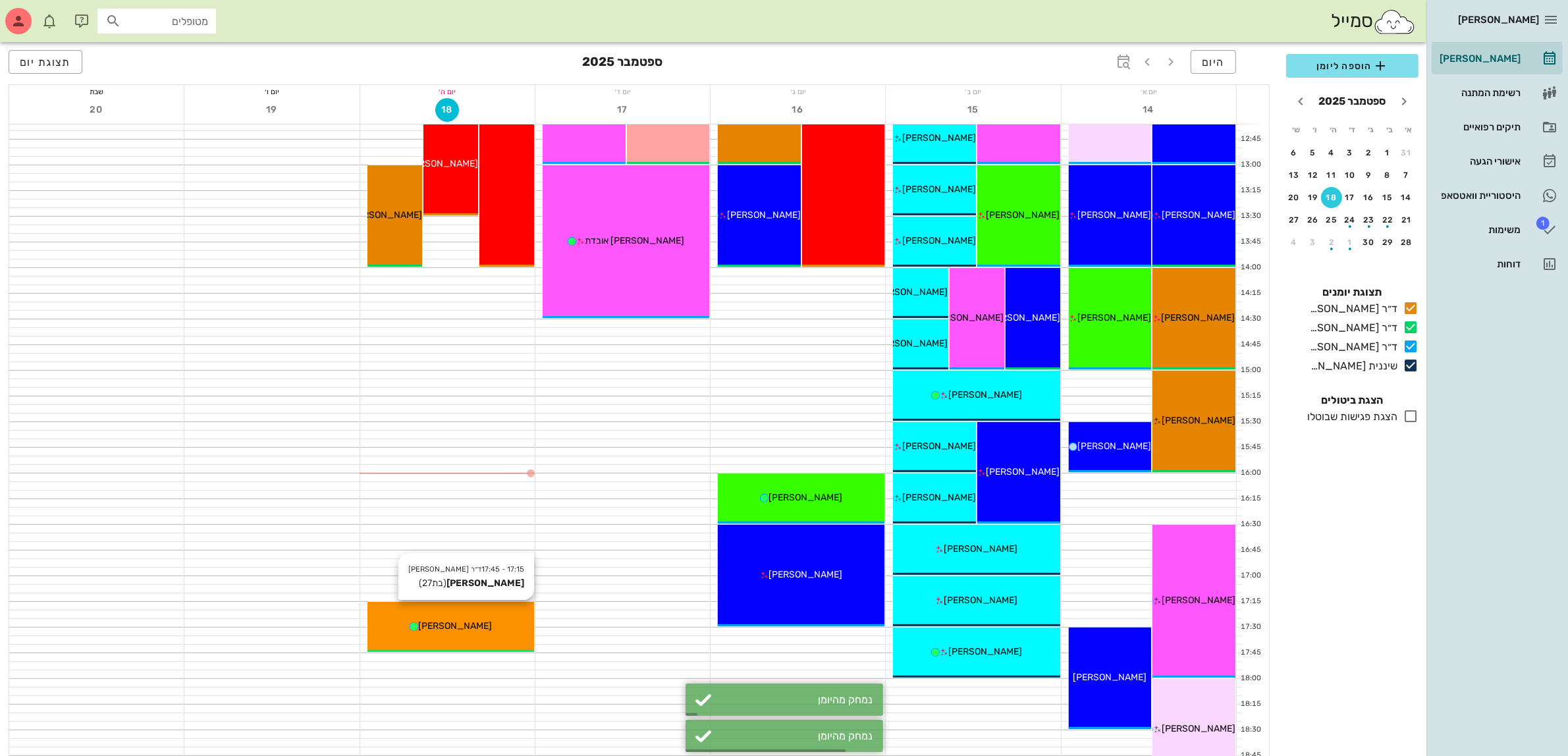
click at [419, 624] on icon at bounding box center [413, 626] width 8 height 8
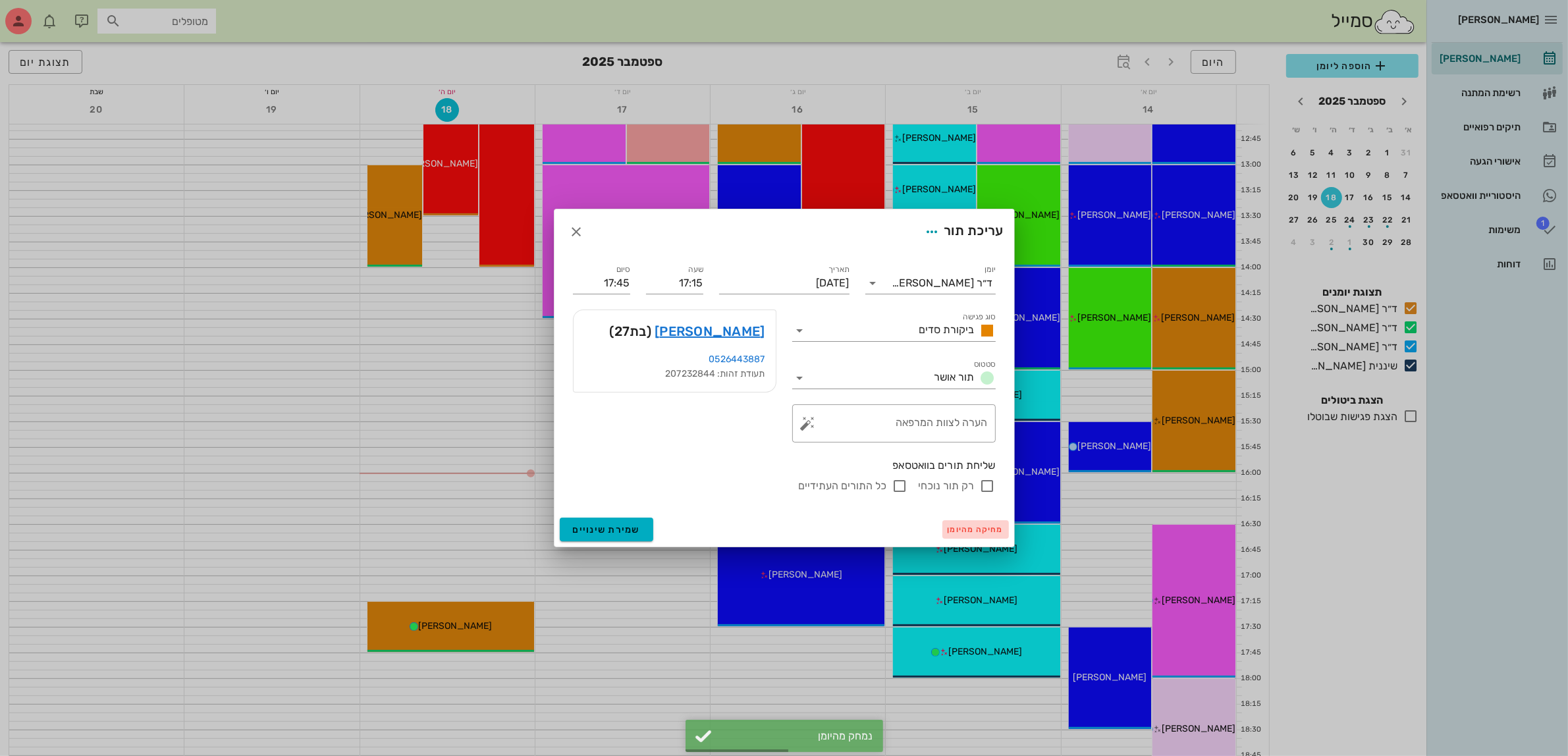
click at [985, 531] on span "מחיקה מהיומן" at bounding box center [976, 529] width 56 height 9
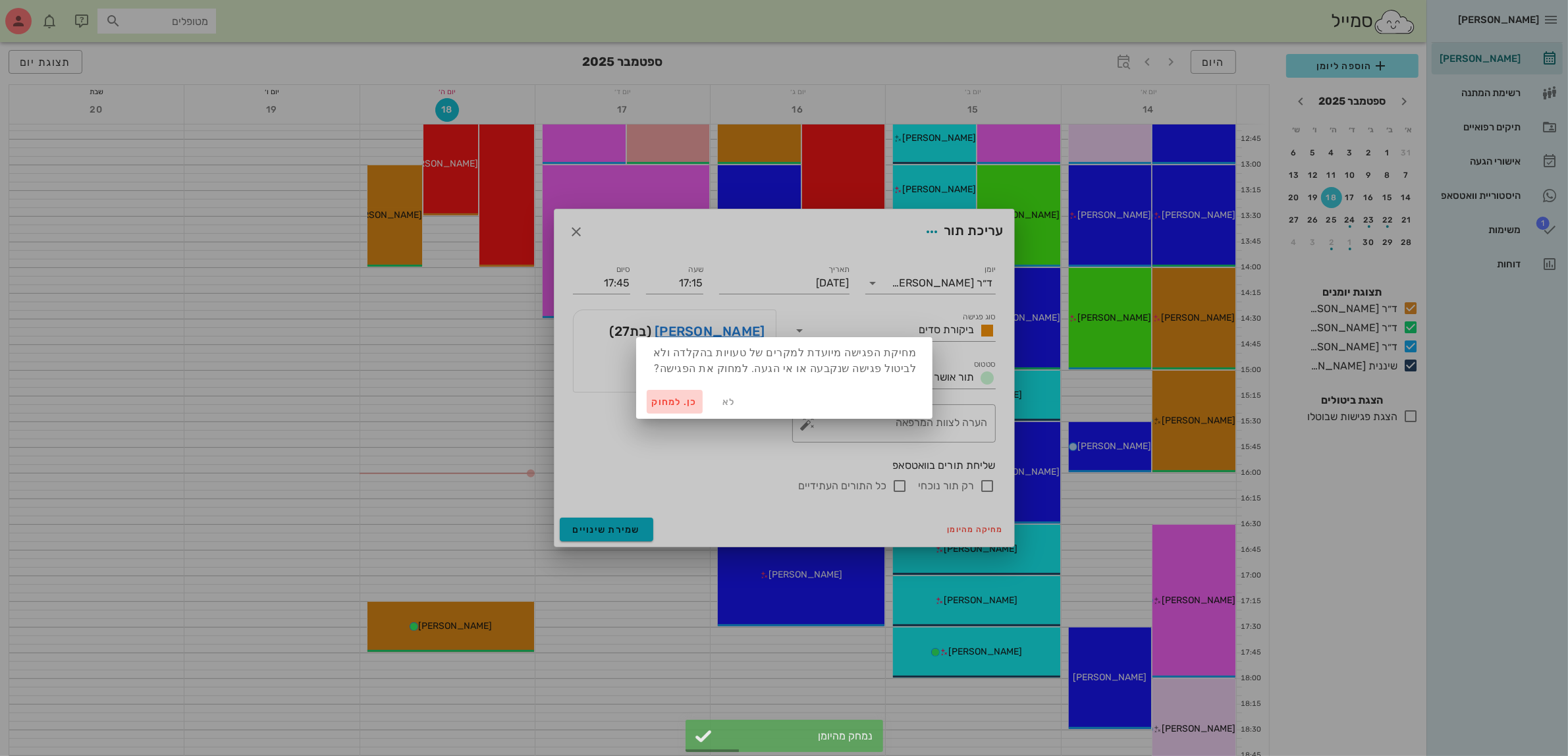
click at [664, 403] on span "כן. למחוק" at bounding box center [675, 402] width 47 height 11
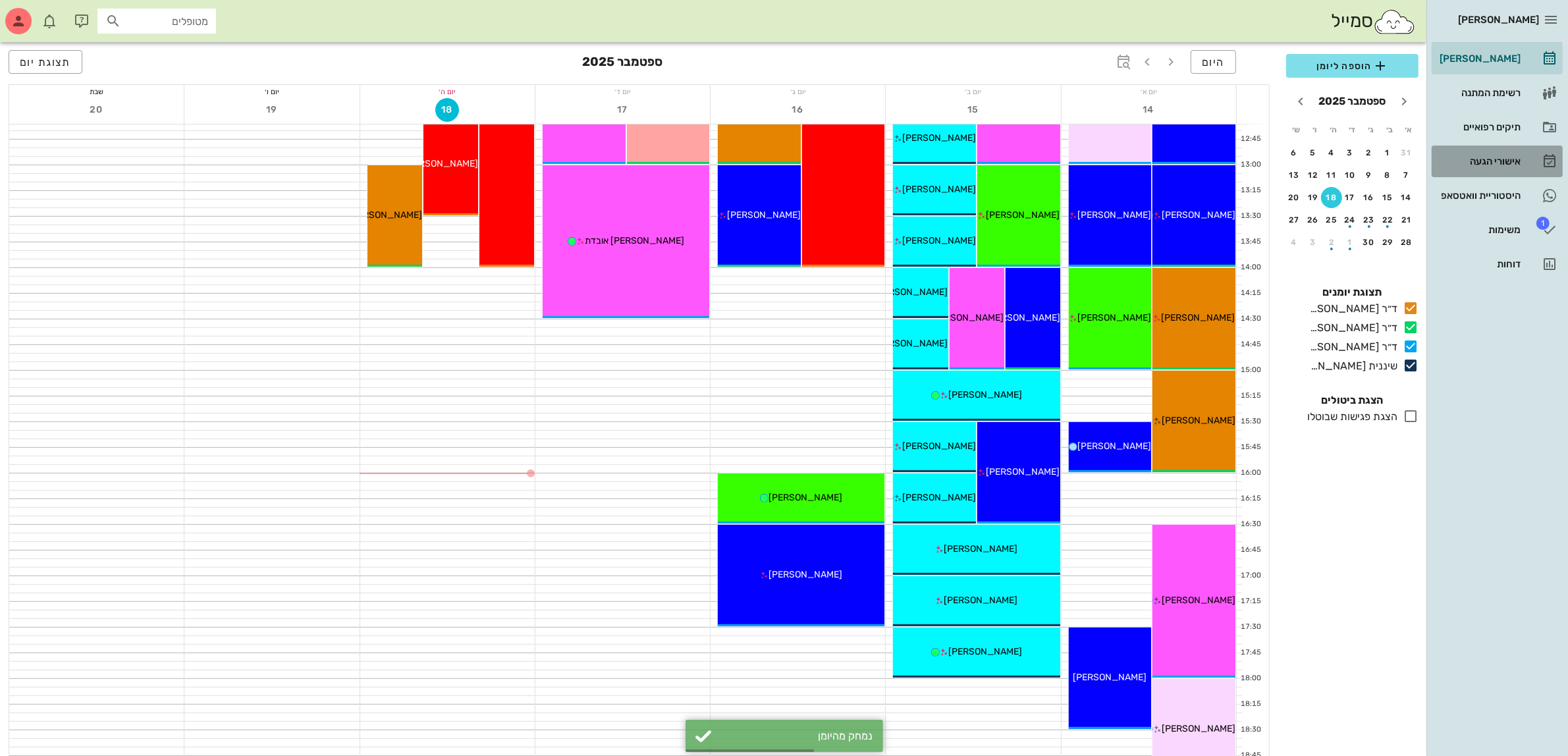
click at [1489, 159] on div "אישורי הגעה" at bounding box center [1479, 161] width 84 height 10
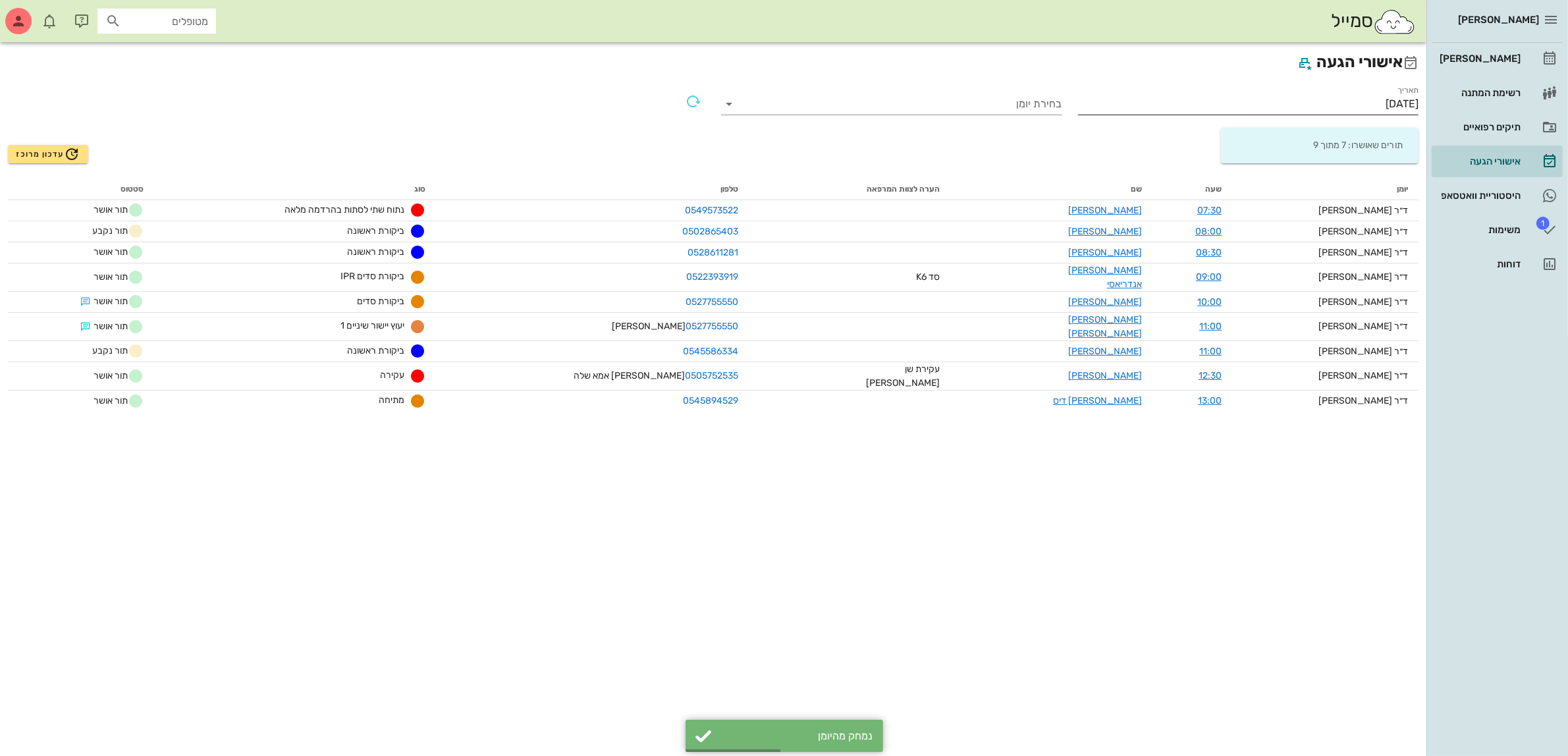
click at [1390, 104] on input "[DATE]" at bounding box center [1248, 104] width 341 height 21
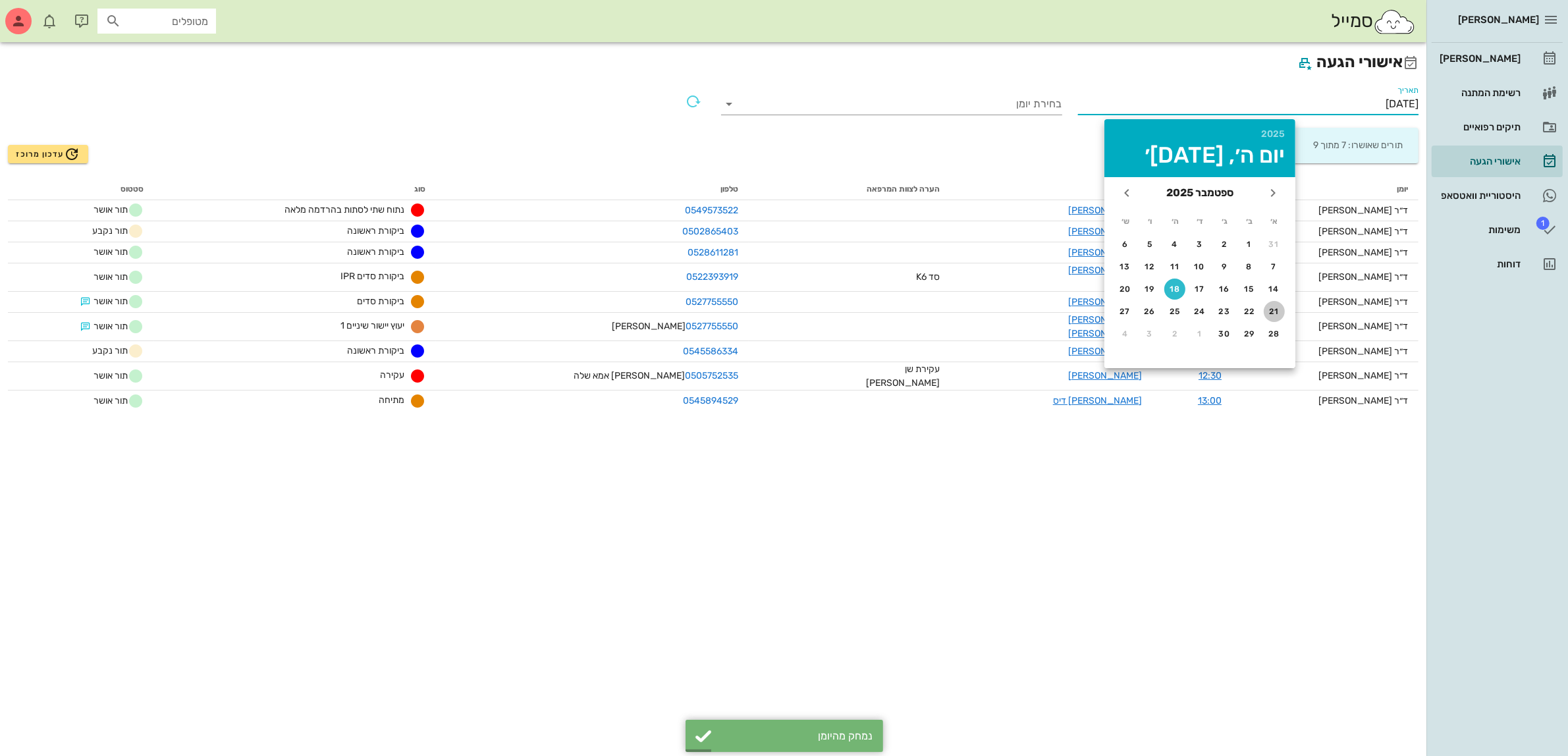
click at [1269, 307] on div "21" at bounding box center [1274, 312] width 21 height 9
type input "[DATE]"
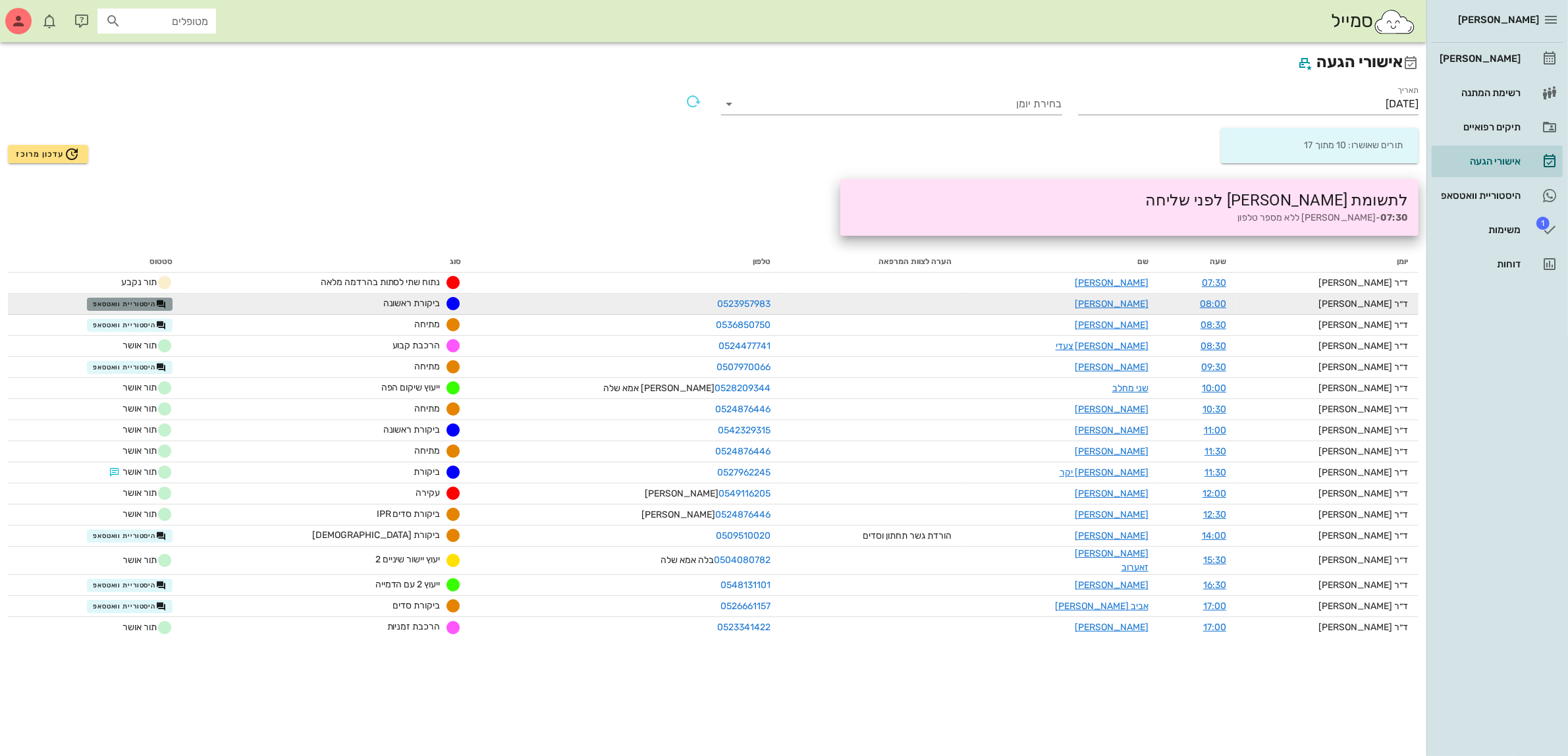
click at [152, 298] on span "היסטוריית וואטסאפ" at bounding box center [129, 303] width 73 height 10
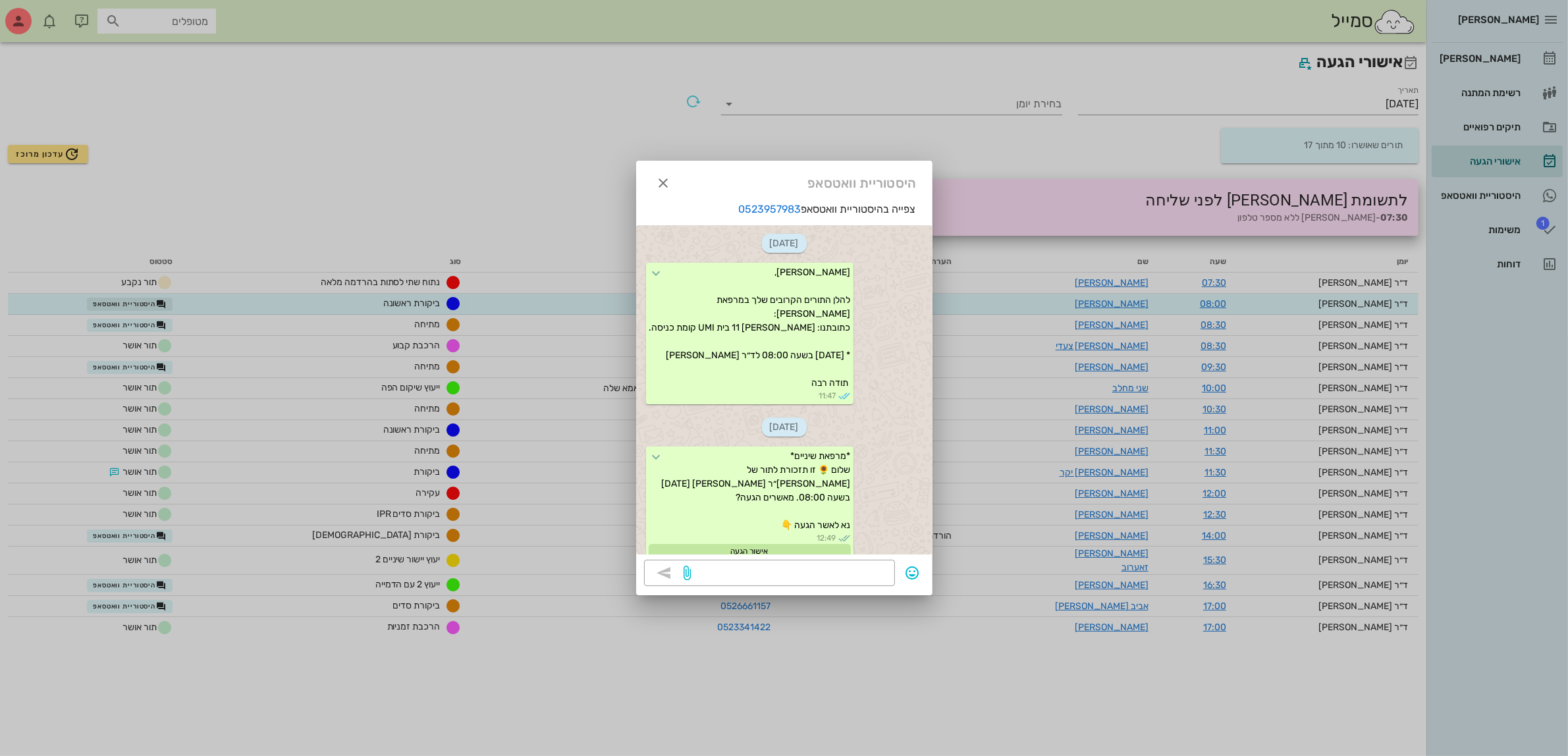
scroll to position [179, 0]
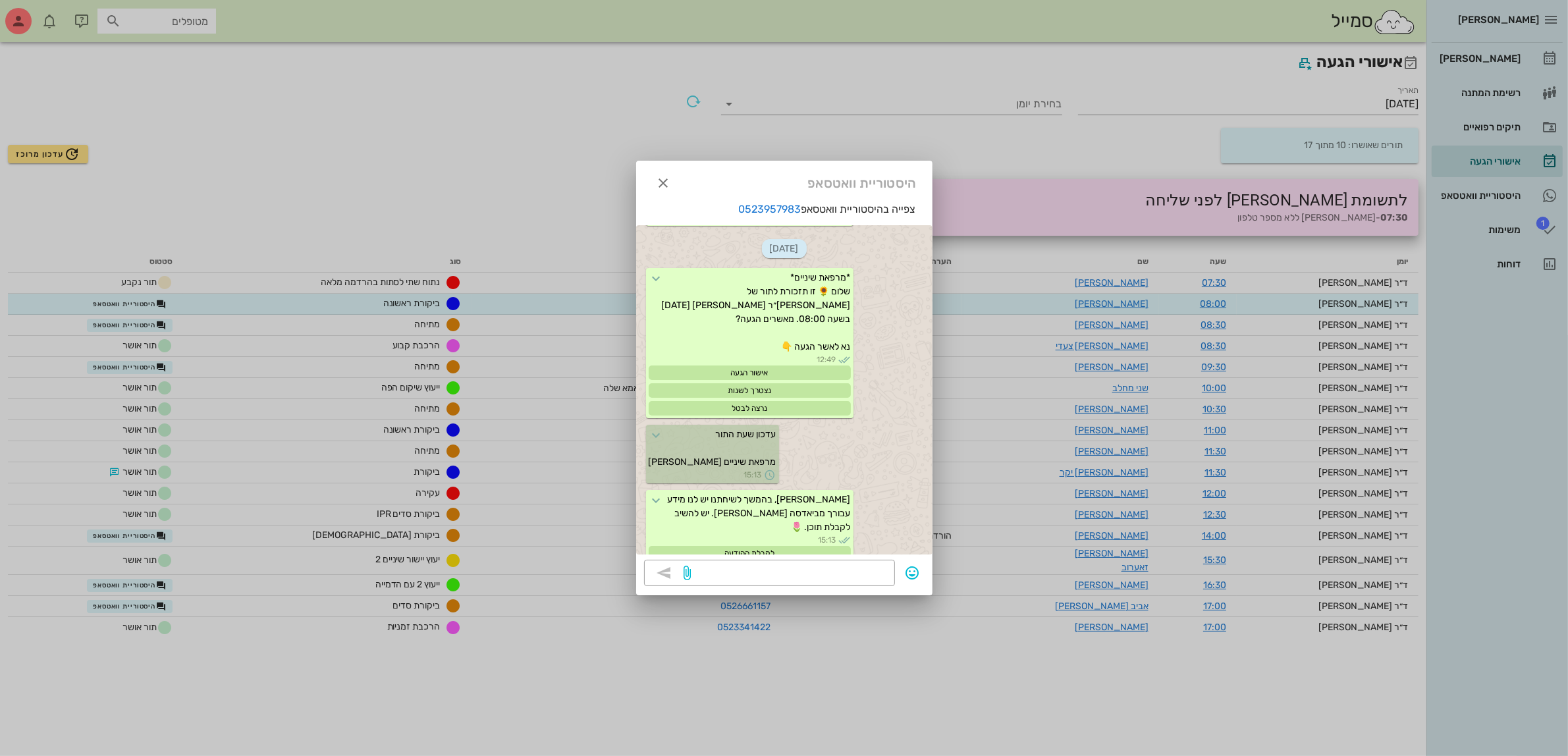
click at [143, 324] on div at bounding box center [784, 378] width 1568 height 756
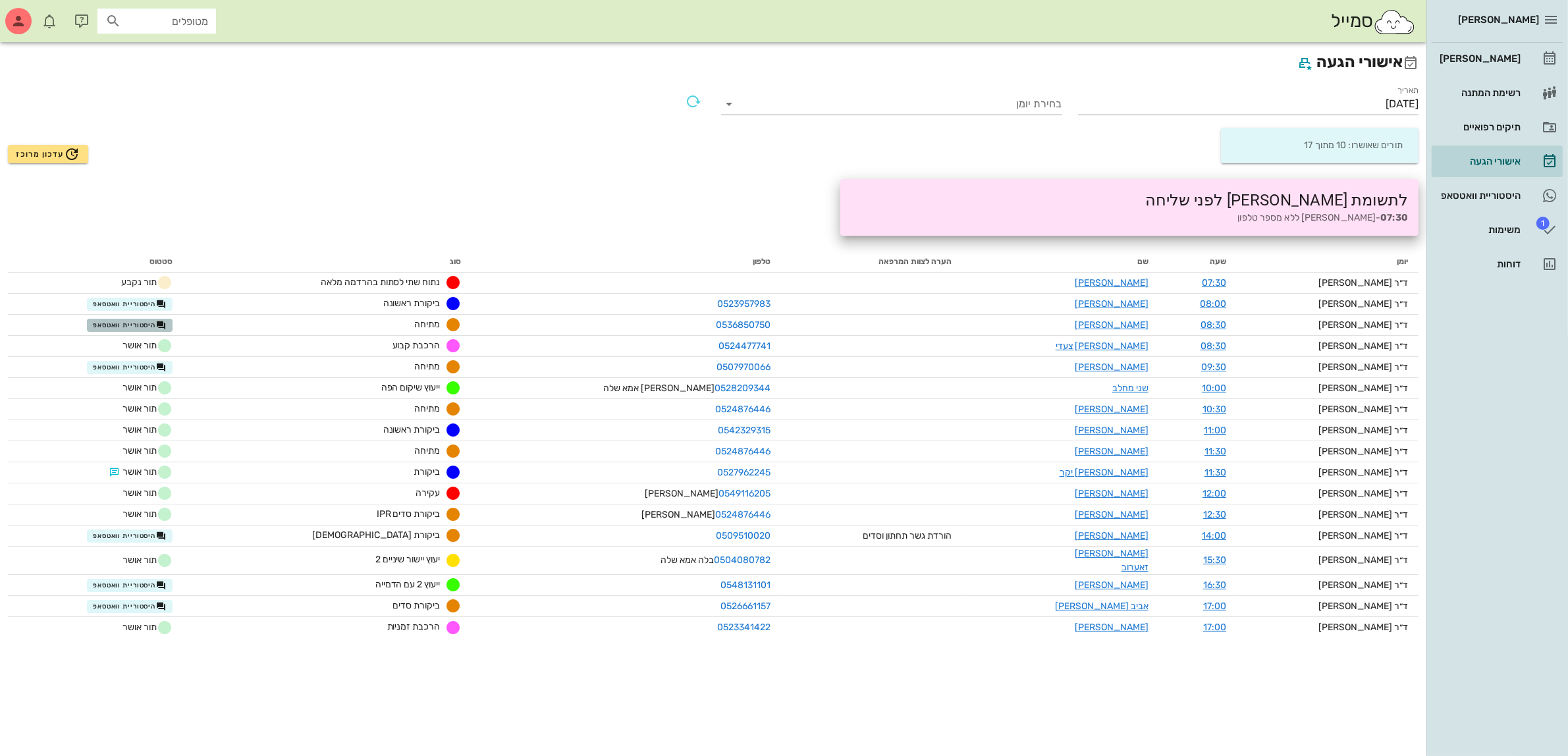
click at [143, 324] on span "היסטוריית וואטסאפ" at bounding box center [129, 325] width 73 height 10
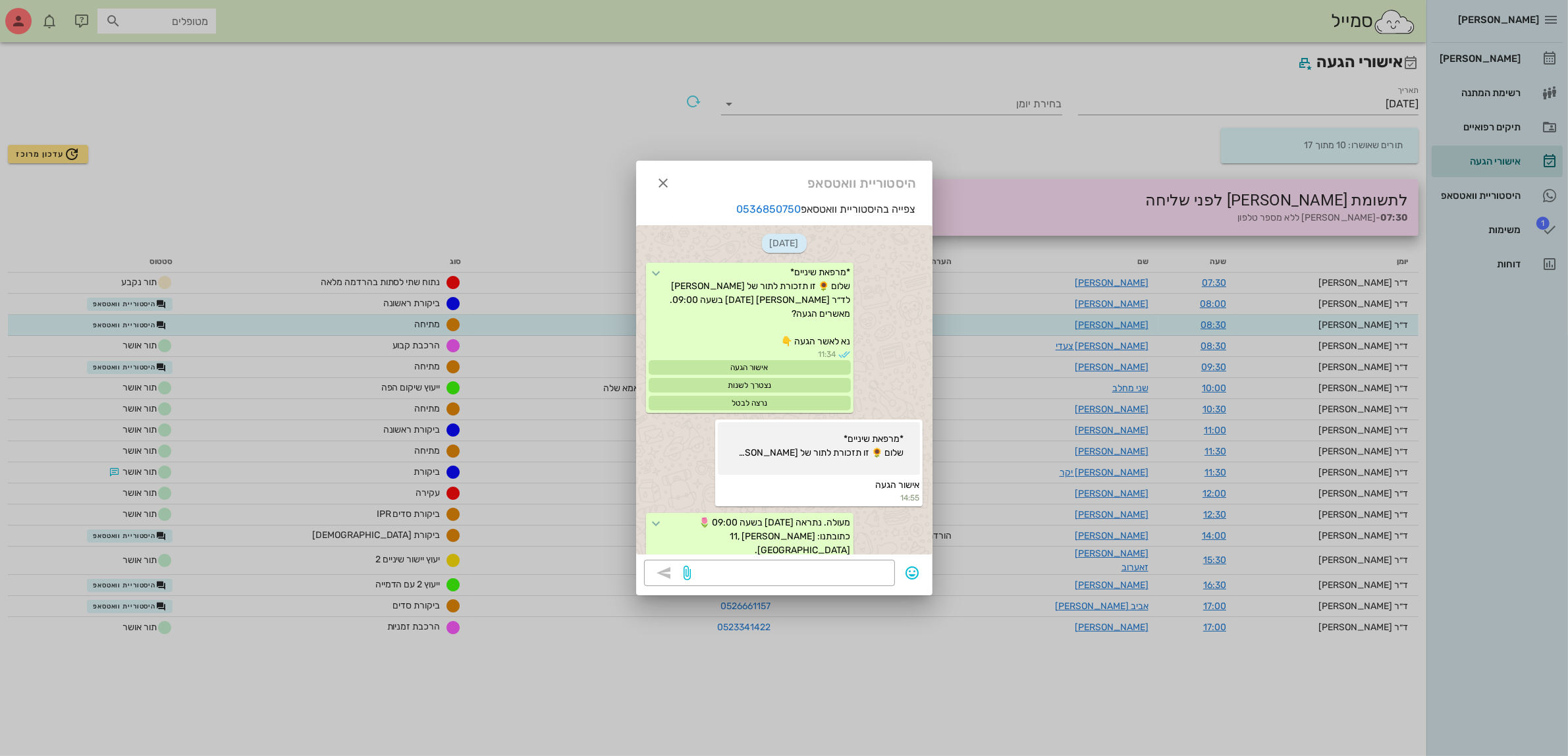
scroll to position [456, 0]
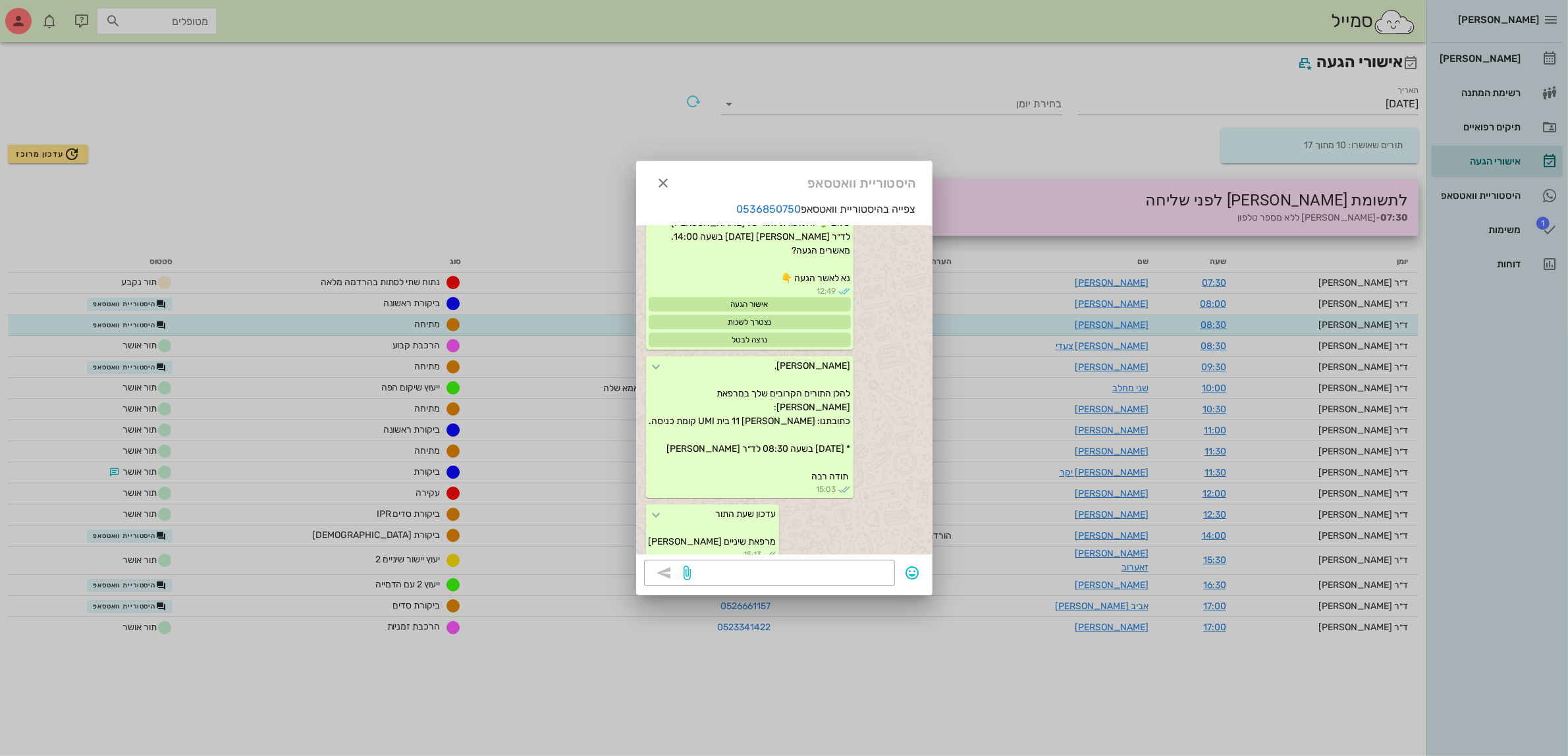
click at [166, 466] on div at bounding box center [784, 378] width 1568 height 756
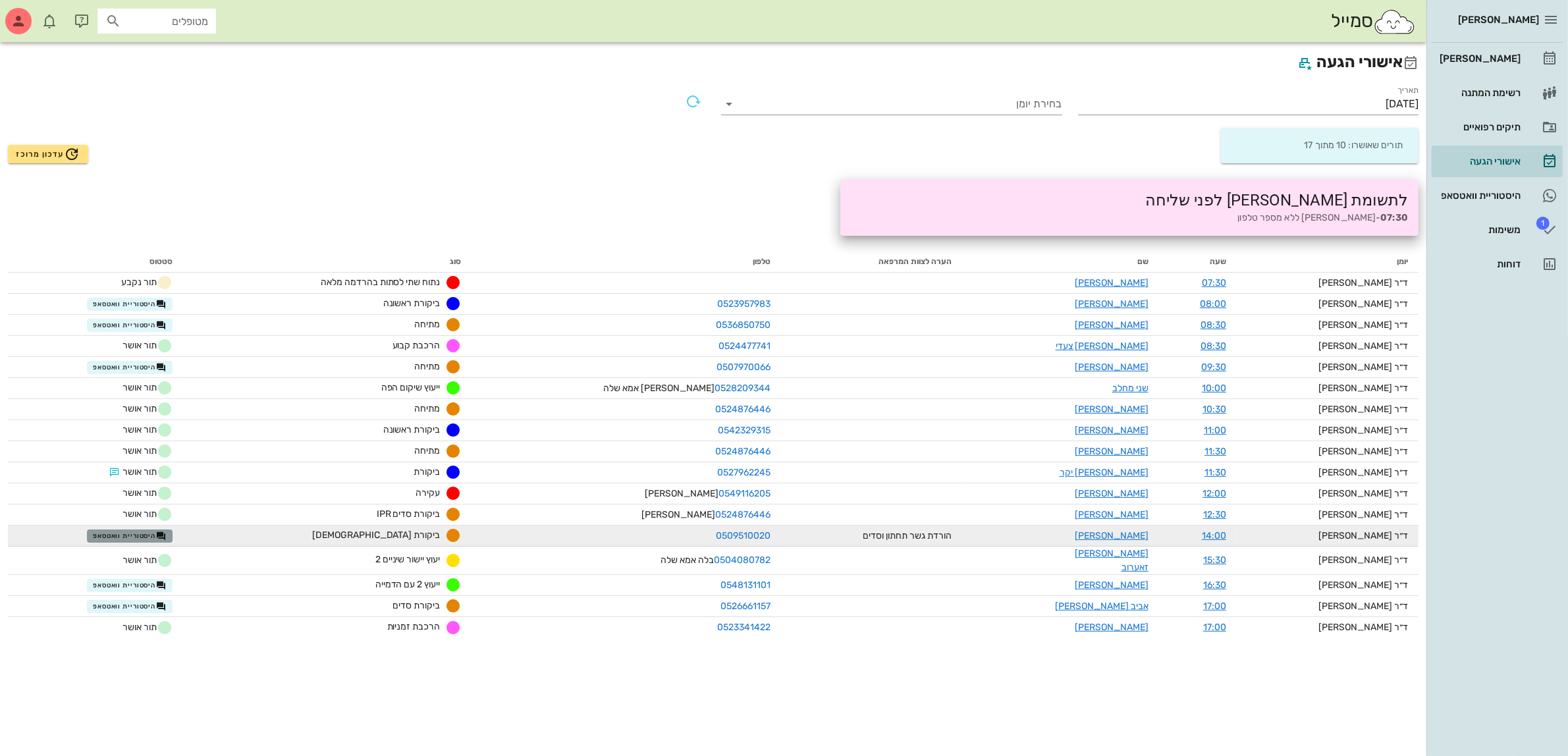
click at [132, 537] on span "היסטוריית וואטסאפ" at bounding box center [129, 536] width 73 height 10
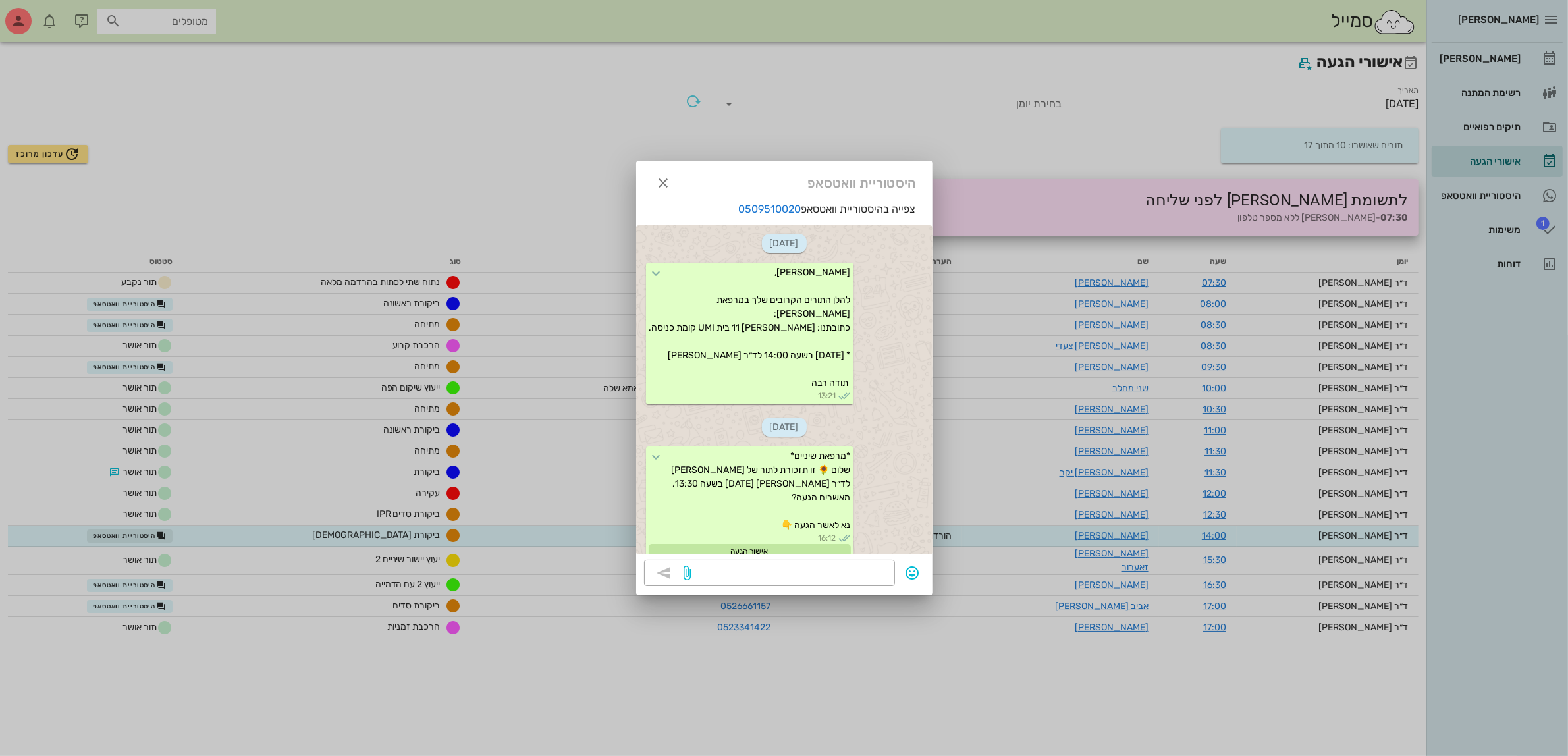
scroll to position [1471, 0]
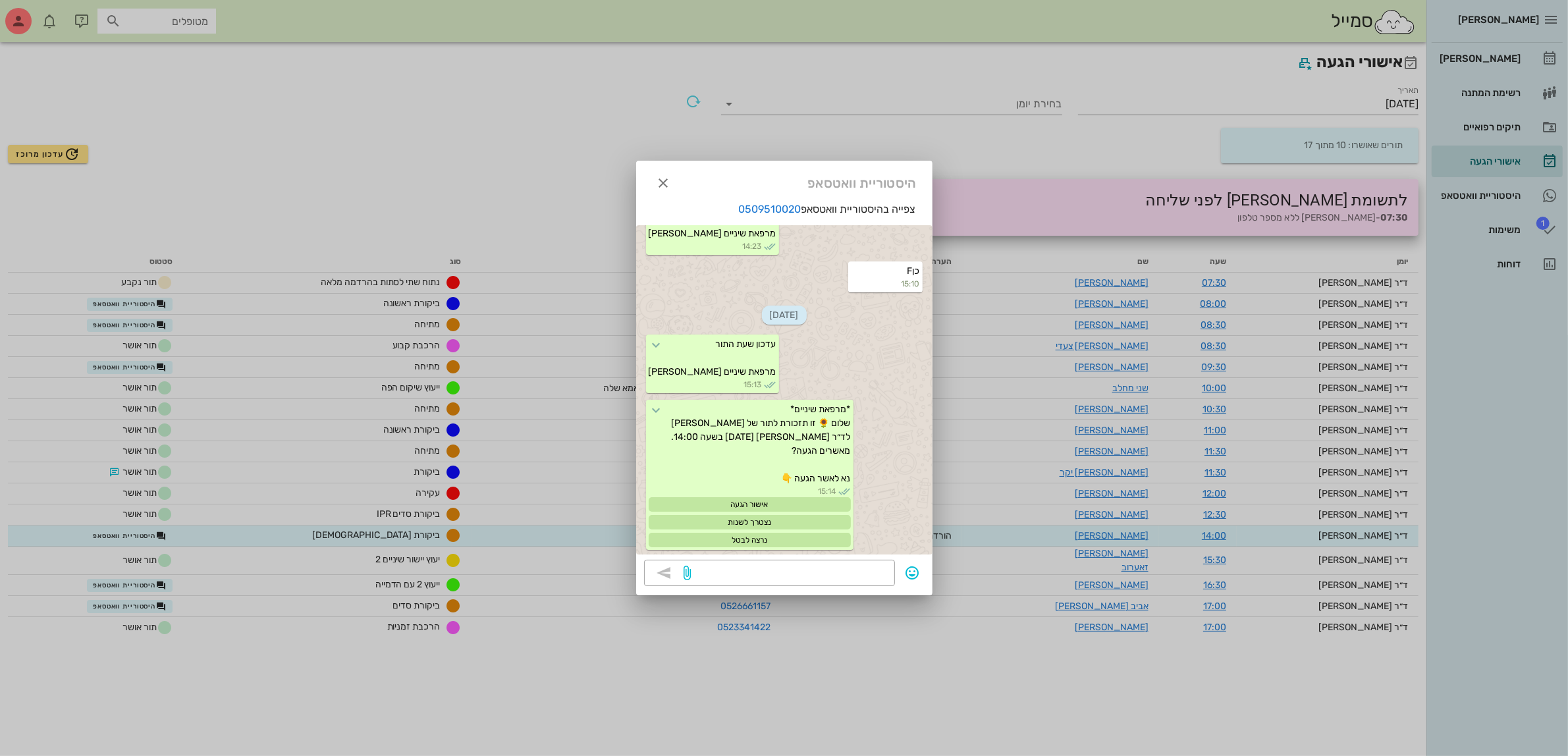
click at [135, 580] on div at bounding box center [784, 378] width 1568 height 756
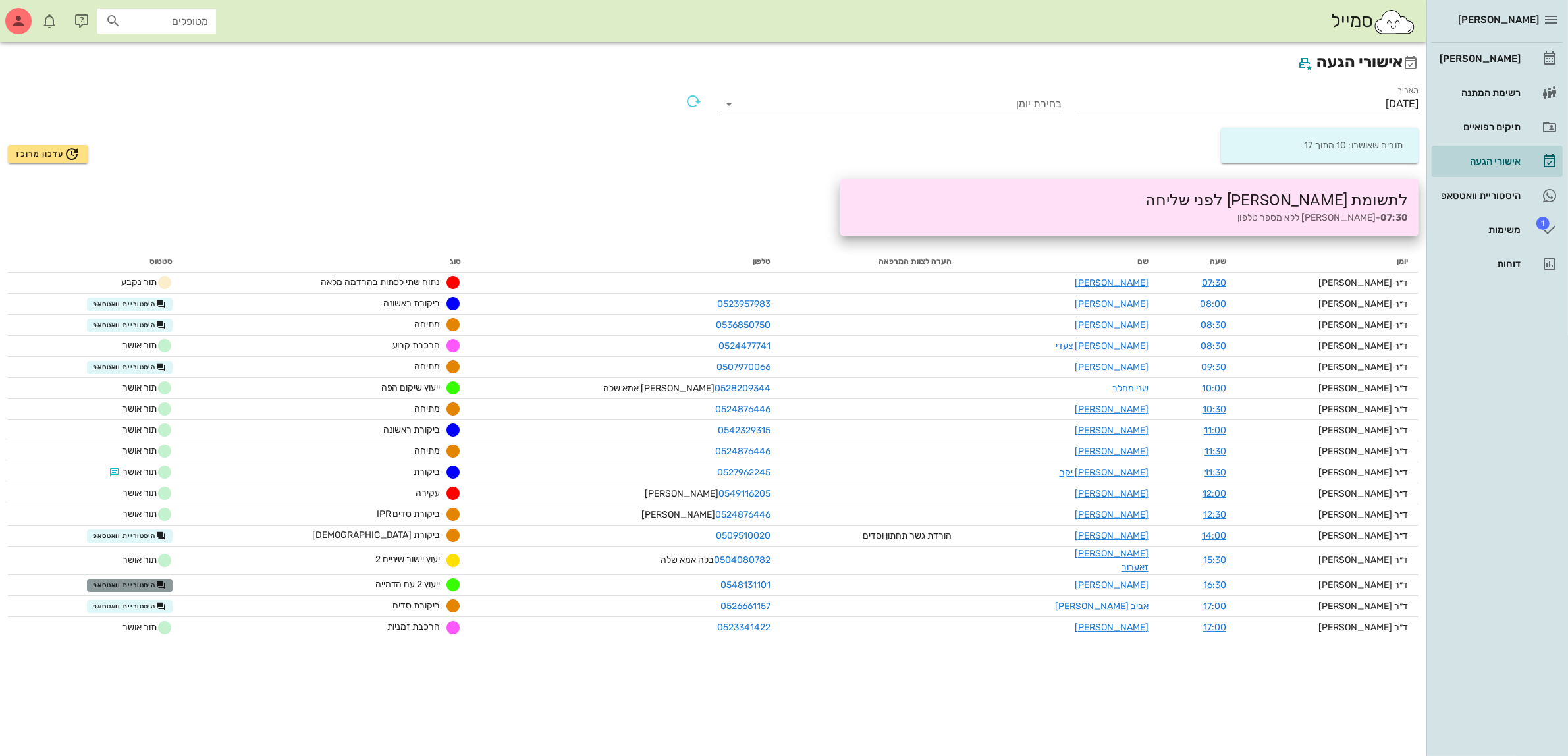
click at [135, 580] on span "היסטוריית וואטסאפ" at bounding box center [129, 585] width 73 height 10
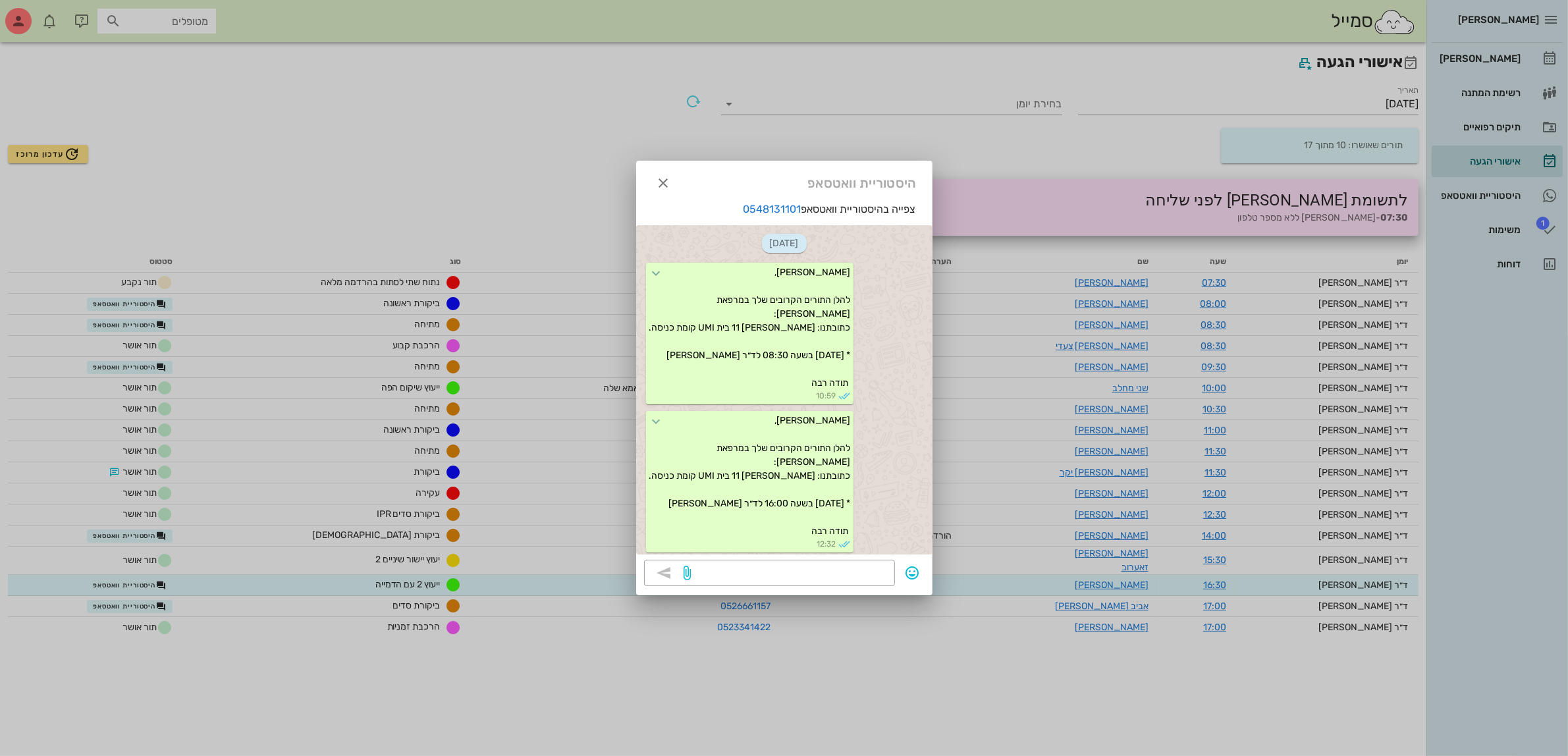
scroll to position [325, 0]
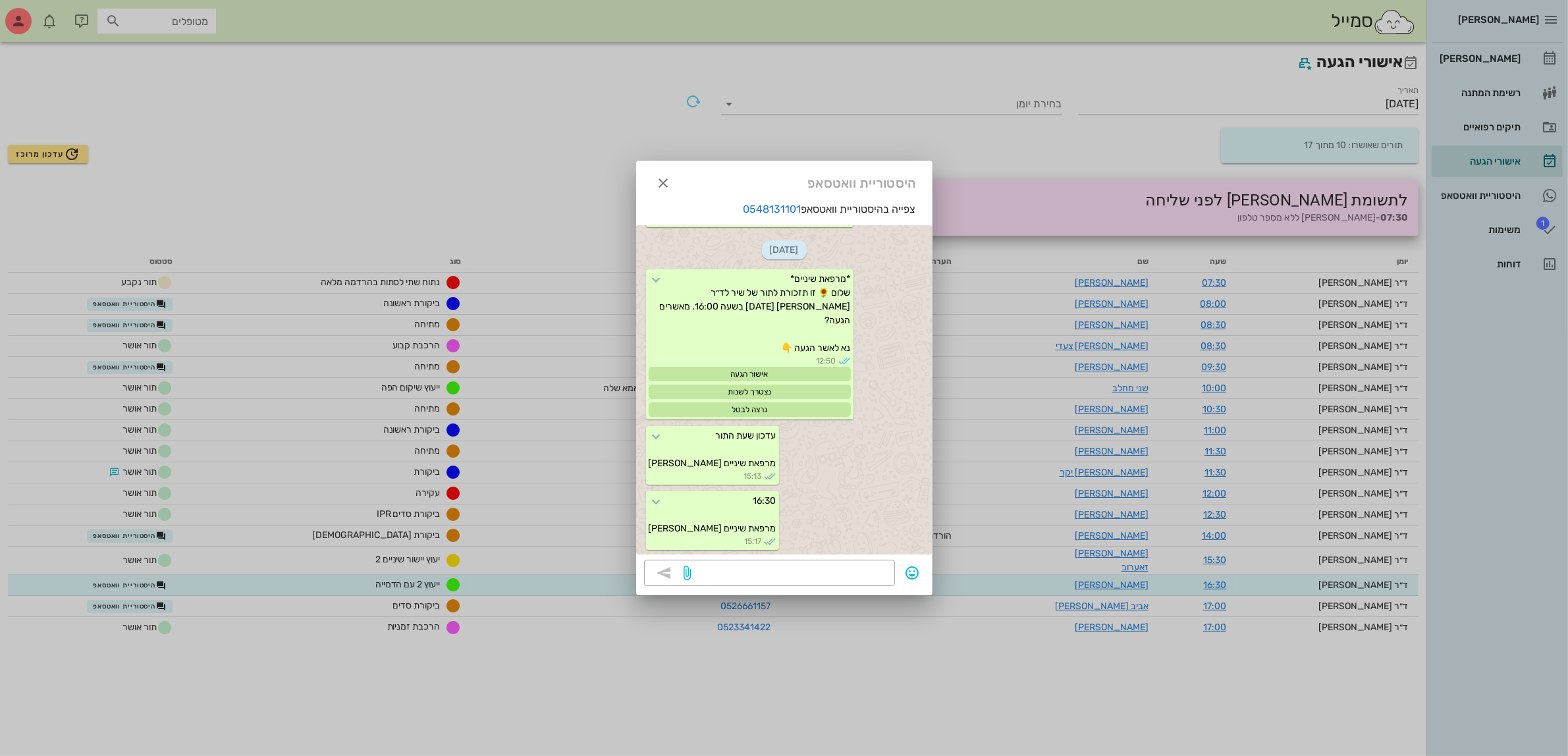
click at [135, 580] on div at bounding box center [784, 378] width 1568 height 756
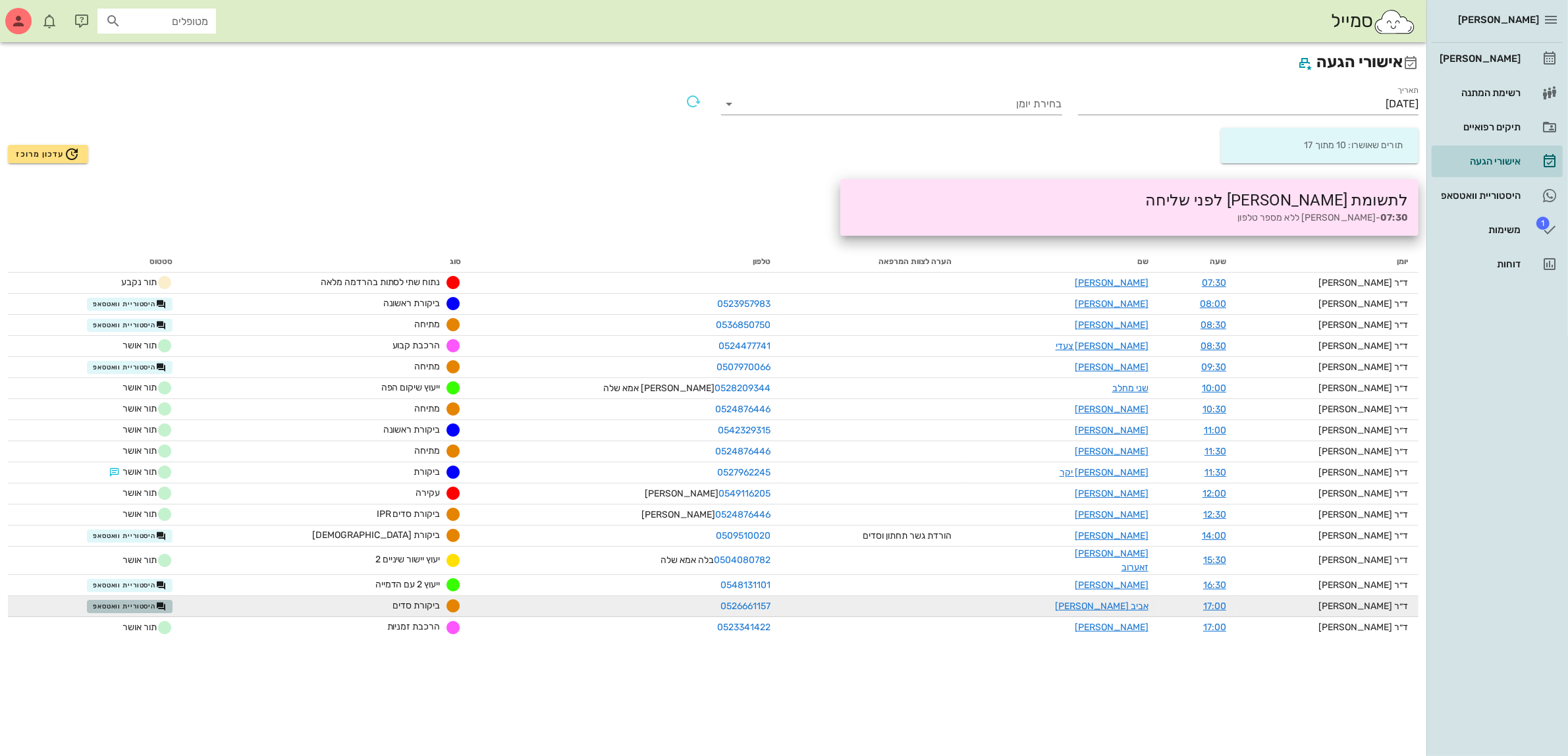
click at [139, 601] on span "היסטוריית וואטסאפ" at bounding box center [129, 605] width 73 height 10
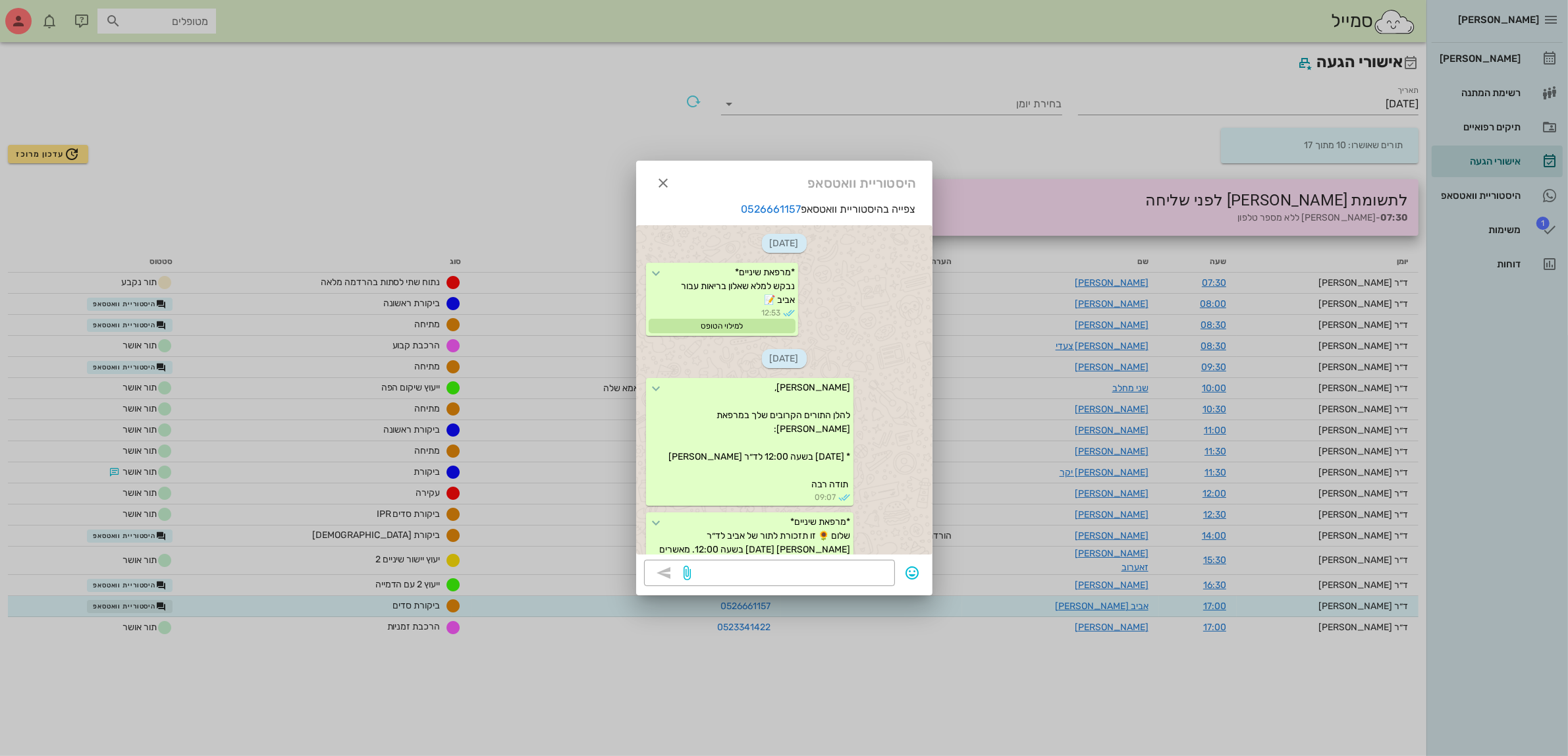
scroll to position [1237, 0]
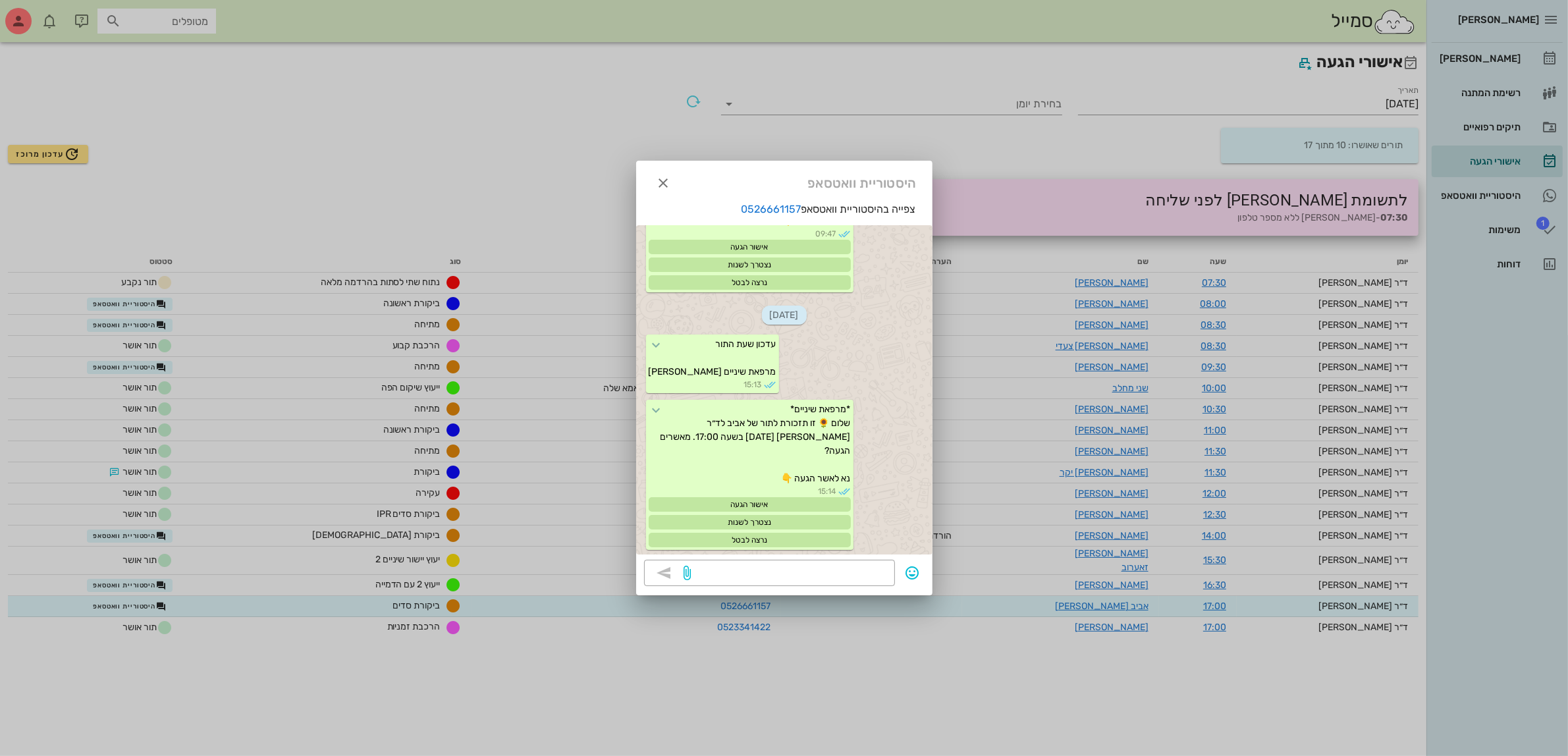
click at [140, 599] on div at bounding box center [784, 378] width 1568 height 756
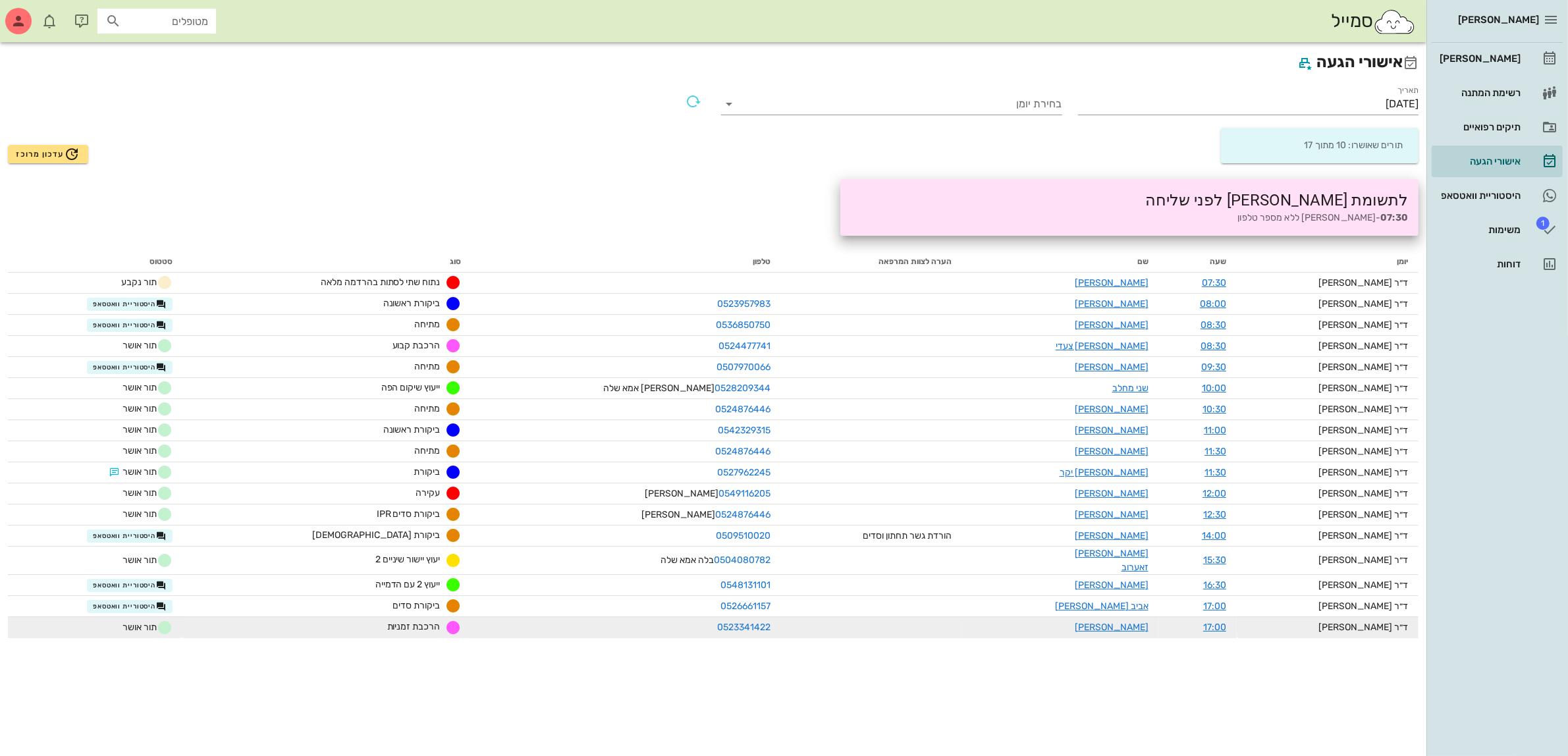
click at [153, 619] on span "תור אושר" at bounding box center [148, 627] width 50 height 16
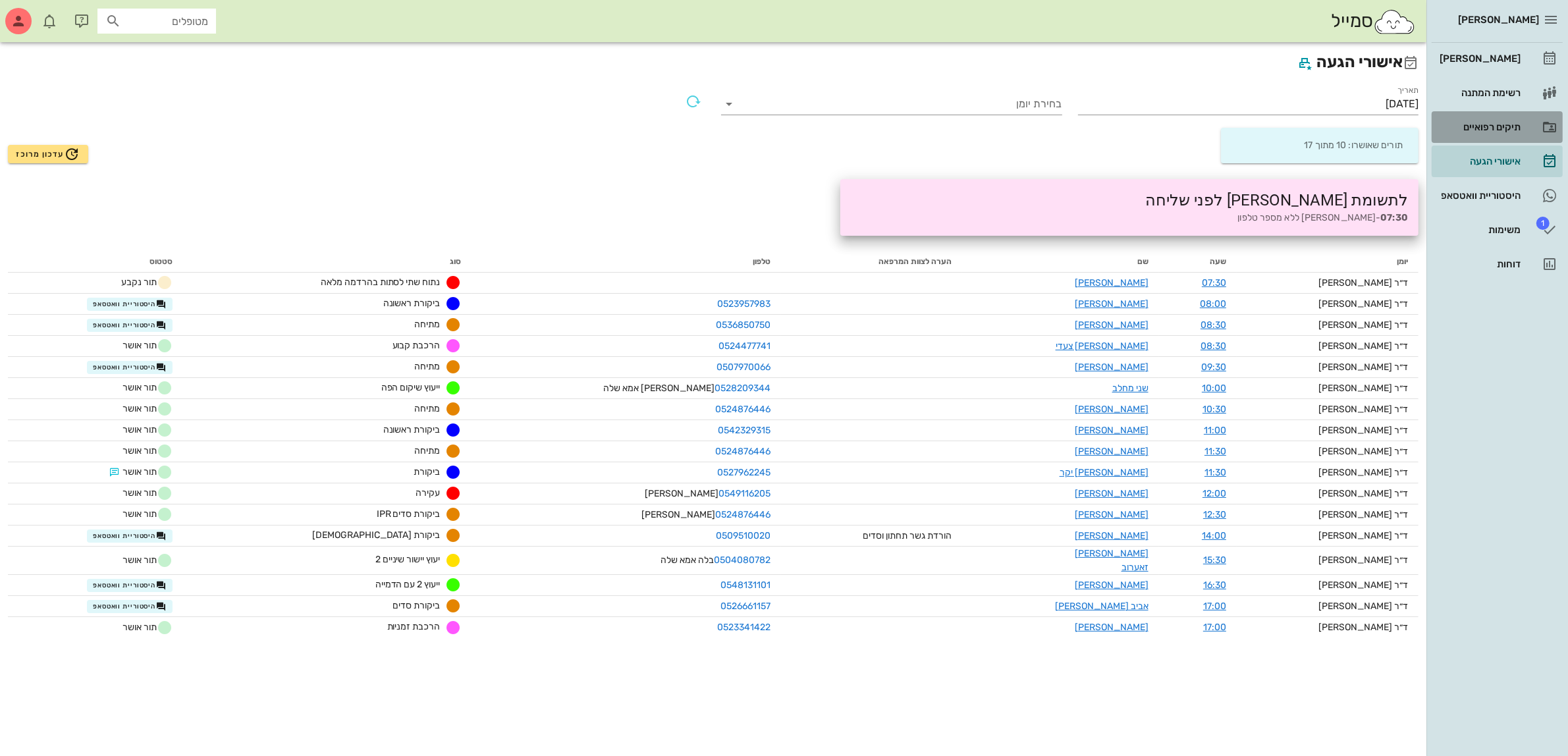
click at [1492, 122] on div "תיקים רפואיים" at bounding box center [1479, 126] width 84 height 10
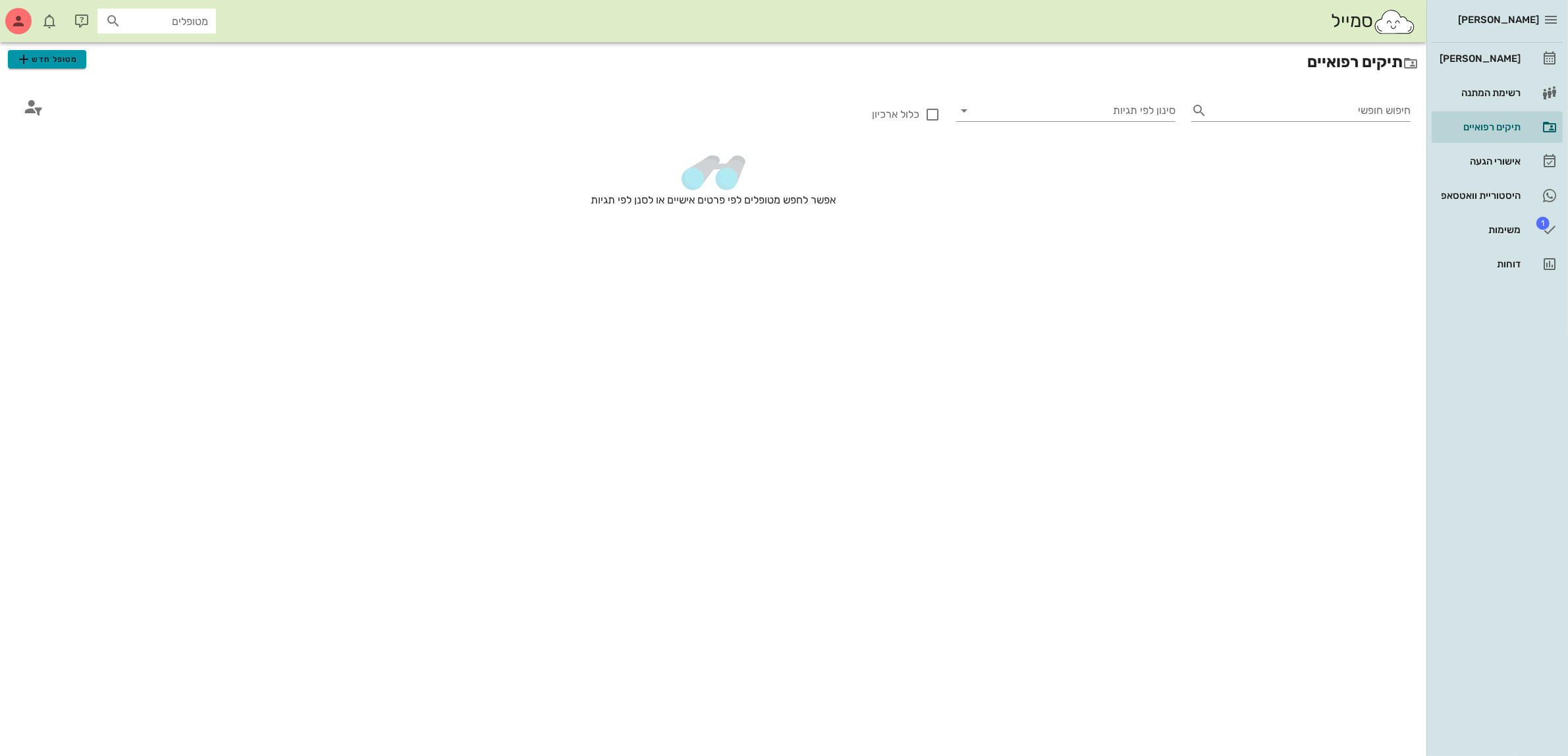
click at [70, 60] on span "מטופל חדש" at bounding box center [47, 59] width 62 height 16
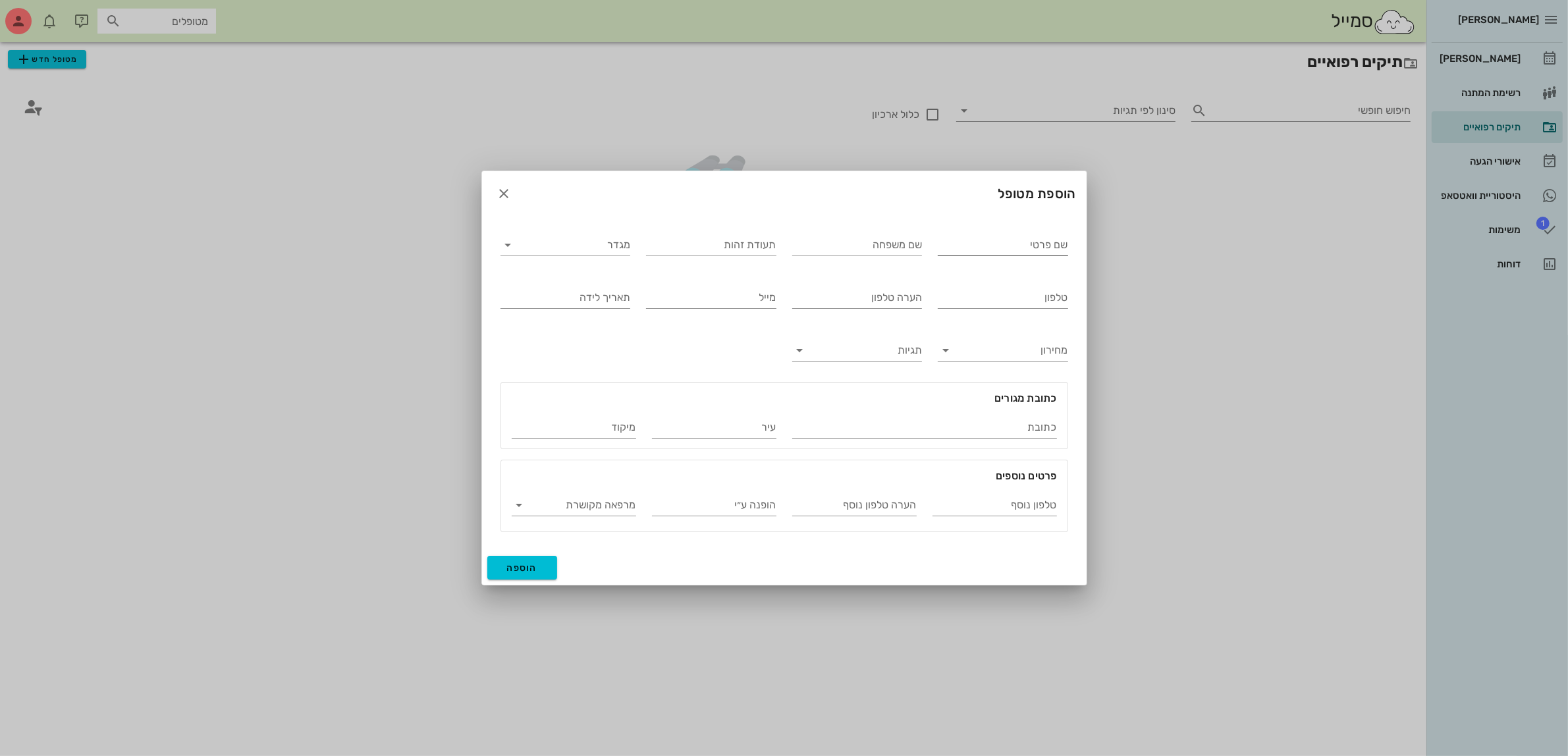
click at [965, 239] on input "שם פרטי" at bounding box center [1003, 245] width 130 height 21
type input "[PERSON_NAME]"
click at [868, 238] on input "שם משפחה" at bounding box center [857, 245] width 130 height 21
type input "[PERSON_NAME]"
click at [622, 244] on input "מגדר" at bounding box center [577, 245] width 110 height 21
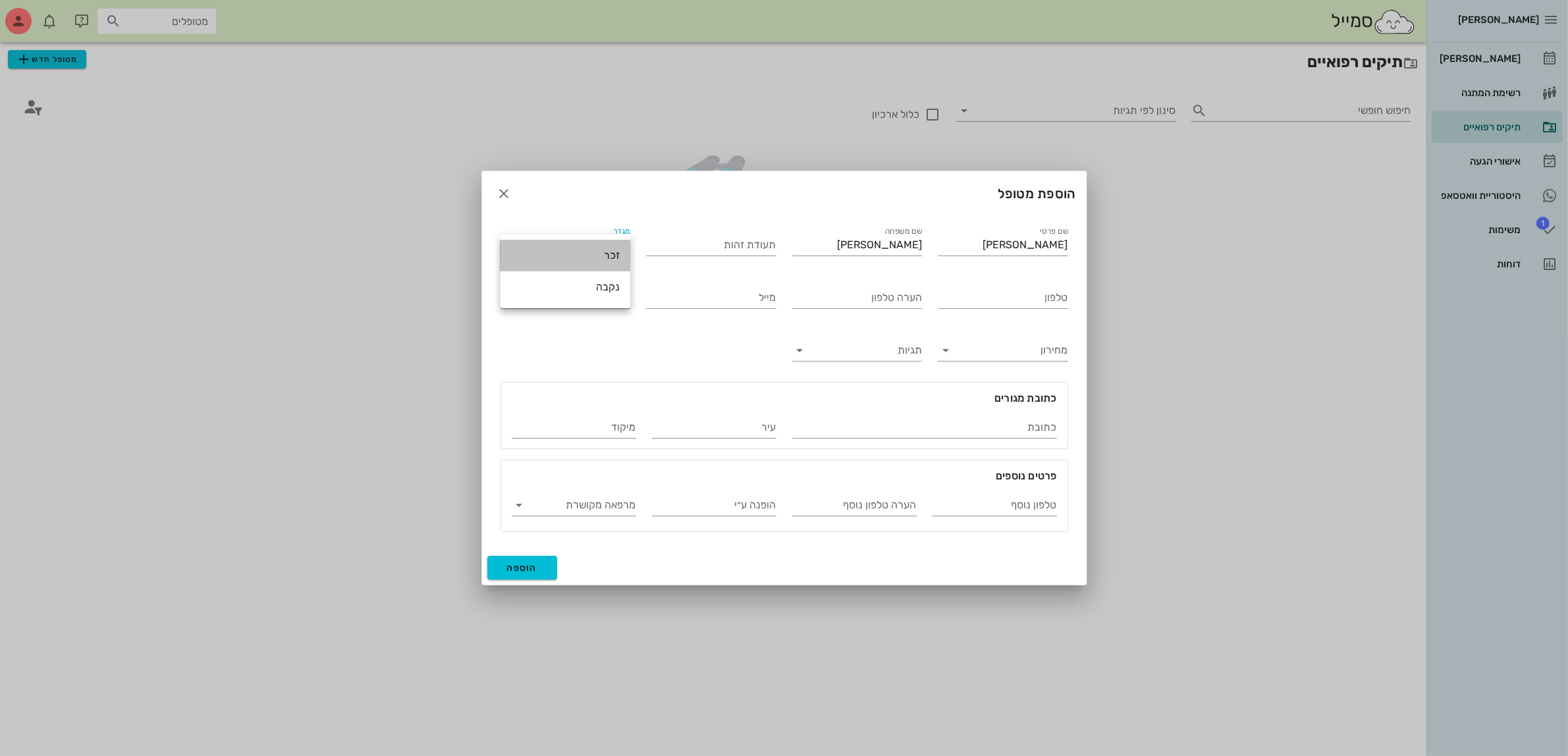
click at [617, 245] on div "זכר" at bounding box center [565, 255] width 109 height 28
click at [986, 297] on input "טלפון" at bounding box center [1003, 298] width 130 height 21
type input "058-3990538"
click at [522, 566] on span "הוספה" at bounding box center [522, 568] width 31 height 11
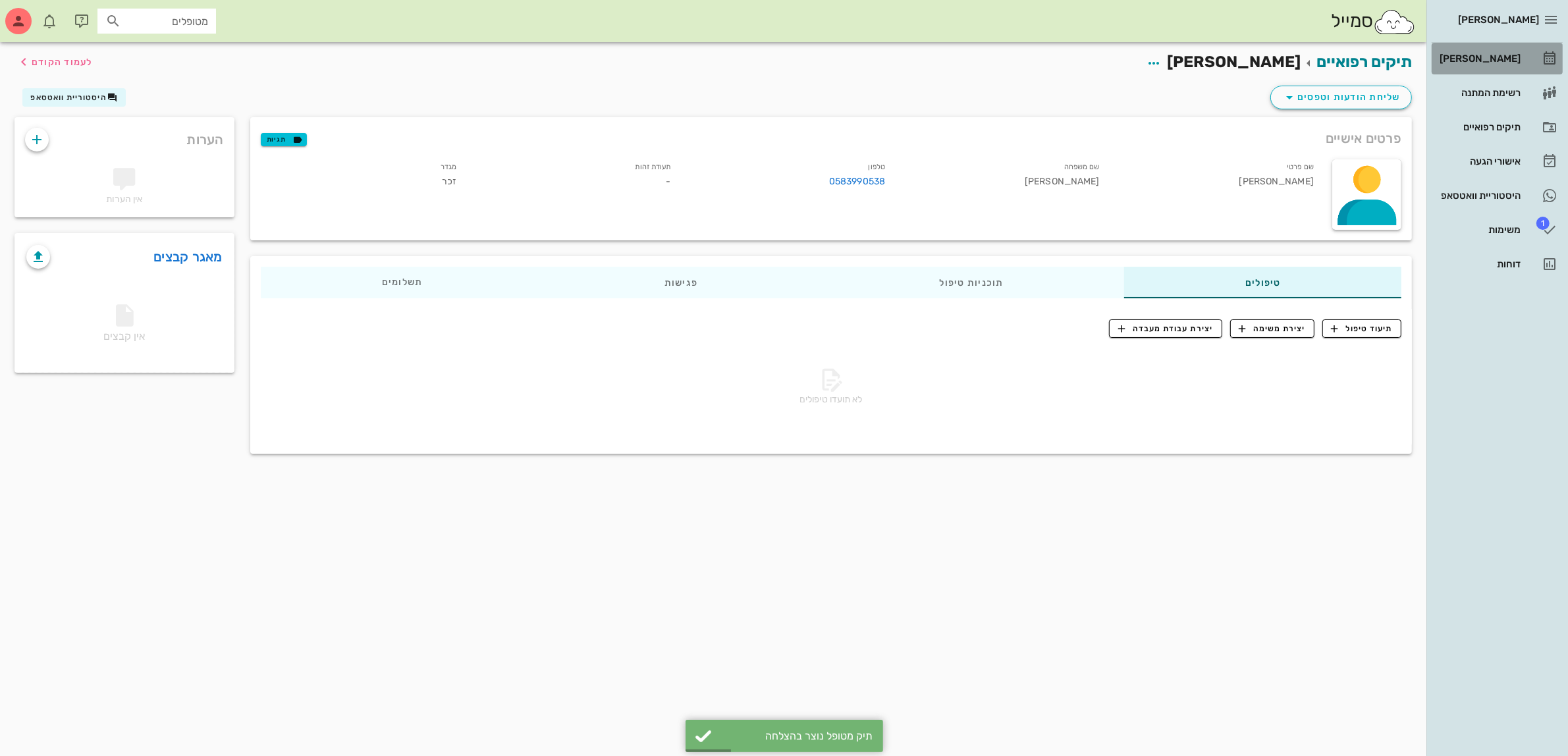
click at [1495, 64] on div "[PERSON_NAME]" at bounding box center [1479, 59] width 84 height 21
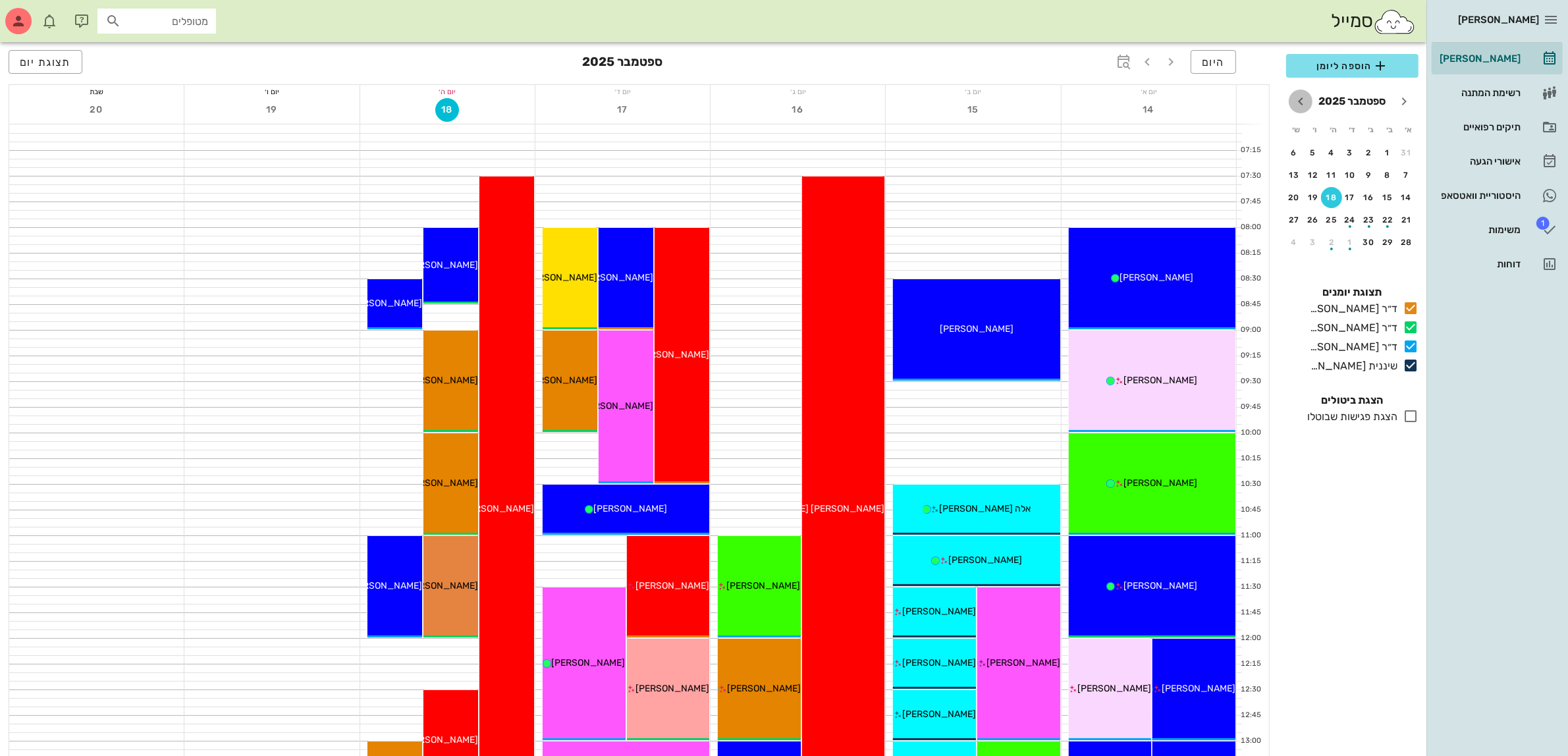
click at [1297, 99] on icon "חודש הבא" at bounding box center [1300, 101] width 16 height 16
click at [1354, 216] on div "22" at bounding box center [1350, 220] width 21 height 9
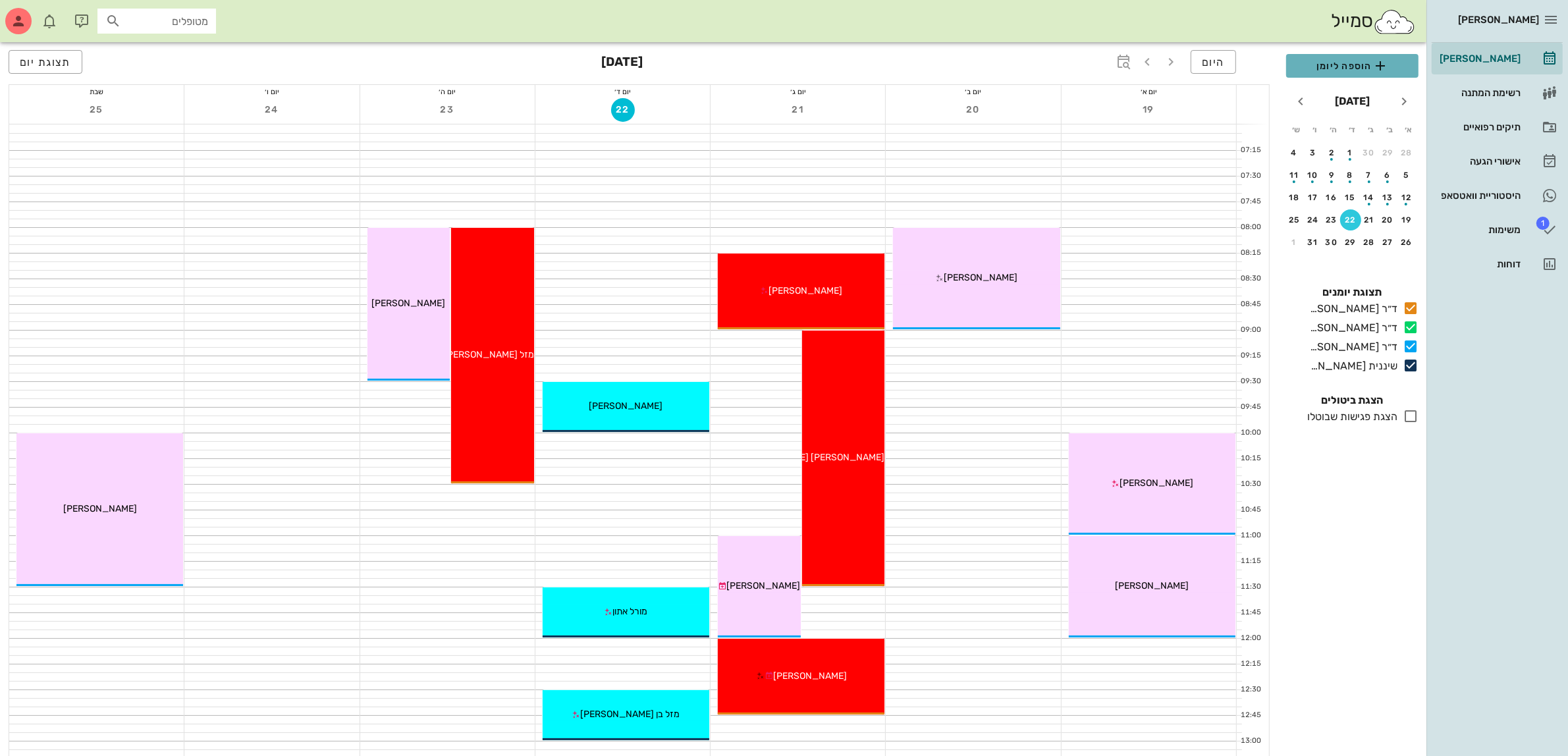
click at [1343, 63] on span "הוספה ליומן" at bounding box center [1352, 65] width 112 height 16
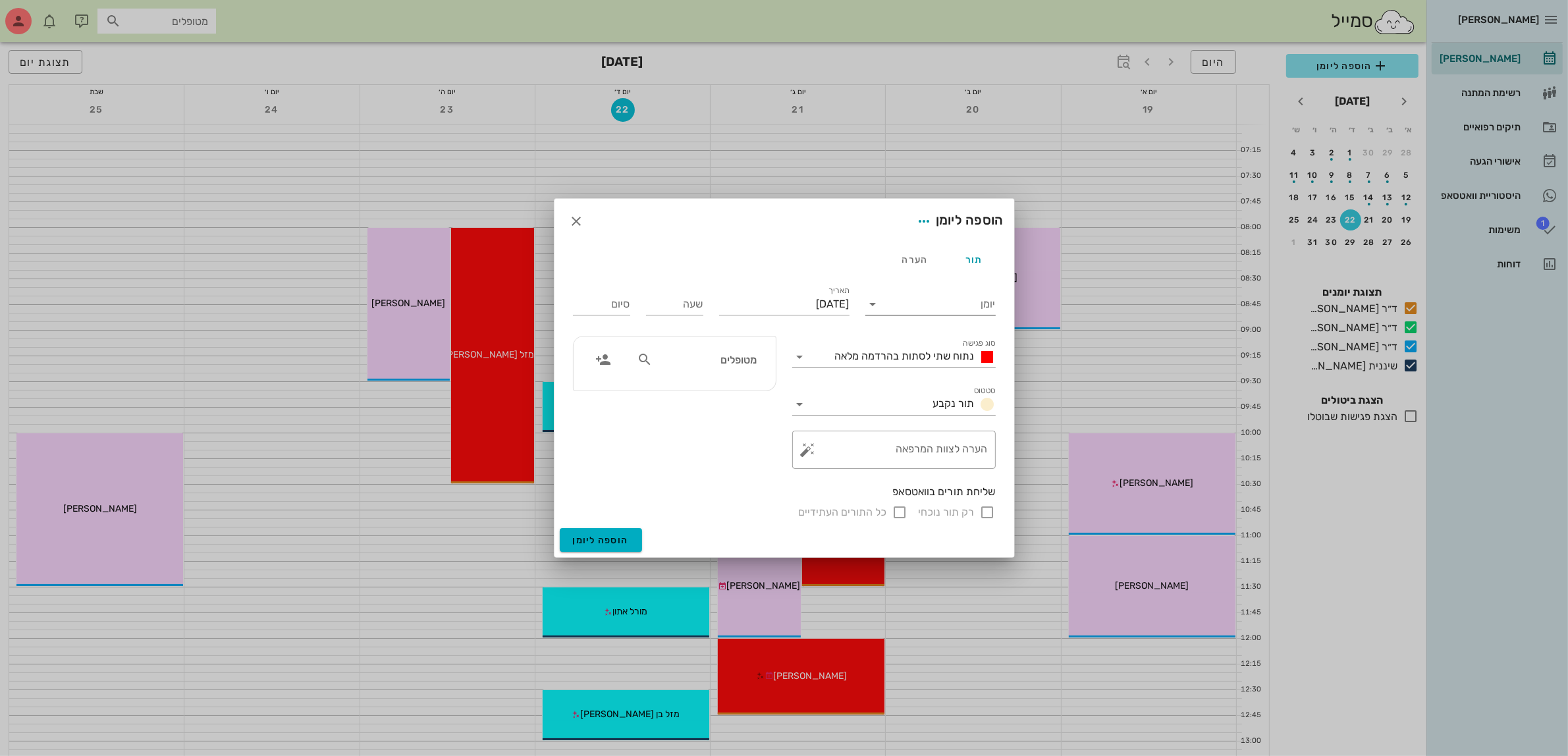
click at [955, 297] on input "יומן" at bounding box center [939, 304] width 112 height 21
click at [937, 369] on div "ד״ר [PERSON_NAME]" at bounding box center [934, 378] width 116 height 28
click at [676, 303] on input "שעה" at bounding box center [675, 304] width 58 height 21
type input "09:30"
click at [626, 307] on input "17:30" at bounding box center [602, 304] width 58 height 21
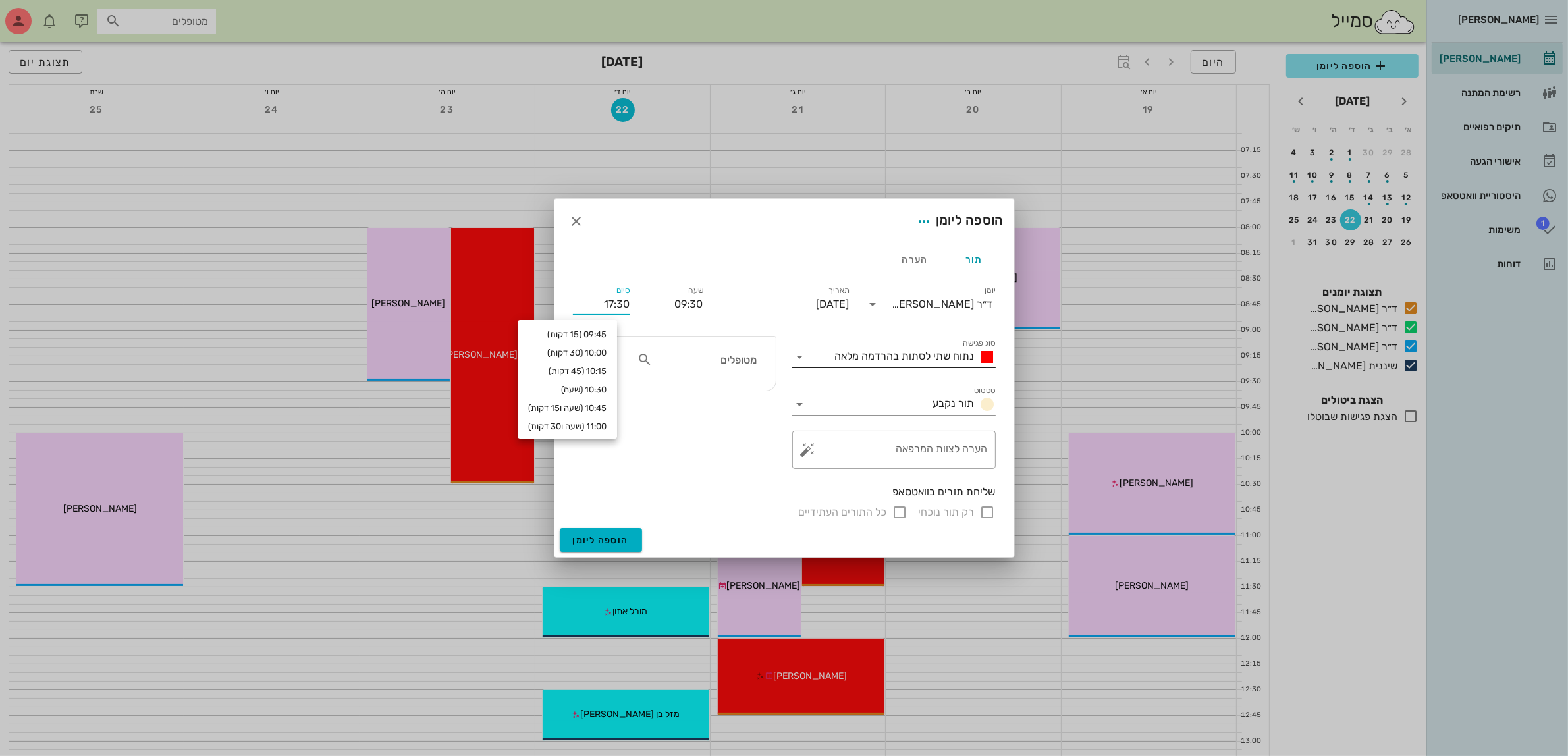
click at [919, 362] on div "נתוח שתי לסתות בהרדמה מלאה" at bounding box center [912, 356] width 166 height 16
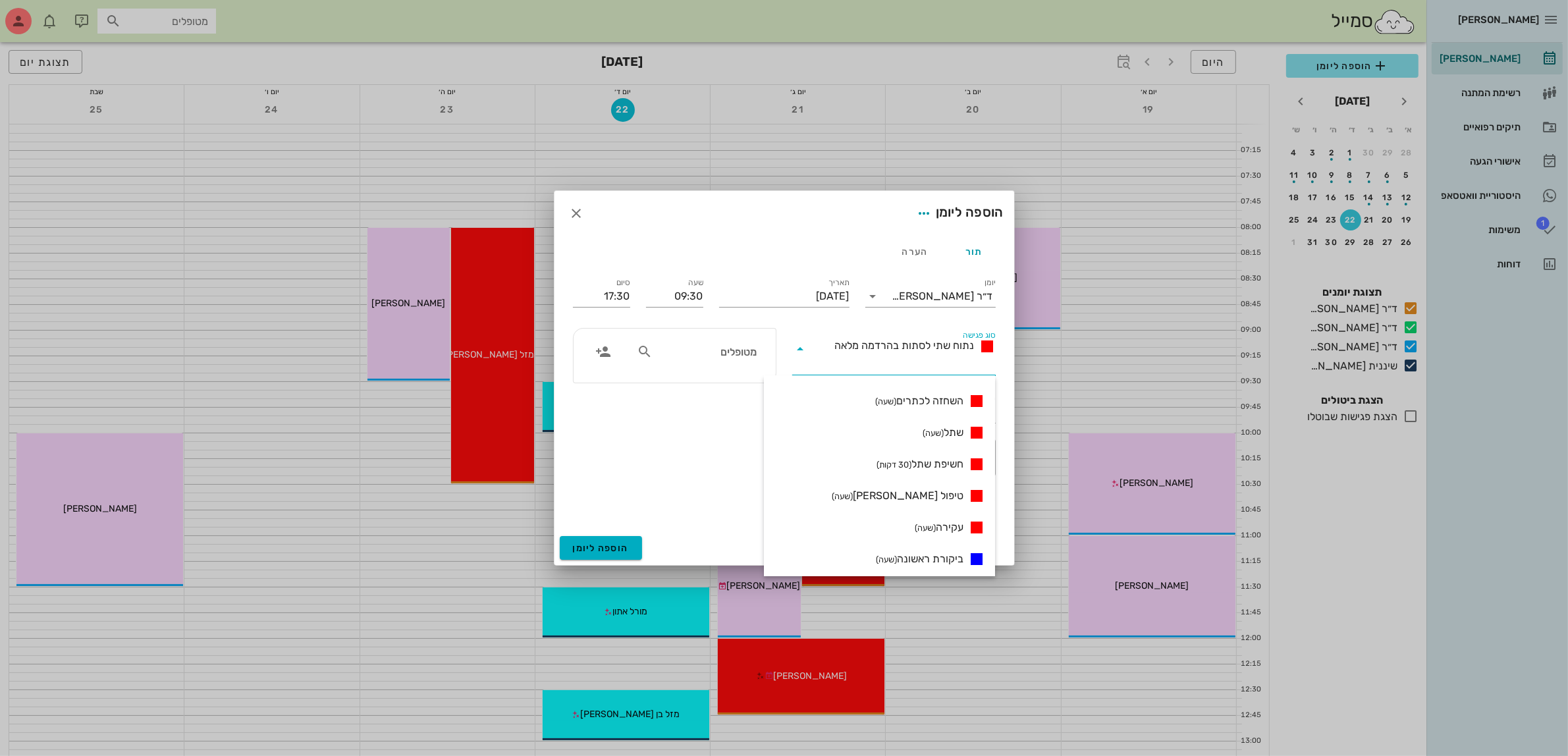
scroll to position [412, 0]
drag, startPoint x: 938, startPoint y: 554, endPoint x: 779, endPoint y: 453, distance: 188.4
click at [936, 554] on span "הרכבת קבוע (שעה ו30 דקות)" at bounding box center [909, 554] width 110 height 16
type input "11:00"
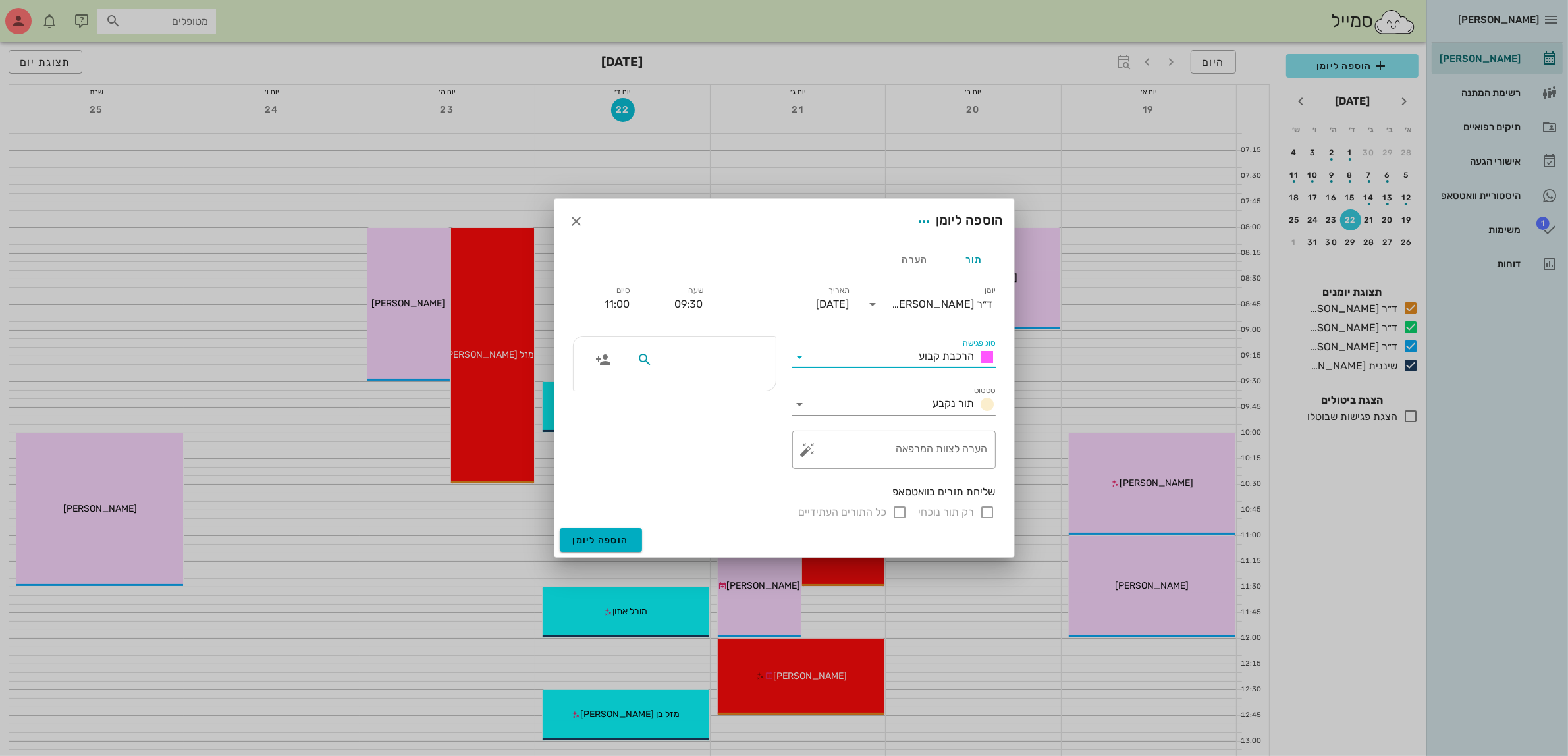
click at [709, 364] on input "text" at bounding box center [705, 359] width 101 height 17
type input "[PERSON_NAME]"
click at [738, 397] on div "0583990538" at bounding box center [707, 401] width 135 height 10
click at [612, 535] on span "הוספה ליומן" at bounding box center [601, 540] width 56 height 11
